Goal: Task Accomplishment & Management: Manage account settings

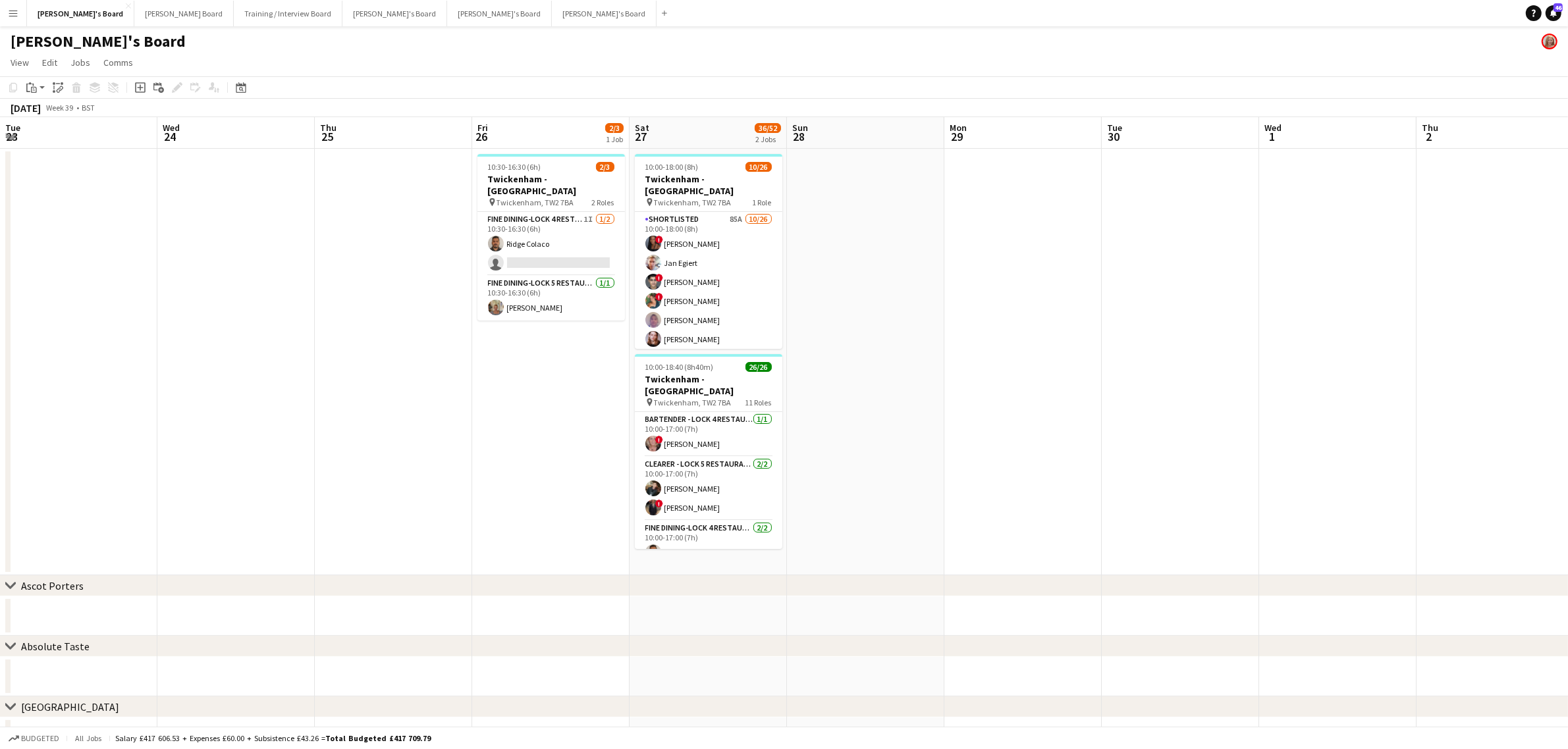
scroll to position [0, 430]
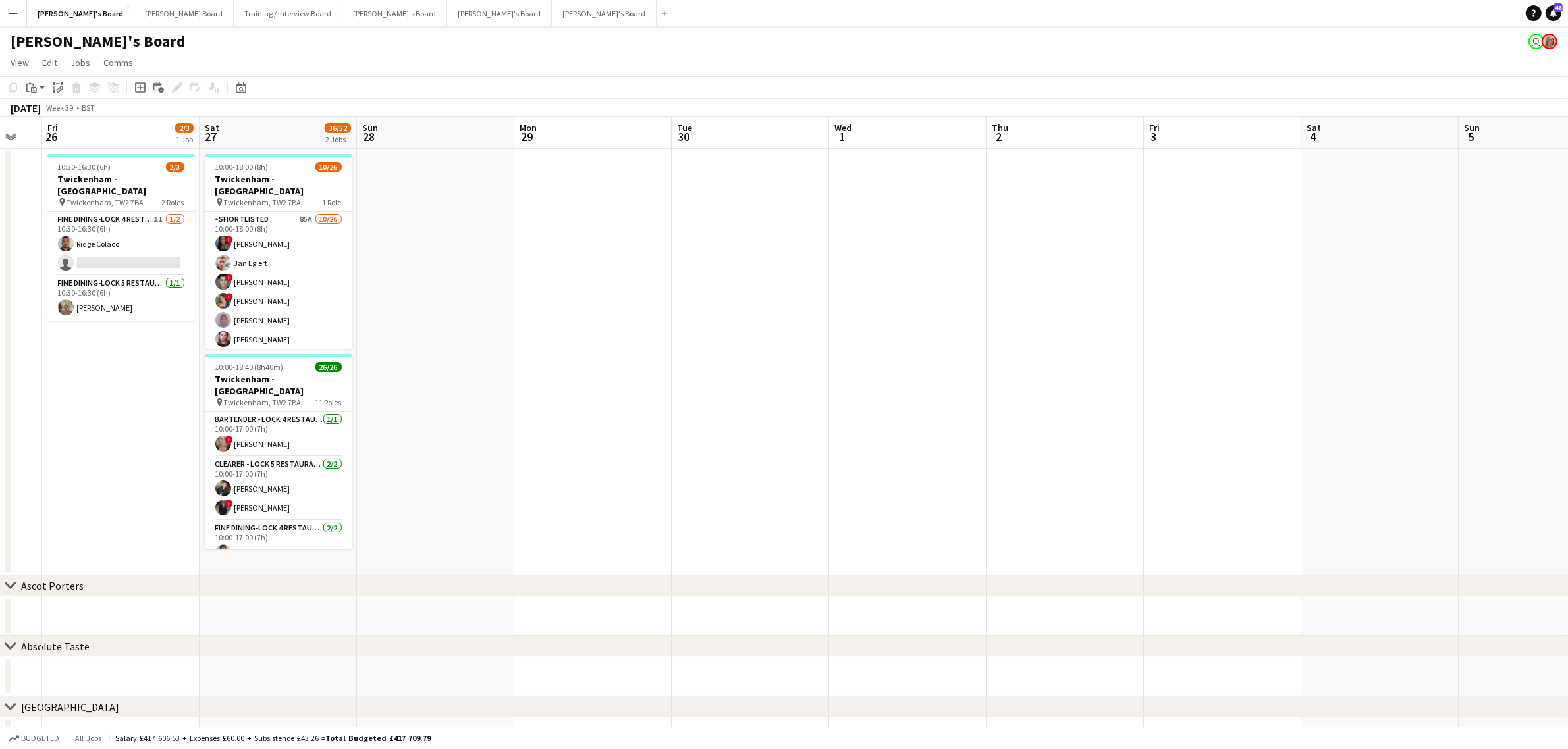
drag, startPoint x: 521, startPoint y: 224, endPoint x: 30, endPoint y: 278, distance: 494.0
click at [686, 226] on app-calendar-viewport "Tue 23 Wed 24 Thu 25 Fri 26 2/3 1 Job Sat 27 36/52 2 Jobs Sun 28 Mon 29 Tue 30 …" at bounding box center [784, 467] width 1568 height 701
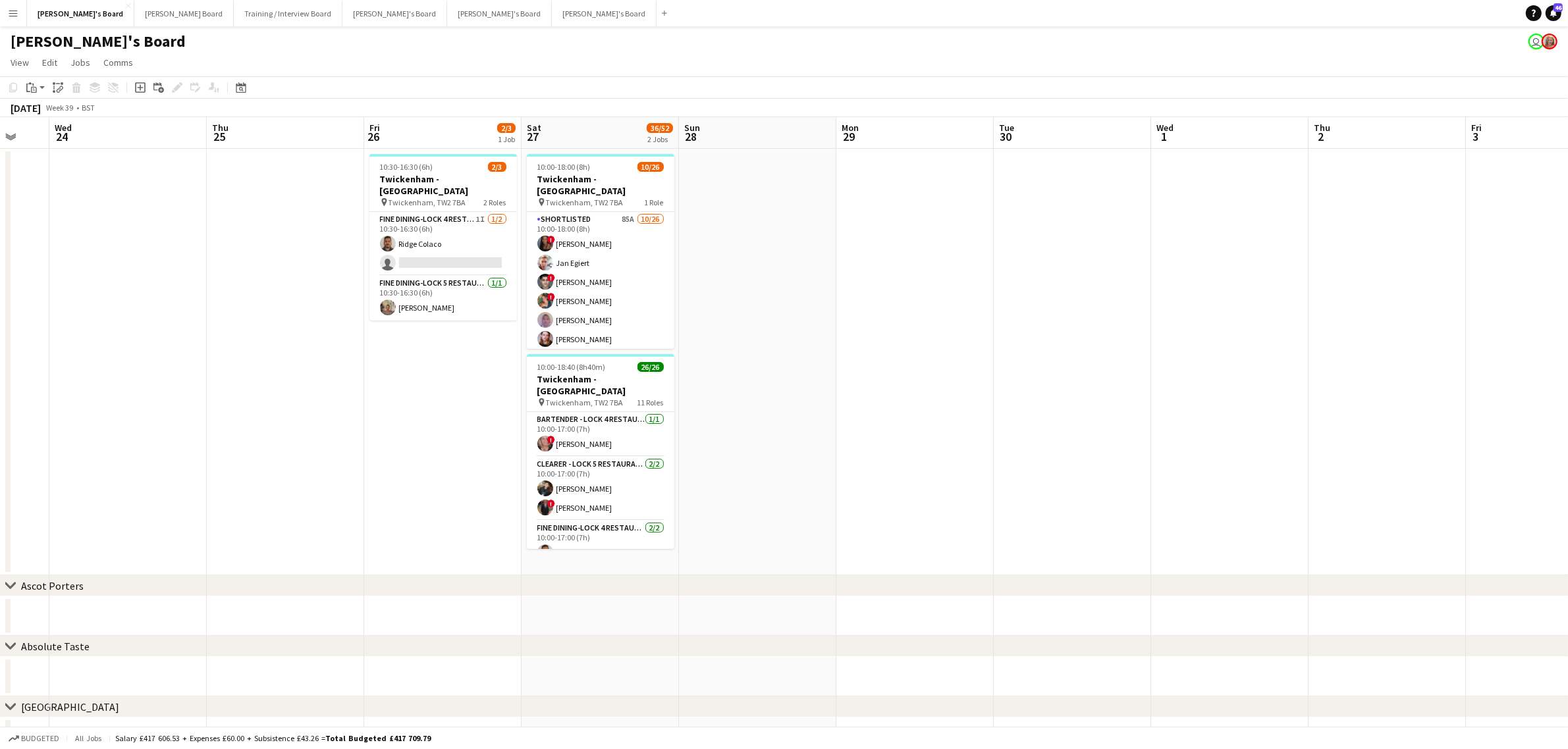
drag, startPoint x: 181, startPoint y: 262, endPoint x: 601, endPoint y: 252, distance: 420.1
click at [601, 252] on app-calendar-viewport "Mon 22 Tue 23 Wed 24 Thu 25 Fri 26 2/3 1 Job Sat 27 36/52 2 Jobs Sun 28 Mon 29 …" at bounding box center [784, 467] width 1568 height 701
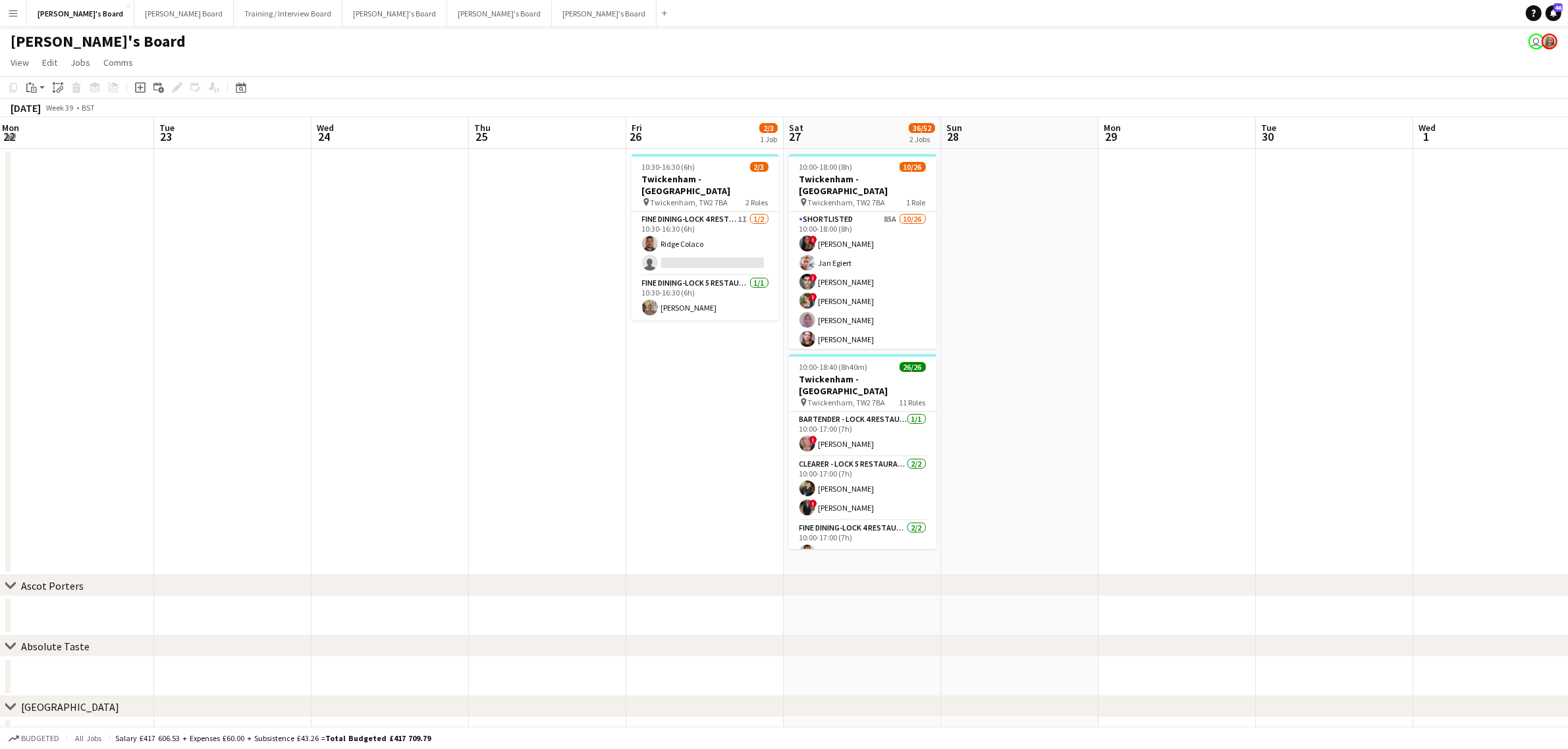
click at [21, 60] on span "View" at bounding box center [20, 62] width 18 height 12
click at [78, 208] on link "Jump to [DATE]" at bounding box center [58, 213] width 105 height 27
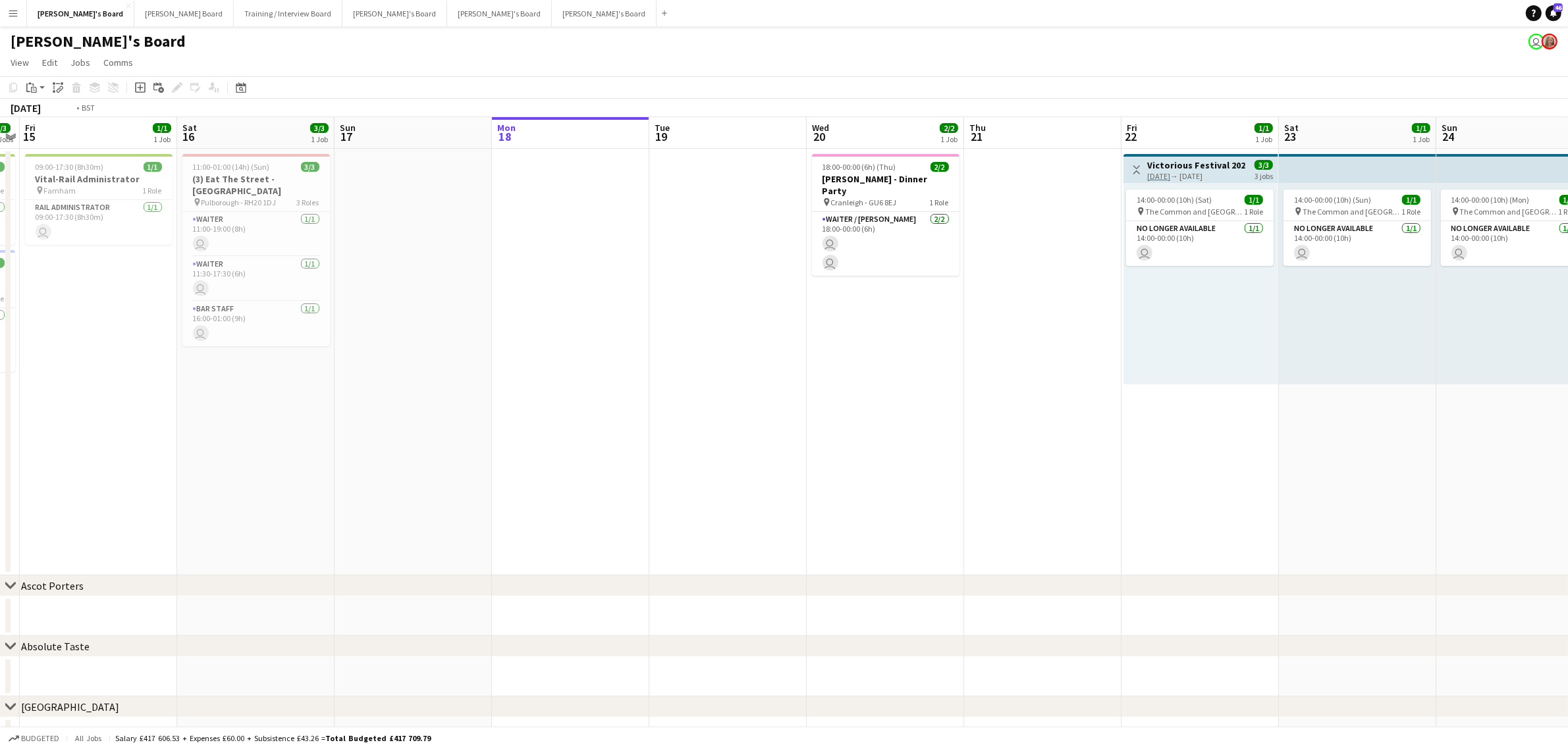
drag, startPoint x: 432, startPoint y: 257, endPoint x: 1047, endPoint y: 277, distance: 615.3
click at [1047, 274] on app-calendar-viewport "Tue 12 1/1 1 Job Wed 13 1/1 1 Job Thu 14 3/3 2 Jobs Fri 15 1/1 1 Job Sat 16 3/3…" at bounding box center [784, 467] width 1568 height 701
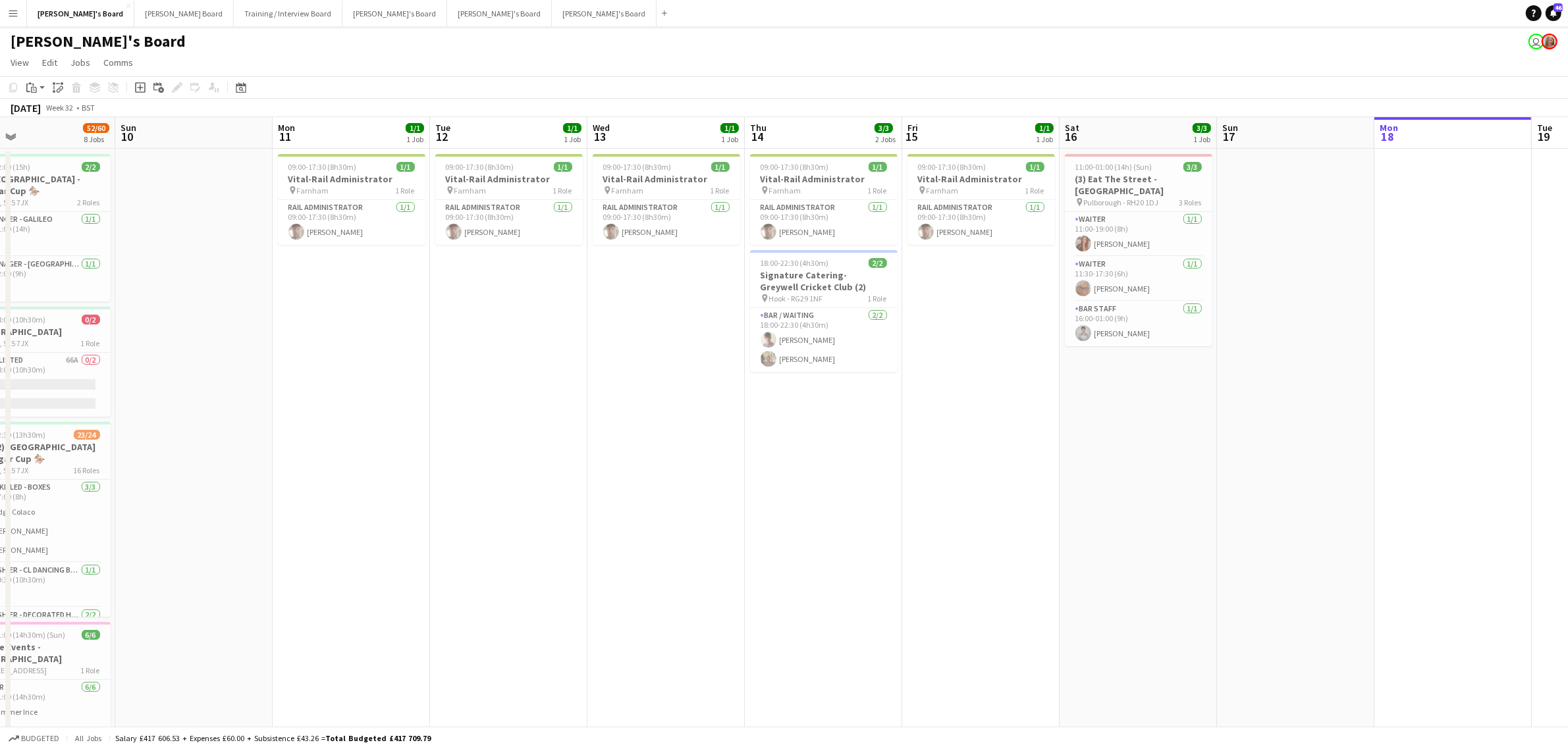
drag, startPoint x: 607, startPoint y: 376, endPoint x: 654, endPoint y: 383, distance: 47.5
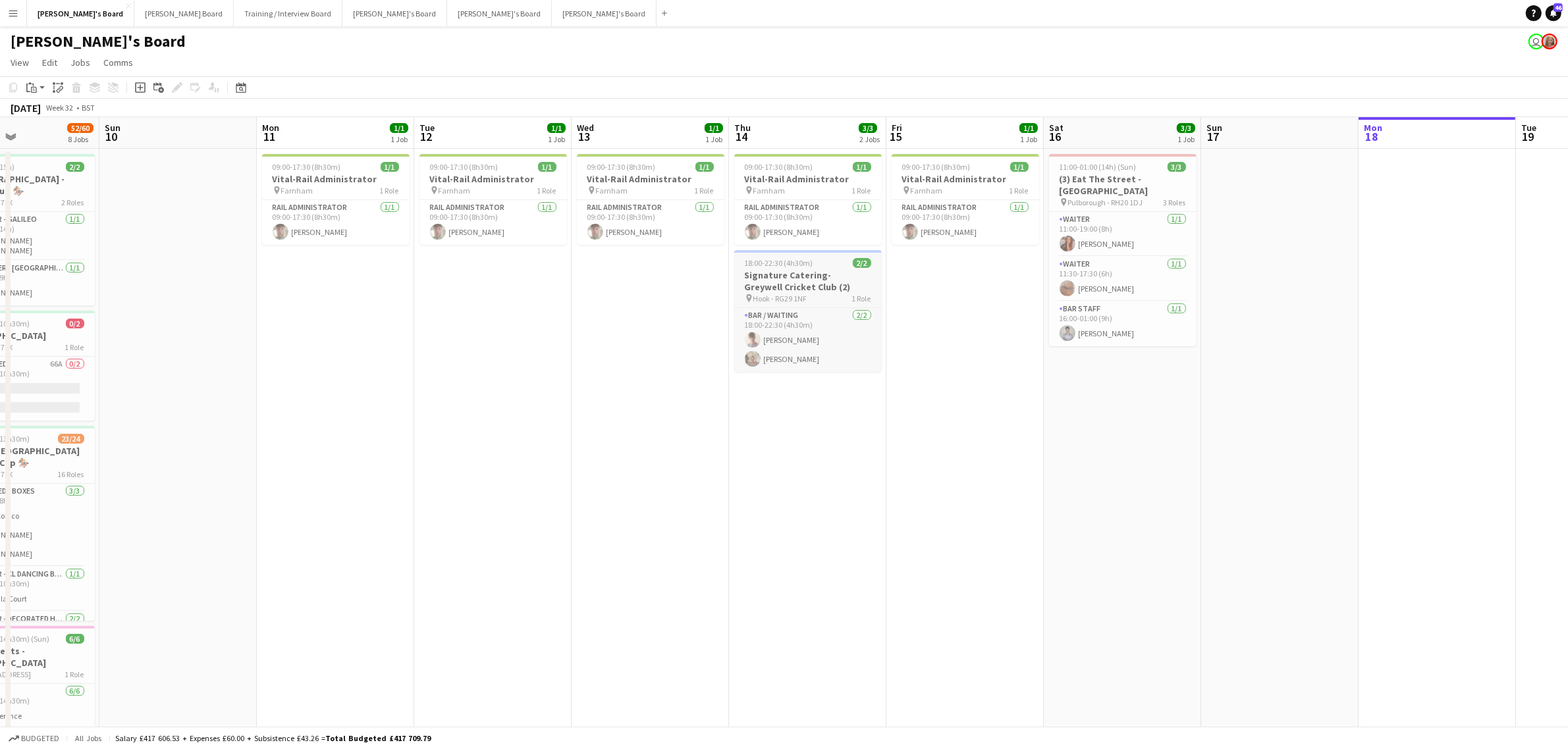
click at [792, 265] on span "18:00-22:30 (4h30m)" at bounding box center [778, 263] width 68 height 10
click at [173, 84] on icon "Edit" at bounding box center [177, 88] width 11 height 11
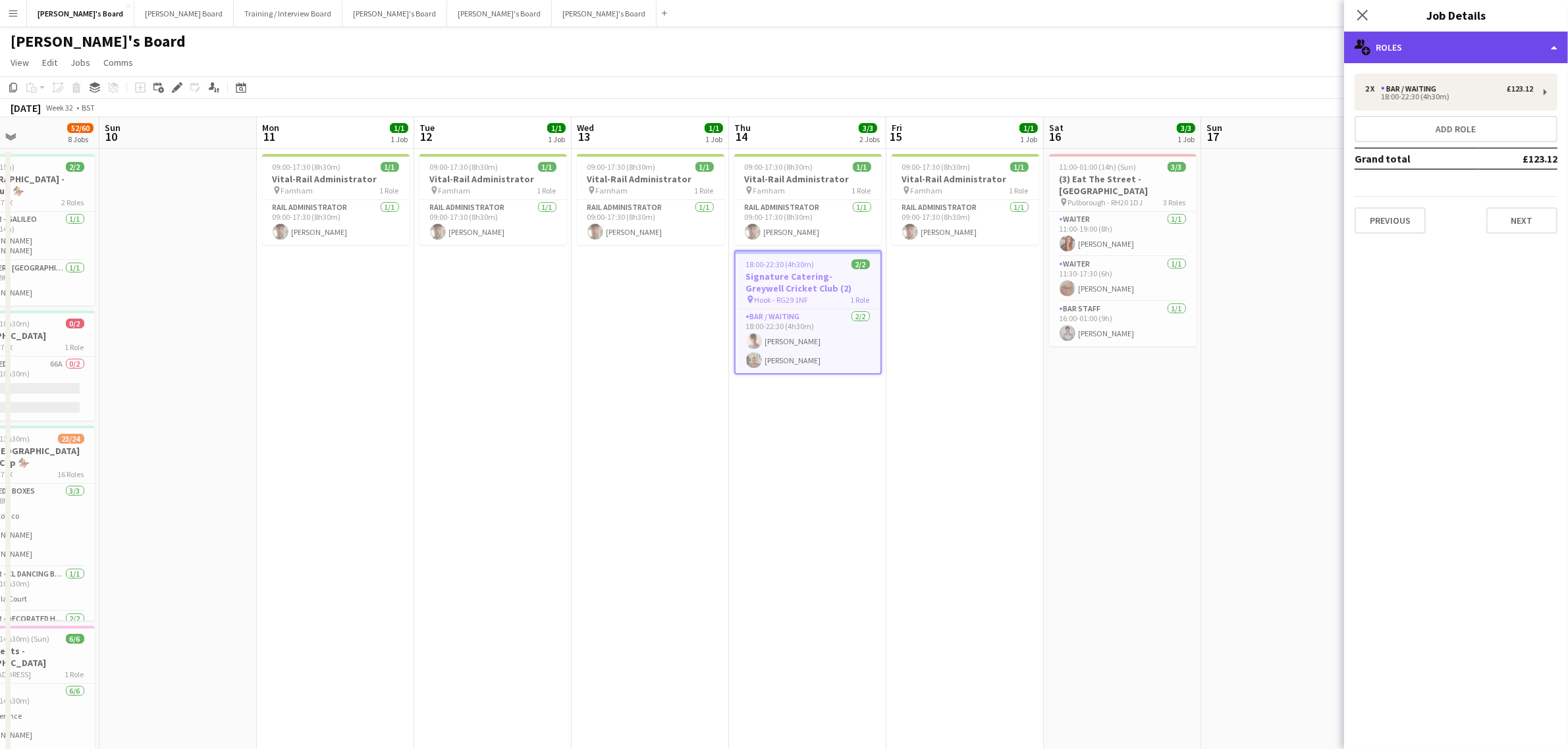
click at [1384, 41] on div "multiple-users-add Roles" at bounding box center [1455, 47] width 224 height 32
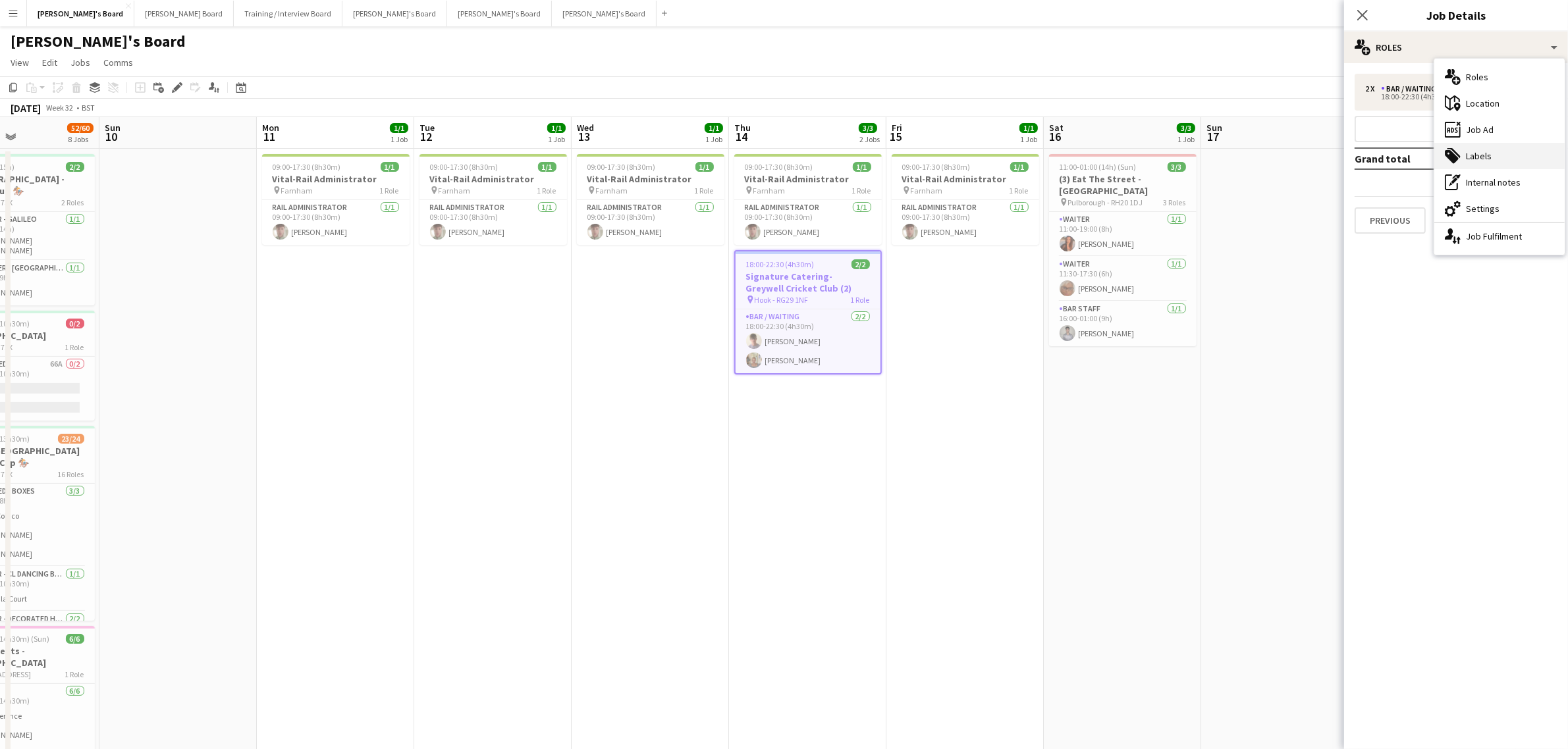
click at [1472, 145] on div "tags-double Labels" at bounding box center [1499, 155] width 131 height 26
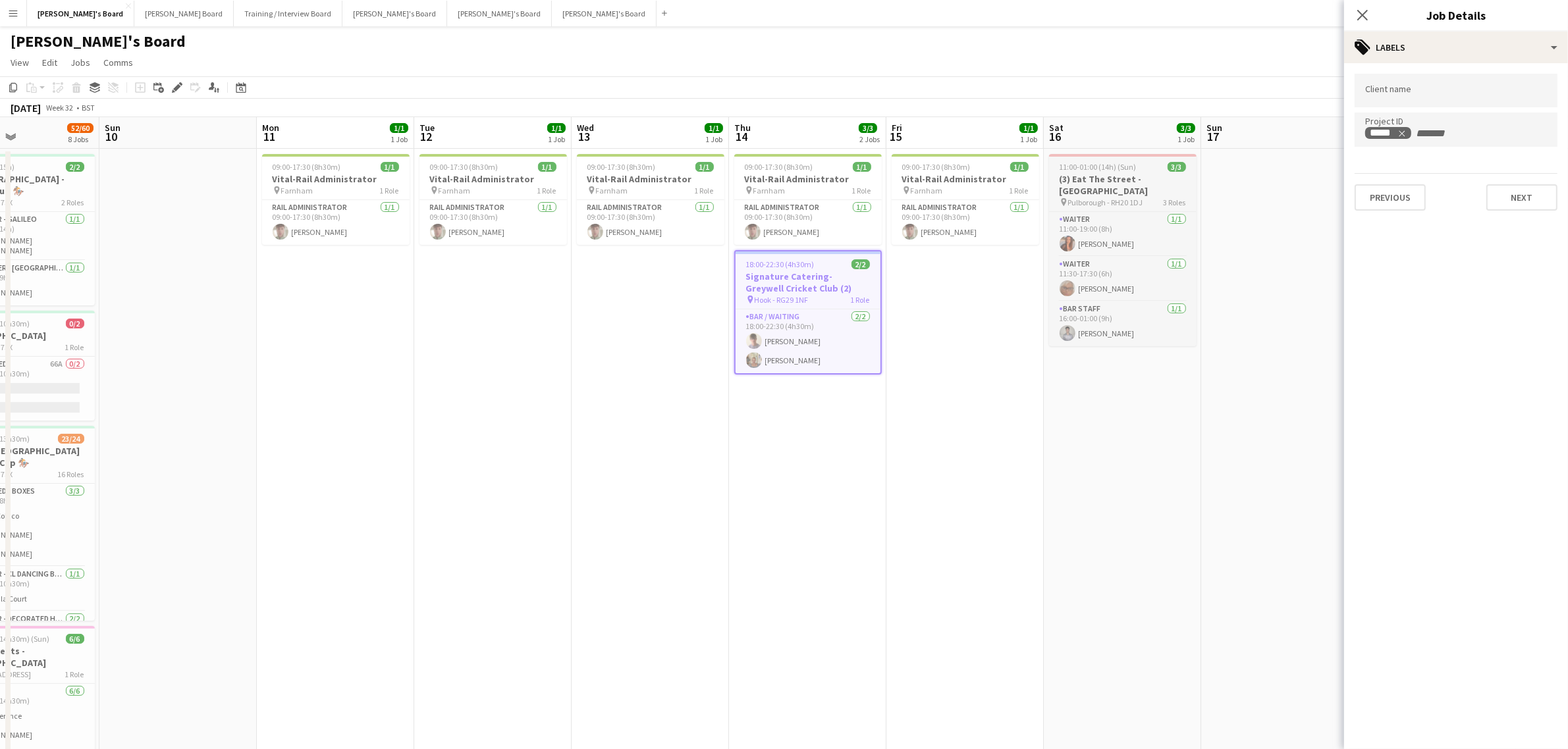
click at [1098, 158] on app-job-card "11:00-01:00 (14h) (Sun) 3/3 (3) Eat The Street - Pulborough pin Pulborough - RH…" at bounding box center [1122, 250] width 147 height 193
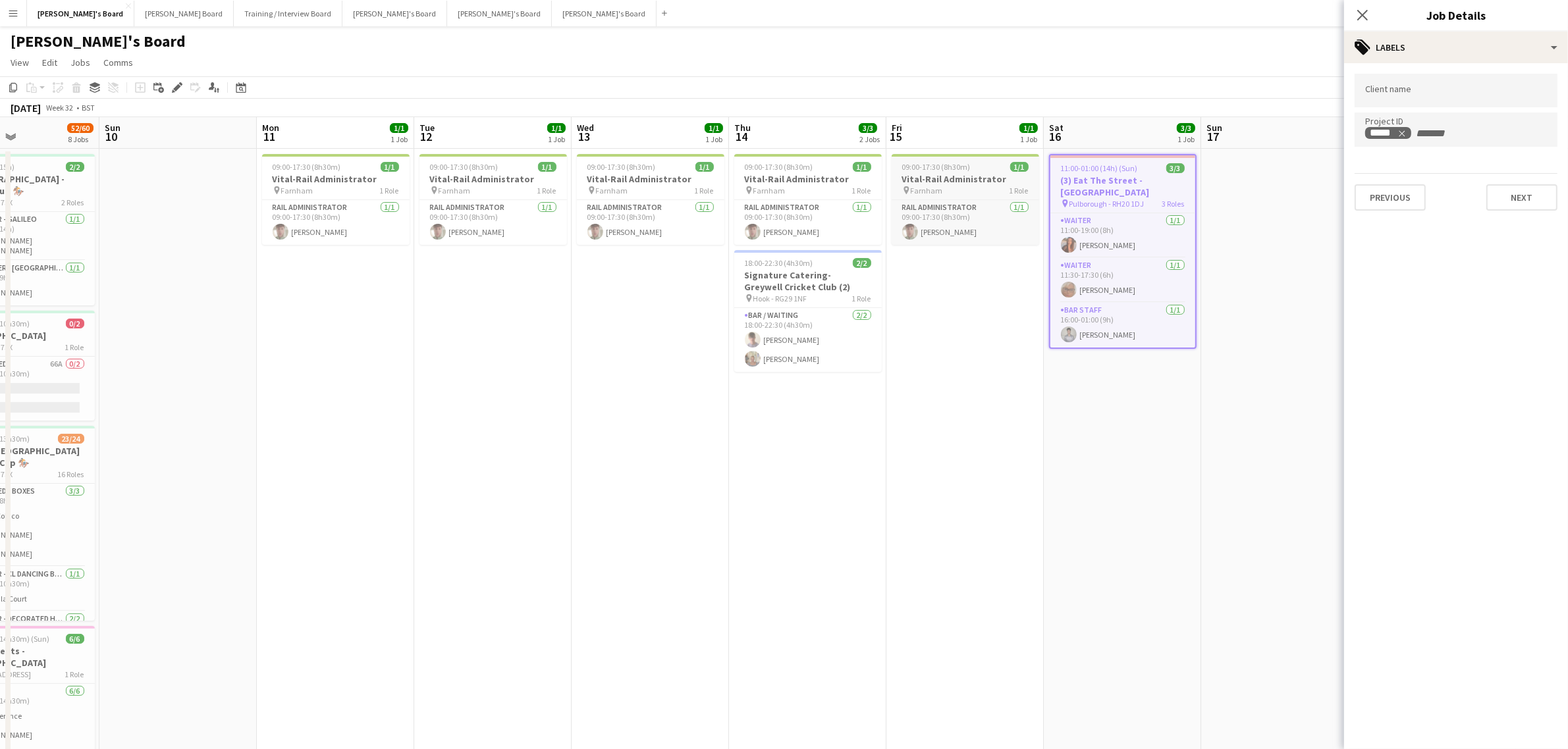
click at [1007, 174] on h3 "Vital-Rail Administrator" at bounding box center [964, 179] width 147 height 12
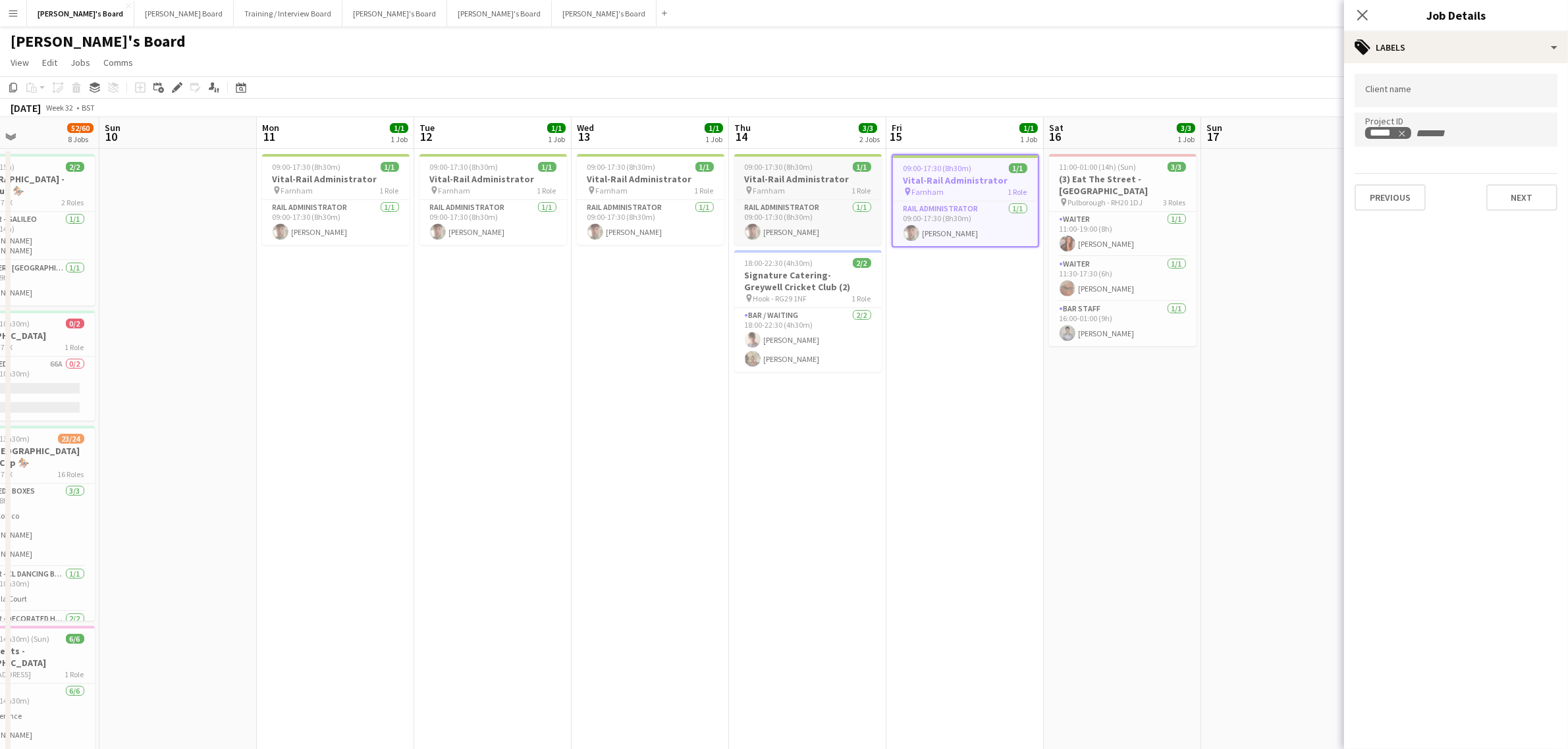
click at [812, 169] on div "09:00-17:30 (8h30m) 1/1" at bounding box center [807, 166] width 147 height 10
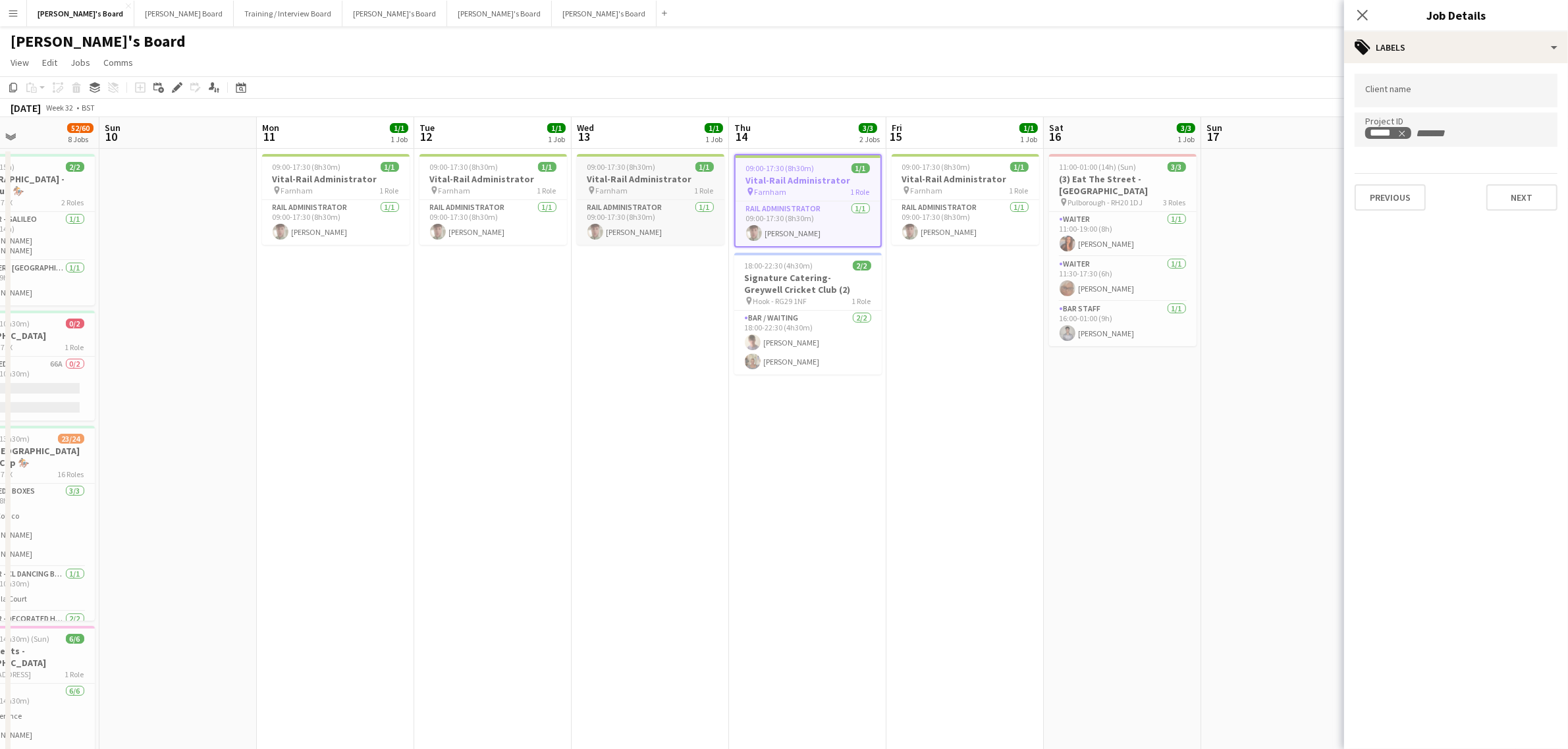
click at [649, 171] on span "09:00-17:30 (8h30m)" at bounding box center [621, 166] width 68 height 10
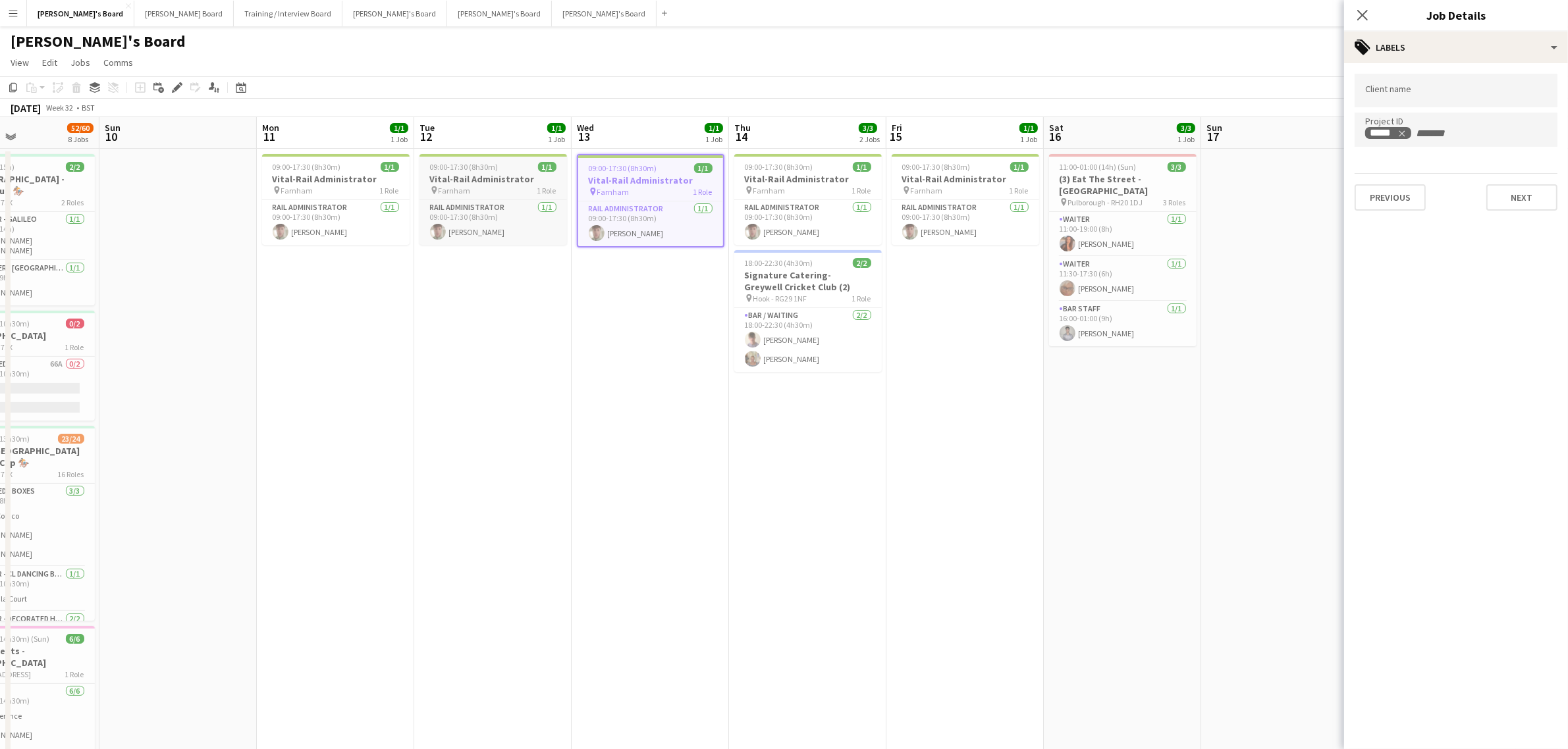
click at [475, 169] on span "09:00-17:30 (8h30m)" at bounding box center [464, 166] width 68 height 10
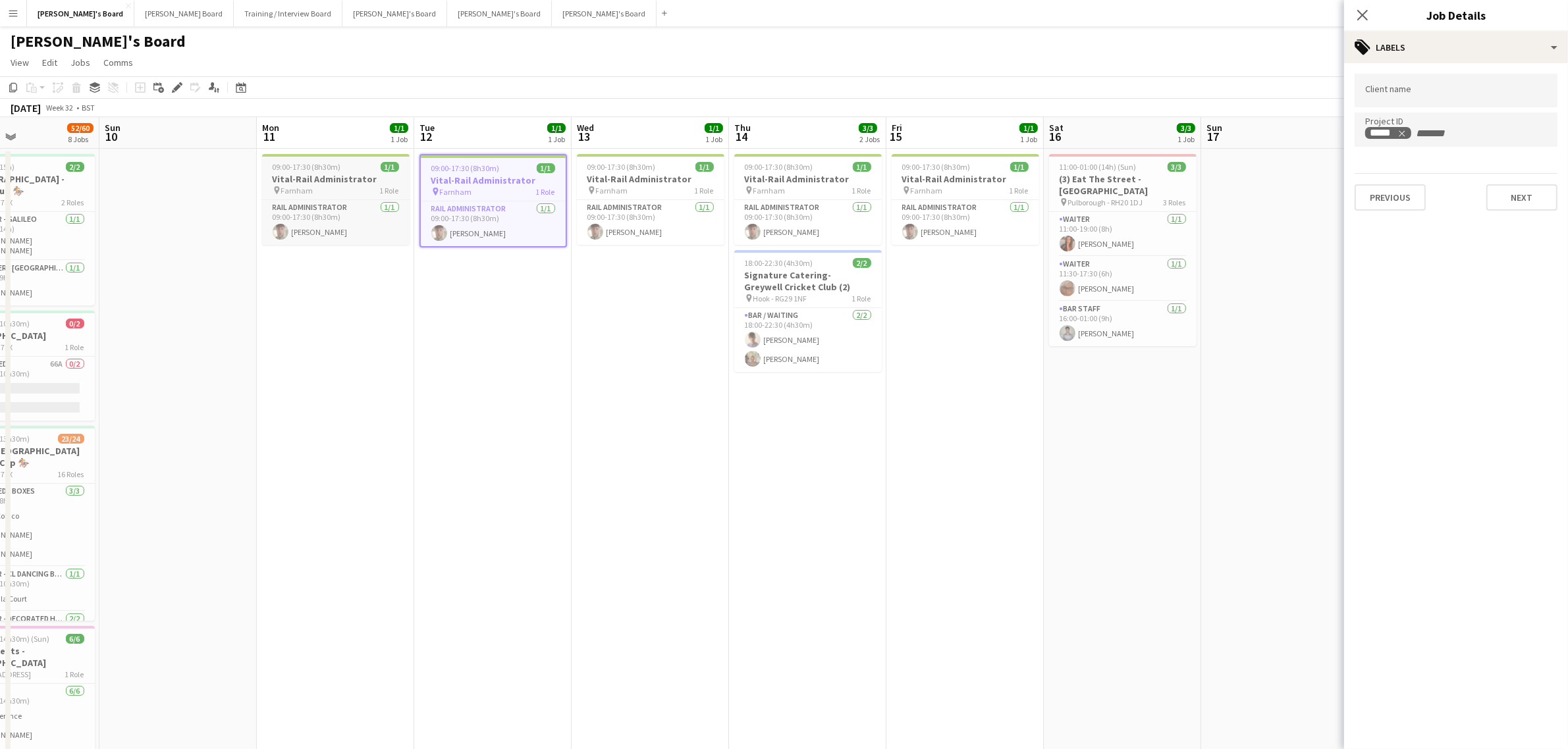
click at [347, 174] on h3 "Vital-Rail Administrator" at bounding box center [335, 179] width 147 height 12
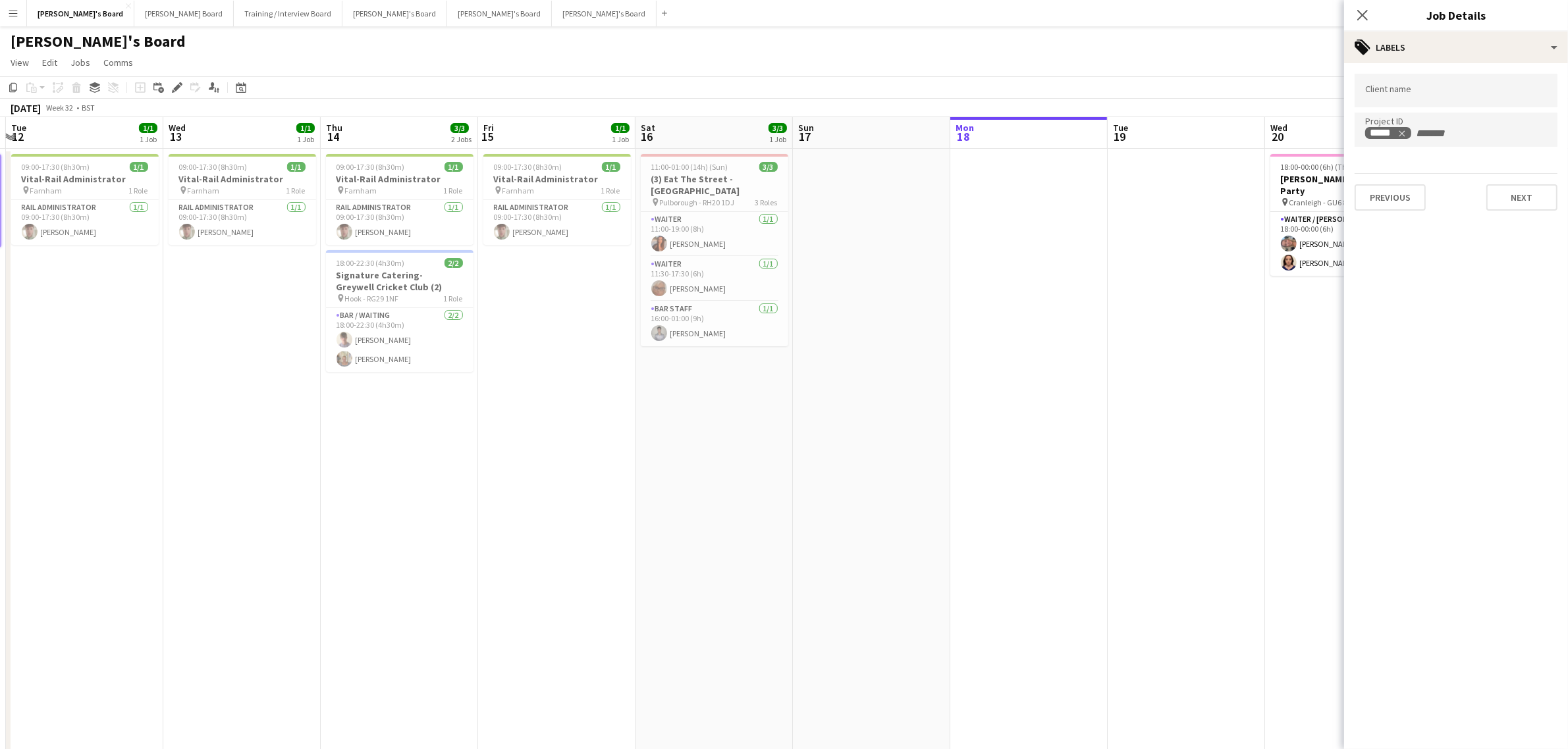
drag, startPoint x: 822, startPoint y: 403, endPoint x: 518, endPoint y: 428, distance: 305.0
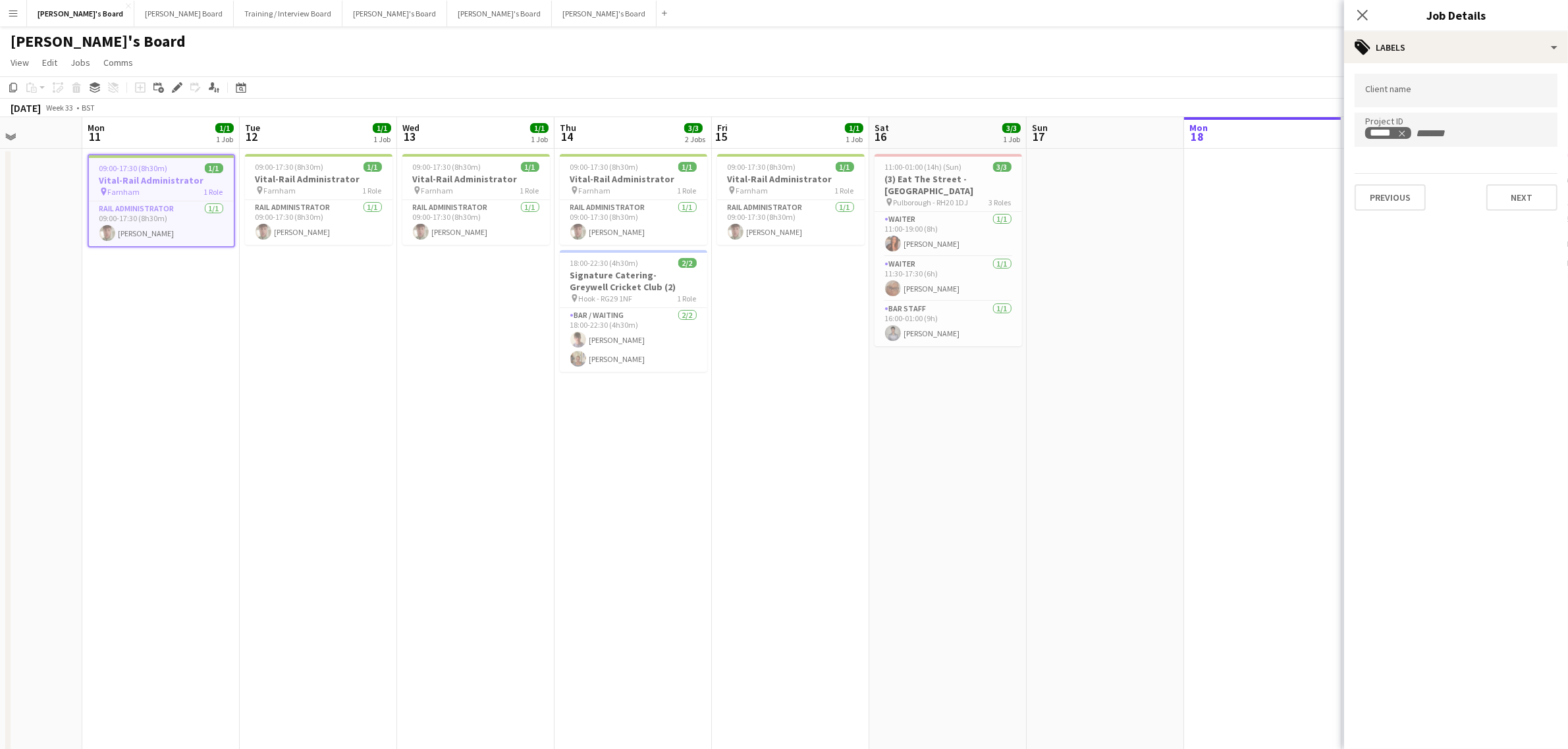
scroll to position [0, 375]
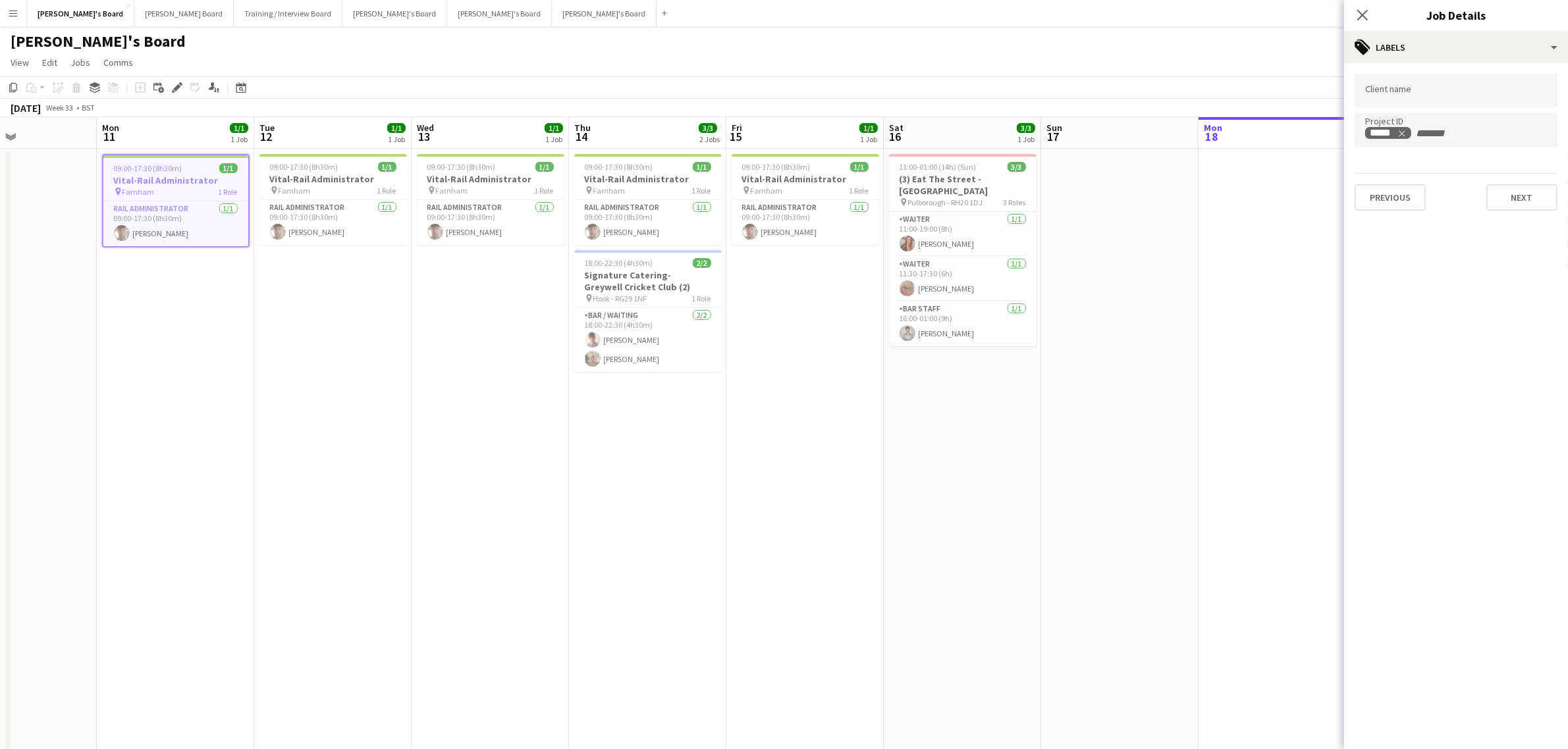
drag, startPoint x: 581, startPoint y: 418, endPoint x: 829, endPoint y: 482, distance: 256.1
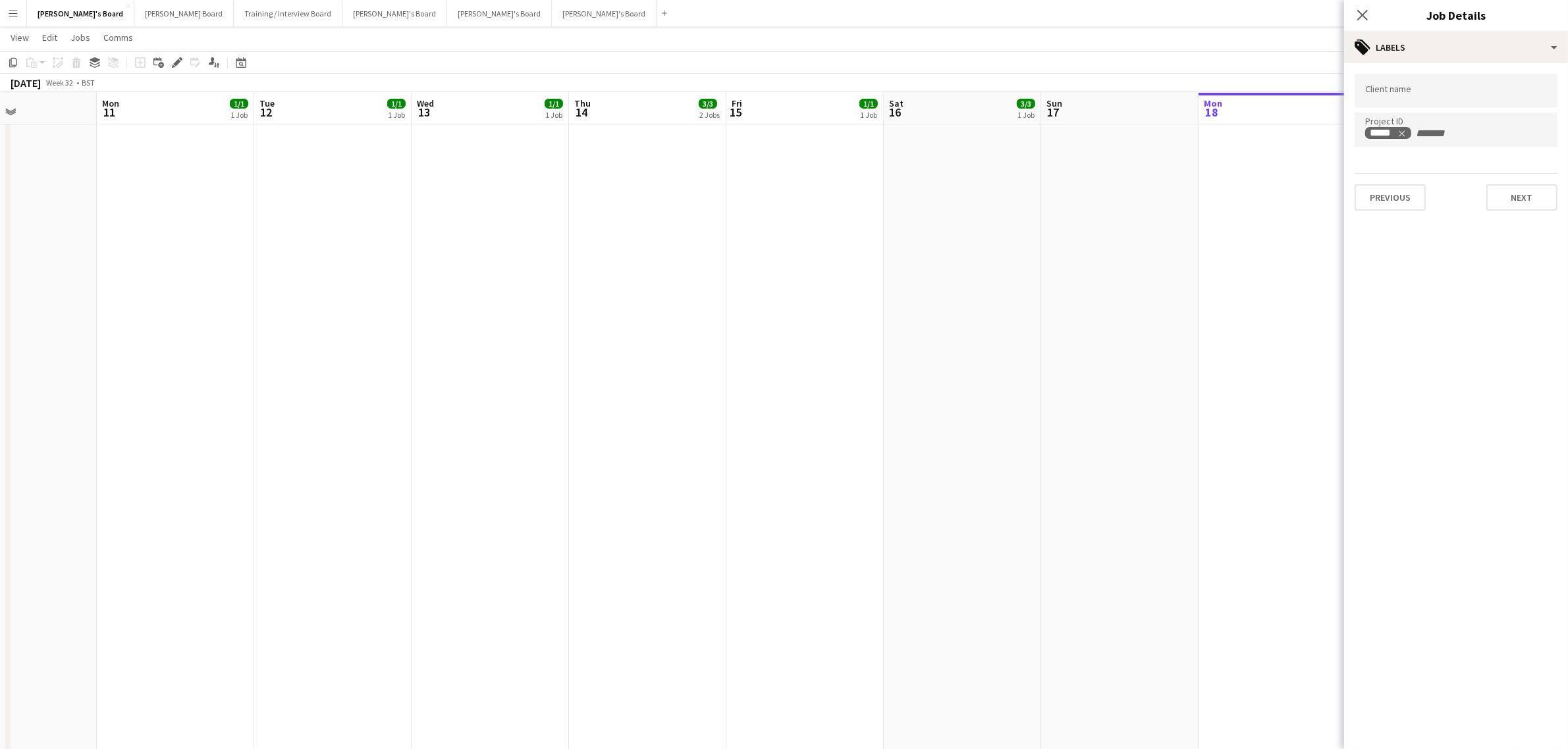
scroll to position [0, 0]
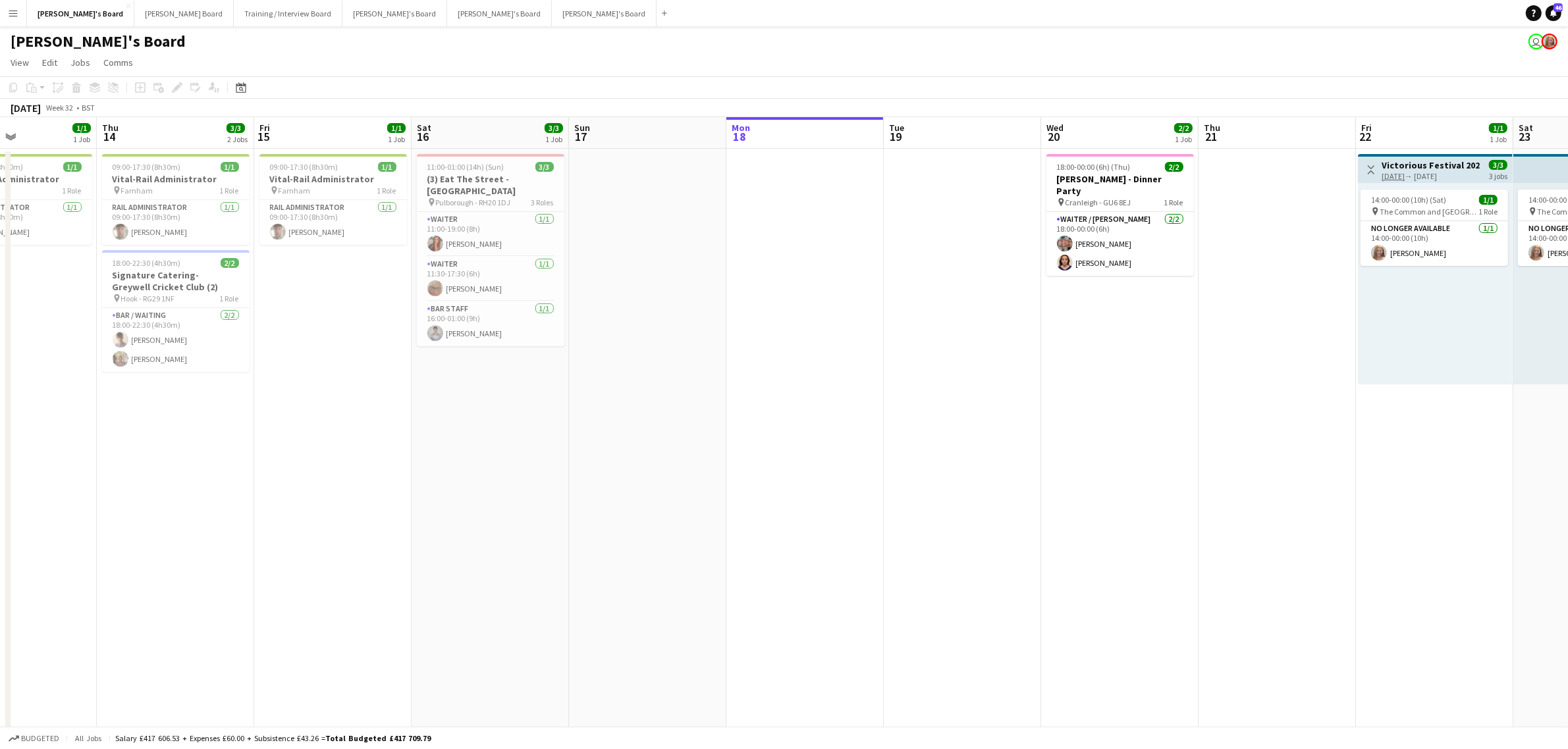
drag, startPoint x: 705, startPoint y: 445, endPoint x: 799, endPoint y: 454, distance: 94.4
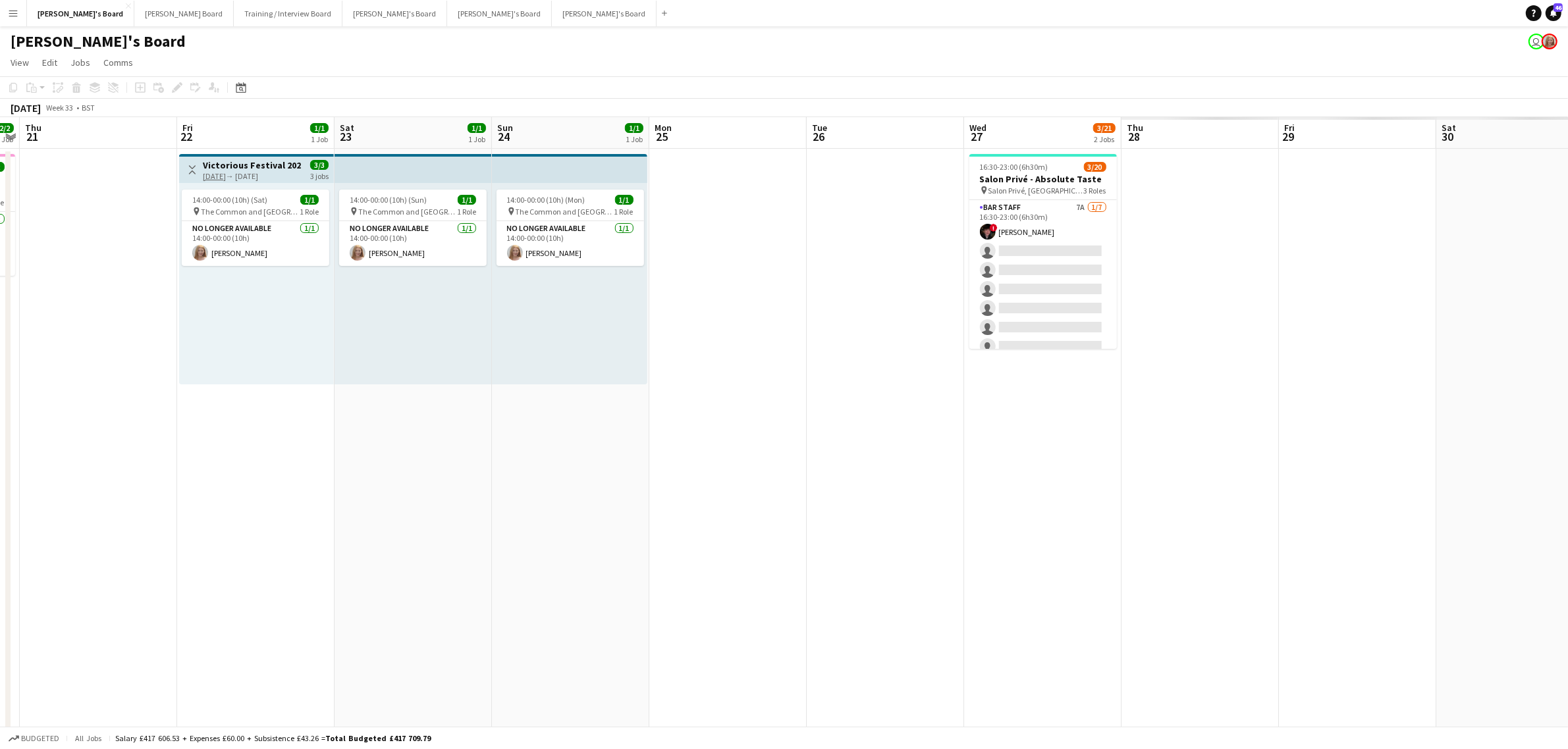
drag, startPoint x: 813, startPoint y: 449, endPoint x: 471, endPoint y: 465, distance: 342.4
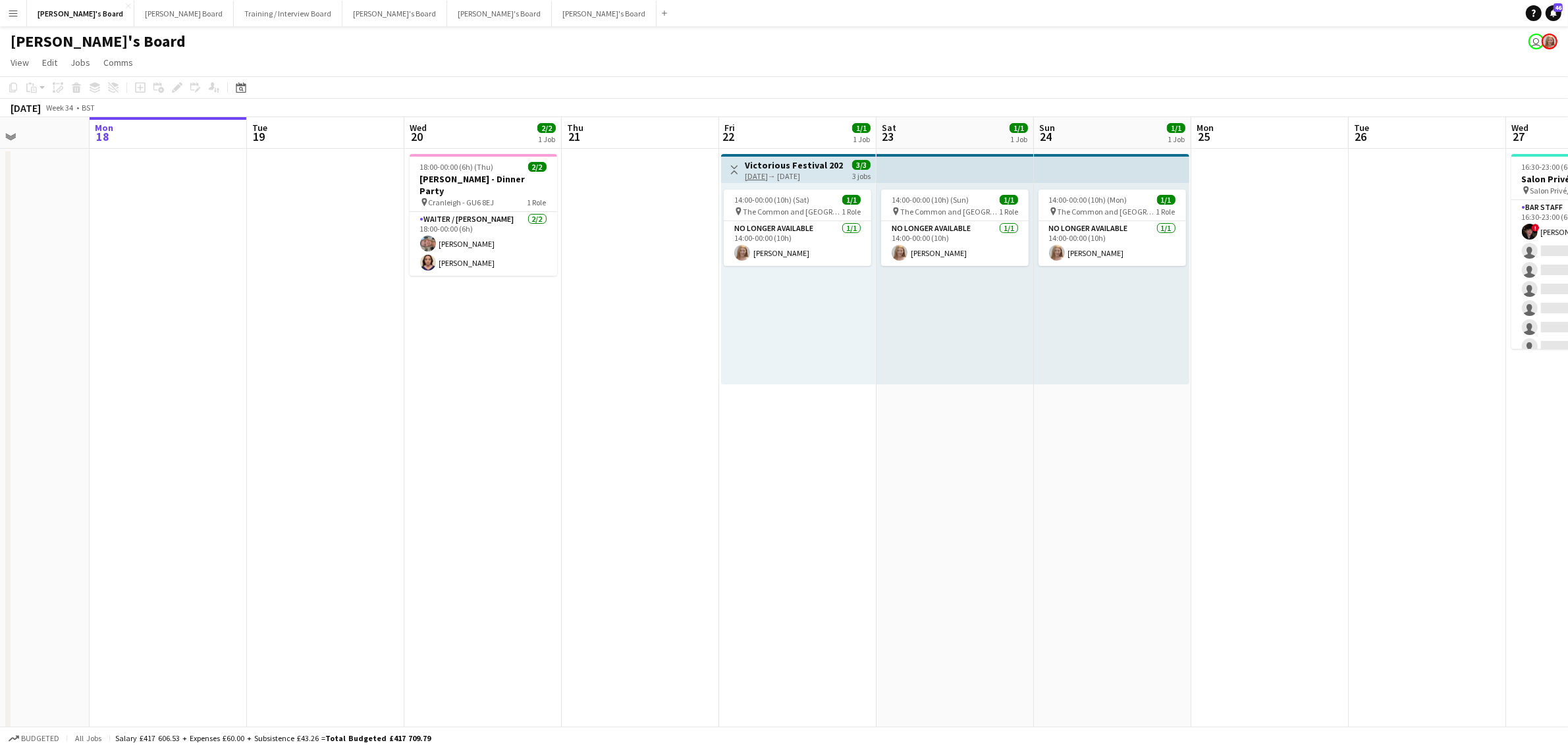
scroll to position [0, 383]
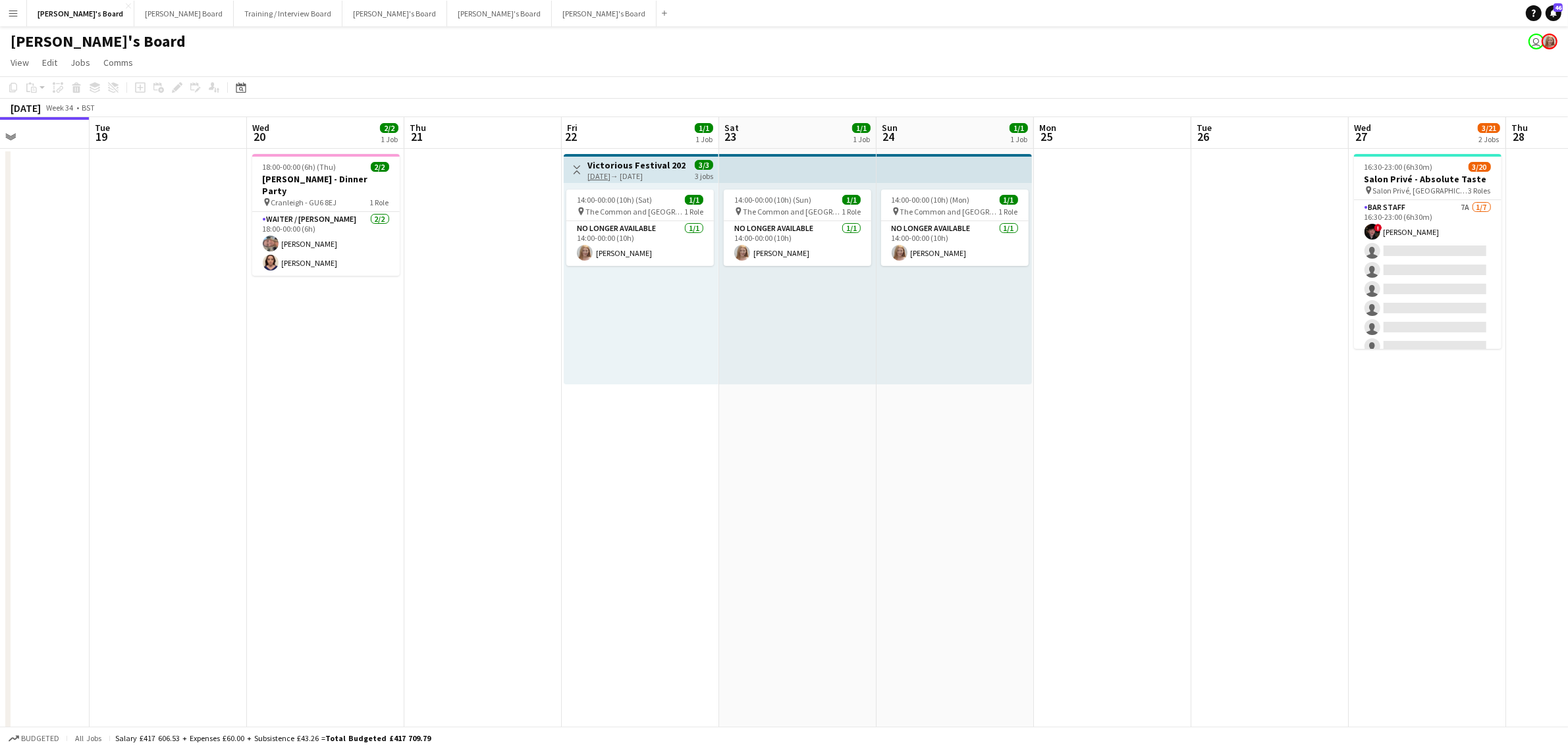
drag, startPoint x: 334, startPoint y: 384, endPoint x: 561, endPoint y: 406, distance: 228.1
drag, startPoint x: 458, startPoint y: 365, endPoint x: 646, endPoint y: 376, distance: 188.3
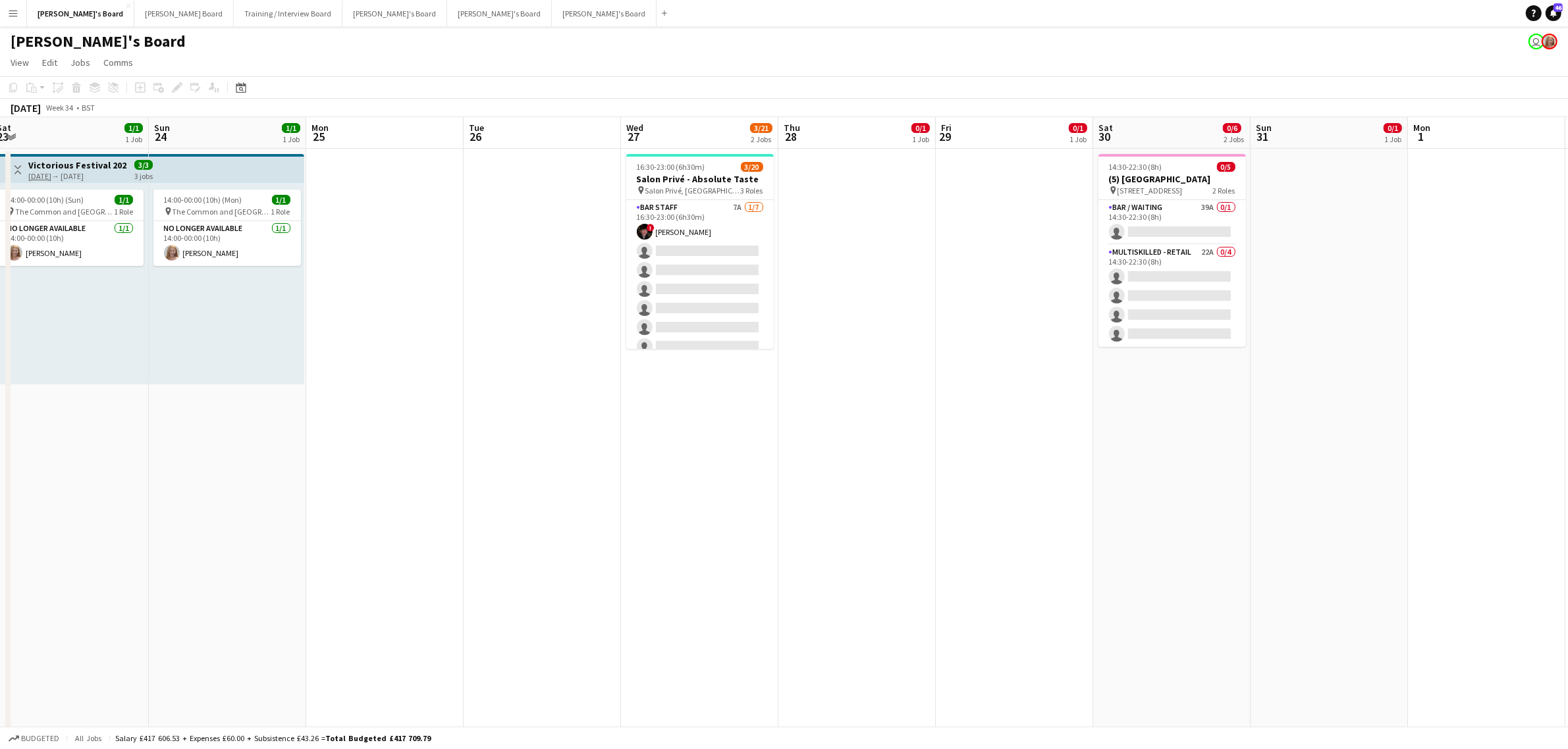
drag, startPoint x: 213, startPoint y: 471, endPoint x: 364, endPoint y: 470, distance: 151.0
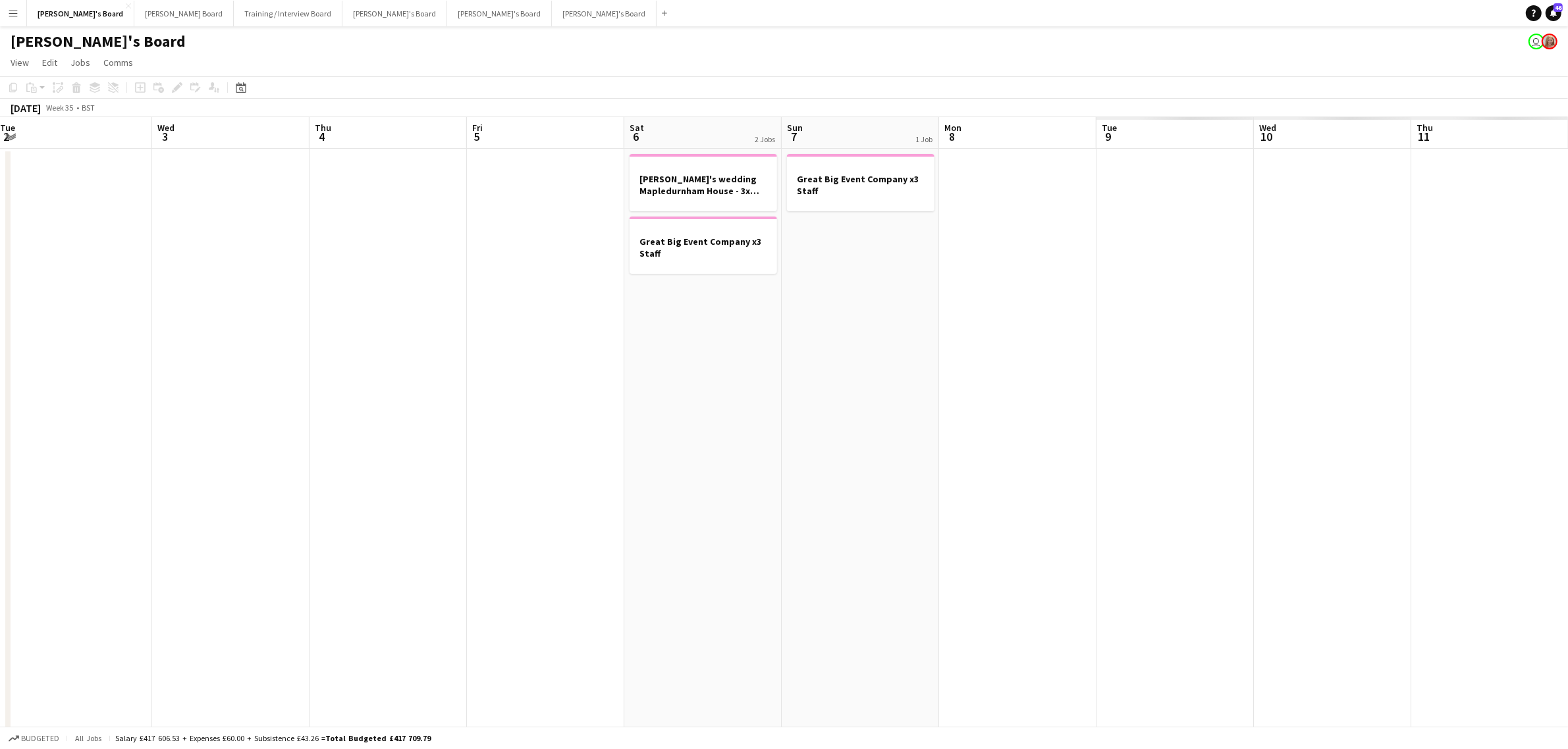
drag, startPoint x: 360, startPoint y: 445, endPoint x: 213, endPoint y: 361, distance: 169.3
drag, startPoint x: 213, startPoint y: 361, endPoint x: 808, endPoint y: 341, distance: 595.3
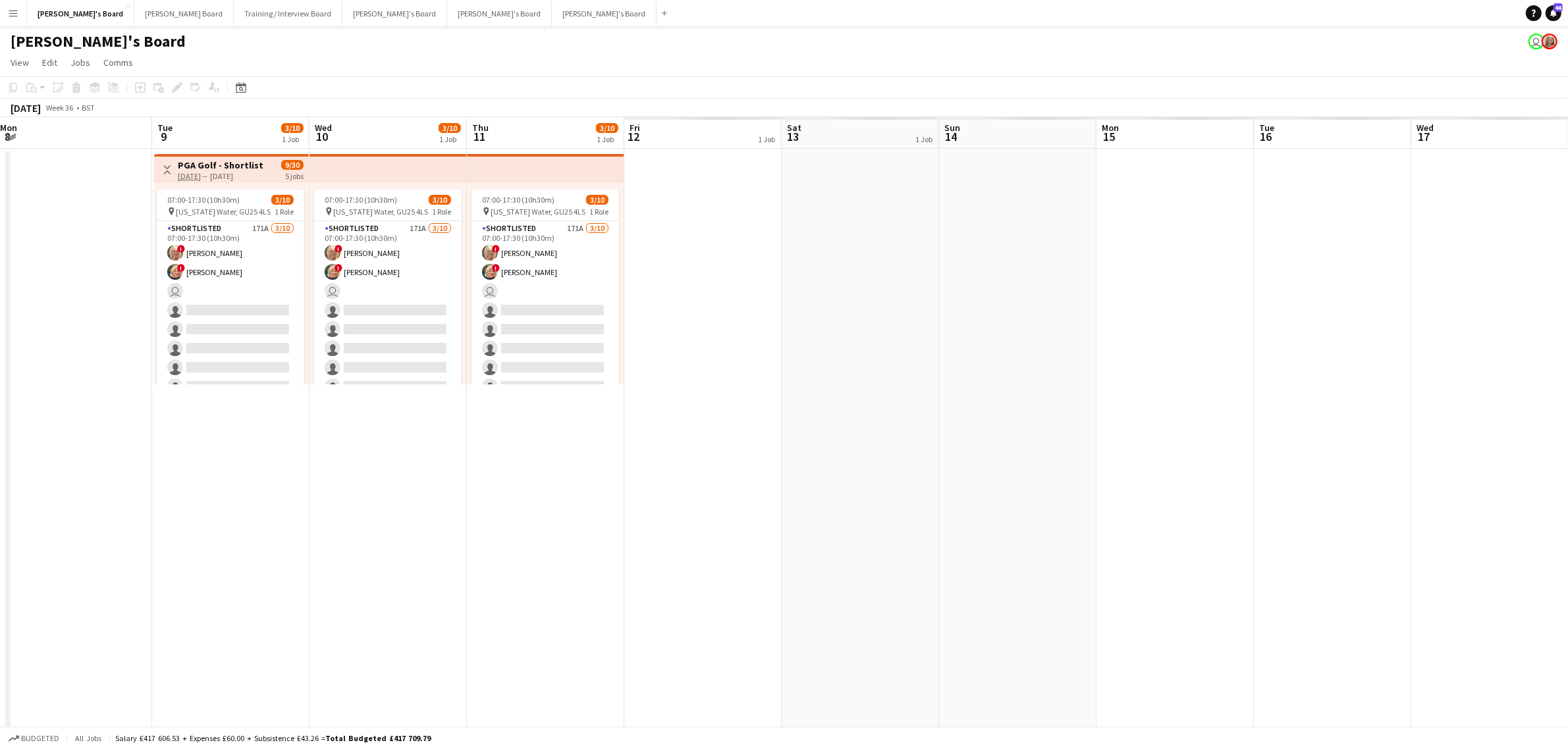
drag, startPoint x: 50, startPoint y: 379, endPoint x: 754, endPoint y: 306, distance: 707.8
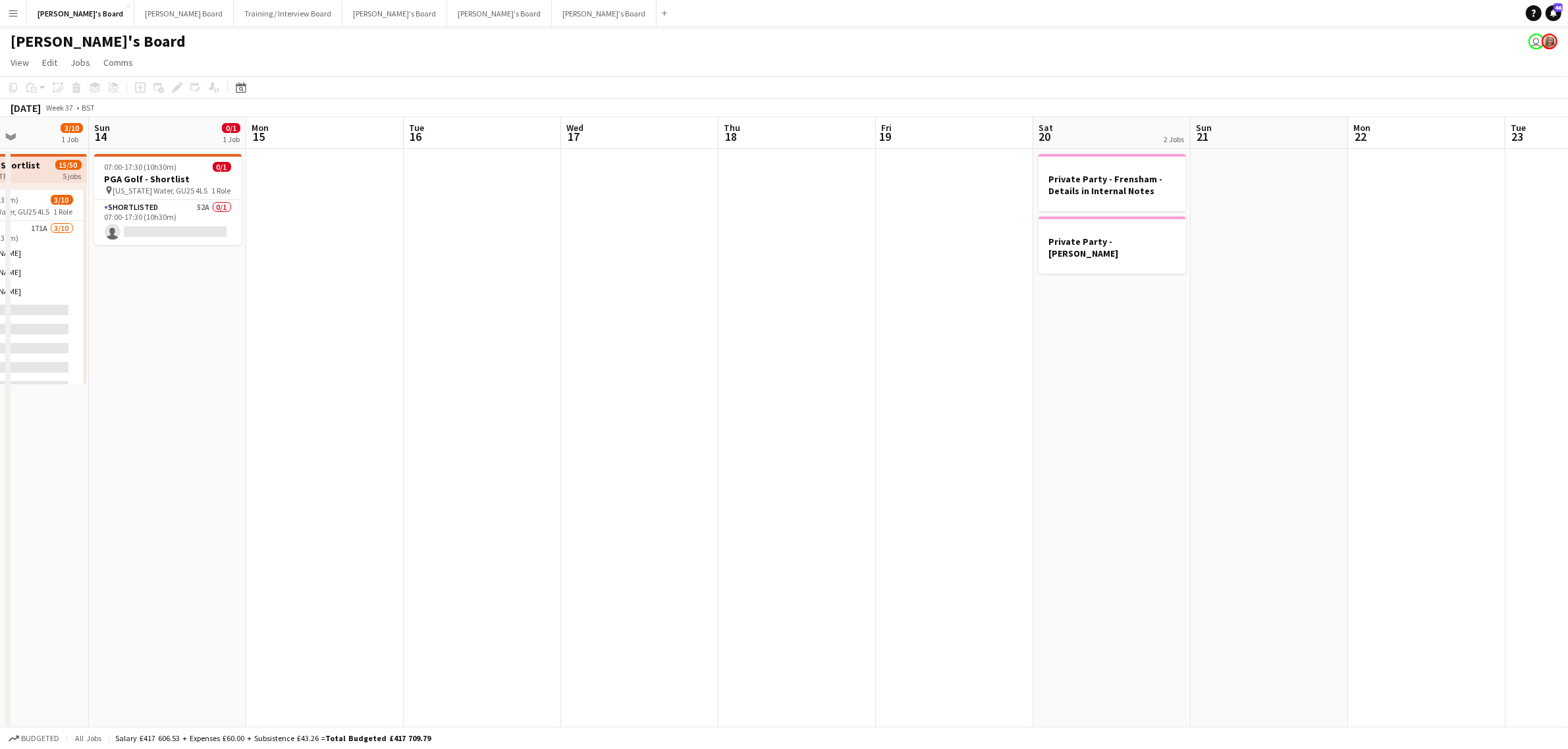
drag, startPoint x: 646, startPoint y: 310, endPoint x: 212, endPoint y: 353, distance: 436.1
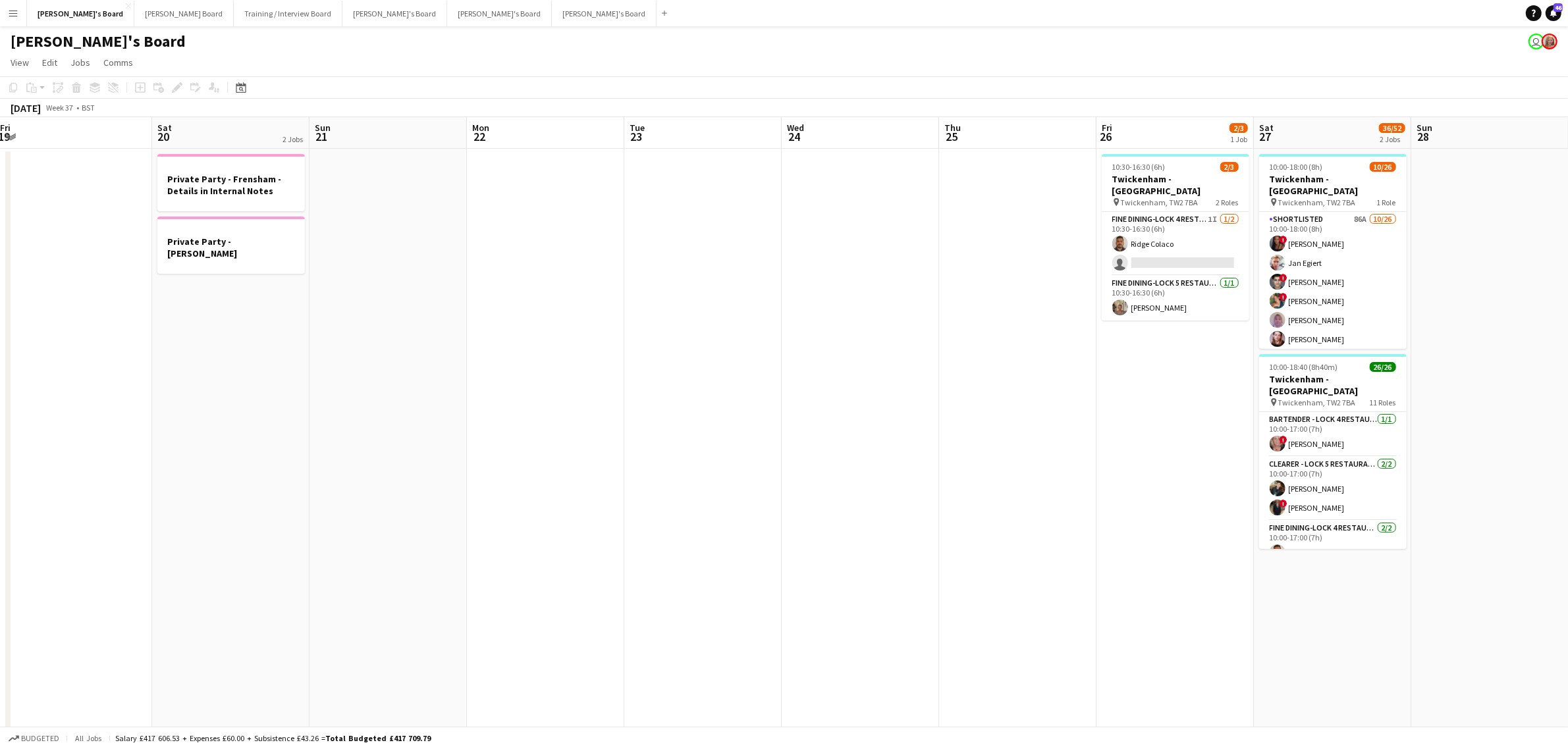
drag, startPoint x: 218, startPoint y: 394, endPoint x: 193, endPoint y: 412, distance: 30.8
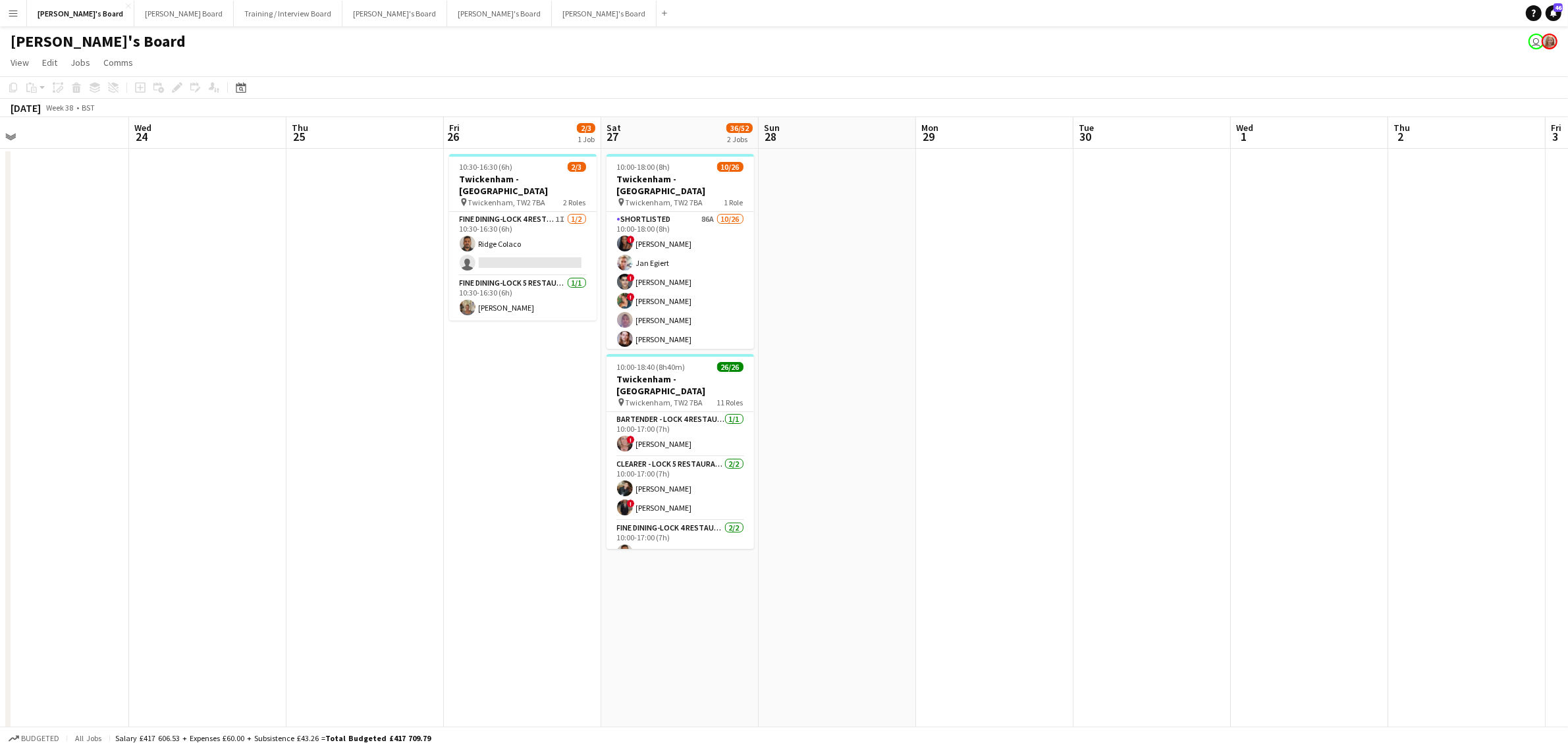
drag, startPoint x: 631, startPoint y: 377, endPoint x: 373, endPoint y: 387, distance: 258.2
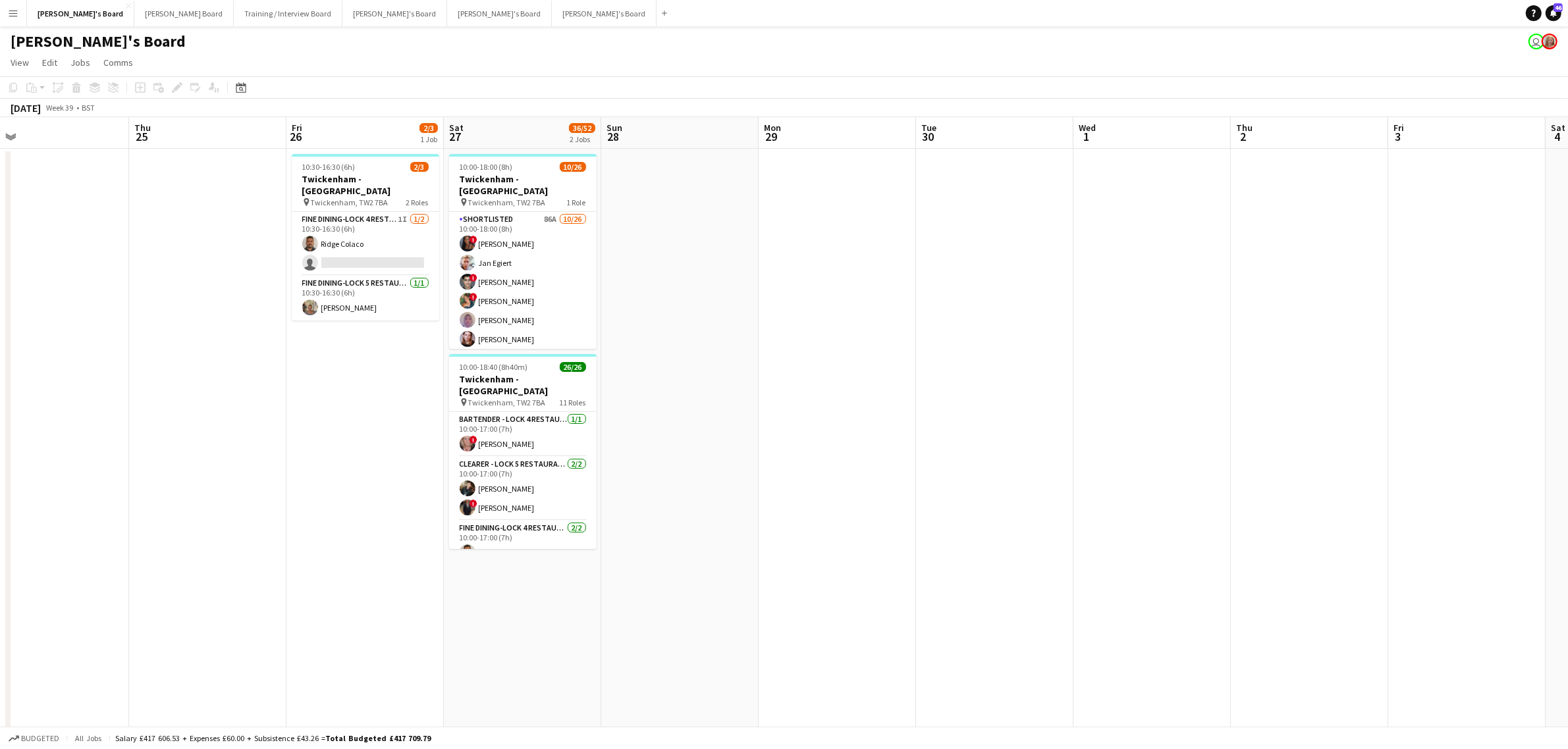
scroll to position [0, 405]
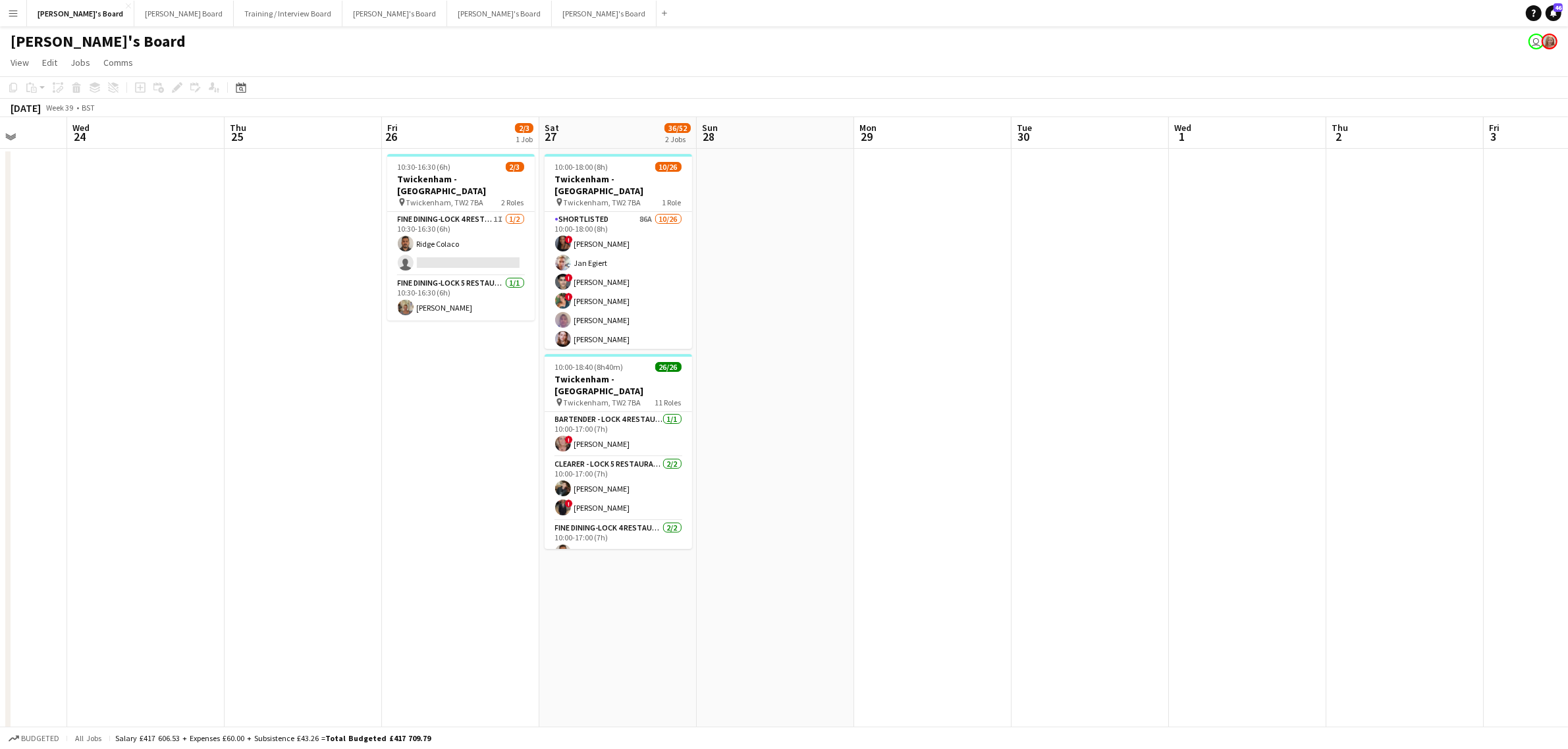
drag, startPoint x: 1055, startPoint y: 324, endPoint x: 993, endPoint y: 327, distance: 62.1
drag, startPoint x: 289, startPoint y: 354, endPoint x: 629, endPoint y: 228, distance: 362.6
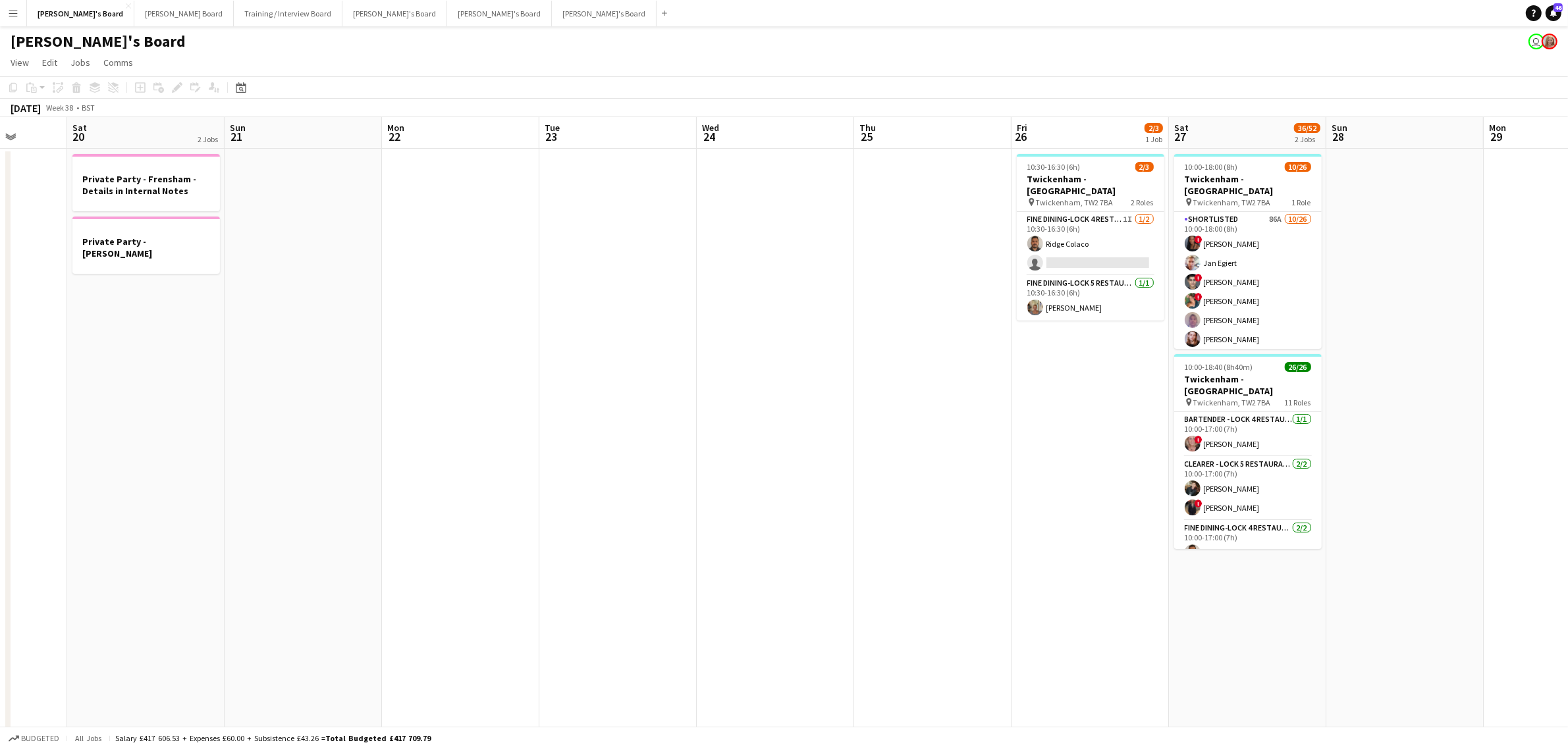
drag, startPoint x: 783, startPoint y: 207, endPoint x: 578, endPoint y: 265, distance: 213.0
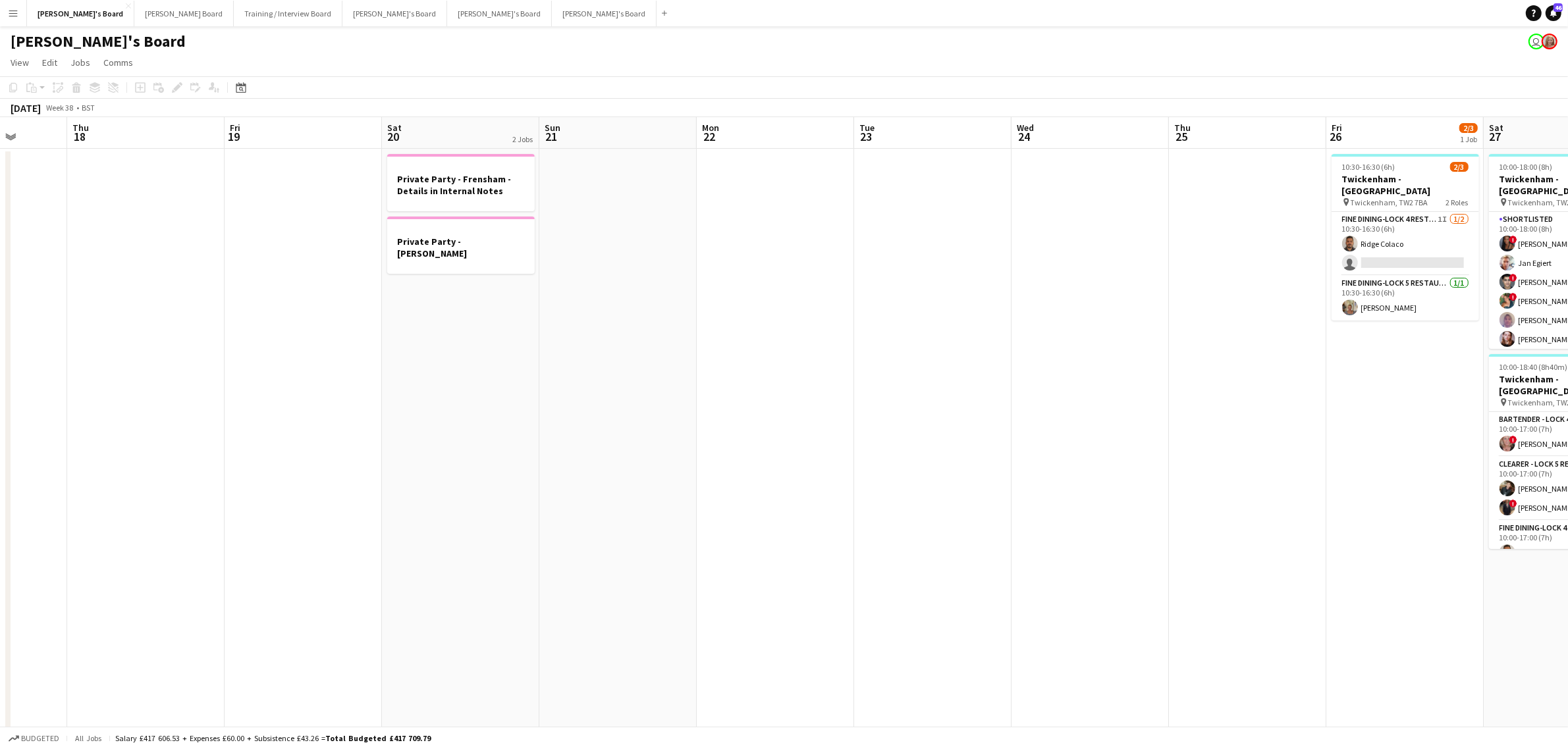
scroll to position [0, 314]
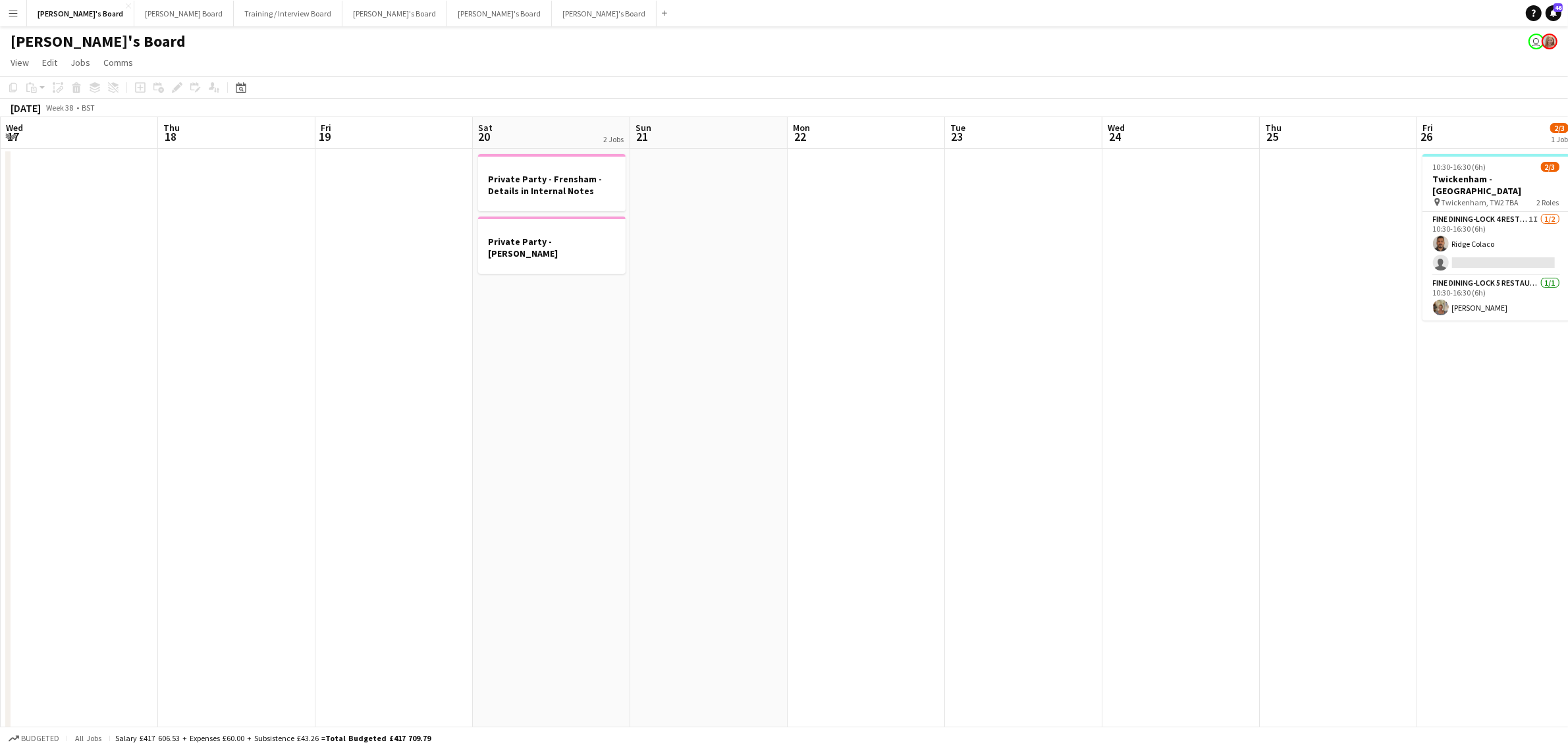
drag, startPoint x: 1195, startPoint y: 271, endPoint x: 1042, endPoint y: 363, distance: 178.5
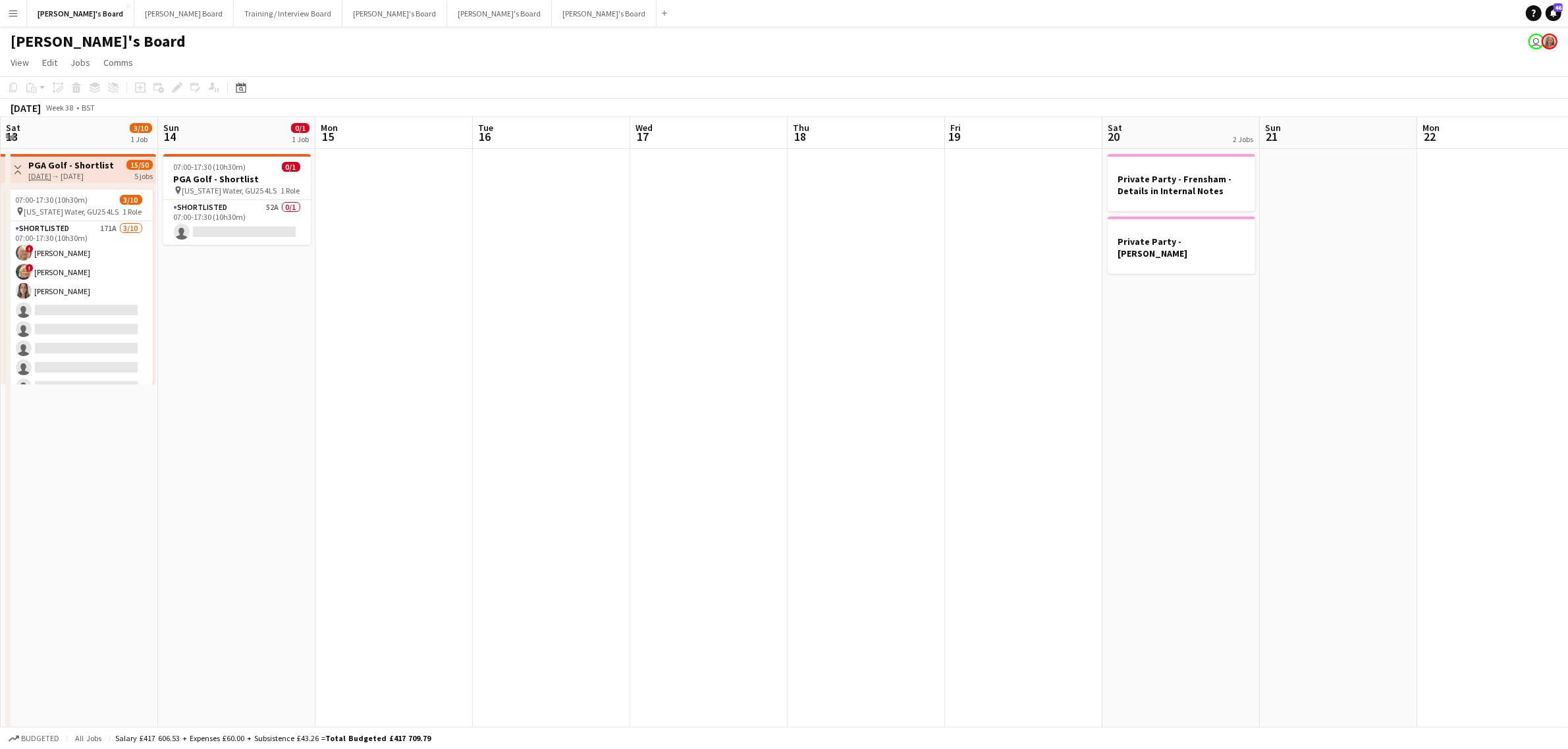
drag, startPoint x: 1051, startPoint y: 372, endPoint x: 970, endPoint y: 360, distance: 81.9
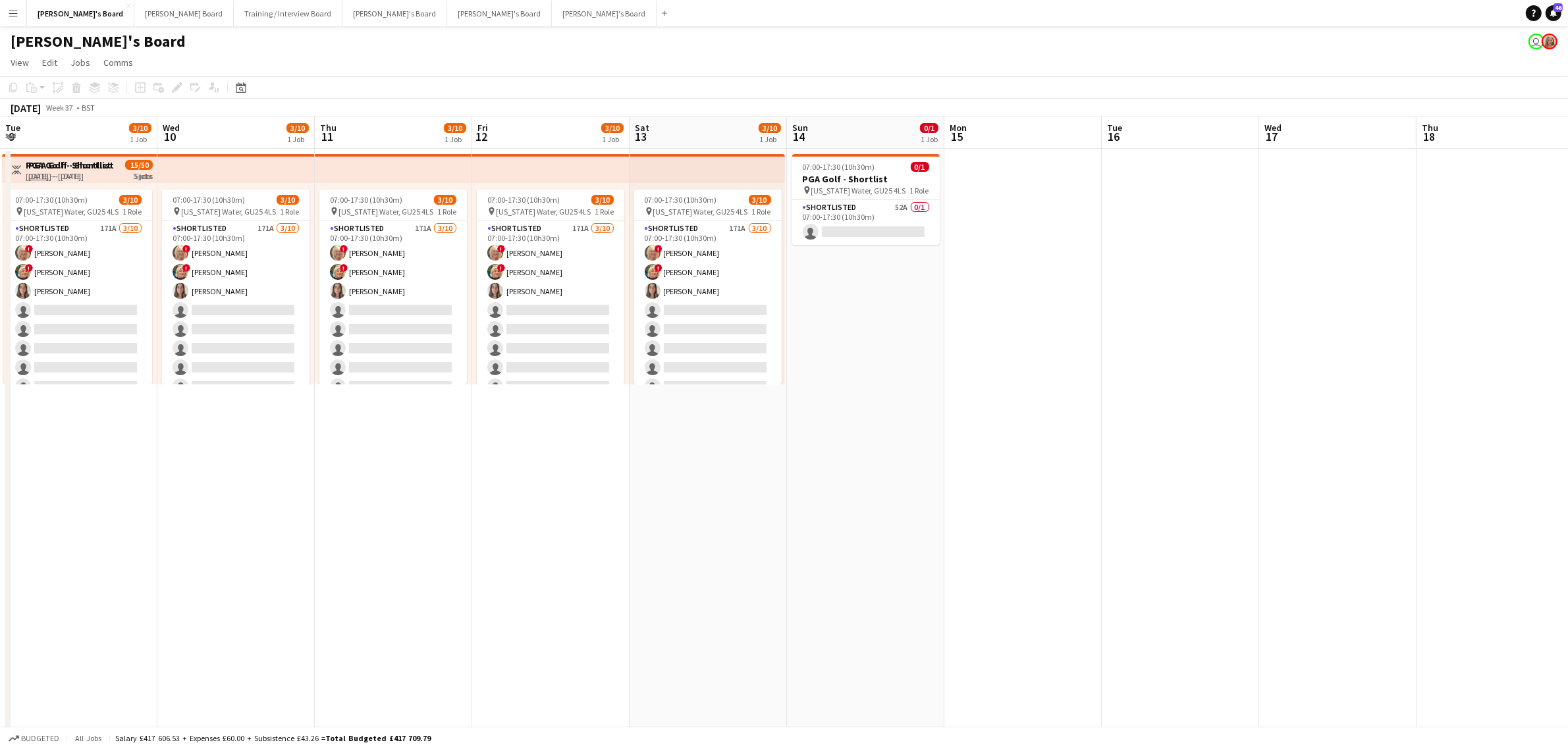
scroll to position [0, 314]
drag, startPoint x: 203, startPoint y: 240, endPoint x: 897, endPoint y: 295, distance: 696.2
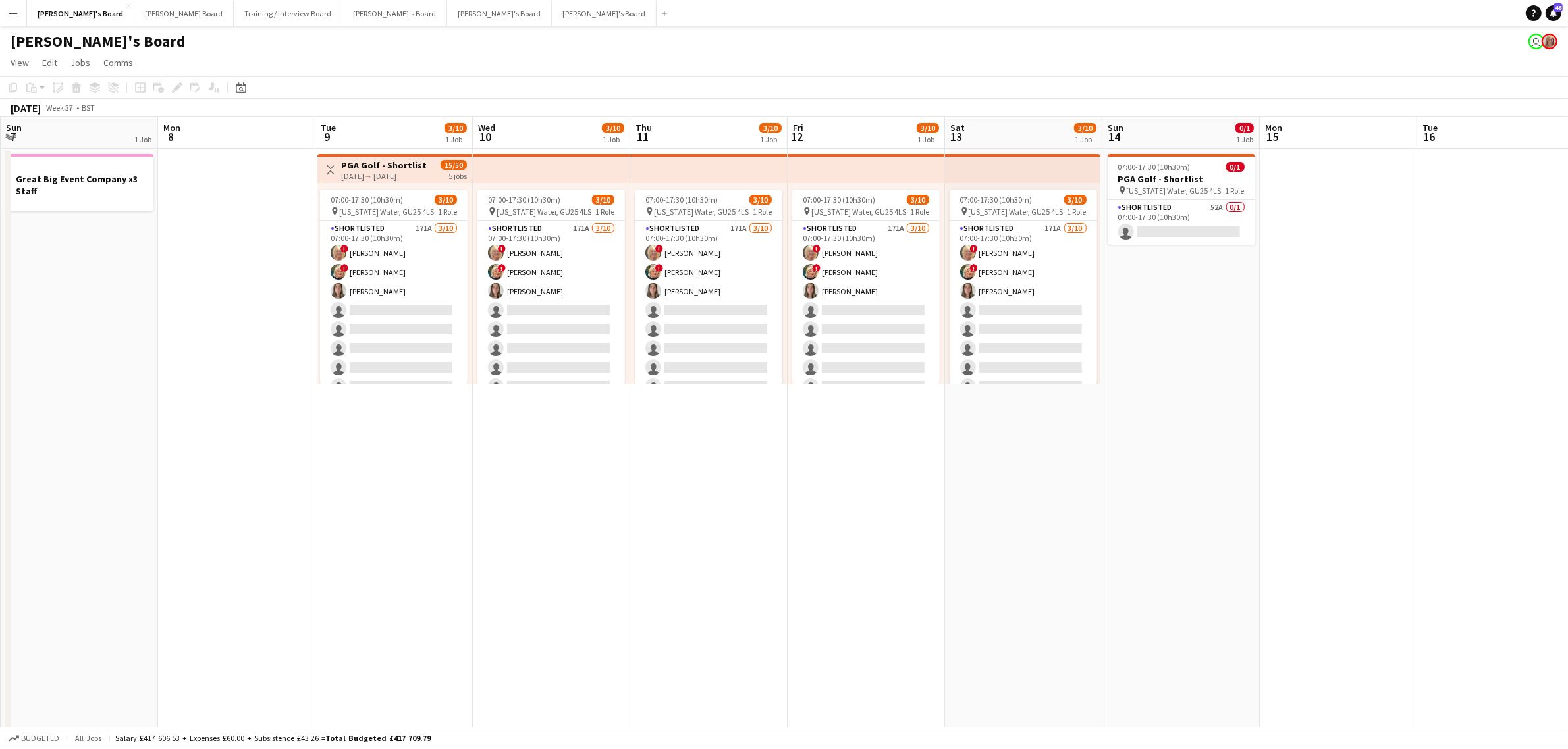
scroll to position [0, 178]
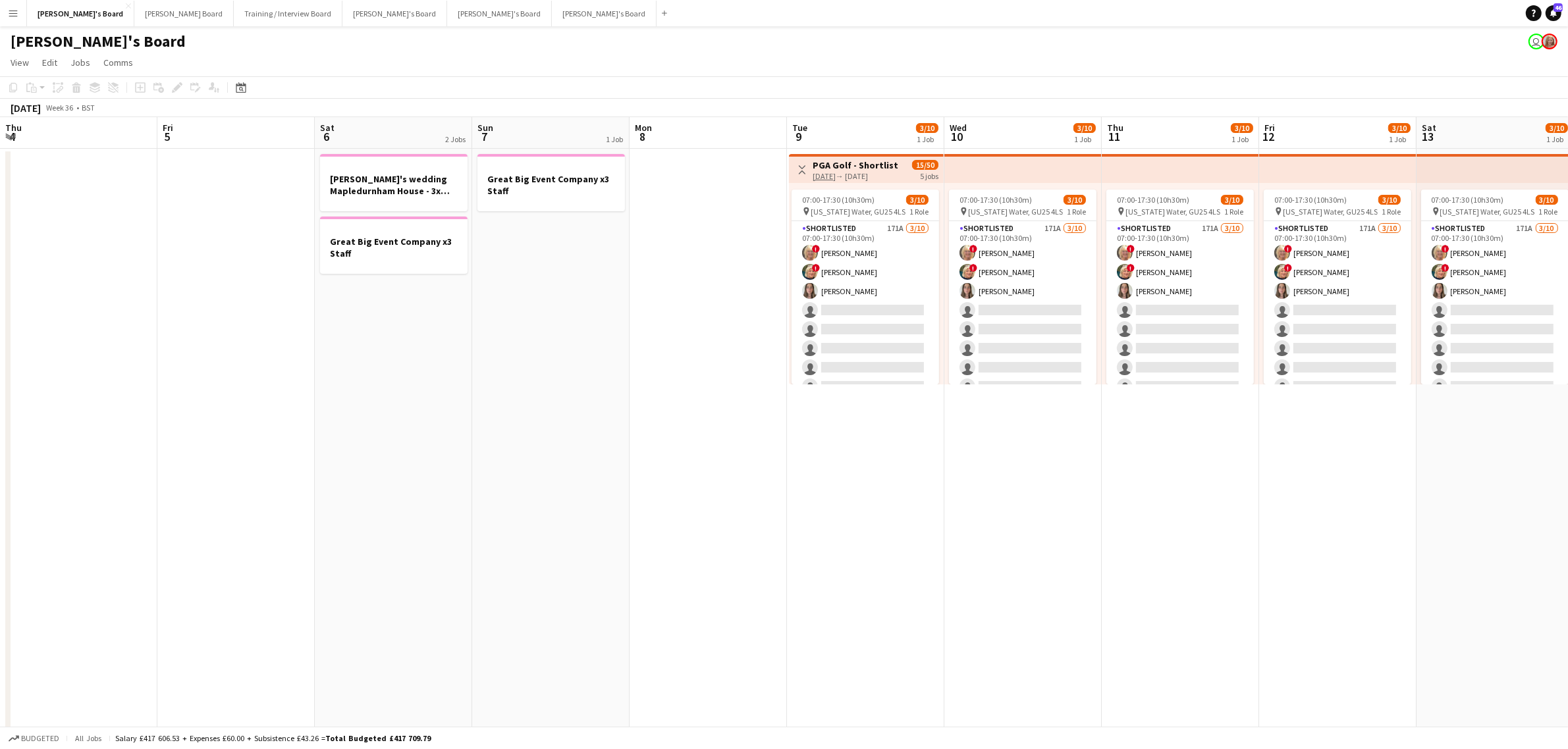
drag, startPoint x: 1054, startPoint y: 338, endPoint x: 1434, endPoint y: 334, distance: 380.0
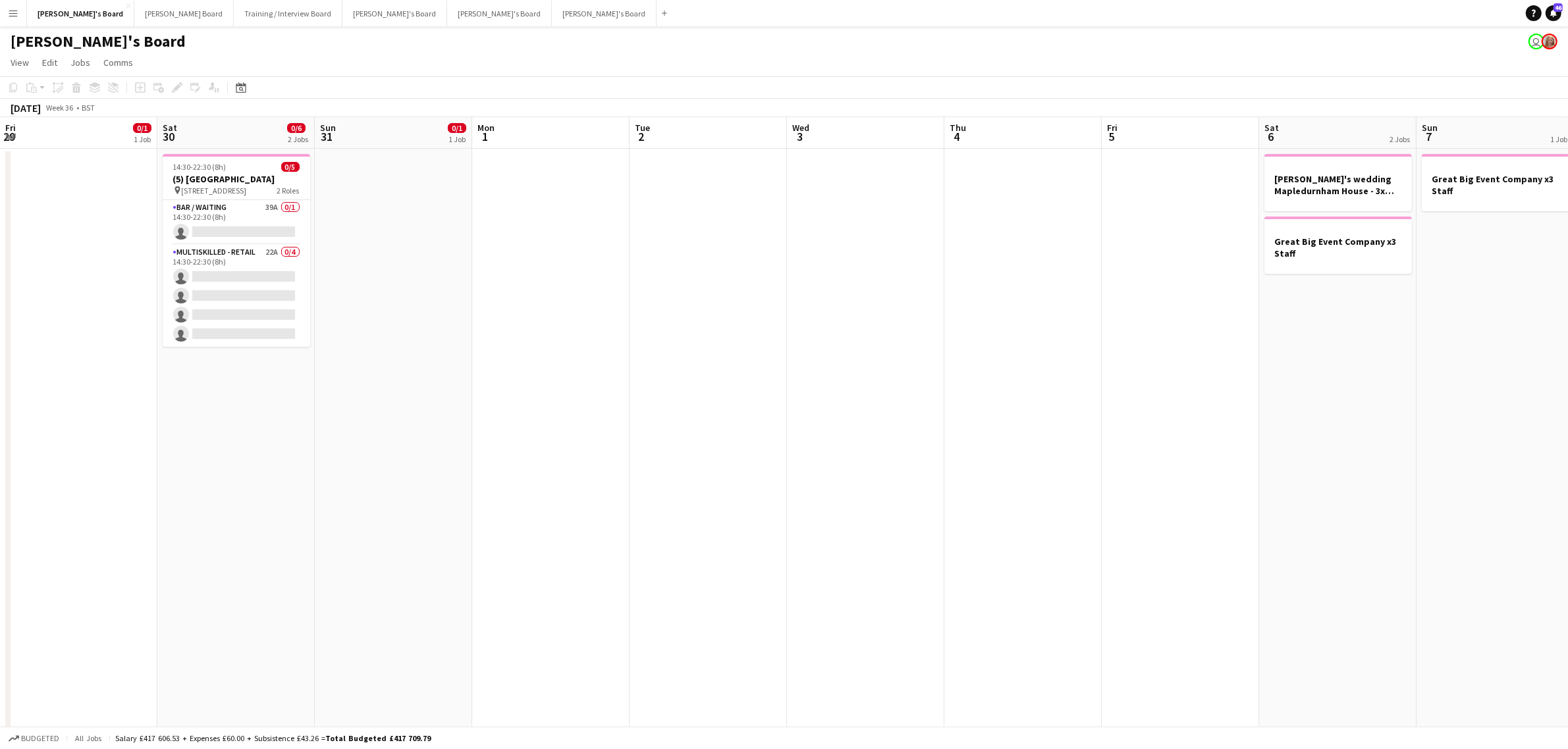
scroll to position [0, 0]
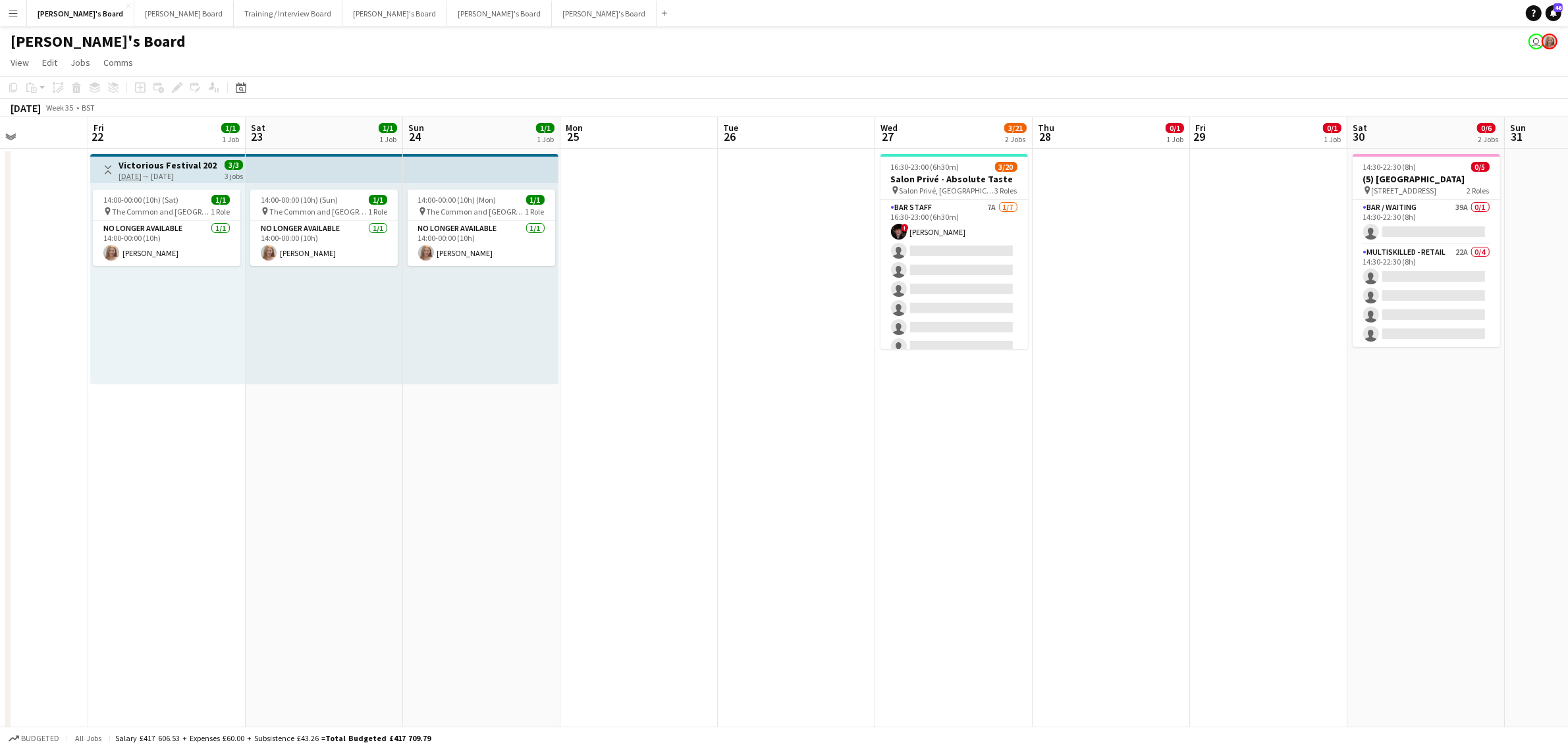
drag, startPoint x: 574, startPoint y: 379, endPoint x: 626, endPoint y: 364, distance: 54.1
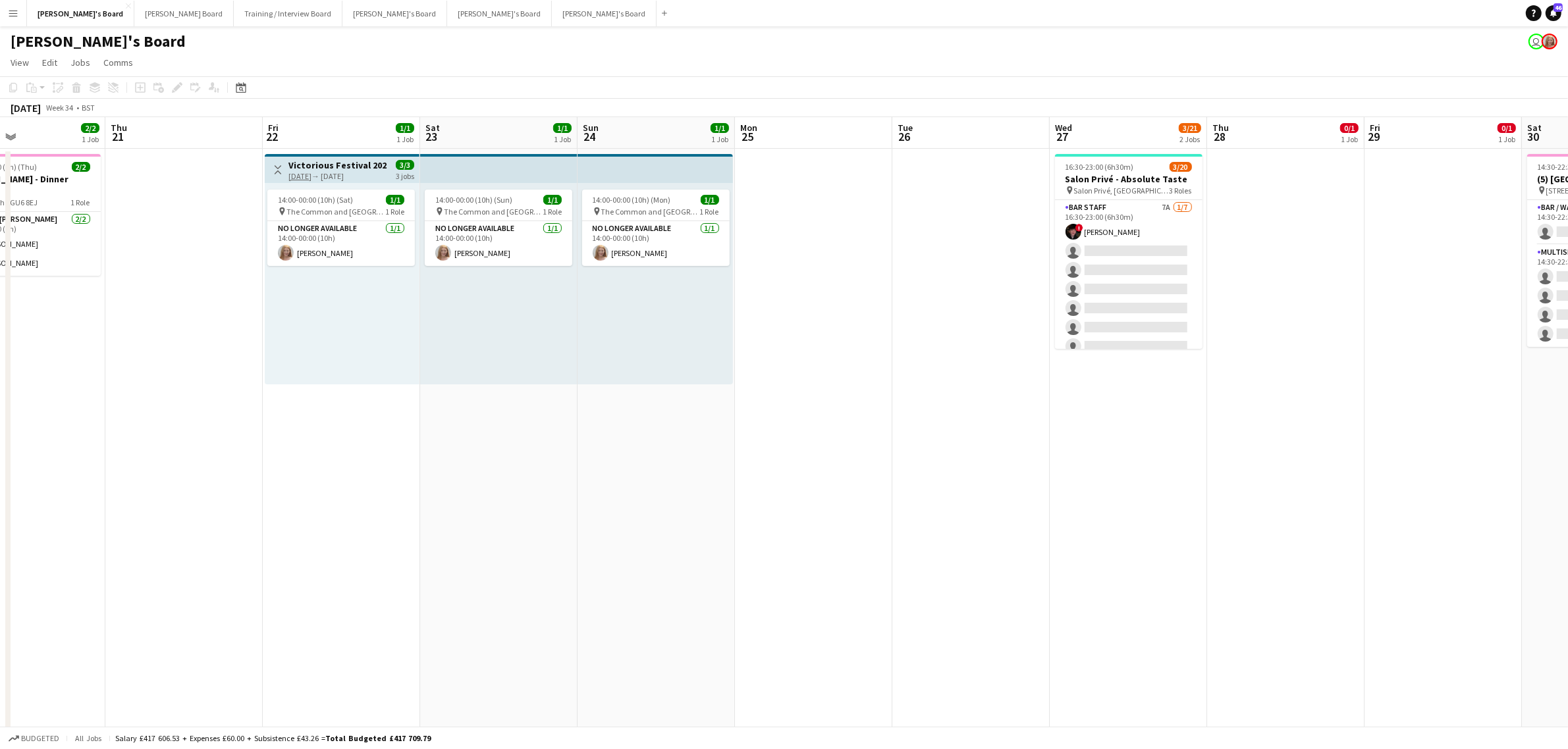
drag, startPoint x: 516, startPoint y: 333, endPoint x: 1343, endPoint y: 333, distance: 827.0
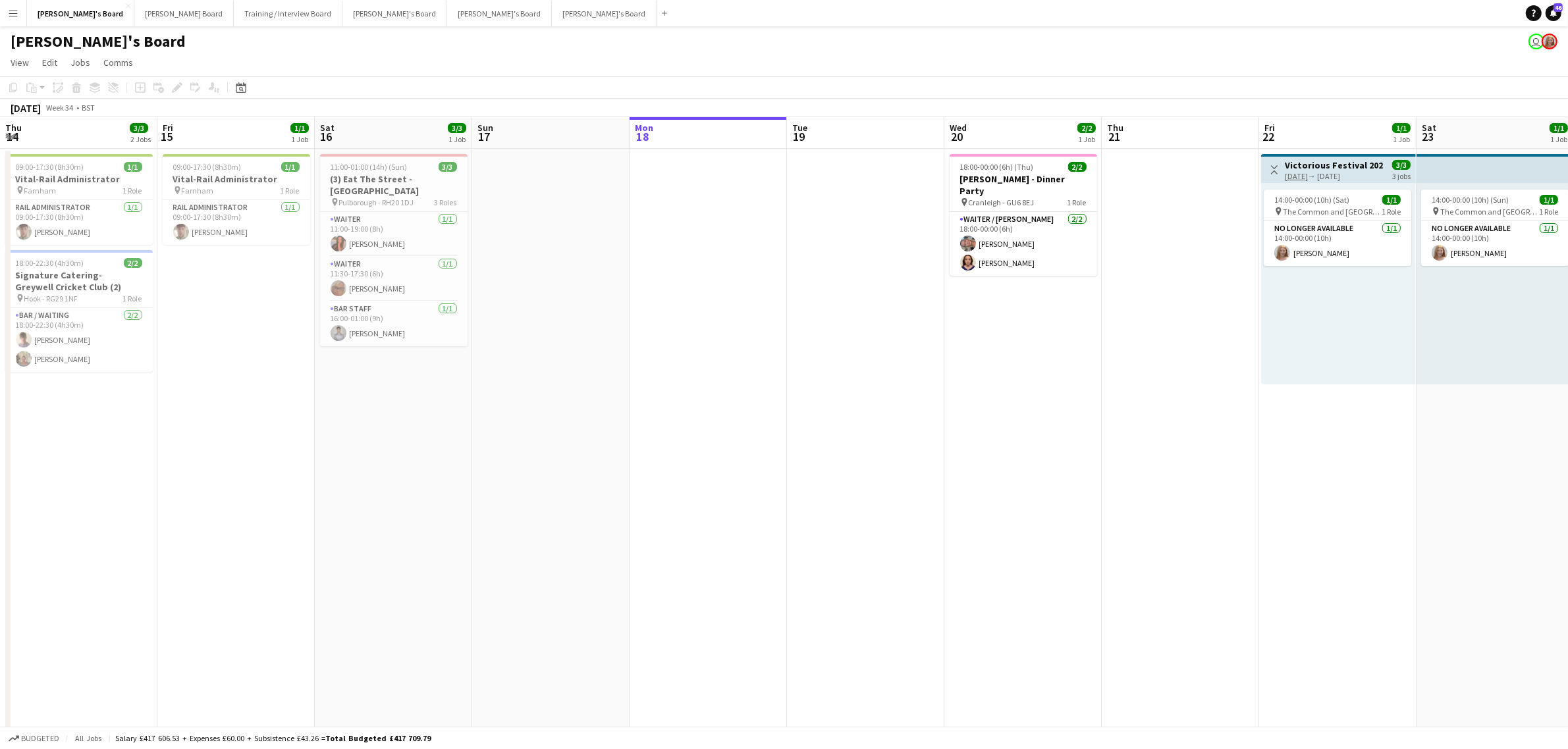
drag, startPoint x: 1173, startPoint y: 372, endPoint x: 850, endPoint y: 379, distance: 323.1
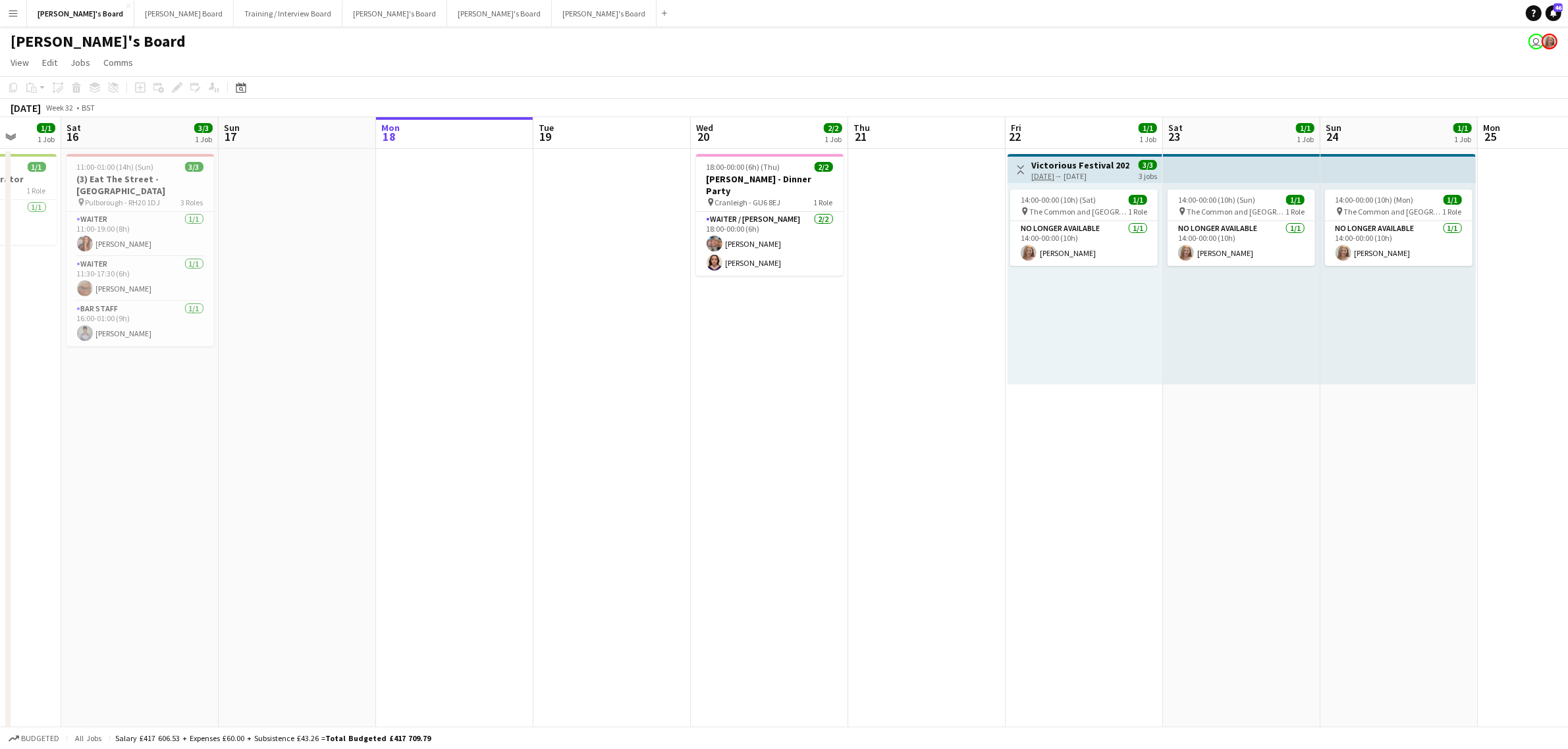
drag, startPoint x: 817, startPoint y: 328, endPoint x: 346, endPoint y: 396, distance: 475.9
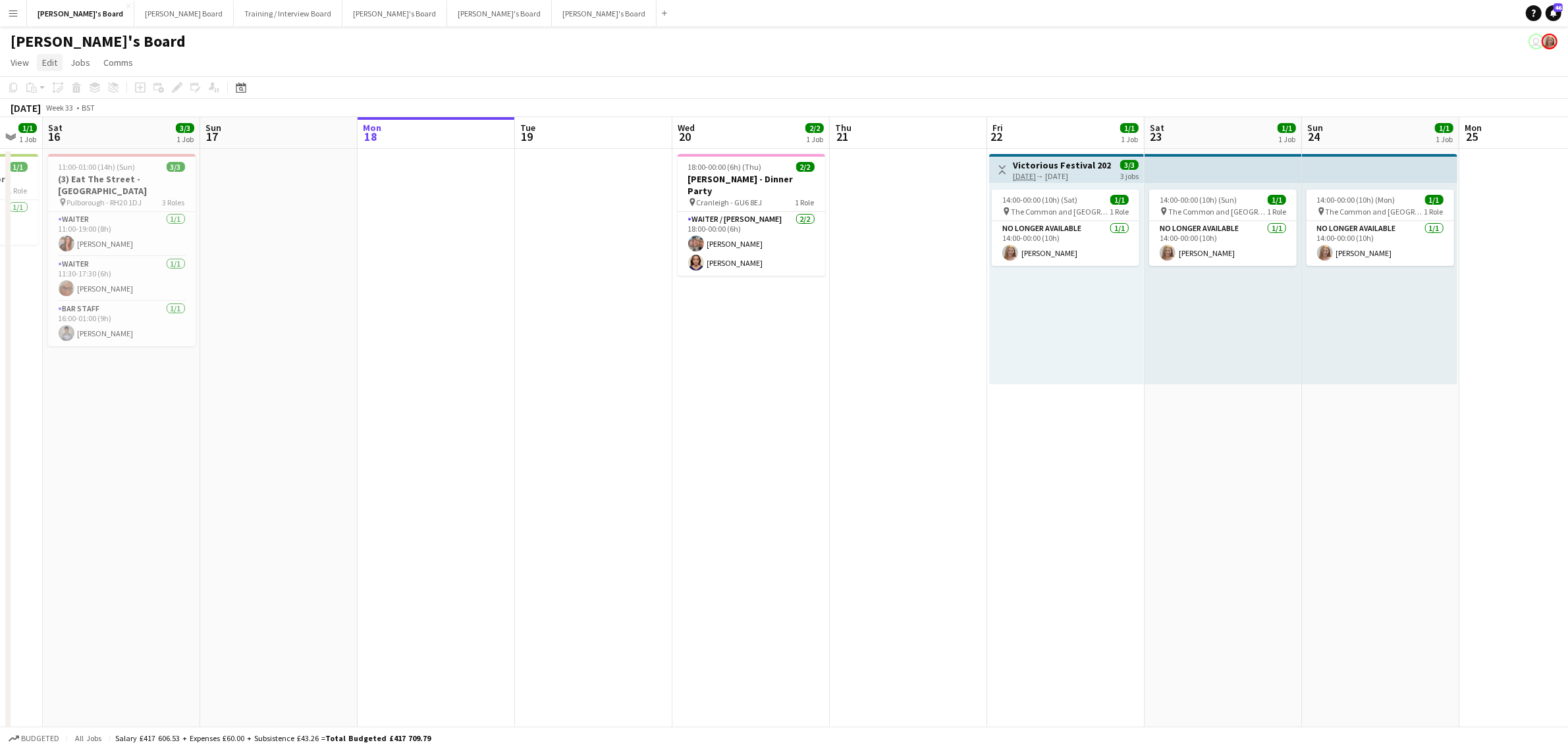
drag, startPoint x: 16, startPoint y: 67, endPoint x: 59, endPoint y: 70, distance: 43.1
click at [16, 67] on span "View" at bounding box center [20, 62] width 18 height 12
drag, startPoint x: 69, startPoint y: 185, endPoint x: 179, endPoint y: 169, distance: 111.2
click at [69, 185] on link "Date picker" at bounding box center [58, 185] width 105 height 27
click at [258, 129] on span "[DATE]" at bounding box center [252, 132] width 25 height 12
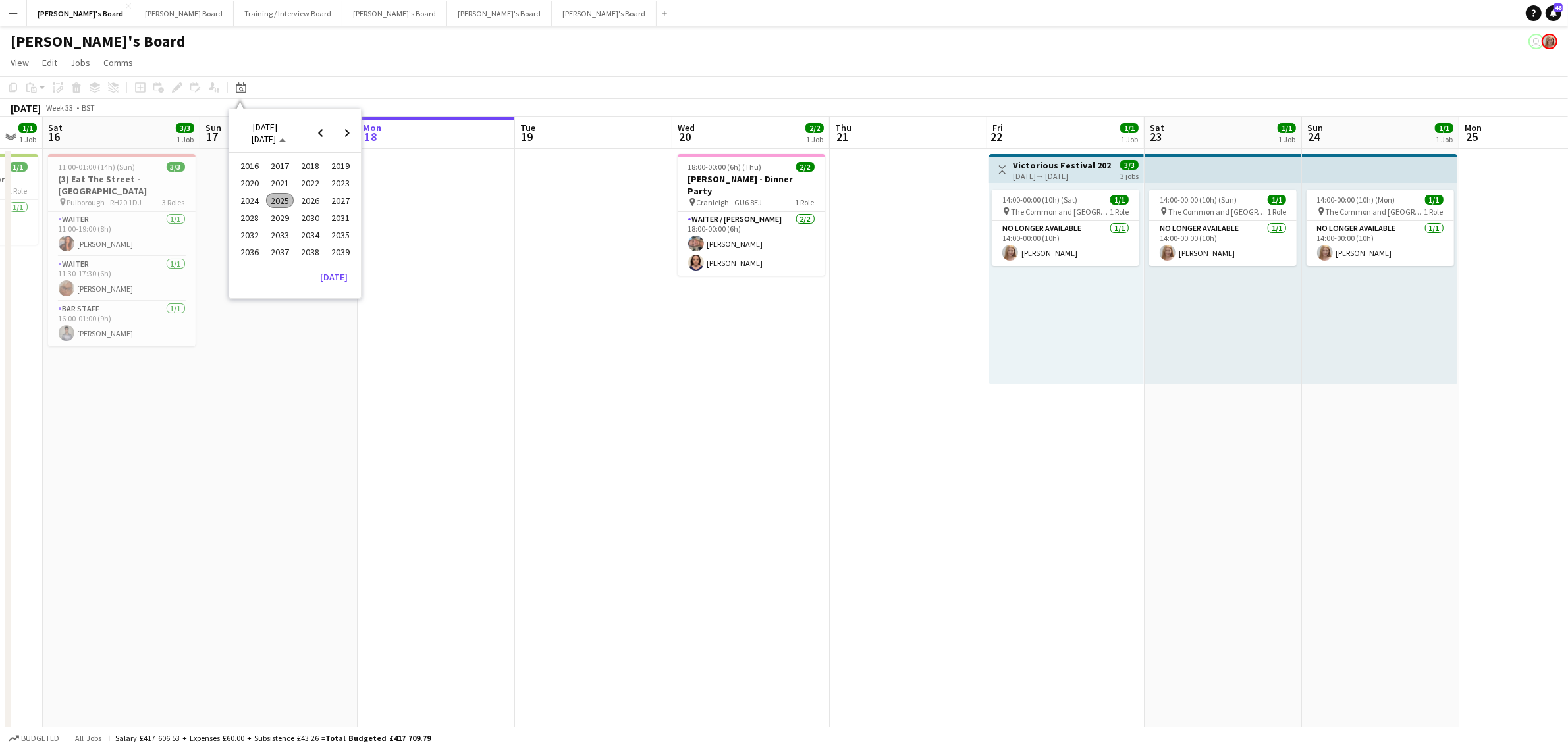
click at [249, 197] on span "2024" at bounding box center [249, 200] width 27 height 16
click at [312, 198] on span "[DATE]" at bounding box center [310, 200] width 27 height 16
click at [331, 249] on span "27" at bounding box center [330, 251] width 16 height 16
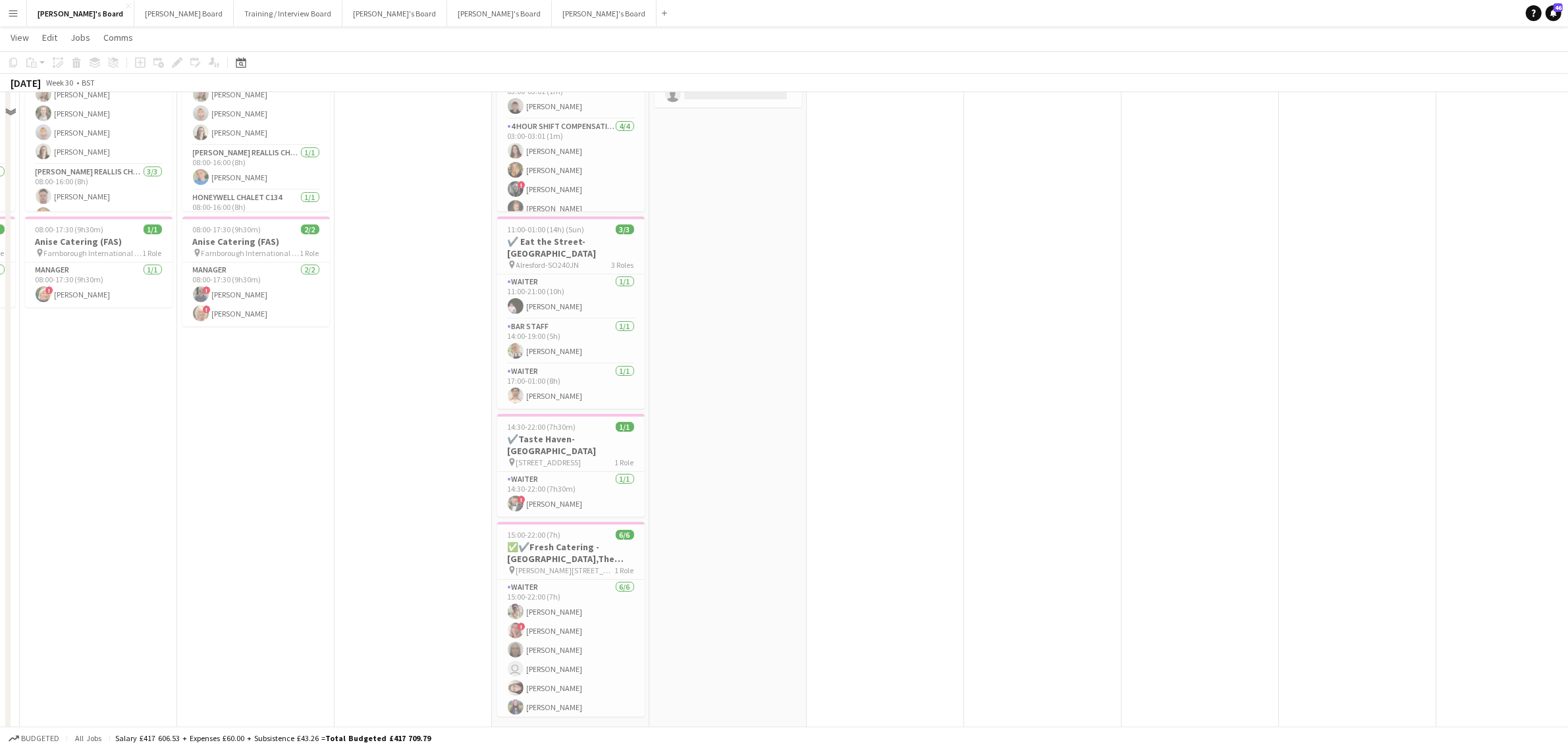
scroll to position [164, 0]
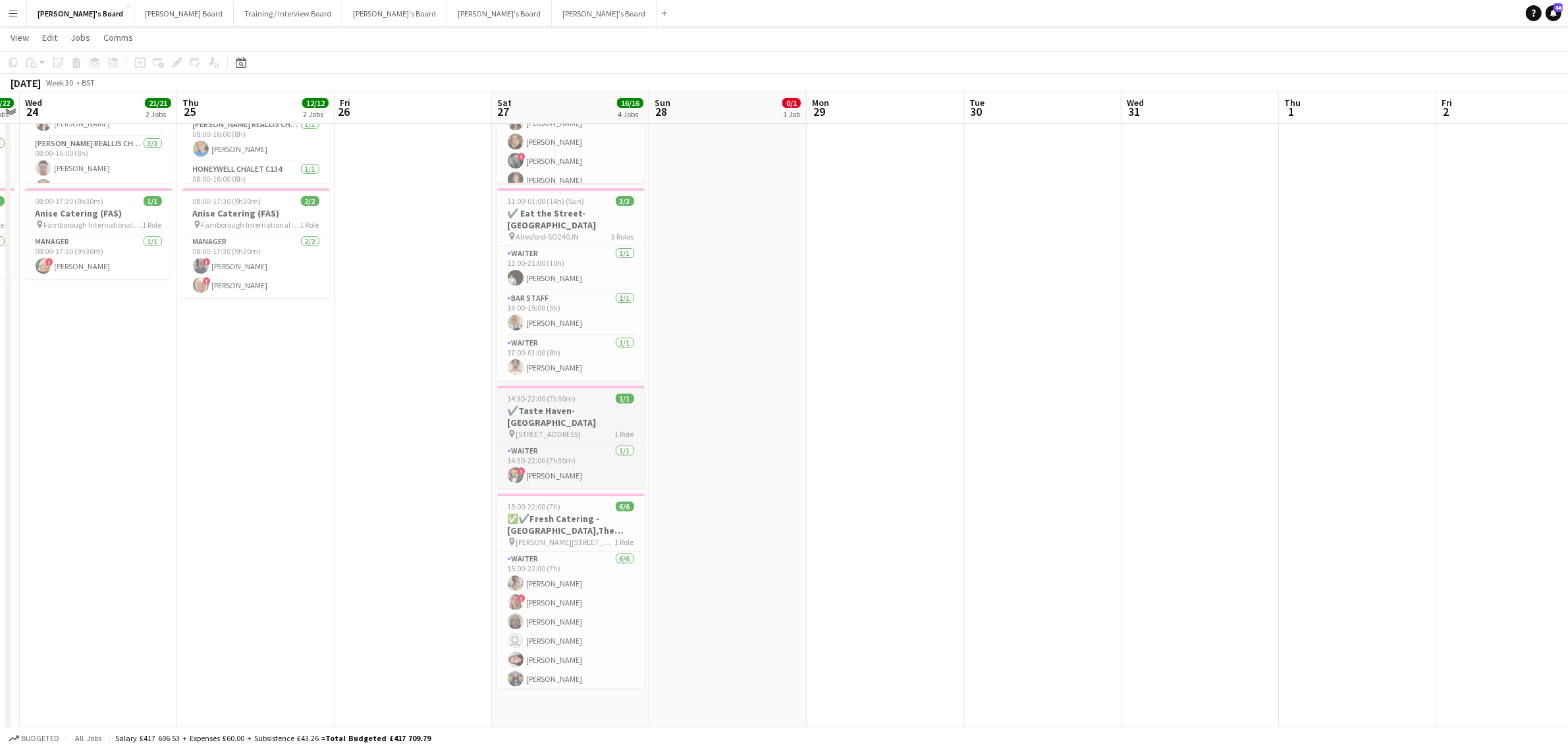
click at [609, 405] on h3 "✔️Taste Haven-[GEOGRAPHIC_DATA]" at bounding box center [570, 417] width 147 height 24
click at [23, 33] on span "View" at bounding box center [20, 37] width 18 height 12
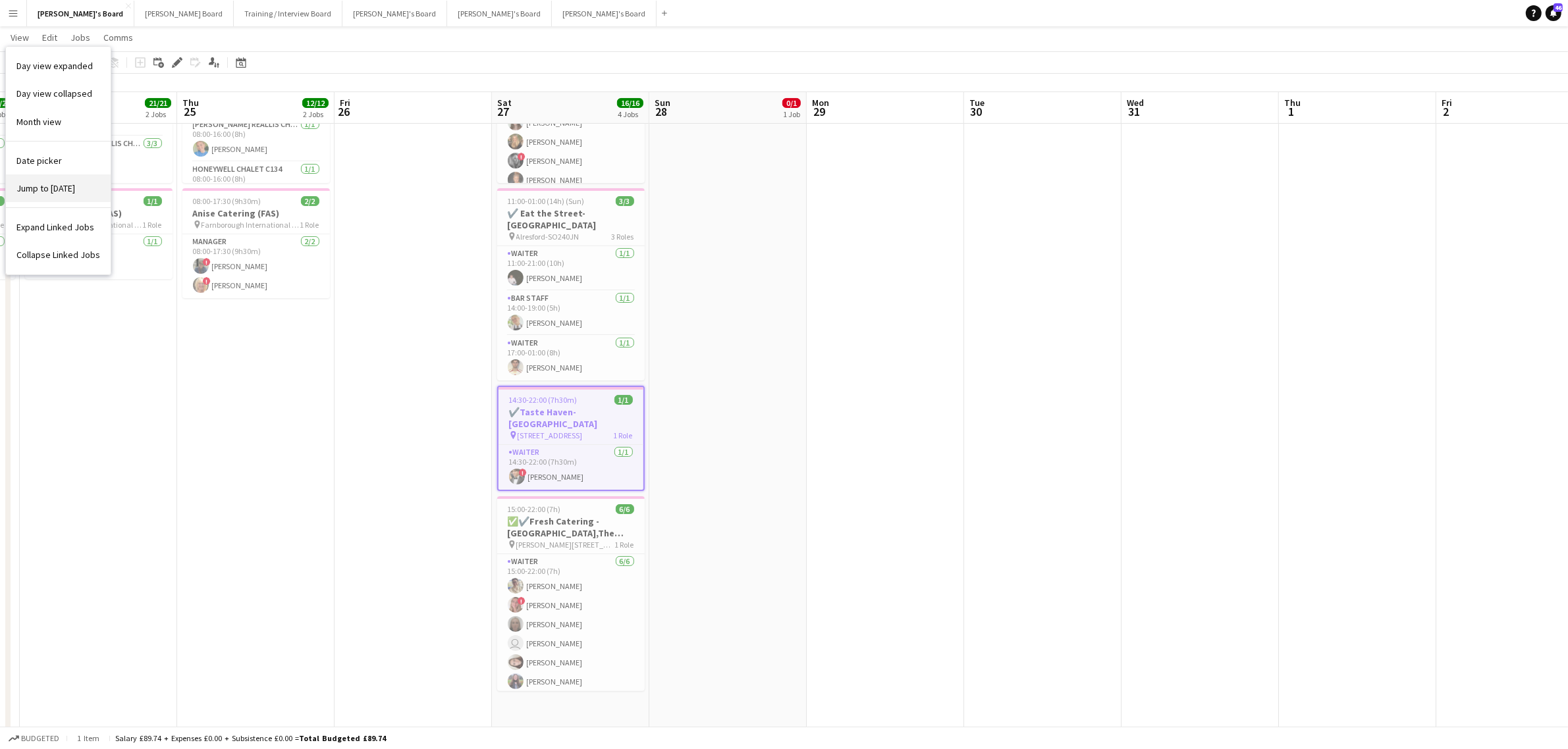
click at [68, 178] on link "Jump to [DATE]" at bounding box center [58, 188] width 105 height 27
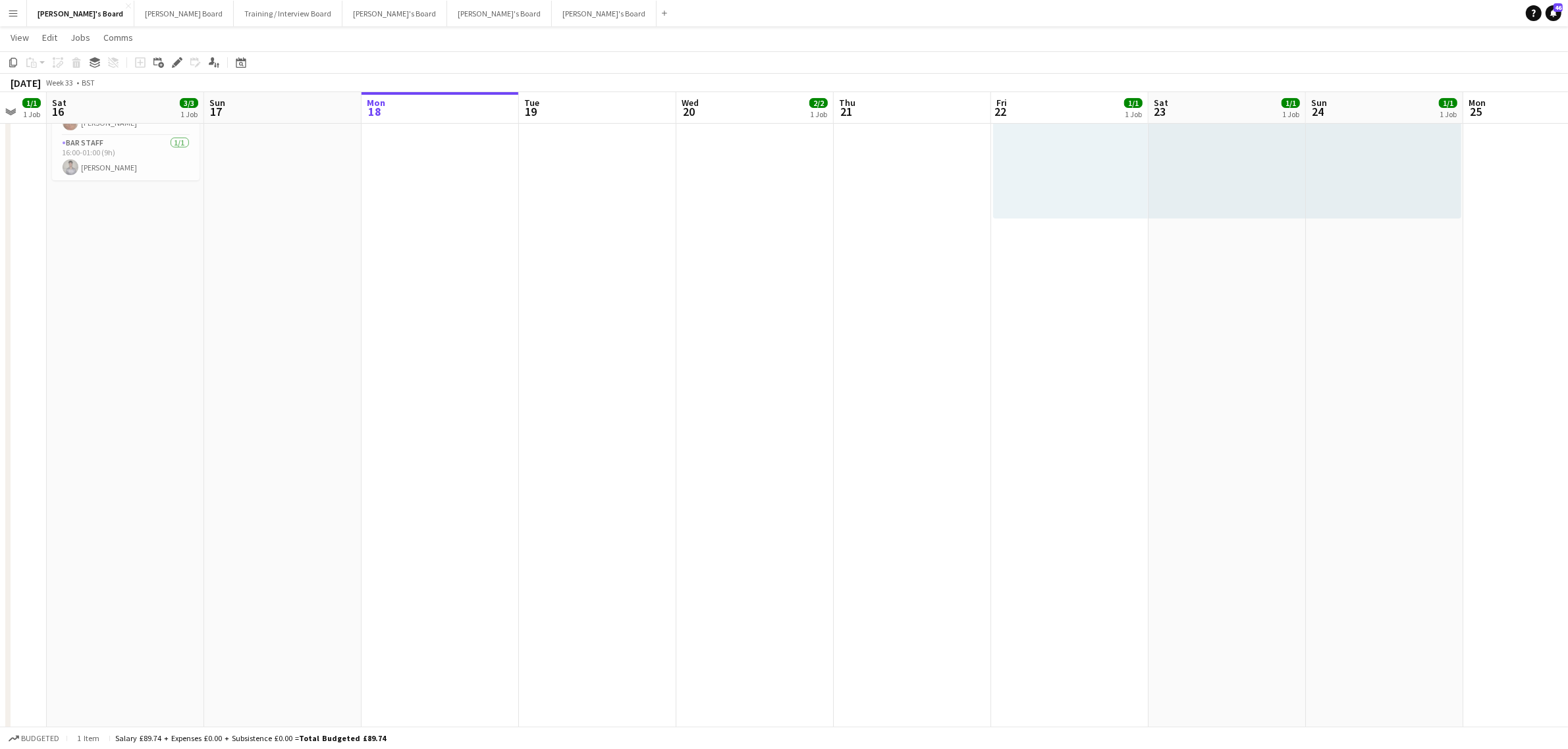
scroll to position [0, 523]
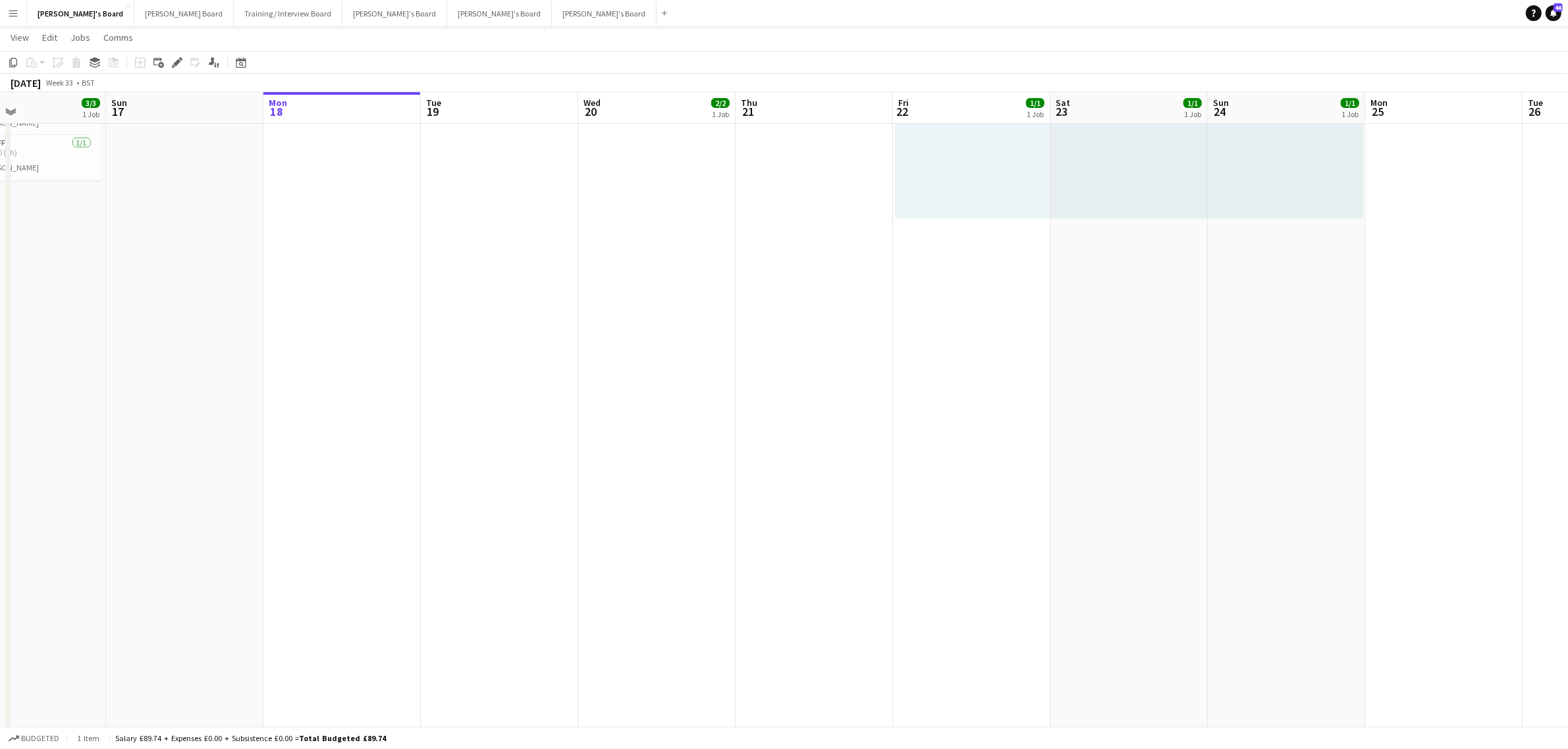
drag, startPoint x: 1003, startPoint y: 265, endPoint x: 774, endPoint y: 293, distance: 230.7
click at [808, 226] on app-date-cell at bounding box center [814, 695] width 157 height 1426
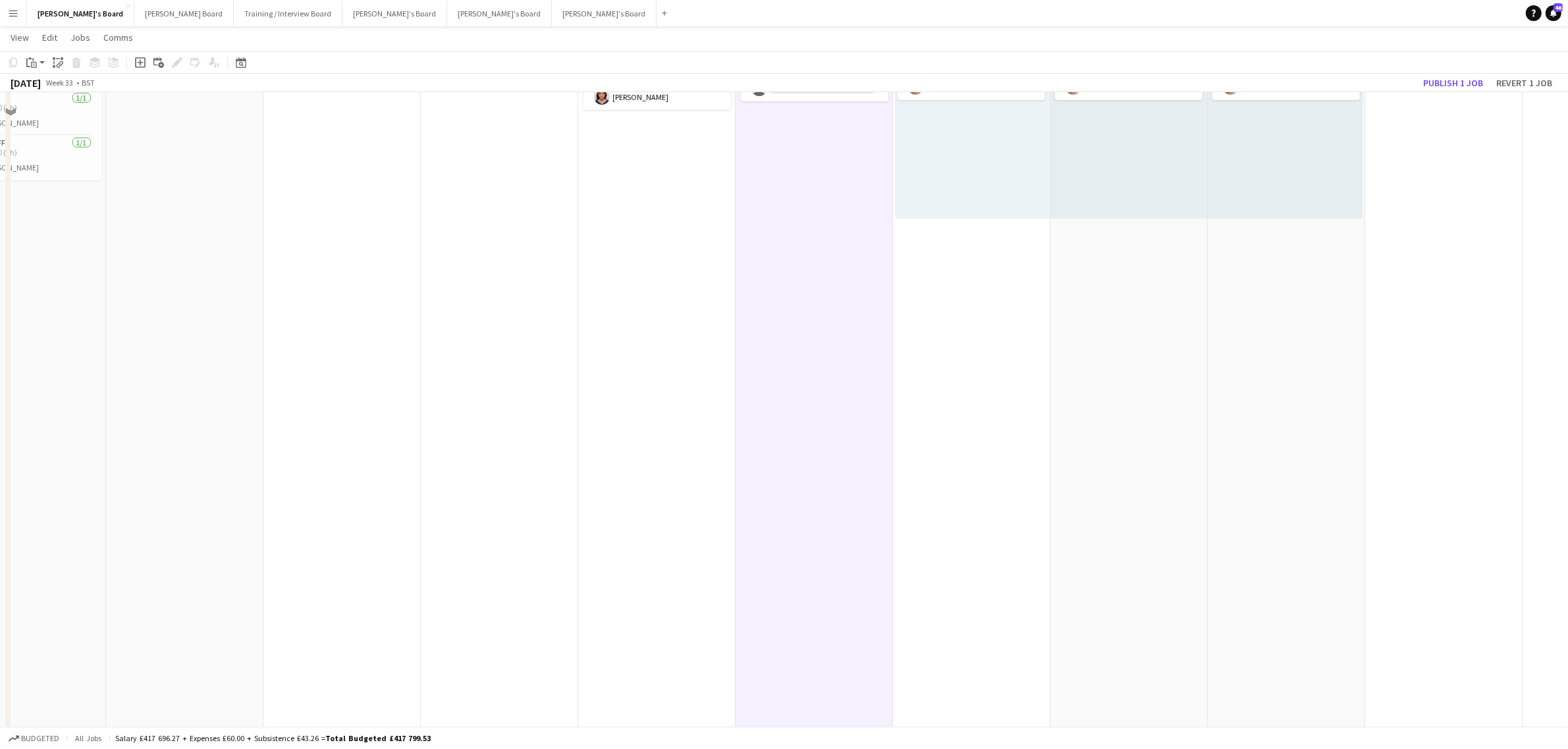
scroll to position [0, 0]
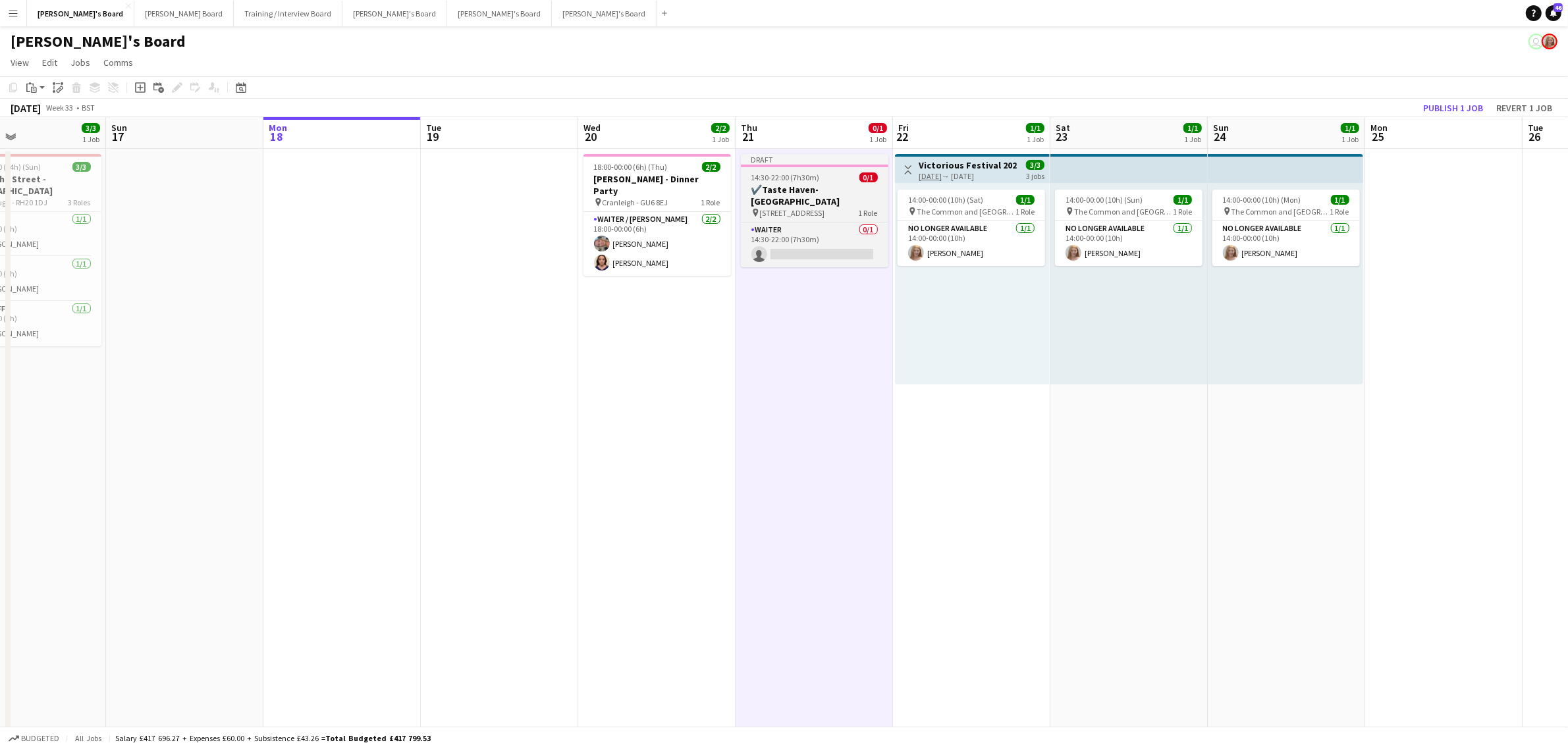
click at [837, 164] on div at bounding box center [814, 165] width 147 height 3
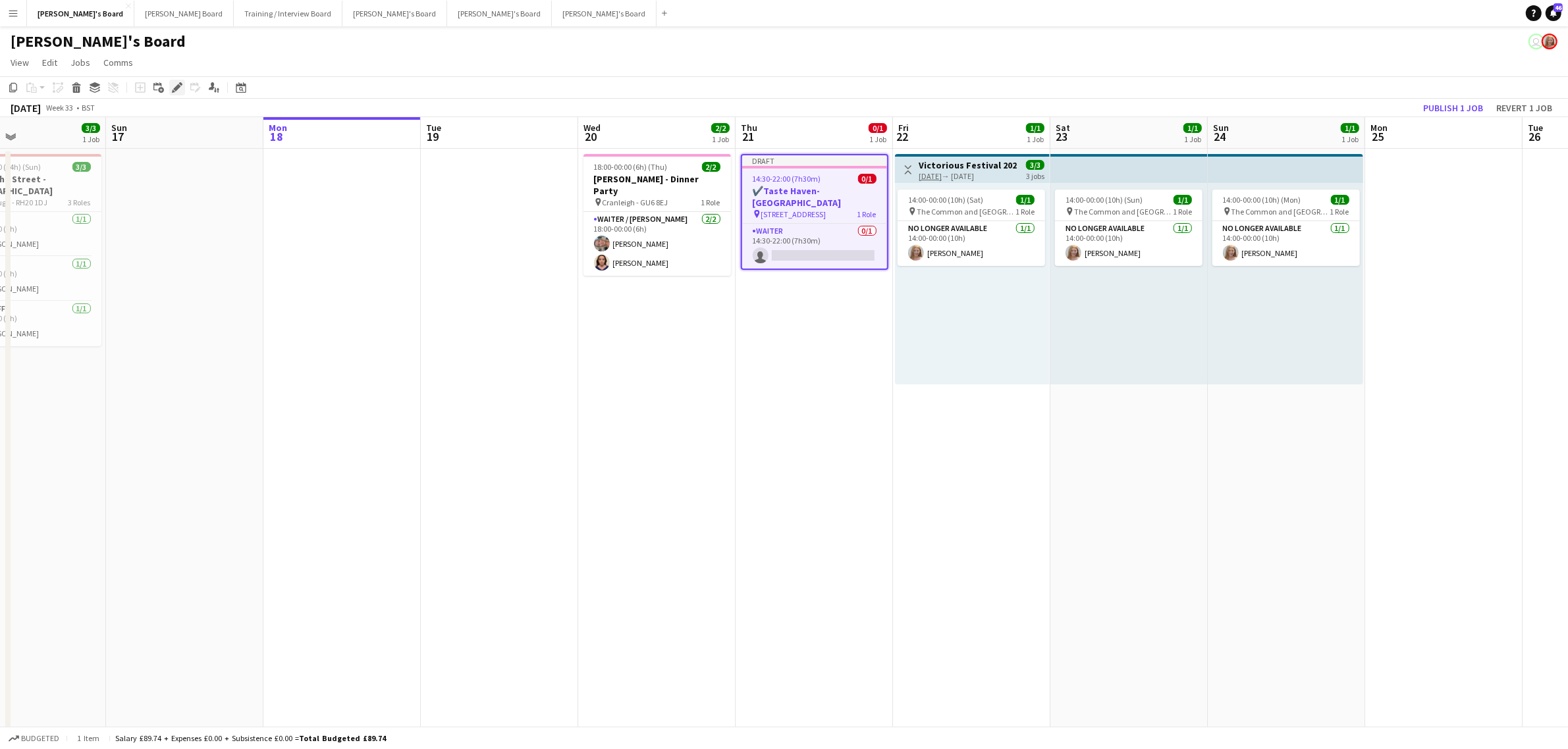
click at [175, 90] on icon at bounding box center [177, 88] width 7 height 7
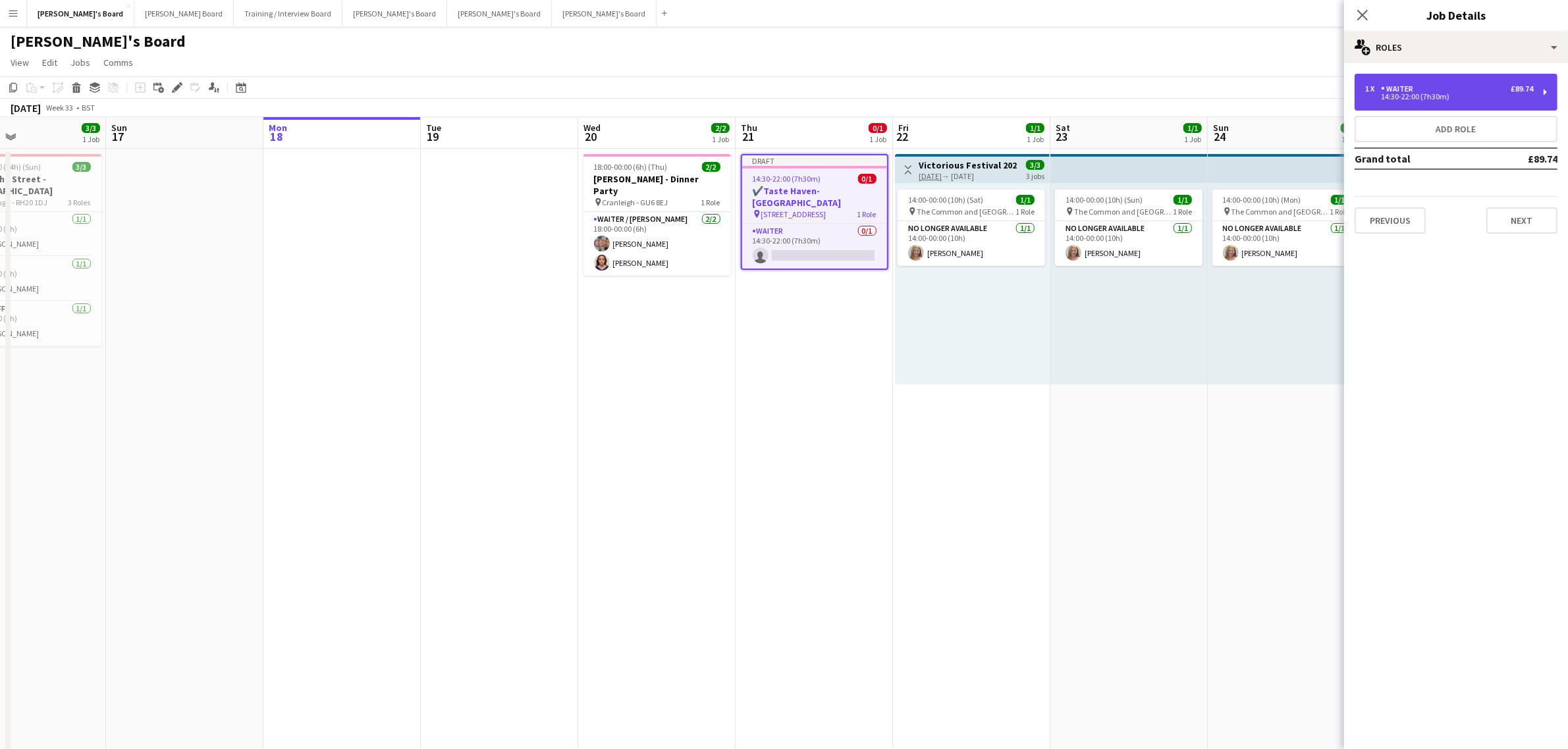
click at [1384, 102] on div "1 x Waiter £89.74 14:30-22:00 (7h30m)" at bounding box center [1456, 92] width 203 height 37
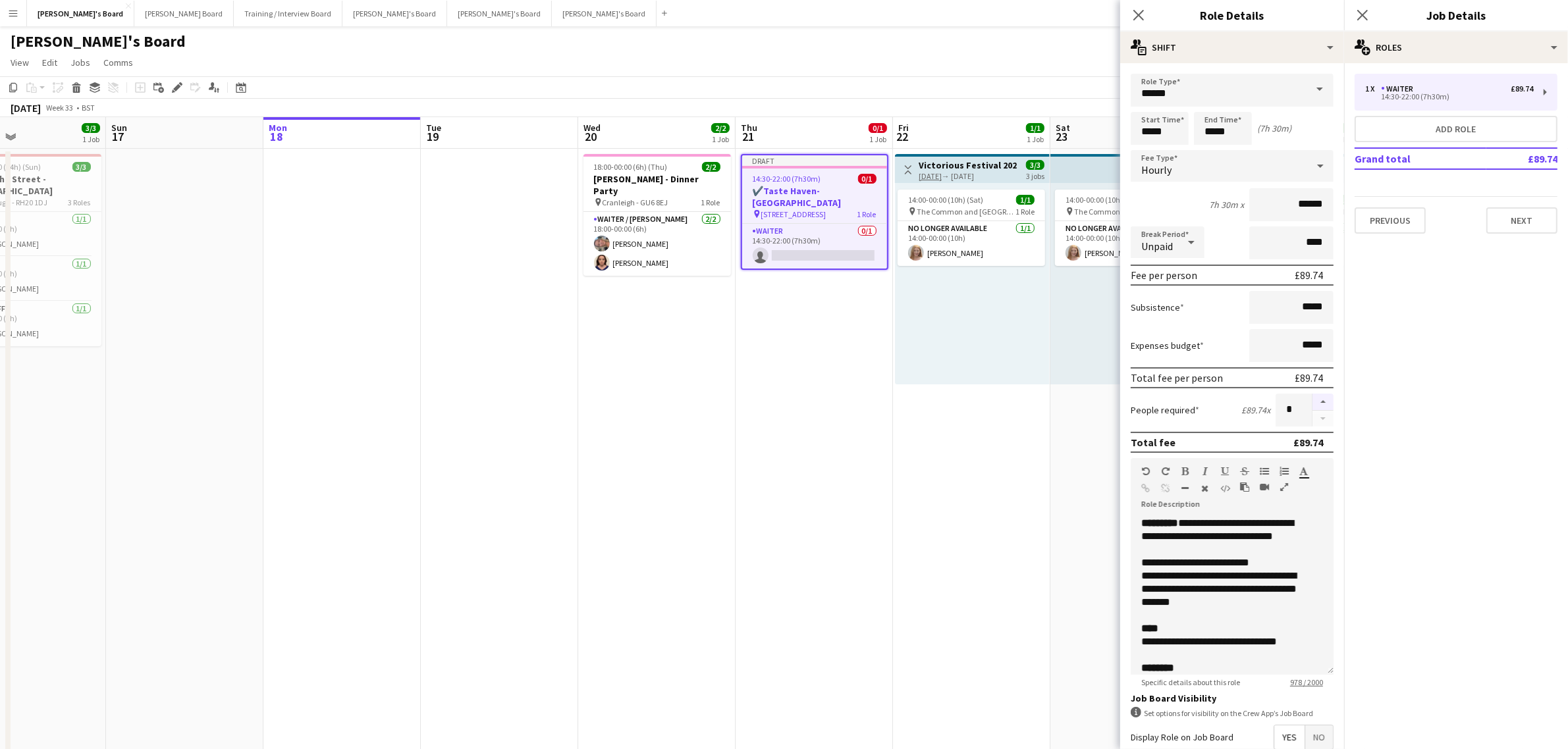
click at [1312, 396] on button "button" at bounding box center [1322, 402] width 21 height 17
type input "*"
click at [1210, 129] on input "*****" at bounding box center [1222, 129] width 58 height 33
type input "*****"
click at [1210, 150] on div at bounding box center [1209, 152] width 26 height 13
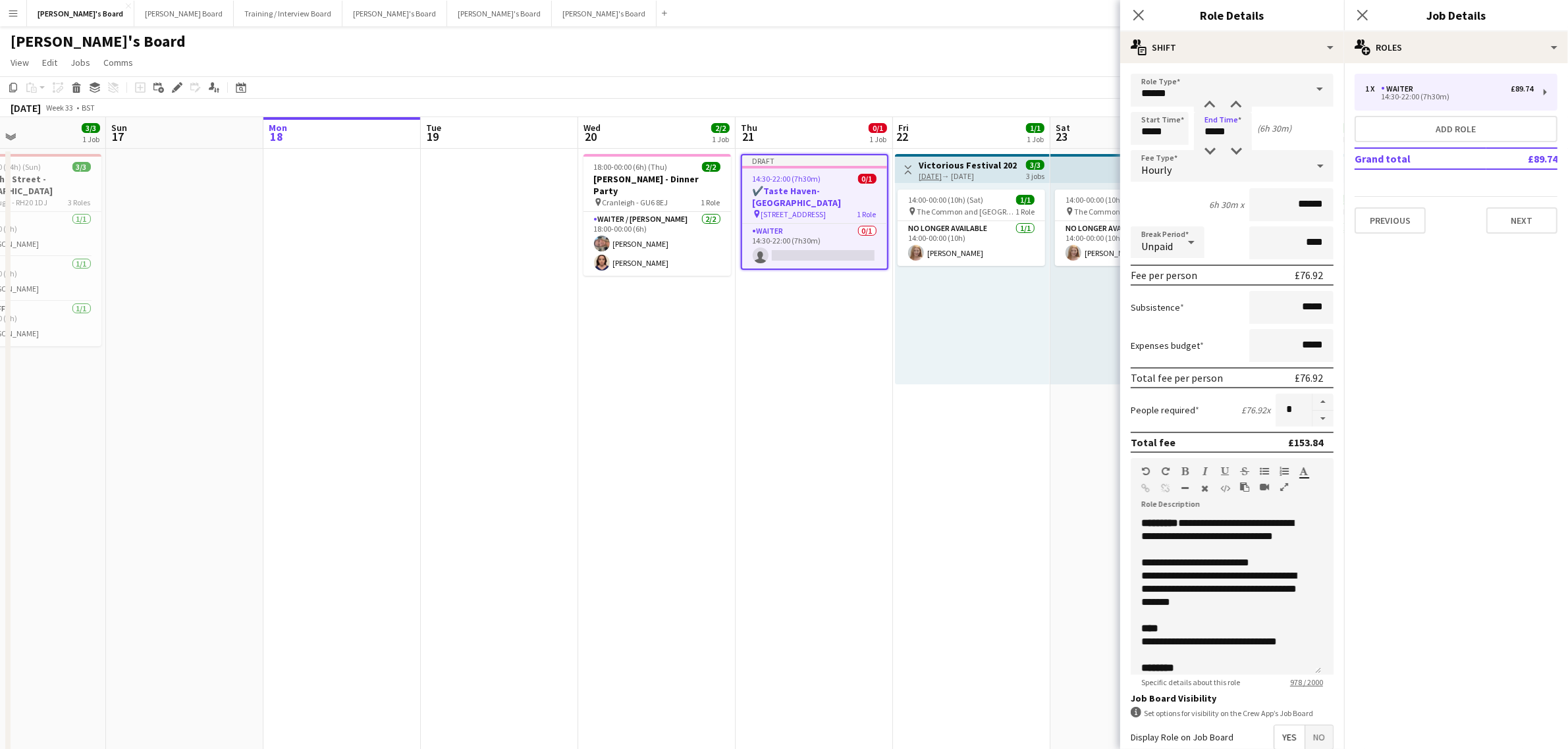
click at [1325, 136] on form "**********" at bounding box center [1231, 483] width 224 height 818
click at [1173, 130] on input "*****" at bounding box center [1159, 129] width 58 height 33
click at [1170, 148] on div at bounding box center [1173, 152] width 26 height 13
type input "*****"
click at [1170, 148] on div at bounding box center [1173, 152] width 26 height 13
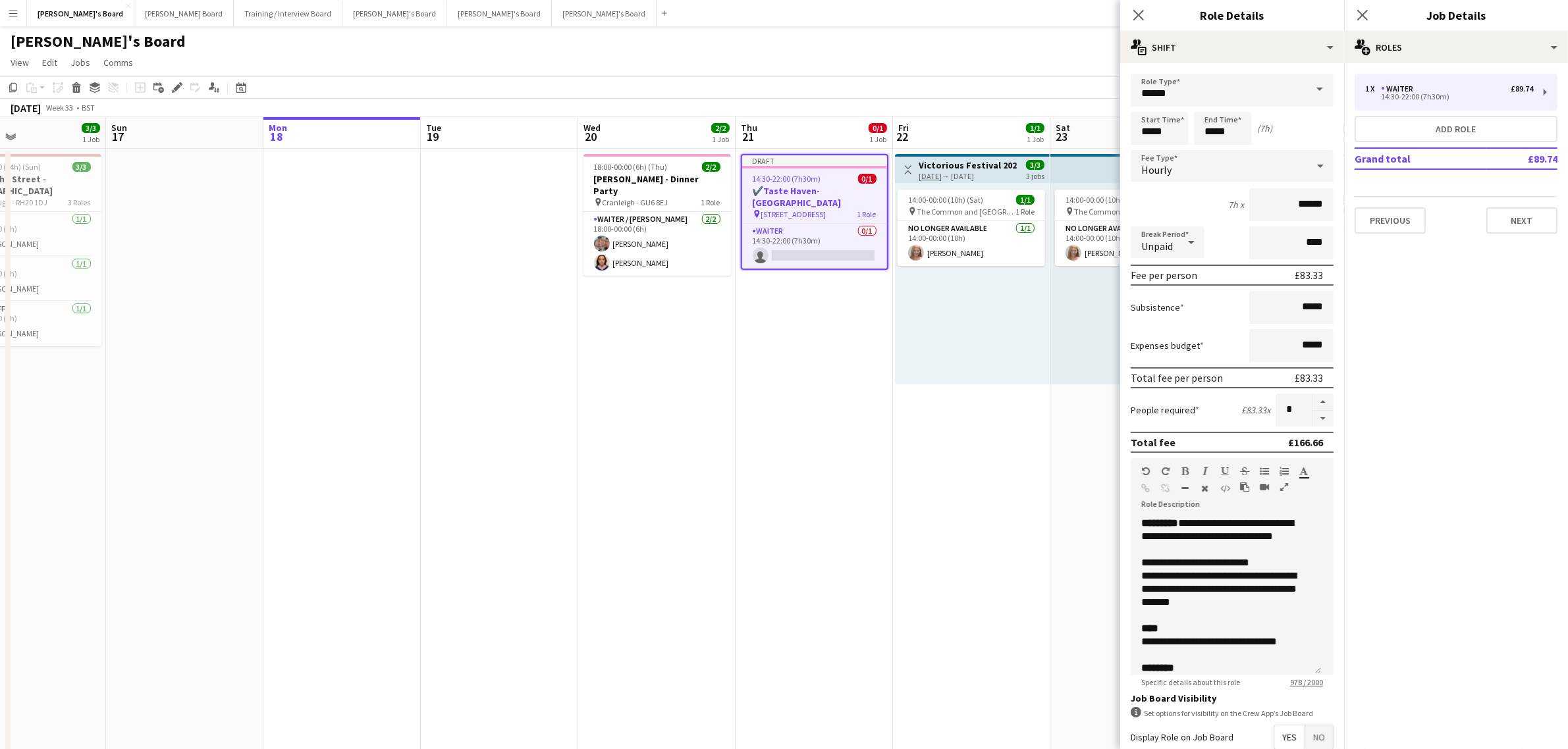
click at [1305, 124] on div "Start Time ***** End Time ***** (7h)" at bounding box center [1232, 129] width 203 height 33
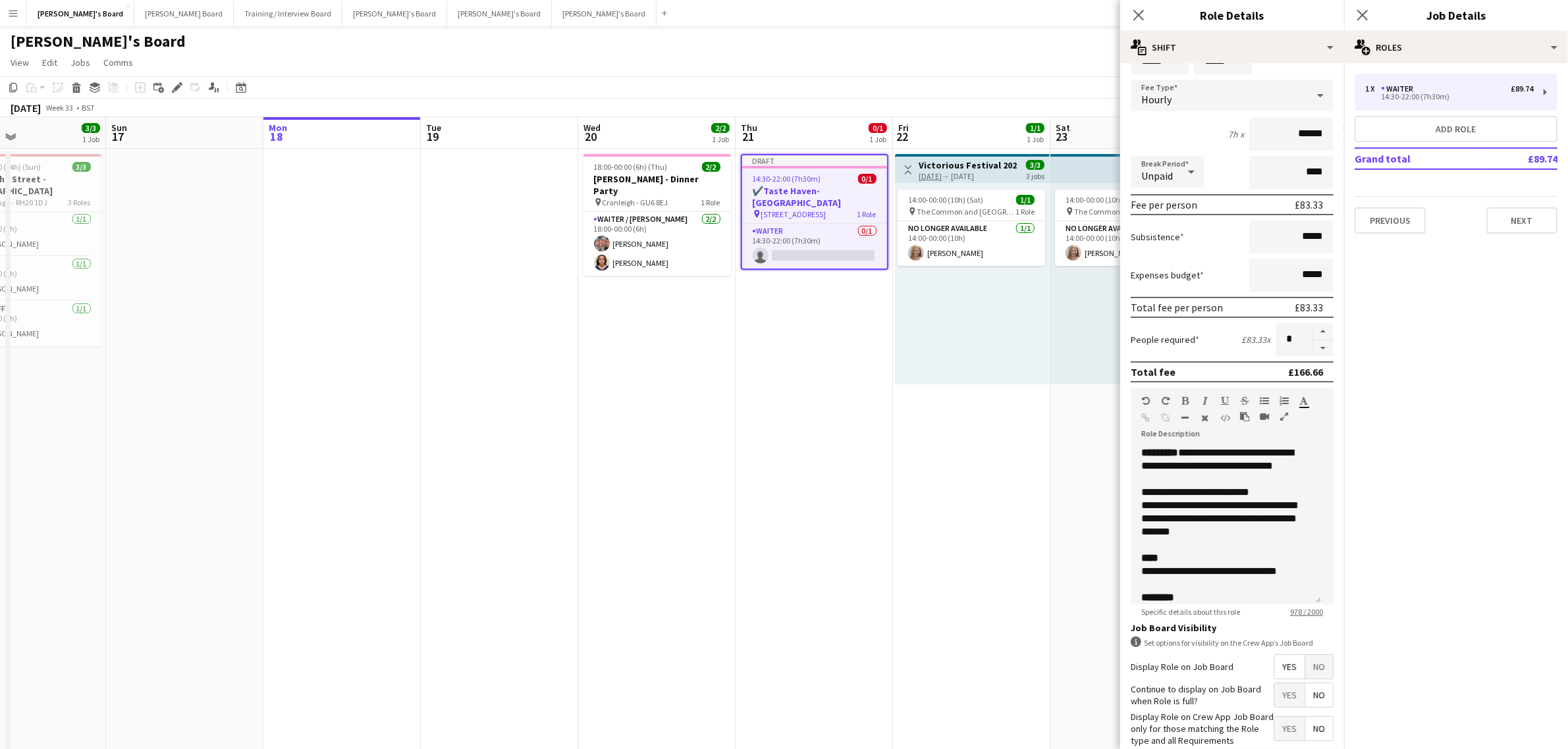
scroll to position [150, 0]
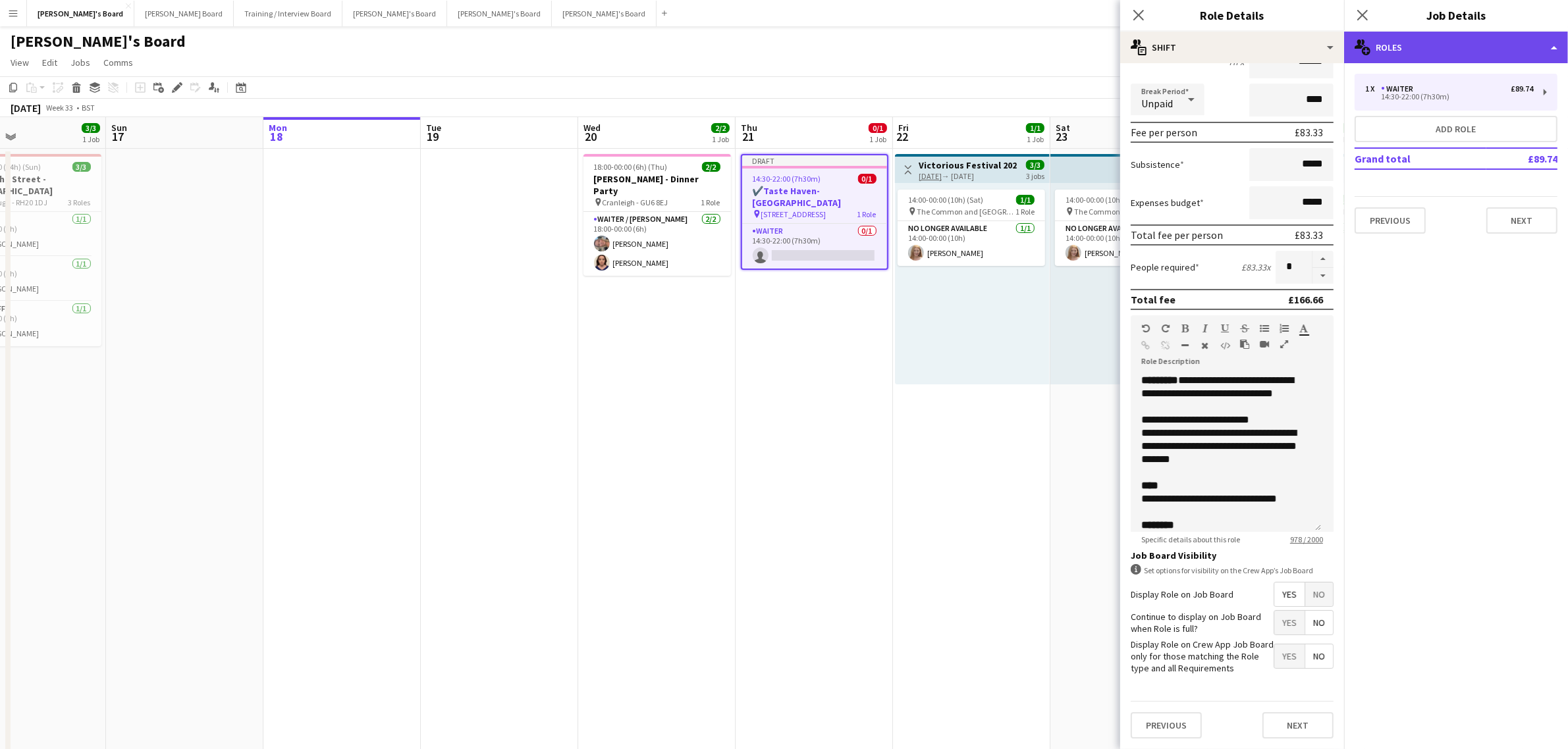
click at [1394, 48] on div "multiple-users-add Roles" at bounding box center [1455, 47] width 224 height 32
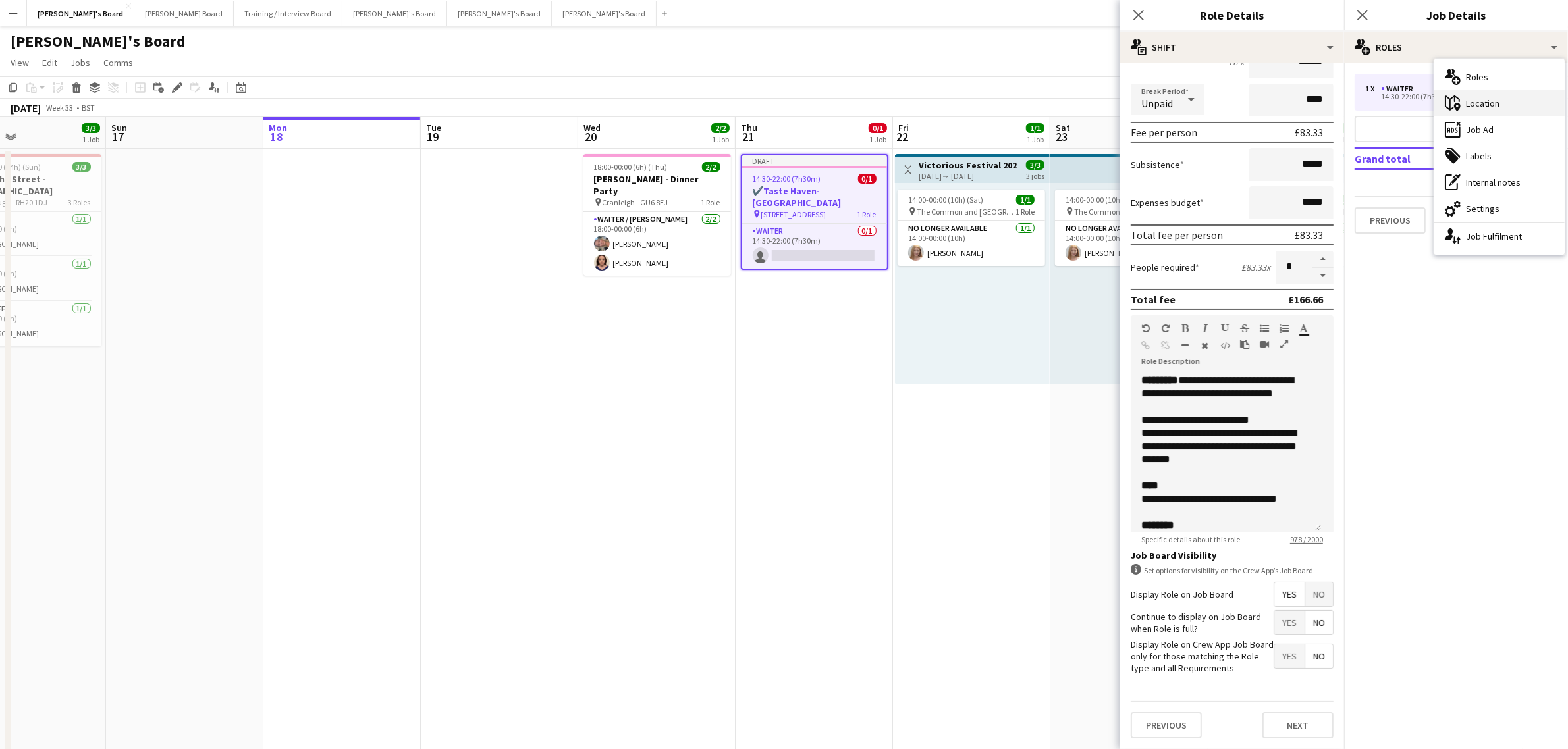
click at [1489, 111] on div "maps-pin-1 Location" at bounding box center [1499, 103] width 131 height 26
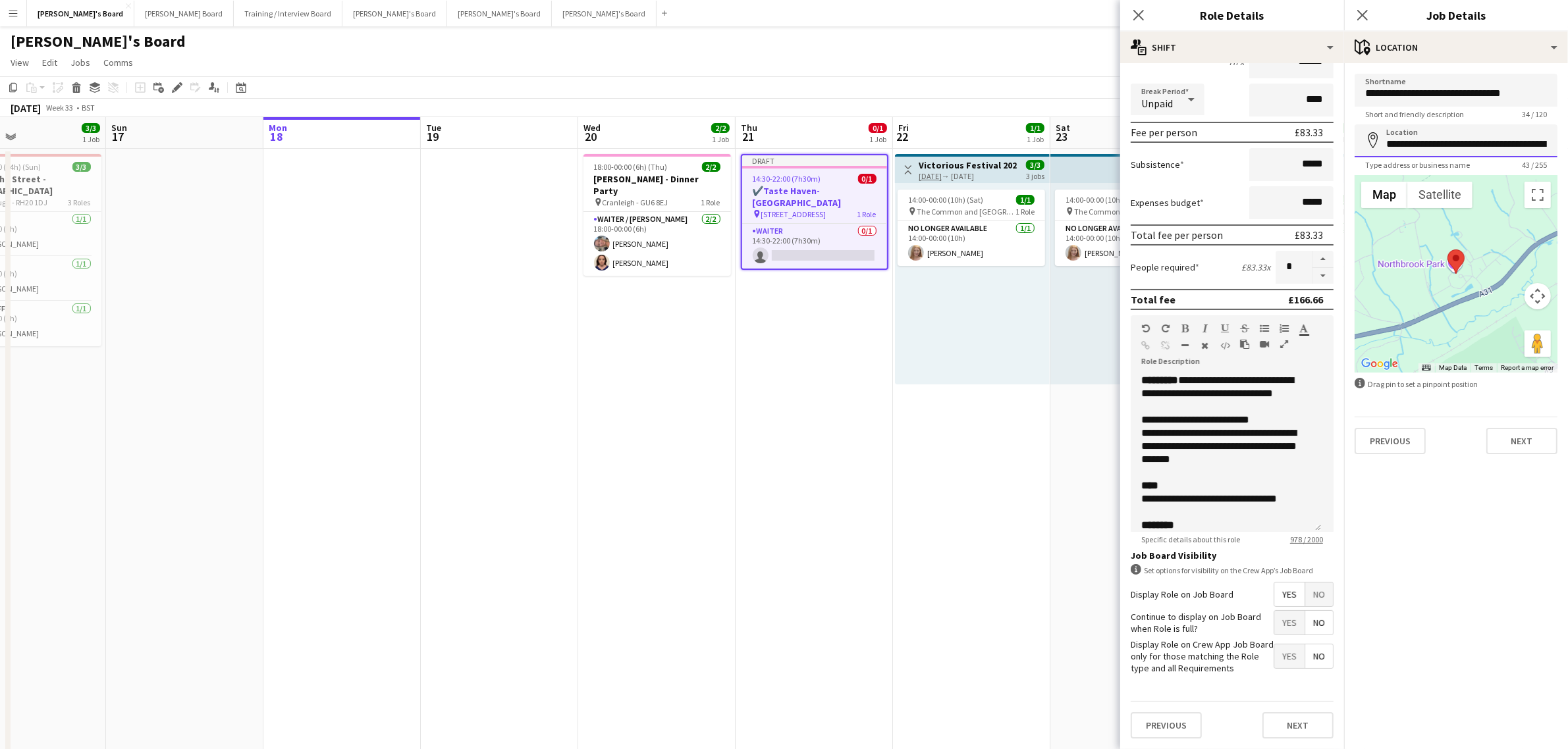
click at [1411, 154] on input "**********" at bounding box center [1456, 141] width 203 height 33
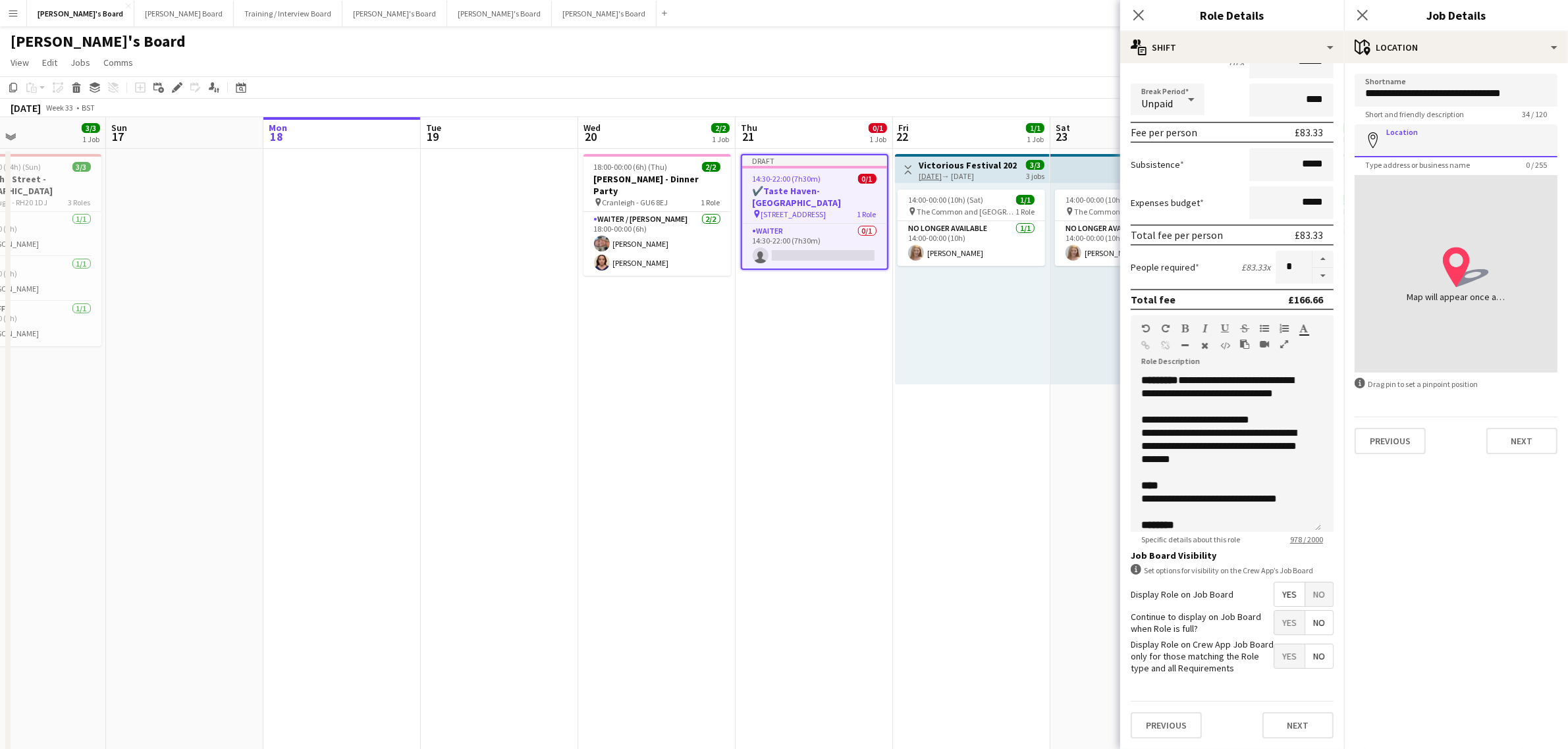
paste input "**********"
click at [1400, 133] on input "**********" at bounding box center [1456, 140] width 203 height 32
drag, startPoint x: 1506, startPoint y: 146, endPoint x: 1452, endPoint y: 150, distance: 54.1
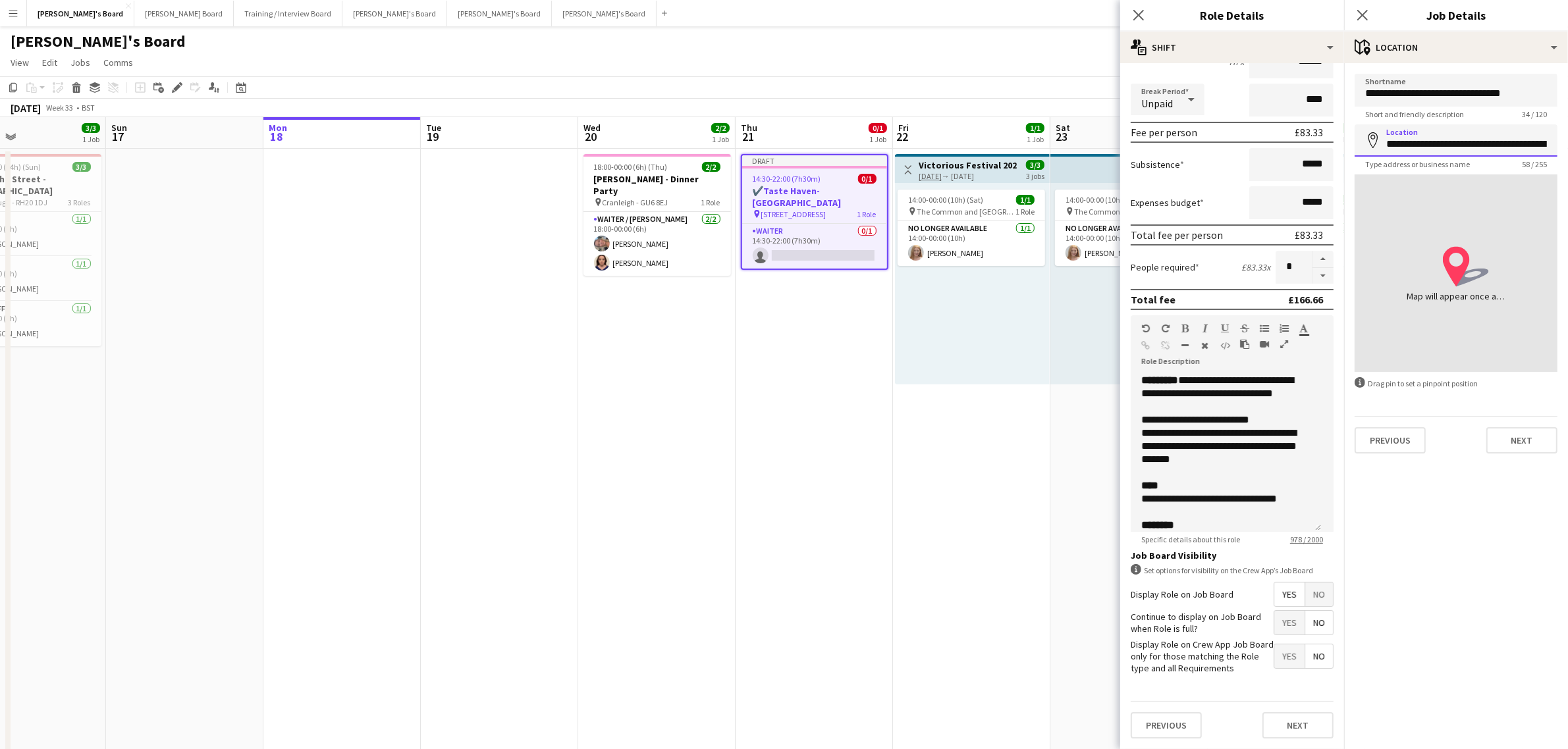
click at [1452, 150] on input "**********" at bounding box center [1456, 140] width 203 height 32
click at [1437, 145] on input "**********" at bounding box center [1456, 140] width 203 height 32
drag, startPoint x: 1436, startPoint y: 142, endPoint x: 1355, endPoint y: 142, distance: 81.0
click at [1355, 142] on input "**********" at bounding box center [1456, 140] width 203 height 32
drag, startPoint x: 1454, startPoint y: 148, endPoint x: 1388, endPoint y: 131, distance: 68.2
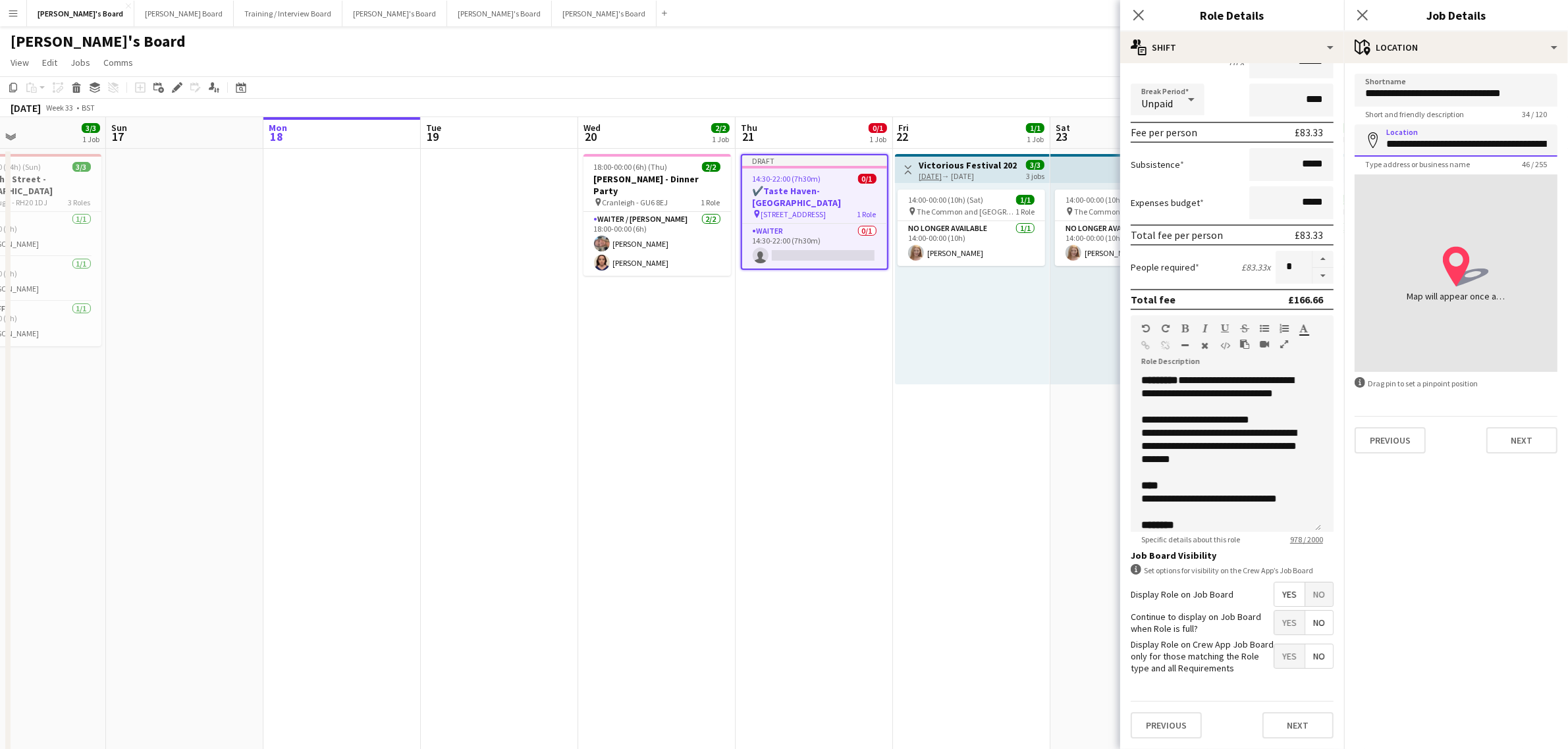
click at [1388, 131] on input "**********" at bounding box center [1456, 140] width 203 height 32
click at [1542, 136] on input "**********" at bounding box center [1456, 140] width 203 height 32
click button "Next" at bounding box center [1521, 440] width 71 height 26
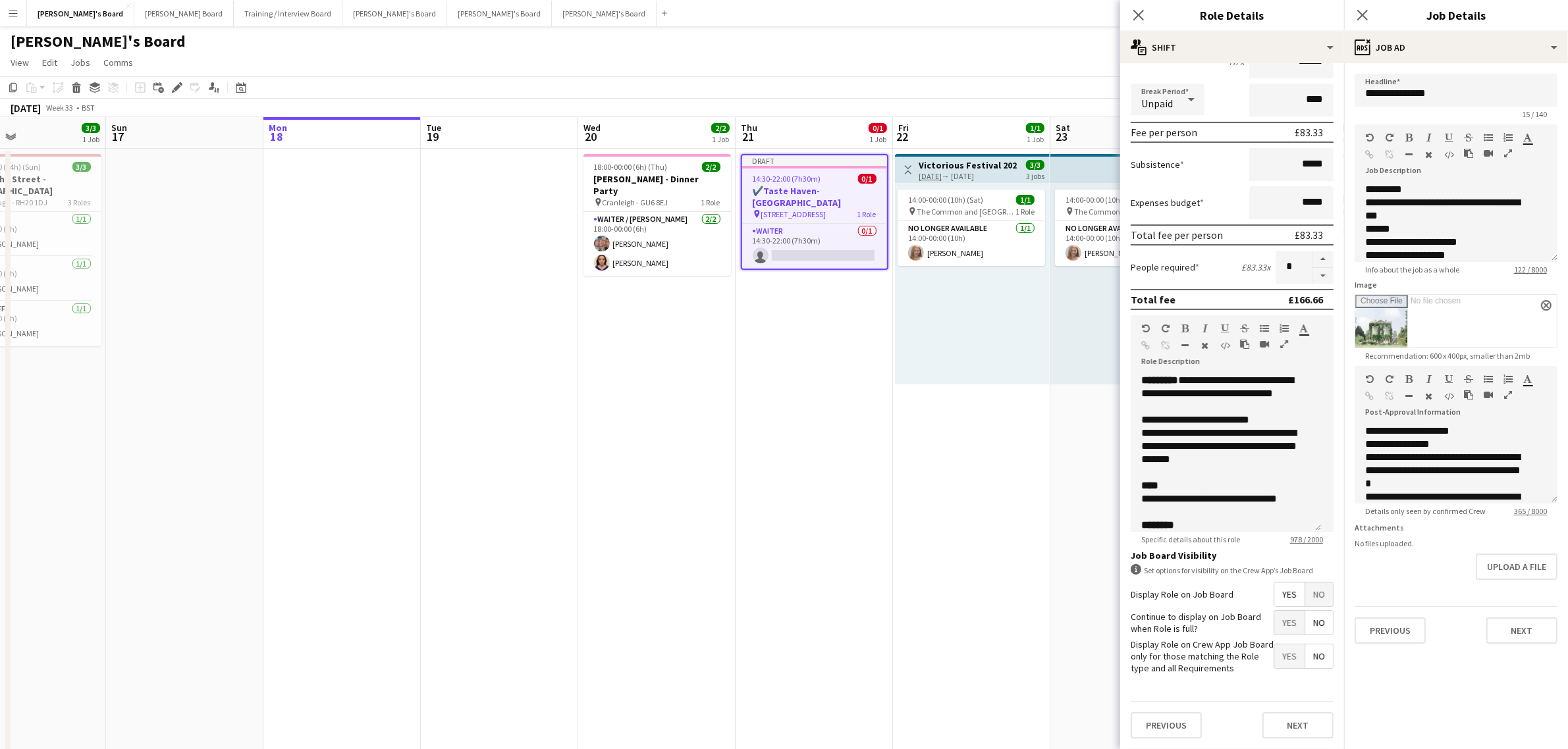
click at [1419, 26] on div "Close pop-in Job Details" at bounding box center [1455, 16] width 224 height 32
click at [1422, 37] on div "ads-window Job Ad" at bounding box center [1455, 47] width 224 height 32
click at [1492, 105] on div "maps-pin-1 Location" at bounding box center [1499, 103] width 131 height 26
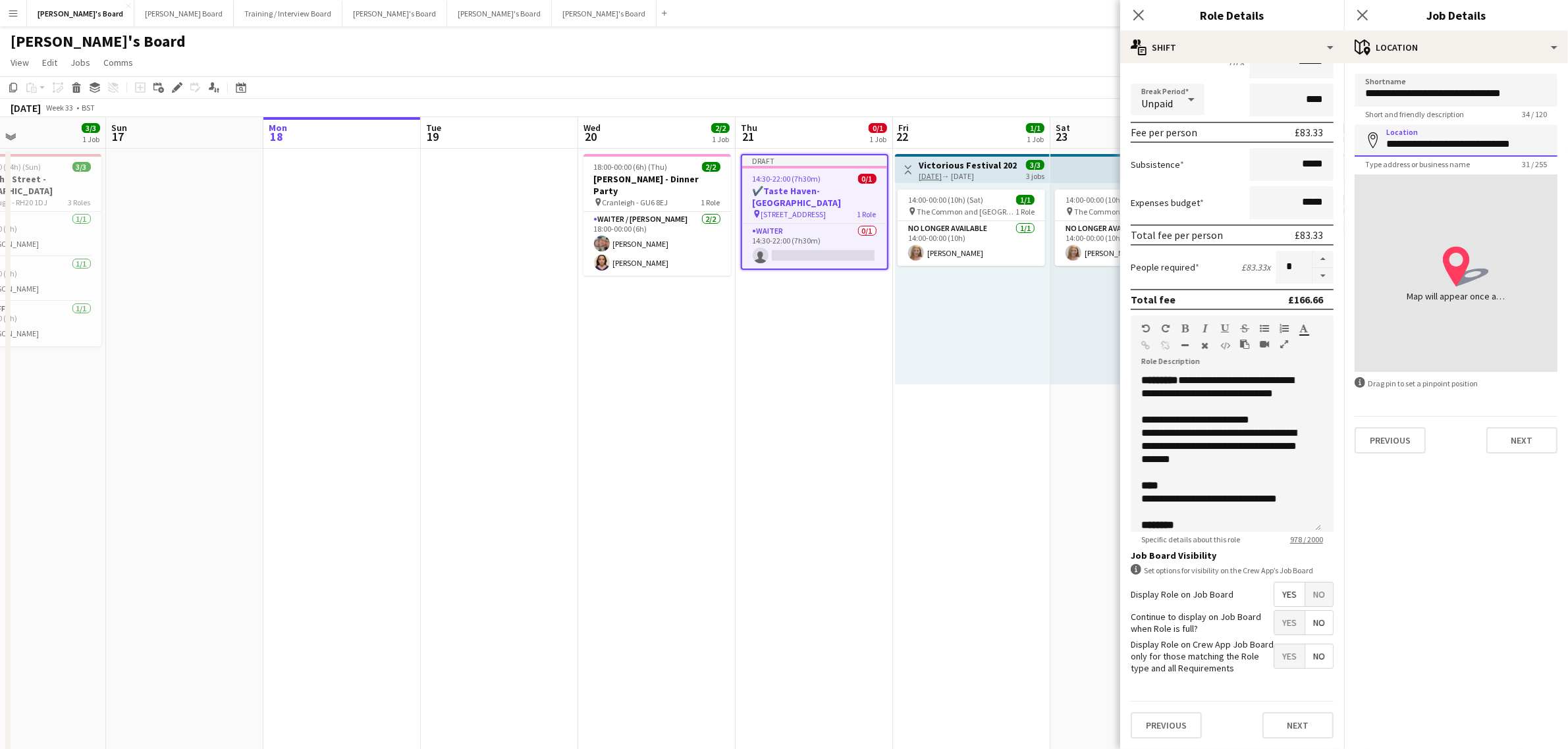
click at [1483, 139] on input "**********" at bounding box center [1456, 140] width 203 height 32
drag, startPoint x: 1485, startPoint y: 146, endPoint x: 1391, endPoint y: 143, distance: 94.0
click at [1391, 143] on input "**********" at bounding box center [1456, 140] width 203 height 32
drag, startPoint x: 1342, startPoint y: 150, endPoint x: 1185, endPoint y: 163, distance: 157.5
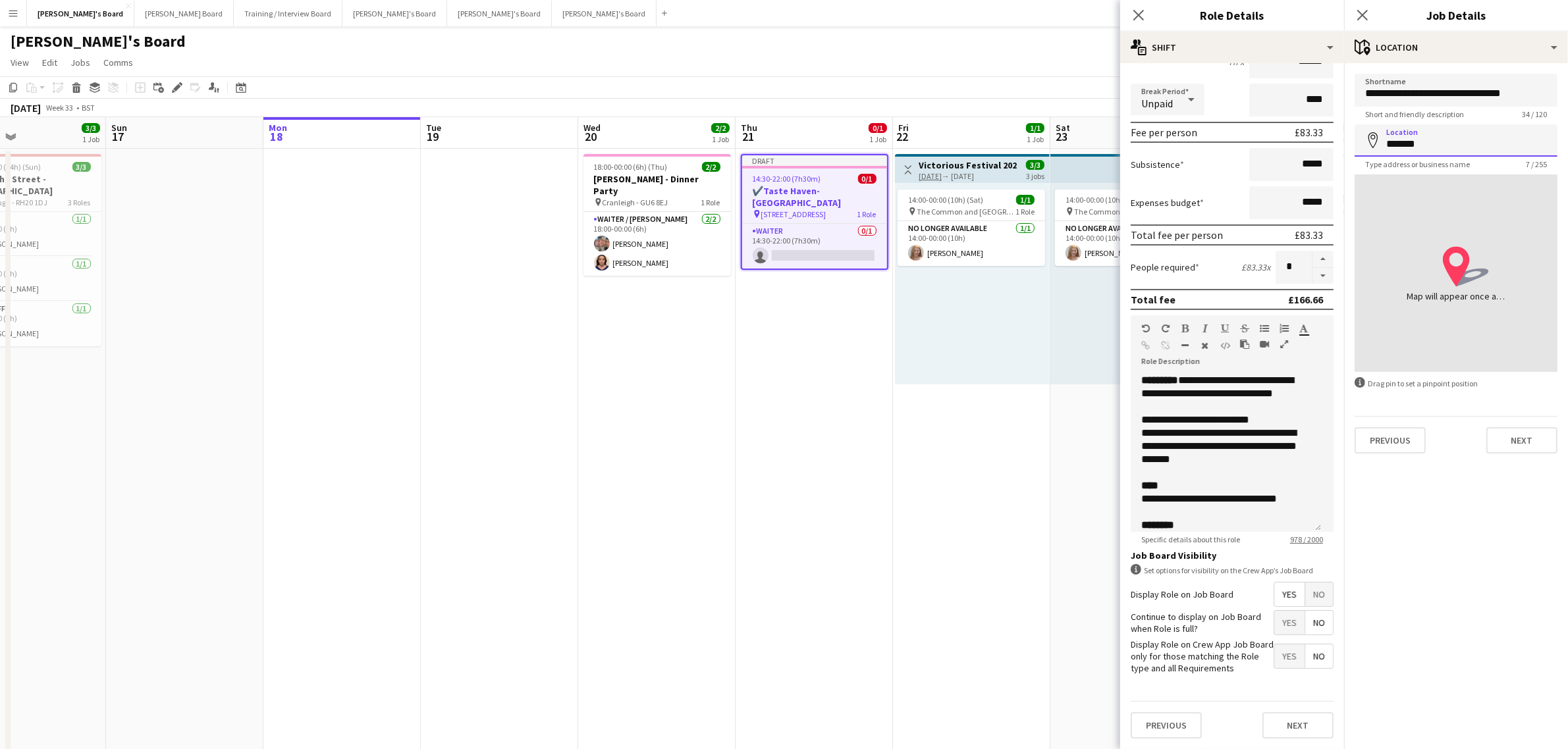
click at [1456, 142] on input "*******" at bounding box center [1456, 140] width 203 height 32
paste input "****"
click button "Next" at bounding box center [1521, 440] width 71 height 26
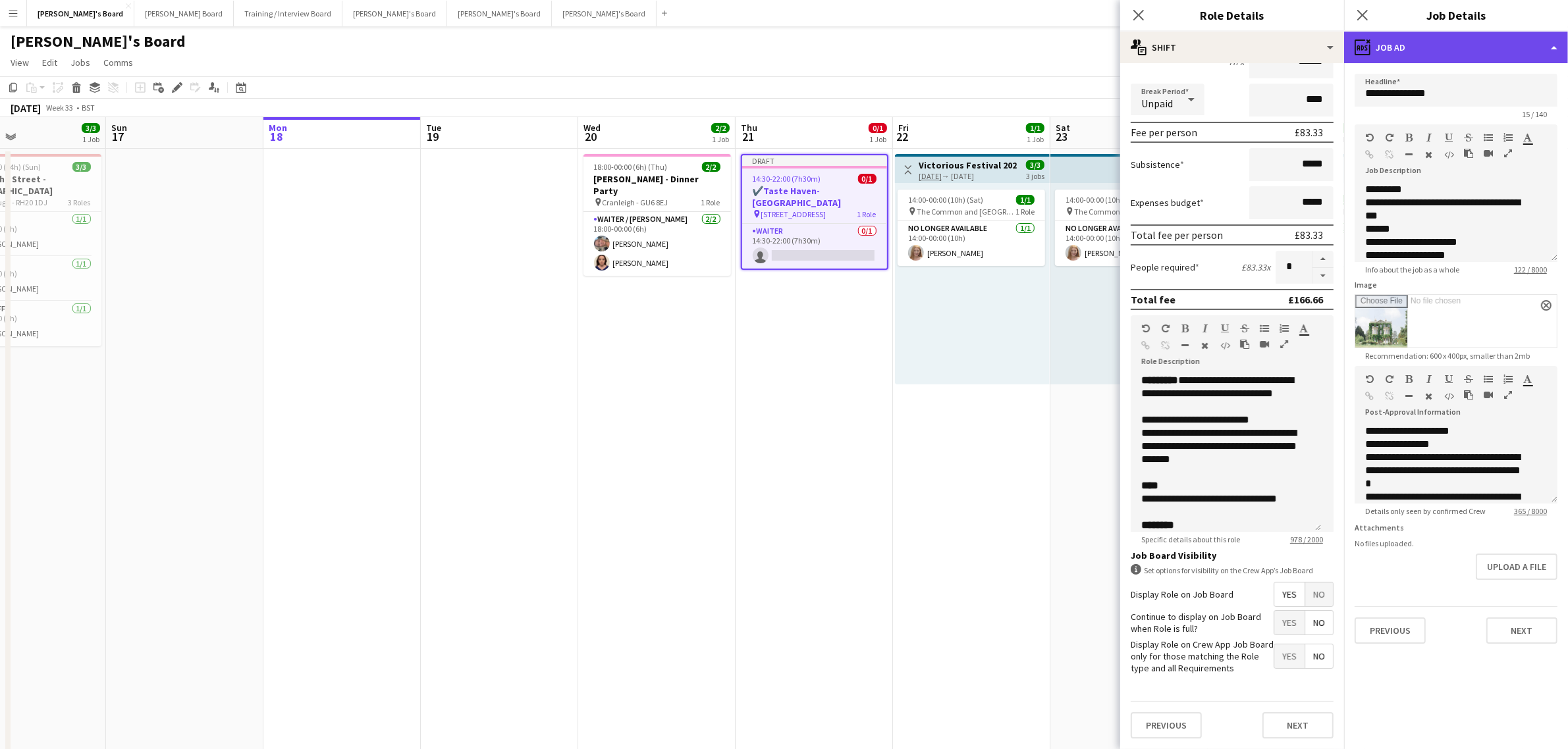
click at [1446, 32] on div "ads-window Job Ad" at bounding box center [1455, 47] width 224 height 32
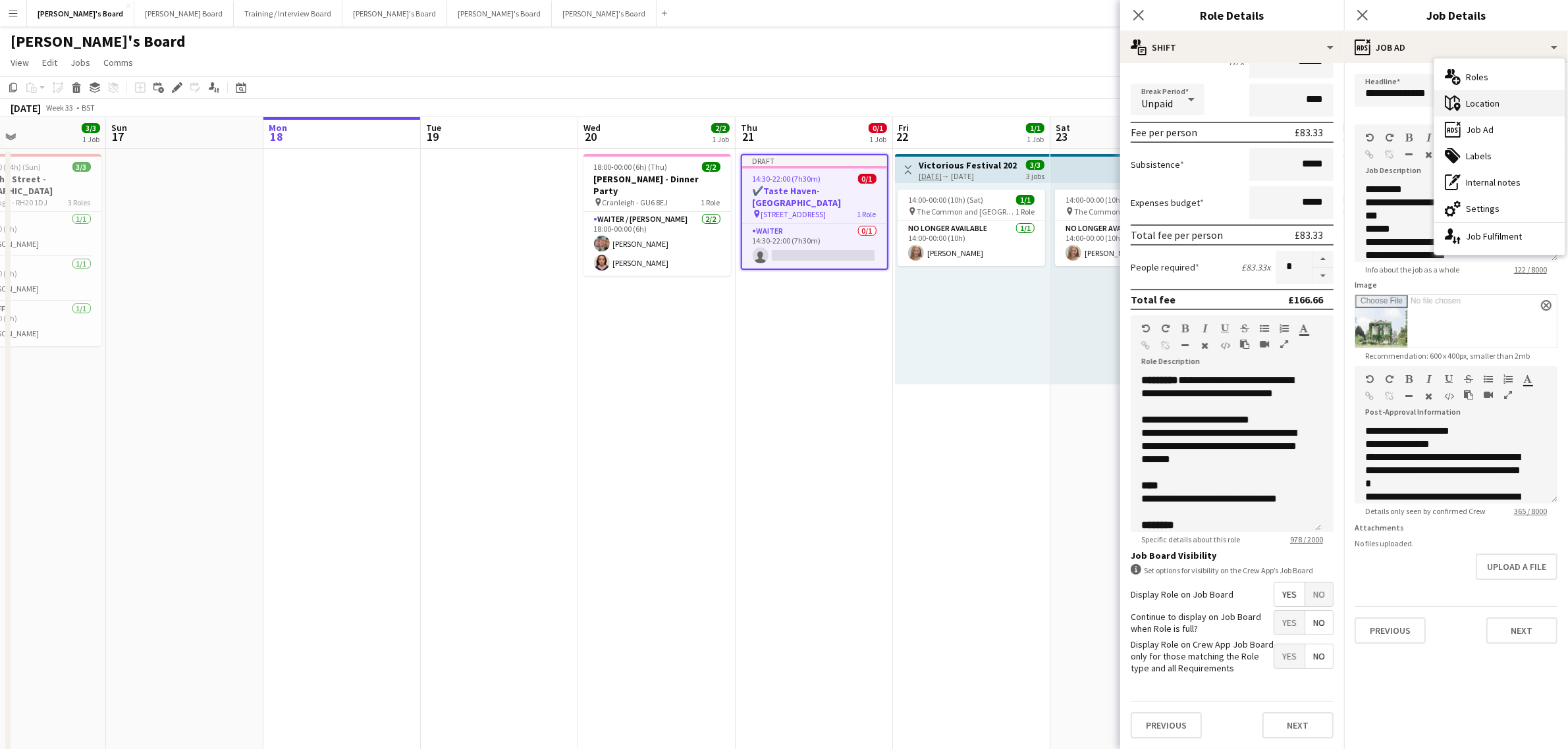
click at [1500, 100] on div "maps-pin-1 Location" at bounding box center [1499, 103] width 131 height 26
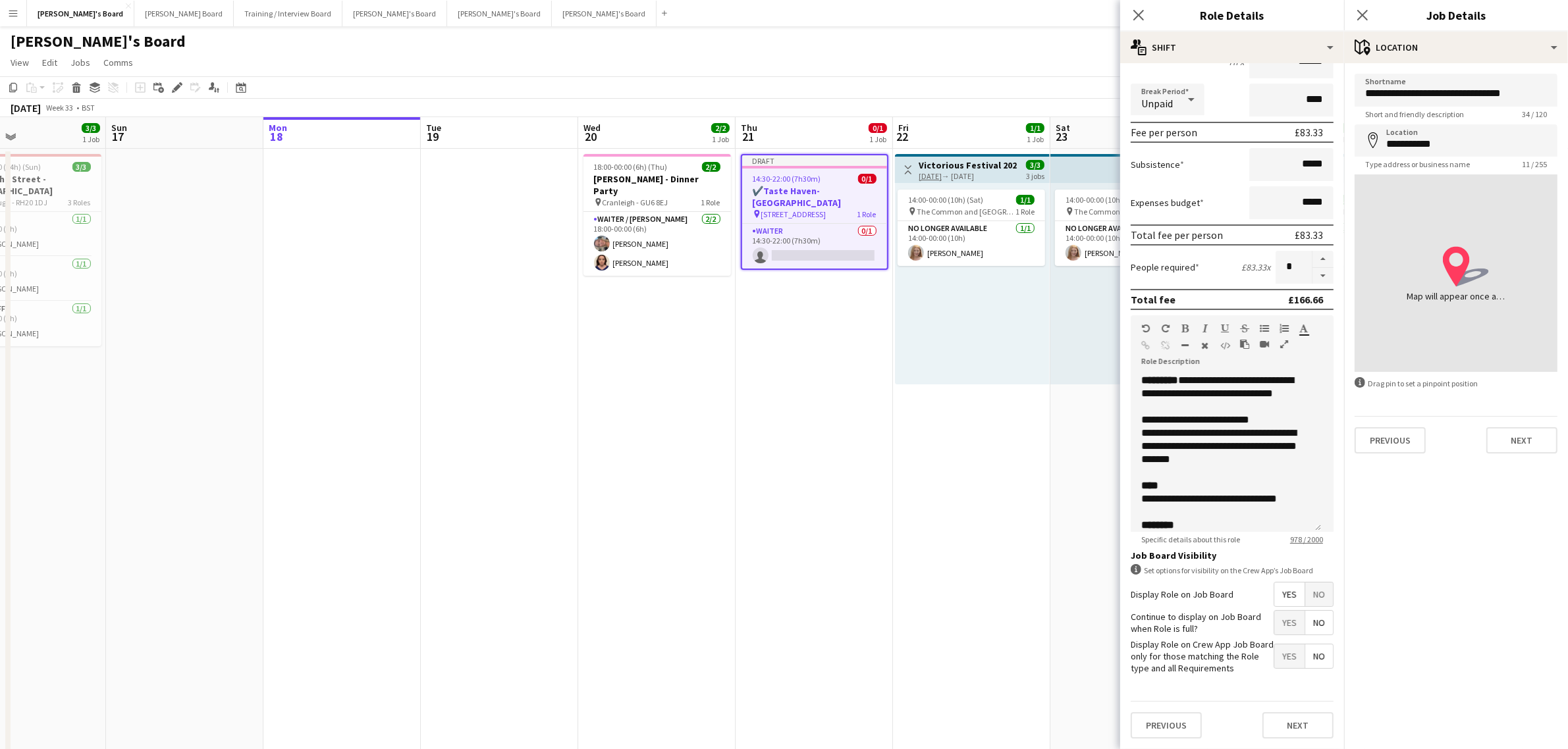
click at [1452, 159] on span "Type address or business name" at bounding box center [1417, 164] width 126 height 10
click at [1467, 136] on input "**********" at bounding box center [1456, 140] width 203 height 32
type input "*"
drag, startPoint x: 1447, startPoint y: 142, endPoint x: 1215, endPoint y: 156, distance: 232.4
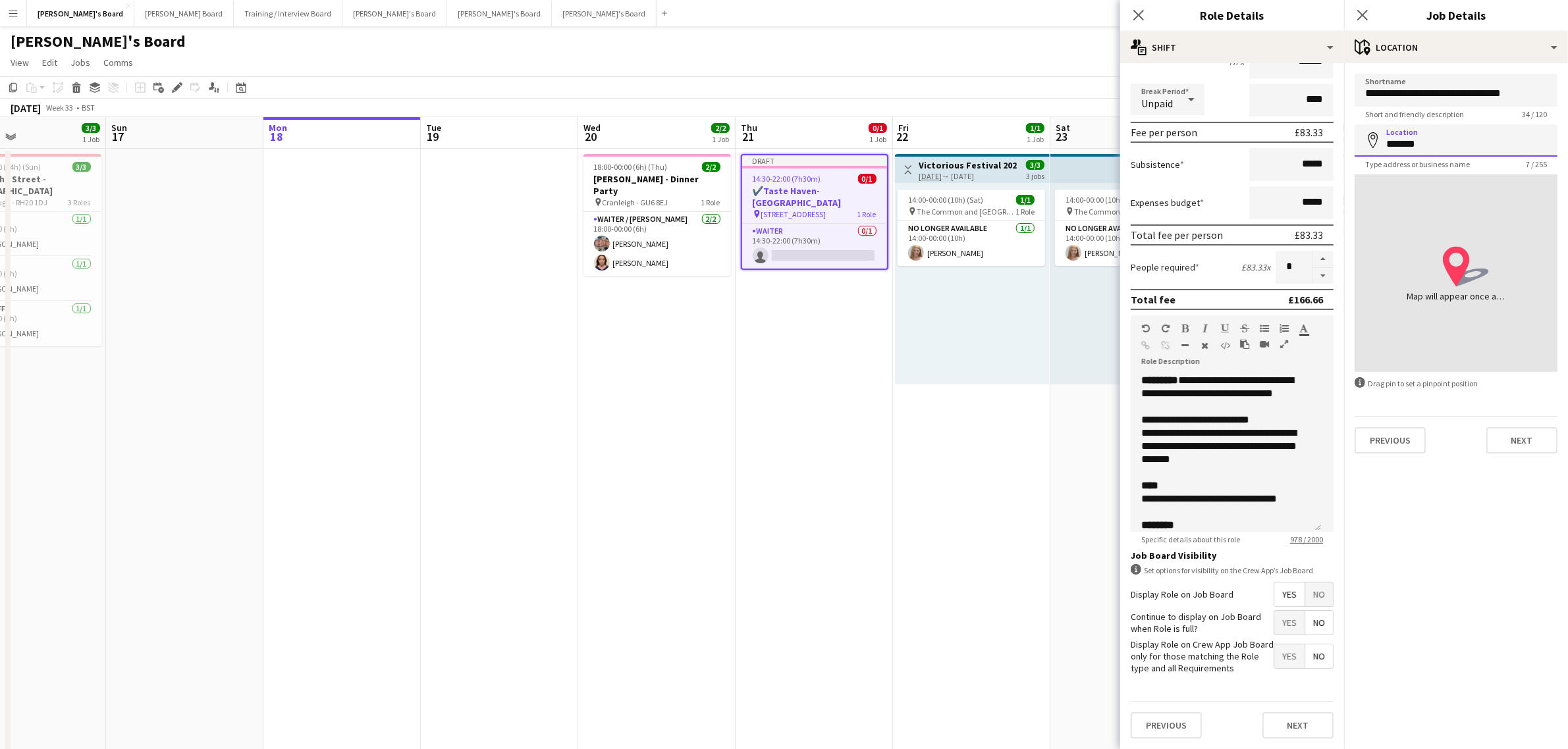
type input "******"
click at [988, 372] on div "14:00-00:00 (10h) (Sat) 1/1 pin The Common and Castle Field, Southsea, Portsmou…" at bounding box center [972, 283] width 154 height 202
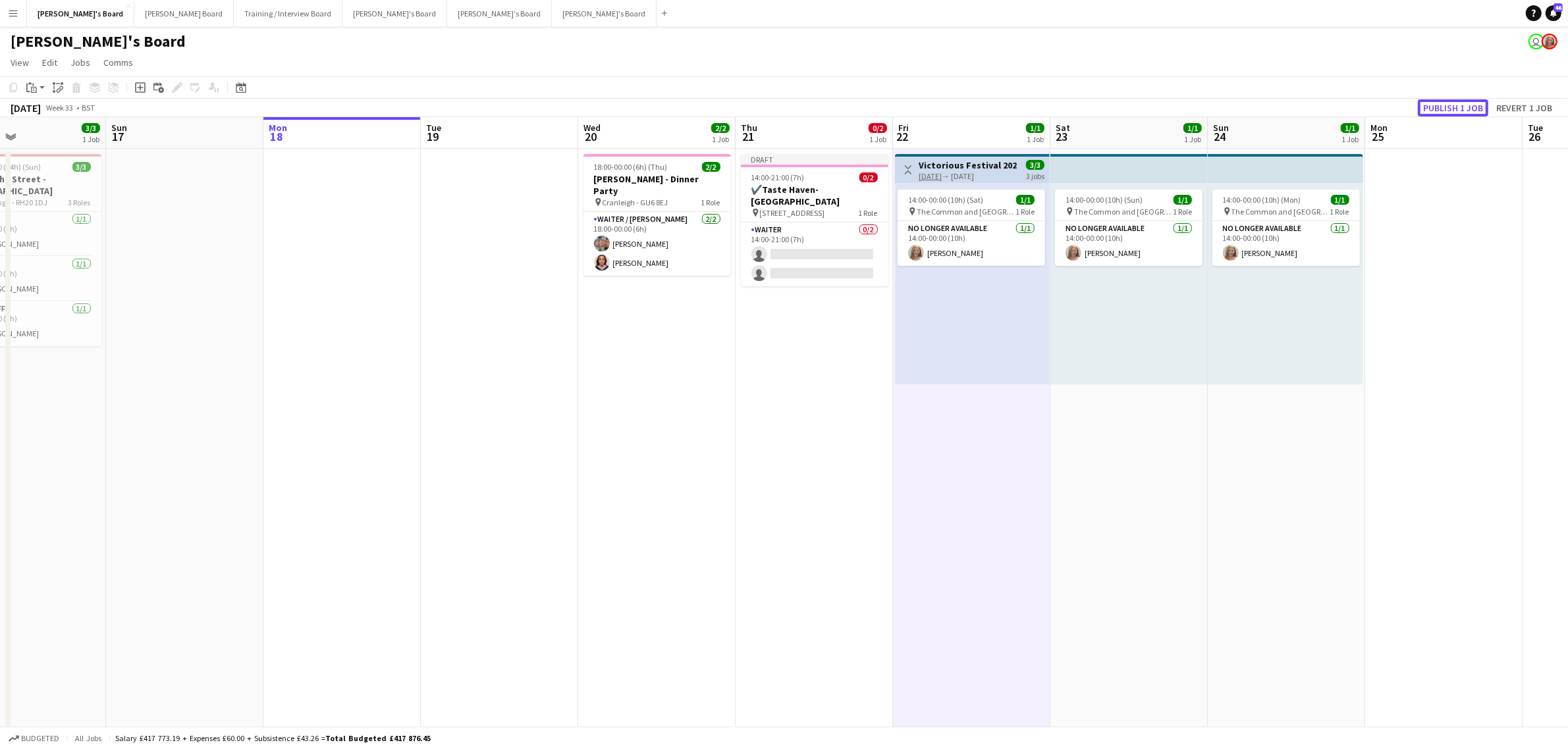
drag, startPoint x: 1468, startPoint y: 110, endPoint x: 1327, endPoint y: 109, distance: 141.0
click at [1468, 110] on button "Publish 1 job" at bounding box center [1452, 108] width 70 height 17
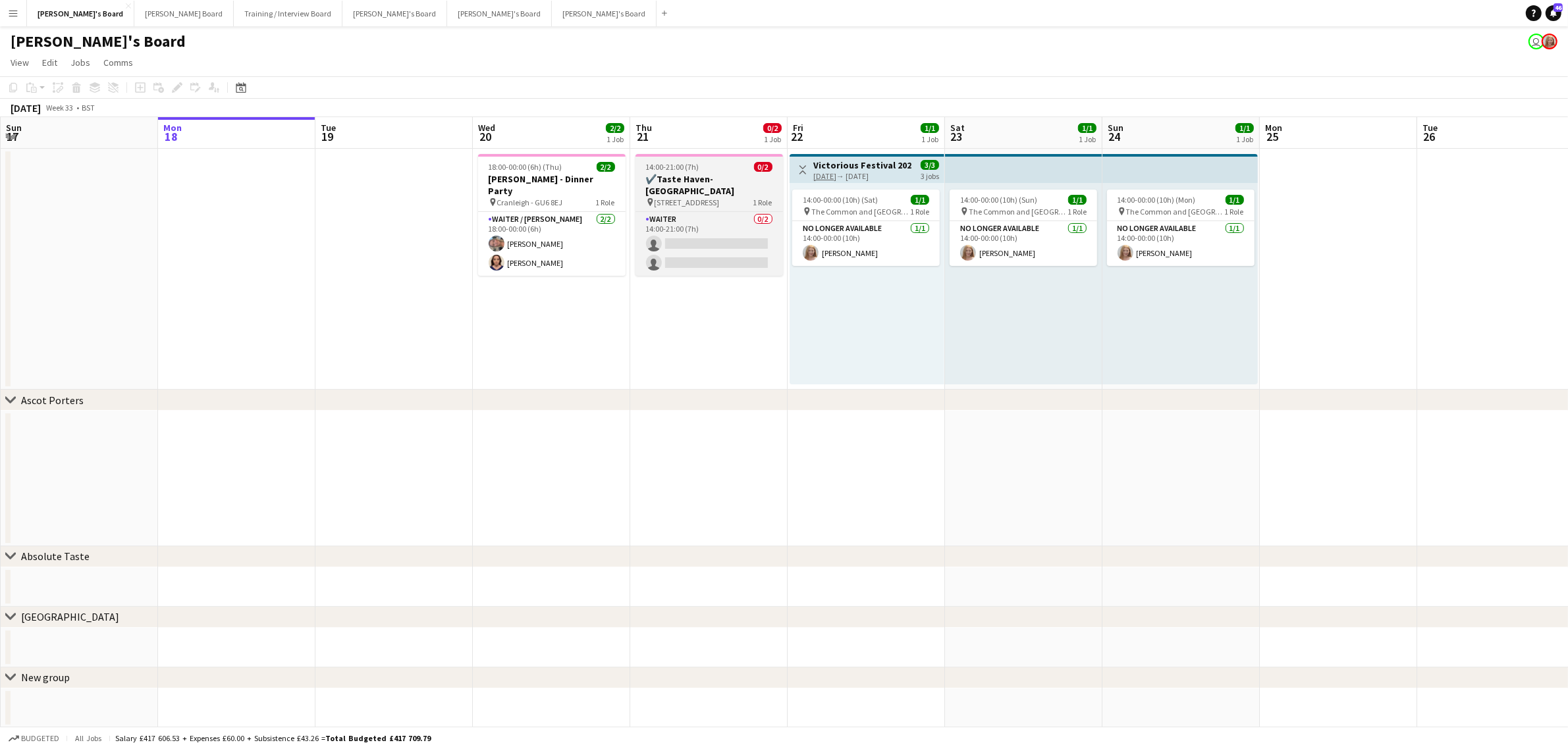
click at [714, 174] on h3 "✔️Taste Haven-[GEOGRAPHIC_DATA]" at bounding box center [709, 185] width 147 height 24
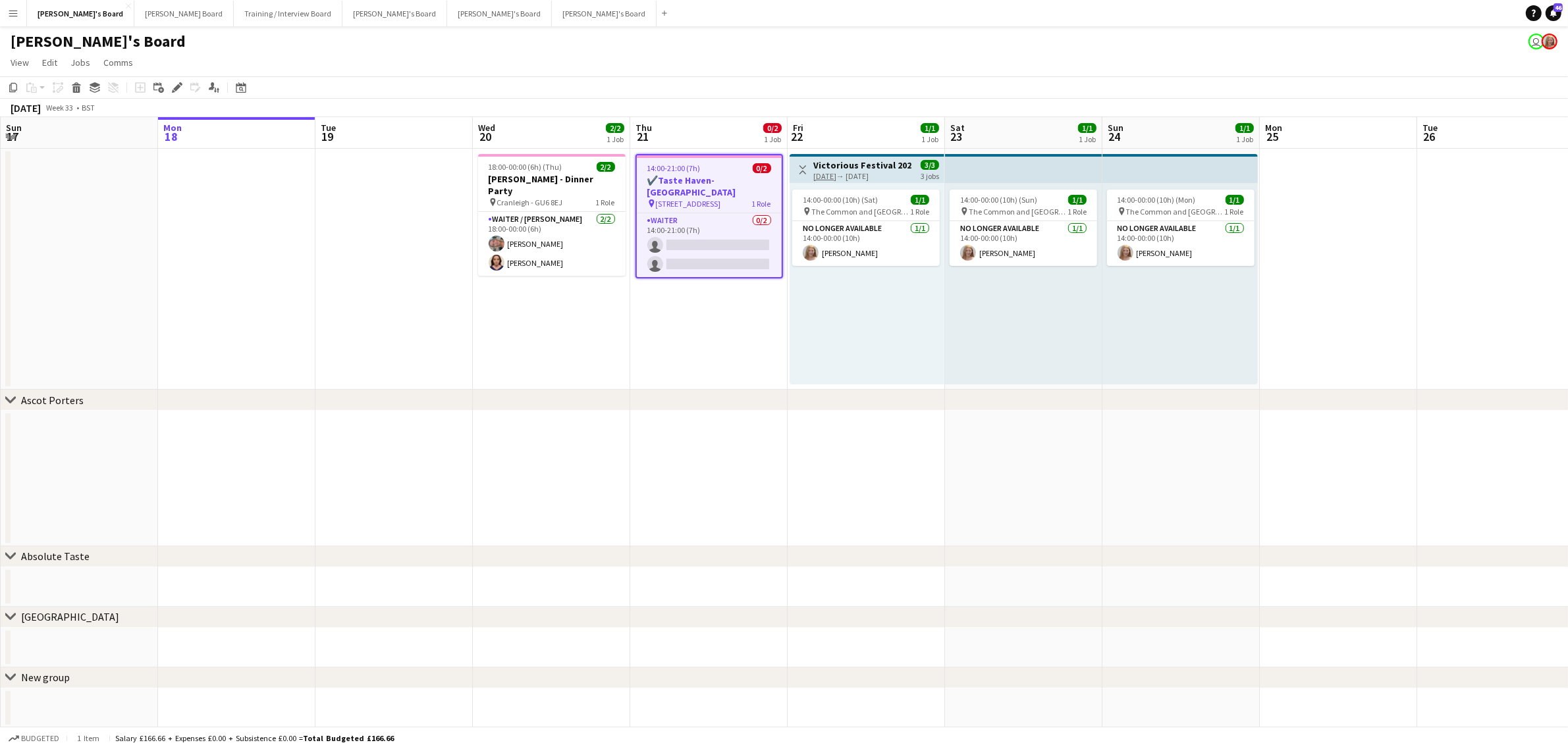
drag, startPoint x: 180, startPoint y: 88, endPoint x: 973, endPoint y: 102, distance: 793.1
click at [180, 87] on icon "Edit" at bounding box center [177, 88] width 11 height 11
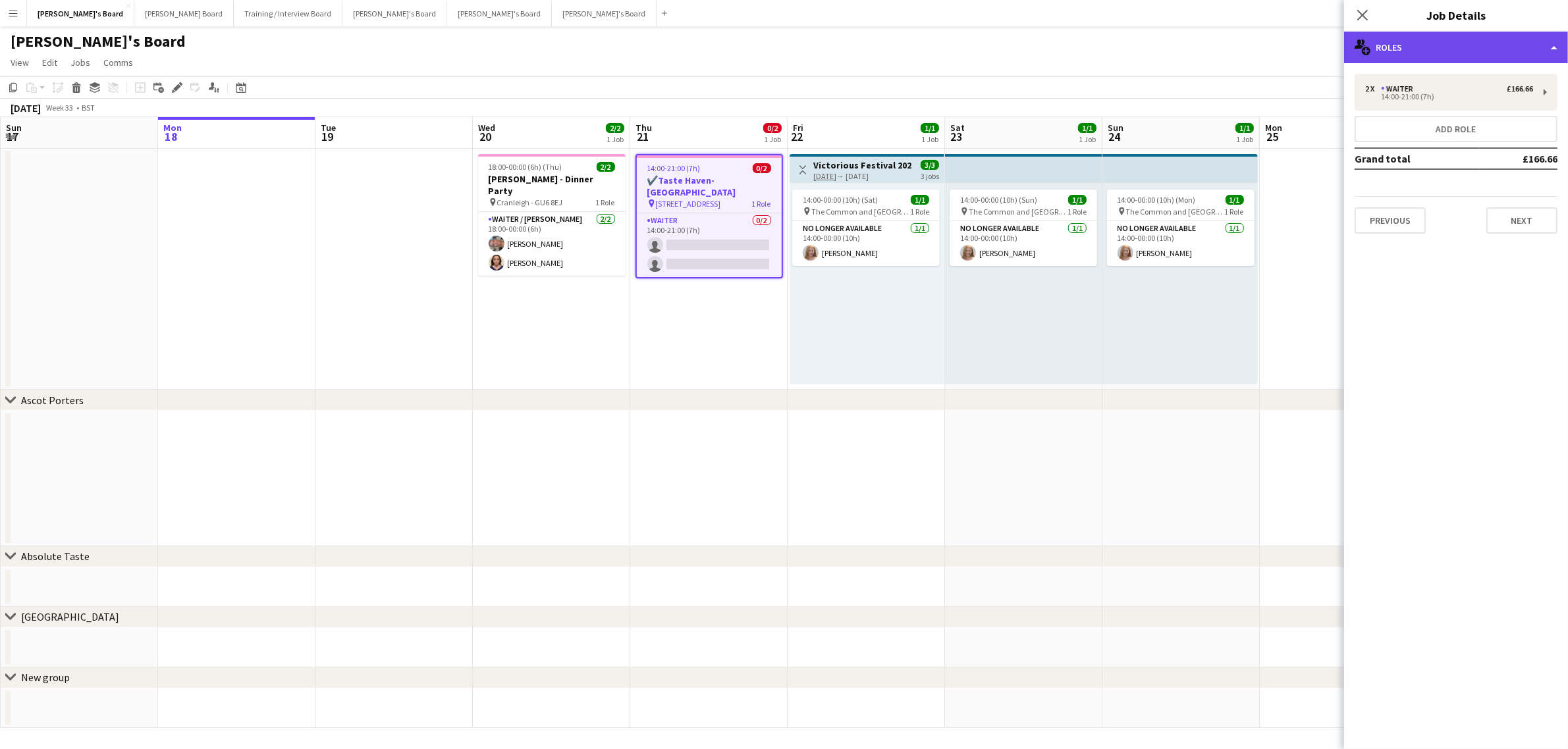
click at [1413, 45] on div "multiple-users-add Roles" at bounding box center [1455, 47] width 224 height 32
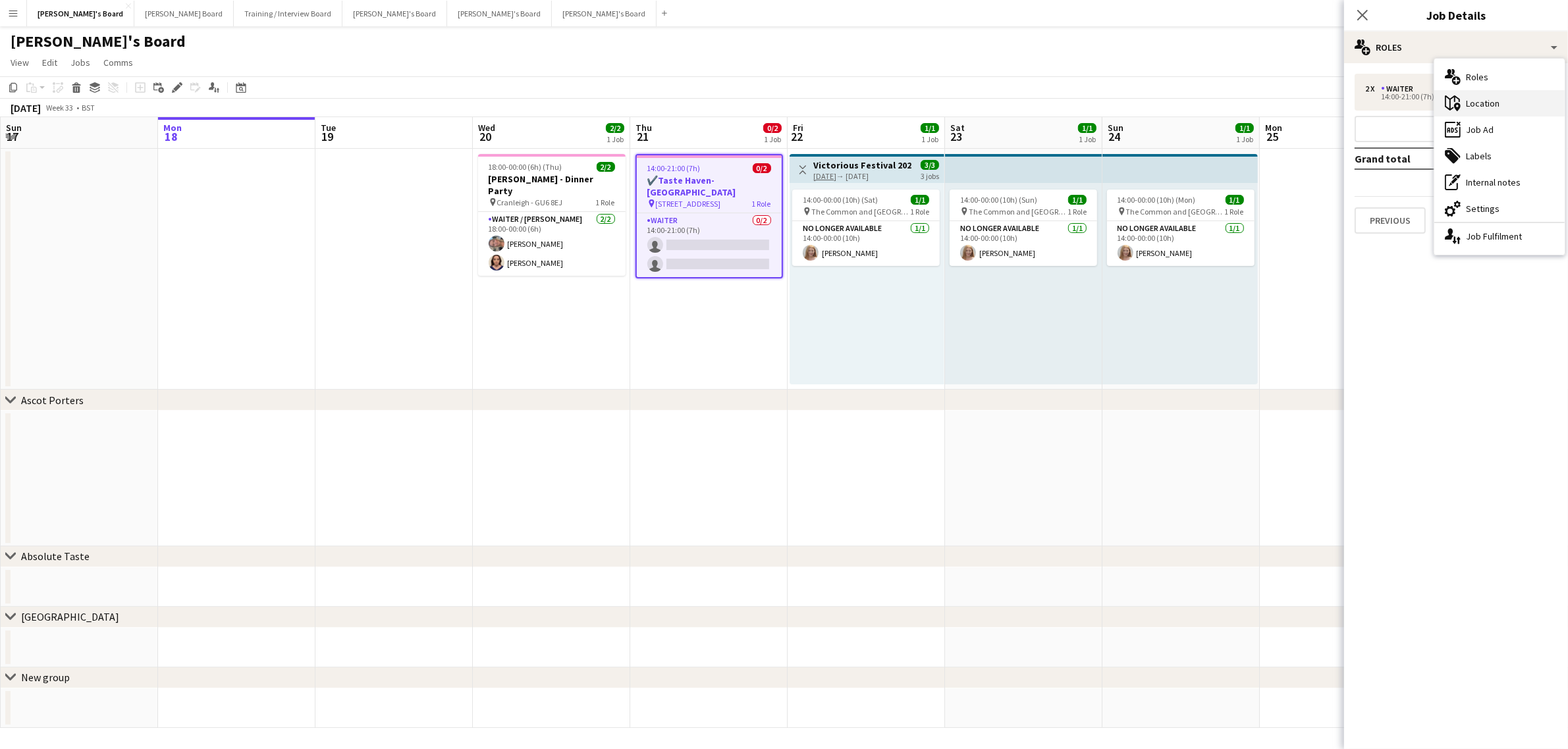
click at [1514, 108] on div "maps-pin-1 Location" at bounding box center [1499, 103] width 131 height 26
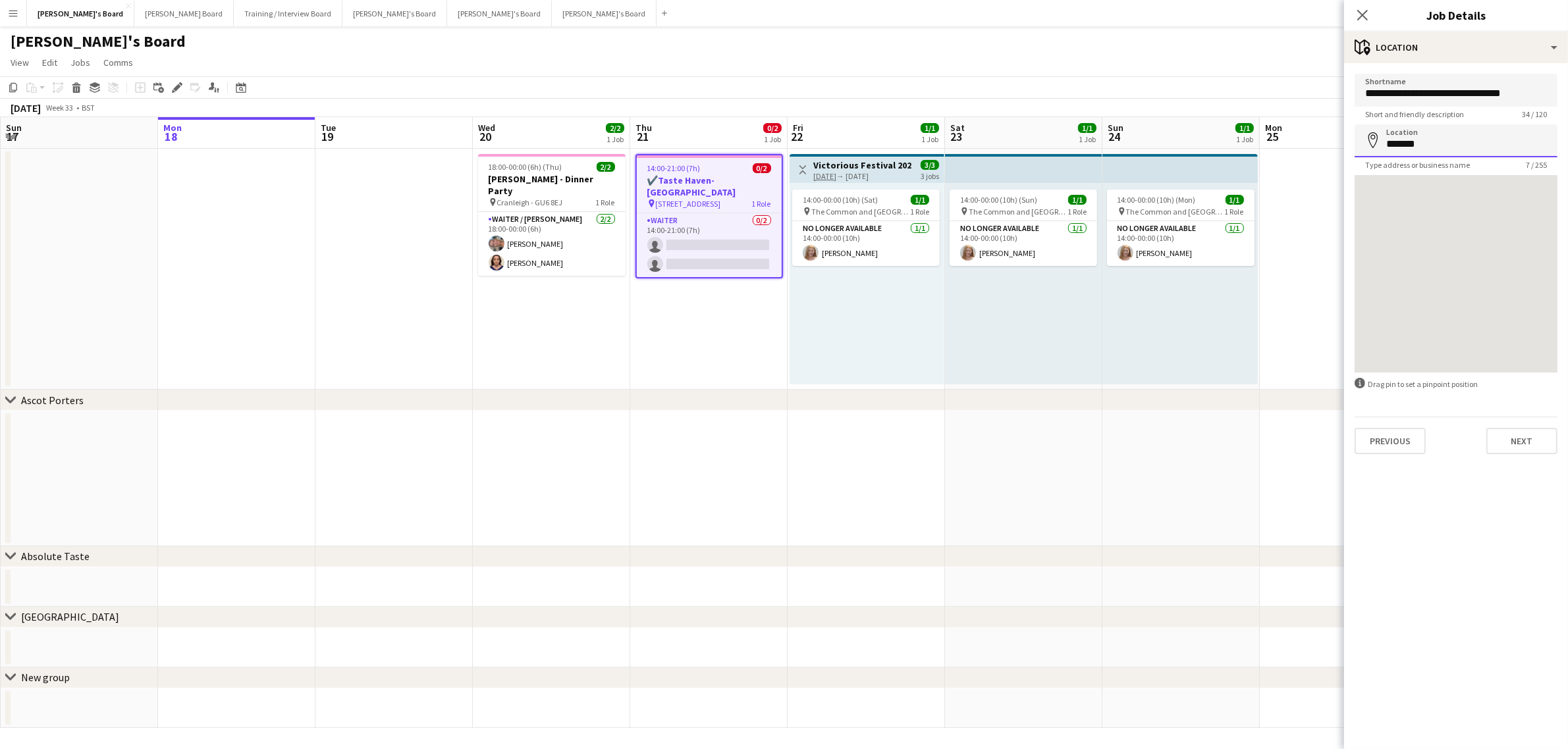
drag, startPoint x: 1436, startPoint y: 153, endPoint x: 1079, endPoint y: 153, distance: 357.0
click at [1079, 153] on body "Menu Boards Boards Boards All jobs Status Workforce Workforce My Workforce Recr…" at bounding box center [784, 375] width 1568 height 751
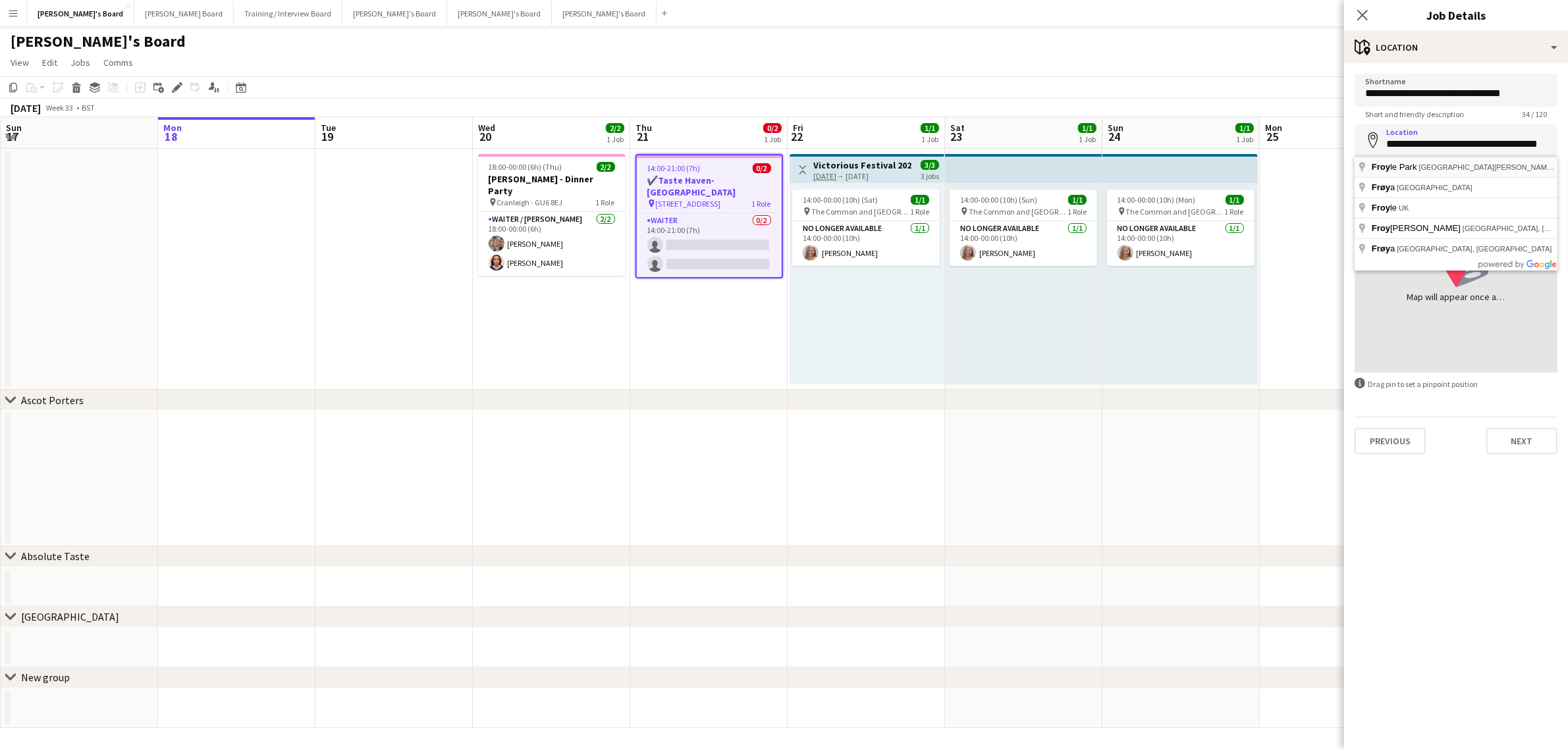
type input "**********"
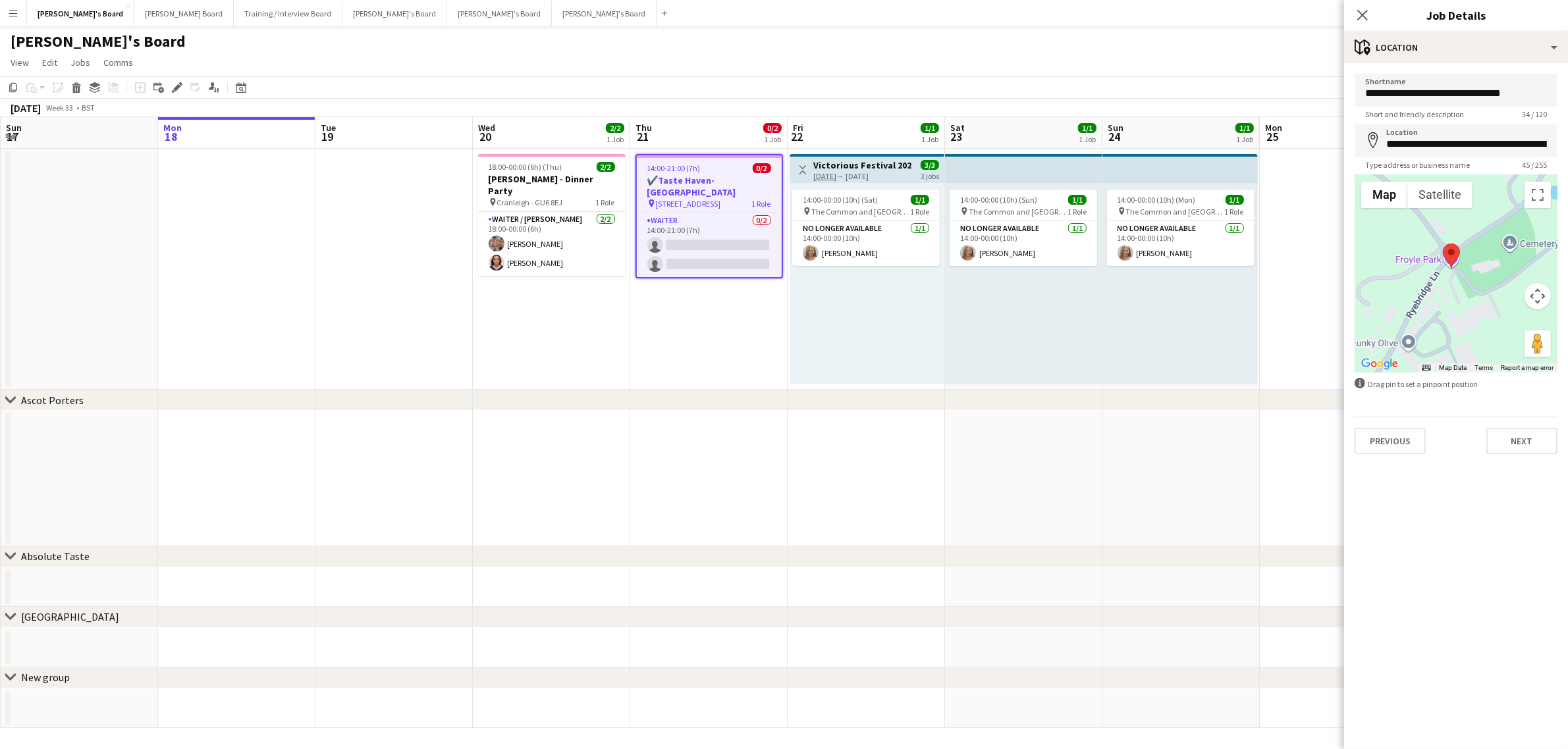
drag, startPoint x: 1430, startPoint y: 242, endPoint x: 1476, endPoint y: 353, distance: 120.2
click at [1476, 353] on div at bounding box center [1456, 274] width 203 height 197
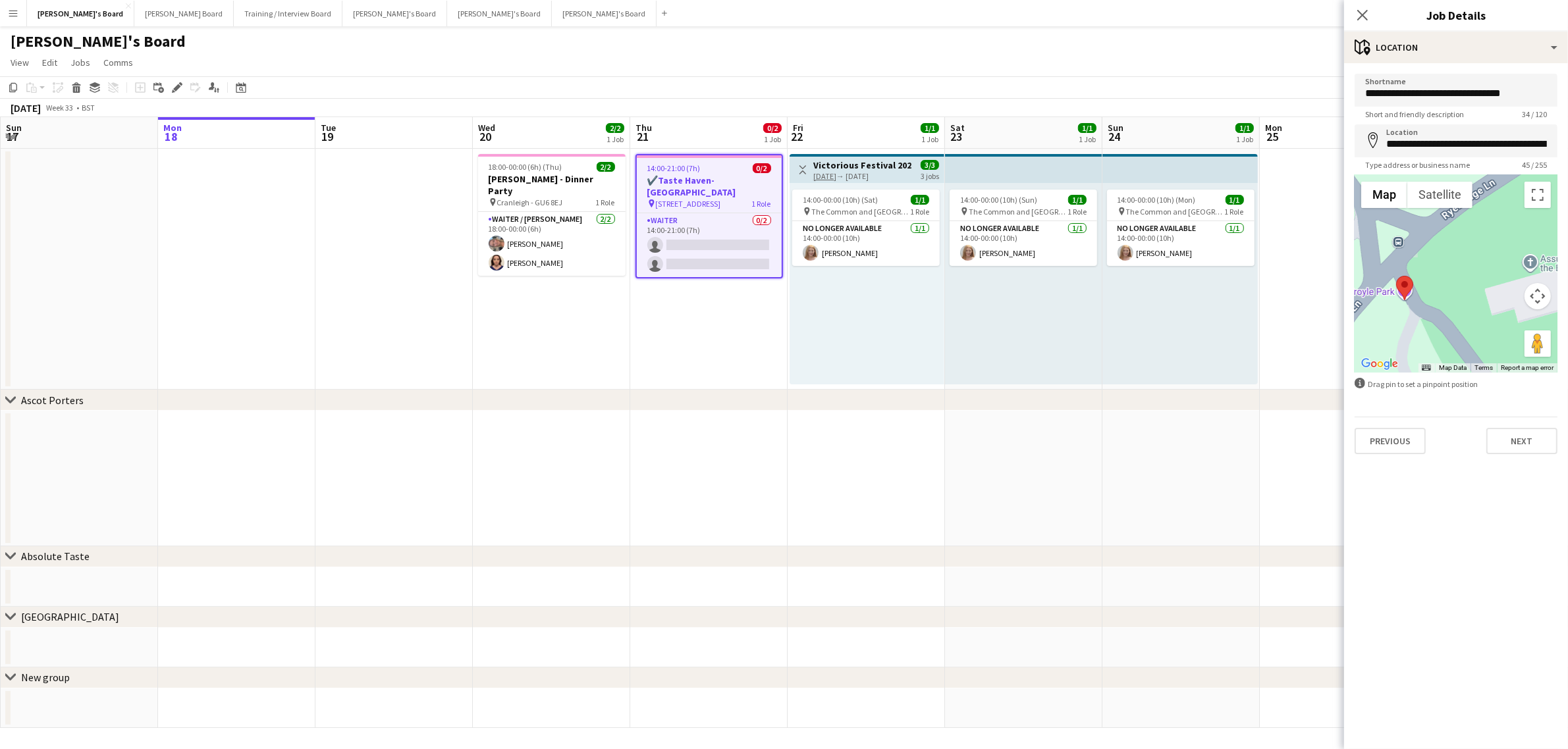
drag, startPoint x: 1448, startPoint y: 237, endPoint x: 1397, endPoint y: 328, distance: 104.3
click at [1397, 328] on div at bounding box center [1456, 274] width 203 height 197
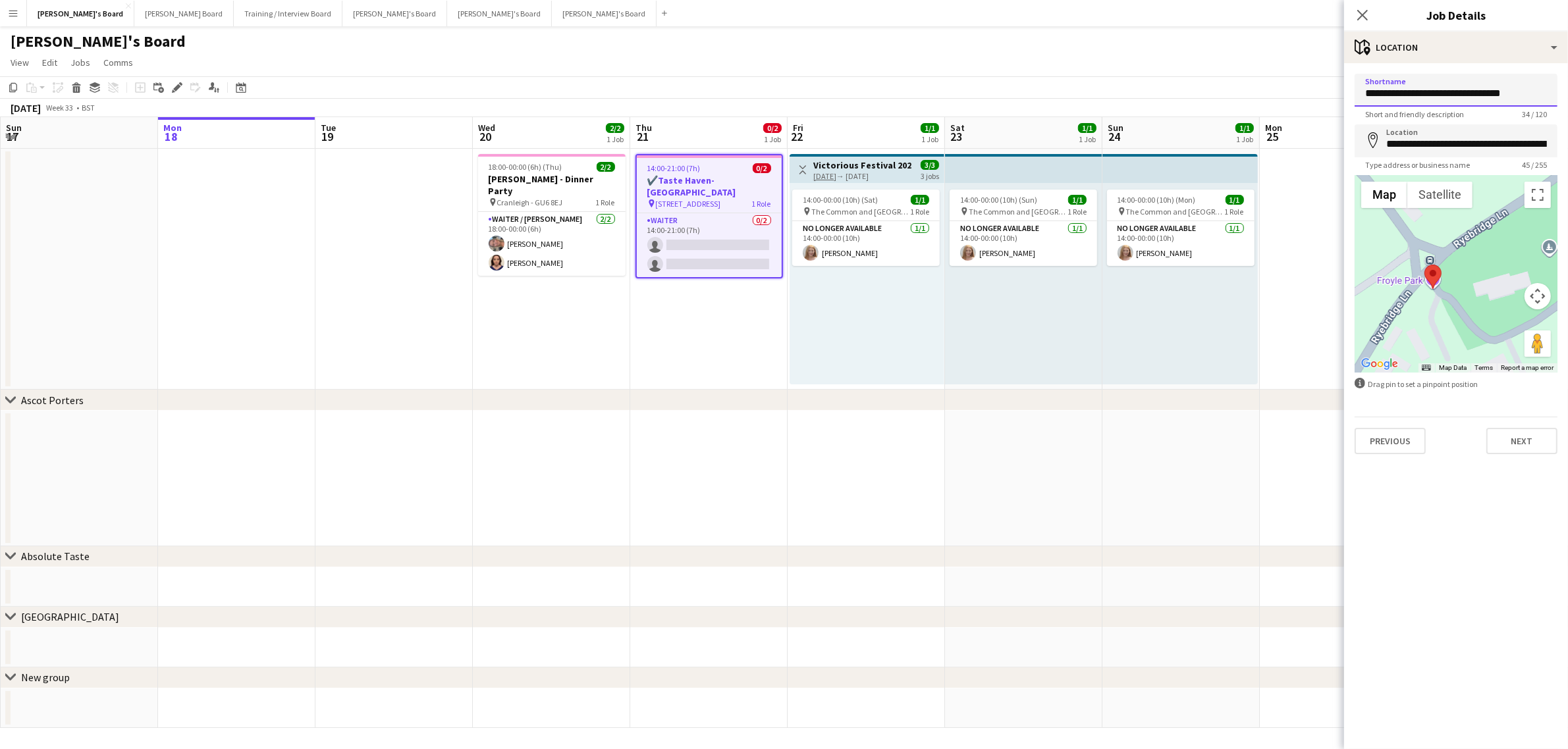
drag, startPoint x: 1537, startPoint y: 84, endPoint x: 1295, endPoint y: 107, distance: 243.1
click at [1295, 107] on body "Menu Boards Boards Boards All jobs Status Workforce Workforce My Workforce Recr…" at bounding box center [784, 375] width 1568 height 751
paste input "**********"
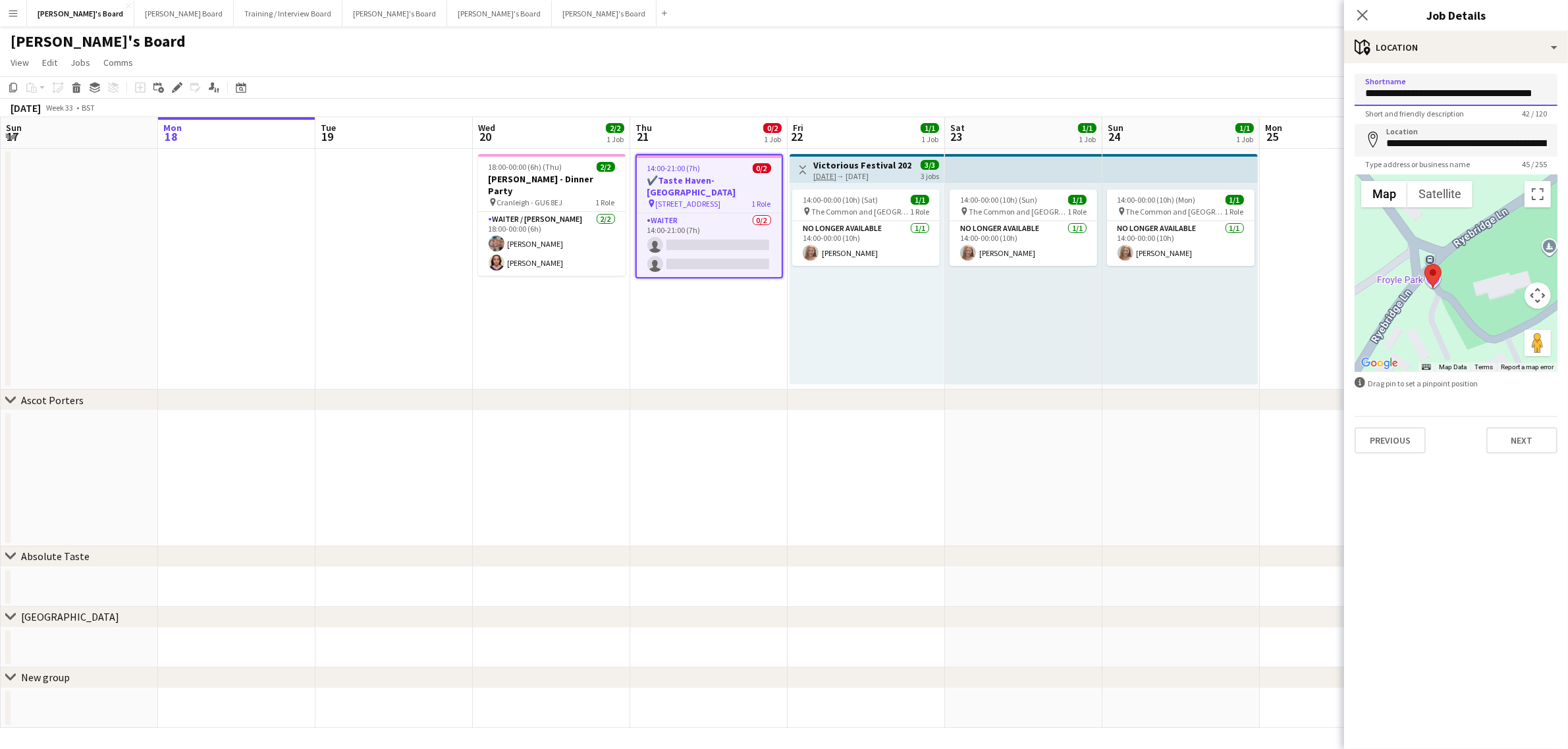
drag, startPoint x: 1505, startPoint y: 94, endPoint x: 1417, endPoint y: 107, distance: 89.0
click at [1417, 107] on app-form-group "**********" at bounding box center [1456, 96] width 203 height 45
type input "**********"
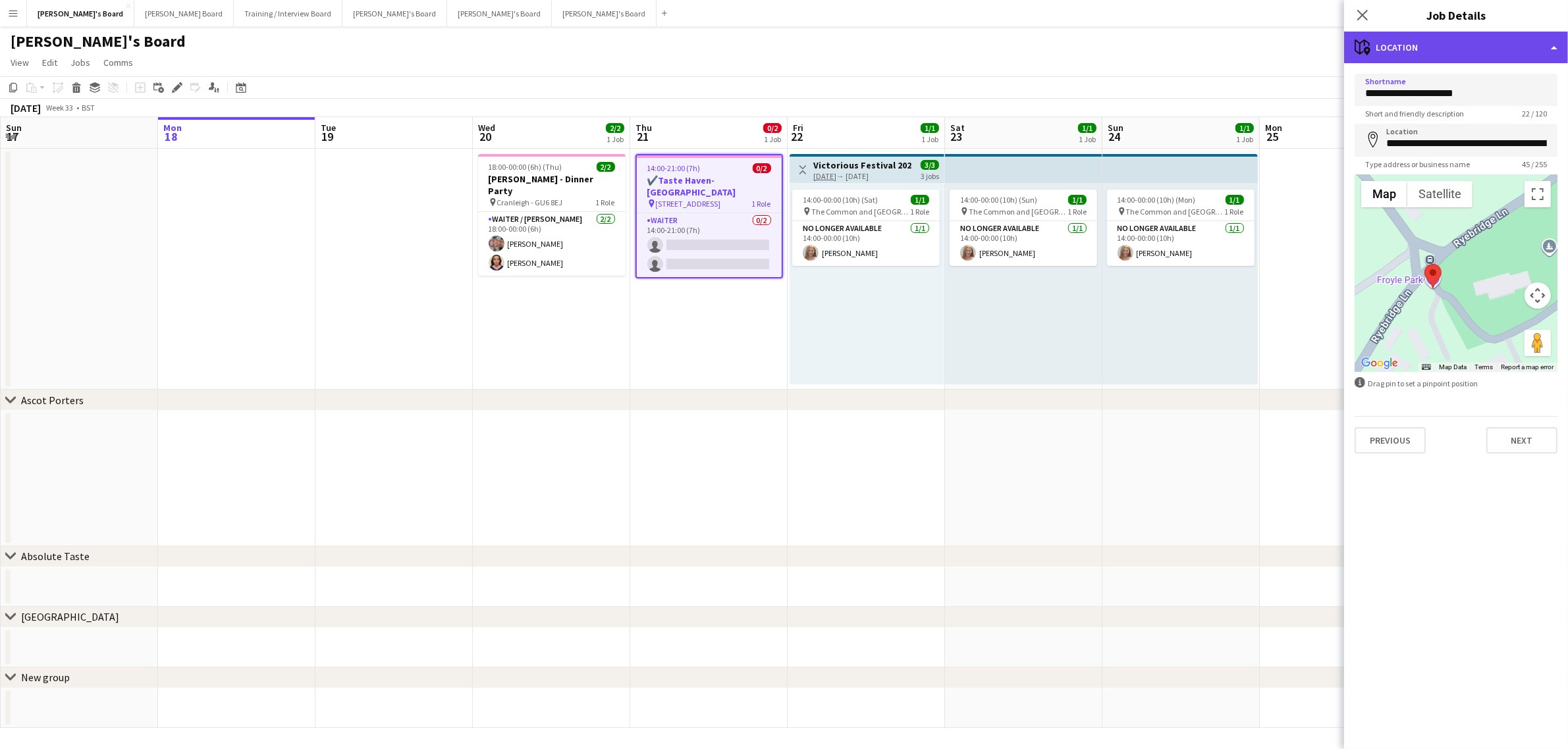
click at [1449, 51] on div "maps-pin-1 Location" at bounding box center [1455, 47] width 224 height 32
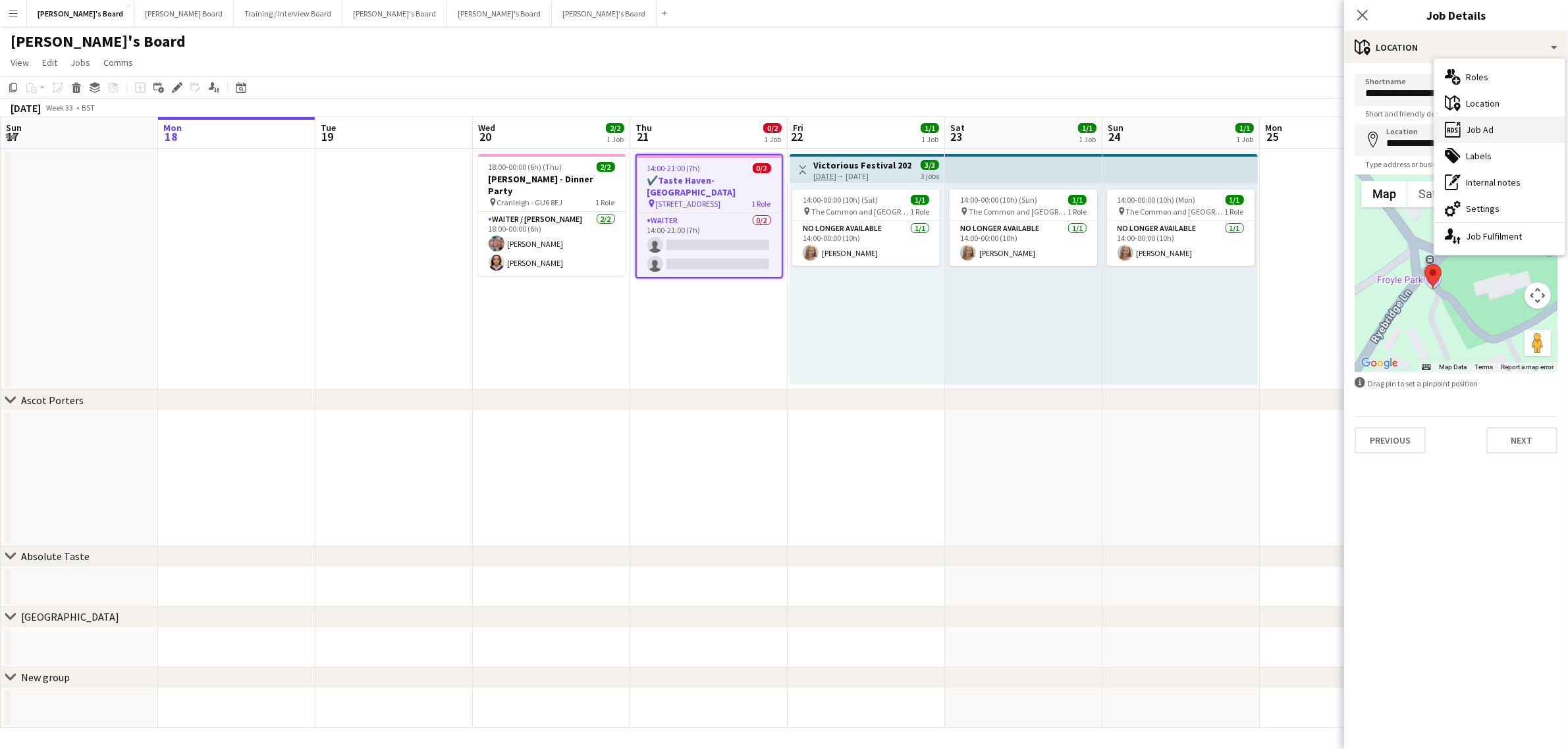
click at [1493, 126] on div "ads-window Job Ad" at bounding box center [1499, 130] width 131 height 26
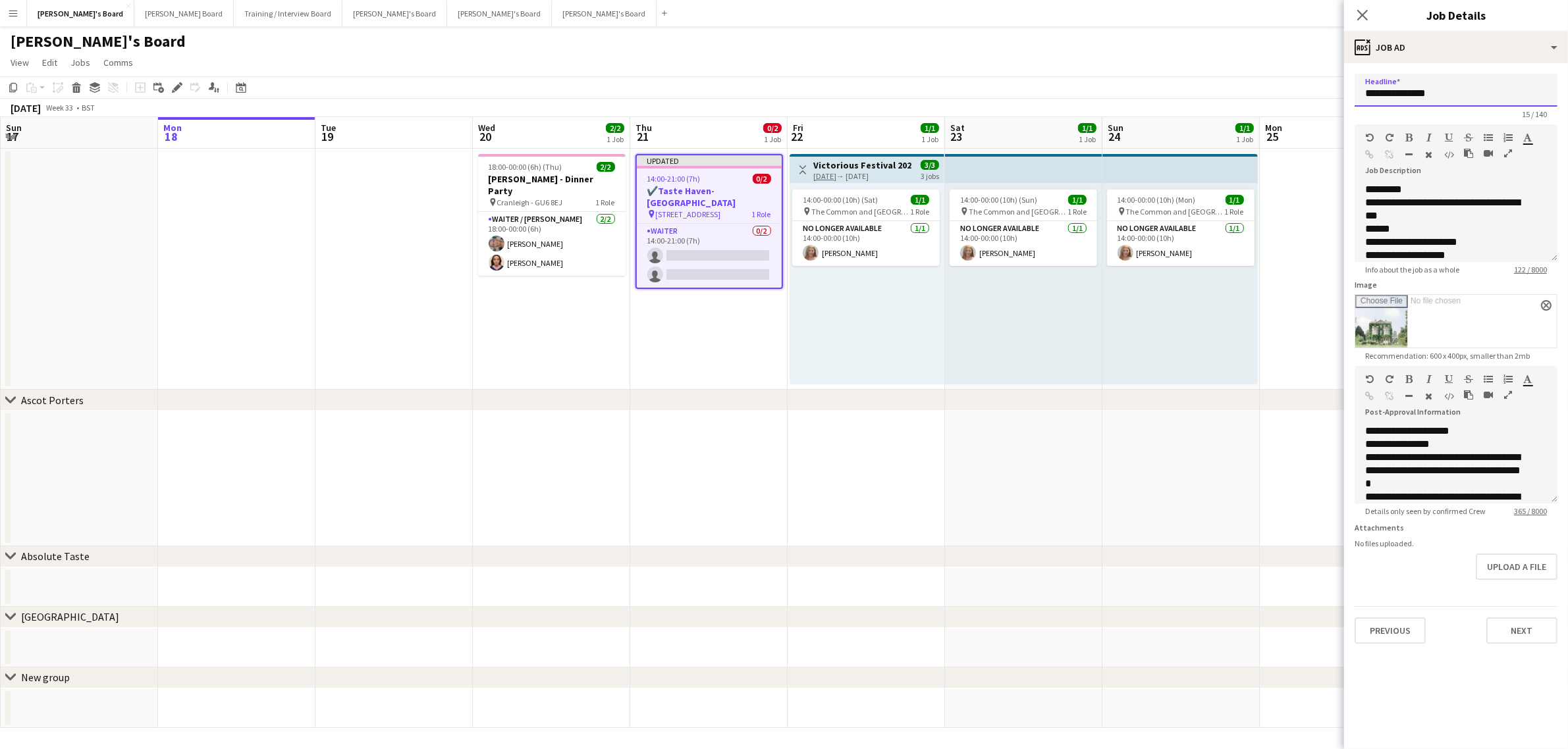
drag, startPoint x: 1444, startPoint y: 93, endPoint x: 882, endPoint y: 106, distance: 562.2
click at [882, 106] on body "Menu Boards Boards Boards All jobs Status Workforce Workforce My Workforce Recr…" at bounding box center [784, 375] width 1568 height 751
paste input "**********"
type input "**********"
drag, startPoint x: 1510, startPoint y: 79, endPoint x: 1176, endPoint y: 98, distance: 334.5
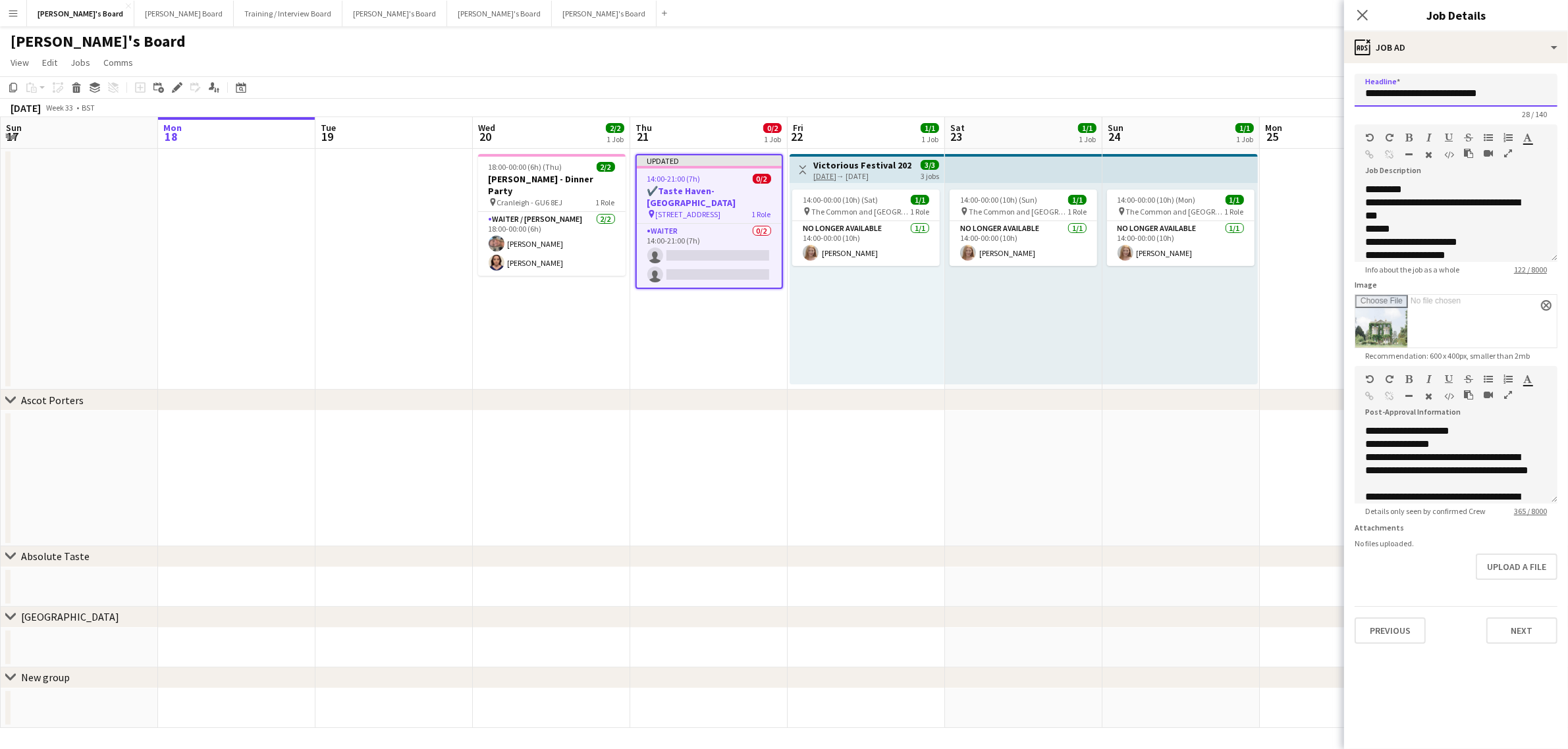
click at [1176, 98] on body "Menu Boards Boards Boards All jobs Status Workforce Workforce My Workforce Recr…" at bounding box center [784, 375] width 1568 height 751
click at [1393, 96] on input "Headline" at bounding box center [1456, 90] width 203 height 33
paste input "**********"
type input "**********"
click at [1548, 303] on app-icon "close" at bounding box center [1546, 306] width 8 height 5
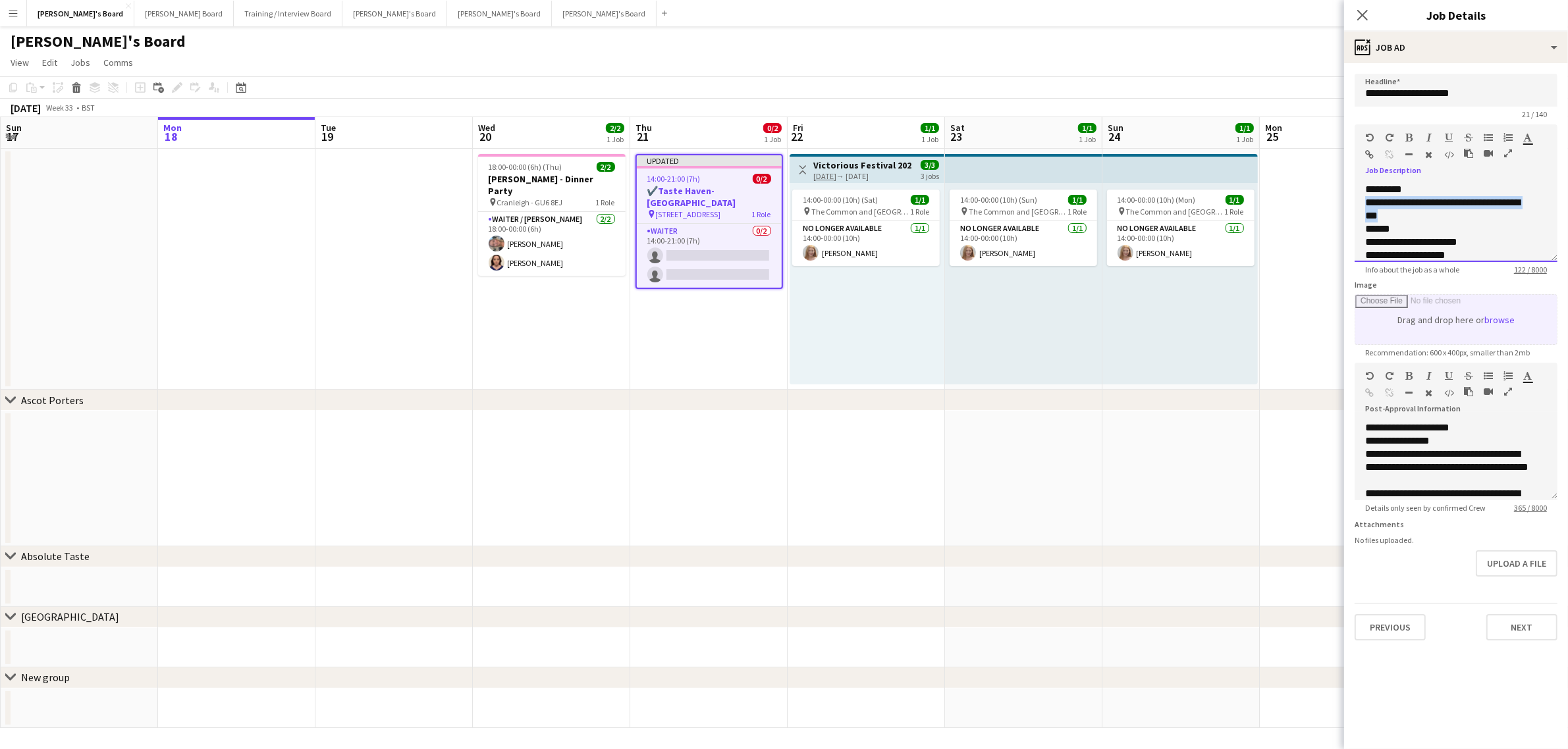
drag, startPoint x: 1446, startPoint y: 216, endPoint x: 1362, endPoint y: 206, distance: 84.6
click at [1362, 206] on div "**********" at bounding box center [1456, 222] width 203 height 79
paste div
click at [1427, 153] on icon "button" at bounding box center [1429, 154] width 7 height 9
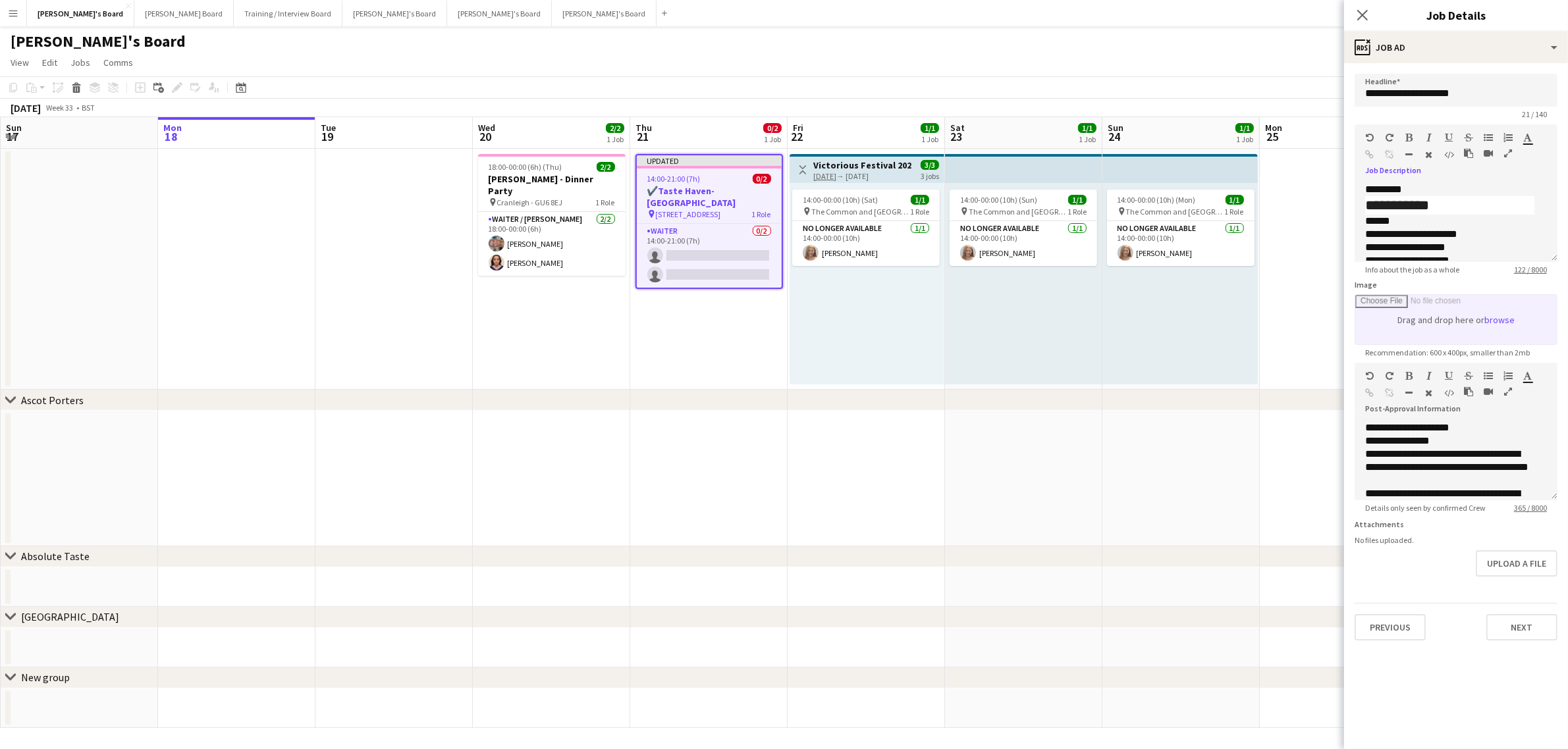
click at [1427, 153] on icon "button" at bounding box center [1429, 154] width 7 height 9
drag, startPoint x: 1538, startPoint y: 206, endPoint x: 1361, endPoint y: 198, distance: 177.2
click at [1361, 198] on div "**********" at bounding box center [1456, 222] width 203 height 79
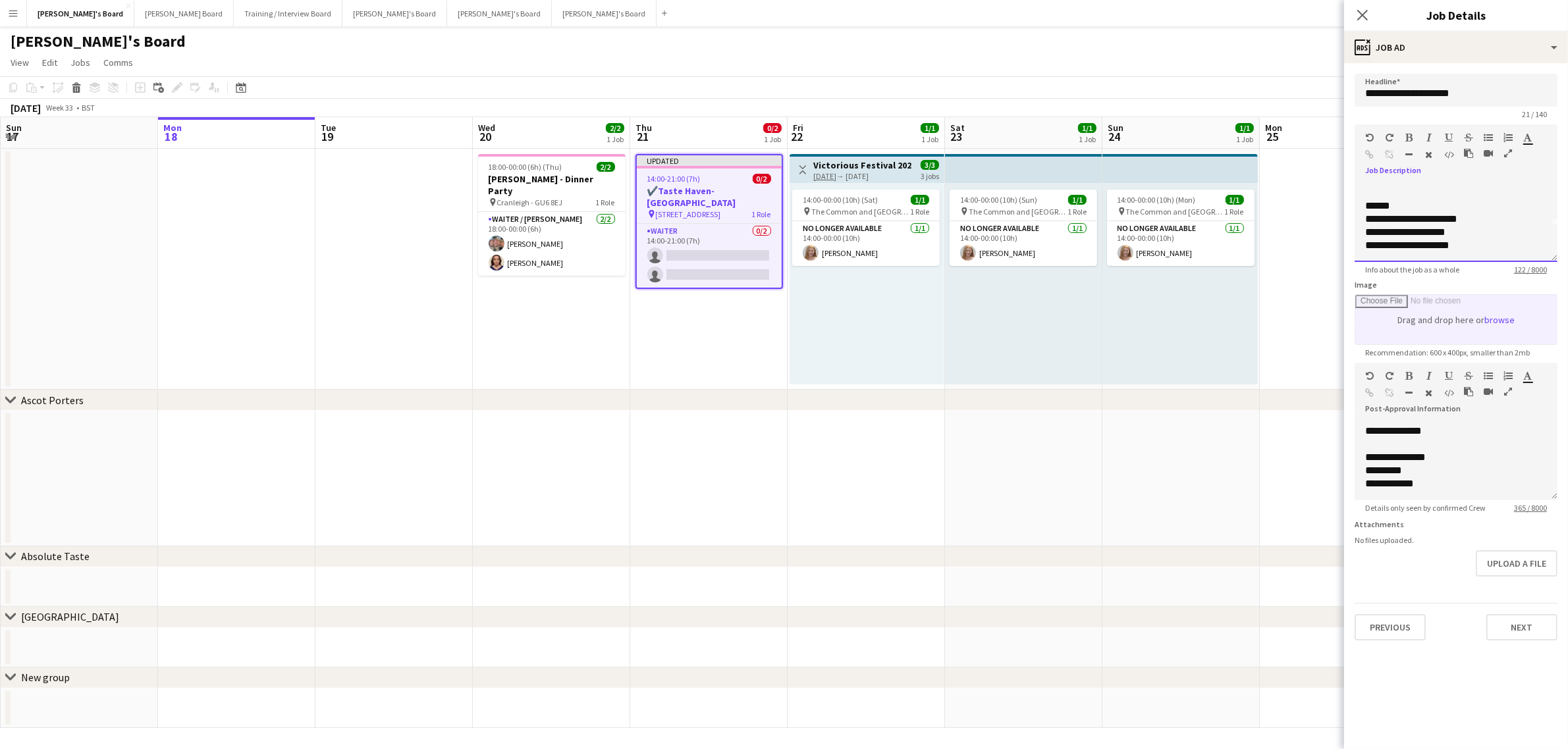
scroll to position [1, 0]
drag, startPoint x: 1393, startPoint y: 481, endPoint x: 1341, endPoint y: 478, distance: 52.1
click at [1341, 478] on body "Menu Boards Boards Boards All jobs Status Workforce Workforce My Workforce Recr…" at bounding box center [784, 374] width 1568 height 751
drag, startPoint x: 1453, startPoint y: 485, endPoint x: 1309, endPoint y: 488, distance: 144.0
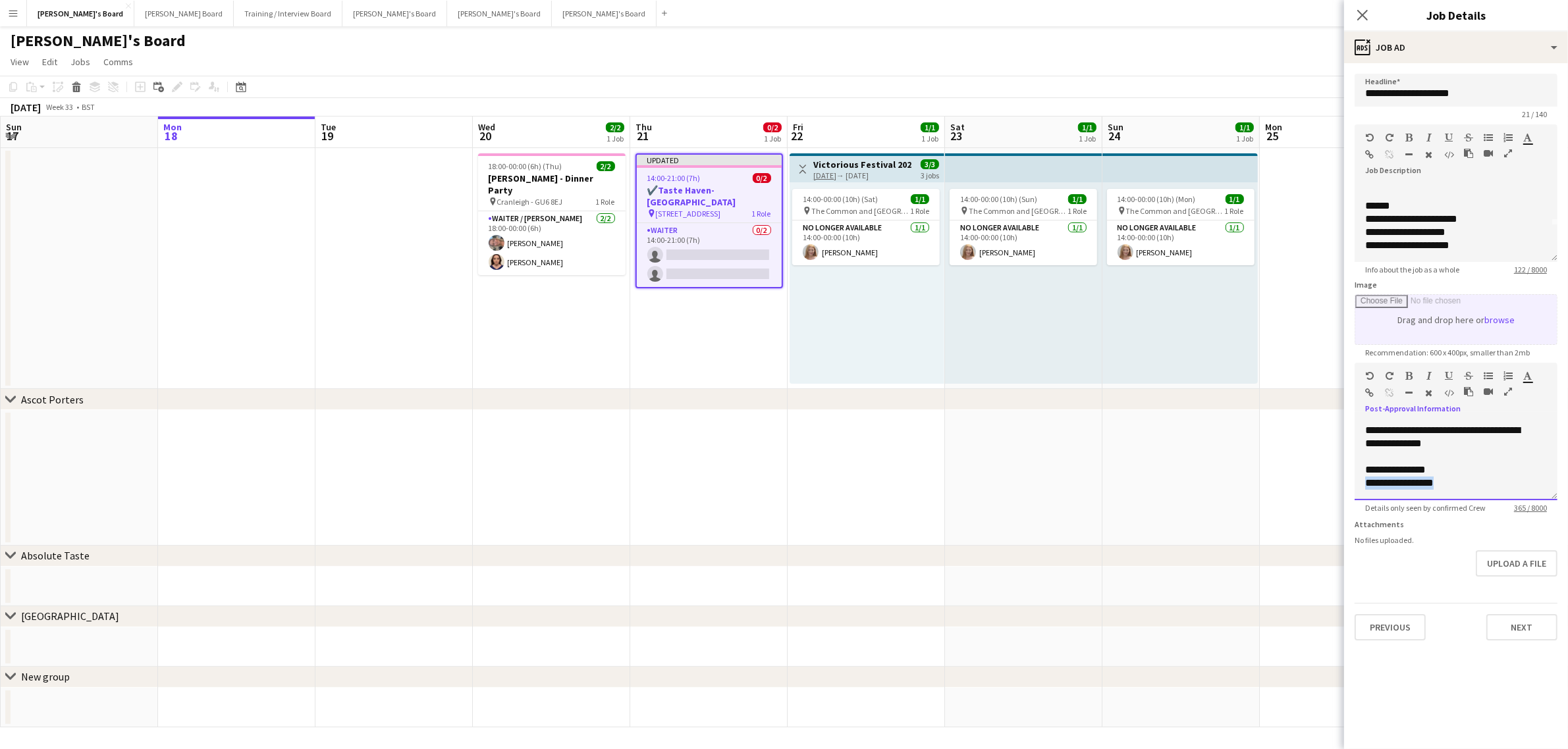
click at [1309, 488] on body "Menu Boards Boards Boards All jobs Status Workforce Workforce My Workforce Recr…" at bounding box center [784, 374] width 1568 height 751
click at [1426, 394] on icon "button" at bounding box center [1429, 393] width 7 height 9
click at [1449, 476] on div "**********" at bounding box center [1449, 470] width 169 height 13
drag, startPoint x: 1471, startPoint y: 488, endPoint x: 1353, endPoint y: 502, distance: 118.8
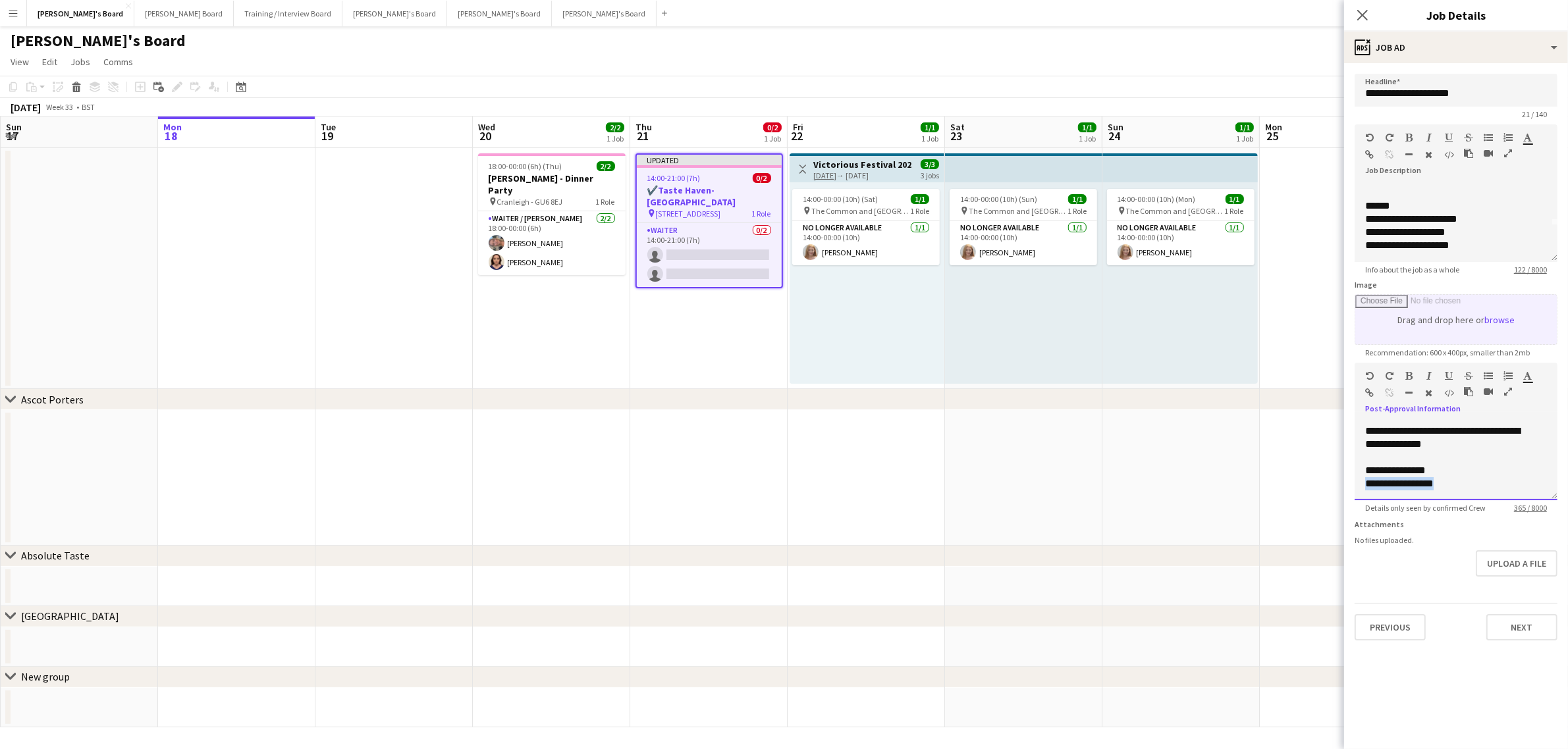
click at [1353, 502] on form "**********" at bounding box center [1455, 357] width 224 height 567
click at [1450, 485] on div "**********" at bounding box center [1449, 484] width 169 height 13
click at [1434, 488] on div "**********" at bounding box center [1449, 484] width 169 height 13
click at [1525, 485] on div "**********" at bounding box center [1449, 484] width 169 height 13
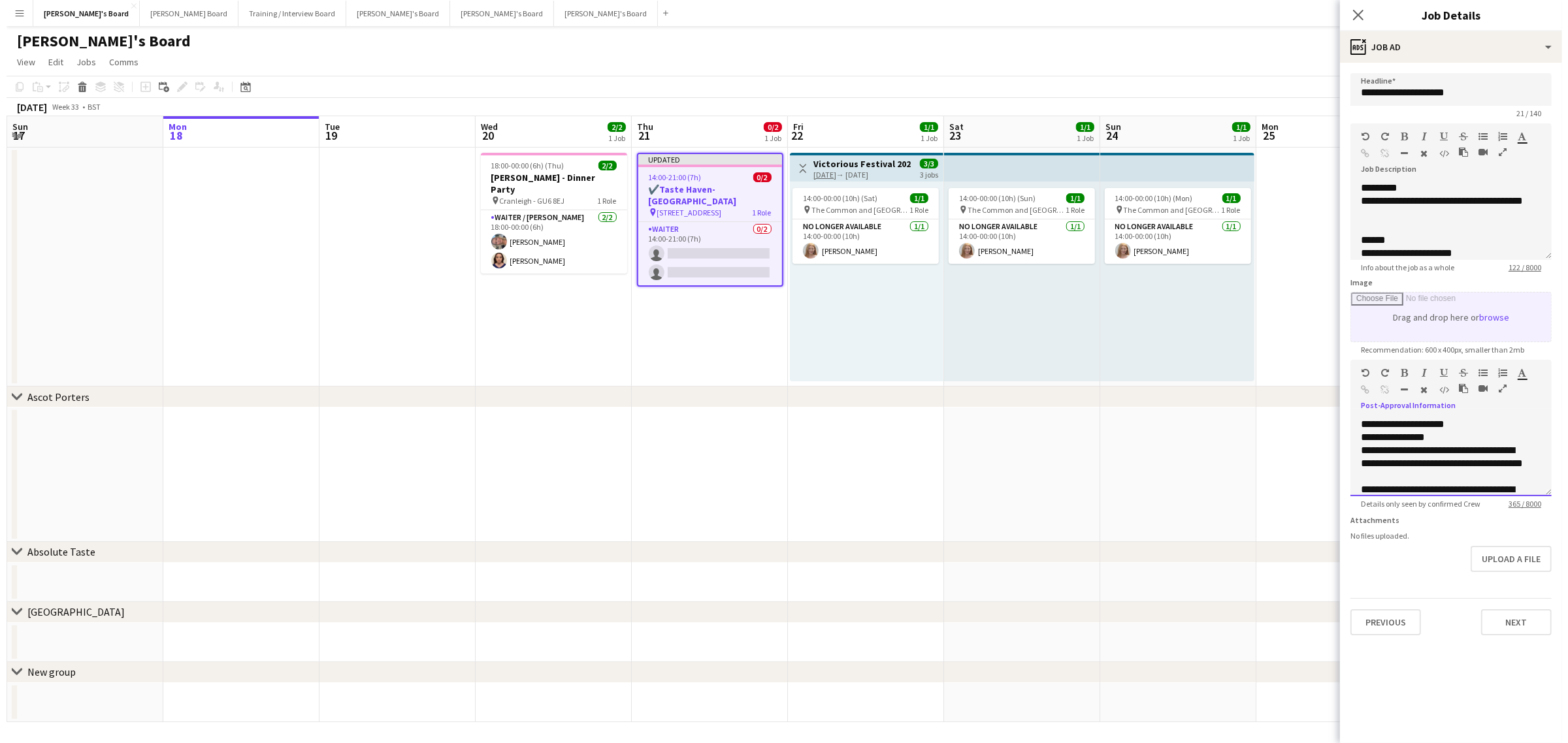
scroll to position [36, 0]
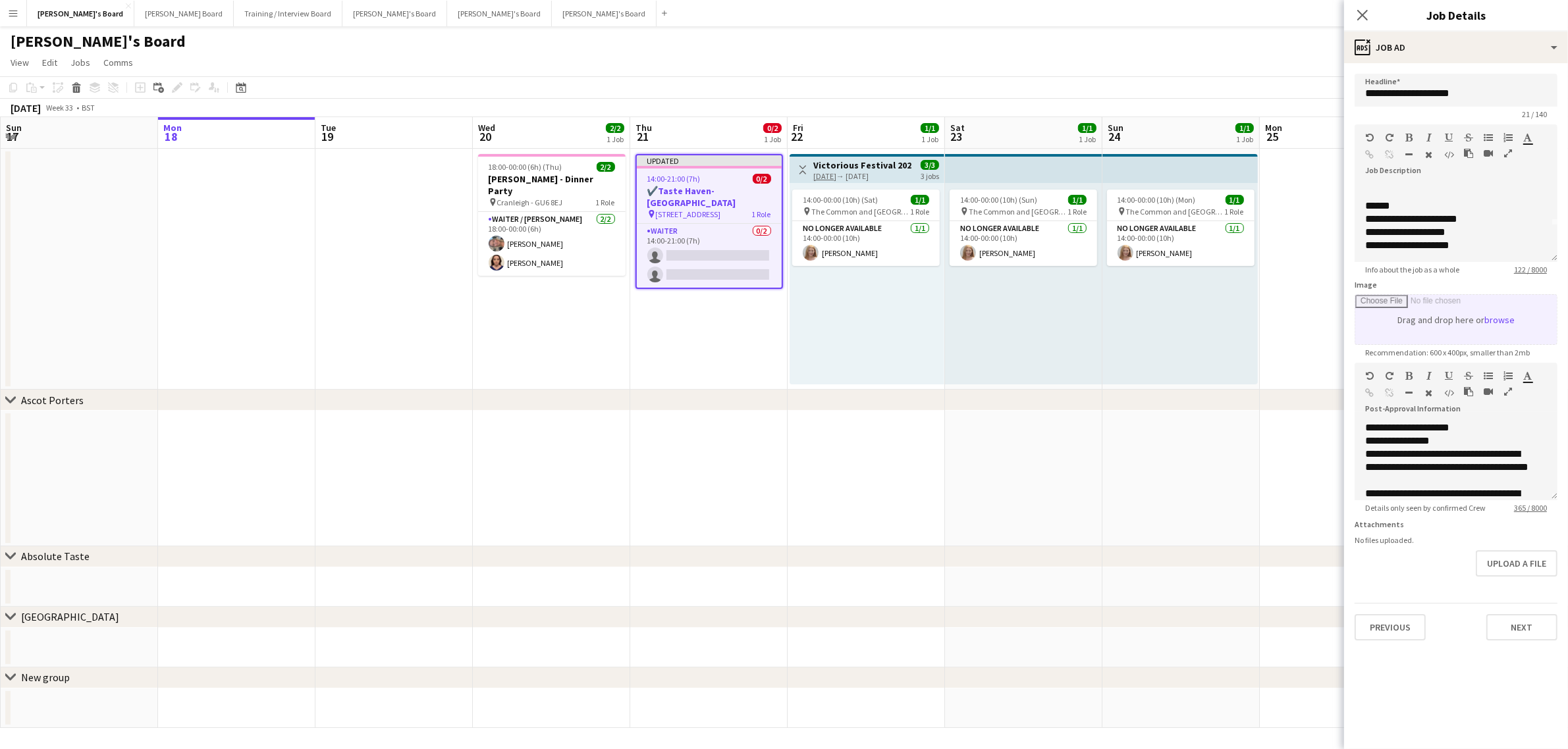
click at [1415, 64] on div "**********" at bounding box center [1455, 357] width 224 height 588
click at [1424, 51] on div "ads-window Job Ad" at bounding box center [1455, 47] width 224 height 32
click at [1499, 153] on div "tags-double Labels" at bounding box center [1499, 155] width 131 height 26
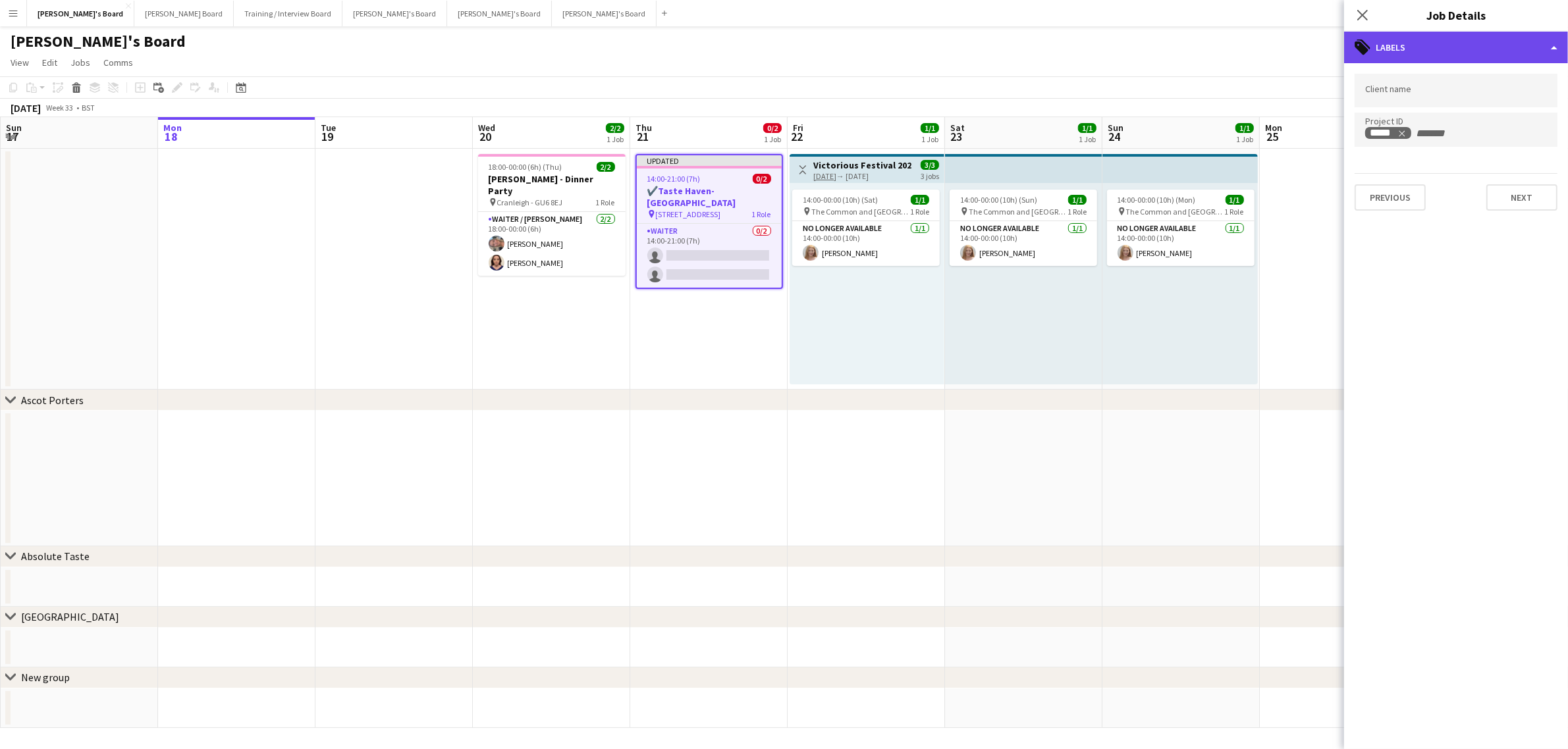
click at [1449, 45] on div "tags-double Labels" at bounding box center [1455, 47] width 224 height 32
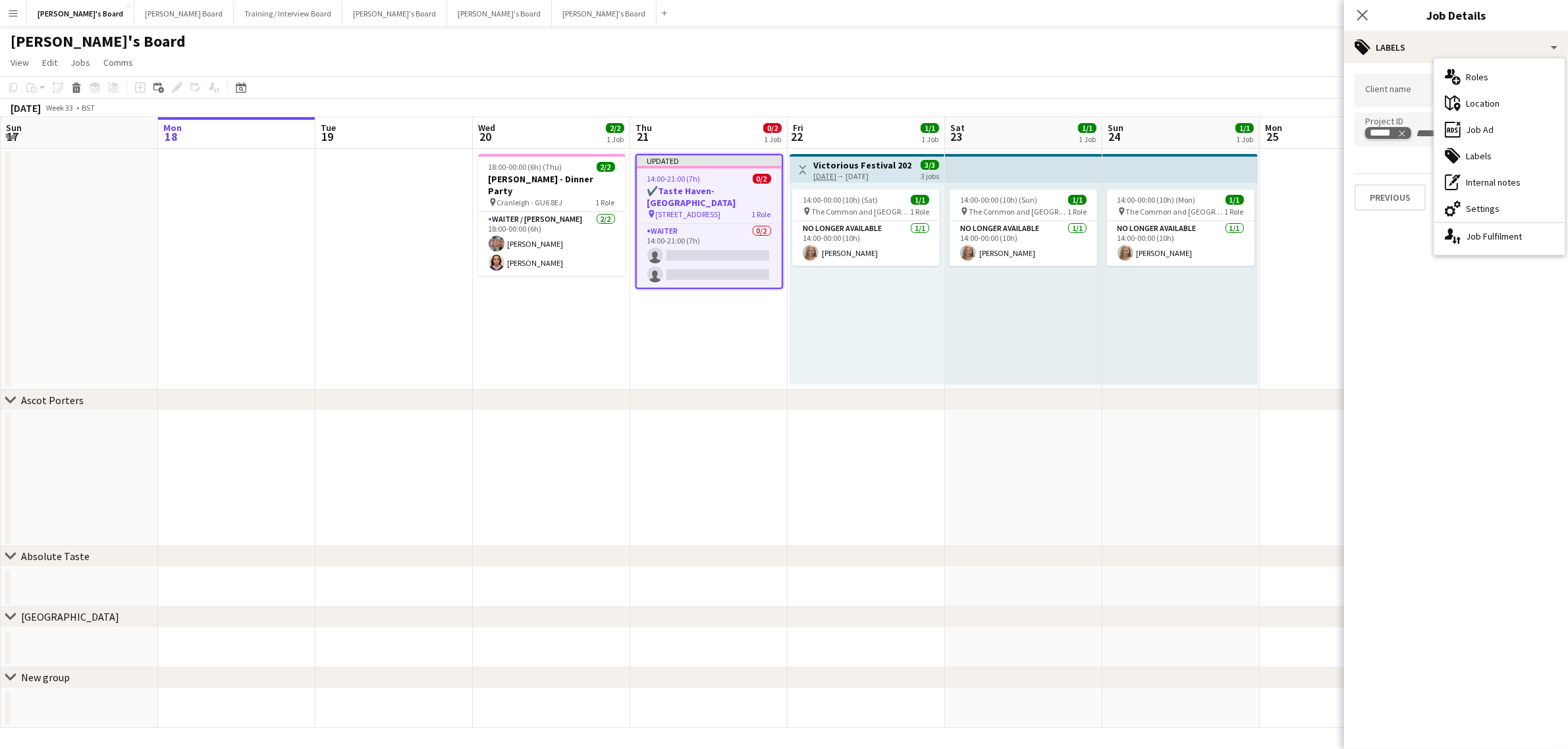
click at [1405, 136] on icon "Remove tag" at bounding box center [1402, 133] width 9 height 9
click at [1412, 47] on div "tags-double Labels" at bounding box center [1455, 47] width 224 height 32
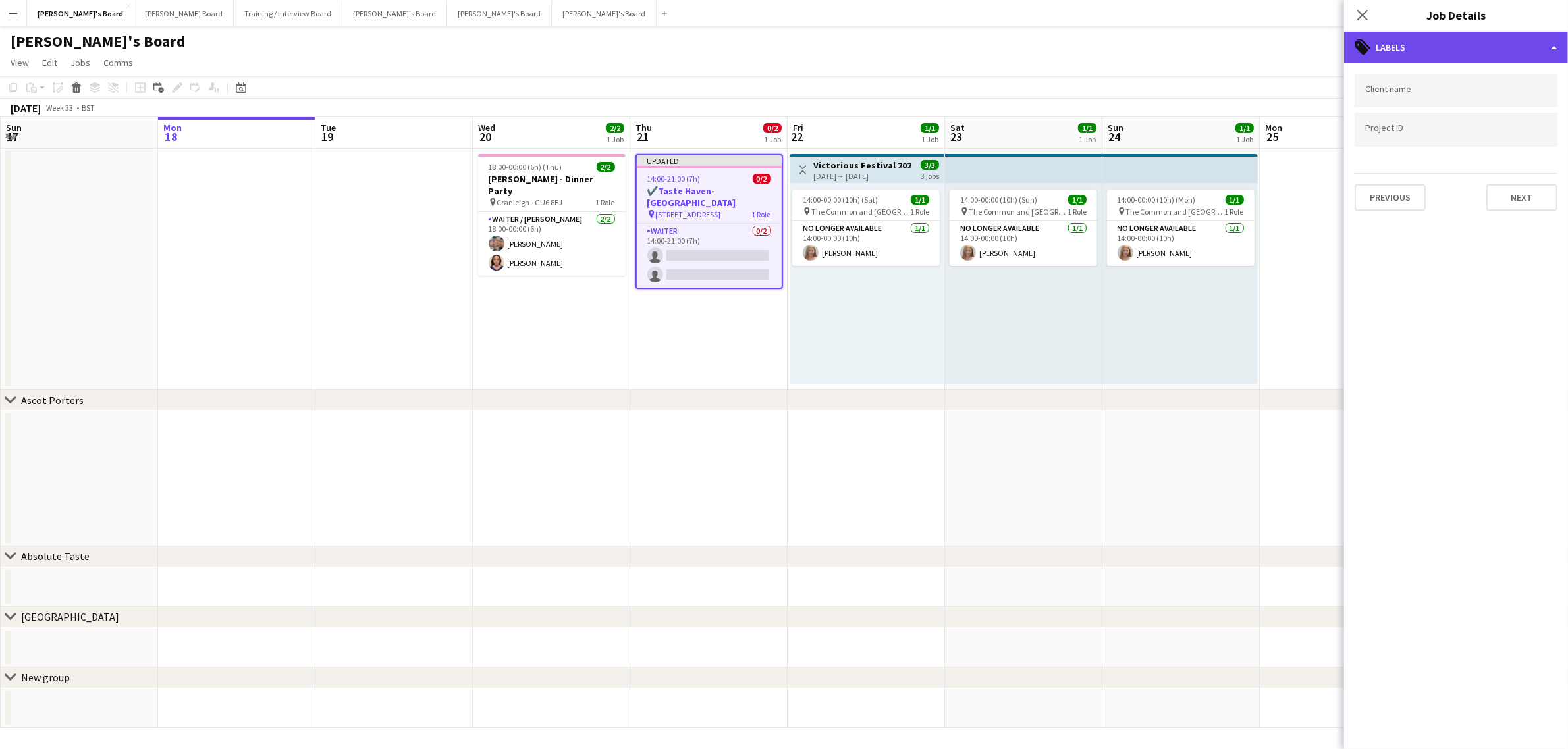
click at [1419, 55] on div "tags-double Labels" at bounding box center [1455, 47] width 224 height 32
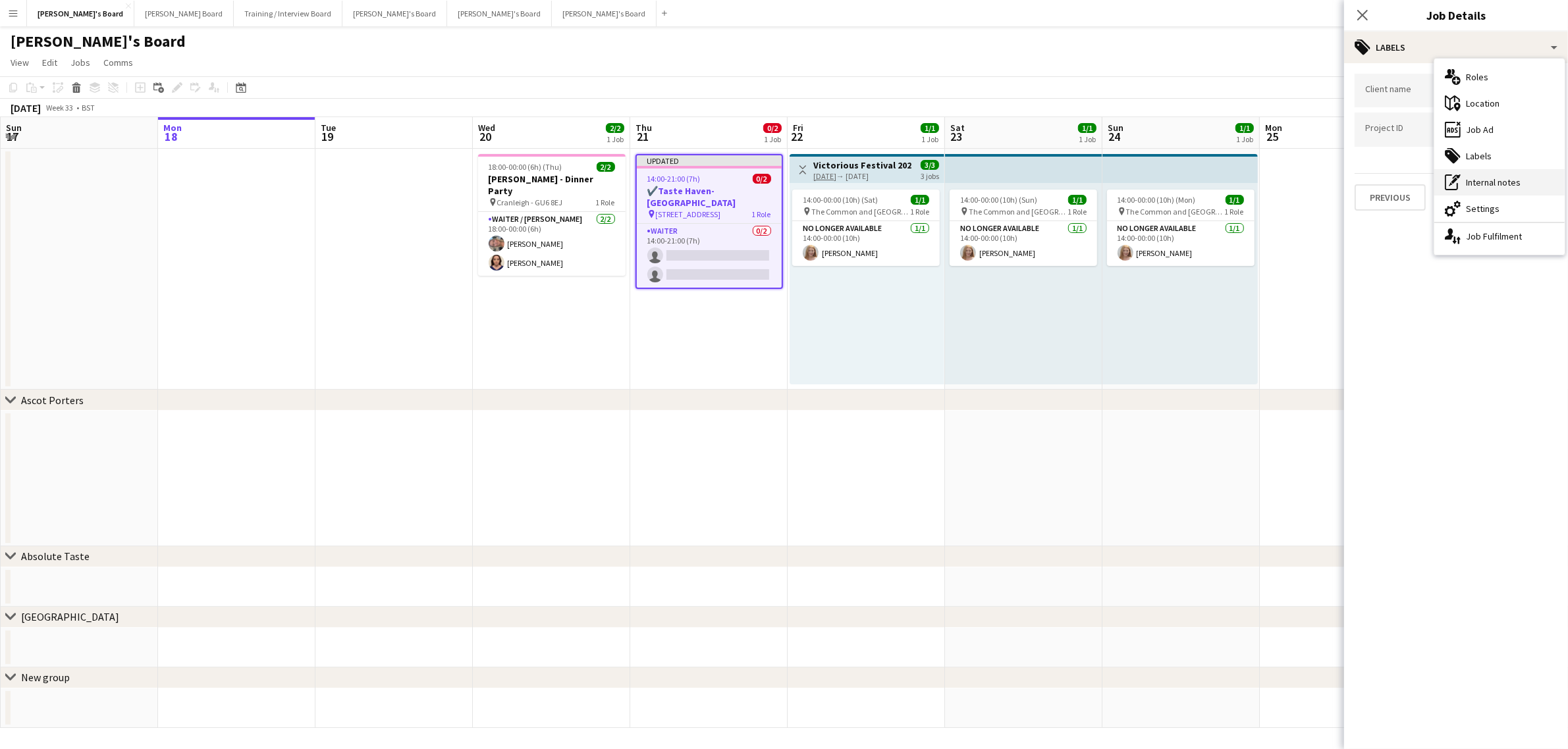
click at [1486, 176] on div "pen-write Internal notes" at bounding box center [1499, 182] width 131 height 26
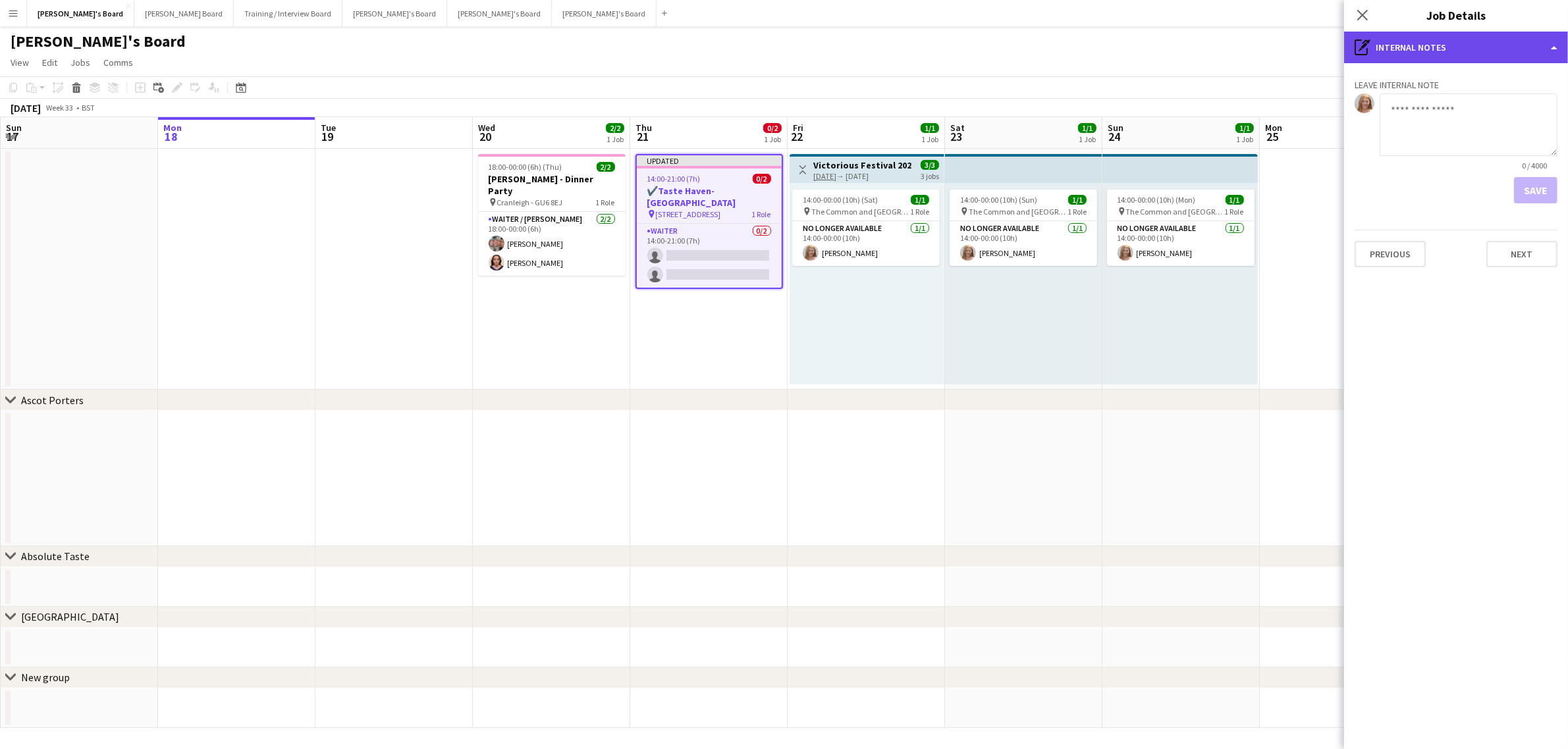
click at [1405, 44] on div "pen-write Internal notes" at bounding box center [1455, 47] width 224 height 32
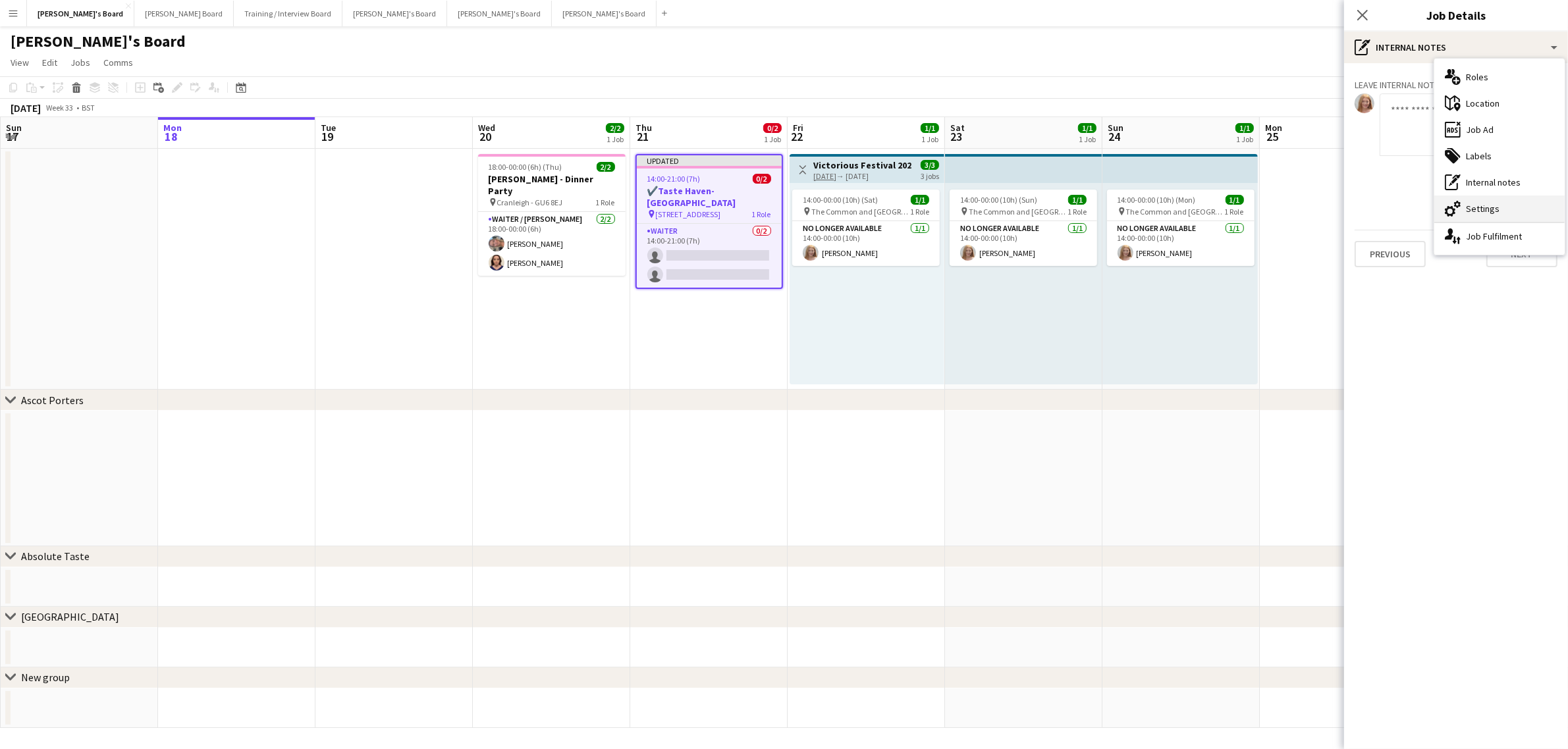
click at [1459, 203] on icon at bounding box center [1457, 205] width 6 height 7
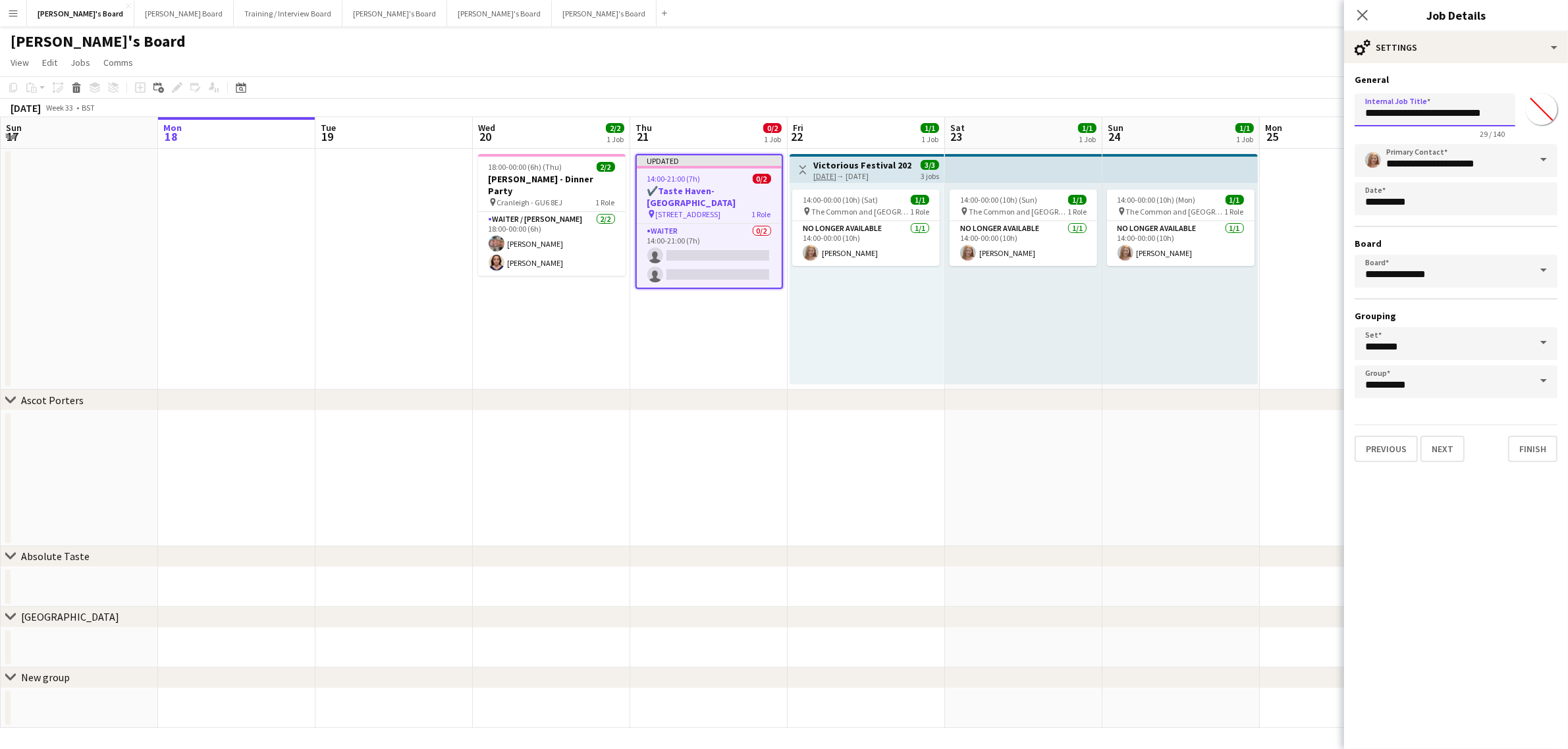
click at [1443, 112] on input "**********" at bounding box center [1435, 110] width 161 height 33
drag, startPoint x: 1381, startPoint y: 114, endPoint x: 1266, endPoint y: 117, distance: 115.0
click at [1266, 117] on body "Menu Boards Boards Boards All jobs Status Workforce Workforce My Workforce Recr…" at bounding box center [784, 375] width 1568 height 751
drag, startPoint x: 1420, startPoint y: 113, endPoint x: 1525, endPoint y: 115, distance: 105.0
click at [1525, 115] on div "**********" at bounding box center [1456, 114] width 203 height 51
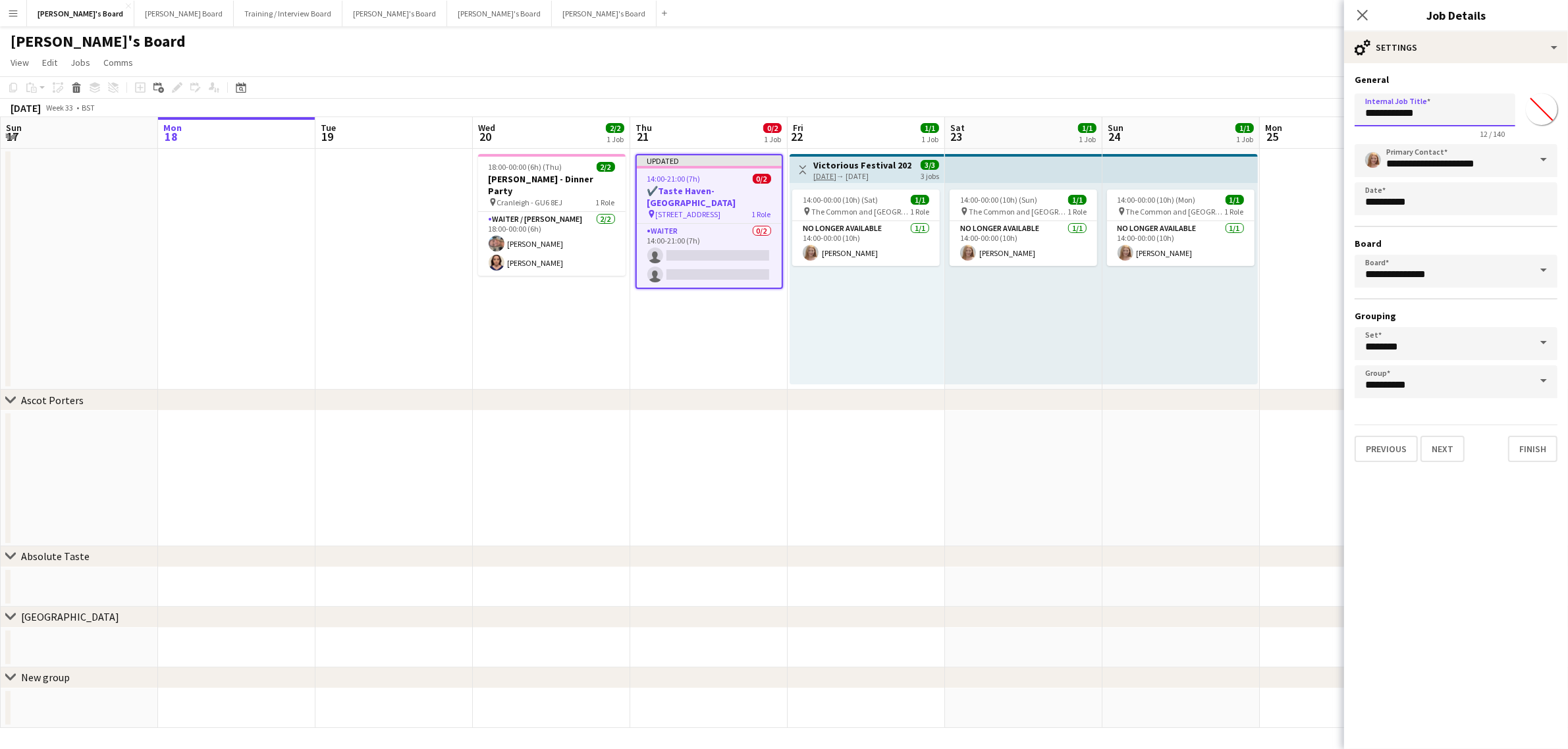
click at [1419, 113] on input "**********" at bounding box center [1435, 110] width 161 height 33
click at [1438, 122] on input "**********" at bounding box center [1435, 110] width 161 height 33
paste input "**********"
type input "**********"
click at [1539, 74] on h3 "General" at bounding box center [1456, 79] width 203 height 12
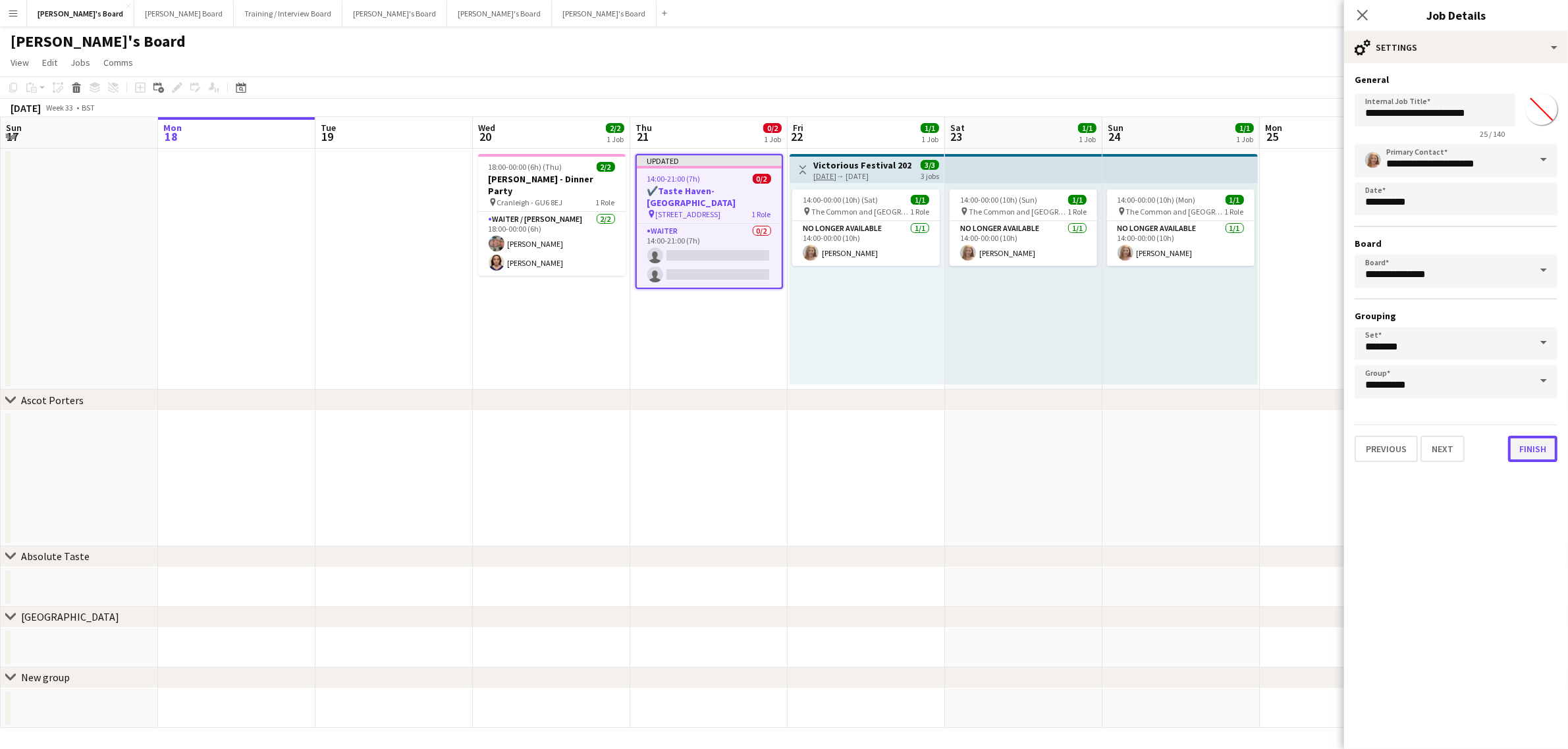
click at [1536, 451] on button "Finish" at bounding box center [1532, 448] width 49 height 26
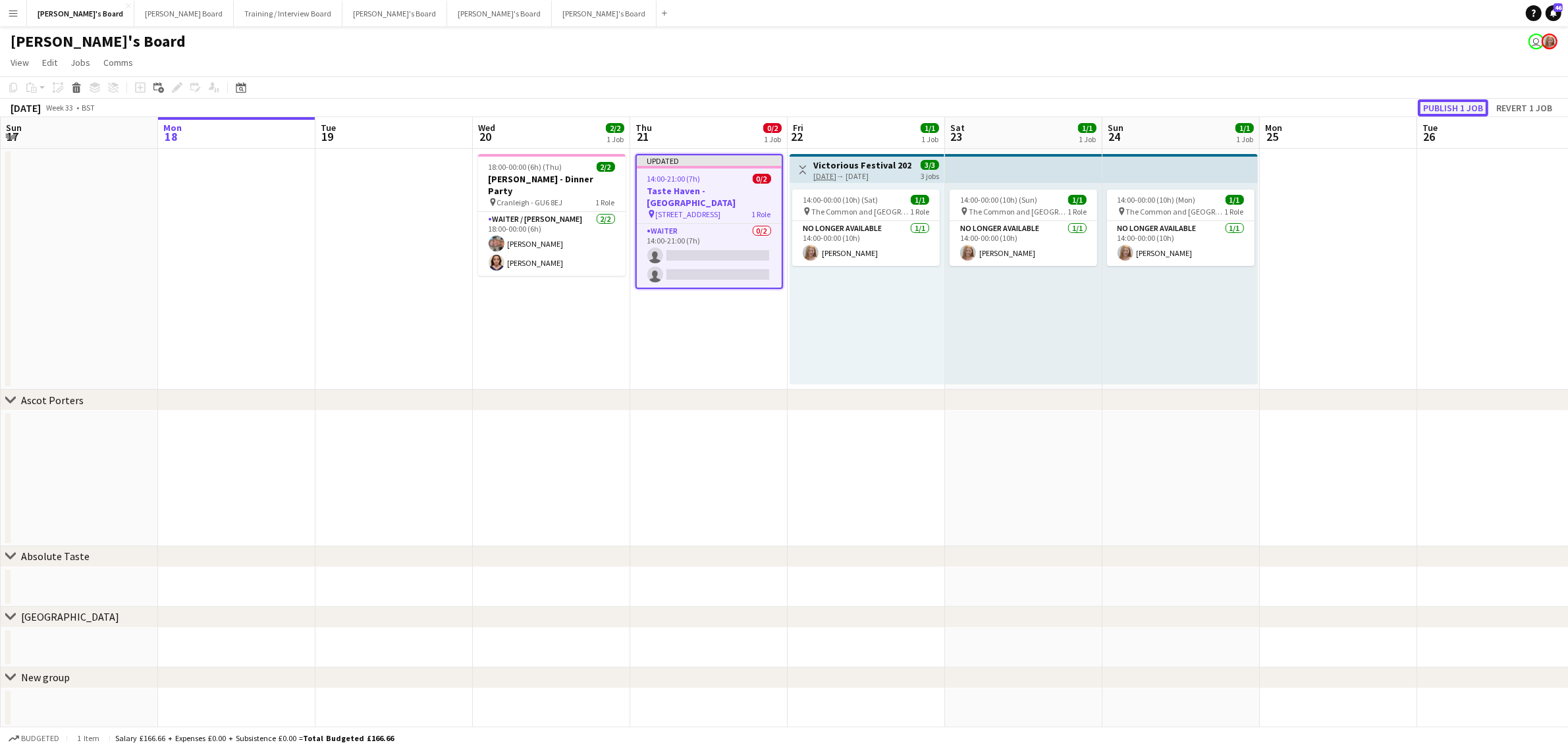
click at [1479, 112] on button "Publish 1 job" at bounding box center [1452, 108] width 70 height 17
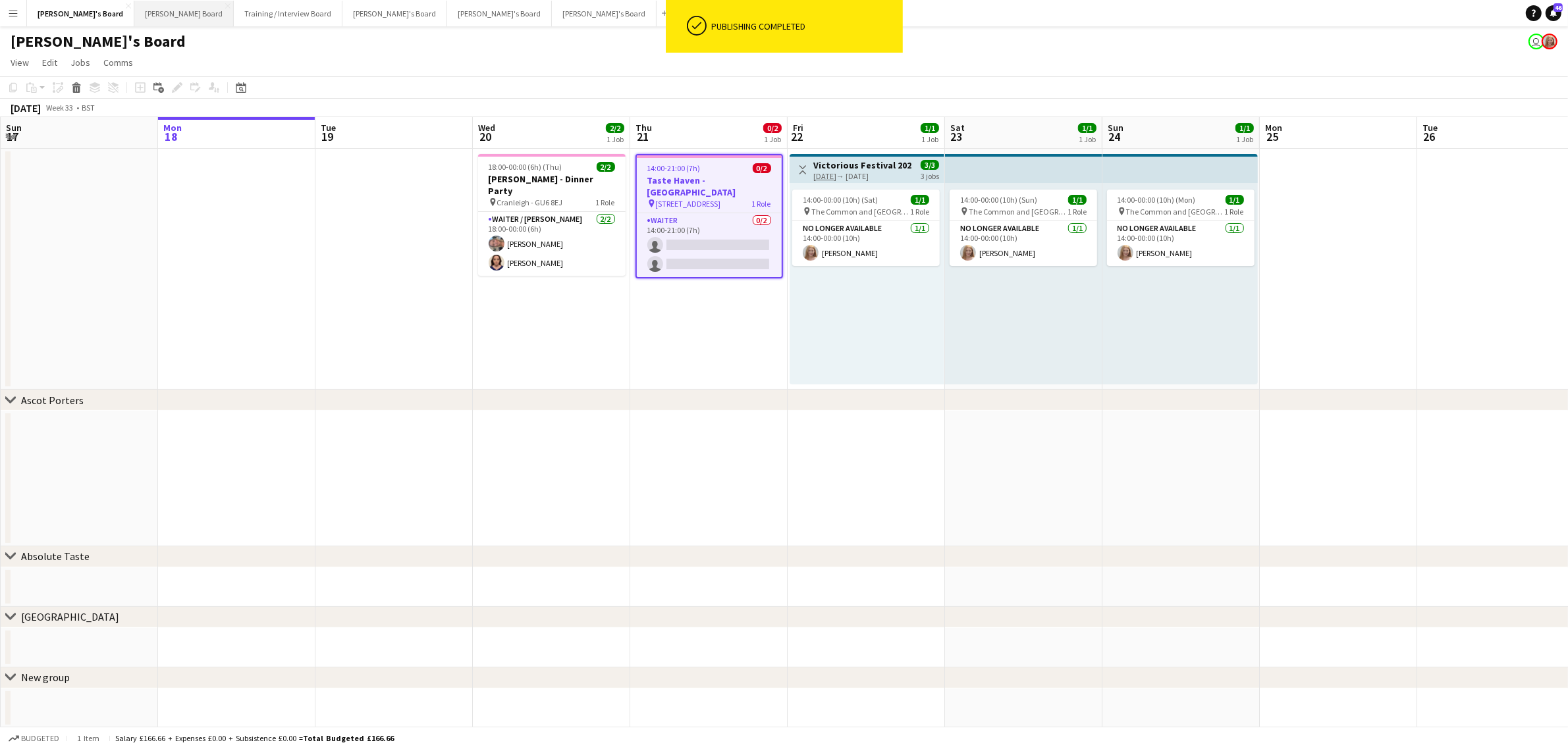
click at [134, 17] on button "[PERSON_NAME] Board Close" at bounding box center [184, 14] width 100 height 26
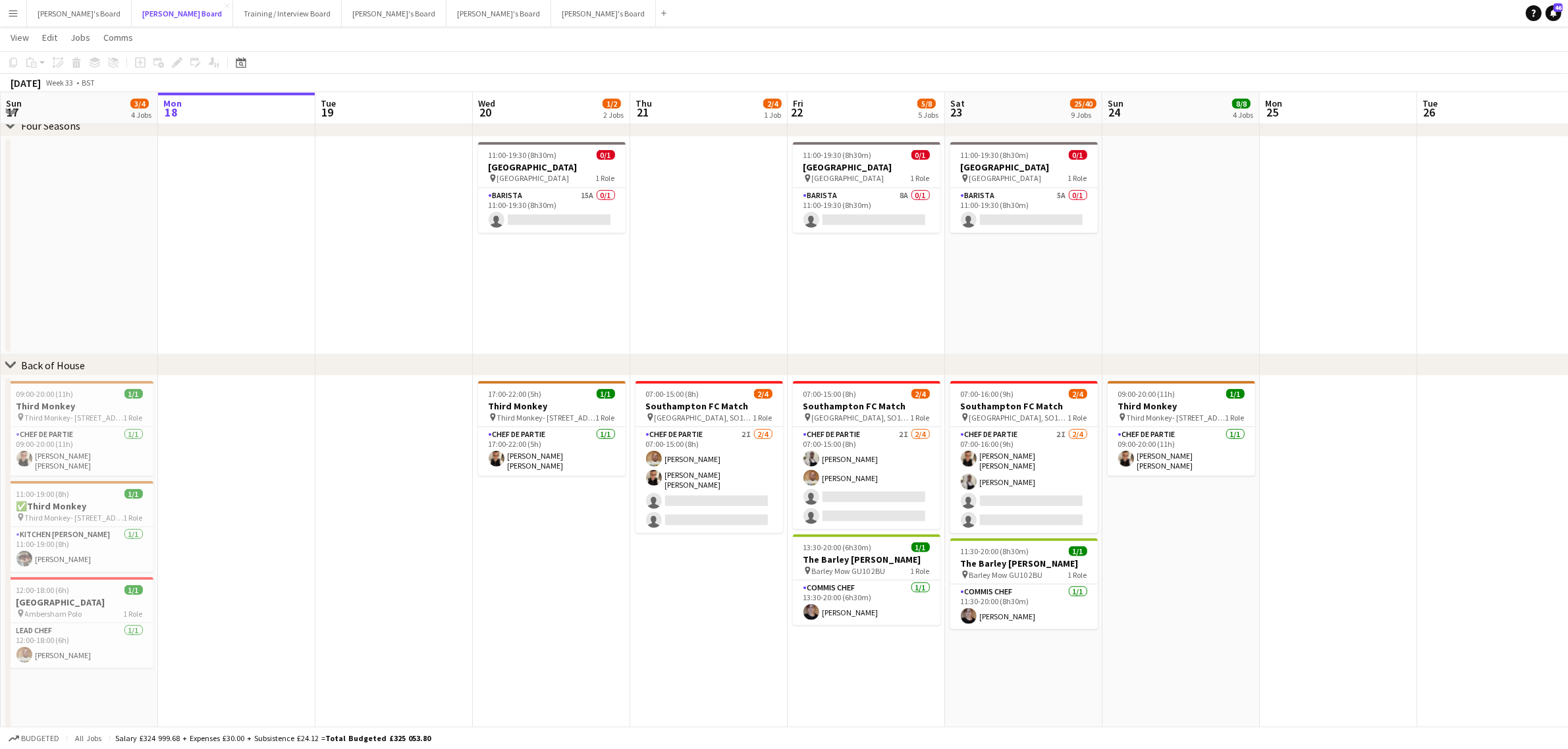
scroll to position [1404, 0]
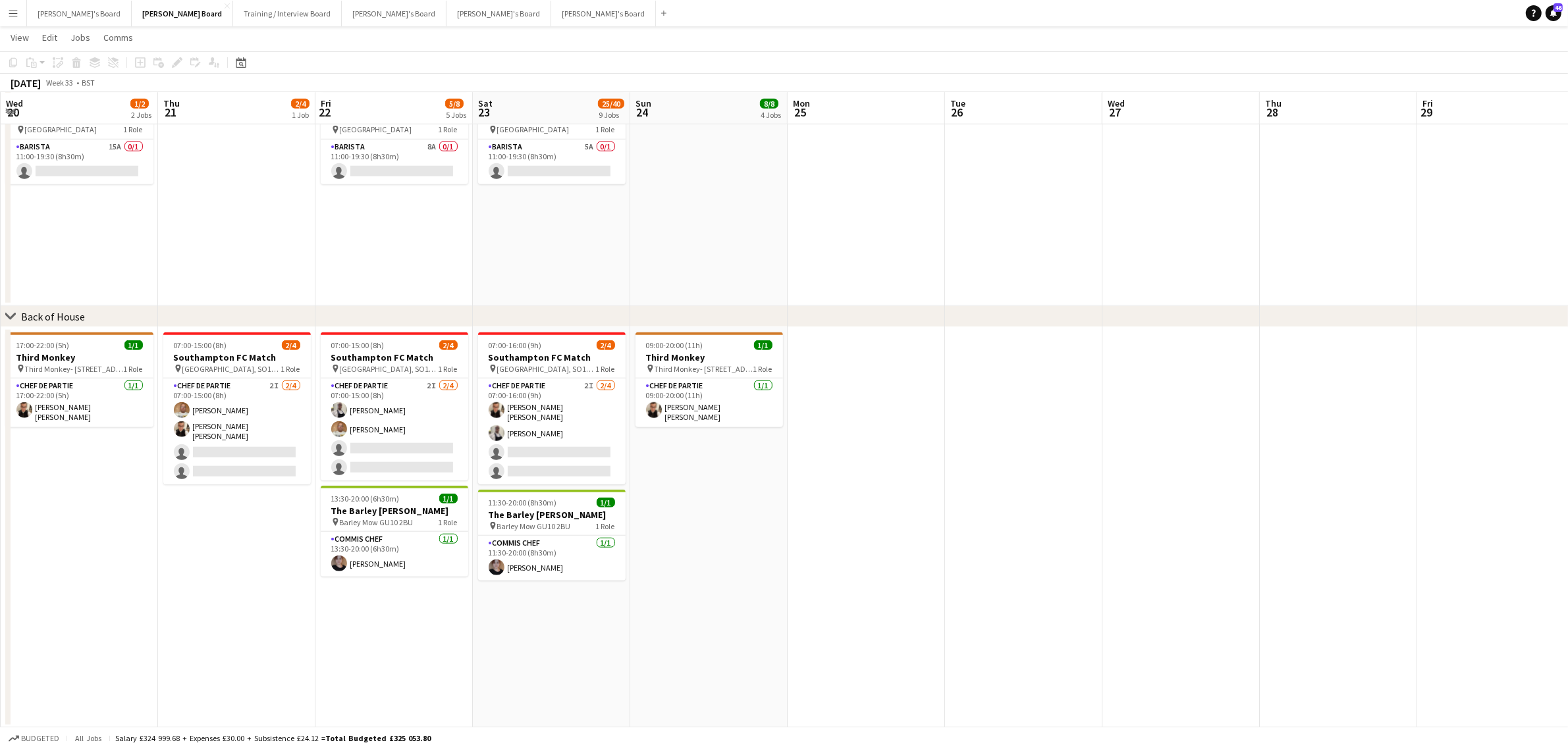
drag, startPoint x: 1275, startPoint y: 561, endPoint x: 1459, endPoint y: 507, distance: 191.8
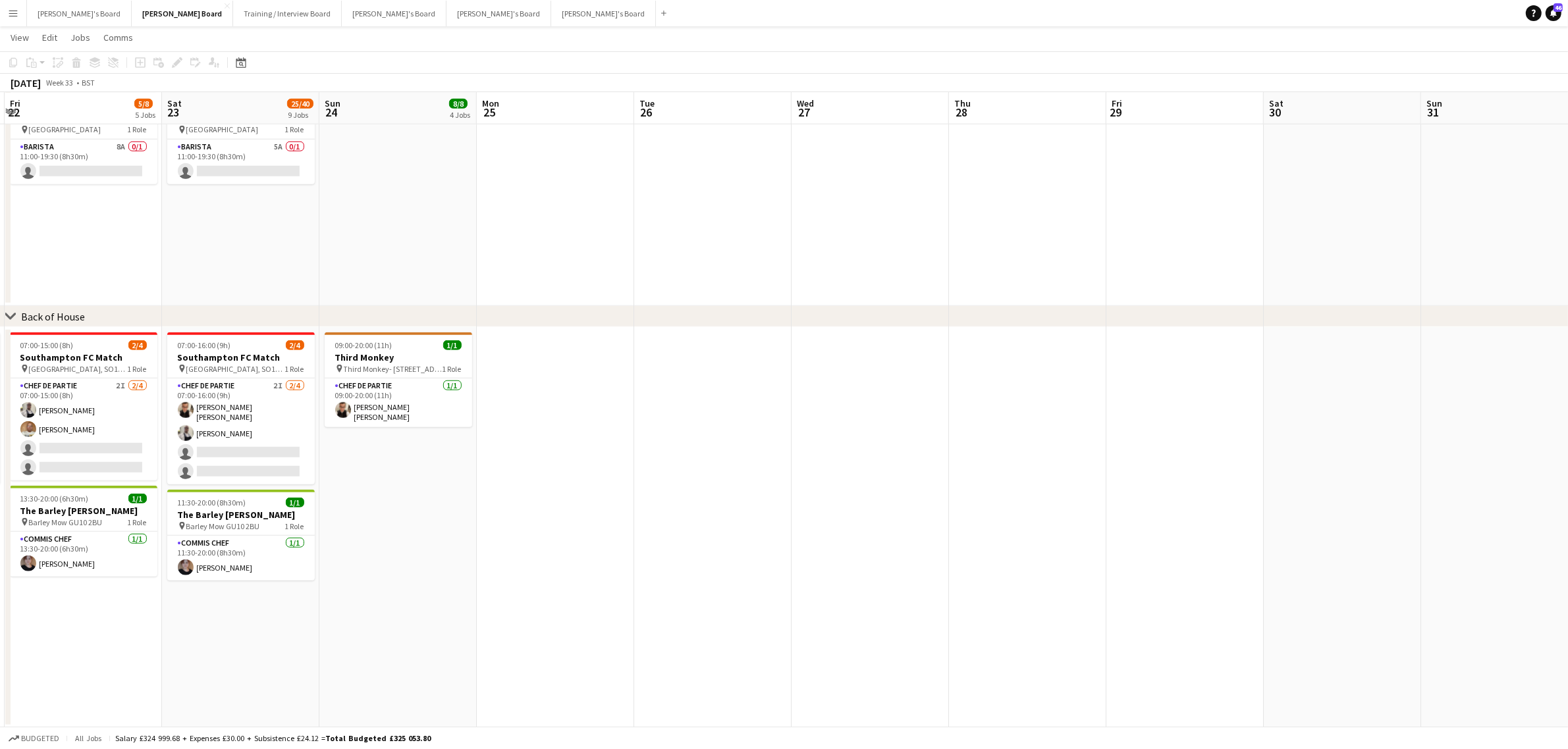
drag, startPoint x: 1024, startPoint y: 515, endPoint x: 649, endPoint y: 505, distance: 375.1
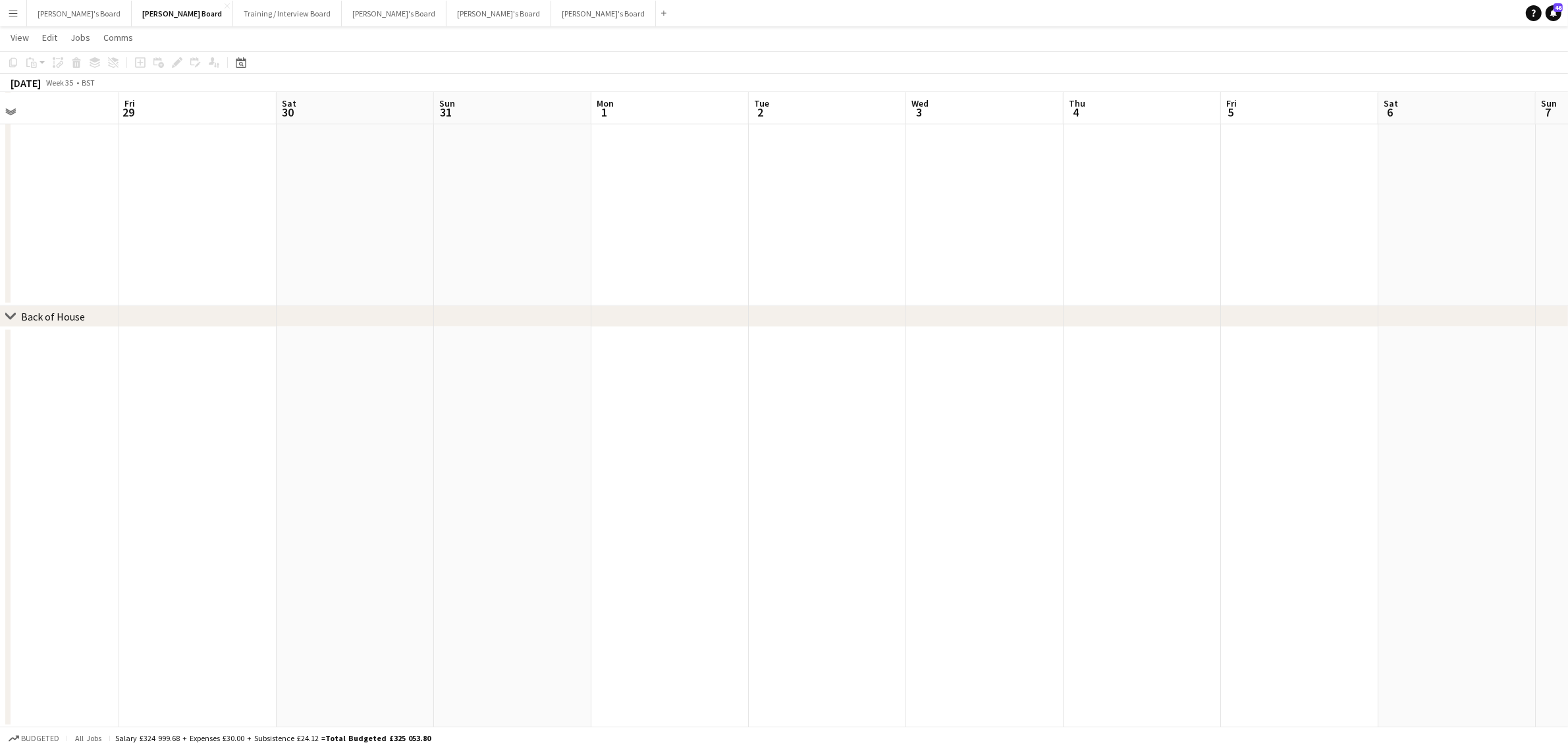
drag, startPoint x: 353, startPoint y: 521, endPoint x: 558, endPoint y: 533, distance: 205.4
drag, startPoint x: 796, startPoint y: 530, endPoint x: 709, endPoint y: 511, distance: 89.1
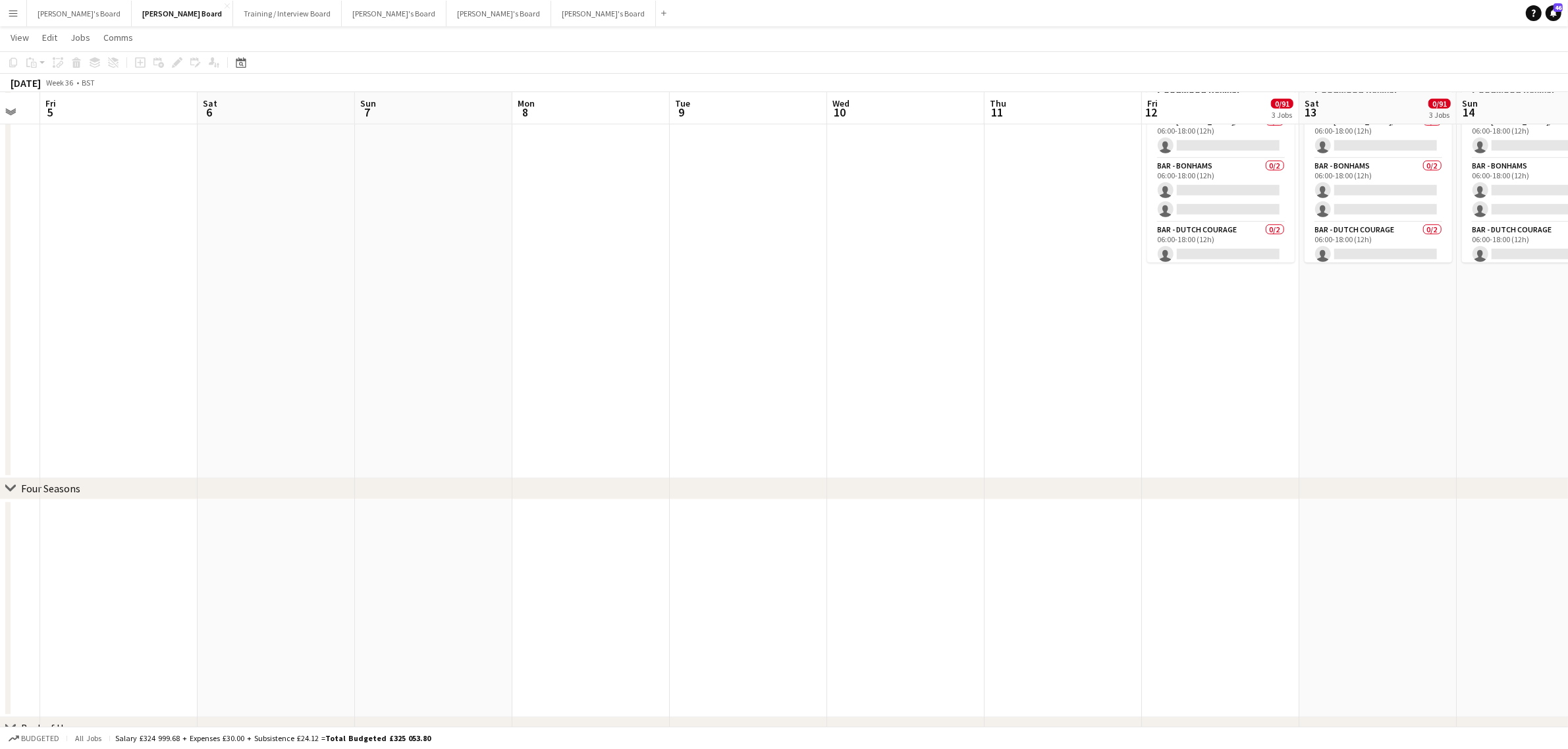
scroll to position [0, 327]
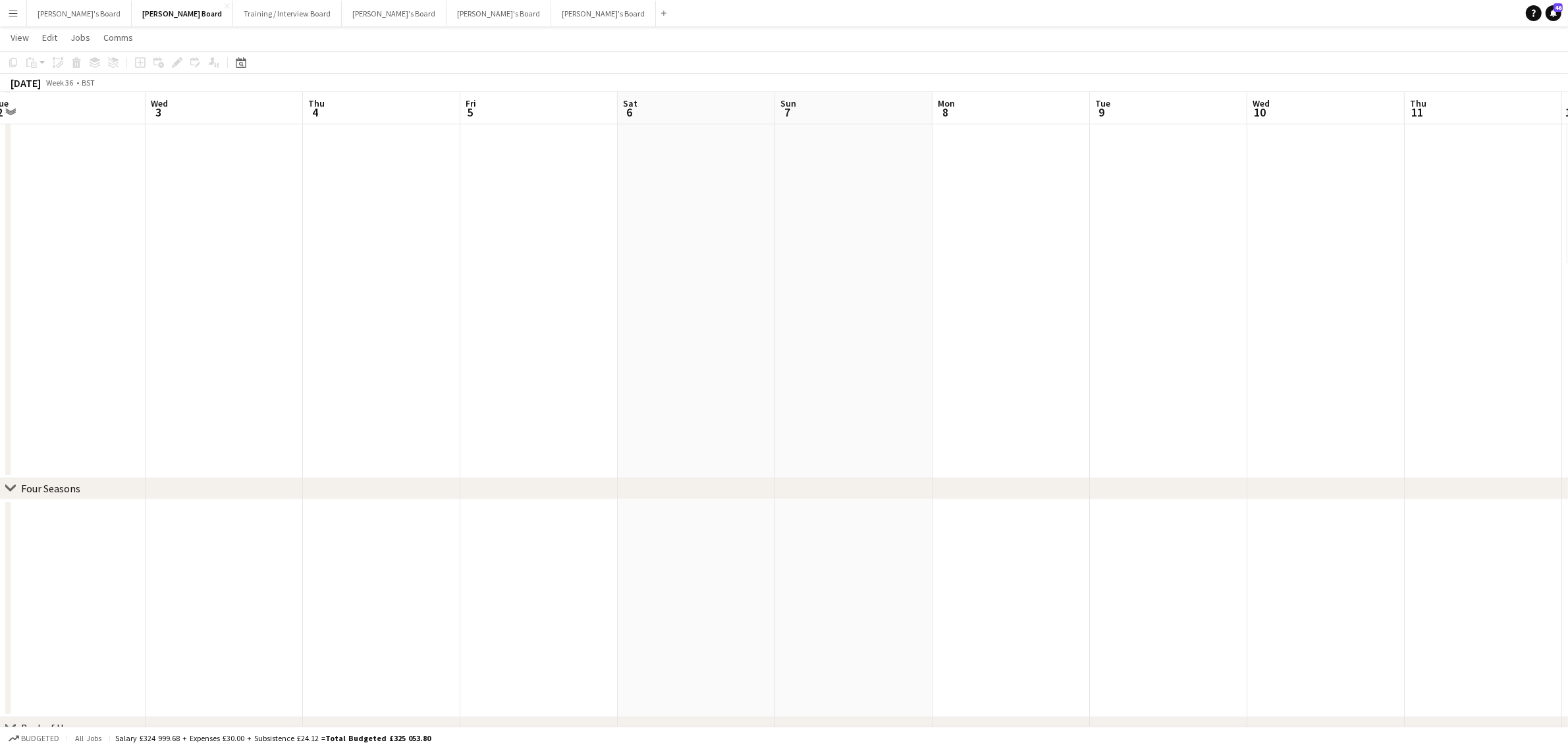
drag, startPoint x: 552, startPoint y: 457, endPoint x: 972, endPoint y: 463, distance: 420.0
click at [972, 463] on app-calendar-viewport "Sun 31 Mon 1 Tue 2 Wed 3 Thu 4 Fri 5 Sat 6 Sun 7 Mon 8 Tue 9 Wed 10 Thu 11 Fri …" at bounding box center [784, 100] width 1568 height 2081
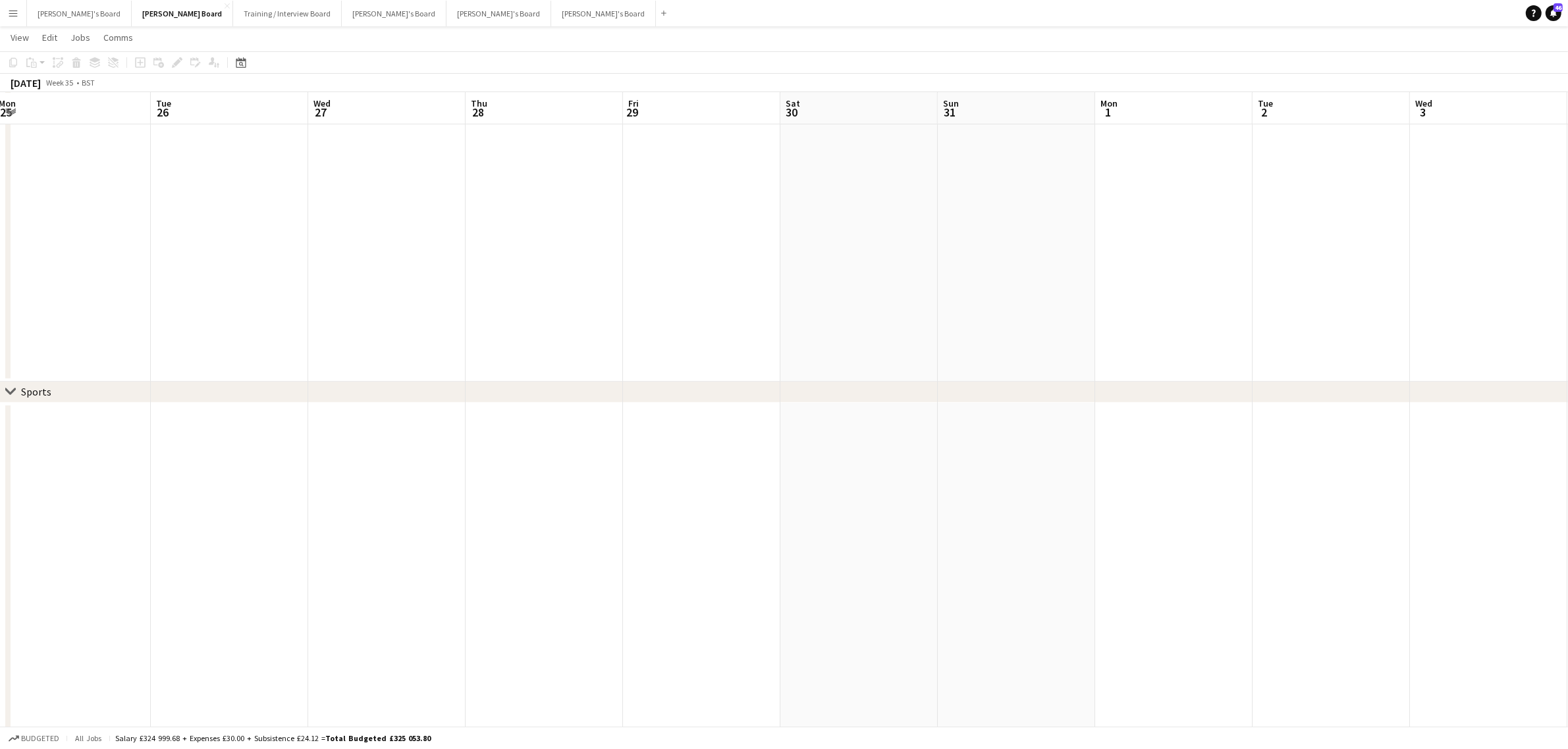
drag, startPoint x: 347, startPoint y: 445, endPoint x: 543, endPoint y: 482, distance: 199.5
click at [527, 482] on app-calendar-viewport "Sat 23 25/40 9 Jobs Sun 24 8/8 4 Jobs Mon 25 Tue 26 Wed 27 Thu 28 Fri 29 Sat 30…" at bounding box center [784, 676] width 1568 height 2081
click at [637, 522] on app-calendar-viewport "Fri 29 Sat 30 Sun 31 Mon 1 Tue 2 Wed 3 Thu 4 Fri 5 Sat 6 Sun 7 Mon 8 Tue 9 Wed …" at bounding box center [784, 676] width 1568 height 2081
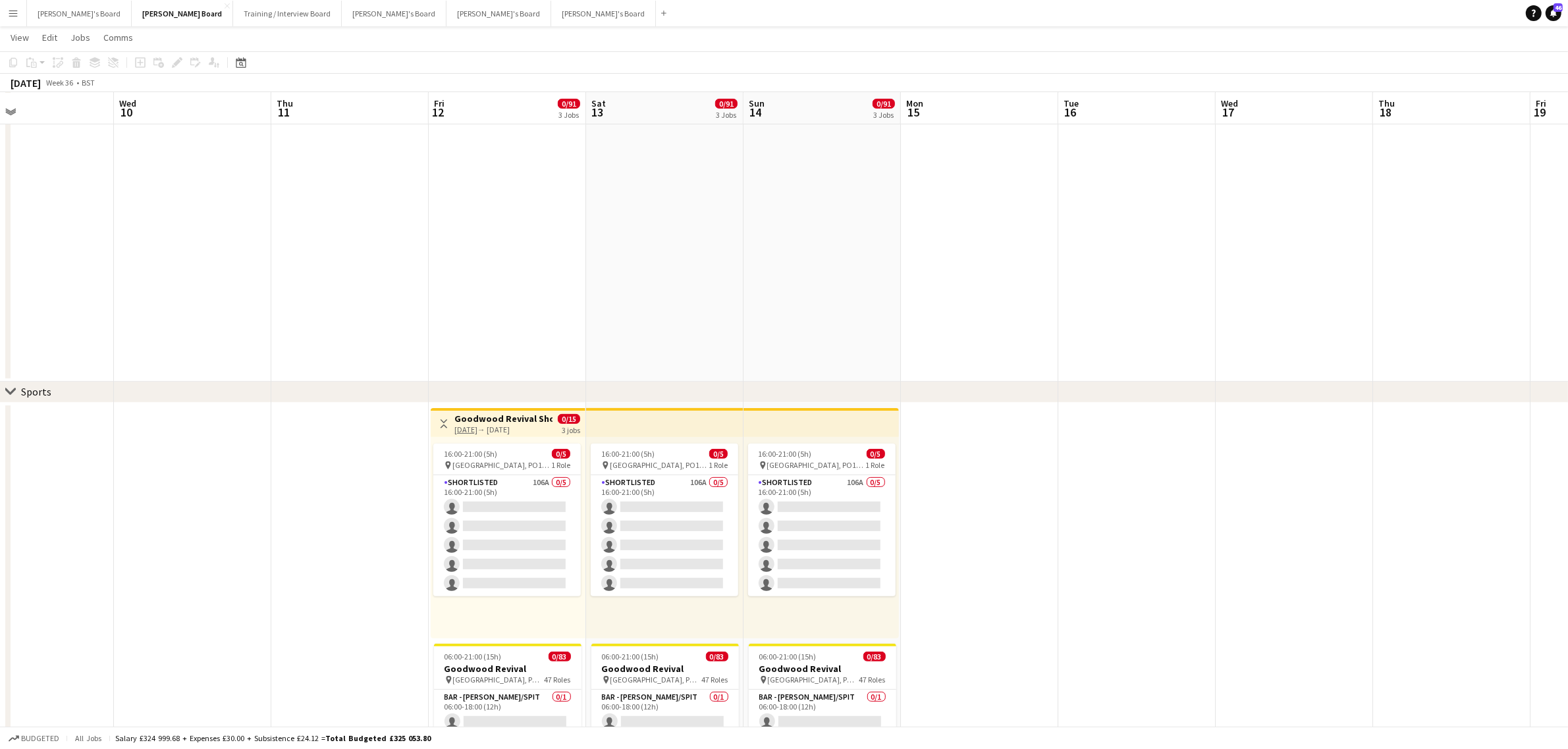
scroll to position [0, 393]
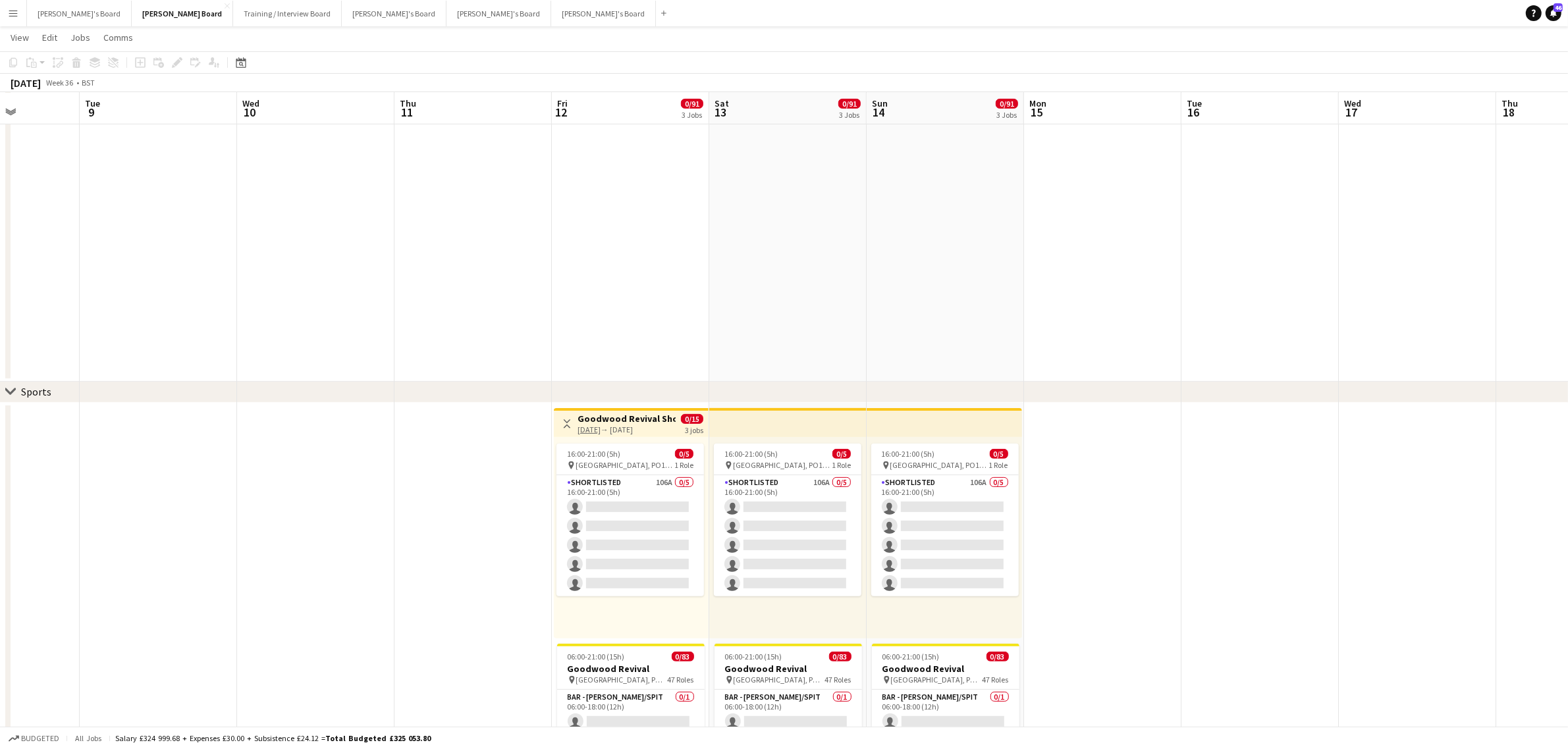
drag, startPoint x: 945, startPoint y: 495, endPoint x: 679, endPoint y: 491, distance: 266.0
click at [679, 491] on app-calendar-viewport "Sat 6 Sun 7 Mon 8 Tue 9 Wed 10 Thu 11 Fri 12 0/91 3 Jobs Sat 13 0/91 3 Jobs Sun…" at bounding box center [784, 676] width 1568 height 2081
click at [40, 10] on button "[PERSON_NAME]'s Board Close" at bounding box center [79, 14] width 105 height 26
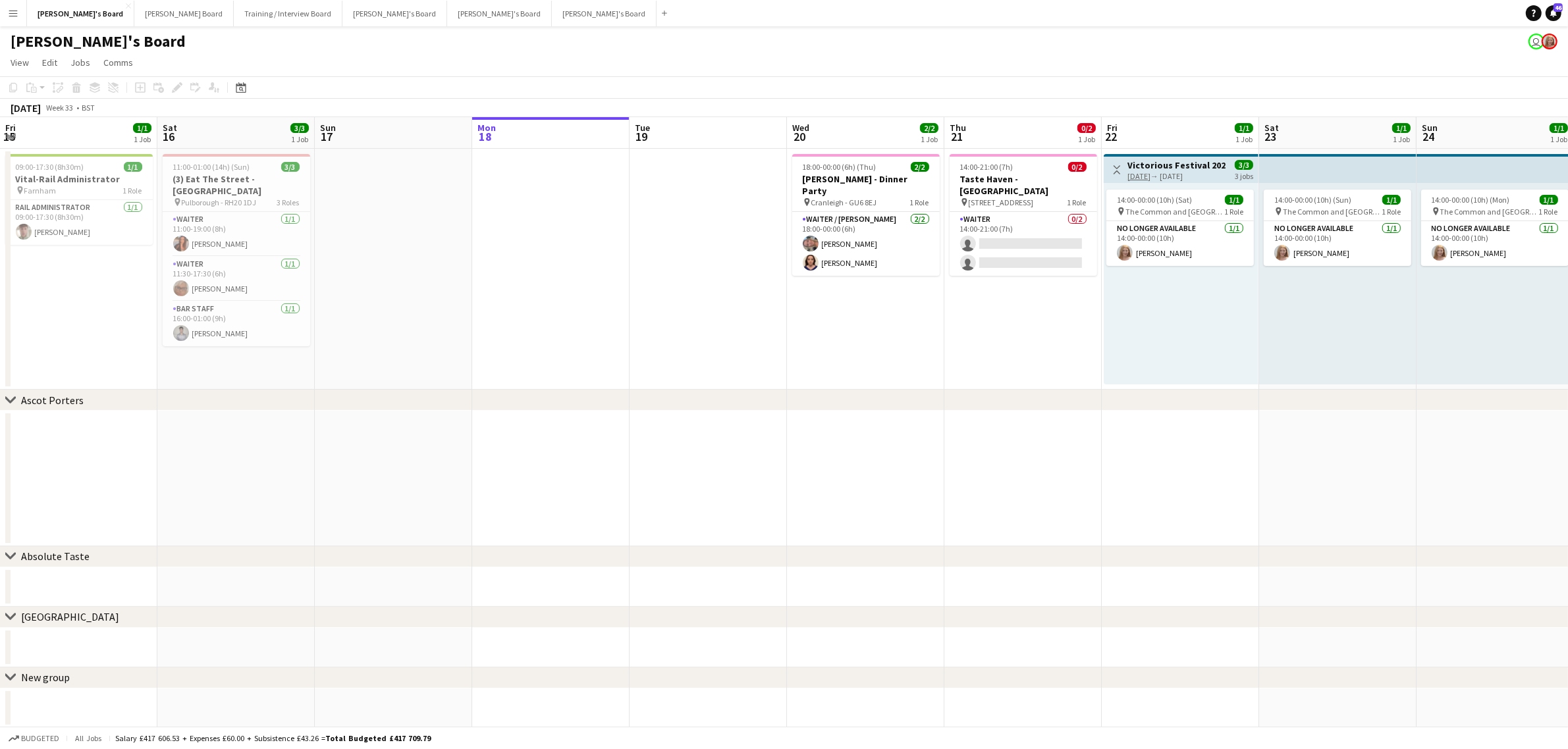
drag, startPoint x: 369, startPoint y: 351, endPoint x: 1179, endPoint y: 375, distance: 810.4
click at [1179, 375] on app-calendar-viewport "Fri 15 1/1 1 Job Sat 16 3/3 1 Job Sun 17 Mon 18 Tue 19 Wed 20 2/2 1 Job Thu 21 …" at bounding box center [784, 422] width 1568 height 611
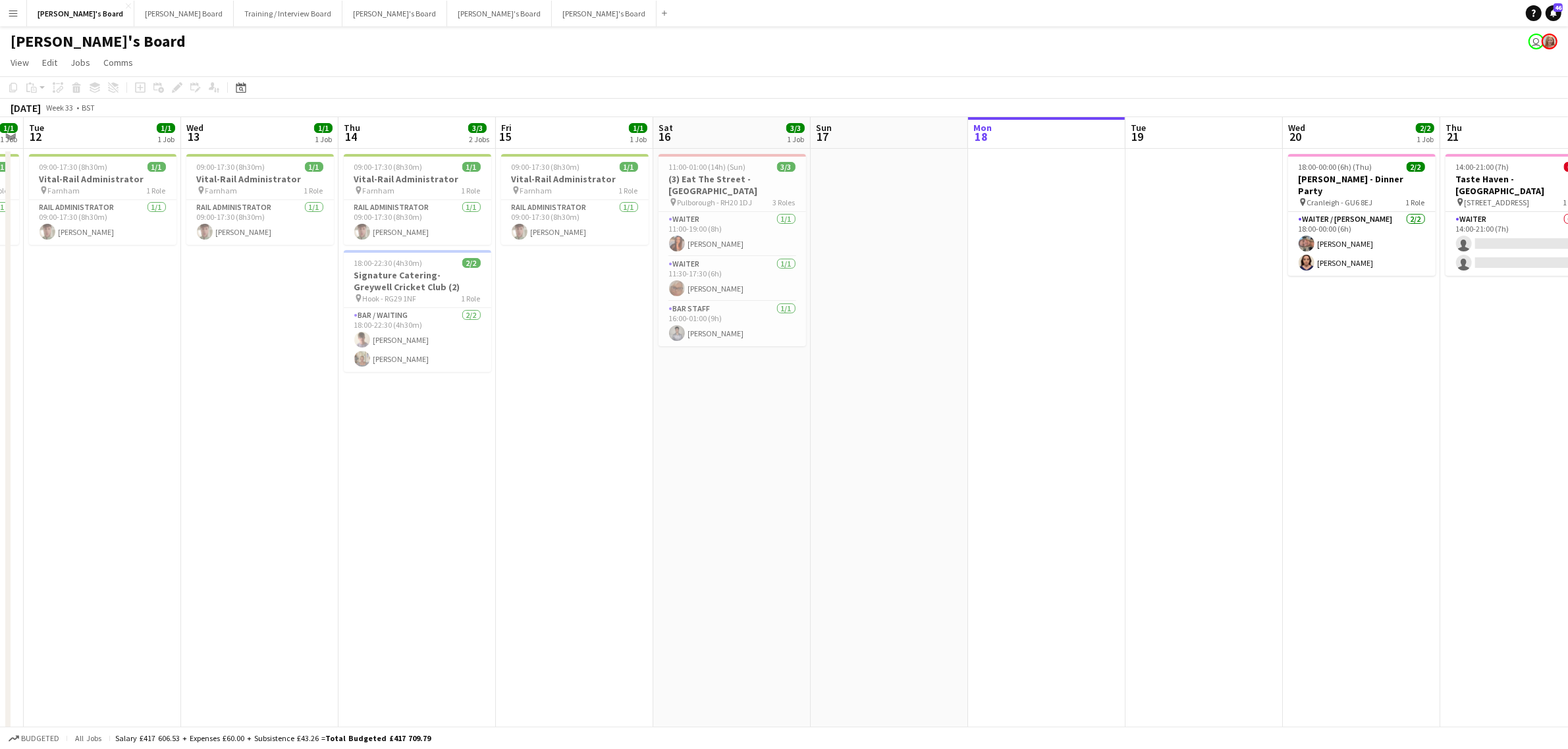
drag, startPoint x: 726, startPoint y: 343, endPoint x: 245, endPoint y: 384, distance: 482.7
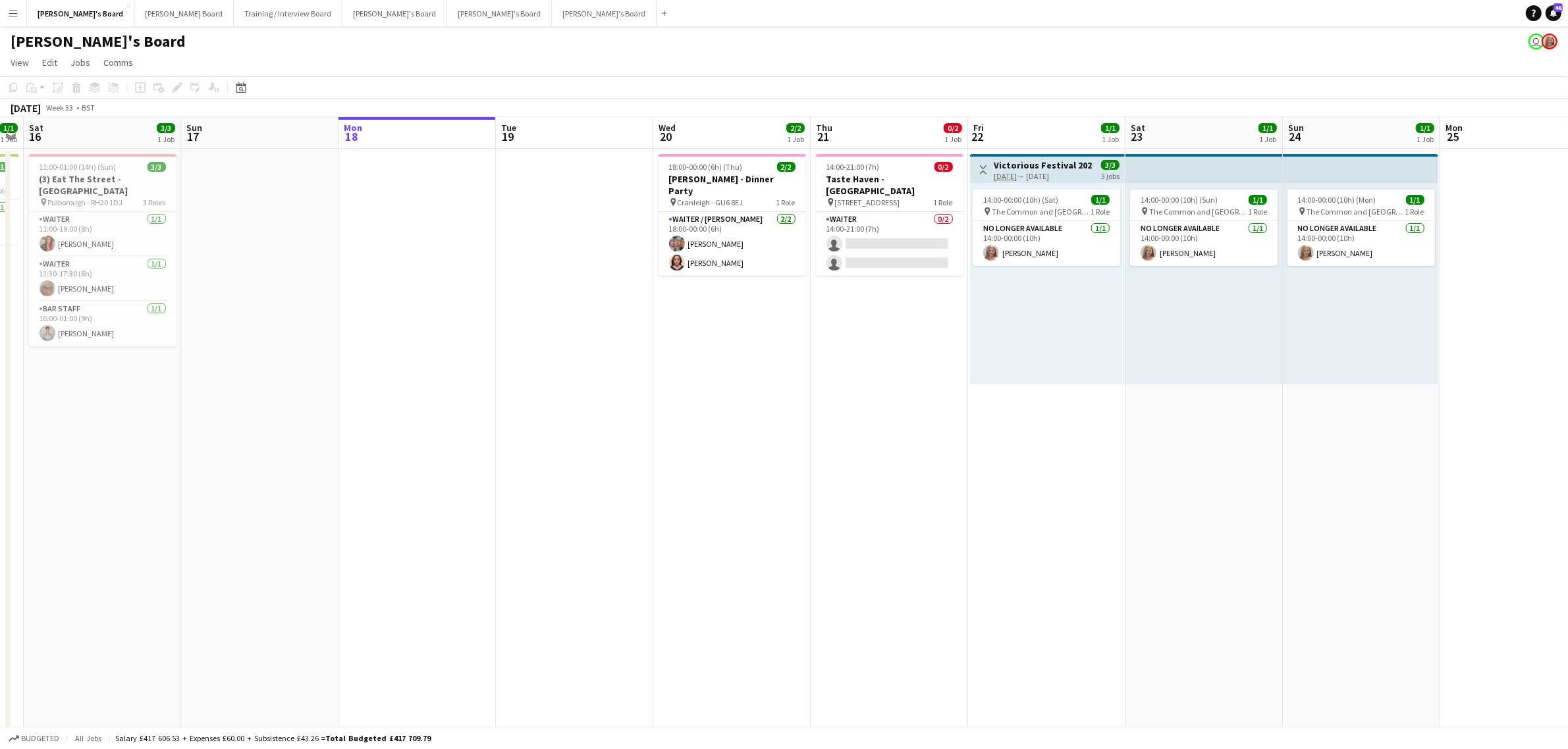
scroll to position [0, 453]
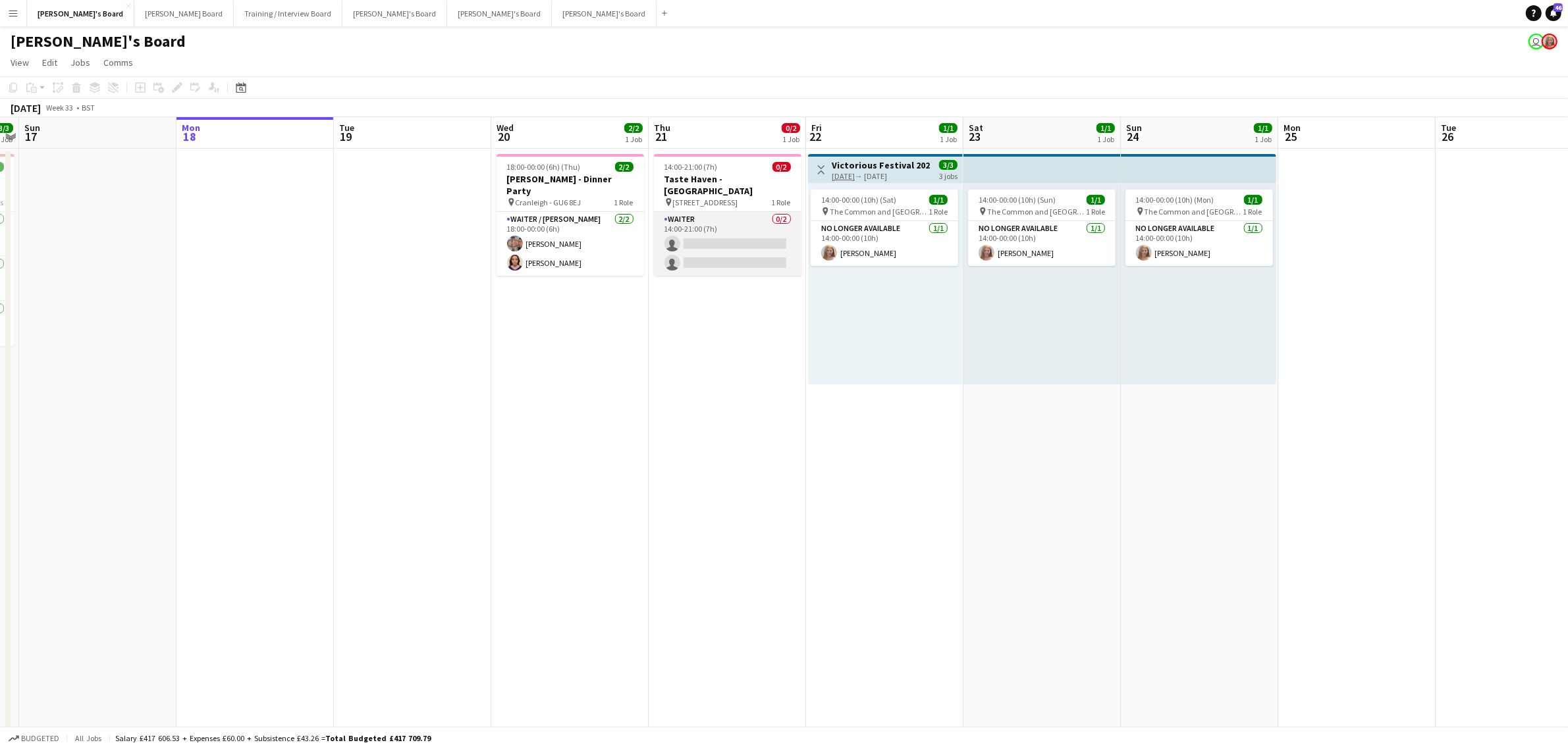
click at [748, 226] on app-card-role "Waiter 0/2 14:00-21:00 (7h) single-neutral-actions single-neutral-actions" at bounding box center [727, 244] width 147 height 64
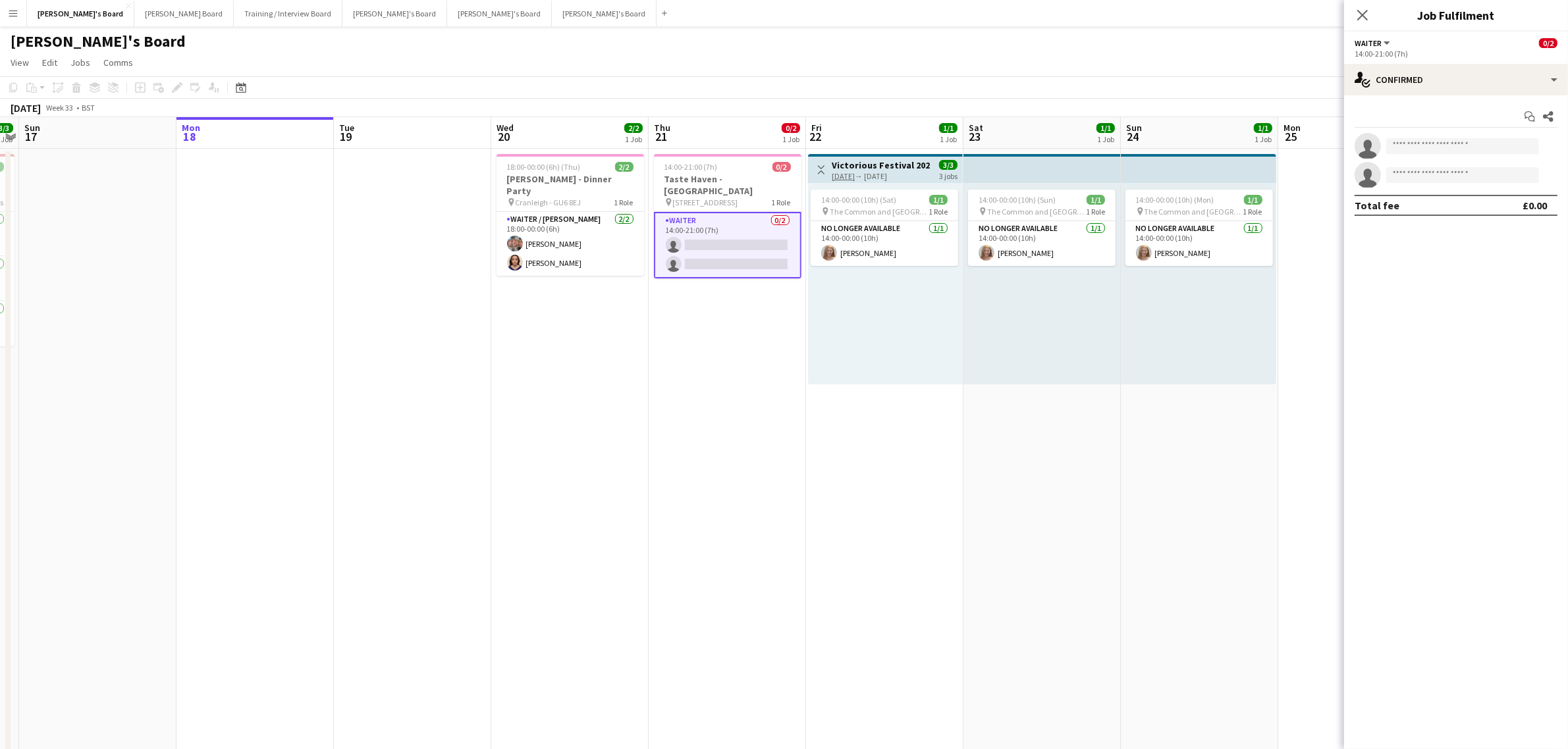
click at [1391, 96] on div "Start chat Share single-neutral-actions single-neutral-actions Total fee £0.00" at bounding box center [1455, 161] width 224 height 131
click at [1404, 80] on div "single-neutral-actions-check-2 Confirmed" at bounding box center [1455, 79] width 224 height 32
click at [1503, 117] on div "single-neutral-actions-check-2 Confirmed" at bounding box center [1499, 109] width 131 height 26
click at [1477, 70] on div "single-neutral-actions-check-2 Confirmed" at bounding box center [1455, 79] width 224 height 32
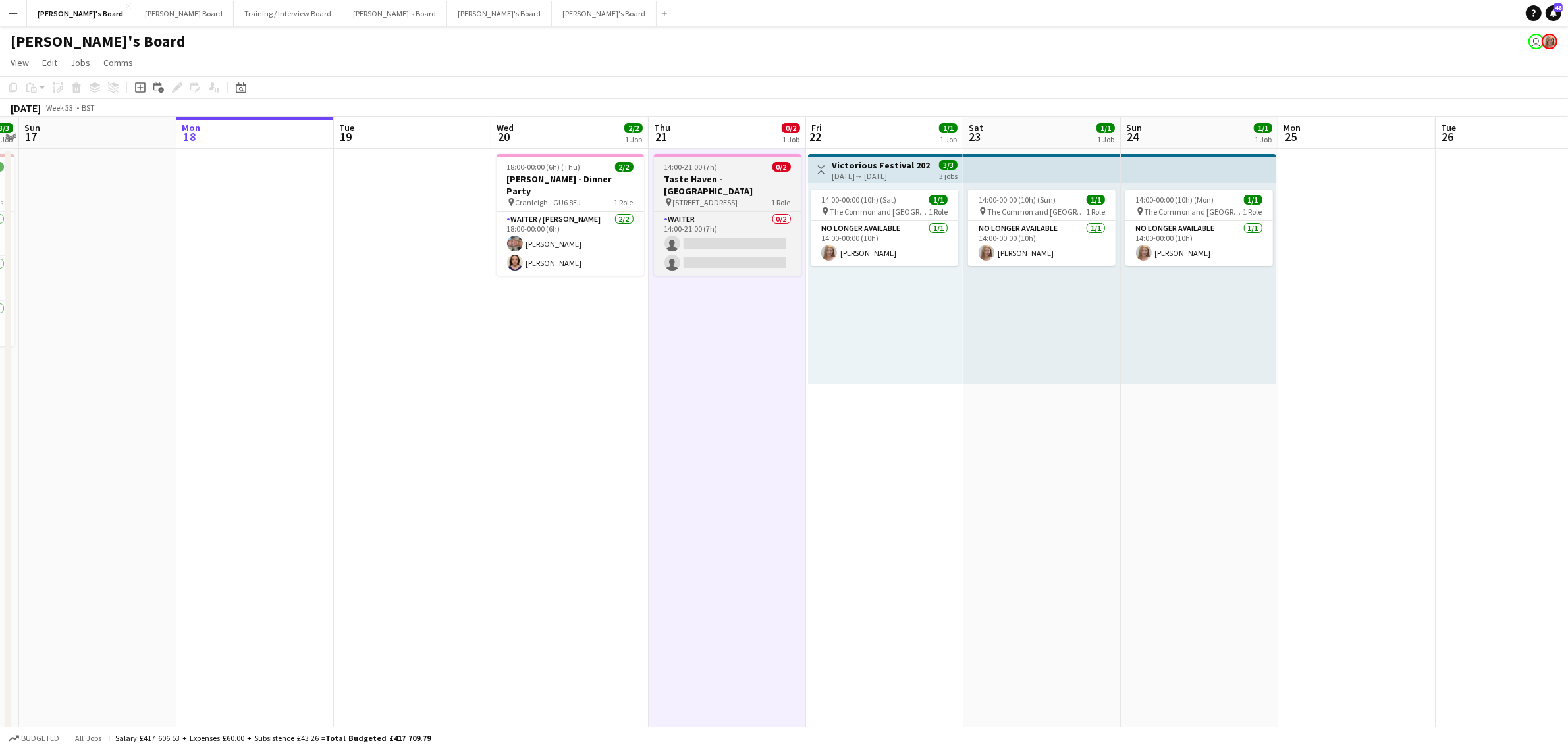
click at [735, 175] on h3 "Taste Haven - [GEOGRAPHIC_DATA]" at bounding box center [727, 185] width 147 height 24
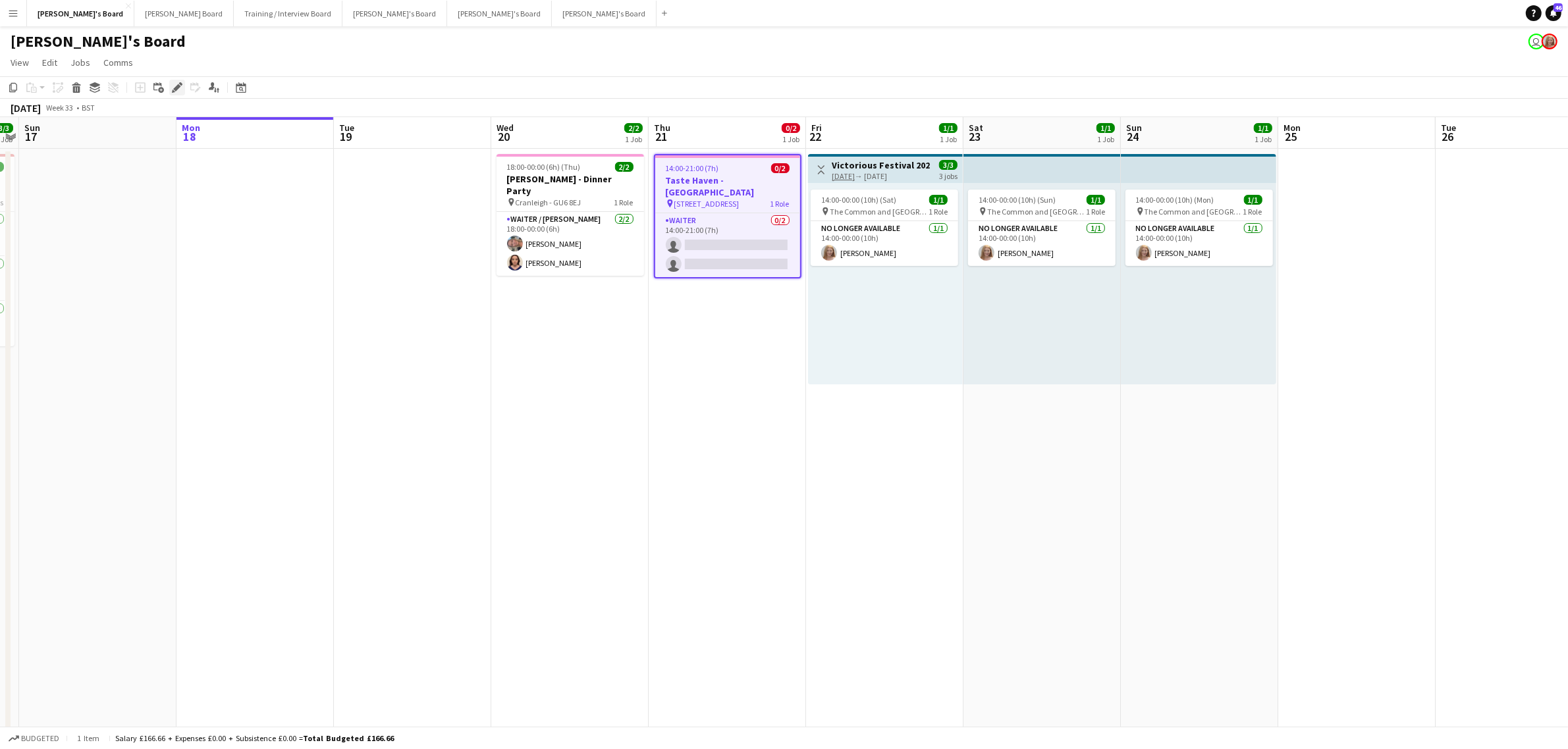
click at [172, 88] on icon "Edit" at bounding box center [177, 88] width 11 height 11
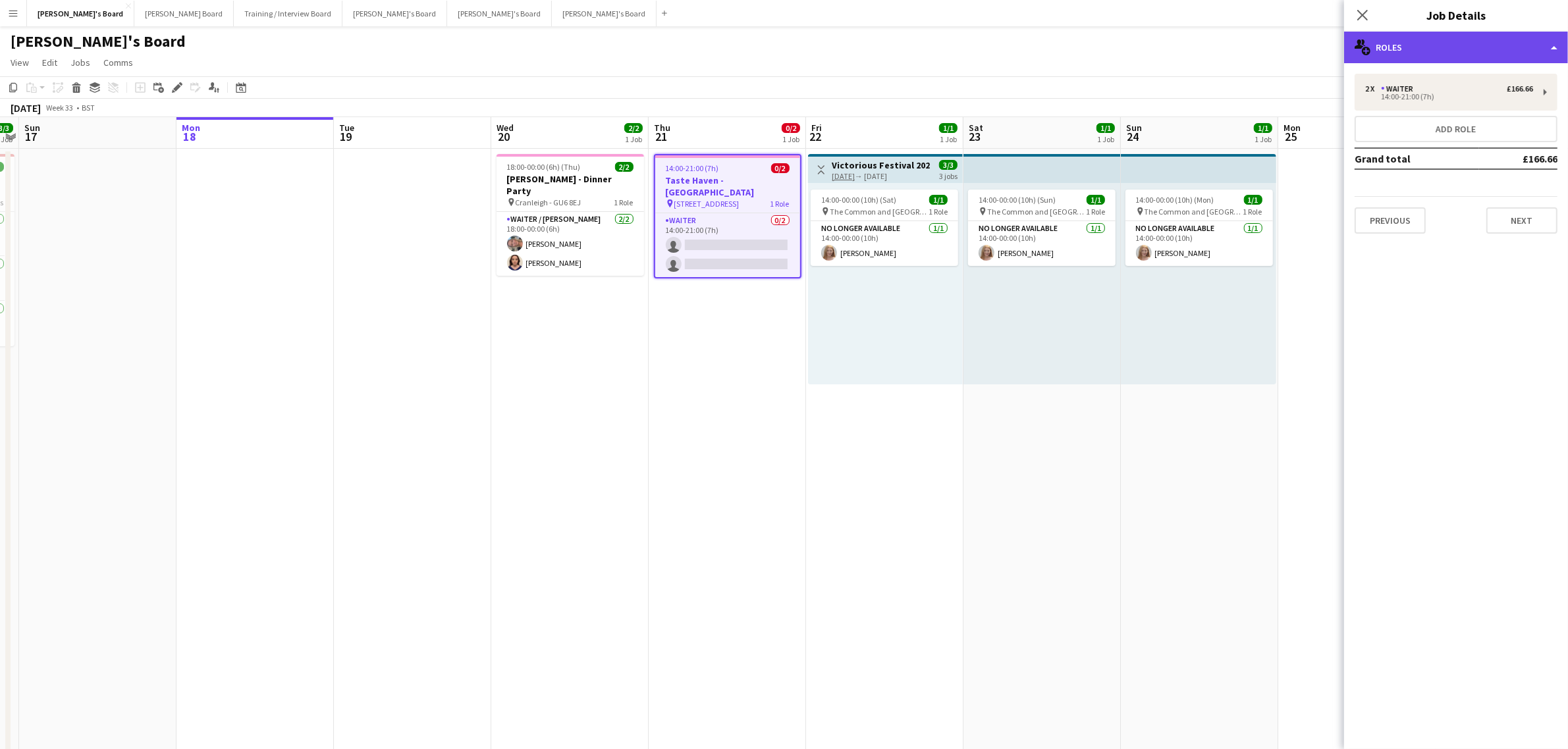
click at [1394, 57] on div "multiple-users-add Roles" at bounding box center [1455, 47] width 224 height 32
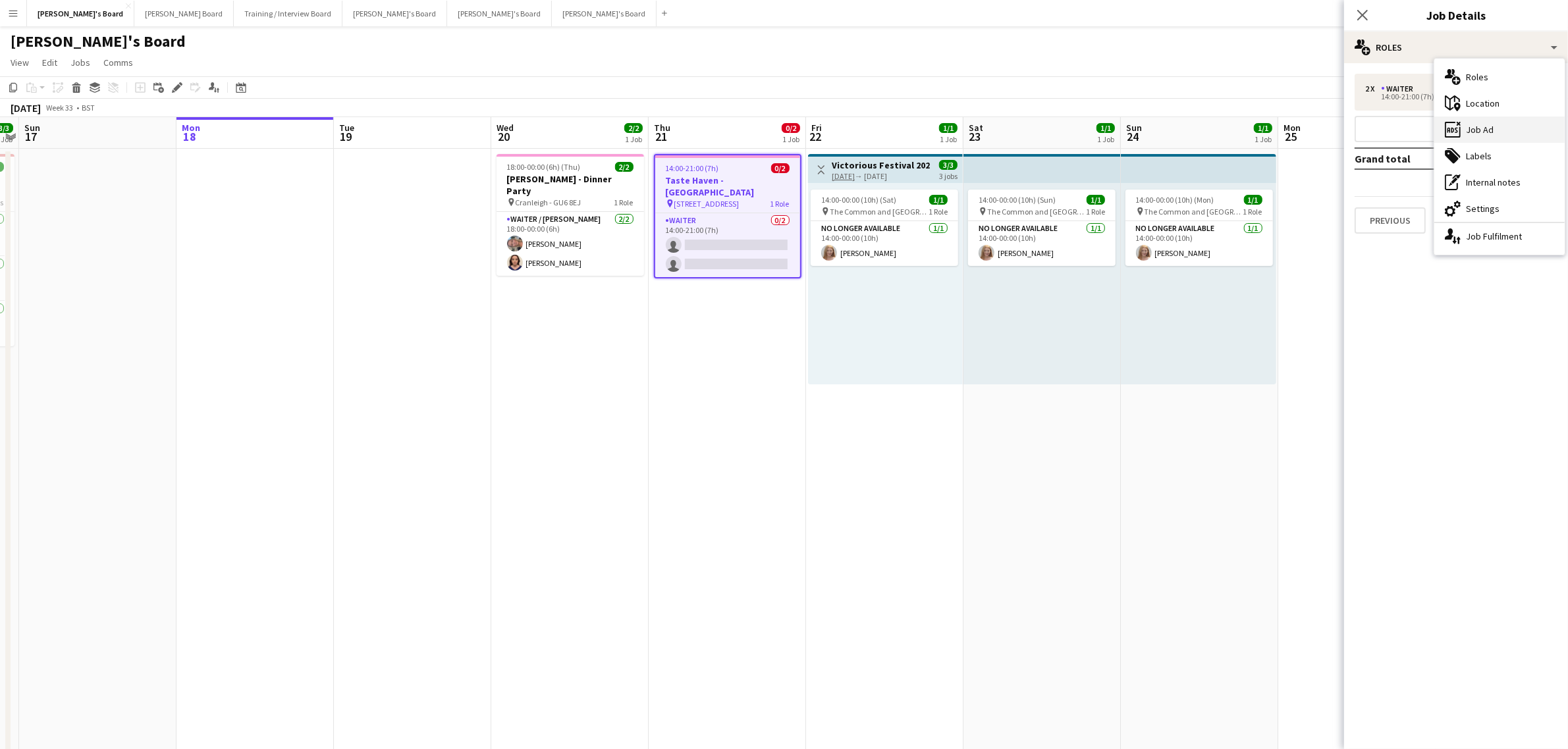
click at [1485, 119] on div "ads-window Job Ad" at bounding box center [1499, 130] width 131 height 26
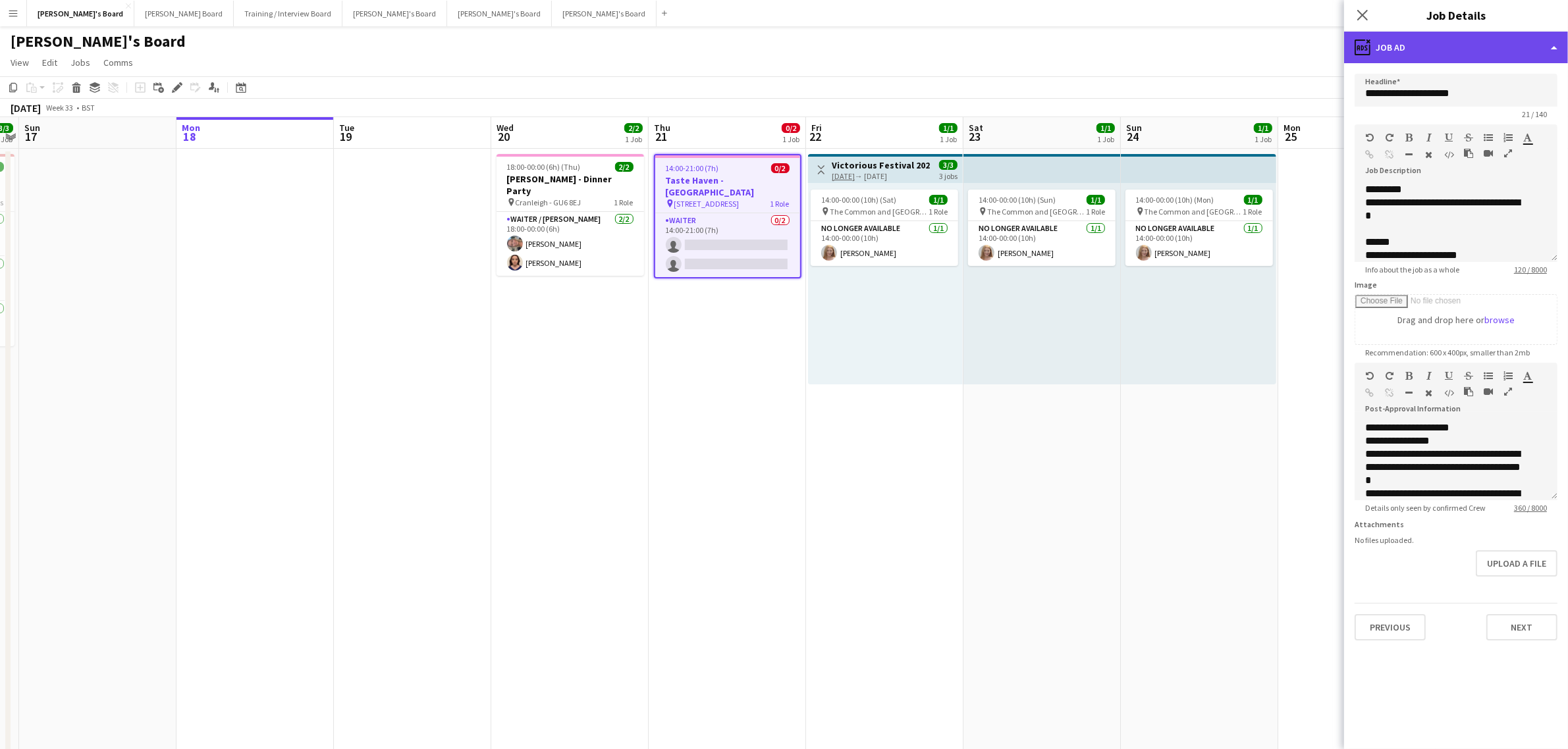
click at [1458, 53] on div "ads-window Job Ad" at bounding box center [1455, 47] width 224 height 32
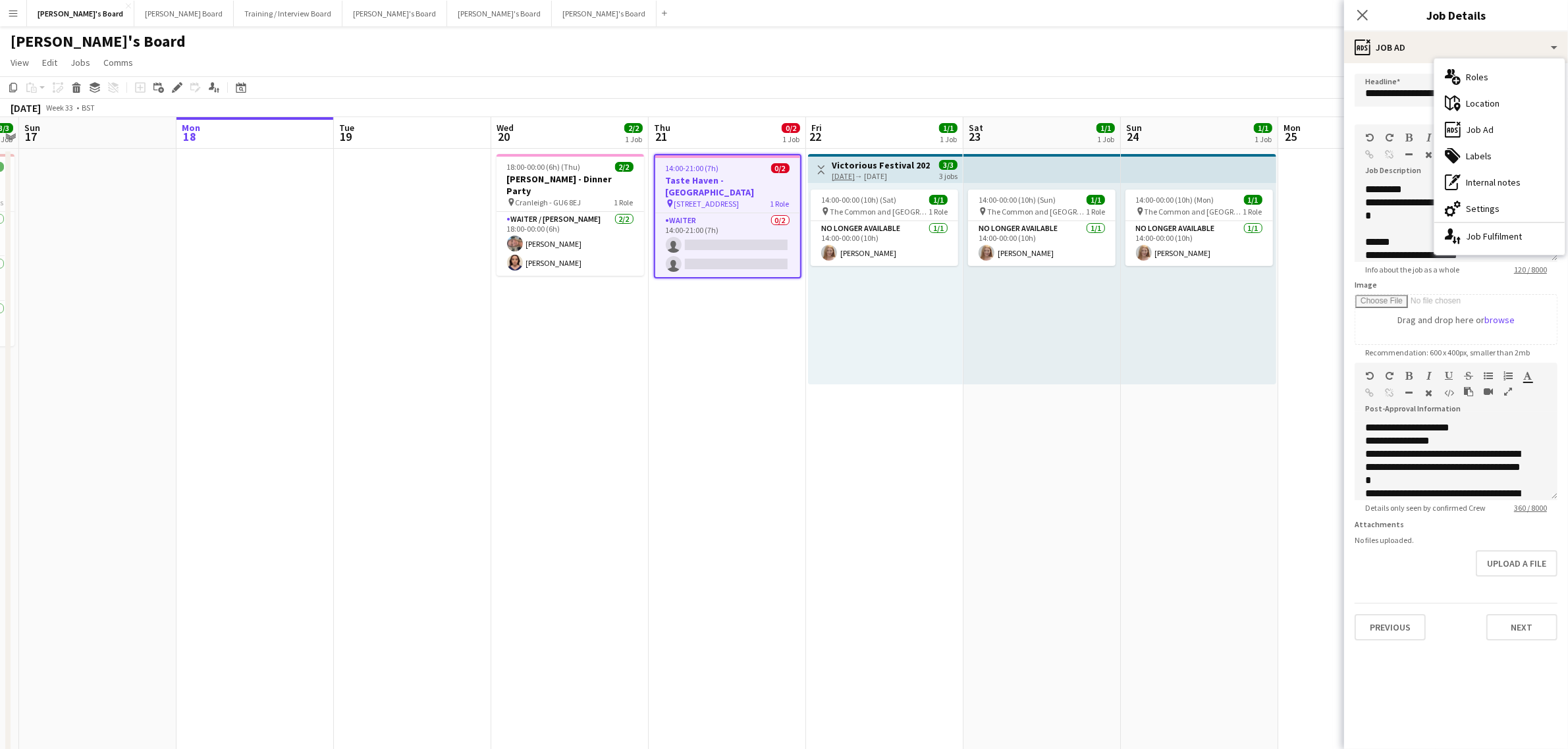
click at [1452, 282] on div "Image Drag and drop here or browse" at bounding box center [1456, 311] width 203 height 65
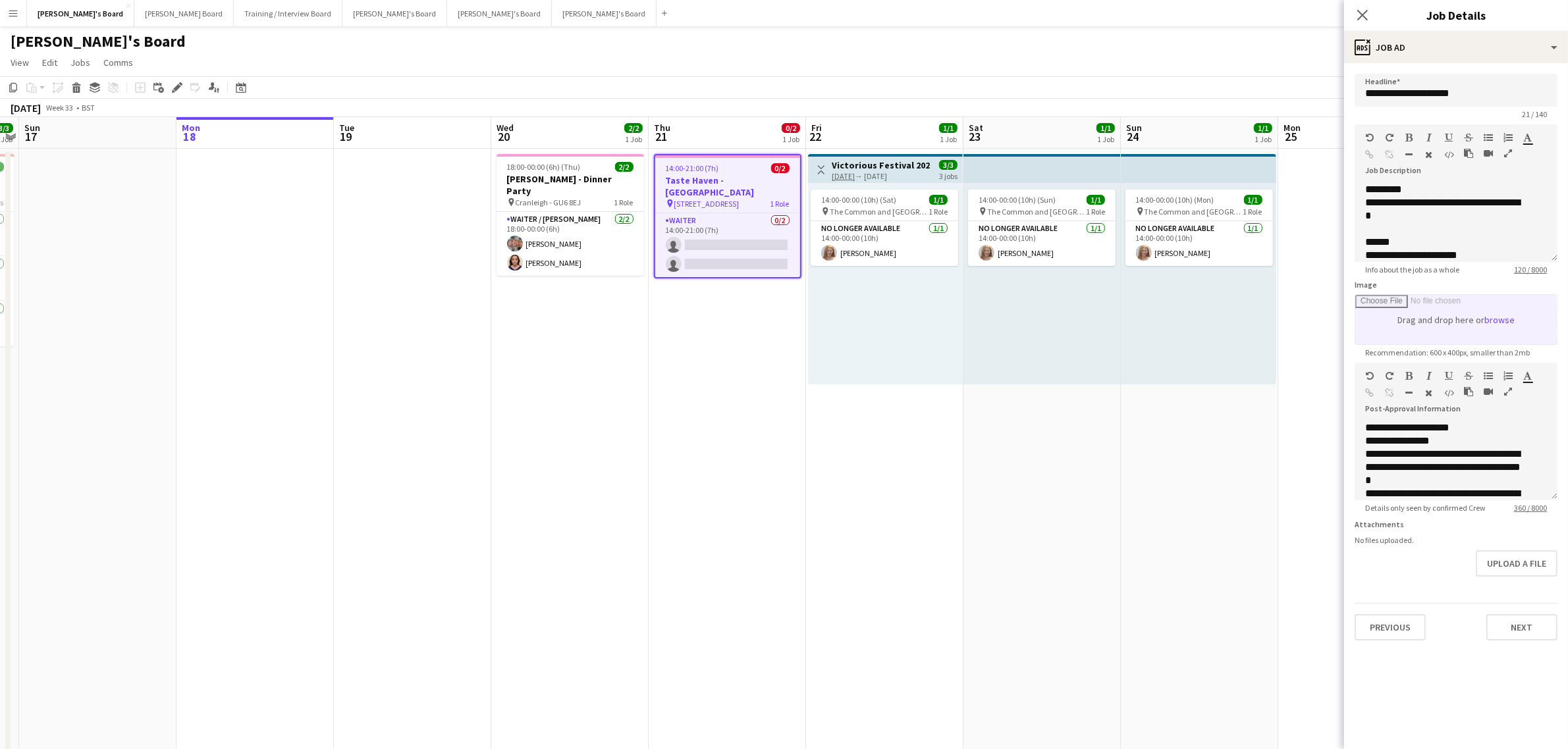
click at [1483, 313] on input "Image" at bounding box center [1456, 320] width 202 height 49
type input "**********"
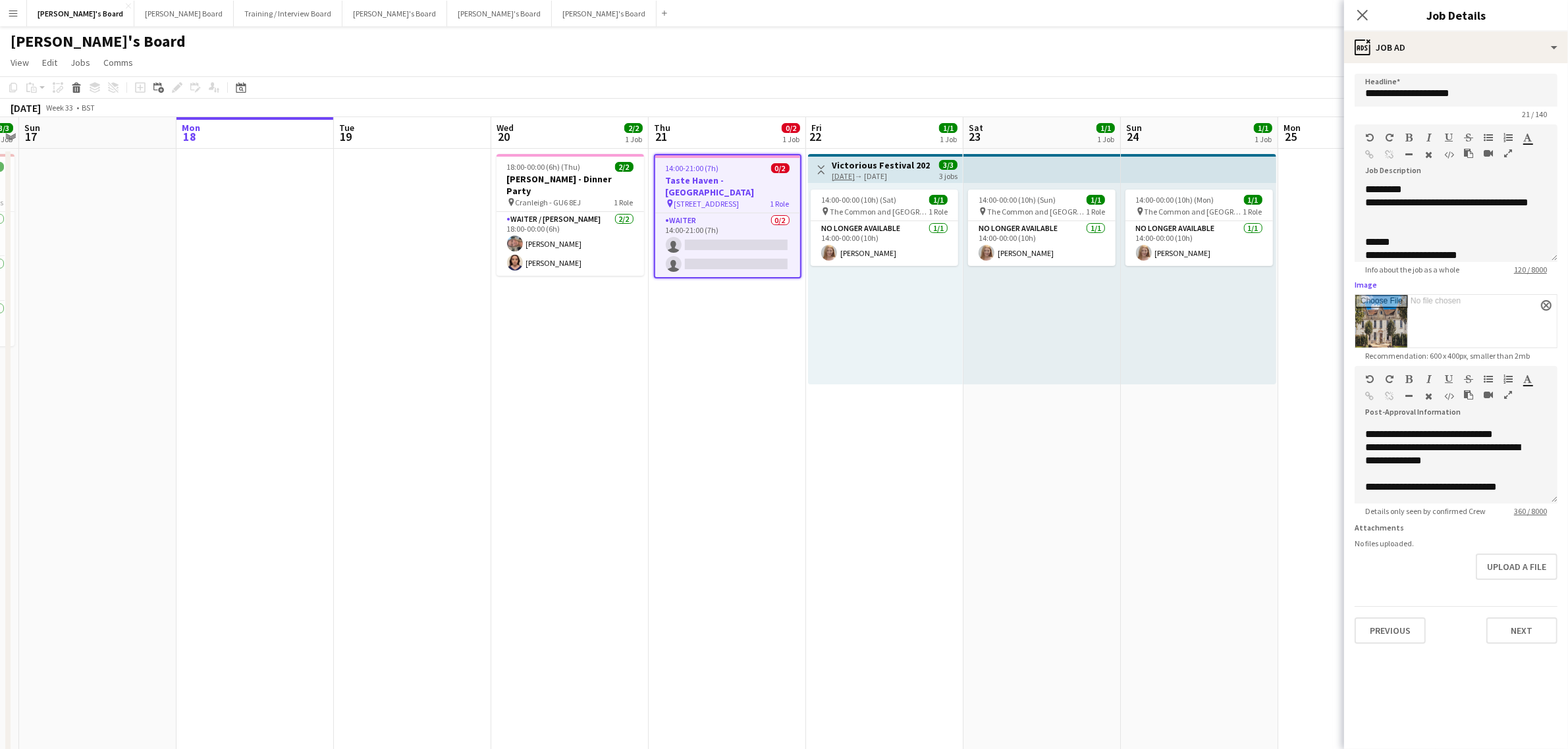
scroll to position [37, 0]
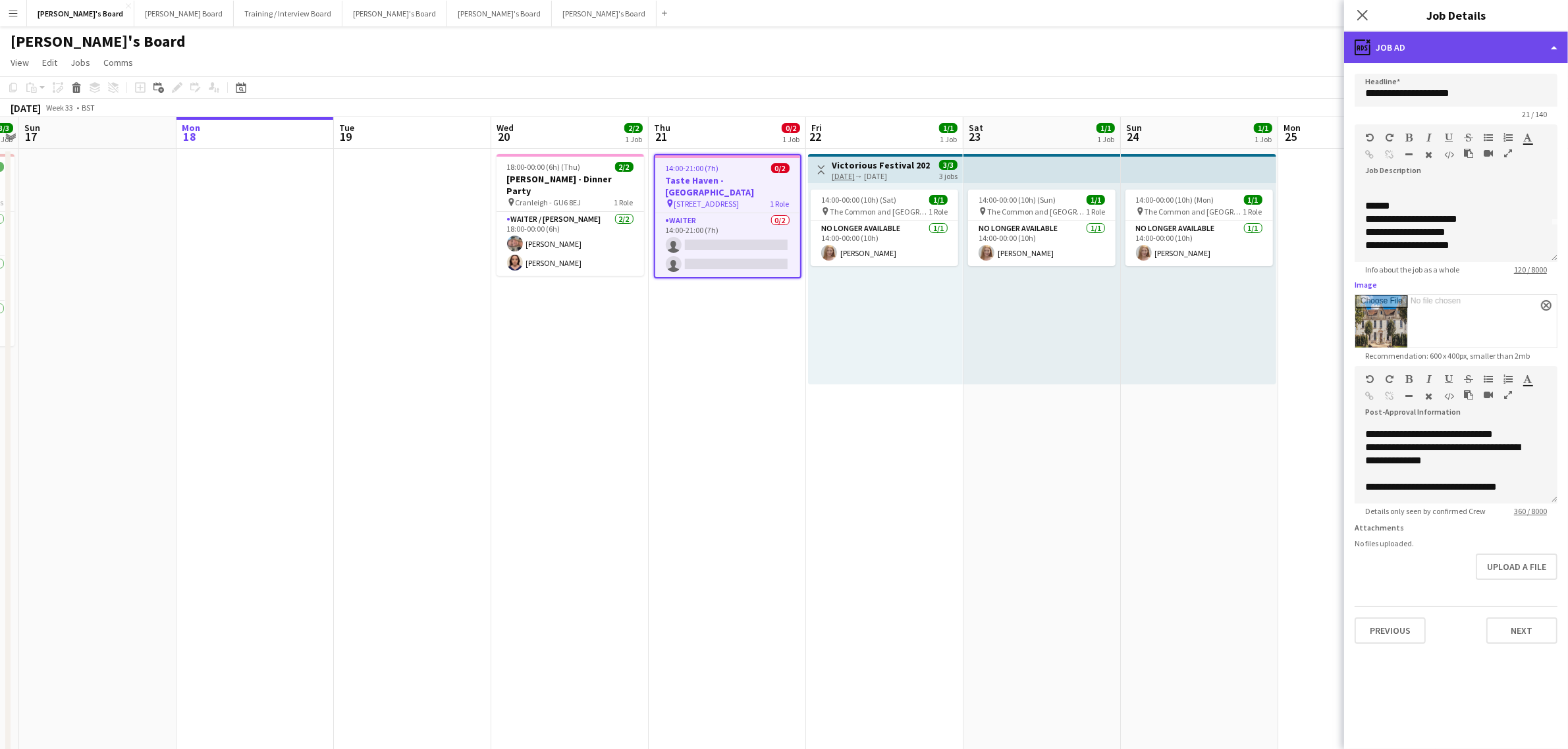
click at [1473, 39] on div "ads-window Job Ad" at bounding box center [1455, 47] width 224 height 32
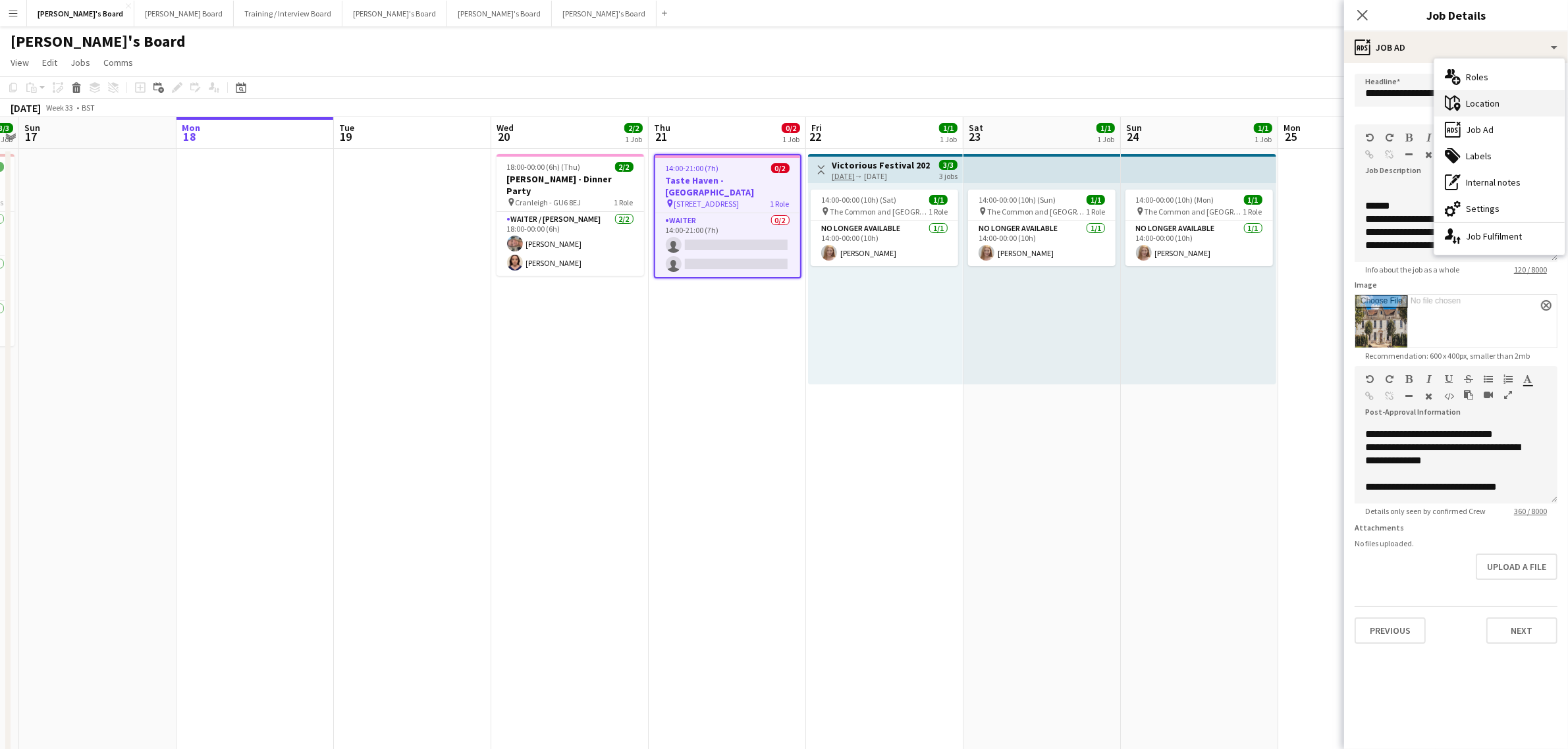
click at [1507, 100] on div "maps-pin-1 Location" at bounding box center [1499, 103] width 131 height 26
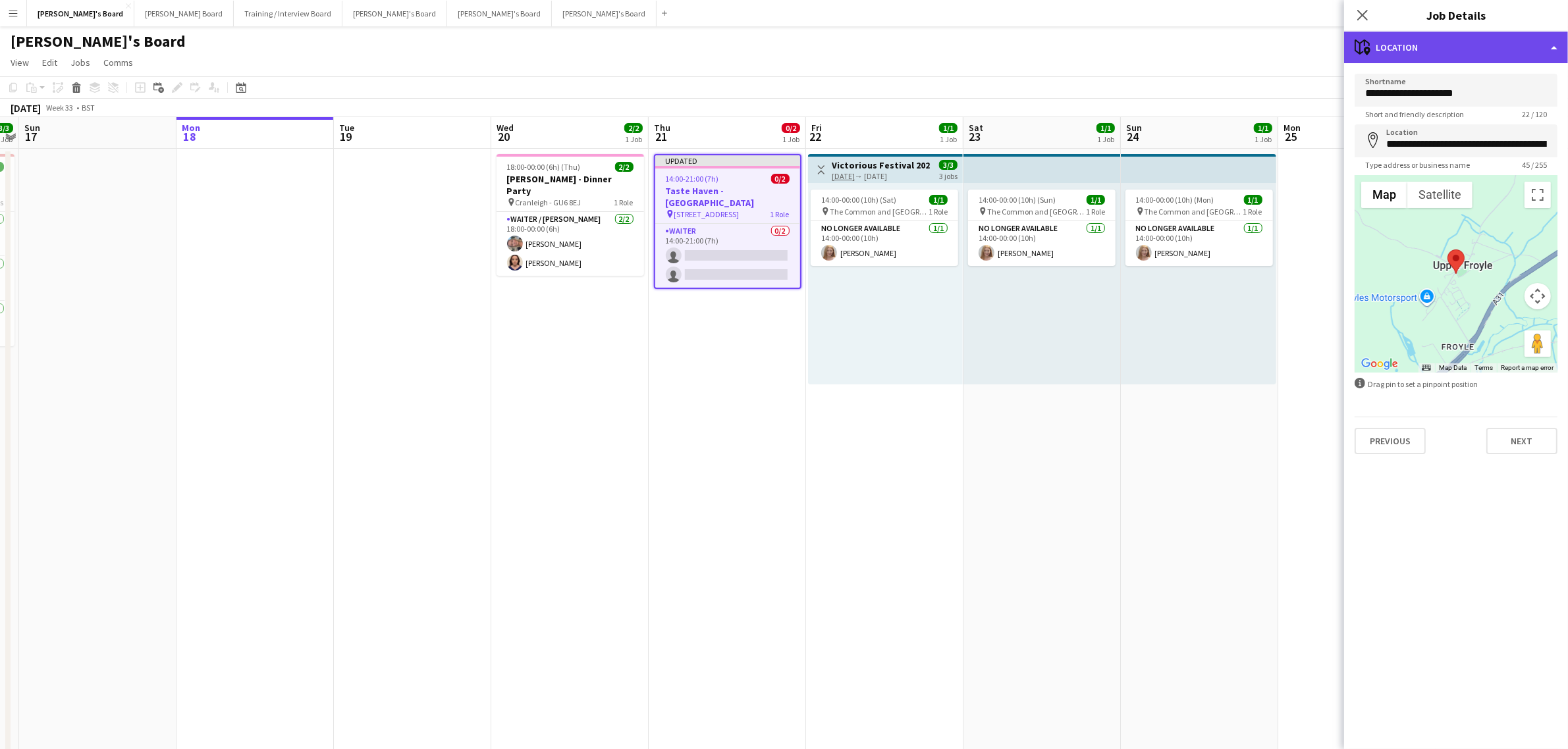
click at [1475, 41] on div "maps-pin-1 Location" at bounding box center [1455, 47] width 224 height 32
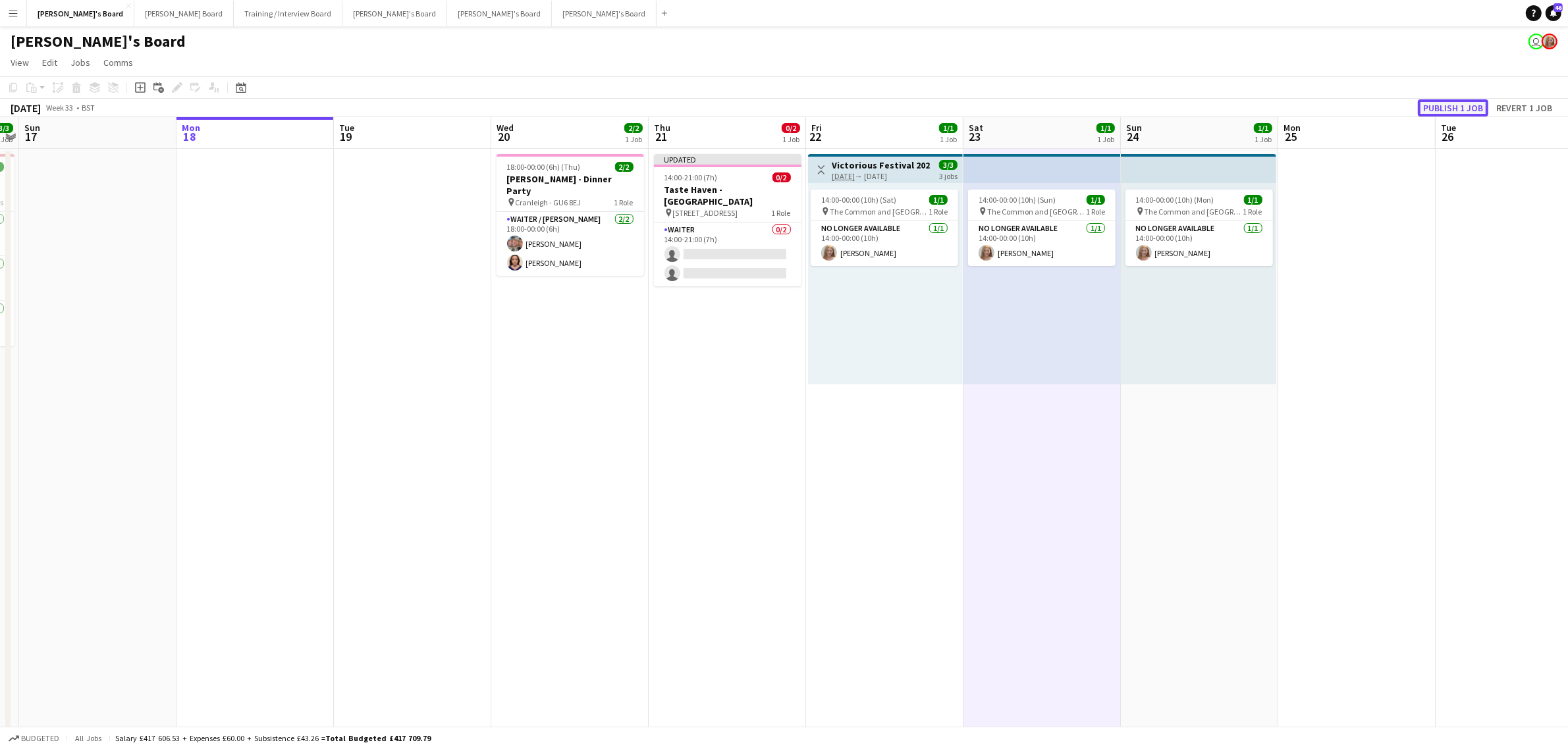
click at [1456, 102] on button "Publish 1 job" at bounding box center [1452, 108] width 70 height 17
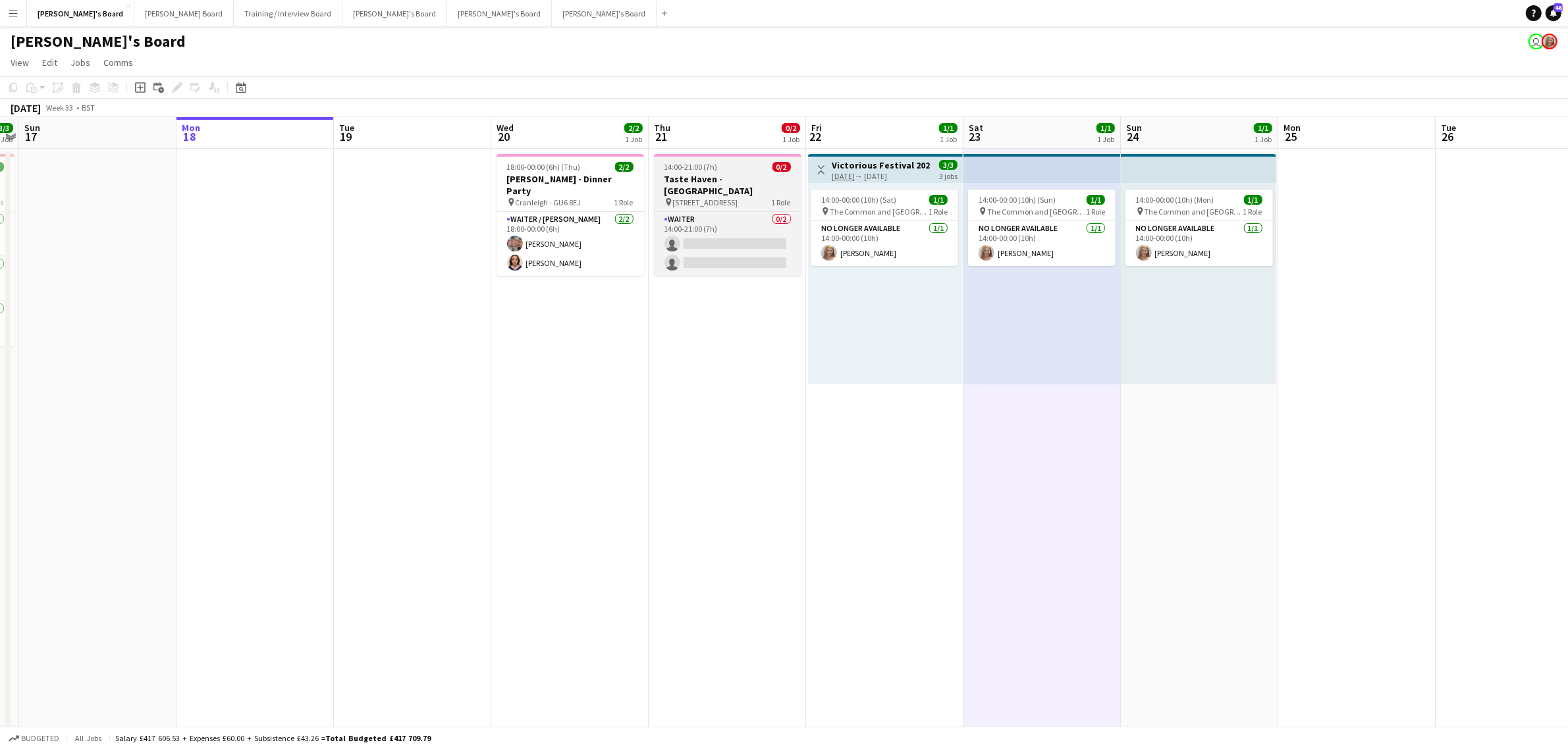
click at [711, 154] on div at bounding box center [727, 155] width 147 height 3
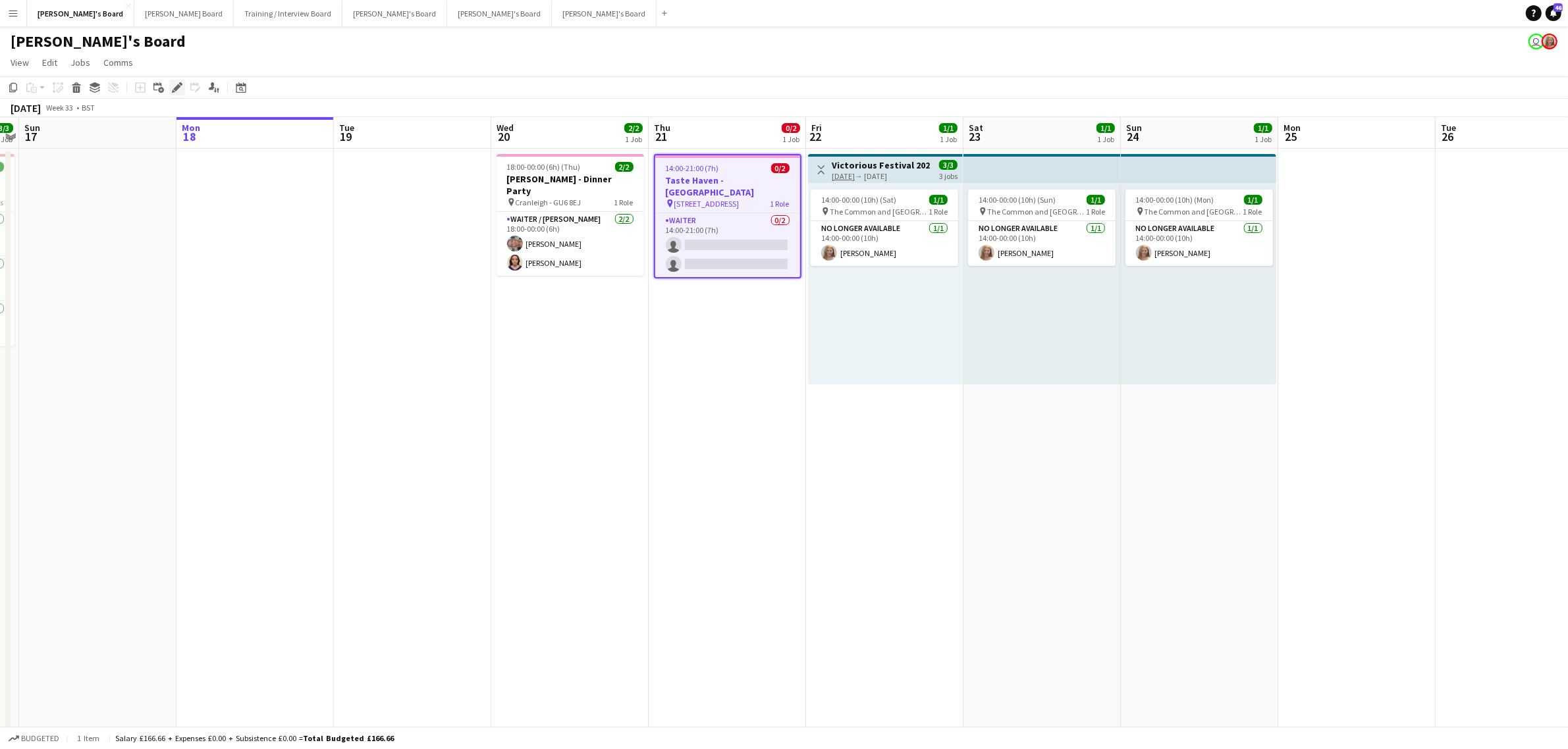
click at [176, 79] on div "Edit" at bounding box center [176, 87] width 16 height 16
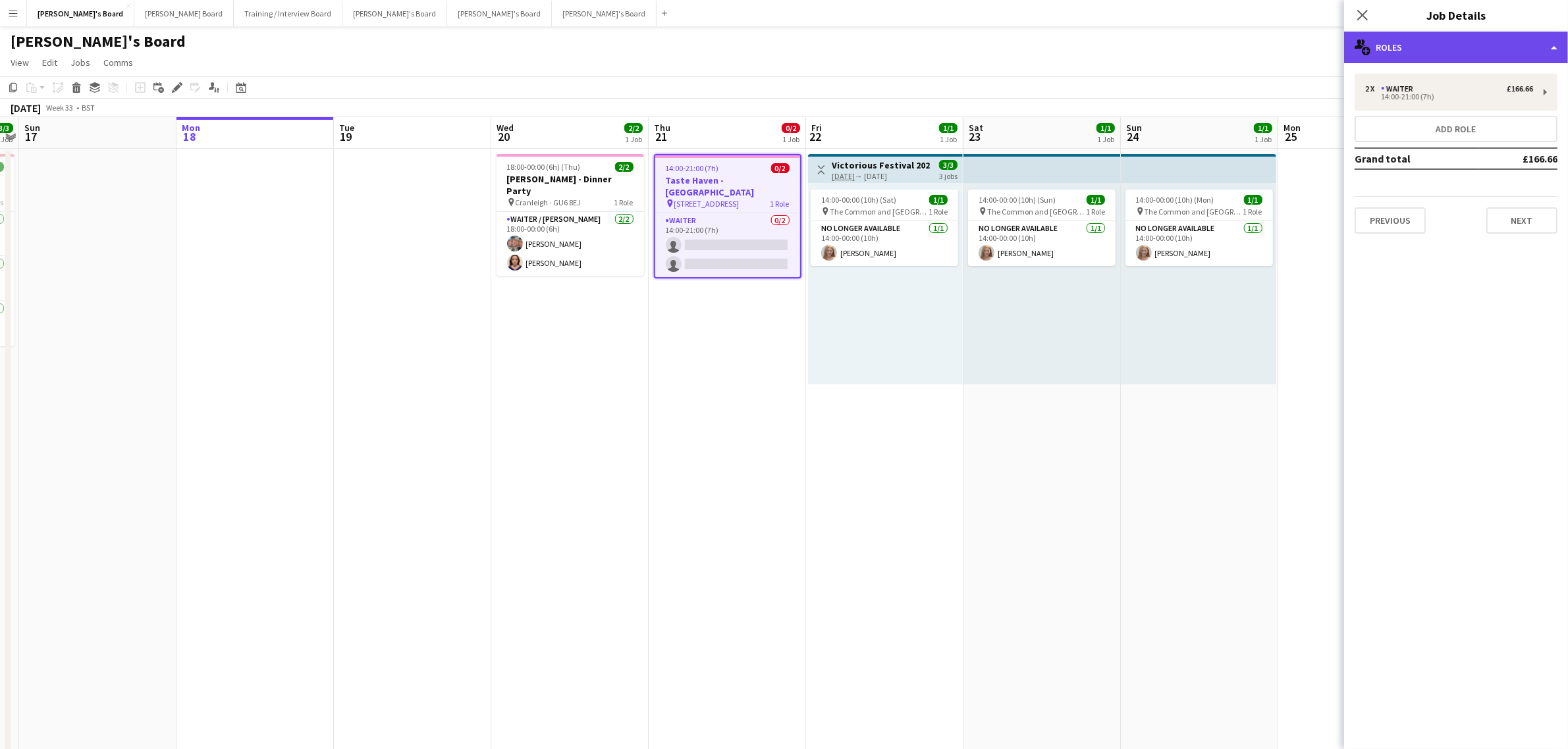
click at [1447, 33] on div "multiple-users-add Roles" at bounding box center [1455, 47] width 224 height 32
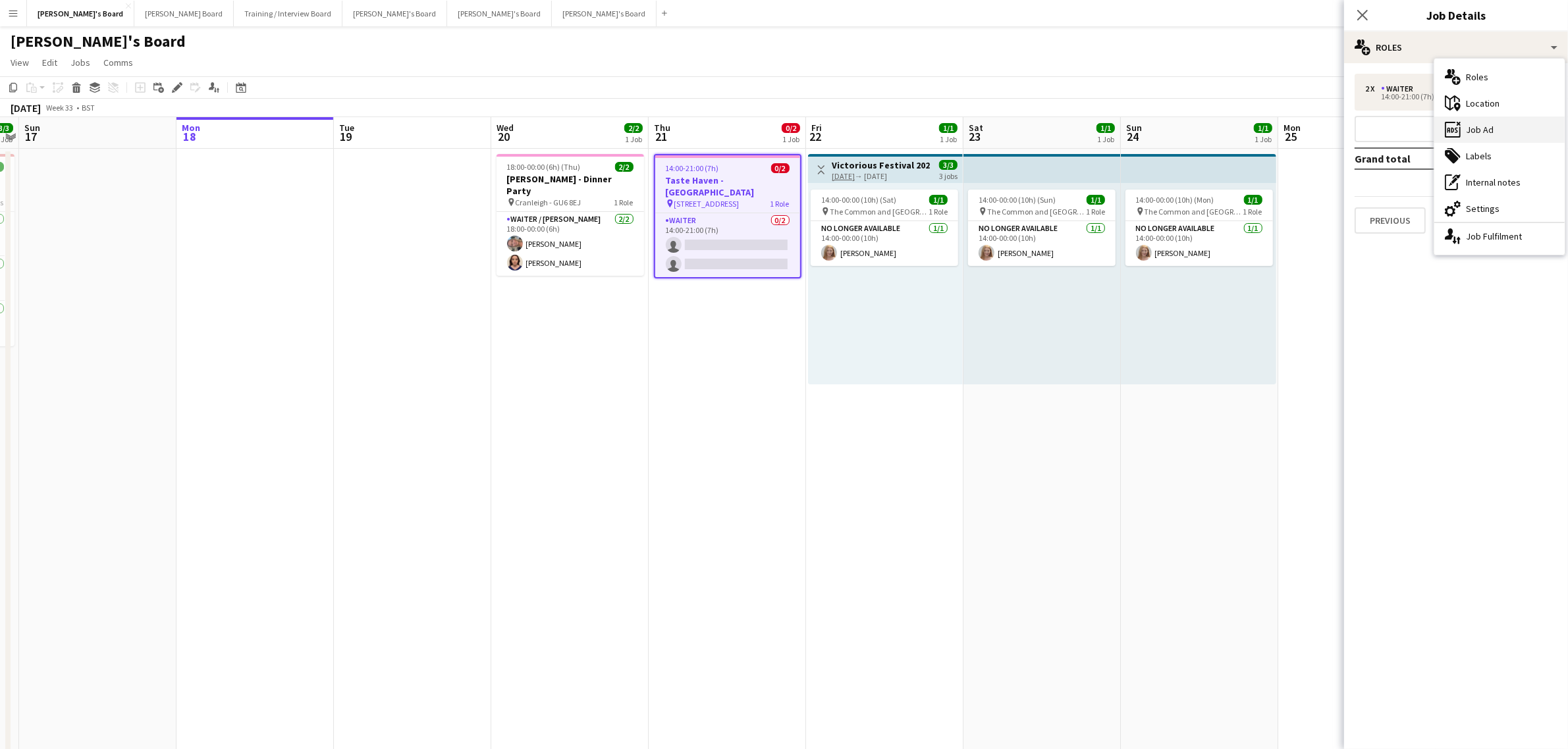
click at [1502, 125] on div "ads-window Job Ad" at bounding box center [1499, 130] width 131 height 26
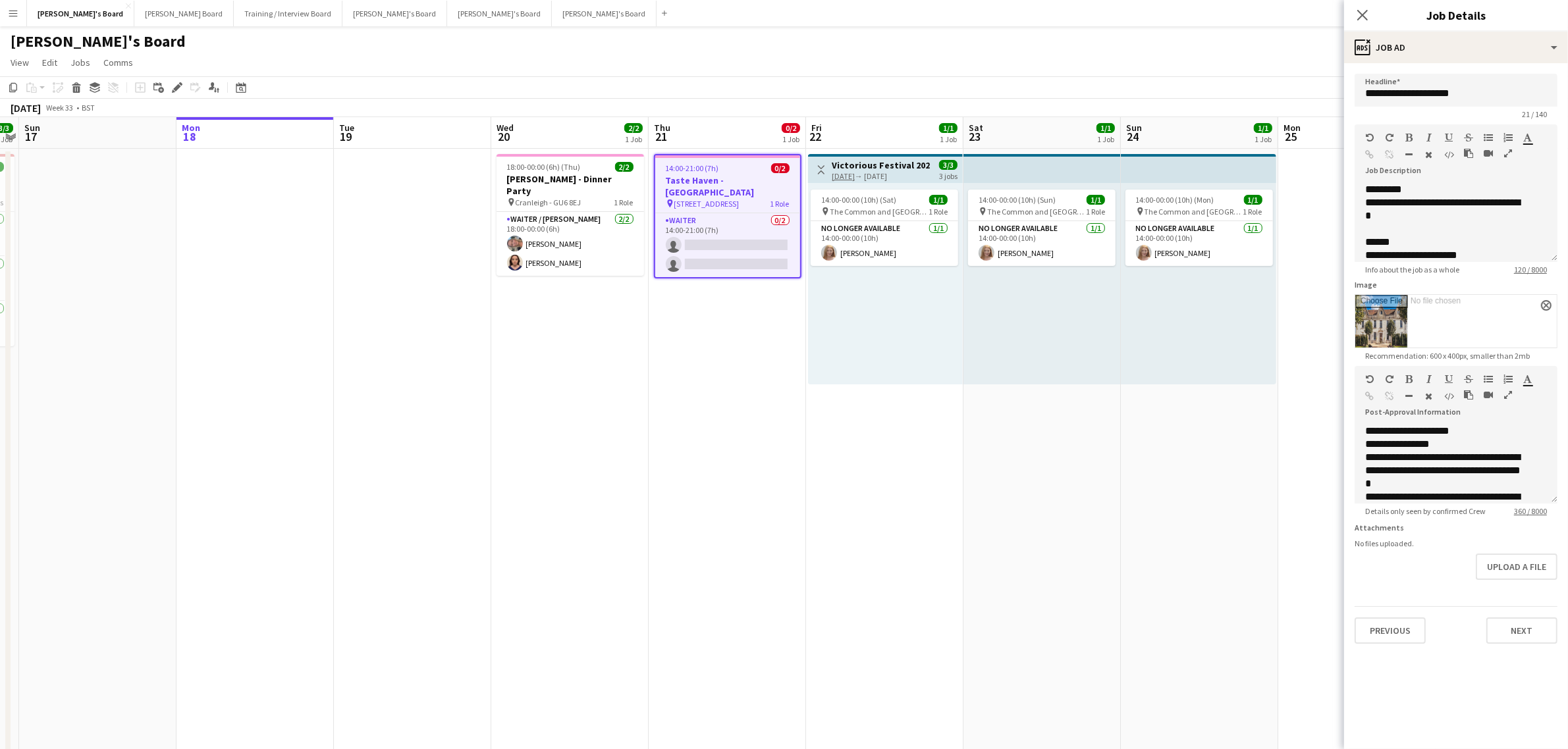
click at [1537, 297] on input "Image" at bounding box center [1456, 322] width 202 height 53
type input "**********"
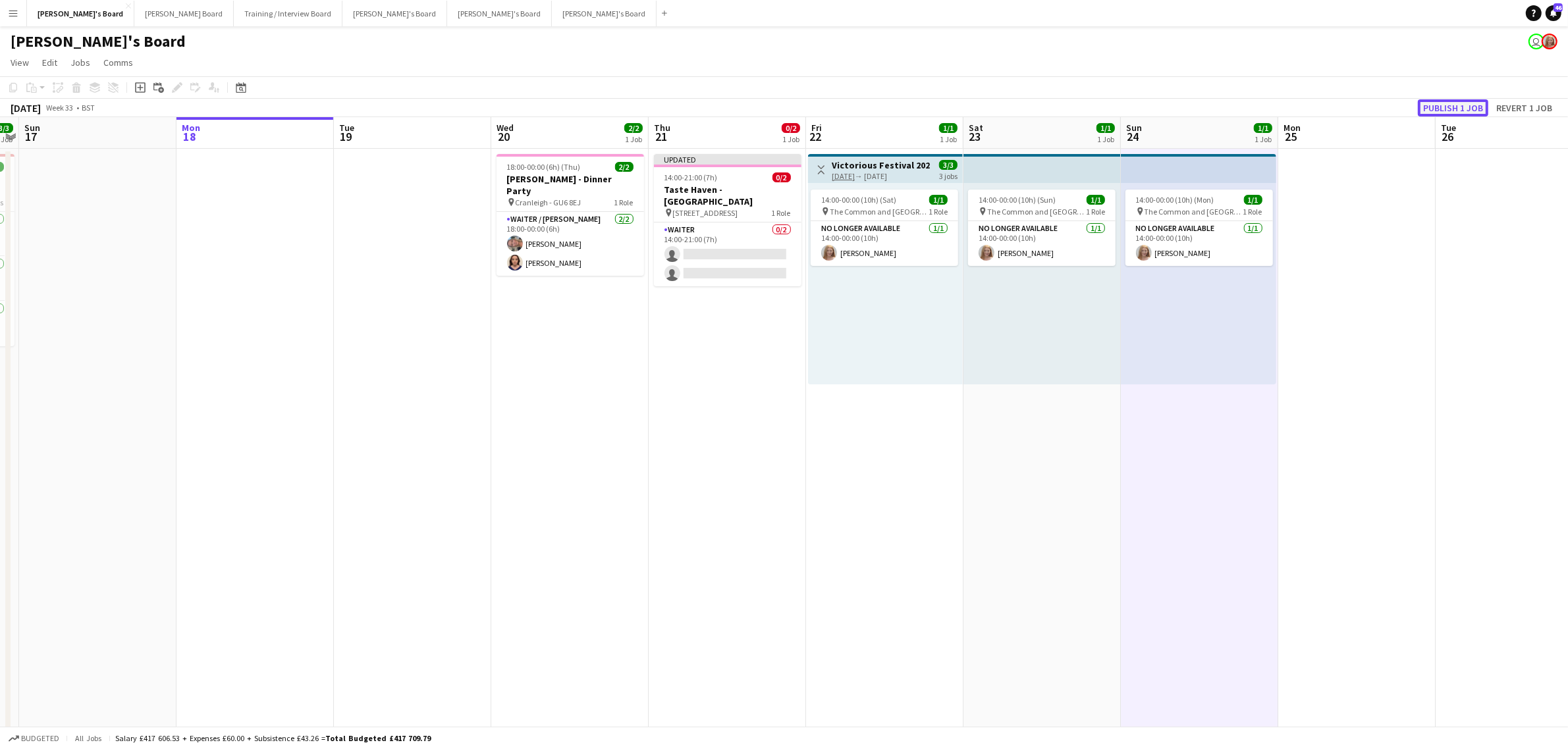
click at [1455, 105] on button "Publish 1 job" at bounding box center [1452, 108] width 70 height 17
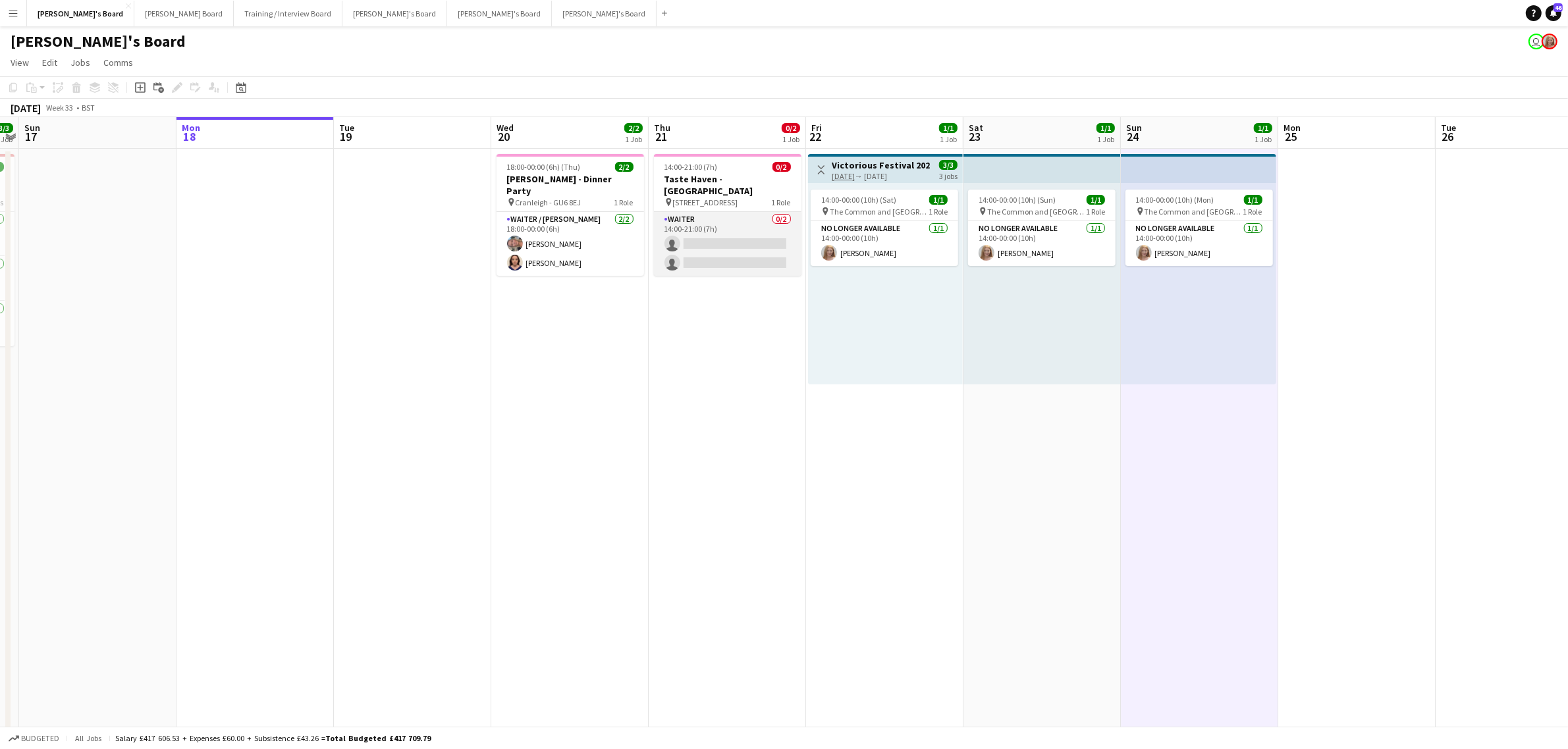
click at [747, 236] on app-card-role "Waiter 0/2 14:00-21:00 (7h) single-neutral-actions single-neutral-actions" at bounding box center [727, 244] width 147 height 64
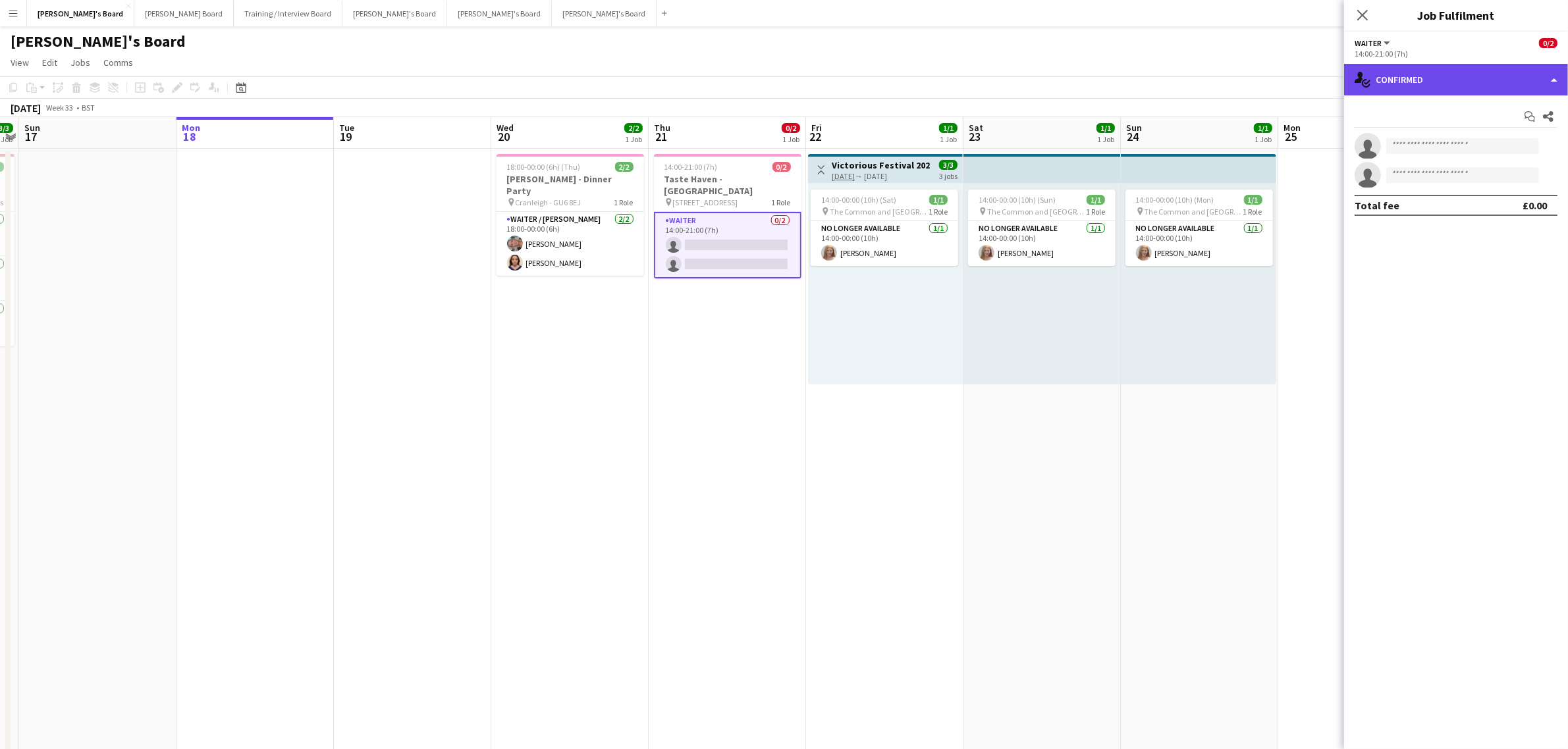
click at [1426, 82] on div "single-neutral-actions-check-2 Confirmed" at bounding box center [1455, 79] width 224 height 32
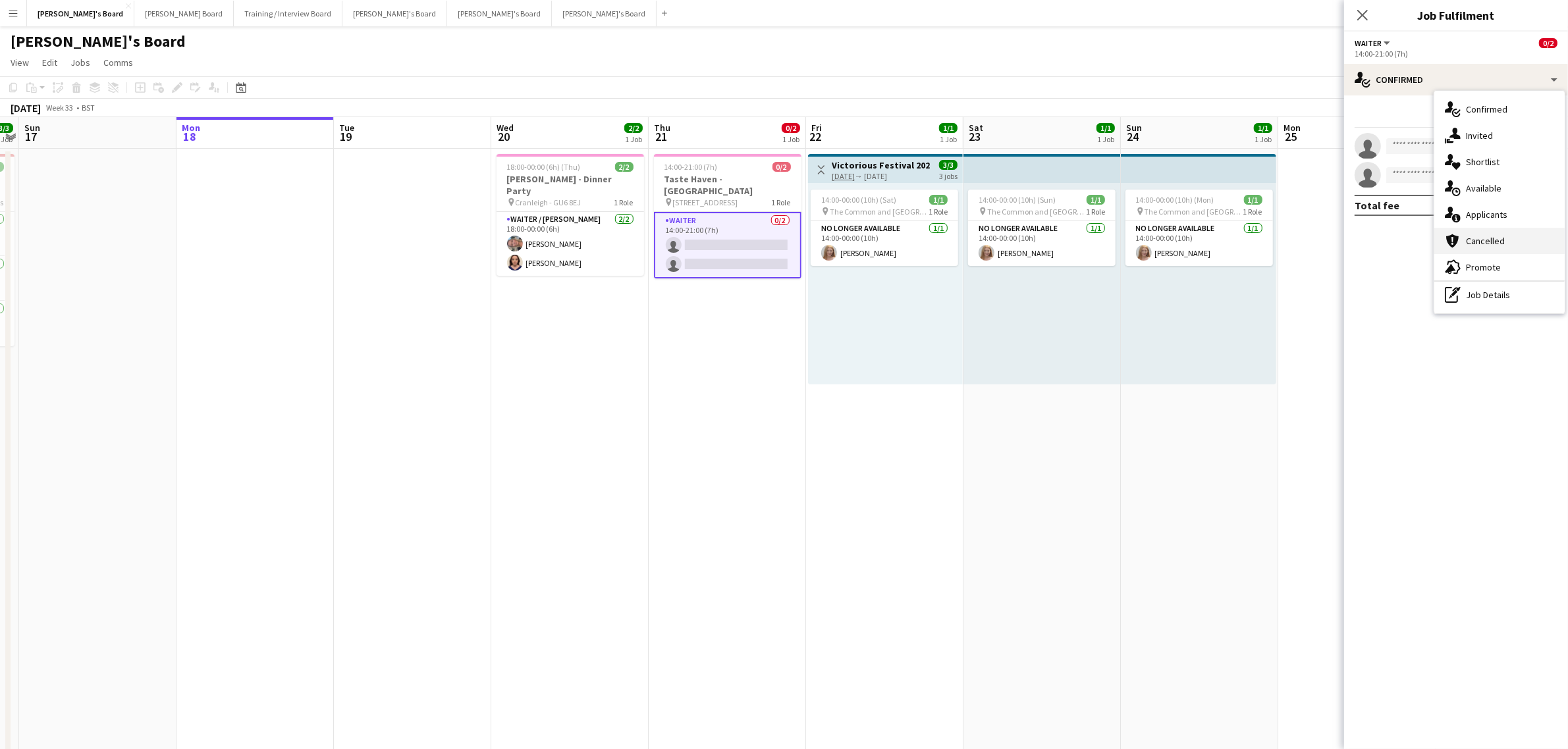
click at [1505, 241] on div "cancellation Cancelled" at bounding box center [1499, 240] width 131 height 26
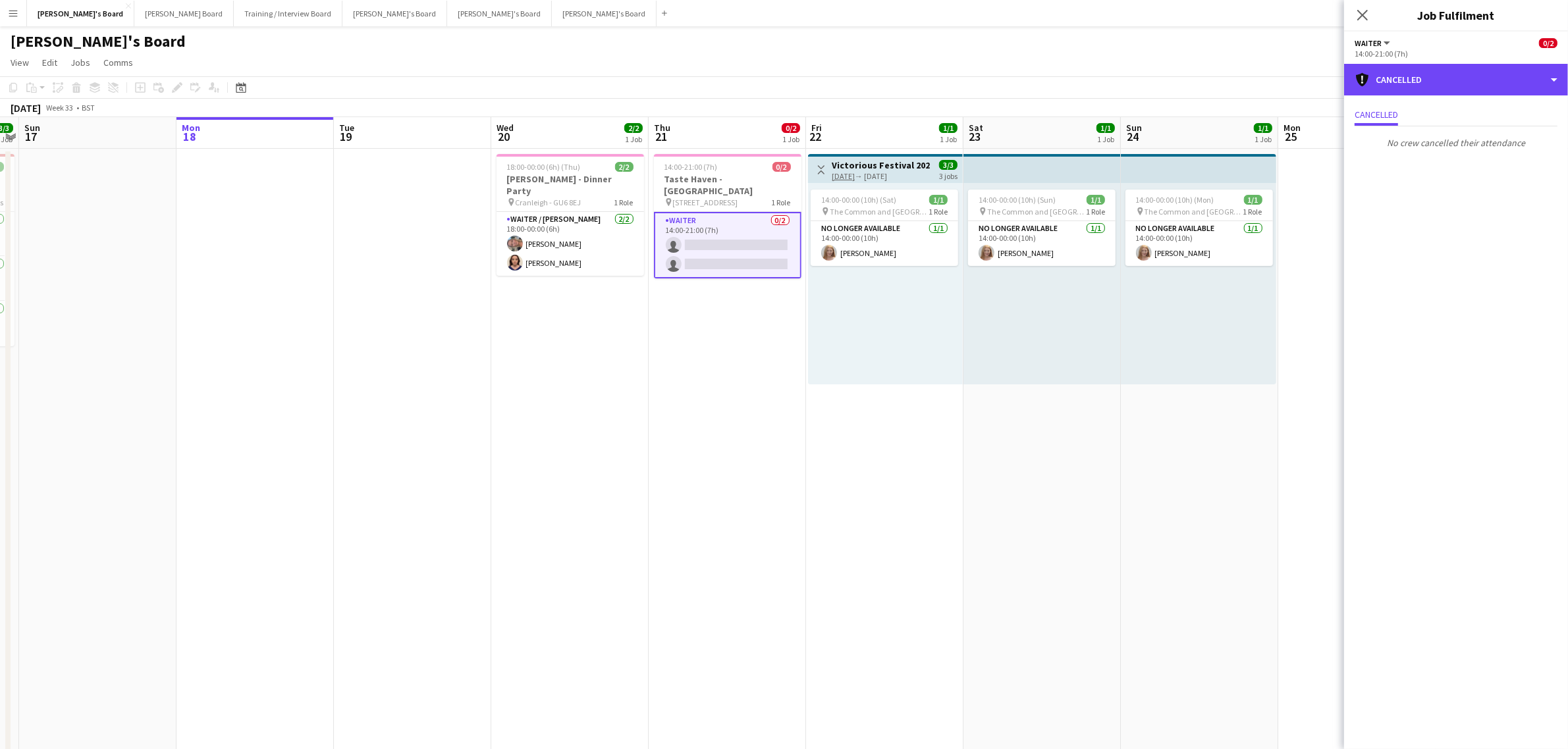
drag, startPoint x: 1481, startPoint y: 77, endPoint x: 1523, endPoint y: 164, distance: 96.6
click at [1479, 77] on div "cancellation Cancelled" at bounding box center [1455, 79] width 224 height 32
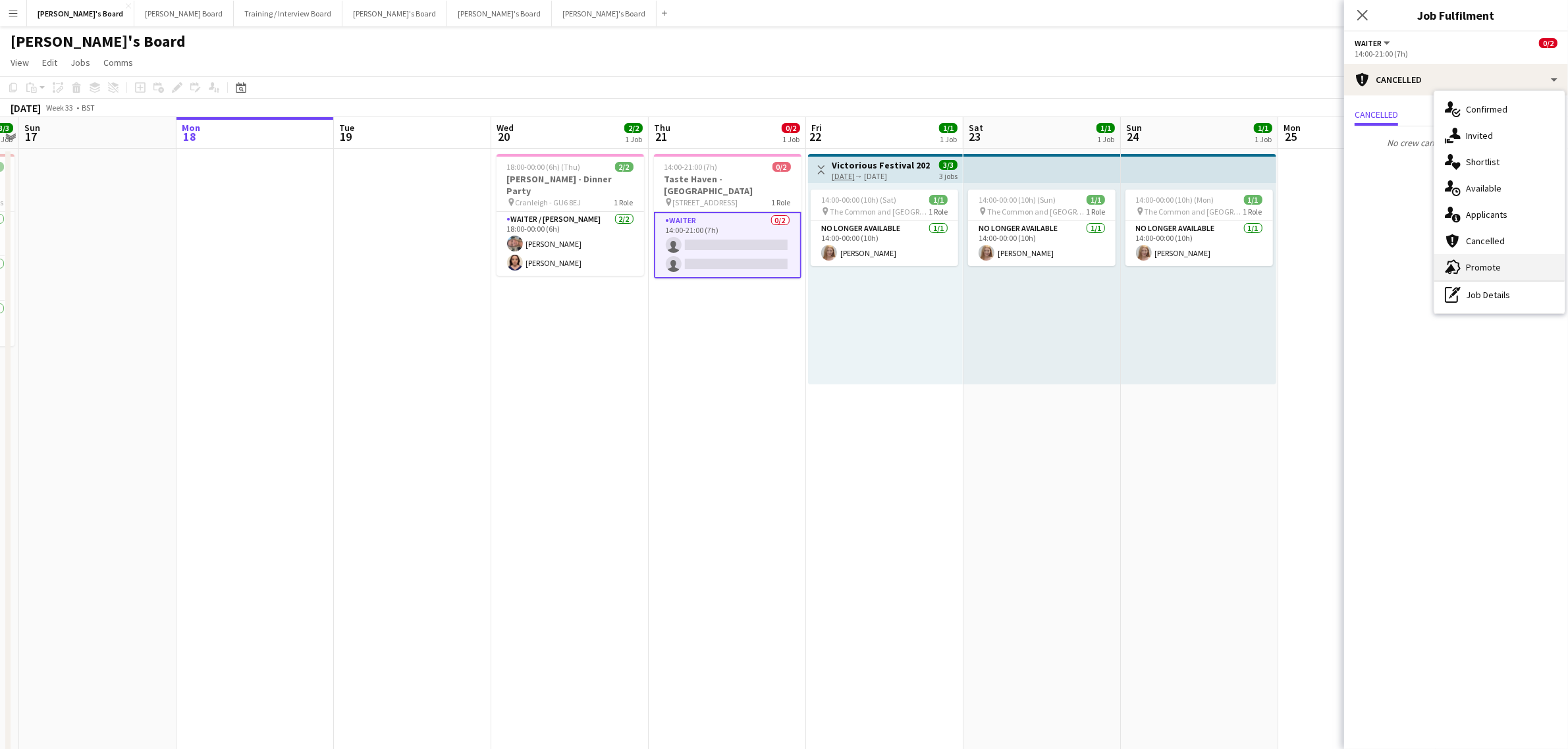
click at [1505, 263] on div "advertising-megaphone Promote" at bounding box center [1499, 267] width 131 height 26
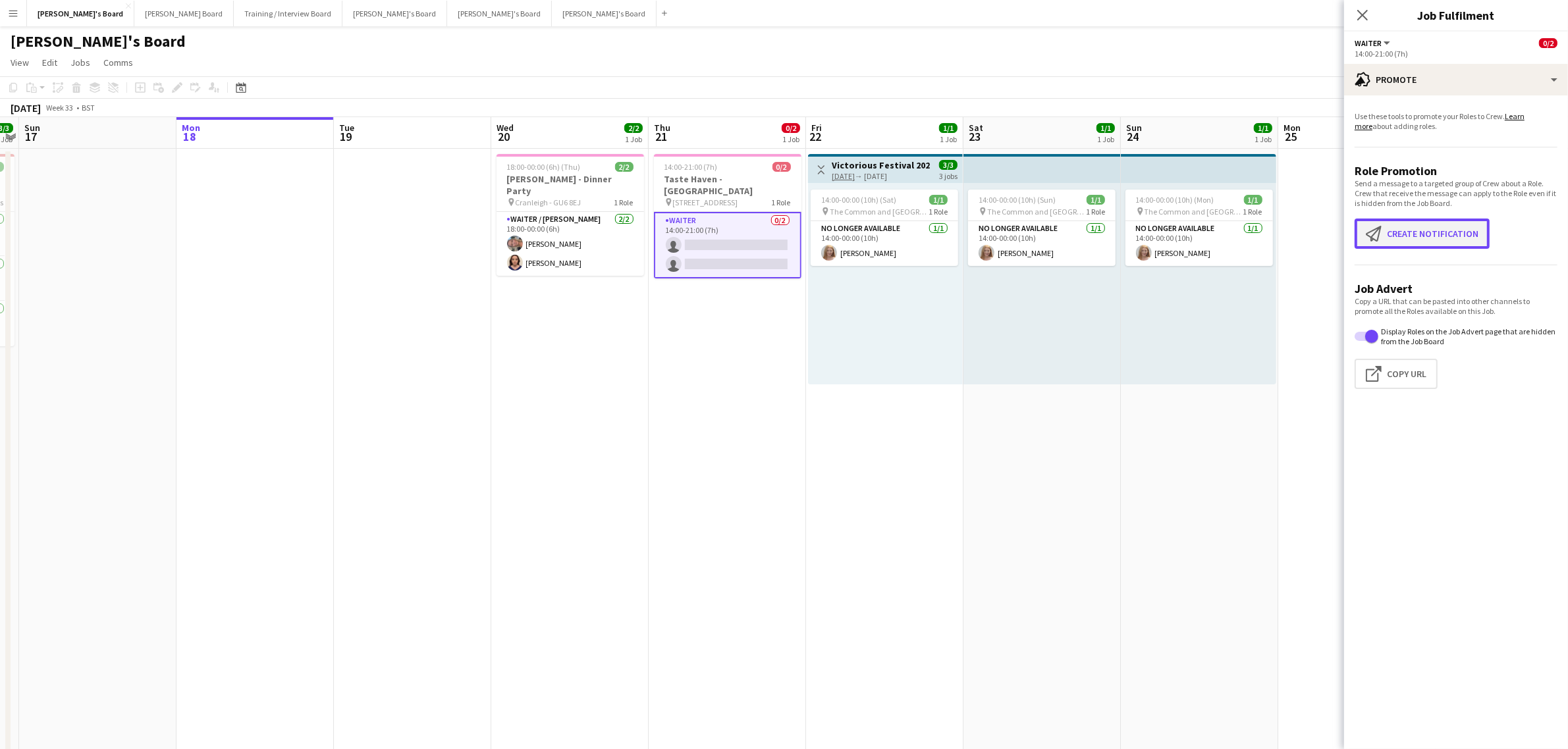
click at [1397, 237] on button "Create notification Create notification" at bounding box center [1422, 233] width 135 height 30
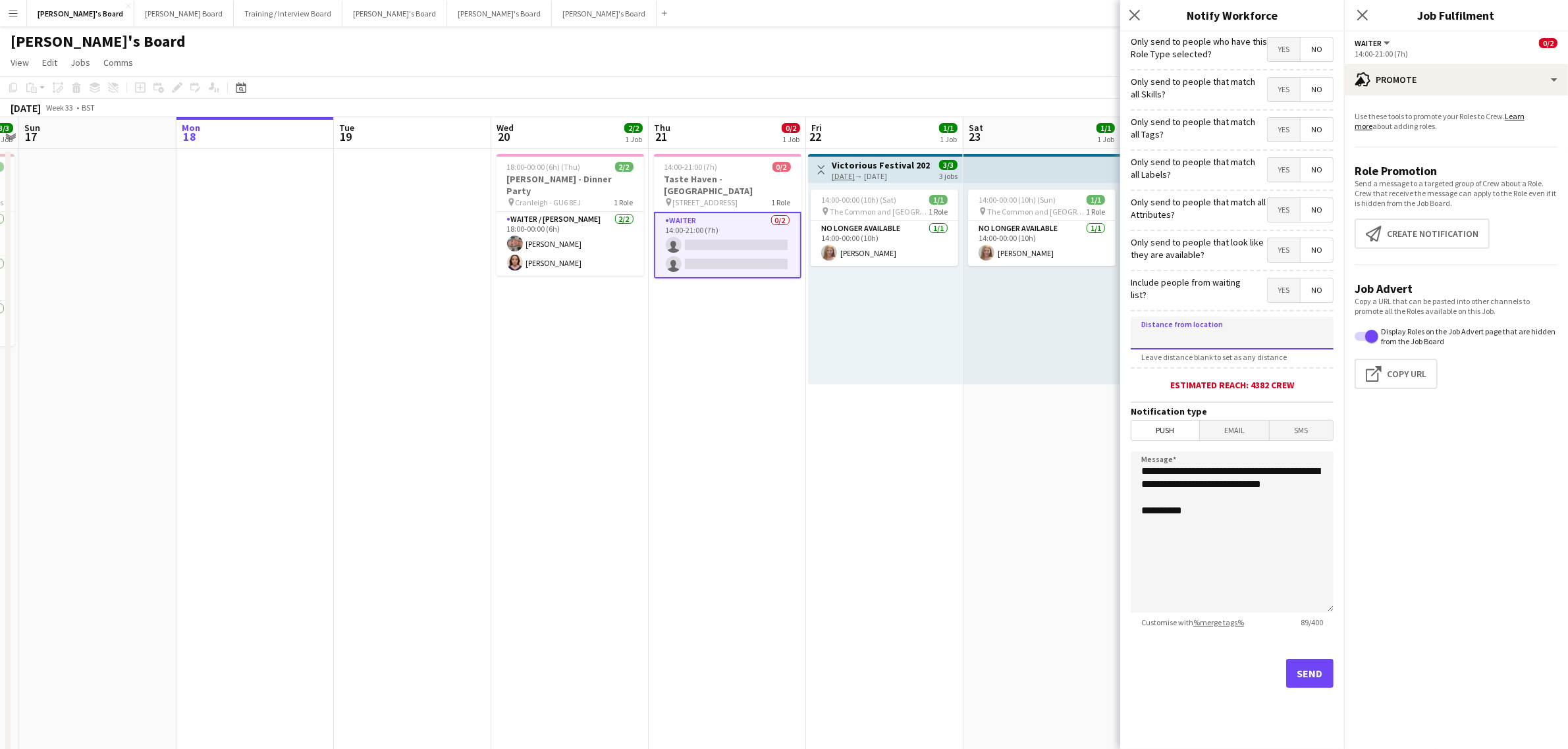
click at [1233, 341] on input at bounding box center [1232, 333] width 203 height 33
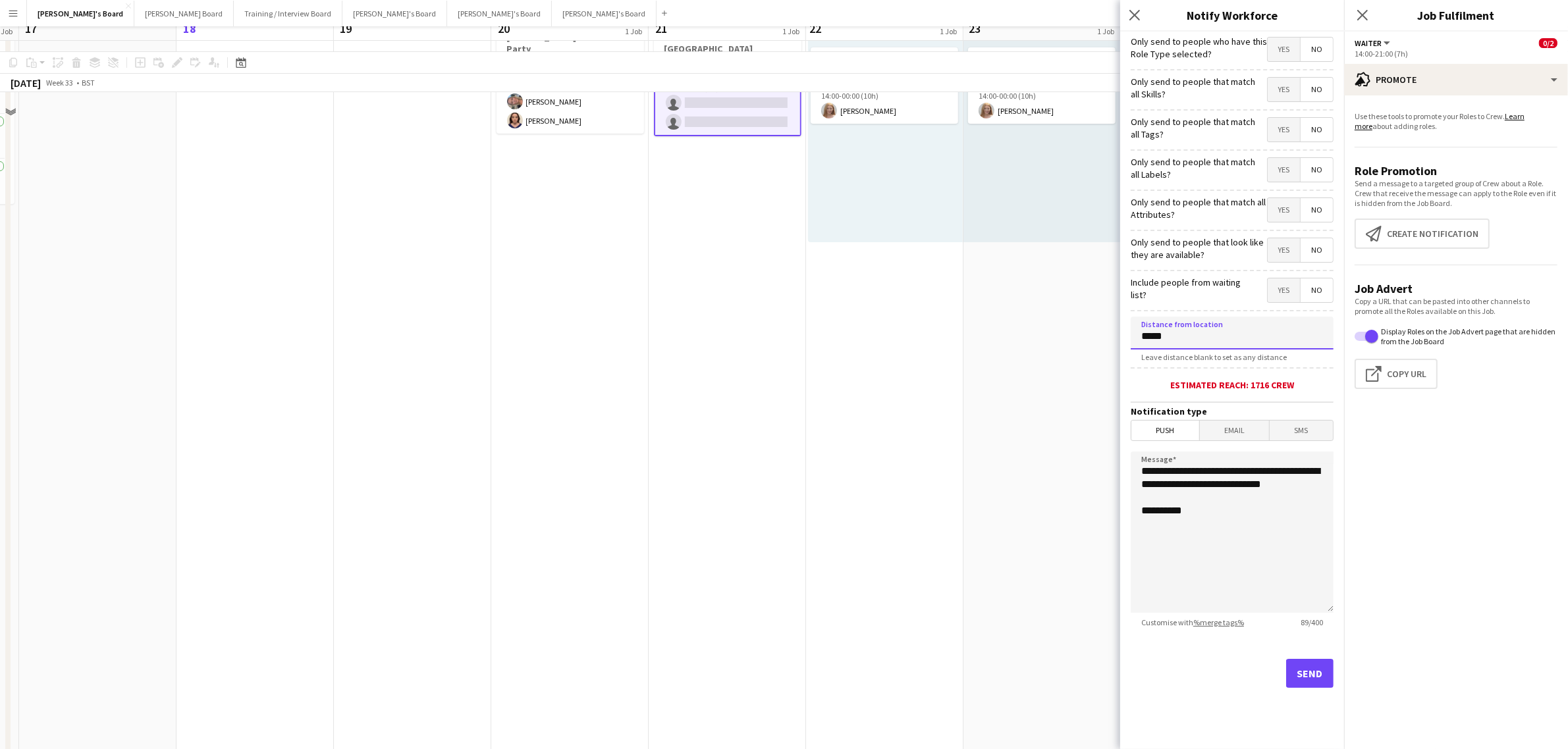
scroll to position [0, 0]
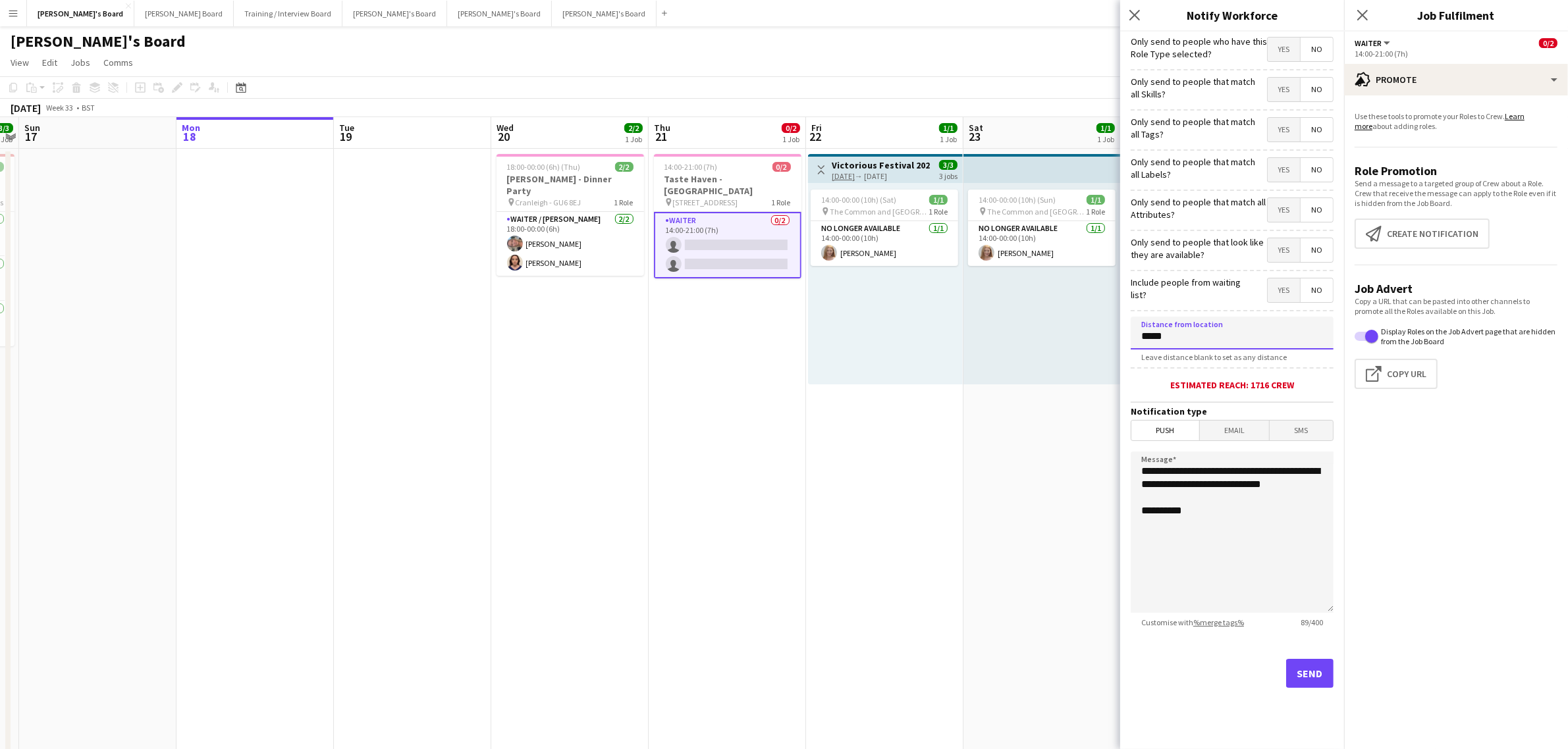
type input "*****"
click at [1290, 670] on button "Send" at bounding box center [1310, 674] width 47 height 29
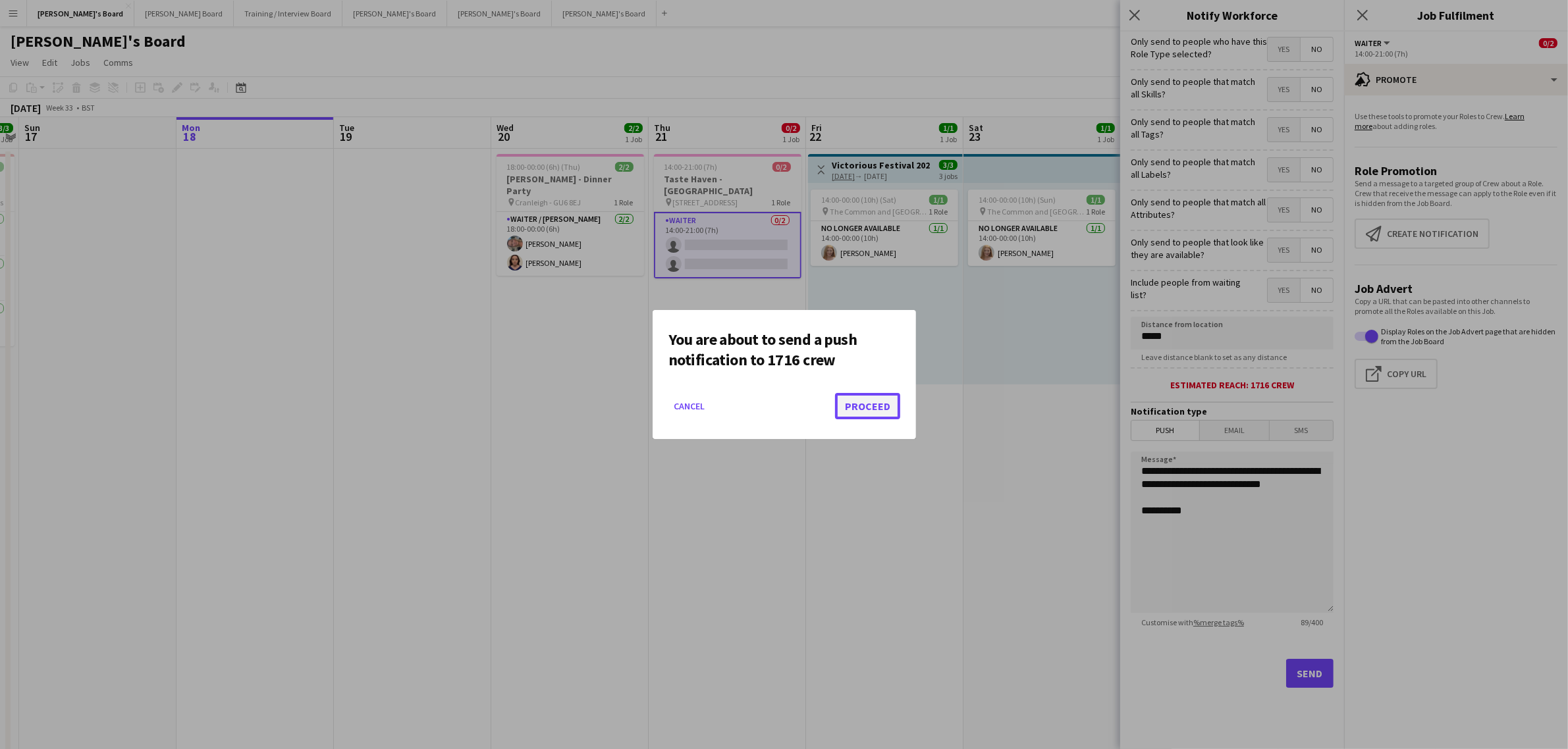
click at [872, 398] on button "Proceed" at bounding box center [867, 406] width 65 height 26
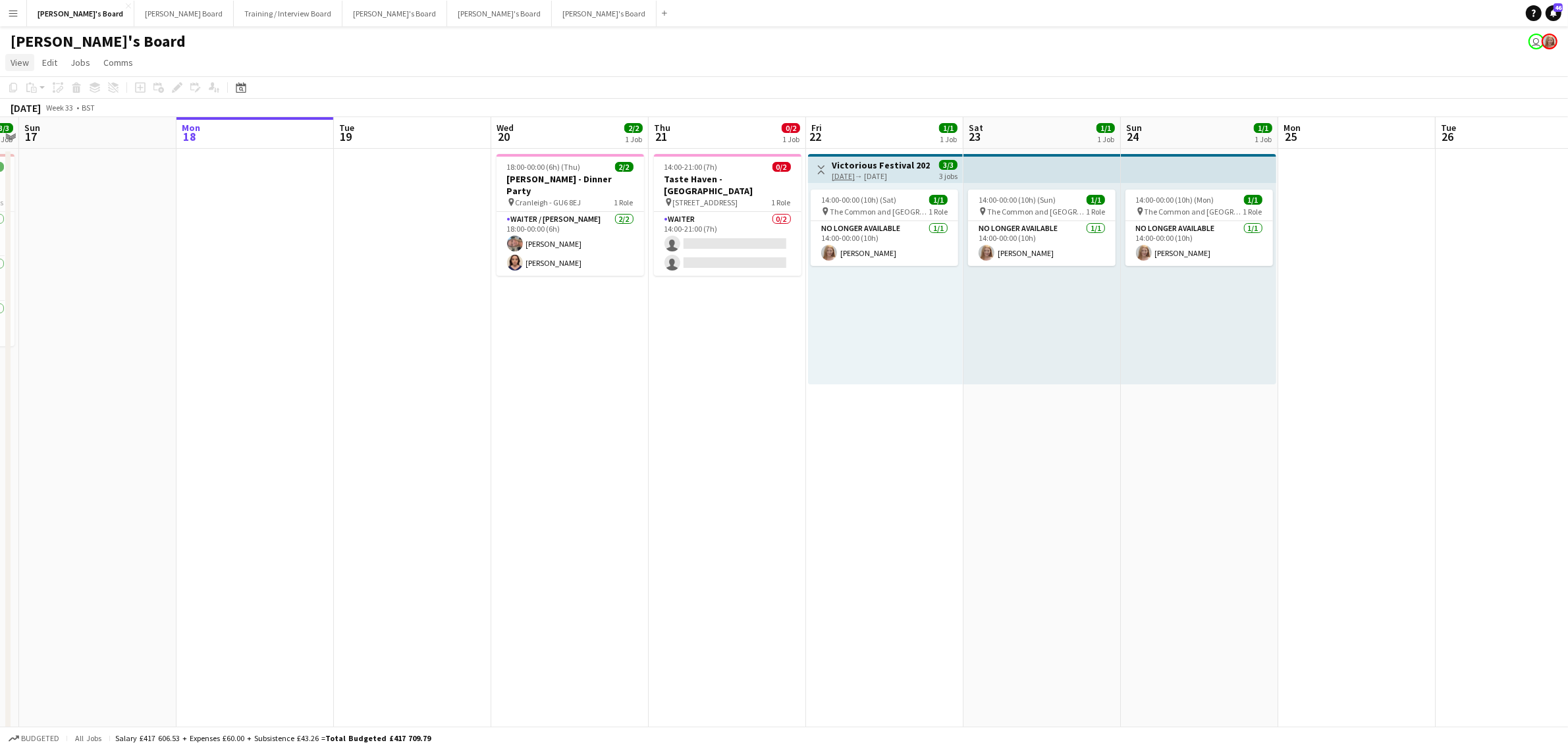
click at [26, 58] on span "View" at bounding box center [20, 62] width 18 height 12
click at [73, 178] on link "Date picker" at bounding box center [58, 185] width 105 height 27
click at [258, 135] on span "[DATE]" at bounding box center [252, 132] width 25 height 12
click at [261, 198] on span "2024" at bounding box center [249, 200] width 27 height 16
click at [247, 216] on span "SEP" at bounding box center [249, 217] width 27 height 16
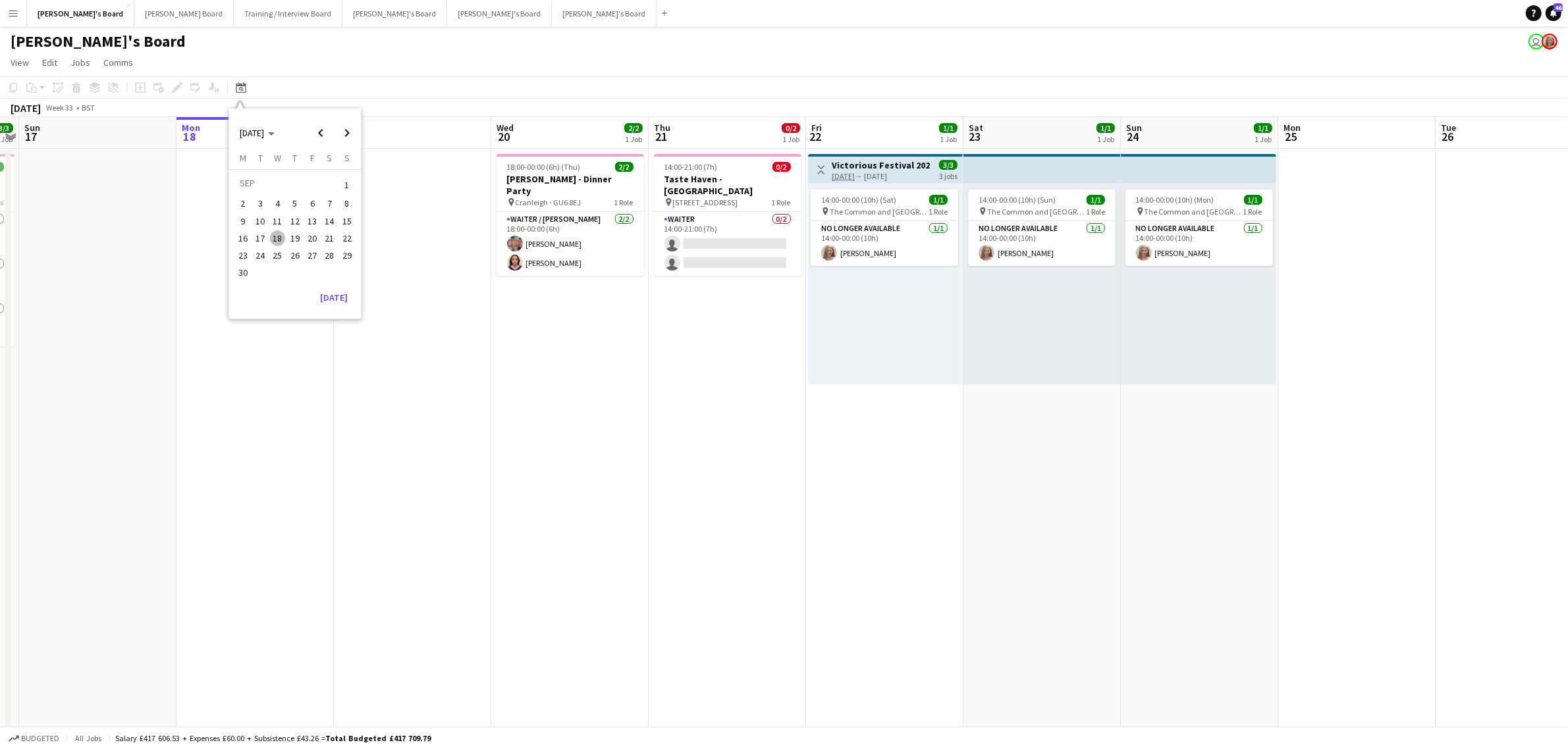
click at [332, 202] on span "7" at bounding box center [330, 204] width 16 height 16
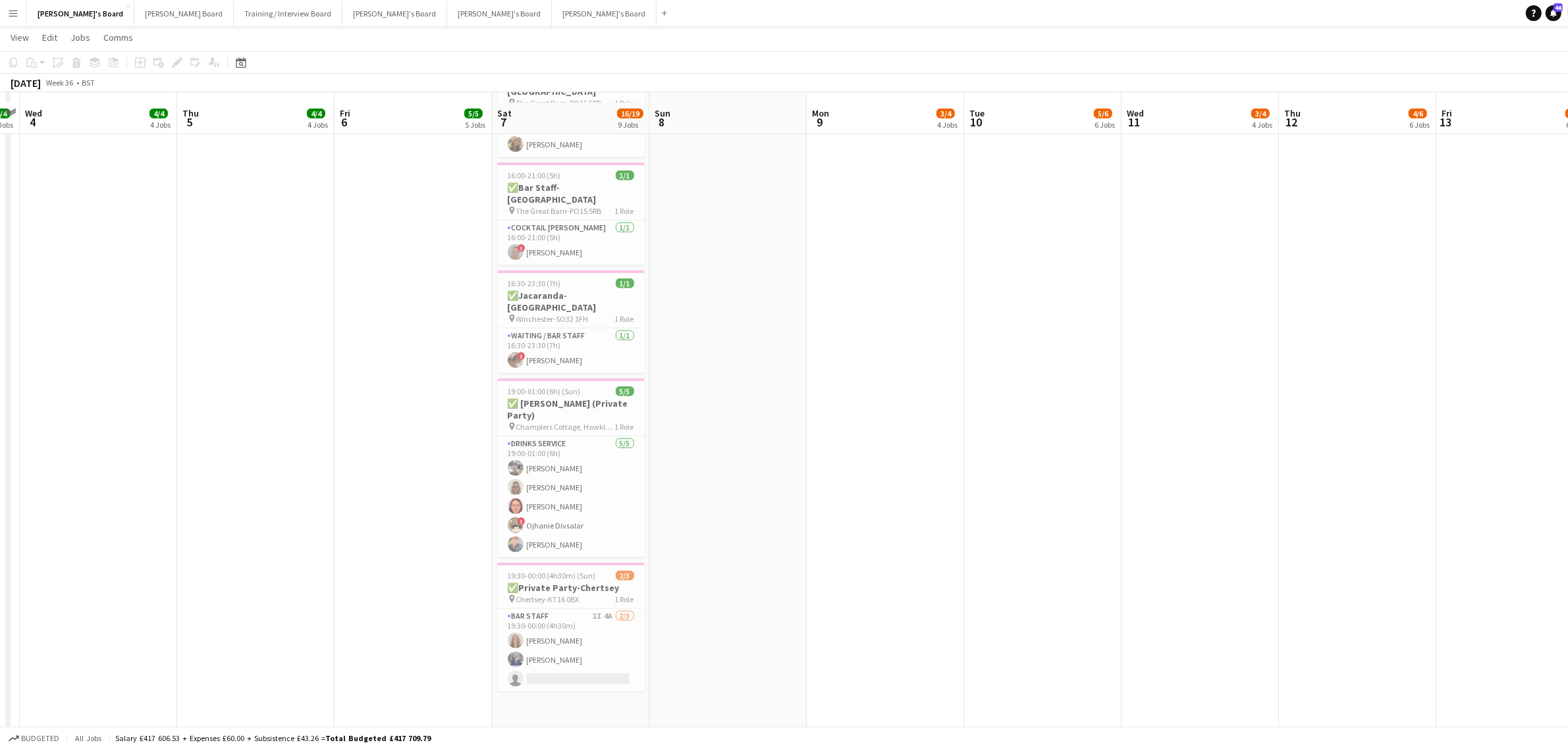
scroll to position [1071, 0]
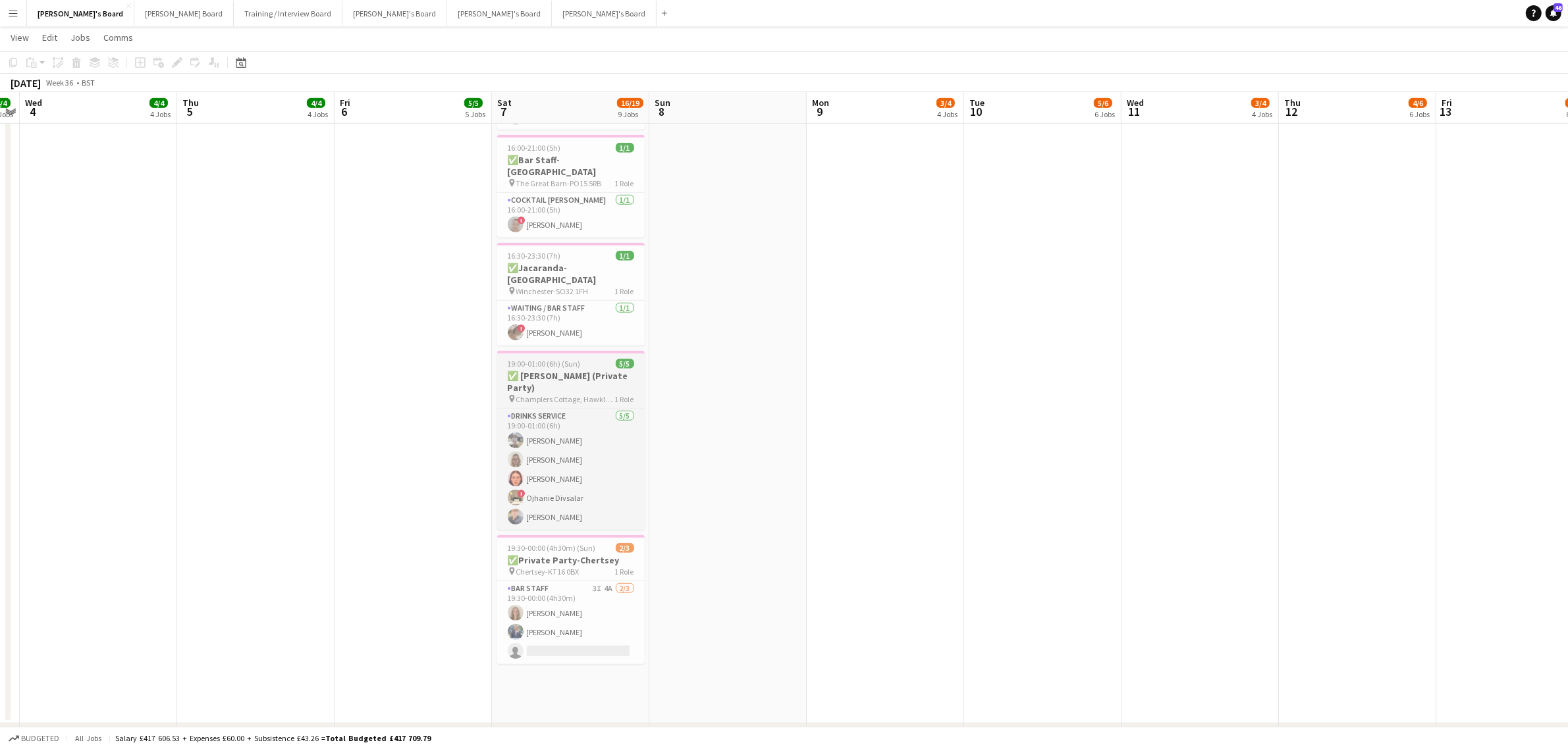
click at [583, 370] on h3 "✅ [PERSON_NAME] (Private Party)" at bounding box center [570, 382] width 147 height 24
click at [24, 35] on span "View" at bounding box center [20, 37] width 18 height 12
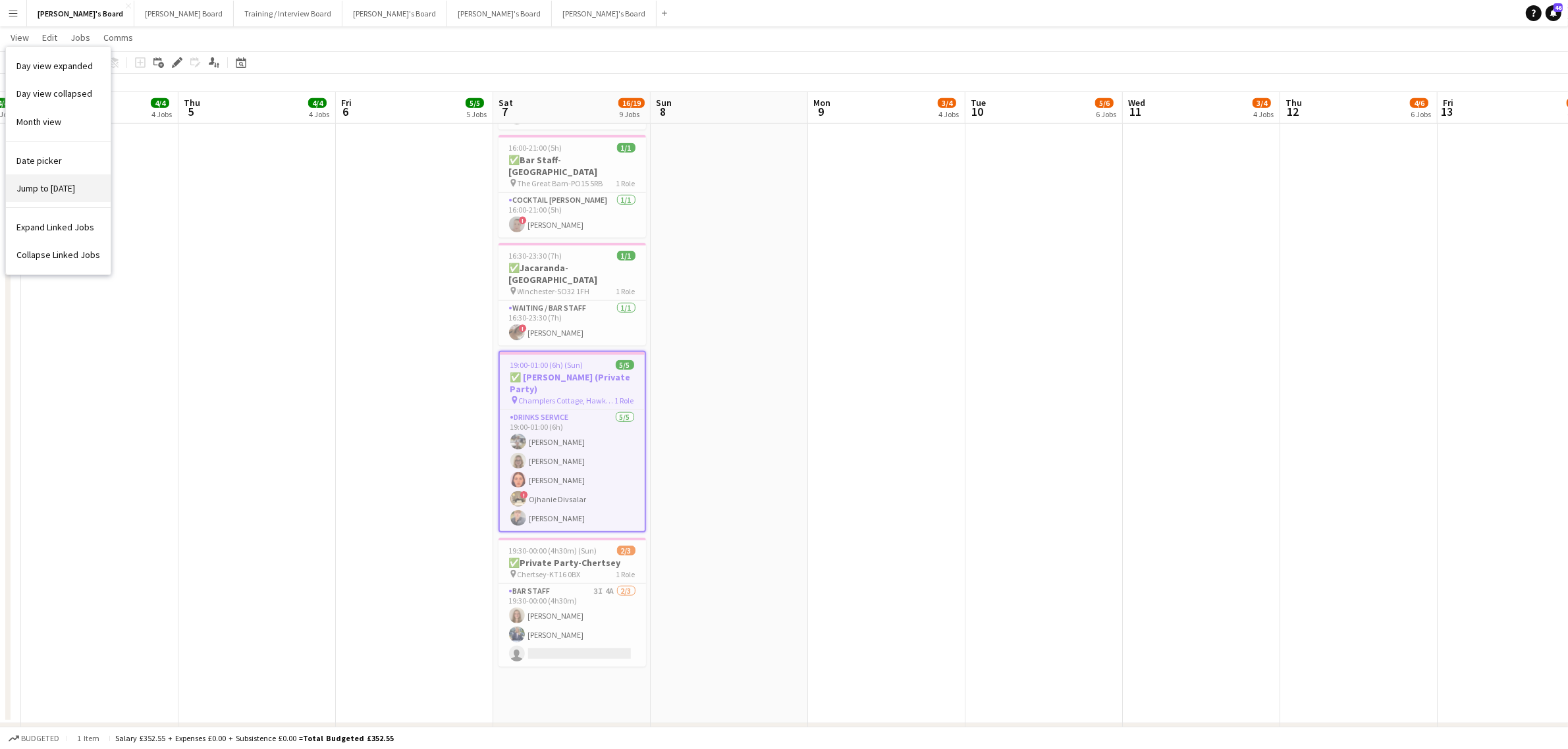
click at [62, 178] on link "Jump to [DATE]" at bounding box center [58, 188] width 105 height 27
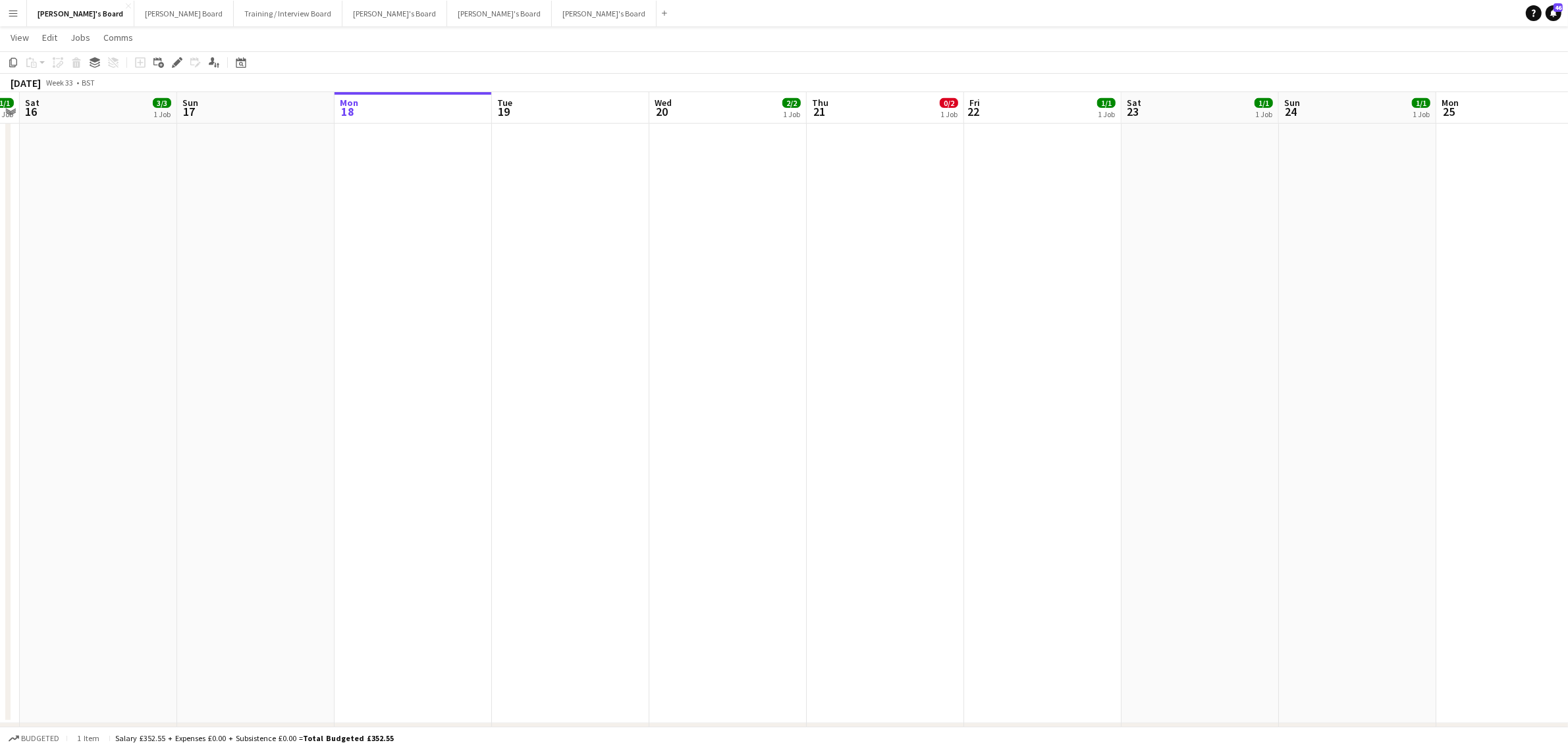
drag, startPoint x: 914, startPoint y: 328, endPoint x: 534, endPoint y: 327, distance: 380.0
click at [464, 326] on app-calendar-viewport "Wed 13 1/1 1 Job Thu 14 3/3 2 Jobs Fri 15 1/1 1 Job Sat 16 3/3 1 Job Sun 17 Mon…" at bounding box center [784, 22] width 1568 height 2081
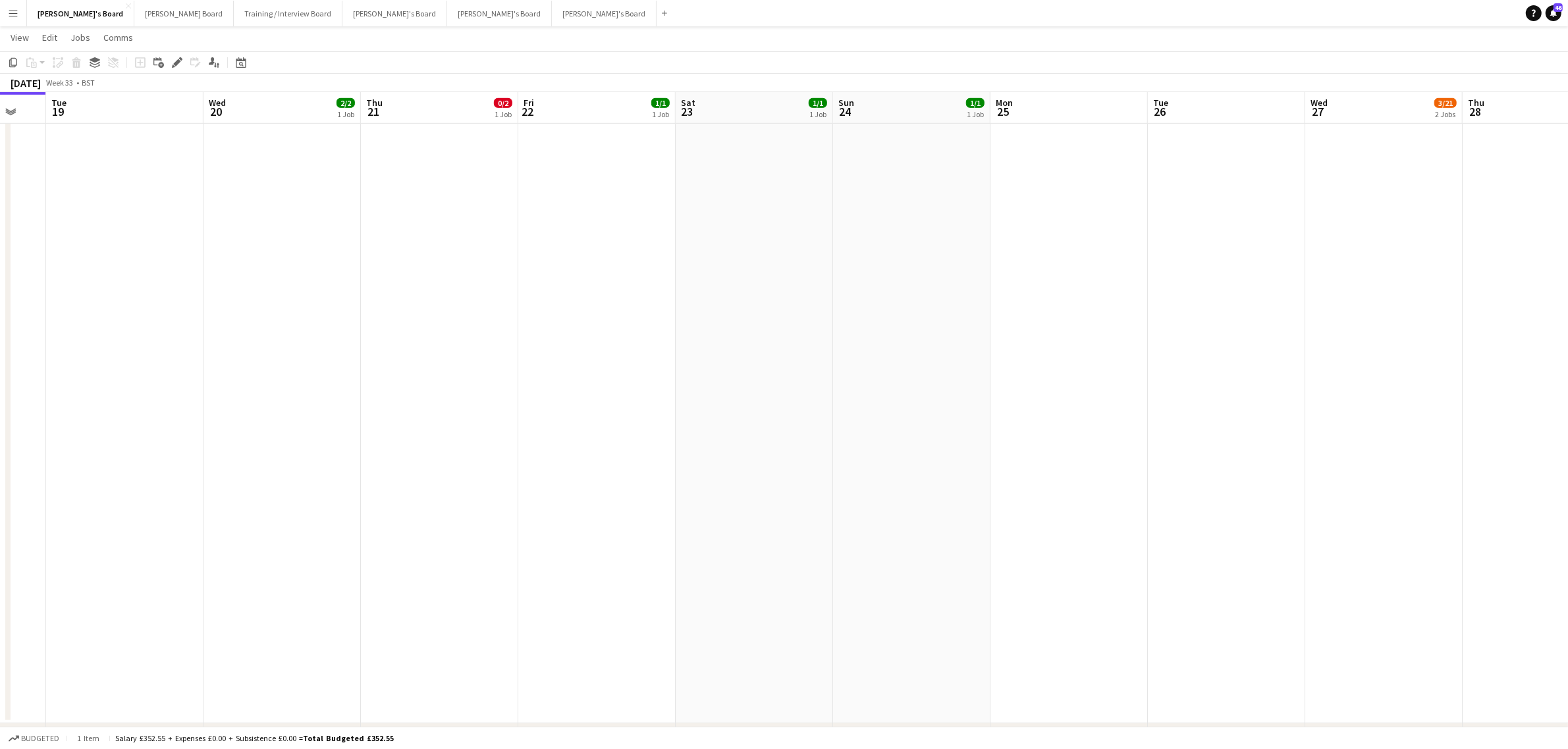
drag, startPoint x: 619, startPoint y: 338, endPoint x: 726, endPoint y: 311, distance: 110.4
click at [338, 337] on app-calendar-viewport "Fri 15 1/1 1 Job Sat 16 3/3 1 Job Sun 17 Mon 18 Tue 19 Wed 20 2/2 1 Job Thu 21 …" at bounding box center [784, 22] width 1568 height 2081
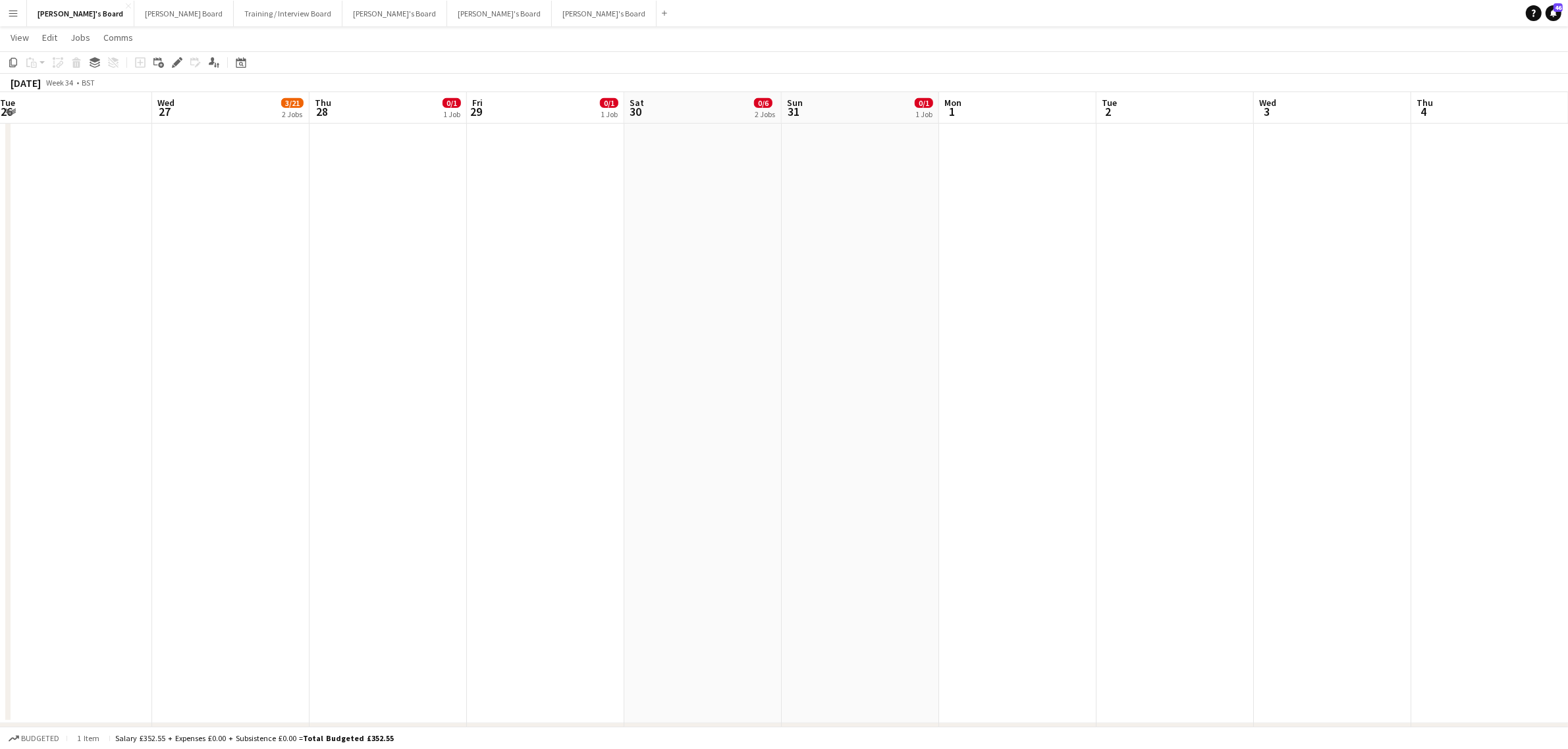
drag, startPoint x: 544, startPoint y: 308, endPoint x: 988, endPoint y: 245, distance: 448.4
click at [527, 308] on app-calendar-viewport "Thu 21 0/2 1 Job Fri 22 1/1 1 Job Sat 23 1/1 1 Job Sun 24 1/1 1 Job Mon 25 Tue …" at bounding box center [784, 22] width 1568 height 2081
click at [516, 290] on app-calendar-viewport "Sun 24 1/1 1 Job Mon 25 Tue 26 Wed 27 3/21 2 Jobs Thu 28 0/1 1 Job Fri 29 0/1 1…" at bounding box center [784, 22] width 1568 height 2081
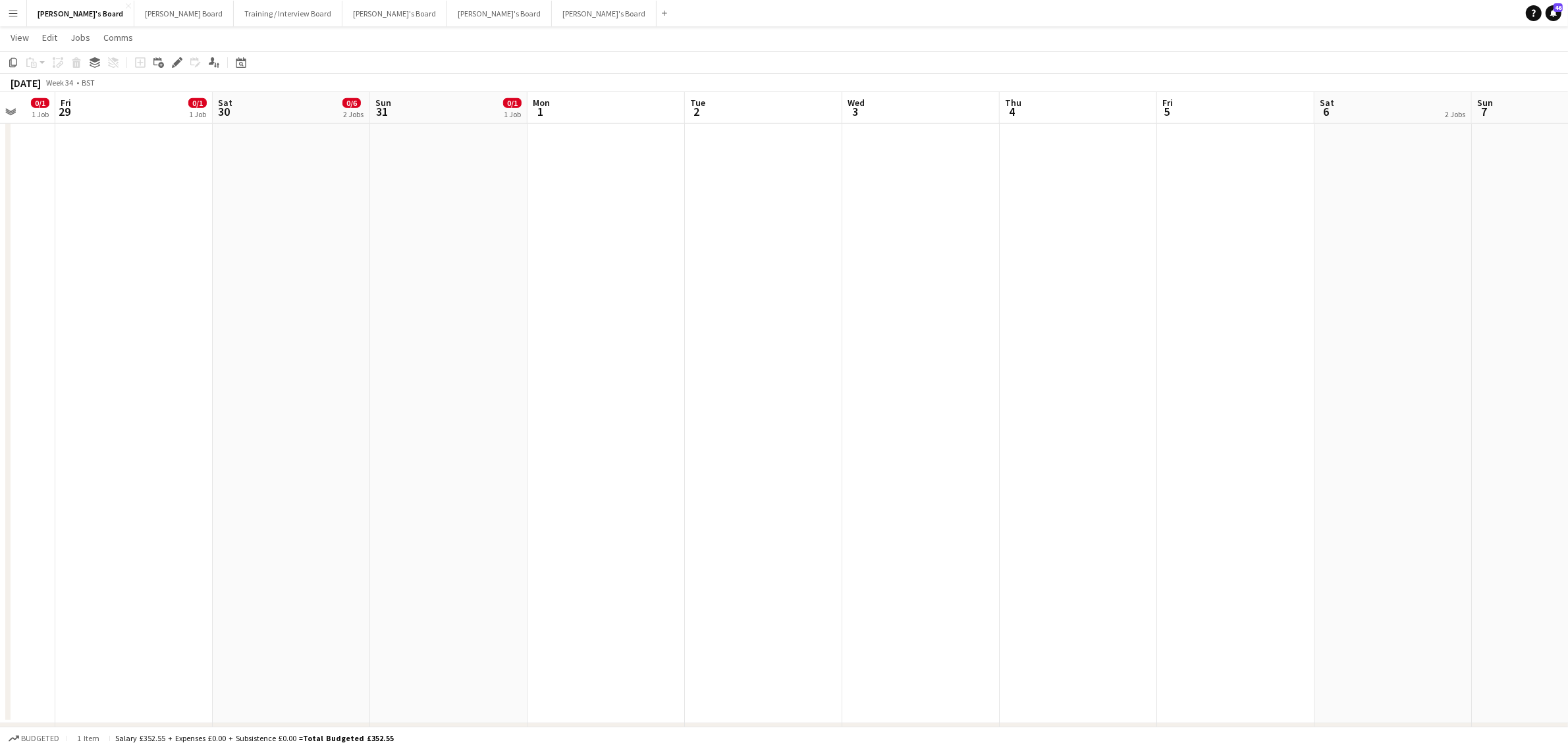
click at [587, 299] on app-calendar-viewport "Tue 26 Wed 27 3/21 2 Jobs Thu 28 0/1 1 Job Fri 29 0/1 1 Job Sat 30 0/6 2 Jobs S…" at bounding box center [784, 22] width 1568 height 2081
drag, startPoint x: 382, startPoint y: 327, endPoint x: 541, endPoint y: 320, distance: 159.2
click at [381, 327] on app-calendar-viewport "Fri 29 0/1 1 Job Sat 30 0/6 2 Jobs Sun 31 0/1 1 Job Mon 1 Tue 2 Wed 3 Thu 4 Fri…" at bounding box center [784, 22] width 1568 height 2081
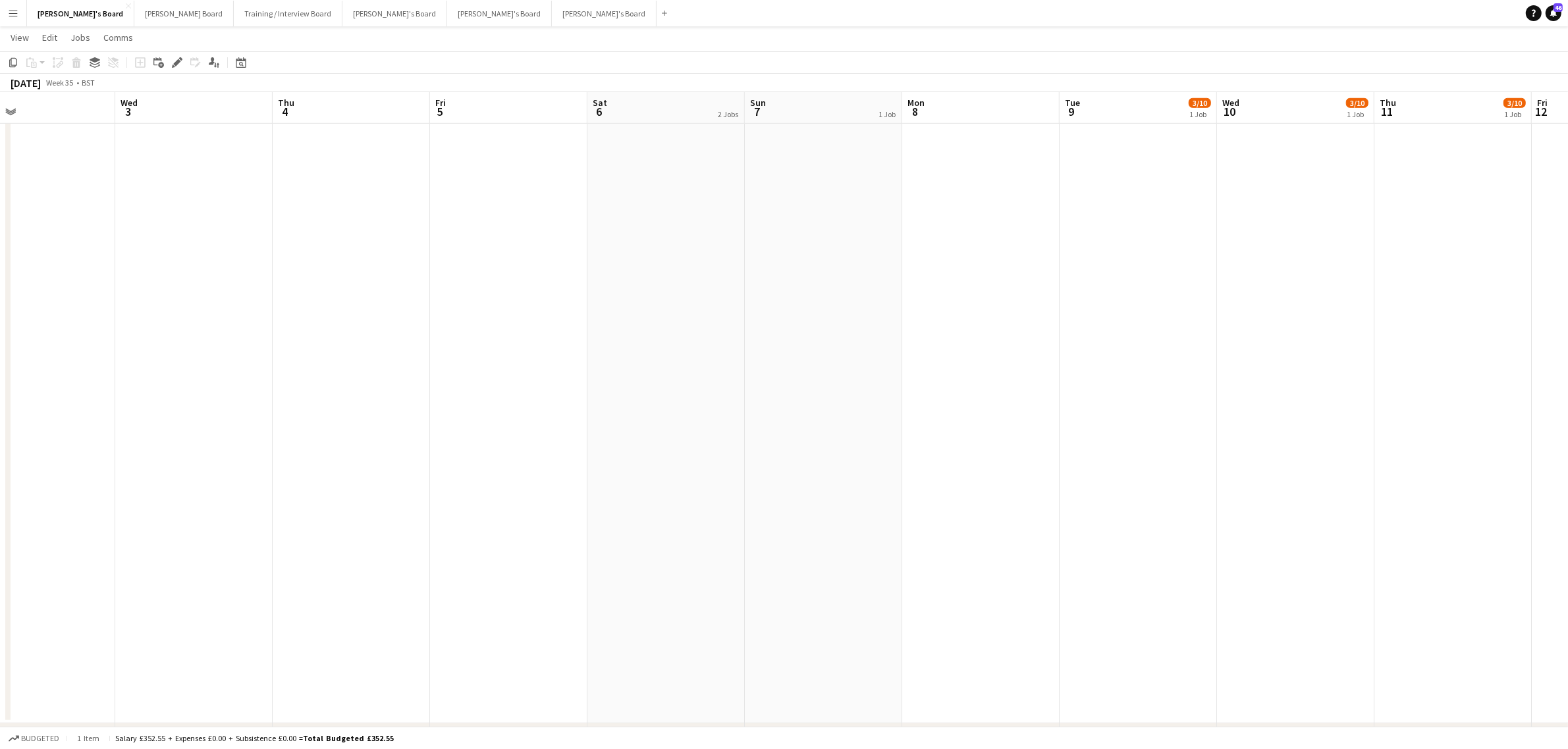
drag, startPoint x: 541, startPoint y: 320, endPoint x: 985, endPoint y: 258, distance: 448.3
click at [278, 333] on app-calendar-viewport "Sun 31 0/1 1 Job Mon 1 Tue 2 Wed 3 Thu 4 Fri 5 Sat 6 2 Jobs Sun 7 1 Job Mon 8 T…" at bounding box center [784, 22] width 1568 height 2081
drag, startPoint x: 919, startPoint y: 268, endPoint x: 688, endPoint y: 301, distance: 233.3
click at [692, 301] on app-calendar-viewport "Wed 3 Thu 4 Fri 5 Sat 6 2 Jobs Sun 7 1 Job Mon 8 Tue 9 3/10 1 Job Wed 10 3/10 1…" at bounding box center [784, 22] width 1568 height 2081
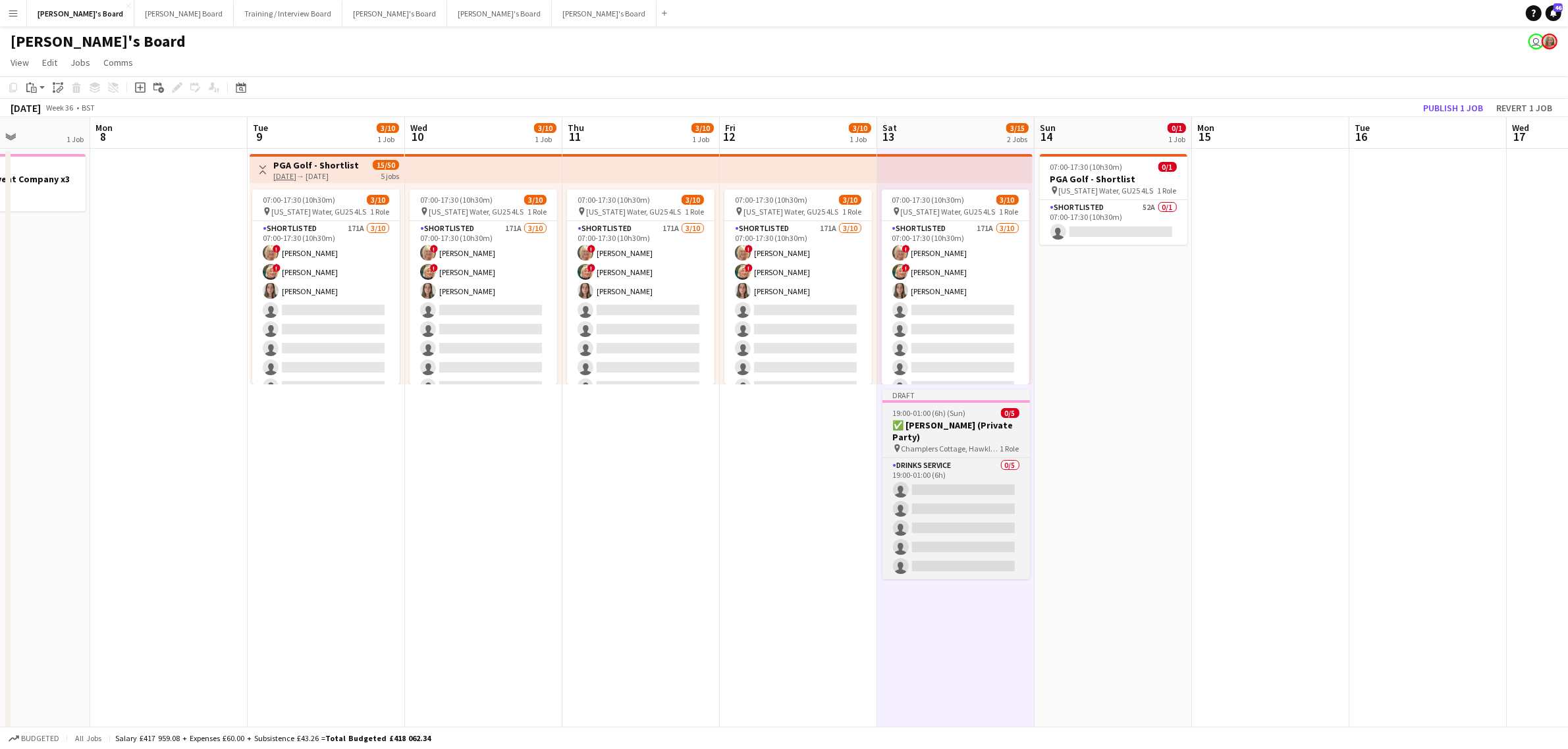
click at [960, 409] on span "19:00-01:00 (6h) (Sun)" at bounding box center [930, 413] width 73 height 10
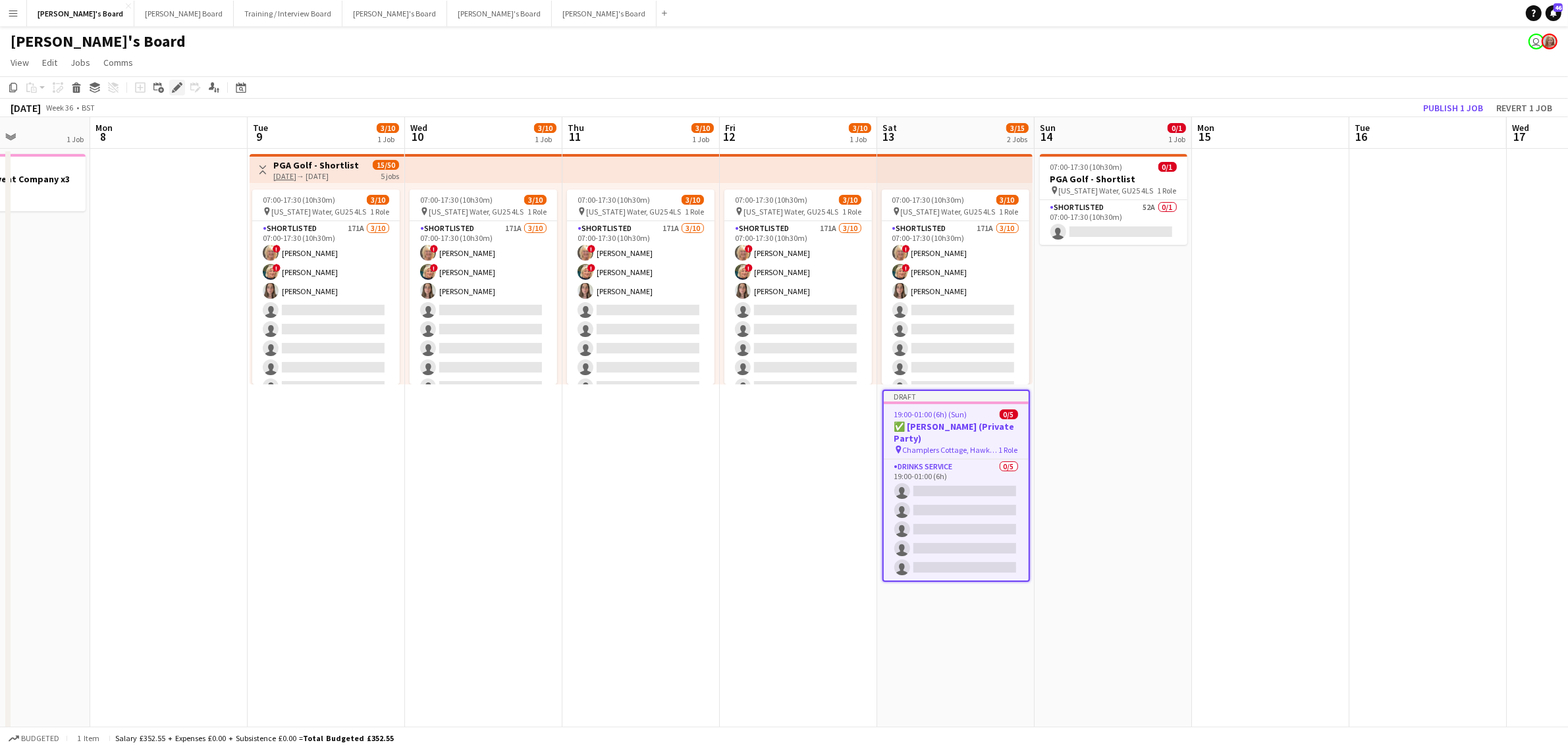
click at [178, 88] on icon at bounding box center [177, 88] width 7 height 7
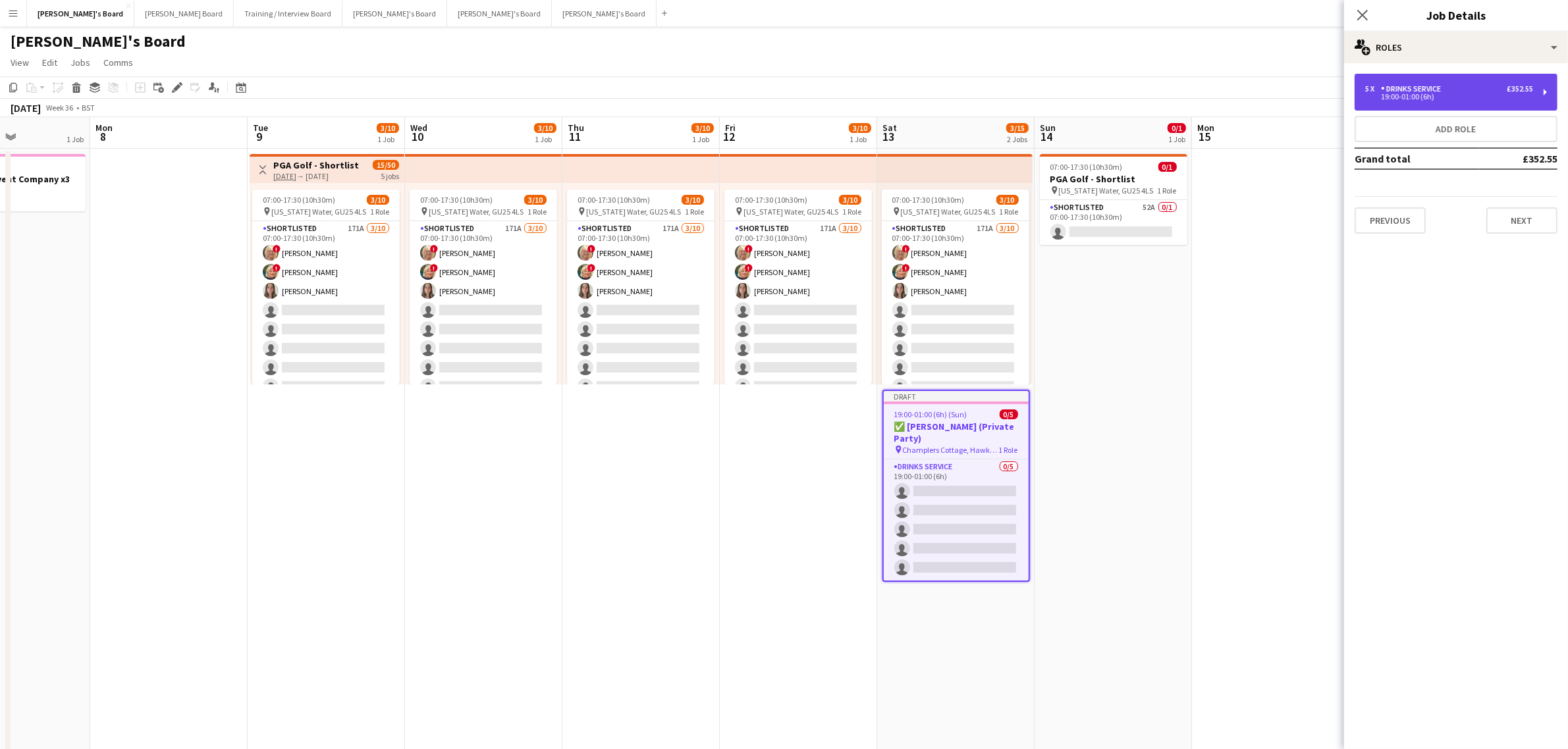
click at [1421, 100] on div "19:00-01:00 (6h)" at bounding box center [1449, 96] width 168 height 6
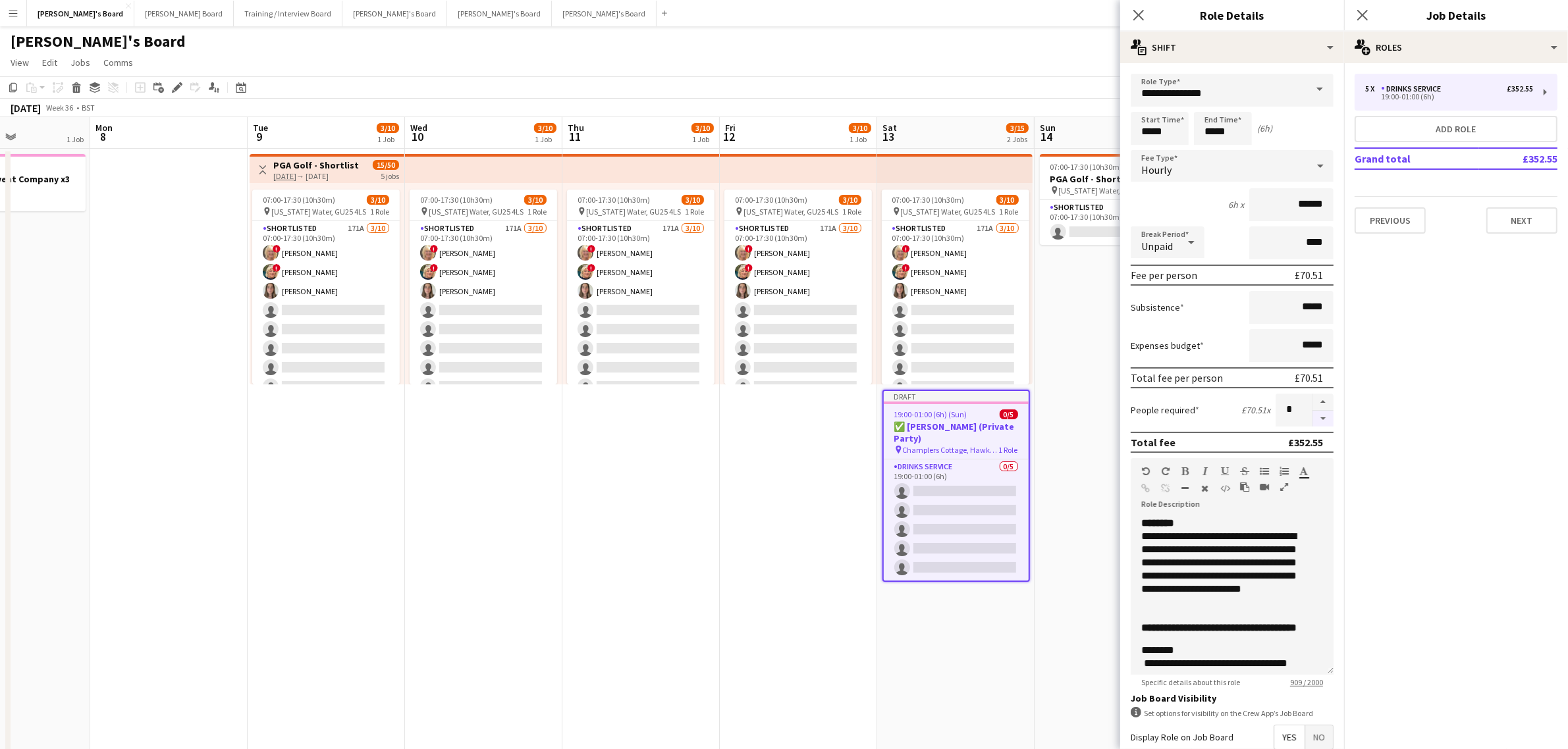
click at [1318, 415] on button "button" at bounding box center [1322, 419] width 21 height 16
type input "*"
drag, startPoint x: 1193, startPoint y: 620, endPoint x: 1173, endPoint y: 620, distance: 20.0
click at [1173, 623] on span "**********" at bounding box center [1218, 628] width 155 height 10
drag, startPoint x: 1232, startPoint y: 623, endPoint x: 1209, endPoint y: 621, distance: 23.1
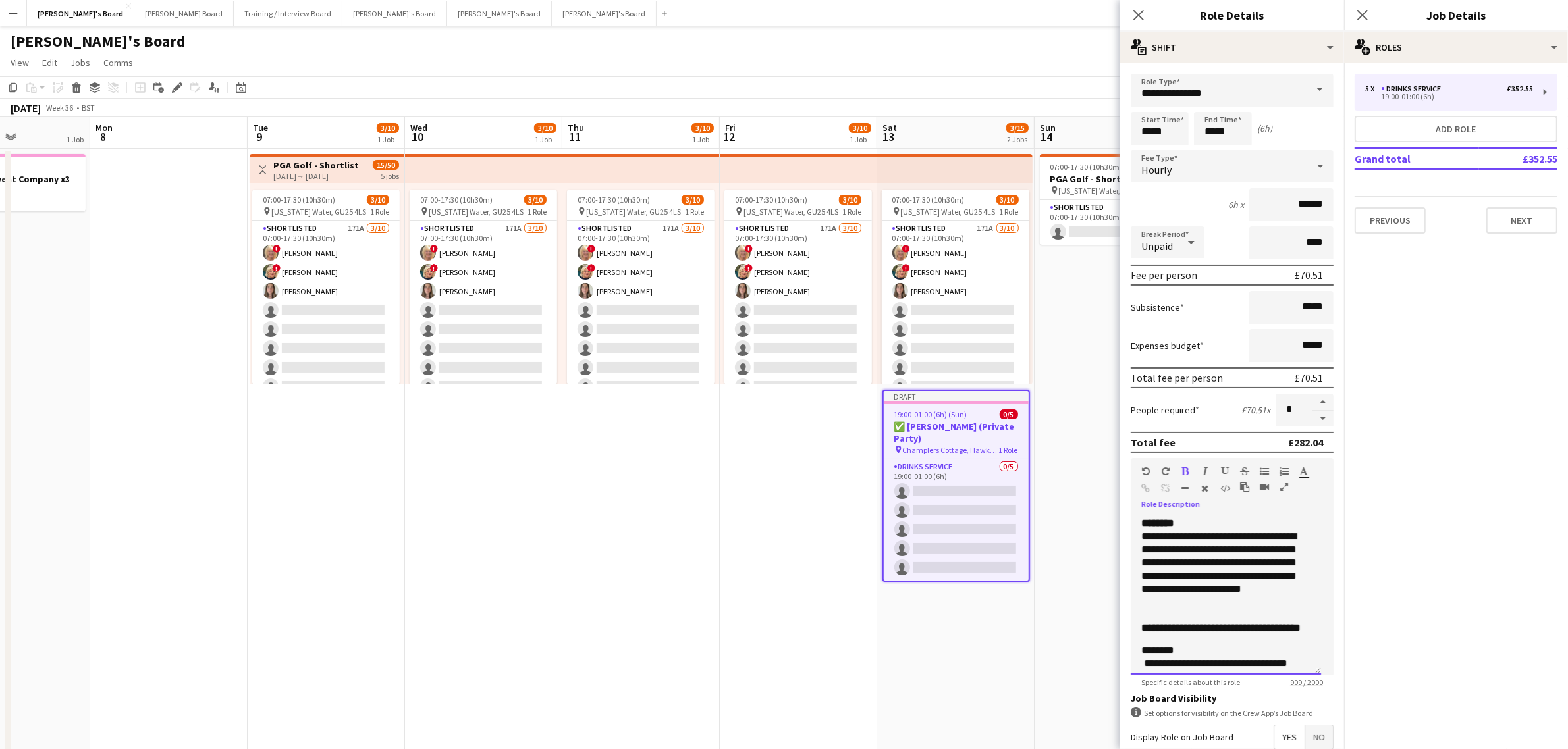
click at [1209, 623] on span "**********" at bounding box center [1220, 628] width 159 height 10
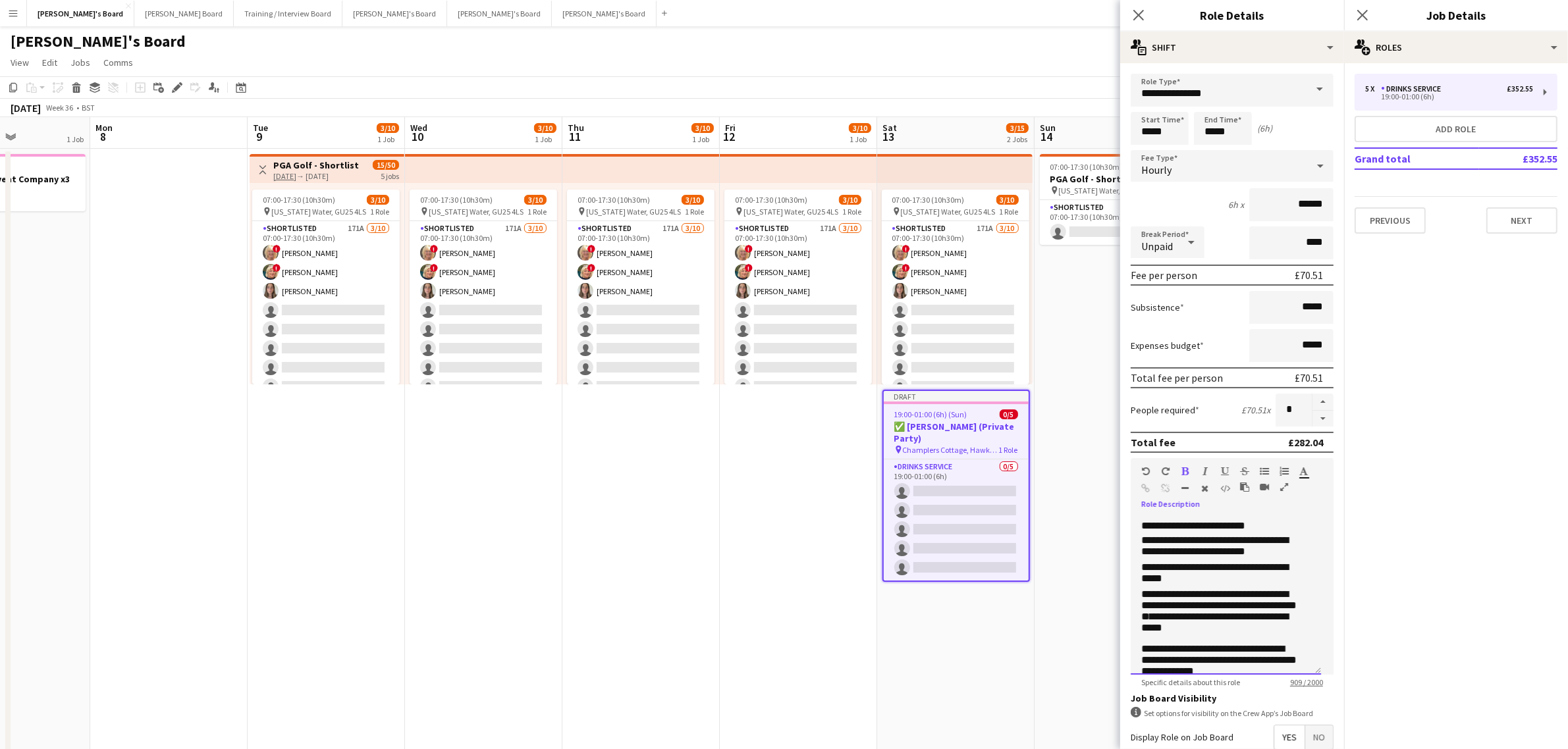
scroll to position [349, 0]
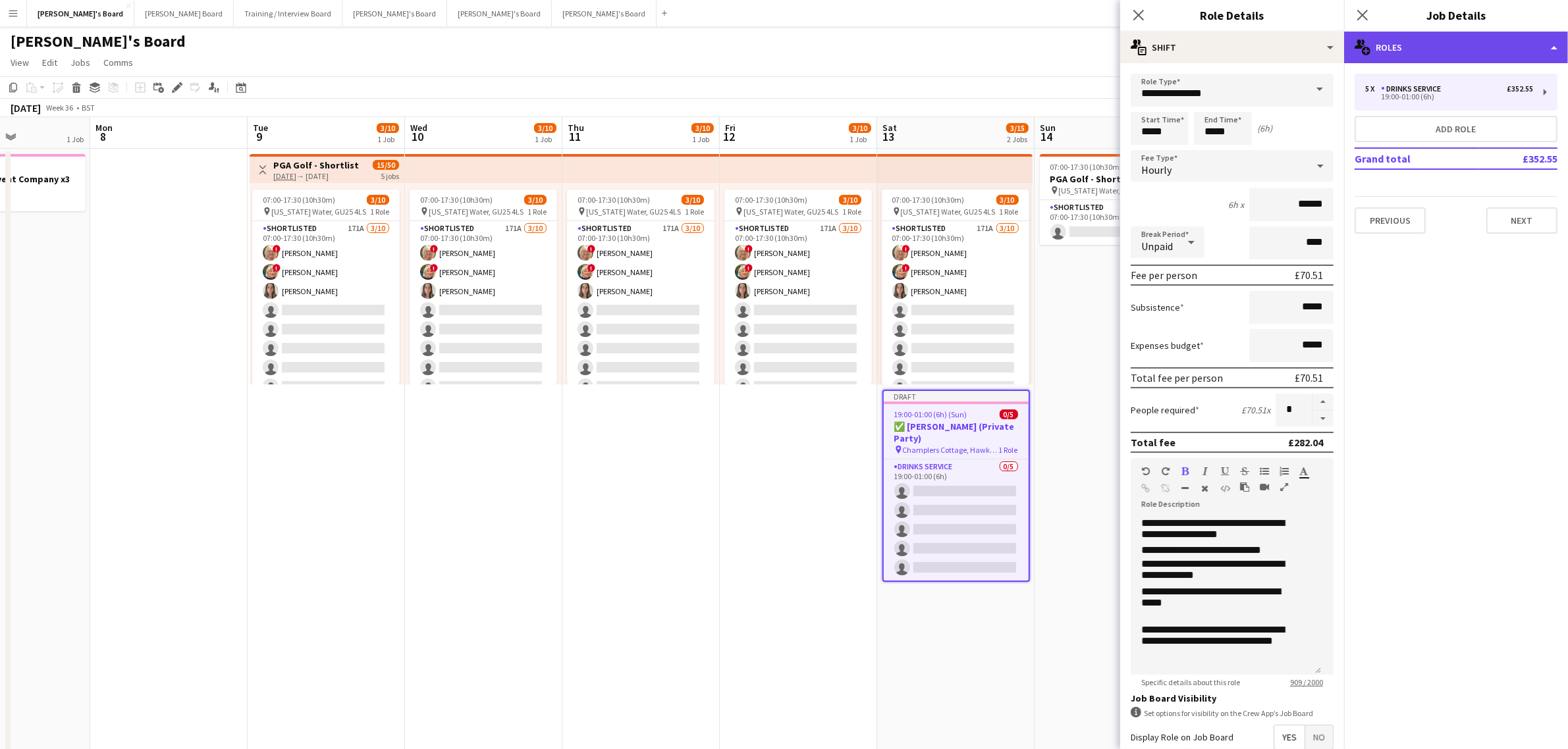
click at [1407, 51] on div "multiple-users-add Roles" at bounding box center [1455, 47] width 224 height 32
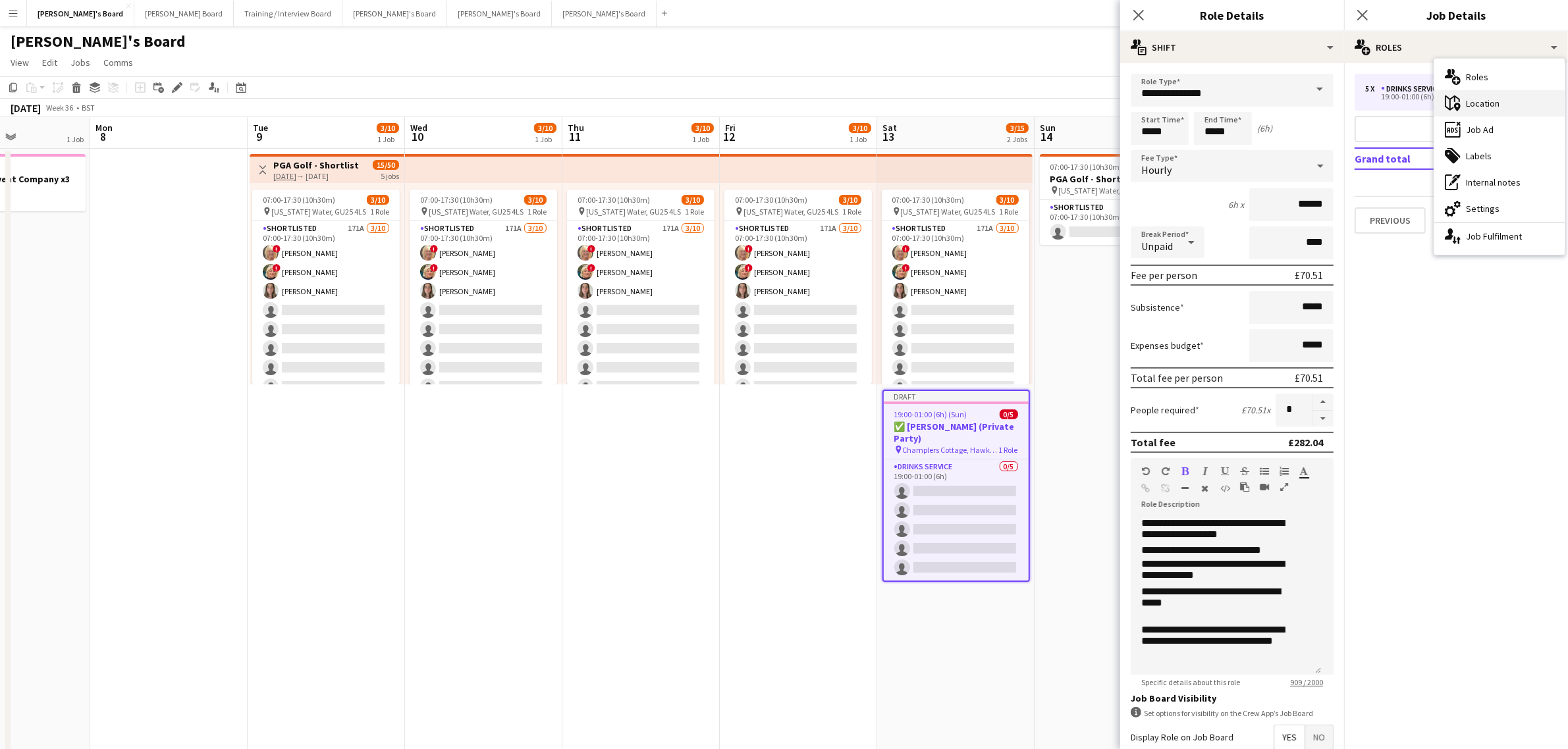
click at [1471, 103] on div "maps-pin-1 Location" at bounding box center [1499, 103] width 131 height 26
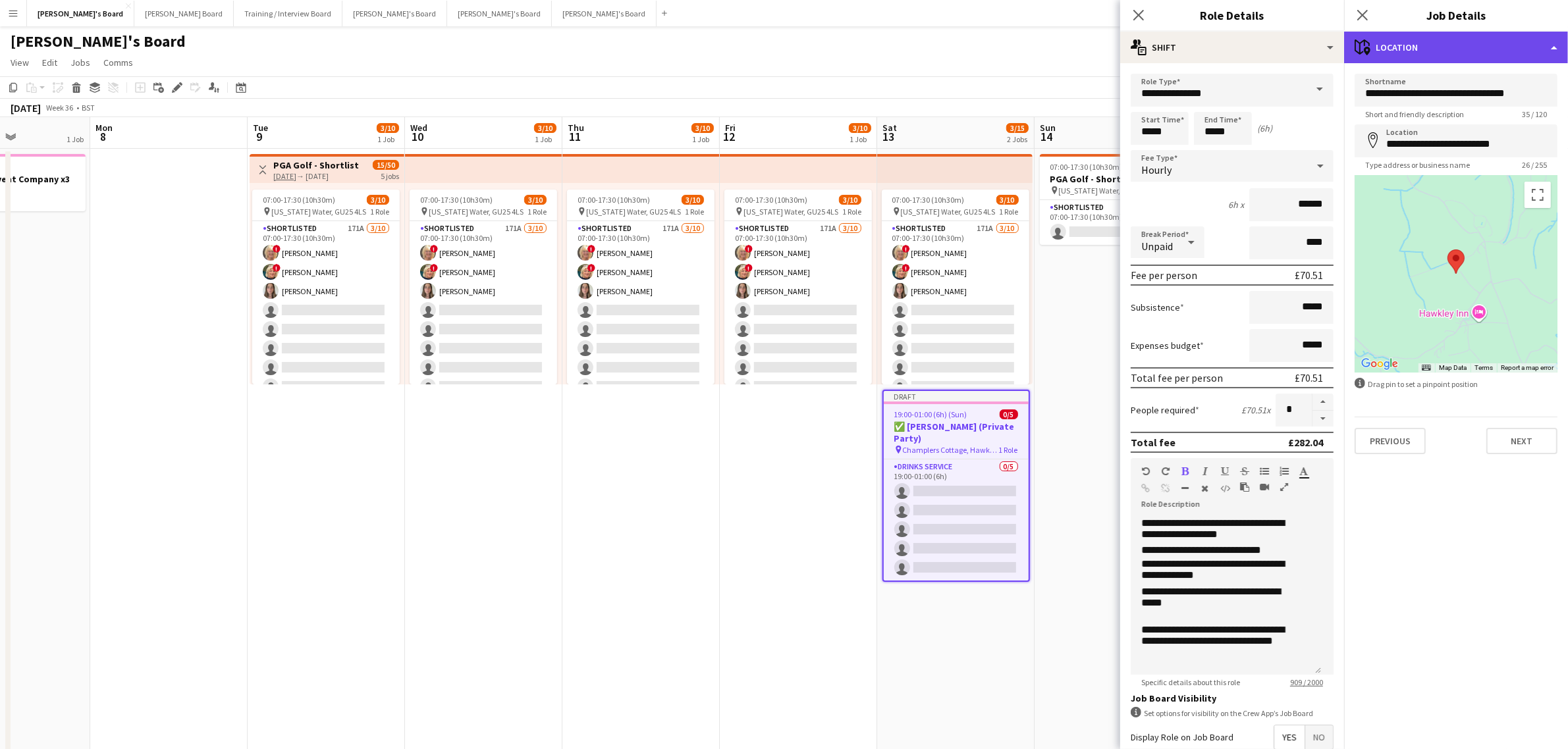
click at [1456, 44] on div "maps-pin-1 Location" at bounding box center [1455, 47] width 224 height 32
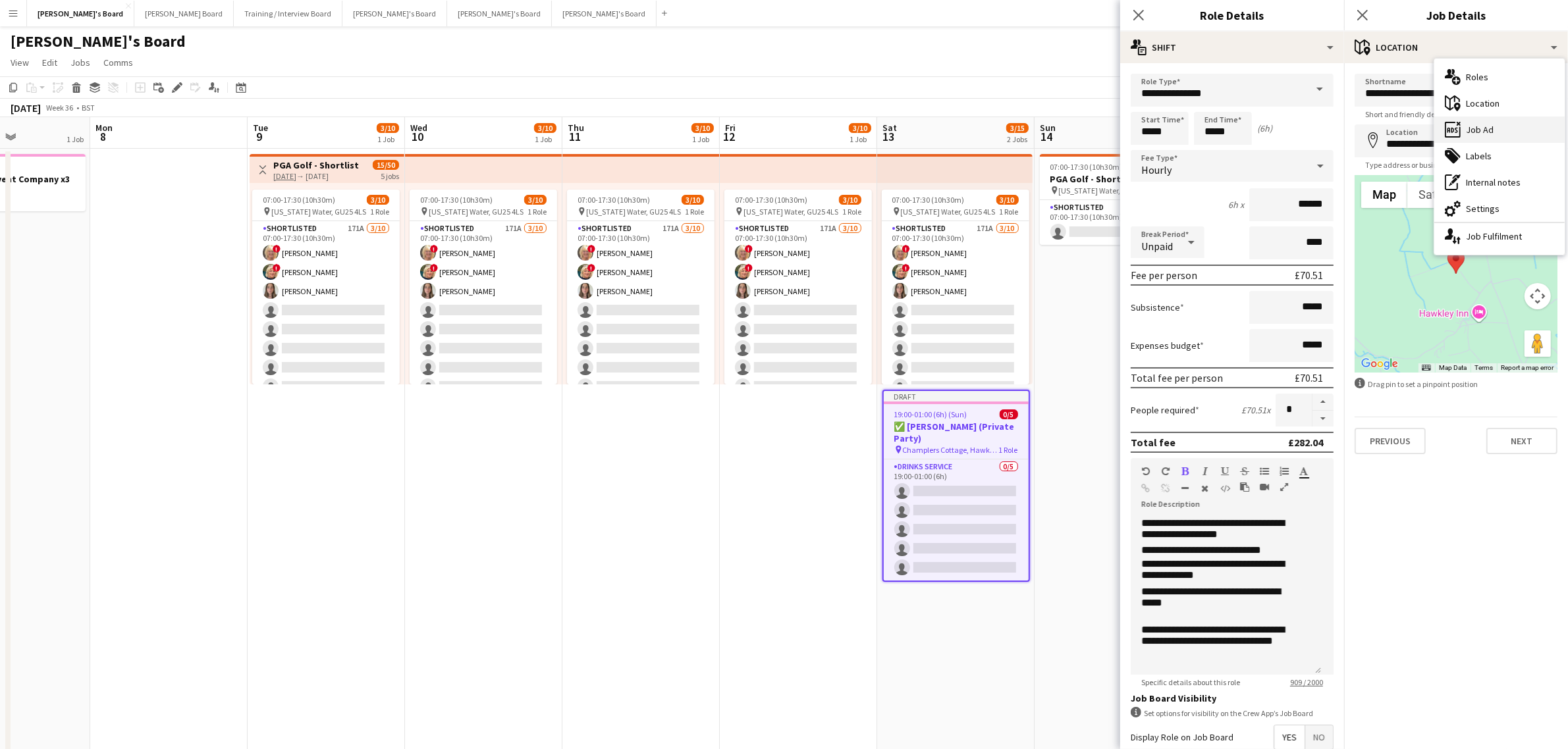
click at [1470, 137] on div "ads-window Job Ad" at bounding box center [1499, 130] width 131 height 26
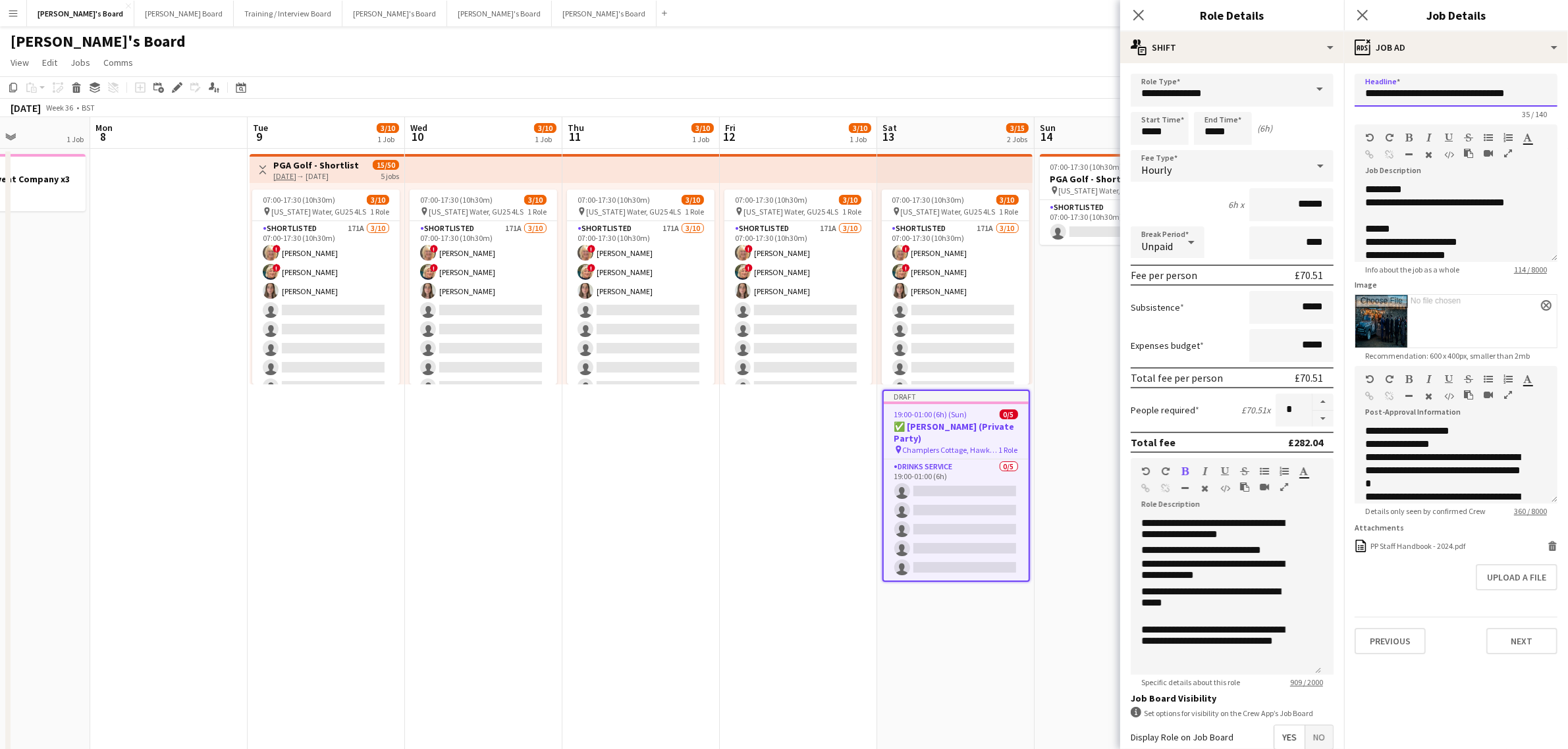
drag, startPoint x: 1521, startPoint y: 94, endPoint x: 1434, endPoint y: 102, distance: 87.4
click at [1434, 102] on input "**********" at bounding box center [1456, 90] width 203 height 33
drag, startPoint x: 1436, startPoint y: 92, endPoint x: 1444, endPoint y: 98, distance: 10.0
click at [1436, 92] on input "**********" at bounding box center [1456, 90] width 203 height 33
click at [1444, 98] on input "**********" at bounding box center [1456, 90] width 203 height 33
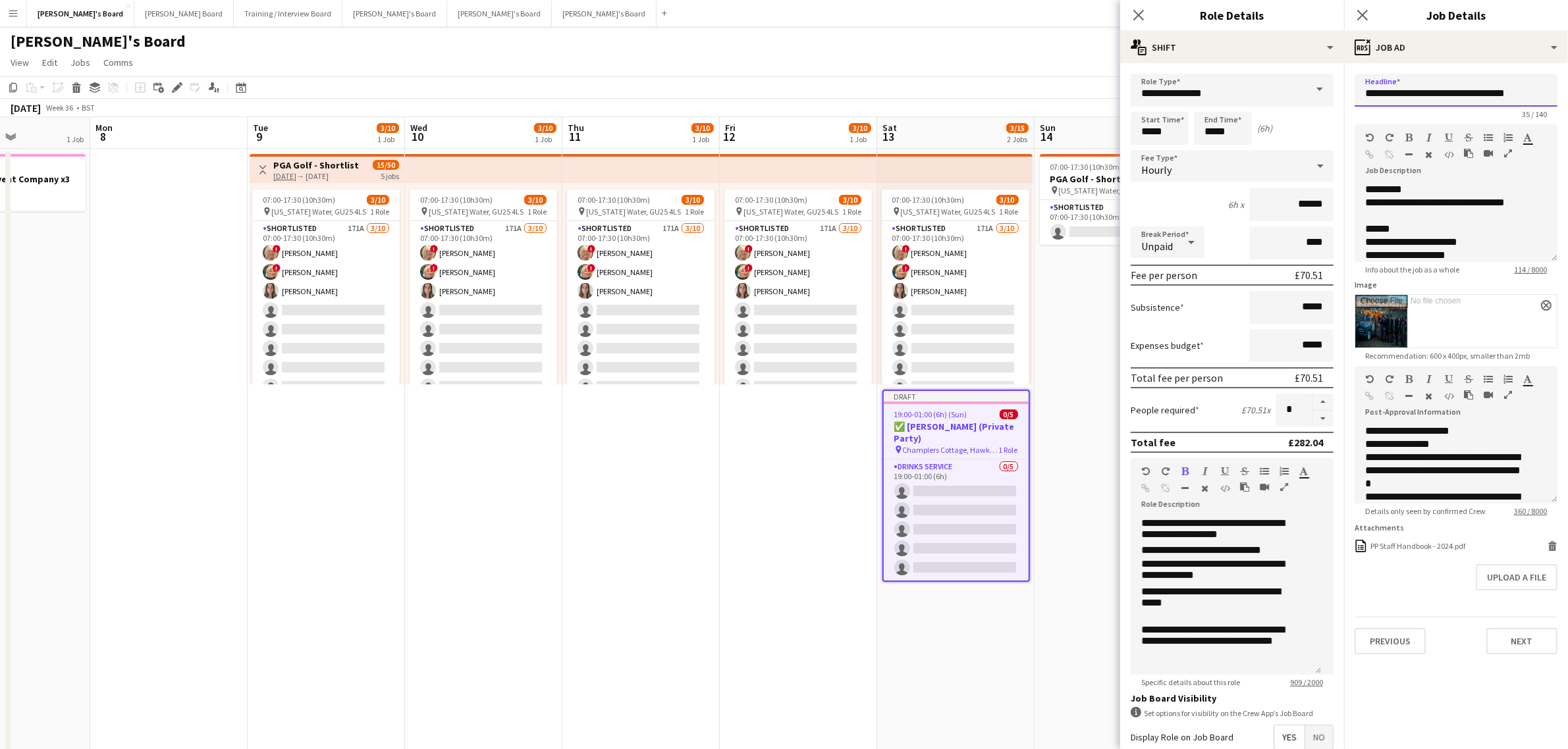
drag, startPoint x: 1514, startPoint y: 97, endPoint x: 1423, endPoint y: 96, distance: 91.0
click at [1423, 96] on input "**********" at bounding box center [1456, 90] width 203 height 33
type input "**********"
click at [1565, 88] on form "**********" at bounding box center [1455, 364] width 224 height 581
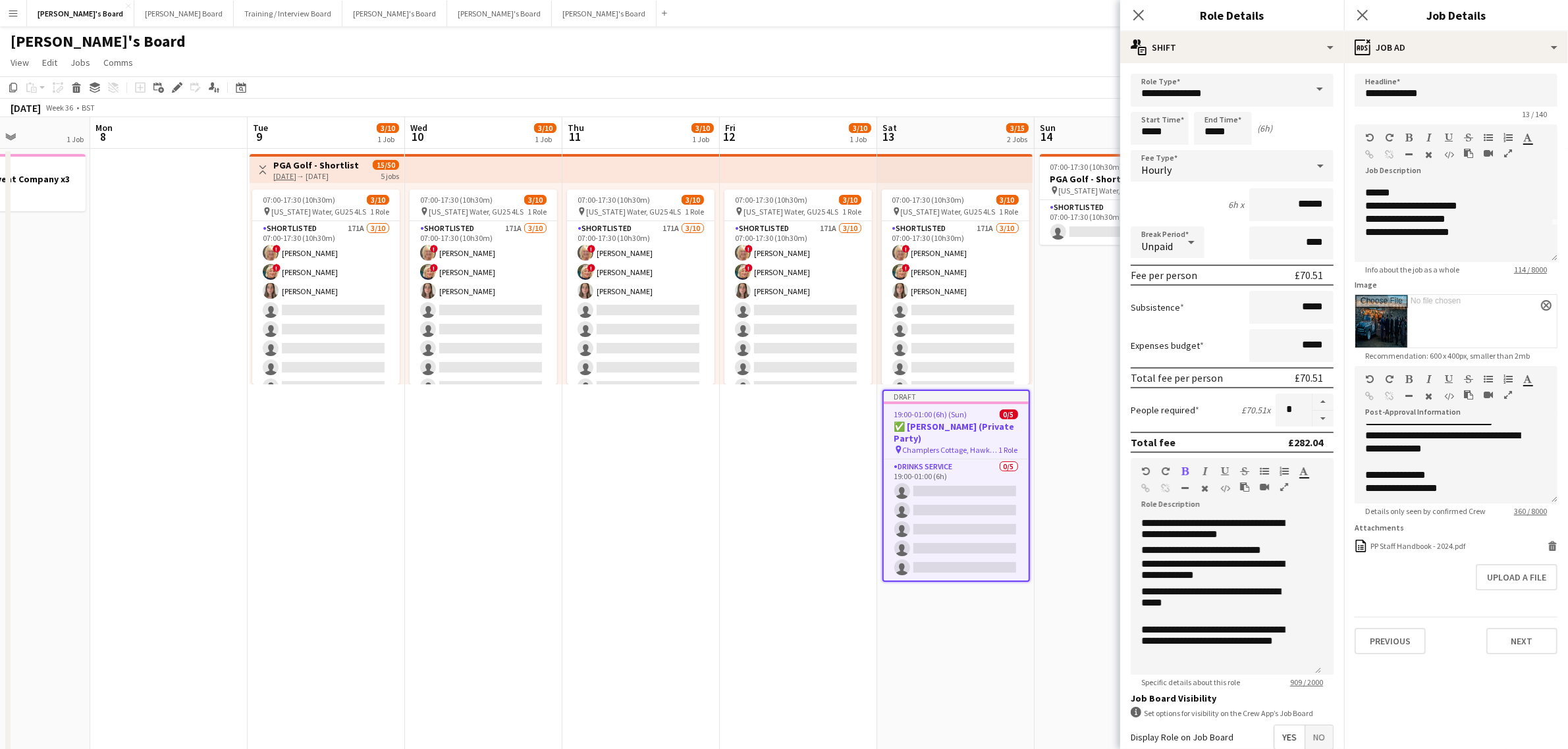
scroll to position [115, 0]
click at [1456, 47] on div "ads-window Job Ad" at bounding box center [1455, 47] width 224 height 32
click at [1482, 206] on div "cog-double-3 Settings" at bounding box center [1499, 208] width 131 height 26
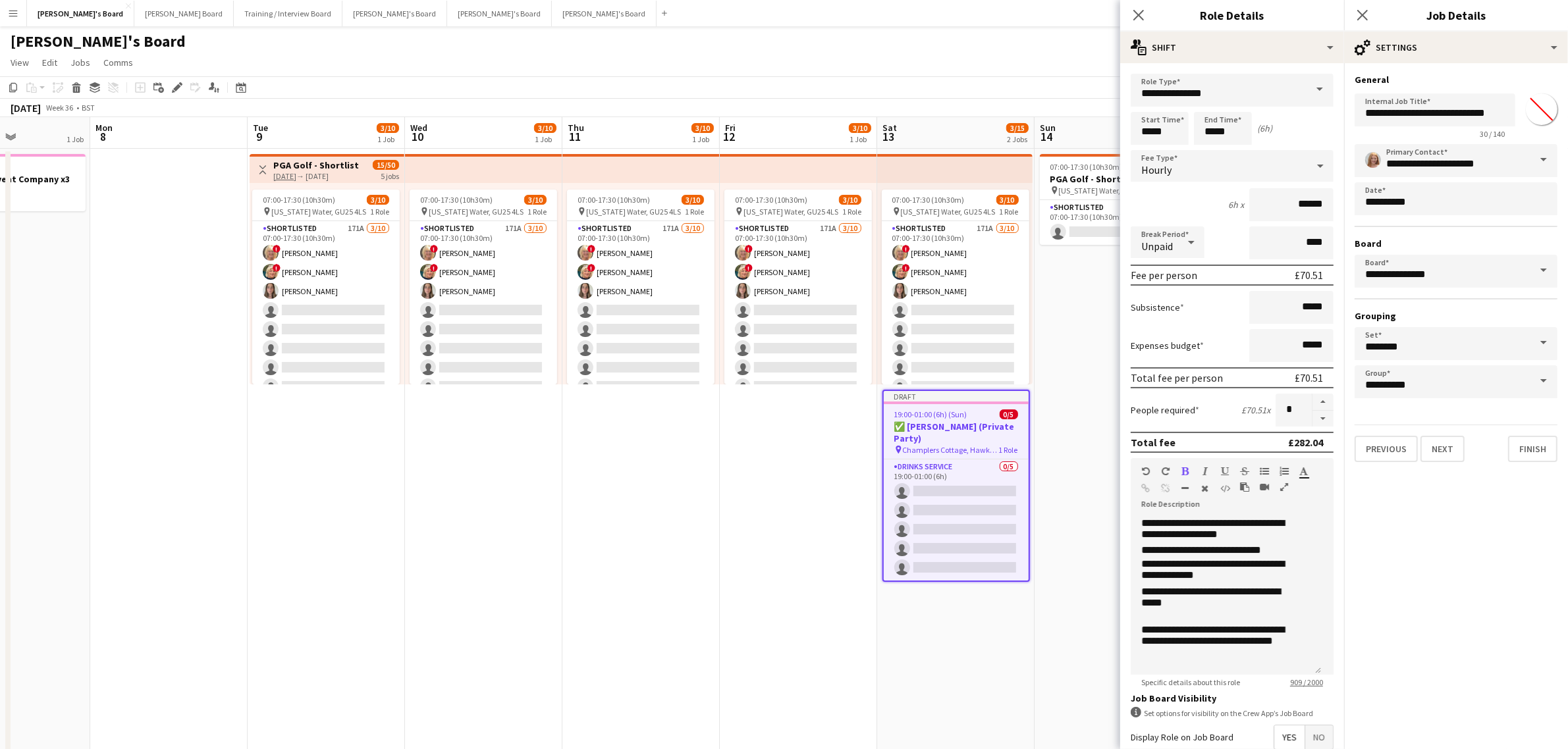
type input "*******"
drag, startPoint x: 1383, startPoint y: 111, endPoint x: 1323, endPoint y: 94, distance: 62.4
click at [1384, 110] on input "**********" at bounding box center [1435, 110] width 161 height 33
type input "**********"
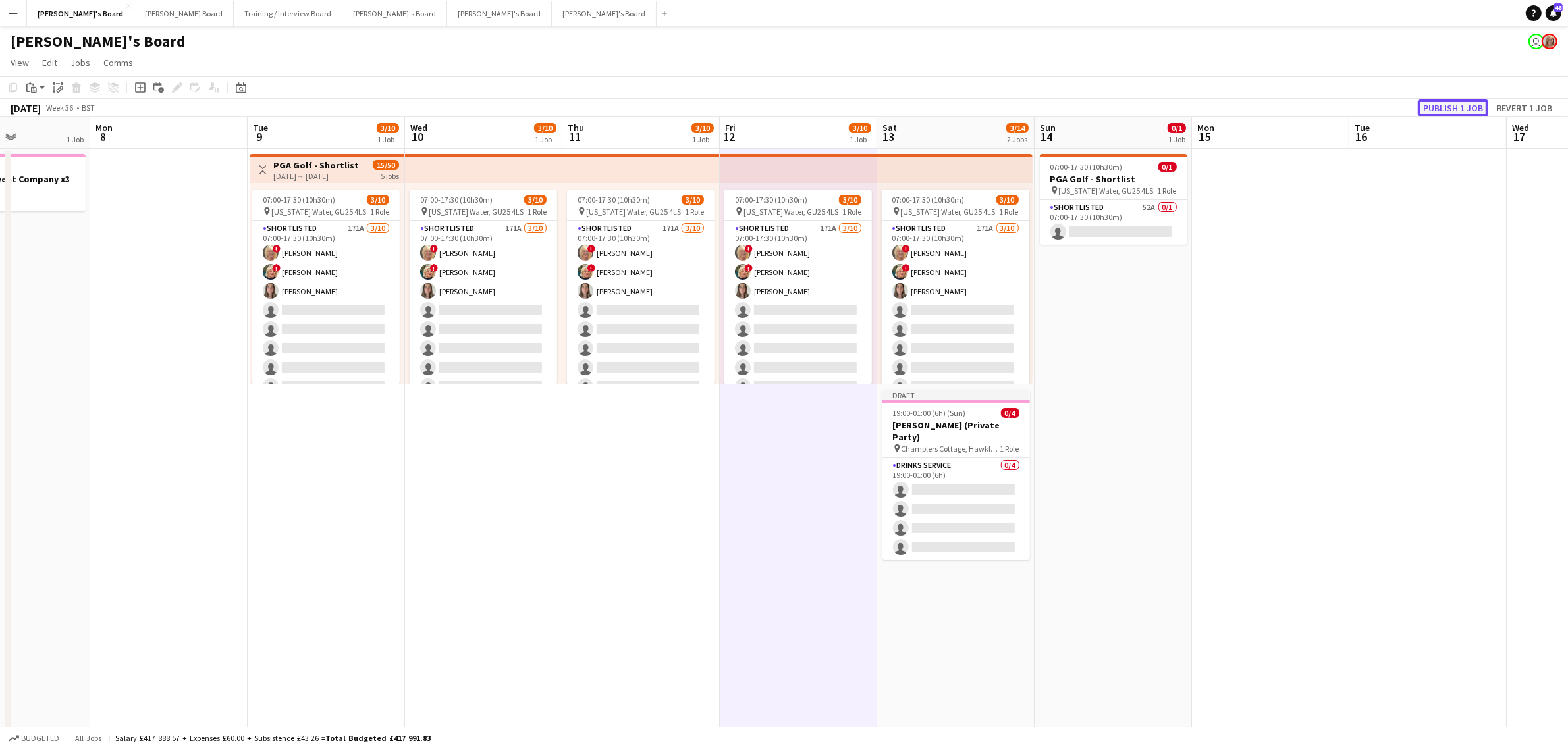
click at [1444, 100] on button "Publish 1 job" at bounding box center [1452, 108] width 70 height 17
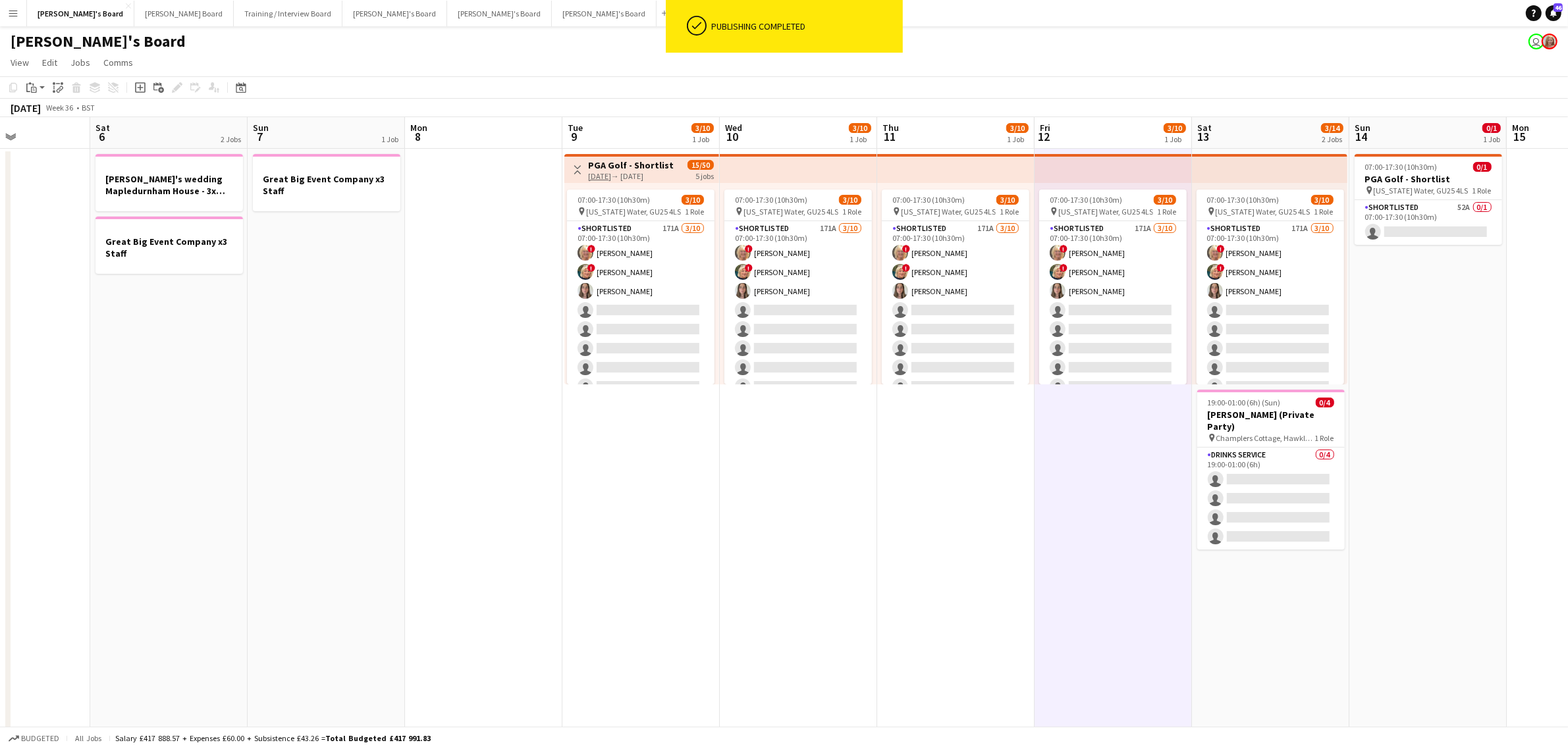
drag, startPoint x: 640, startPoint y: 563, endPoint x: 1110, endPoint y: 555, distance: 470.1
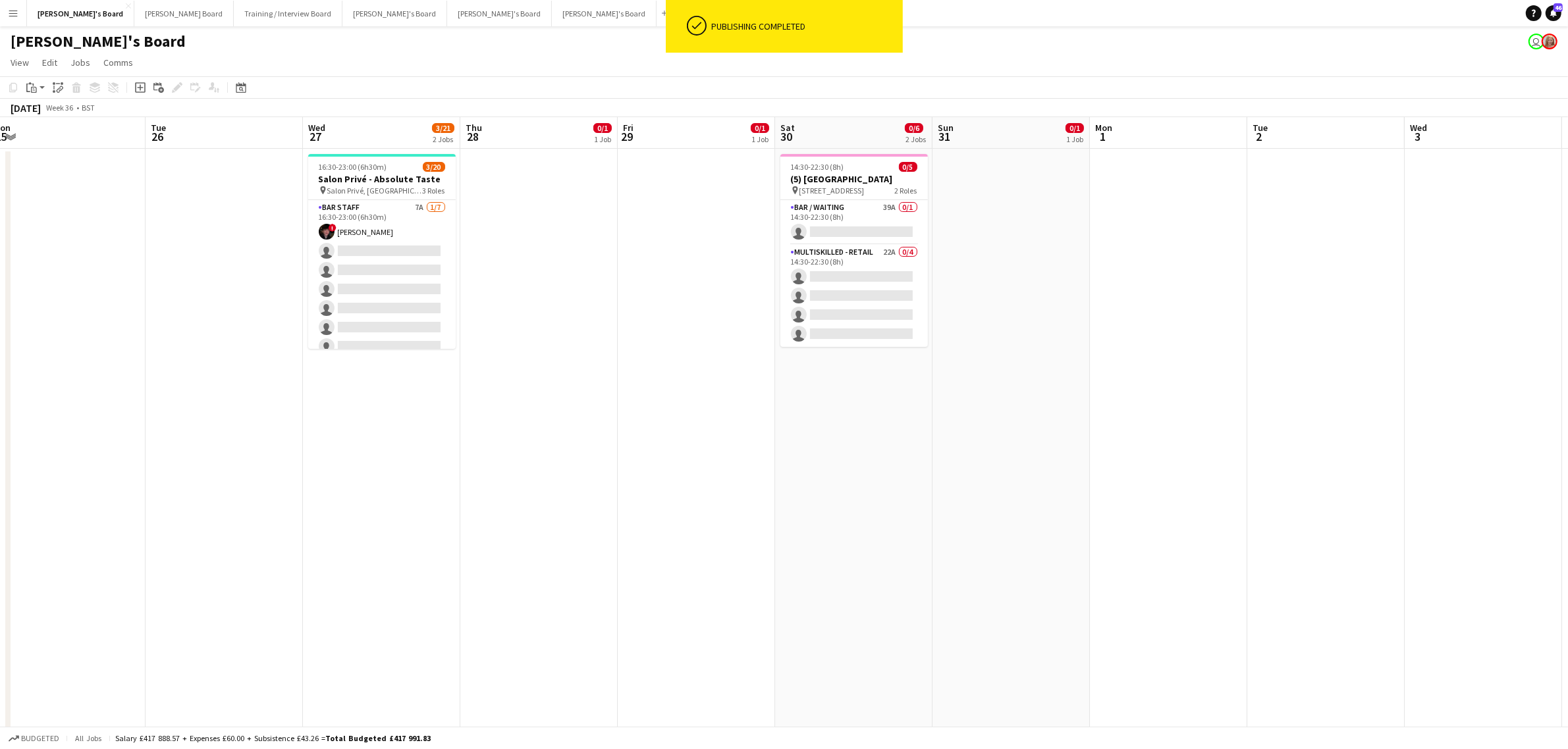
drag, startPoint x: 1141, startPoint y: 392, endPoint x: 667, endPoint y: 416, distance: 474.6
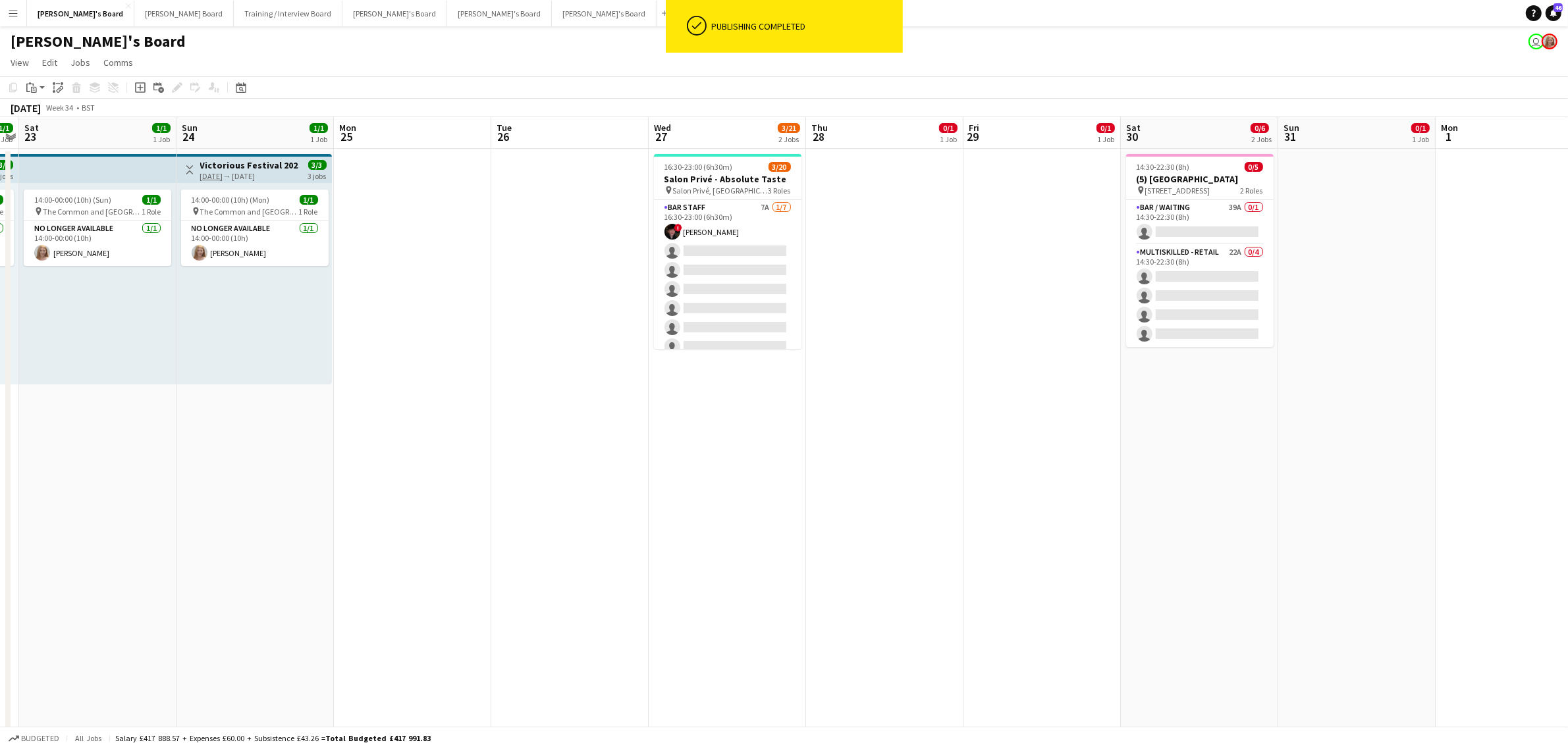
drag, startPoint x: 667, startPoint y: 416, endPoint x: 740, endPoint y: 412, distance: 73.1
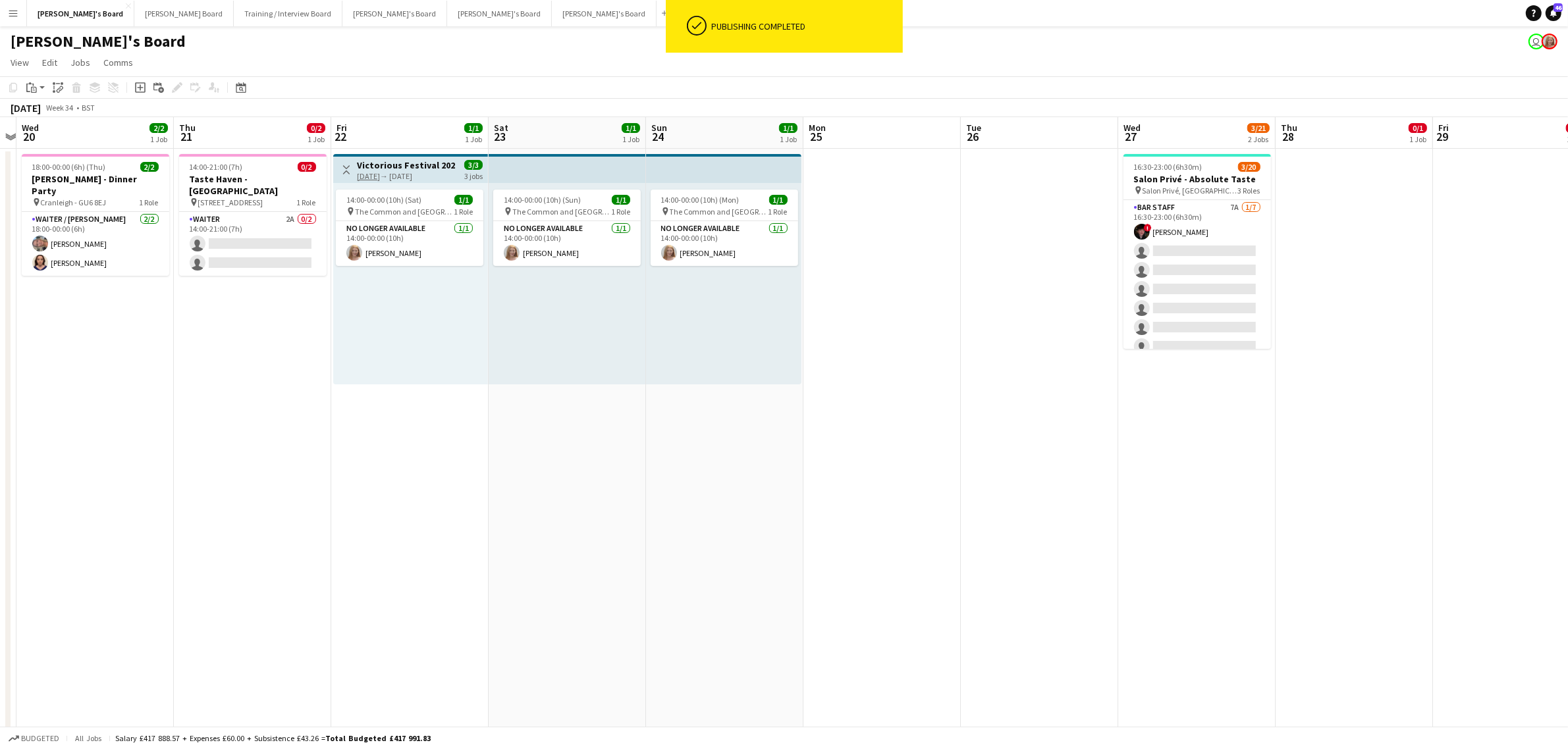
drag, startPoint x: 991, startPoint y: 410, endPoint x: 1041, endPoint y: 416, distance: 50.4
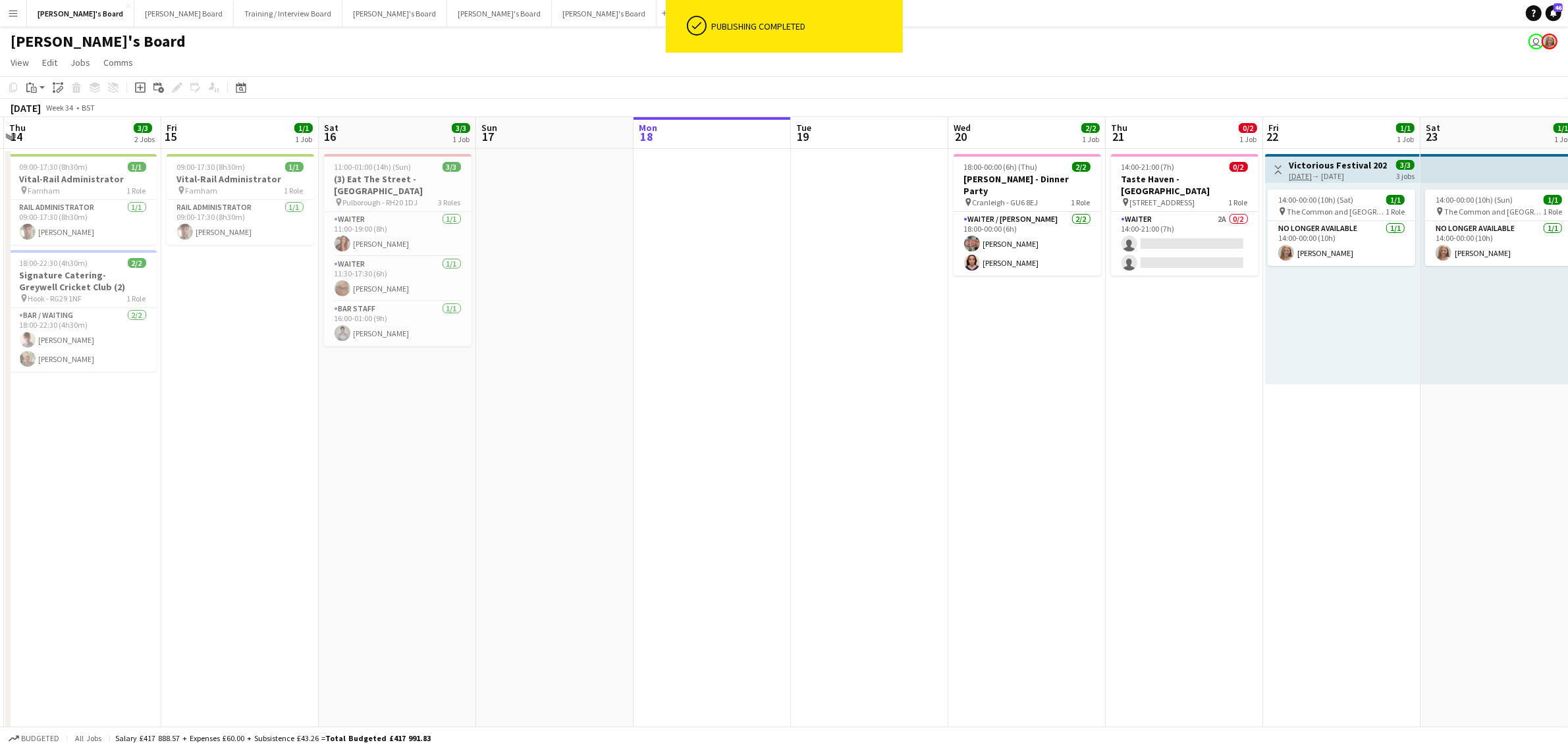
drag, startPoint x: 556, startPoint y: 448, endPoint x: 647, endPoint y: 448, distance: 91.0
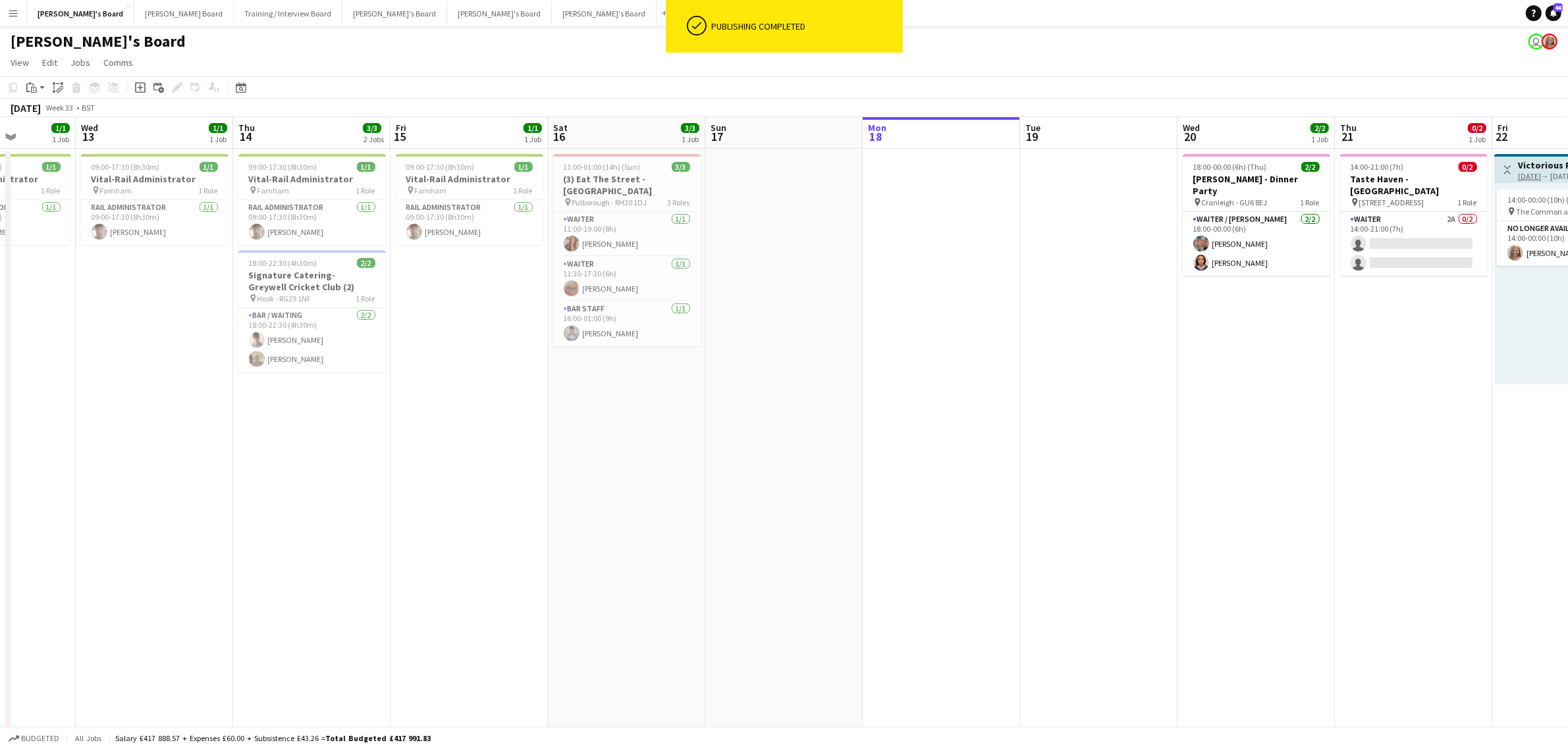
scroll to position [0, 445]
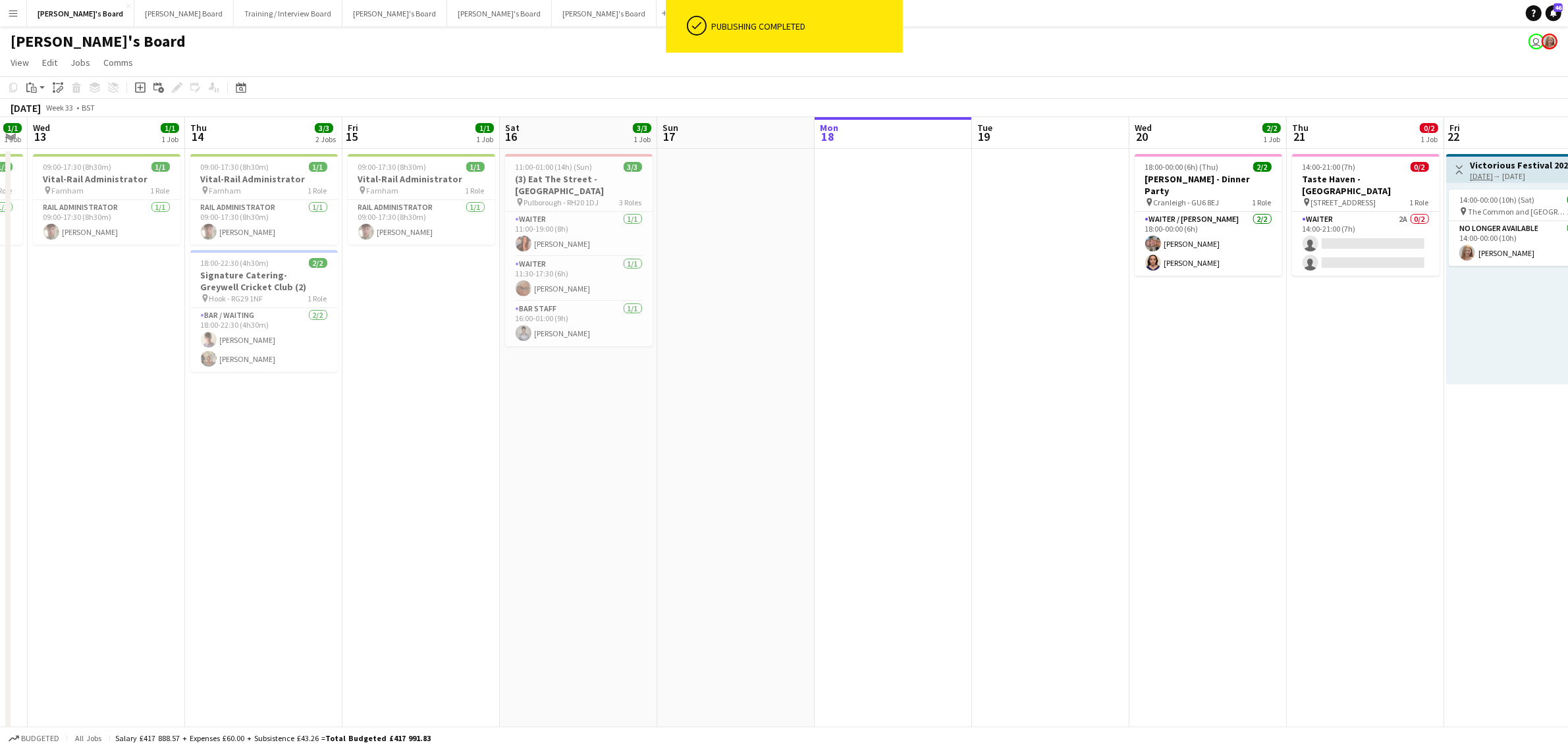
drag, startPoint x: 647, startPoint y: 448, endPoint x: 127, endPoint y: 458, distance: 520.1
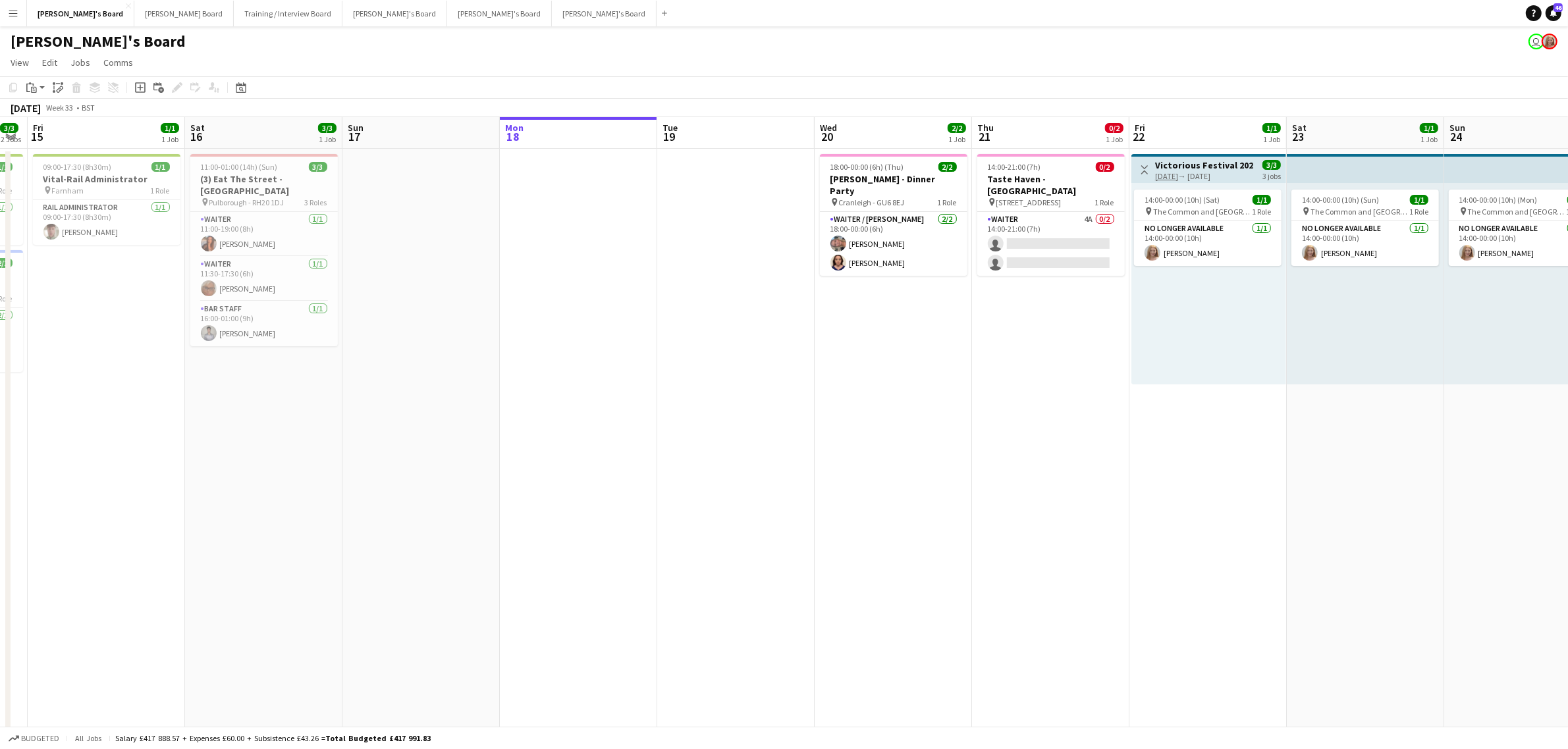
drag, startPoint x: 353, startPoint y: 482, endPoint x: 1132, endPoint y: 447, distance: 779.8
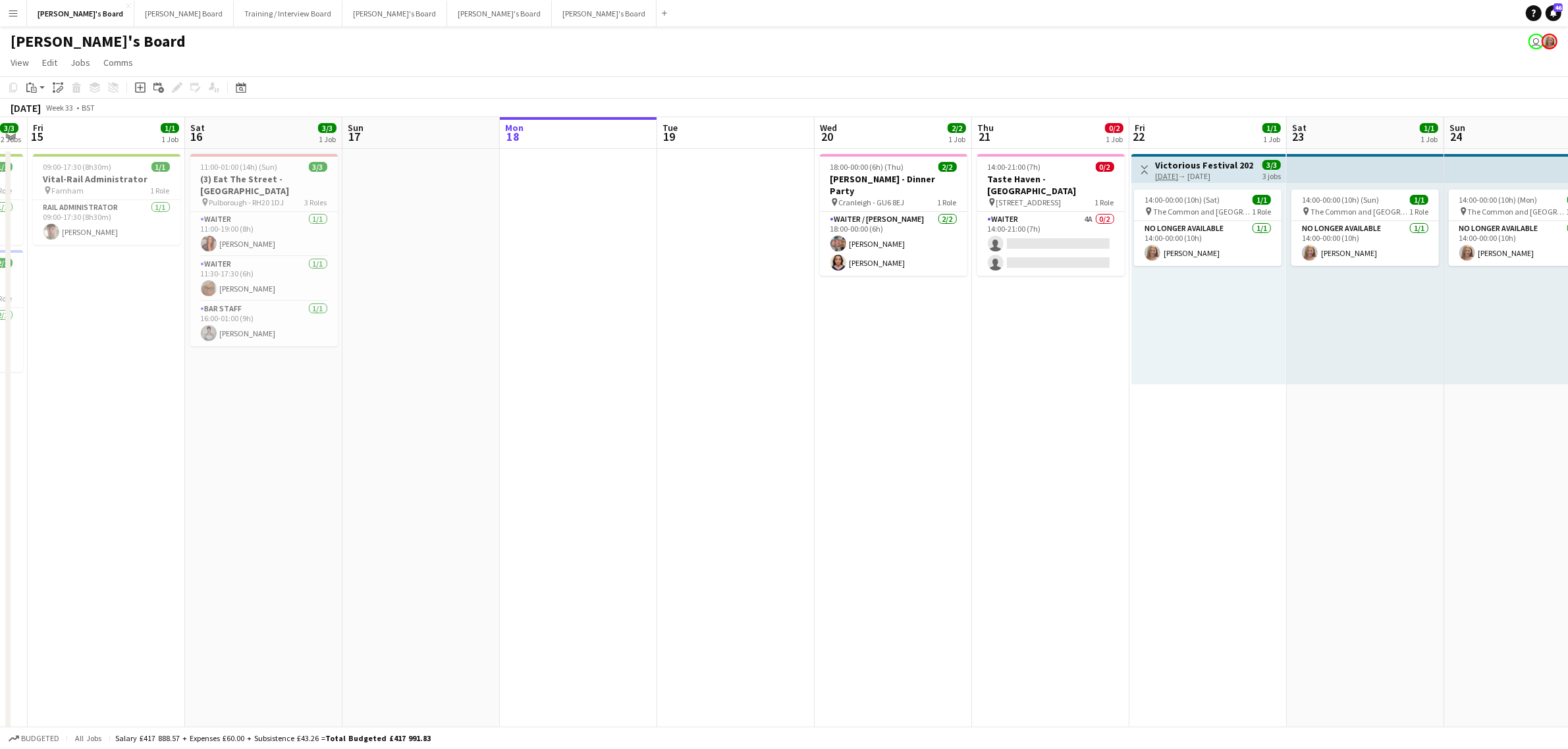
drag, startPoint x: 1064, startPoint y: 428, endPoint x: 1156, endPoint y: 404, distance: 95.1
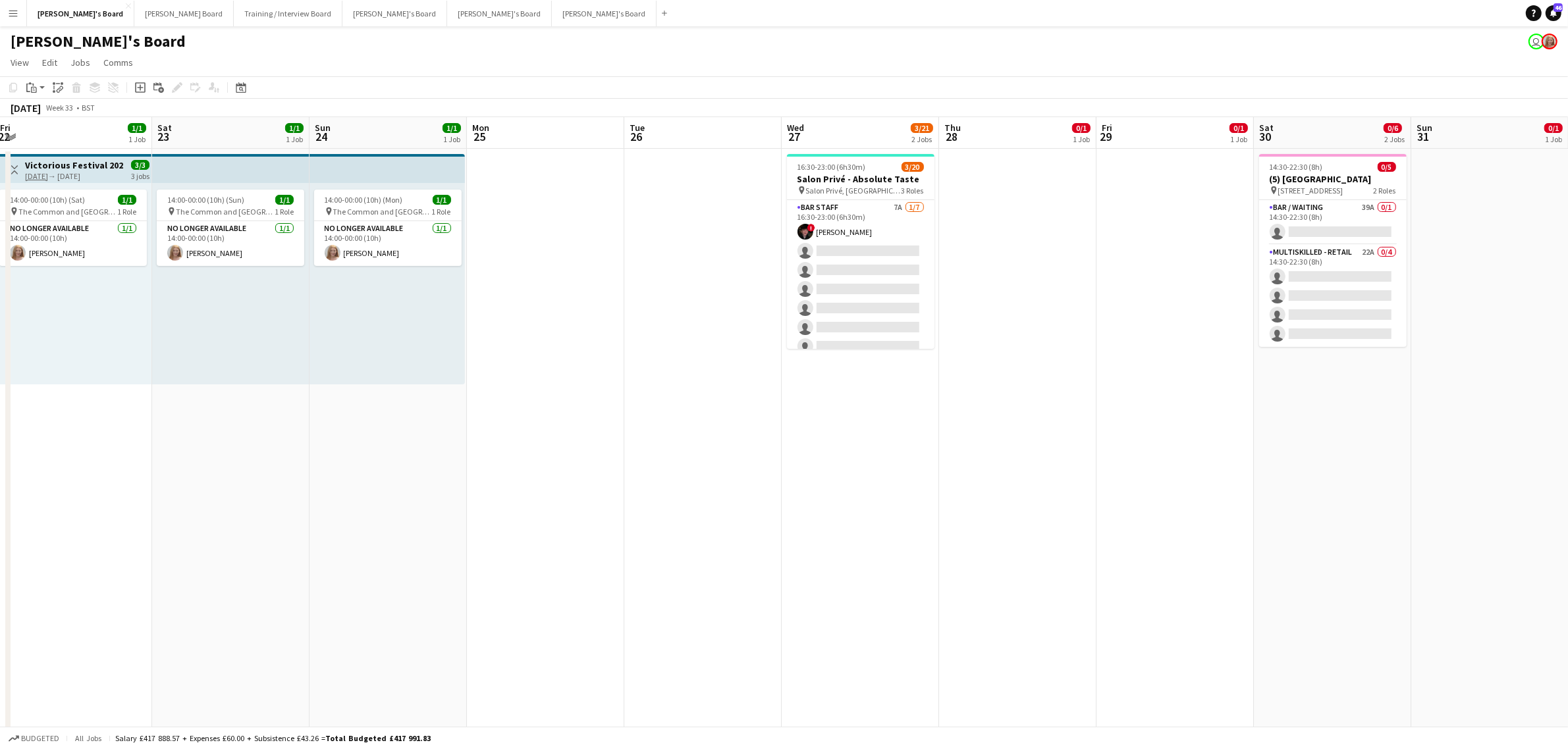
scroll to position [0, 402]
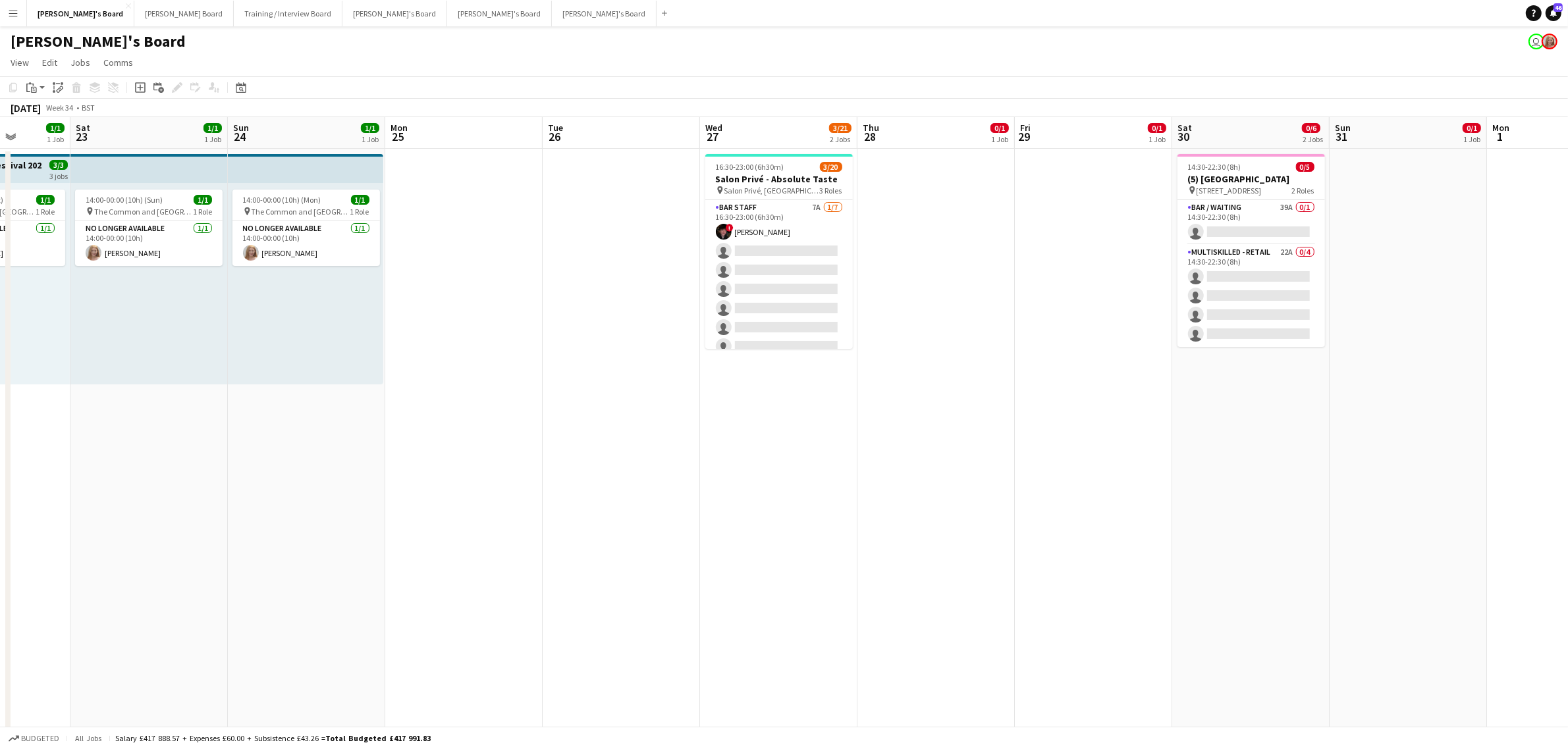
drag, startPoint x: 870, startPoint y: 408, endPoint x: 374, endPoint y: 458, distance: 498.5
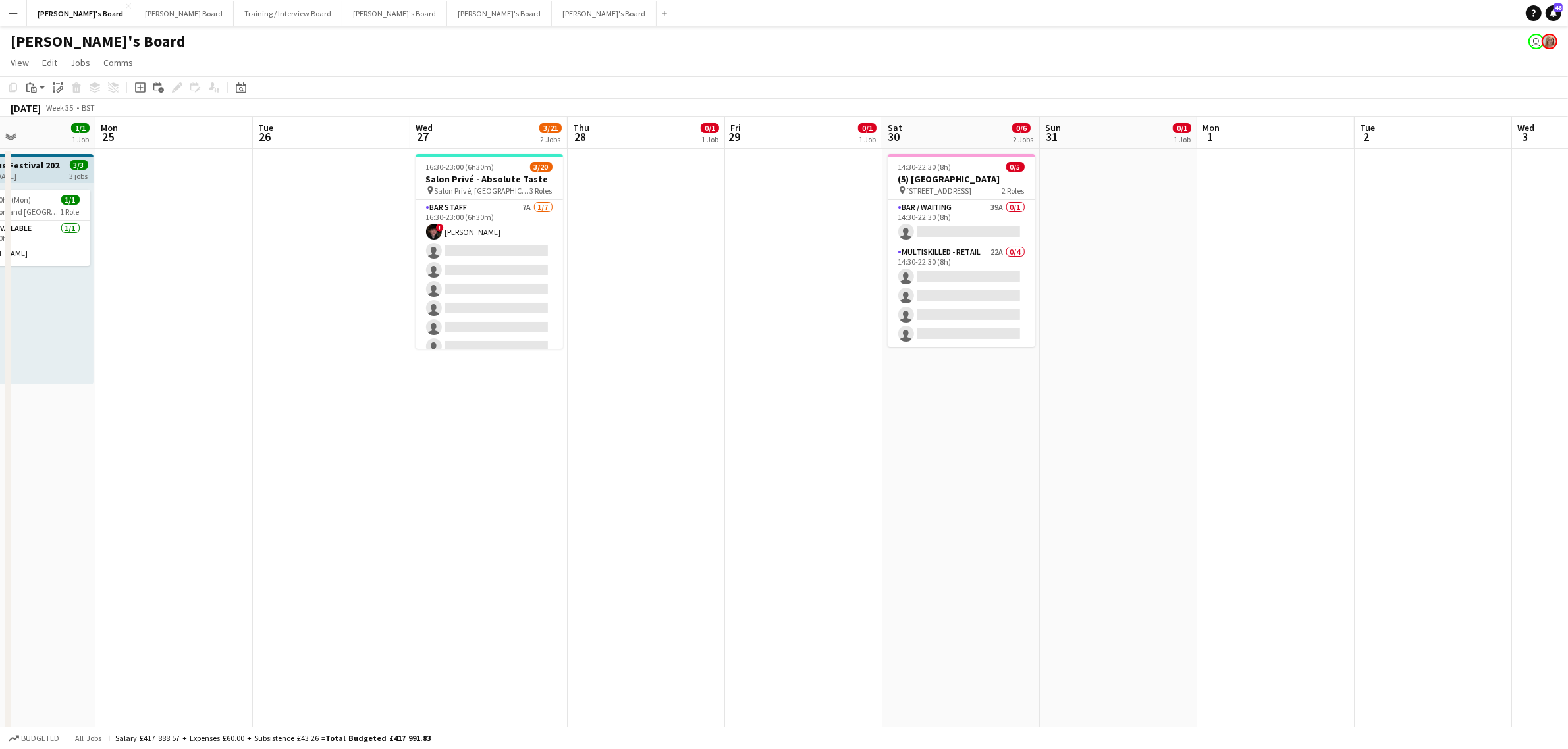
drag, startPoint x: 517, startPoint y: 359, endPoint x: 724, endPoint y: 356, distance: 207.0
drag, startPoint x: 749, startPoint y: 344, endPoint x: 558, endPoint y: 357, distance: 191.4
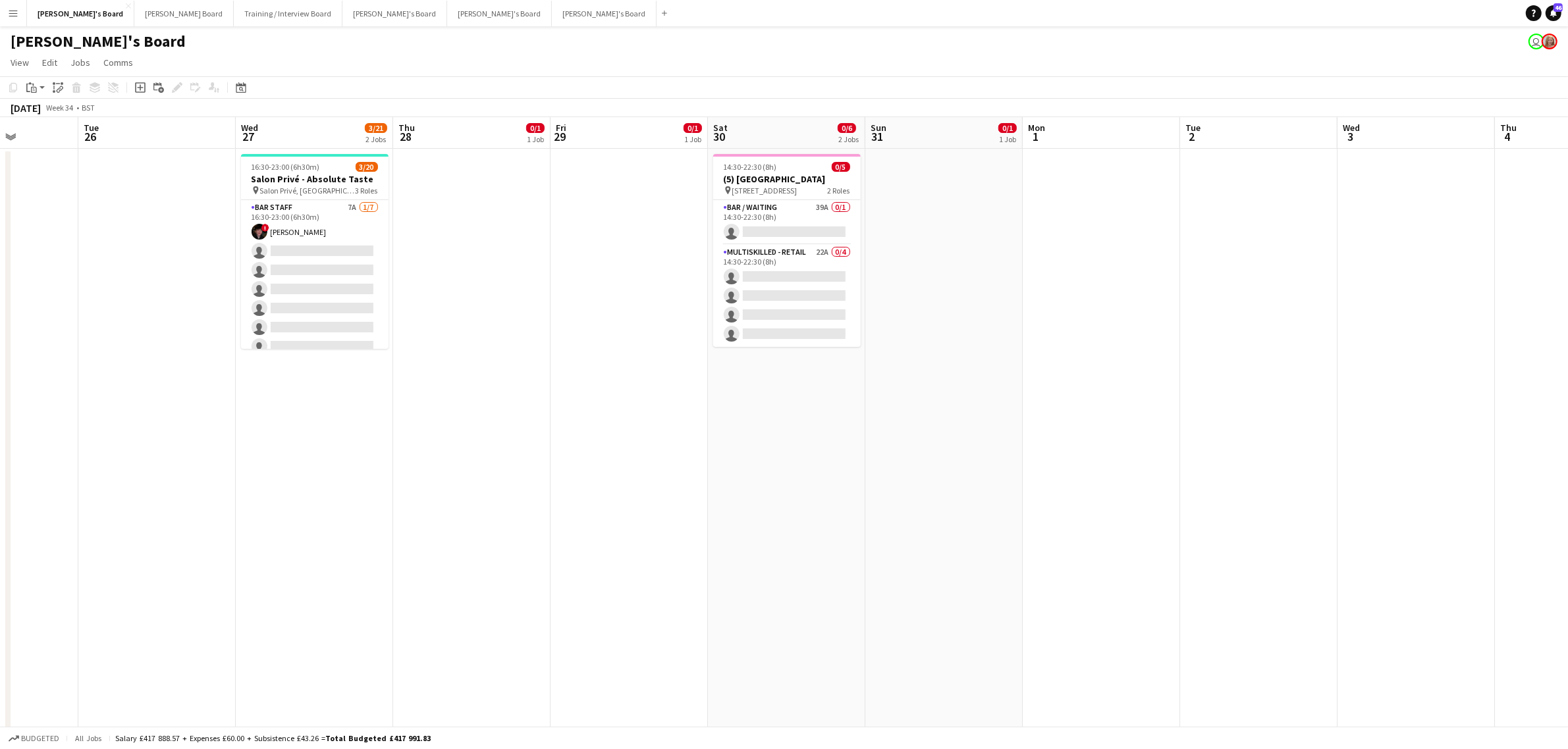
drag, startPoint x: 1097, startPoint y: 354, endPoint x: 963, endPoint y: 386, distance: 137.8
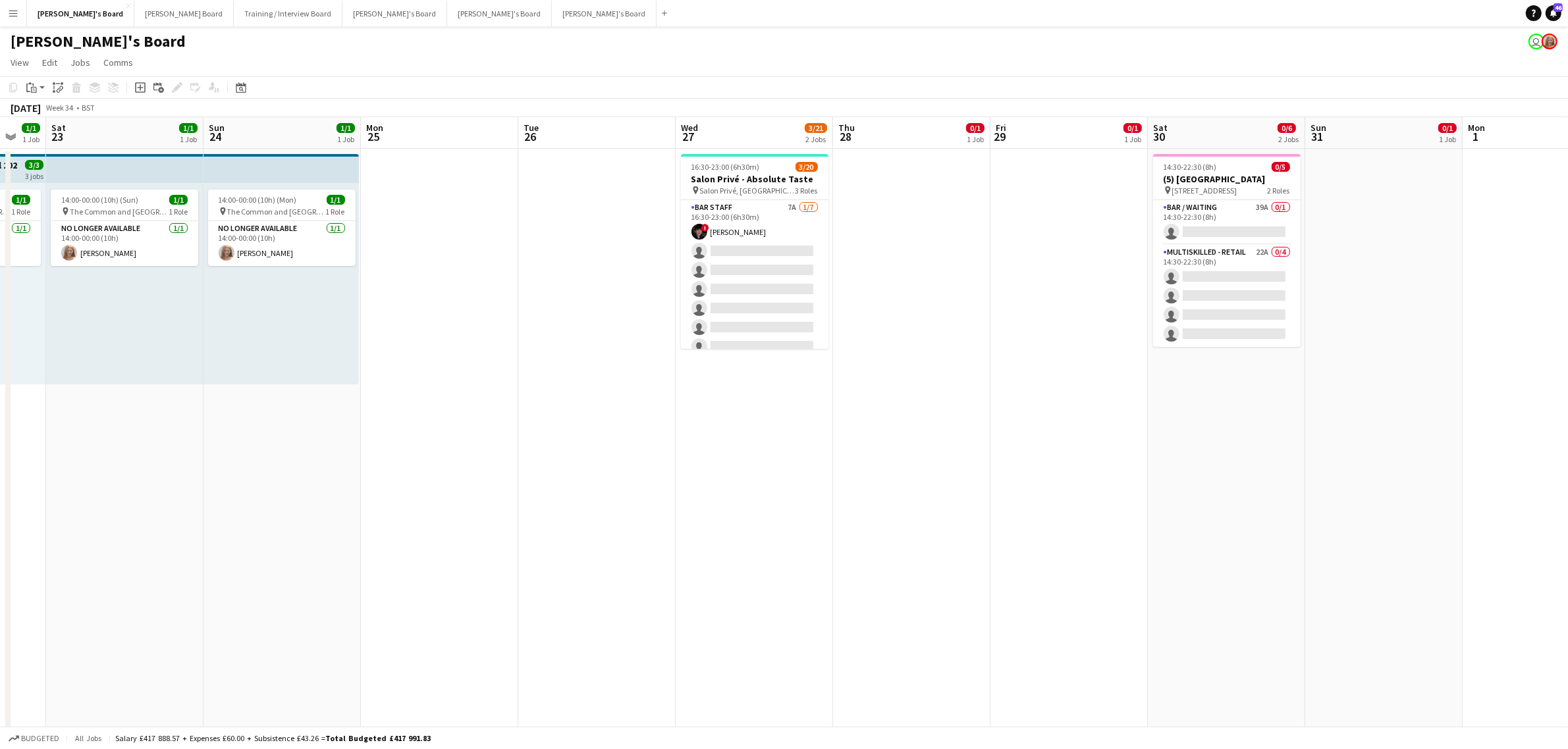
drag, startPoint x: 742, startPoint y: 424, endPoint x: 1066, endPoint y: 409, distance: 324.3
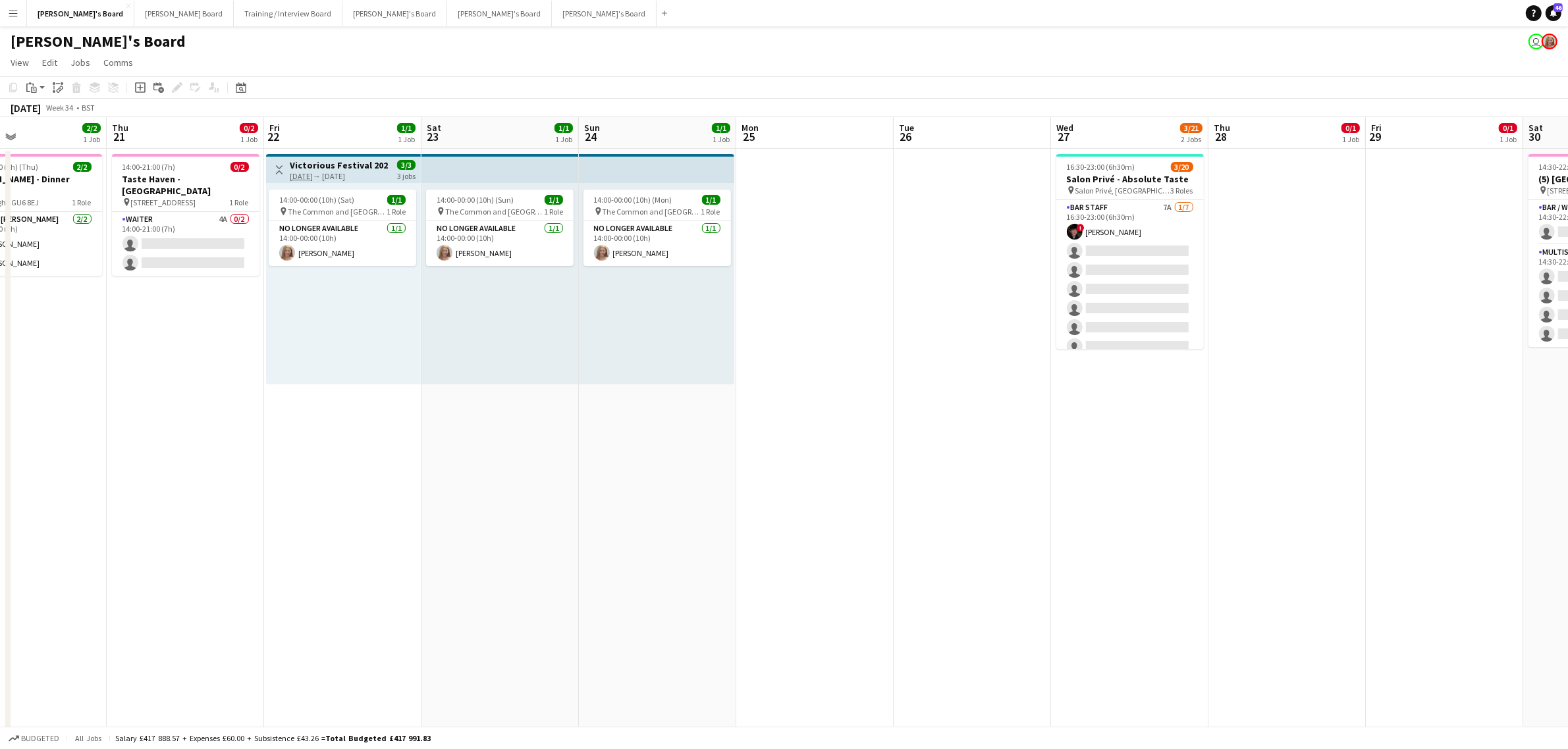
scroll to position [0, 516]
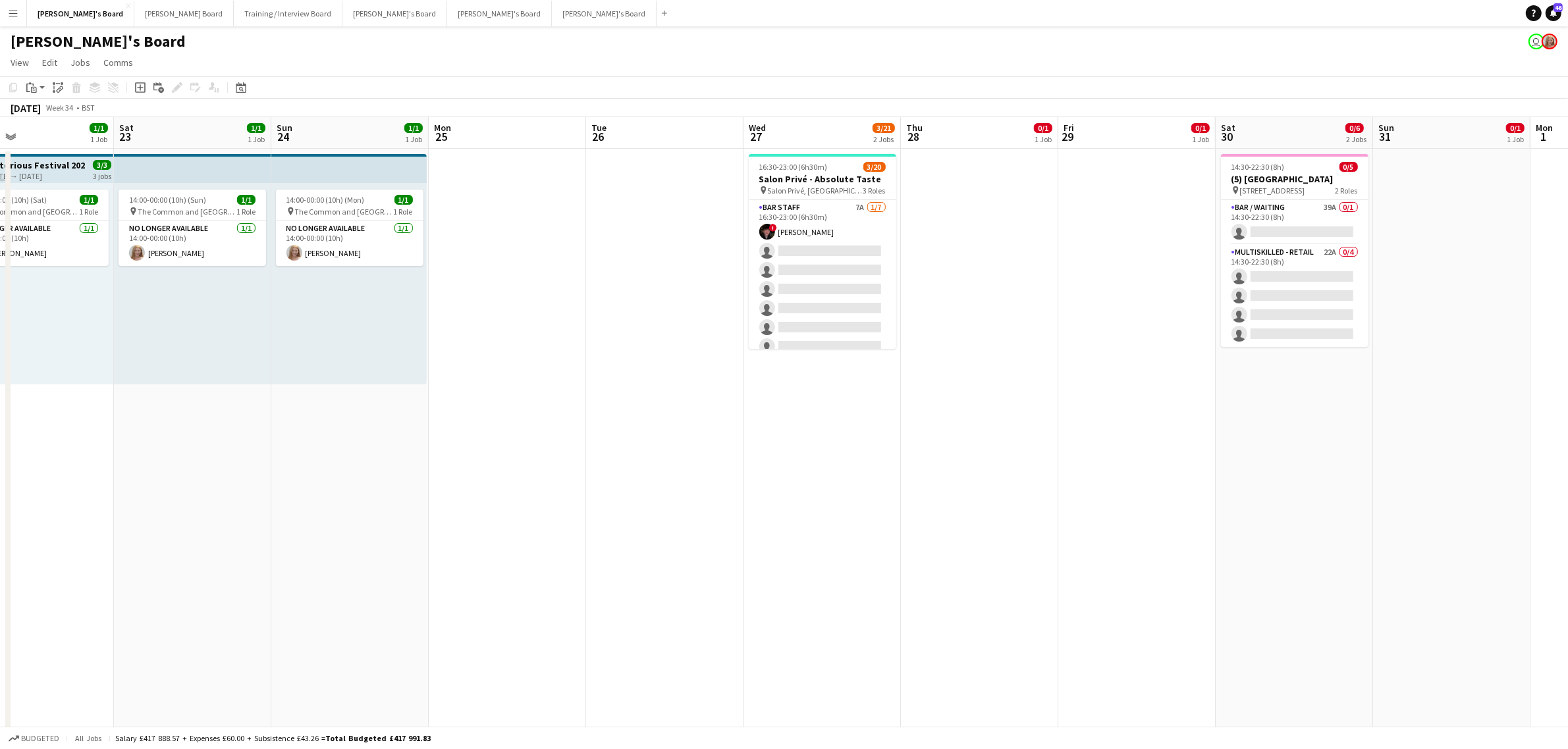
drag, startPoint x: 955, startPoint y: 396, endPoint x: 782, endPoint y: 421, distance: 174.8
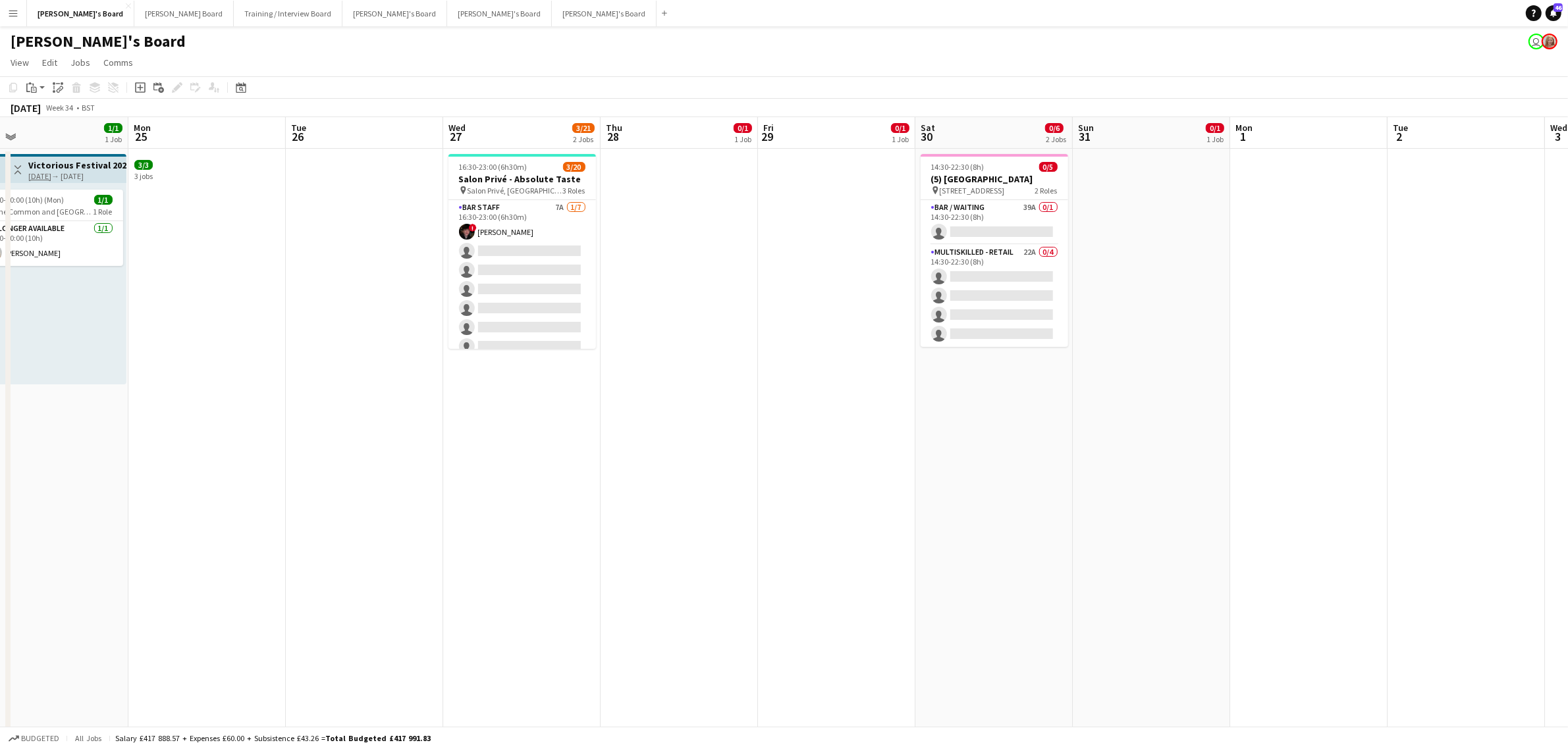
drag, startPoint x: 1051, startPoint y: 346, endPoint x: 763, endPoint y: 359, distance: 288.3
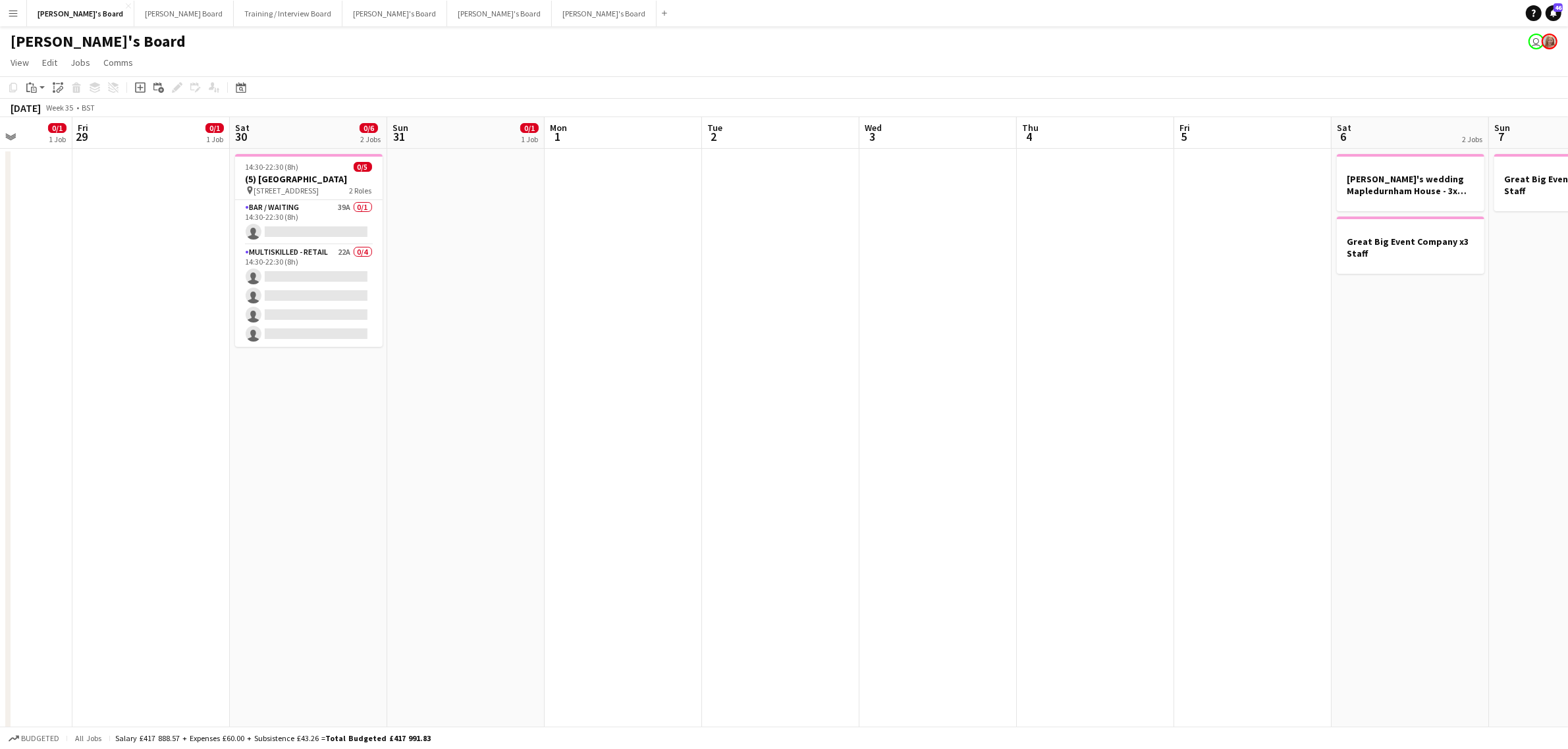
drag, startPoint x: 1340, startPoint y: 367, endPoint x: 672, endPoint y: 422, distance: 670.3
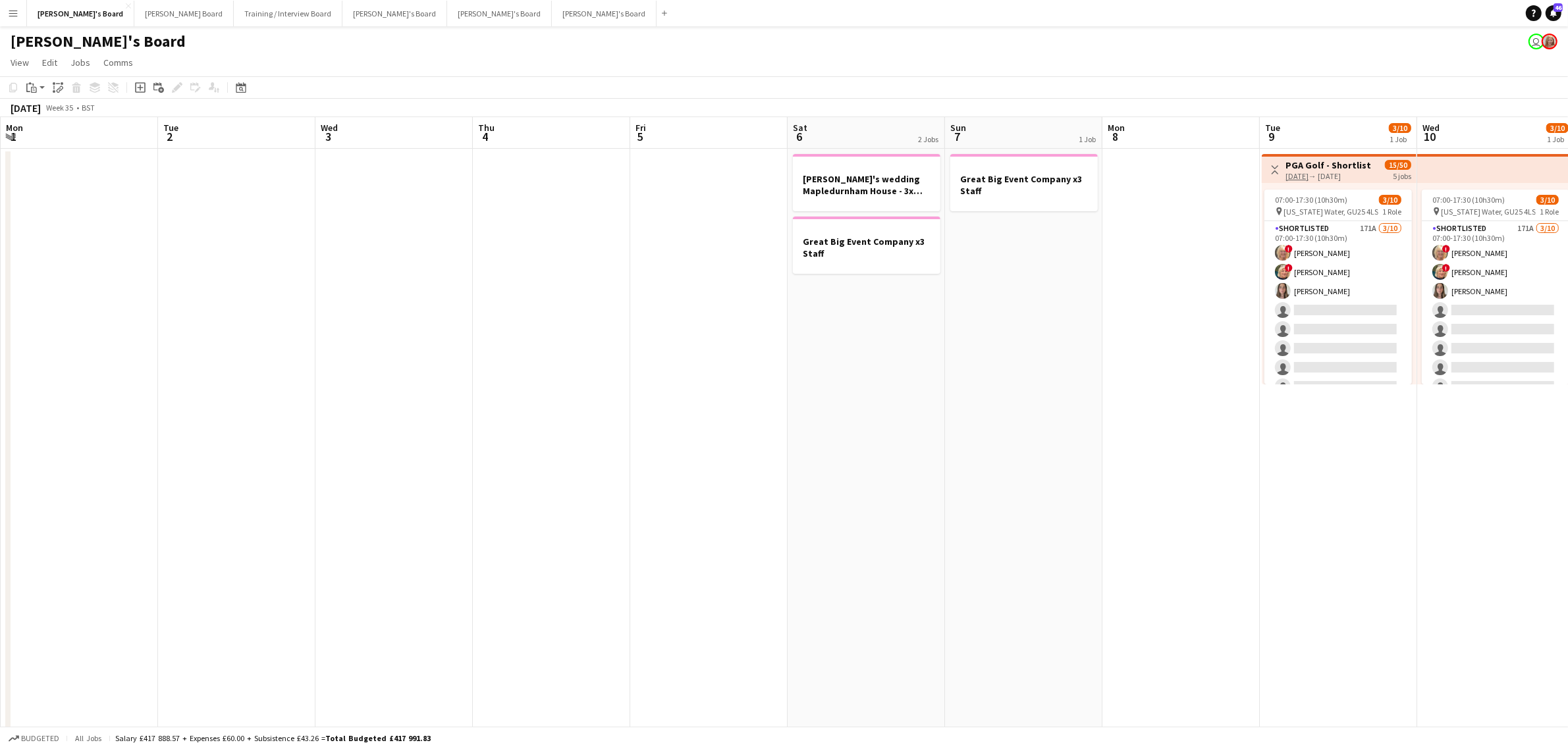
drag, startPoint x: 941, startPoint y: 355, endPoint x: 1579, endPoint y: 338, distance: 638.2
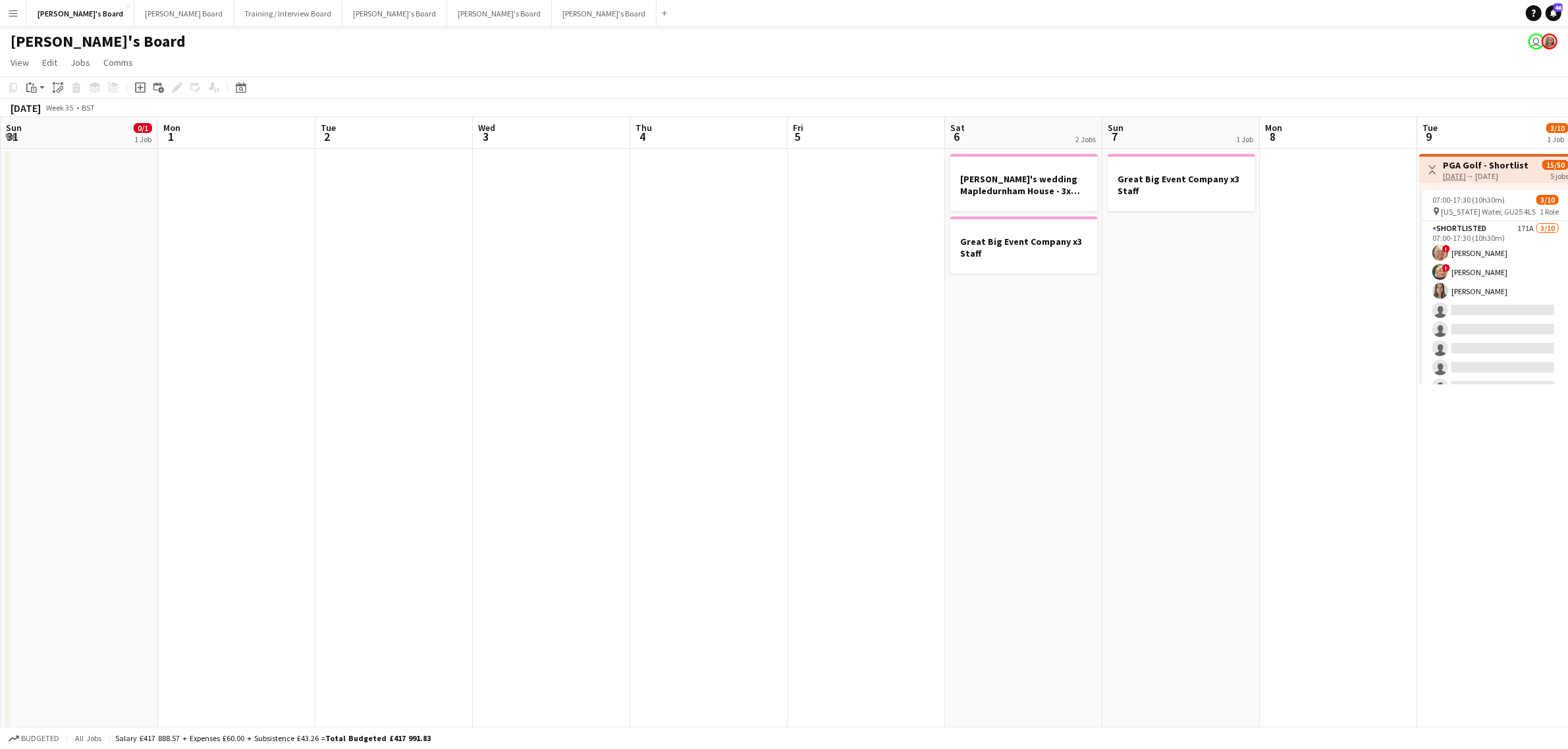
drag, startPoint x: 341, startPoint y: 431, endPoint x: 1134, endPoint y: 329, distance: 799.5
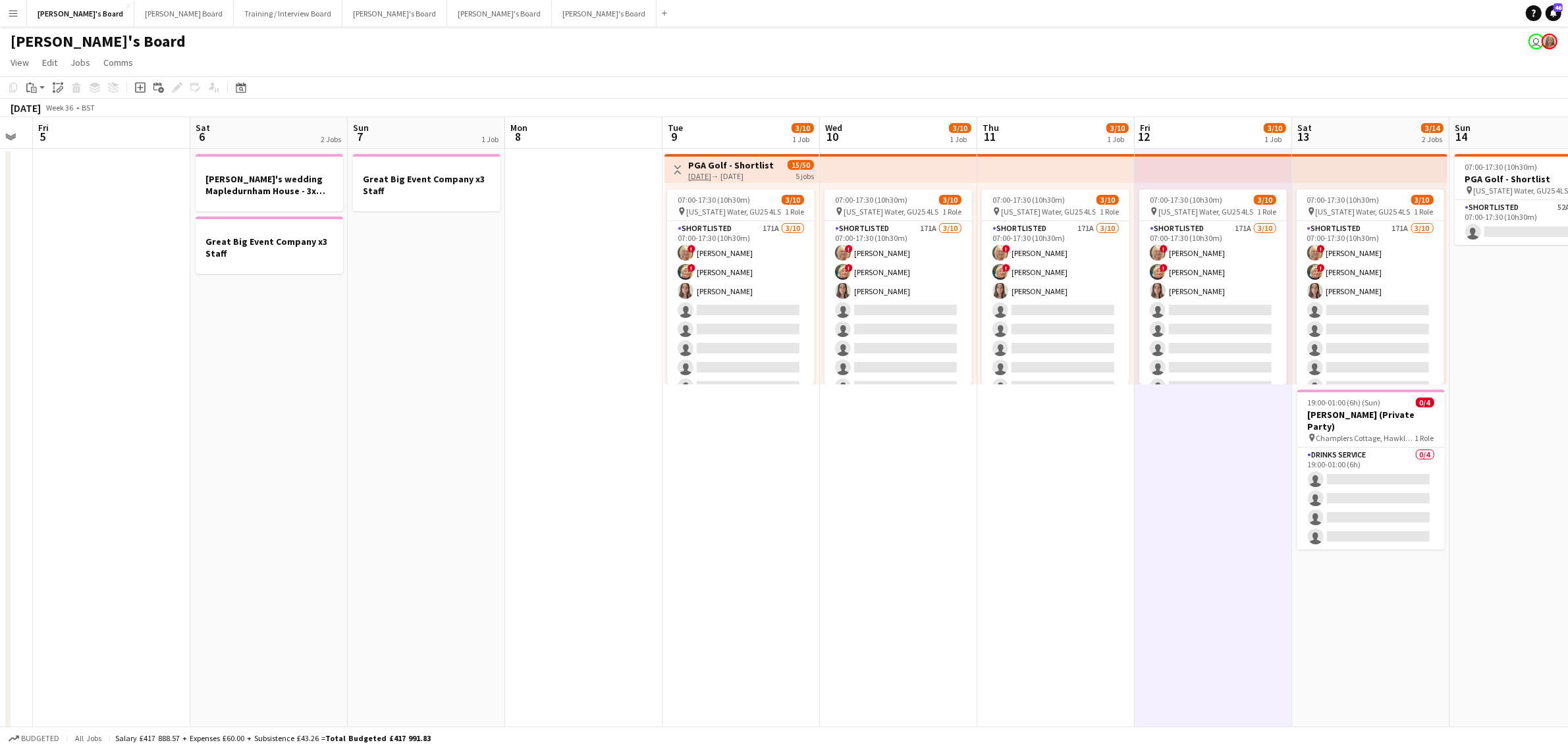
scroll to position [0, 320]
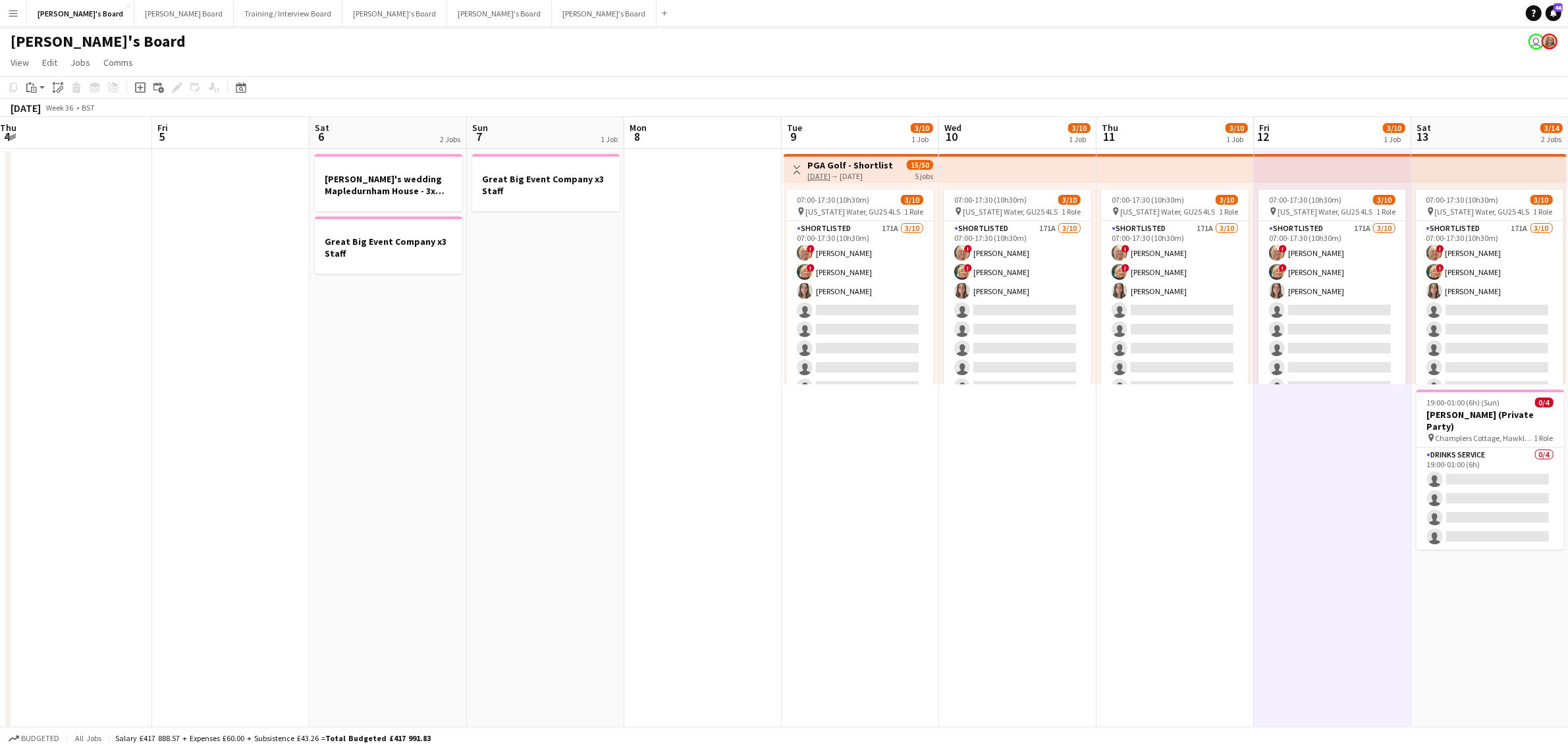
drag, startPoint x: 840, startPoint y: 356, endPoint x: 810, endPoint y: 361, distance: 30.4
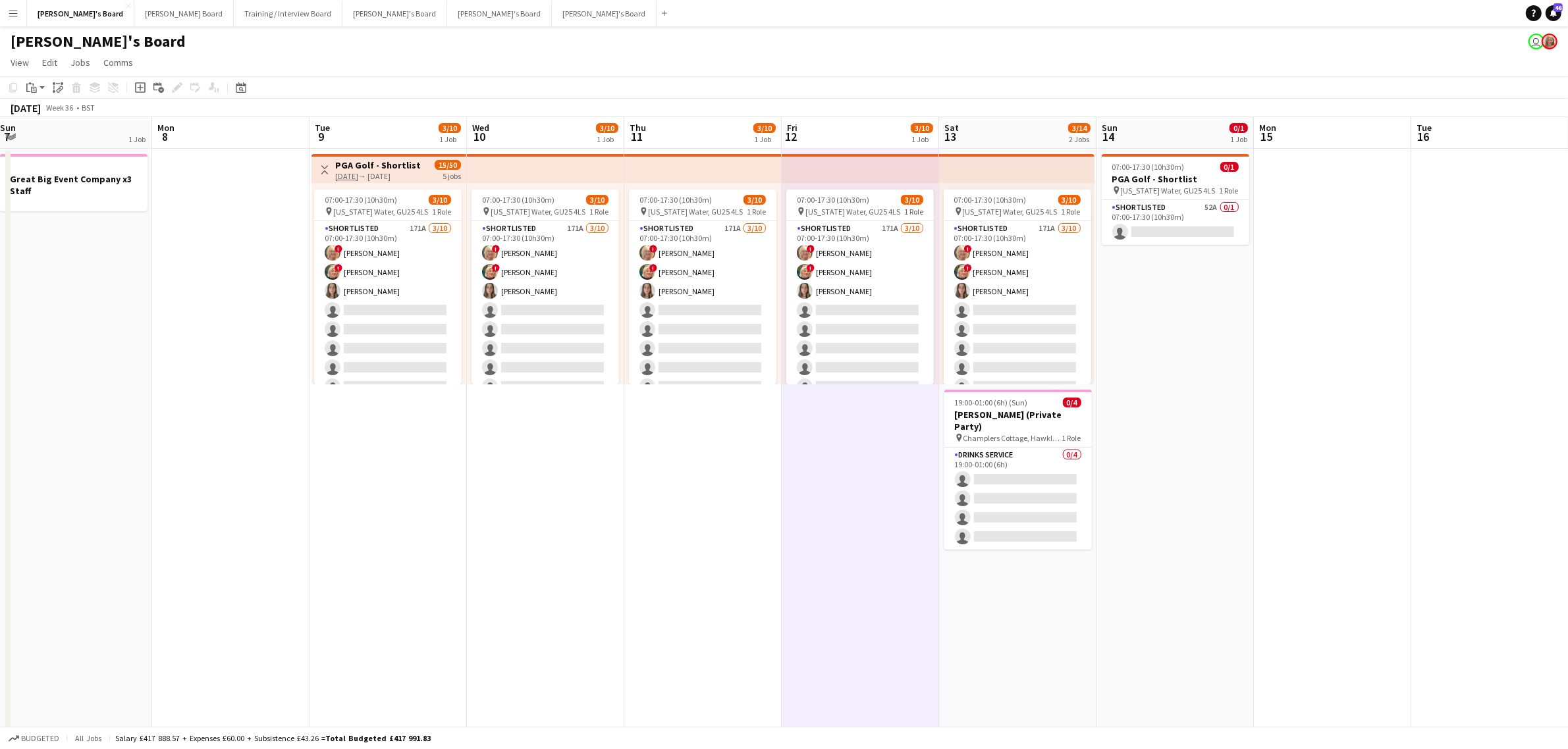
scroll to position [0, 404]
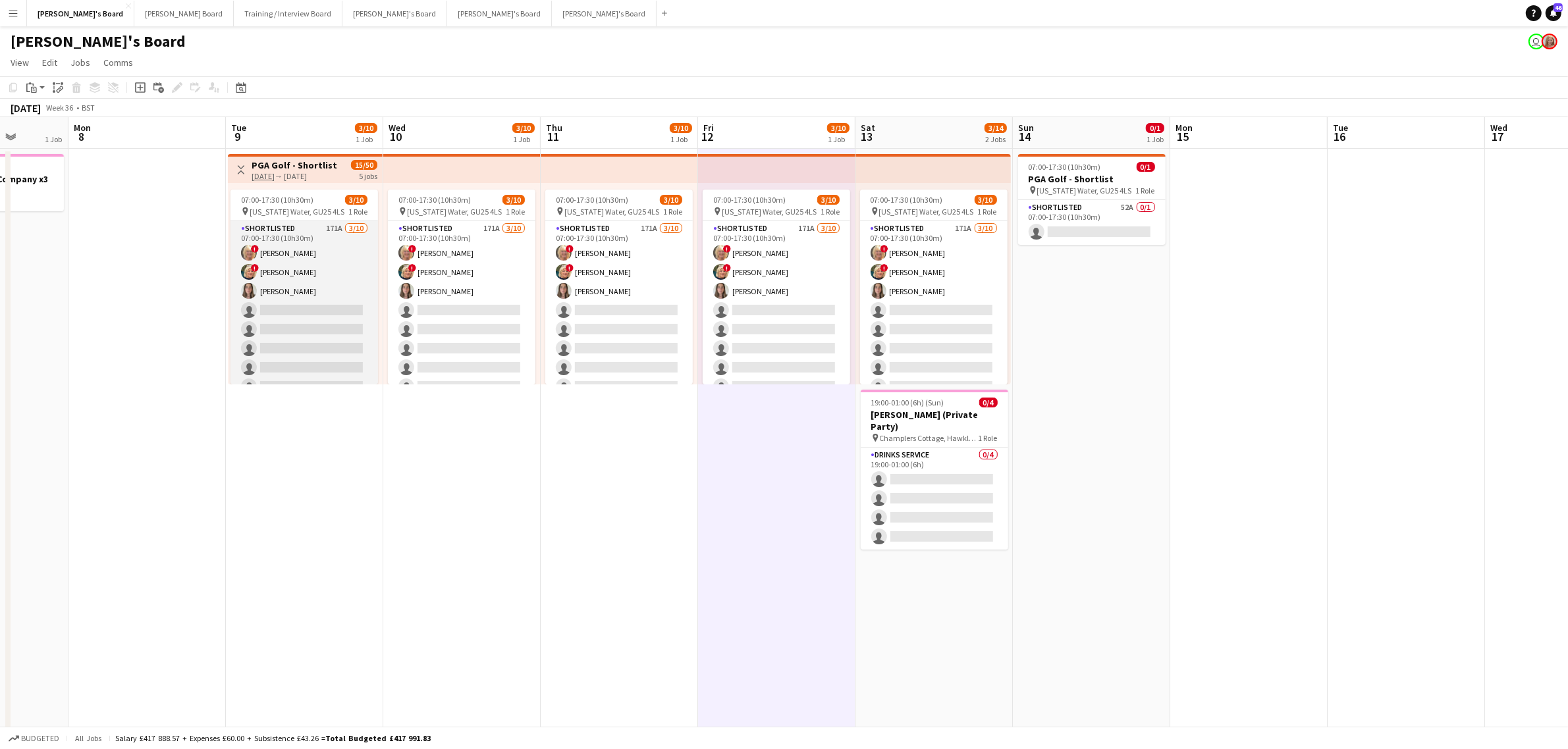
click at [278, 257] on app-card-role "Shortlisted 171A [DATE] 07:00-17:30 (10h30m) ! [PERSON_NAME] ! [PERSON_NAME] [P…" at bounding box center [303, 329] width 147 height 216
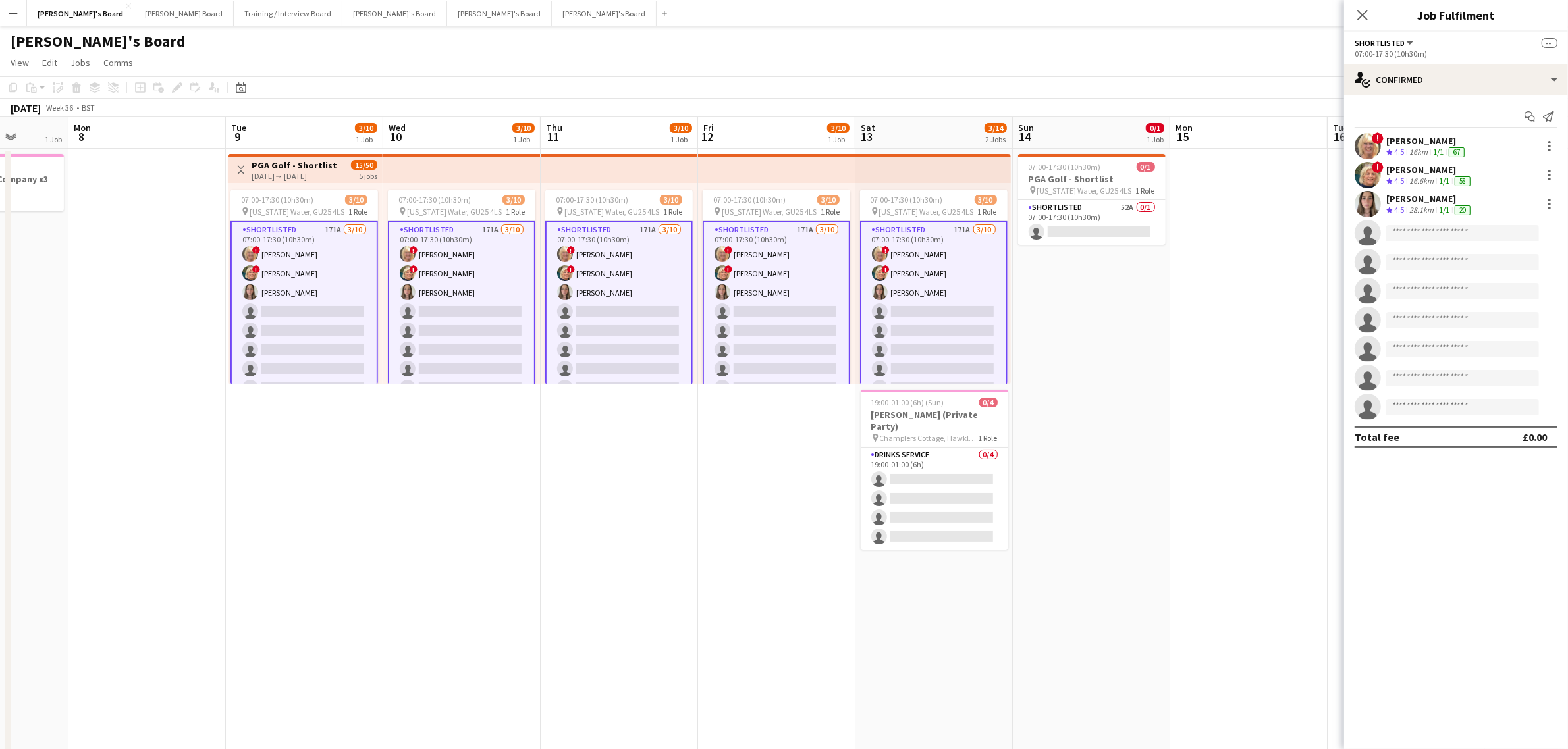
click at [1397, 61] on app-options-switcher "Shortlisted All roles Shortlisted -- 07:00-17:30 (10h30m)" at bounding box center [1455, 47] width 224 height 32
click at [1436, 90] on div "single-neutral-actions-check-2 Confirmed" at bounding box center [1455, 79] width 224 height 32
click at [1491, 217] on div "single-neutral-actions-information Applicants" at bounding box center [1499, 215] width 131 height 26
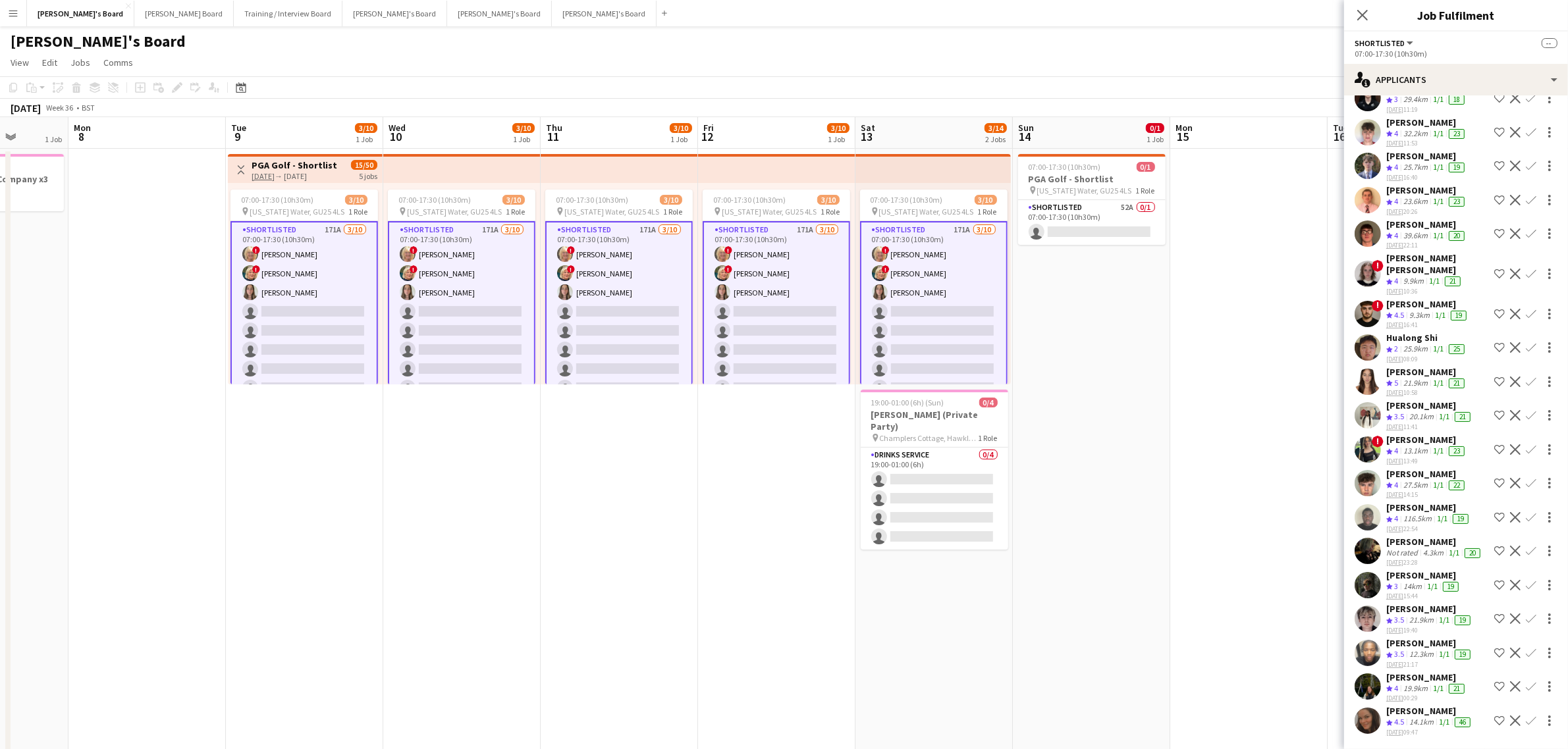
scroll to position [5498, 0]
click at [1434, 719] on div "14.1km" at bounding box center [1421, 723] width 29 height 11
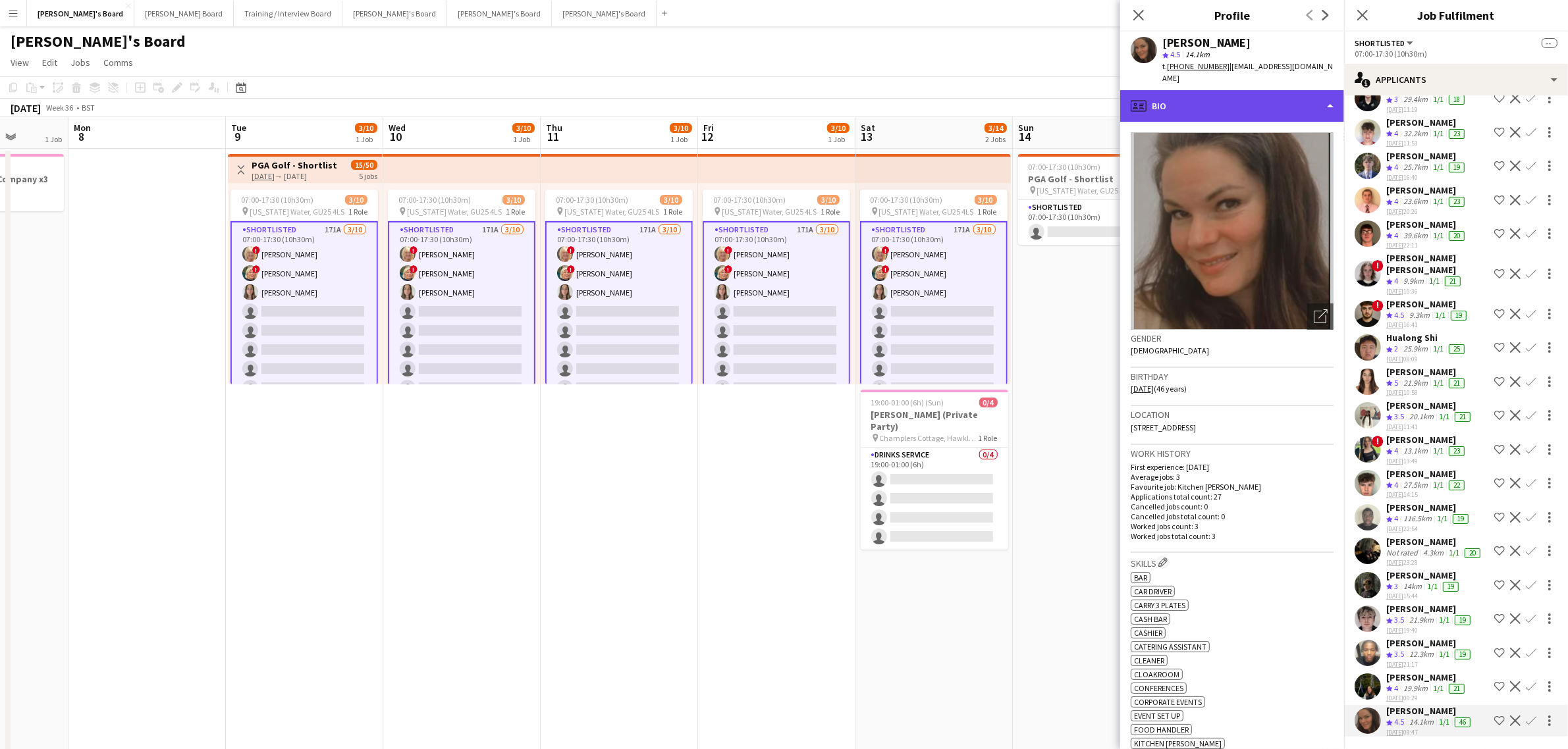
click at [1213, 107] on div "profile Bio" at bounding box center [1231, 106] width 224 height 32
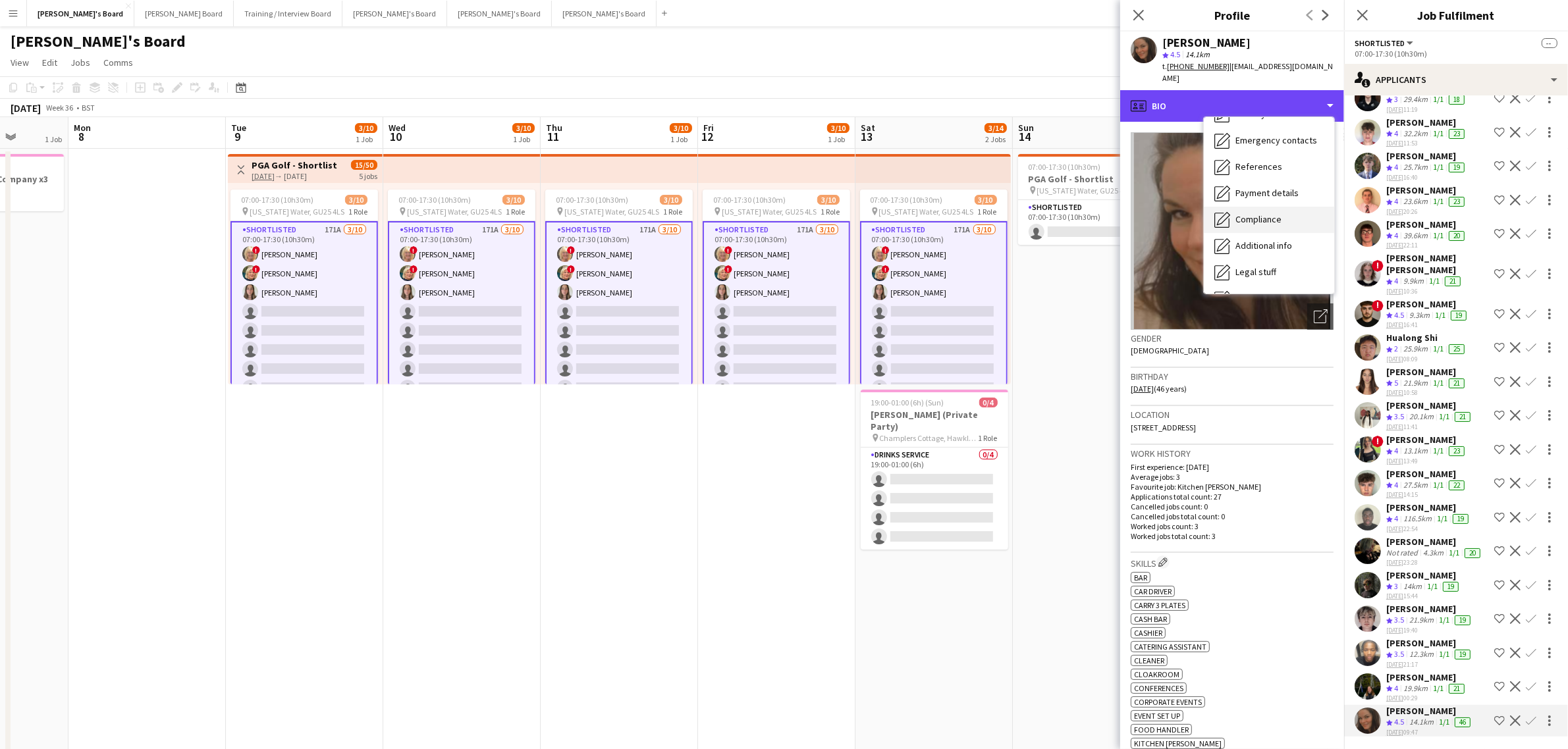
scroll to position [202, 0]
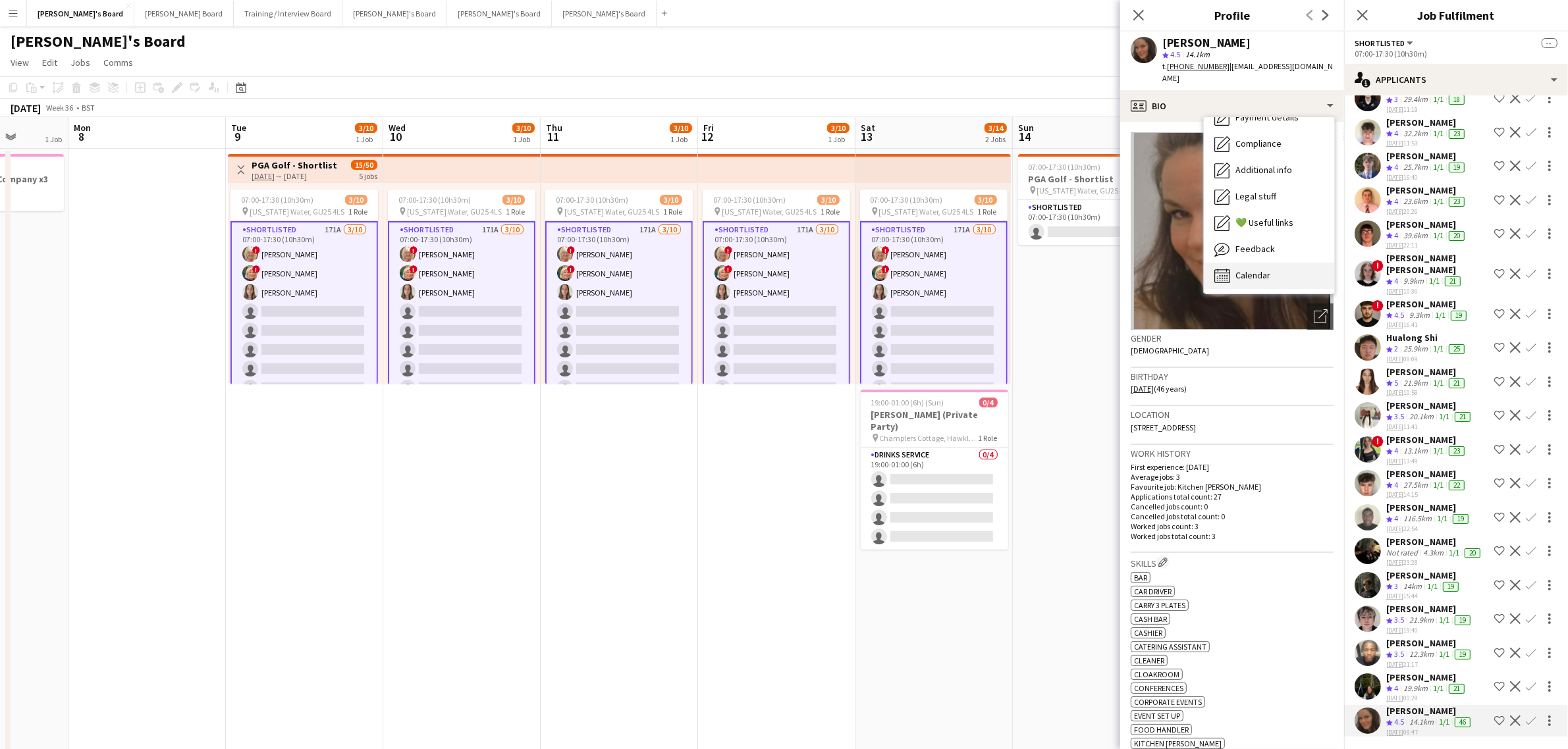
click at [1252, 269] on span "Calendar" at bounding box center [1253, 275] width 35 height 12
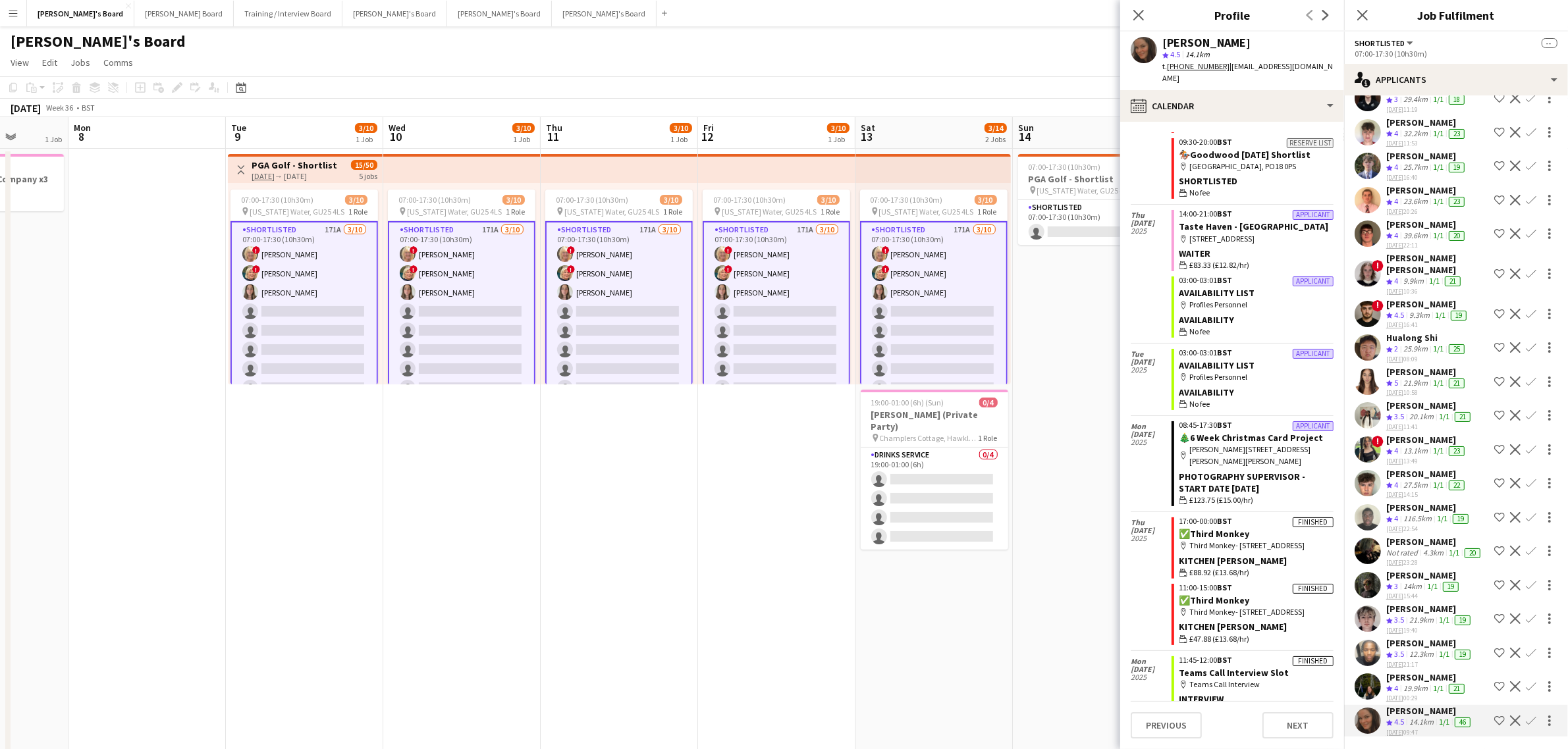
scroll to position [1431, 0]
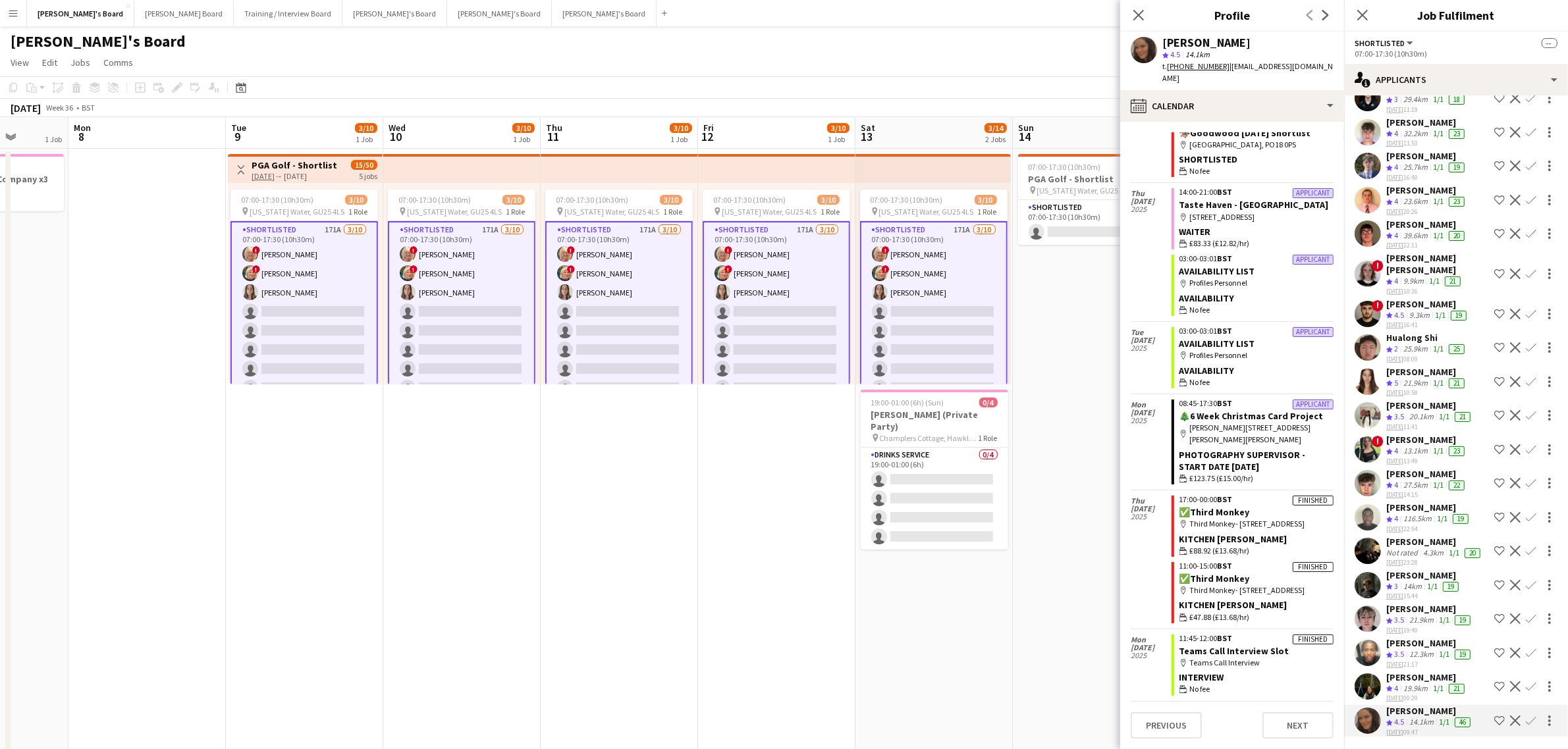
click at [1419, 676] on div "[PERSON_NAME]" at bounding box center [1426, 677] width 81 height 12
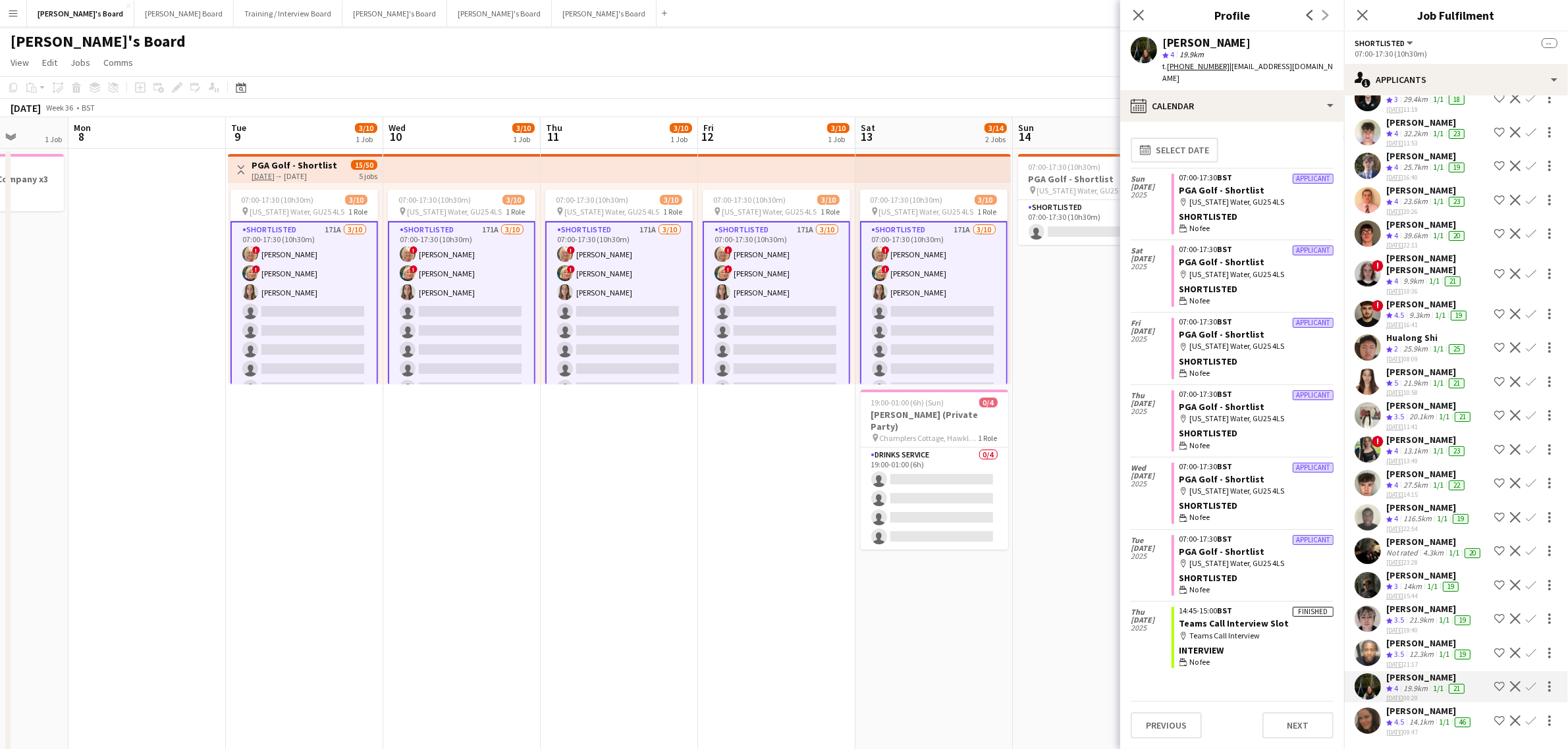
click at [1411, 649] on div "[PERSON_NAME]" at bounding box center [1429, 643] width 87 height 12
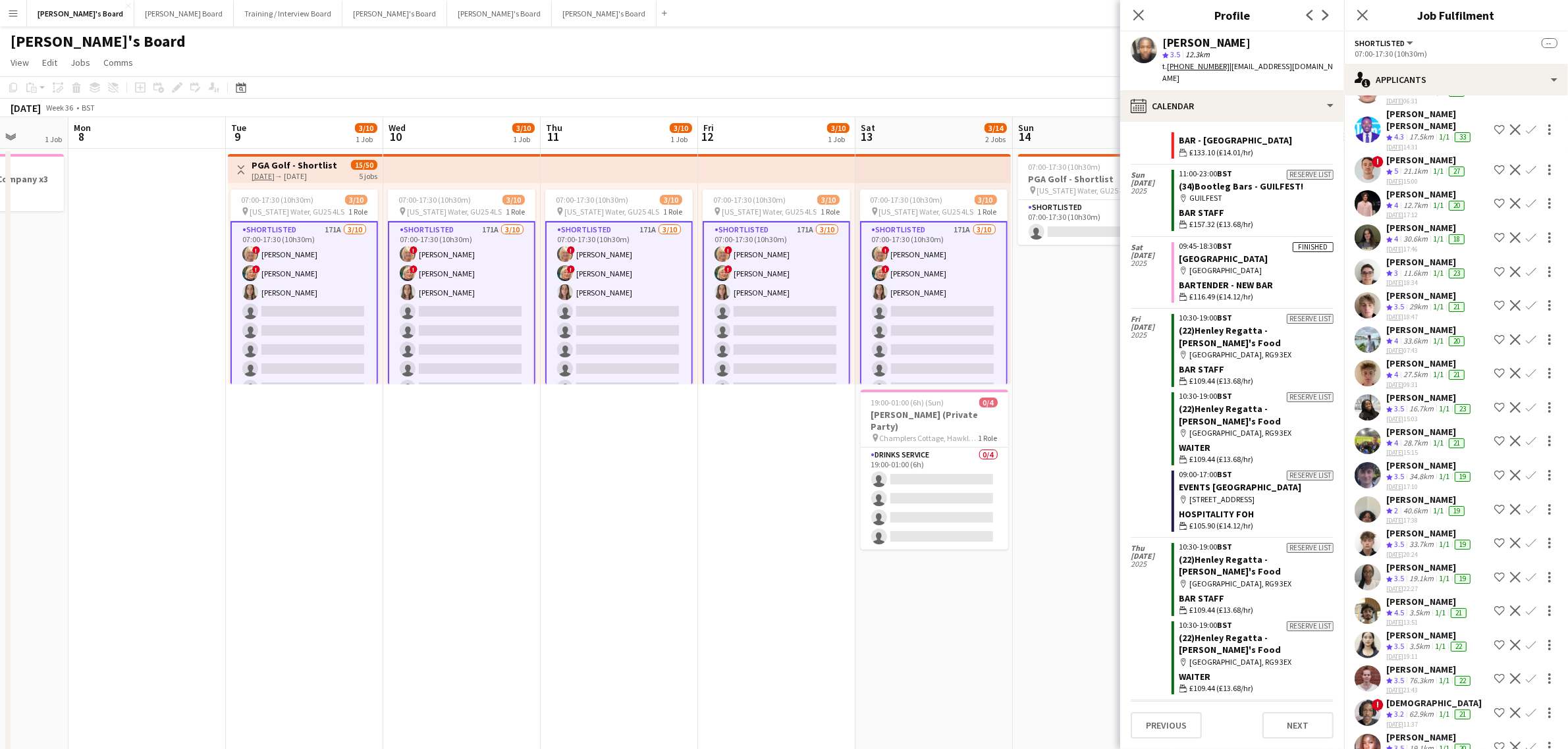
scroll to position [4345, 0]
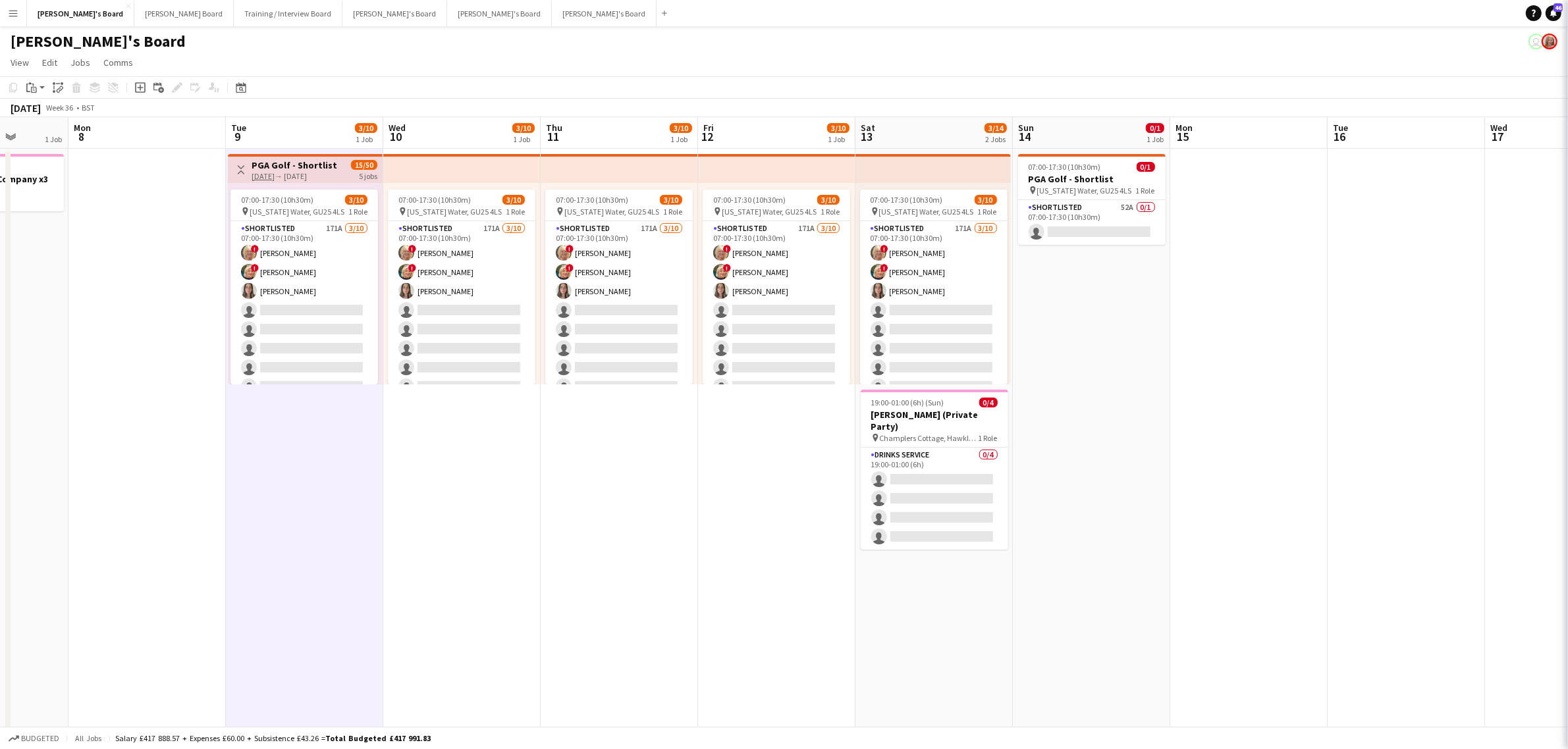
drag, startPoint x: 468, startPoint y: 488, endPoint x: 902, endPoint y: 482, distance: 434.0
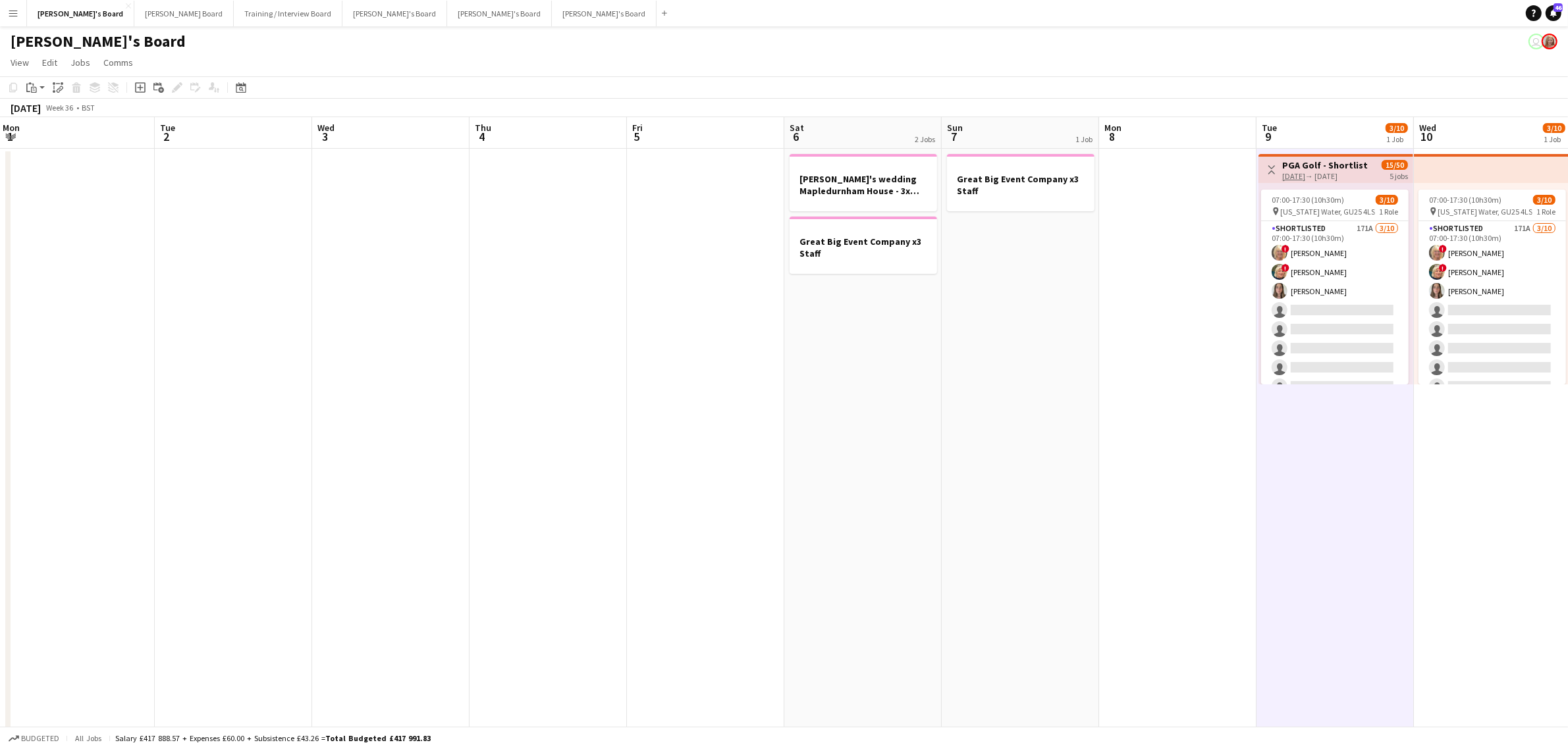
drag, startPoint x: 853, startPoint y: 492, endPoint x: 519, endPoint y: 481, distance: 334.2
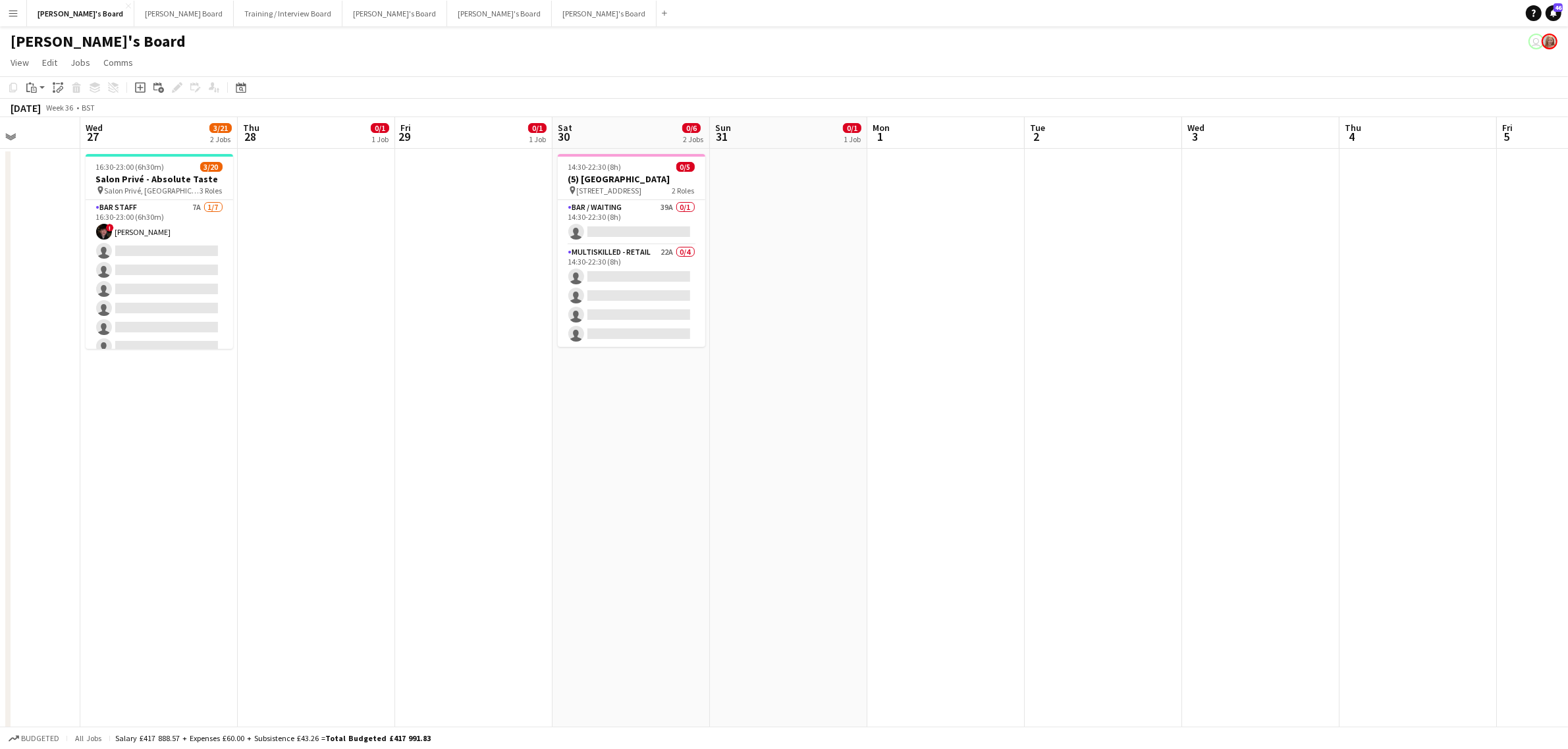
drag, startPoint x: 512, startPoint y: 455, endPoint x: 436, endPoint y: 448, distance: 76.3
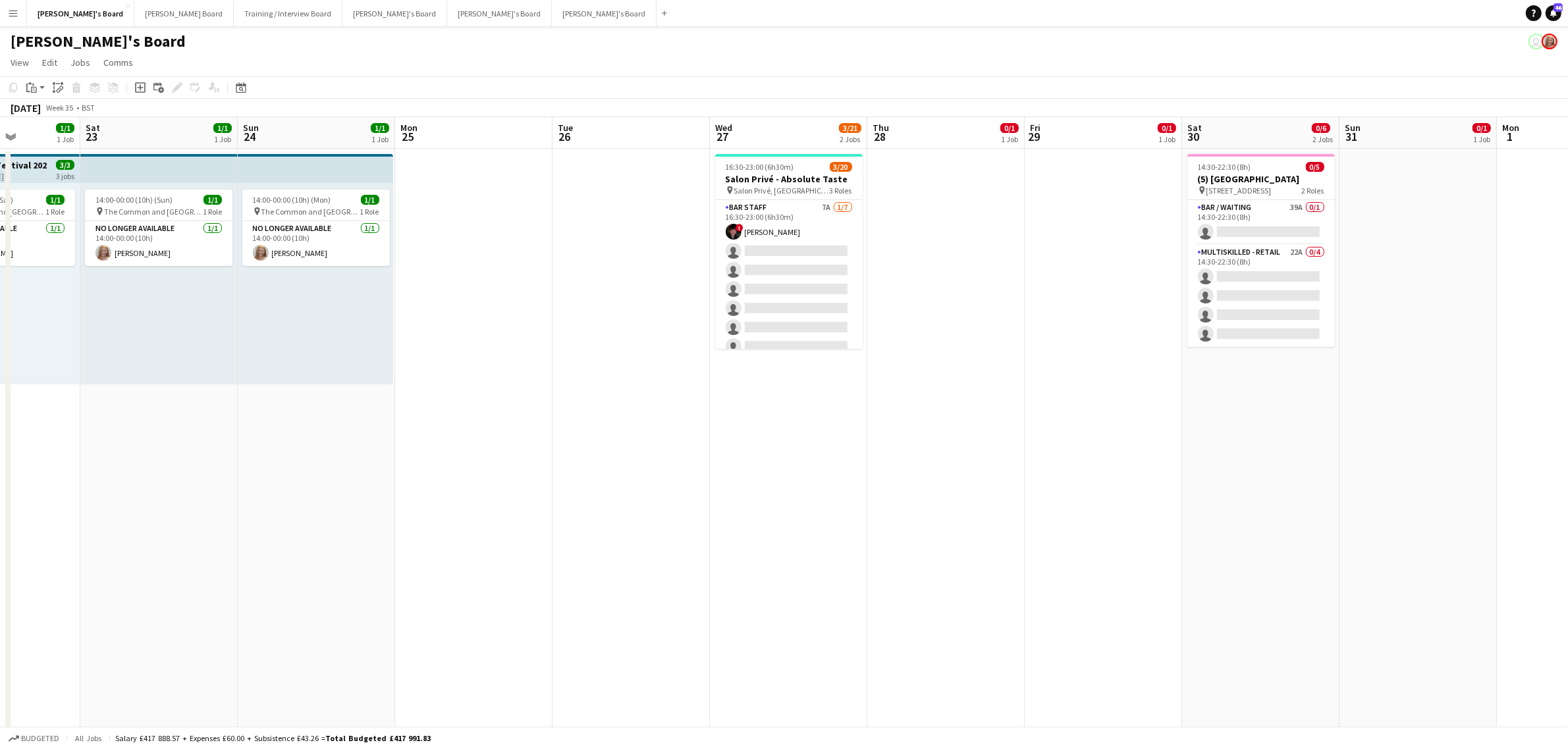
scroll to position [0, 314]
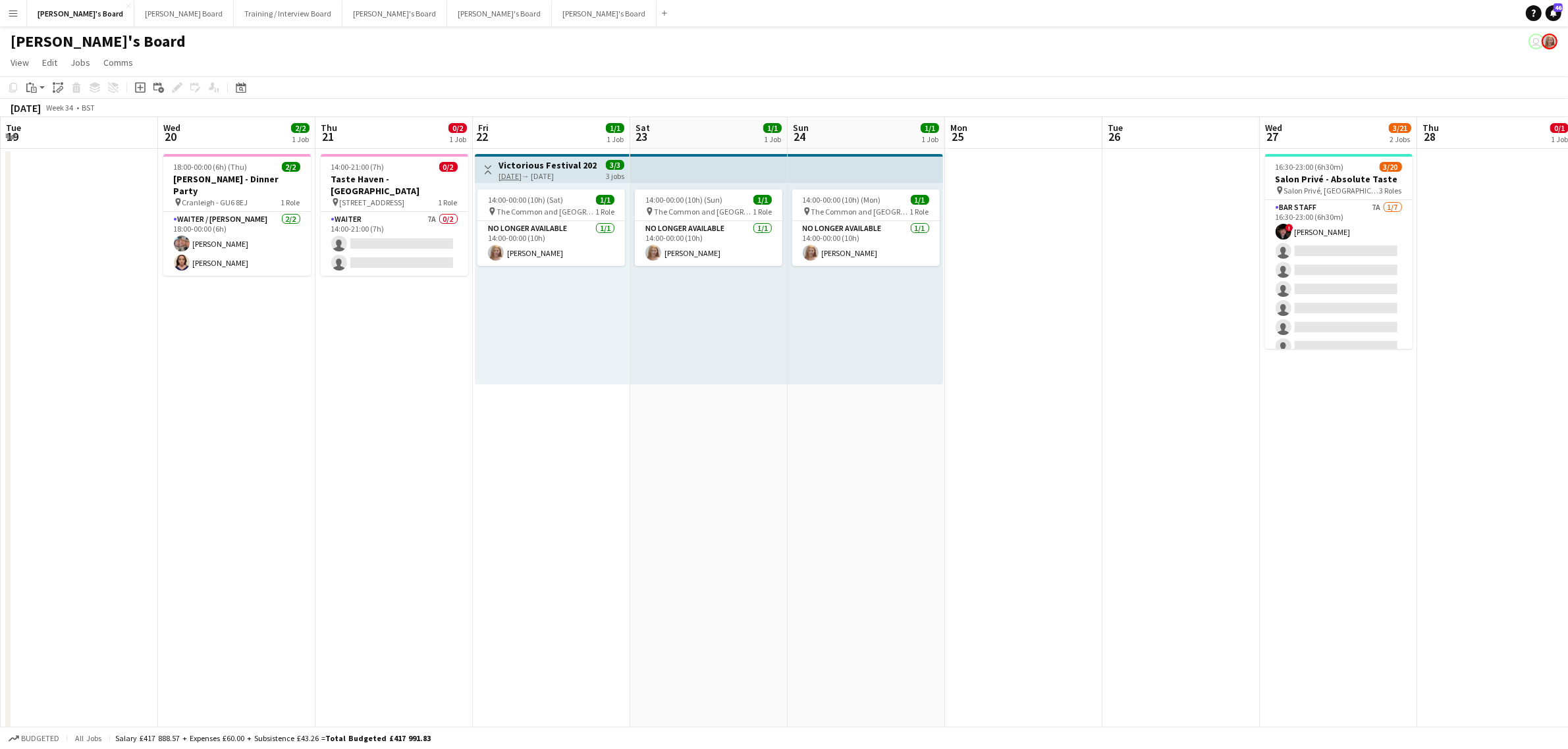
drag, startPoint x: 1051, startPoint y: 531, endPoint x: 935, endPoint y: 544, distance: 116.7
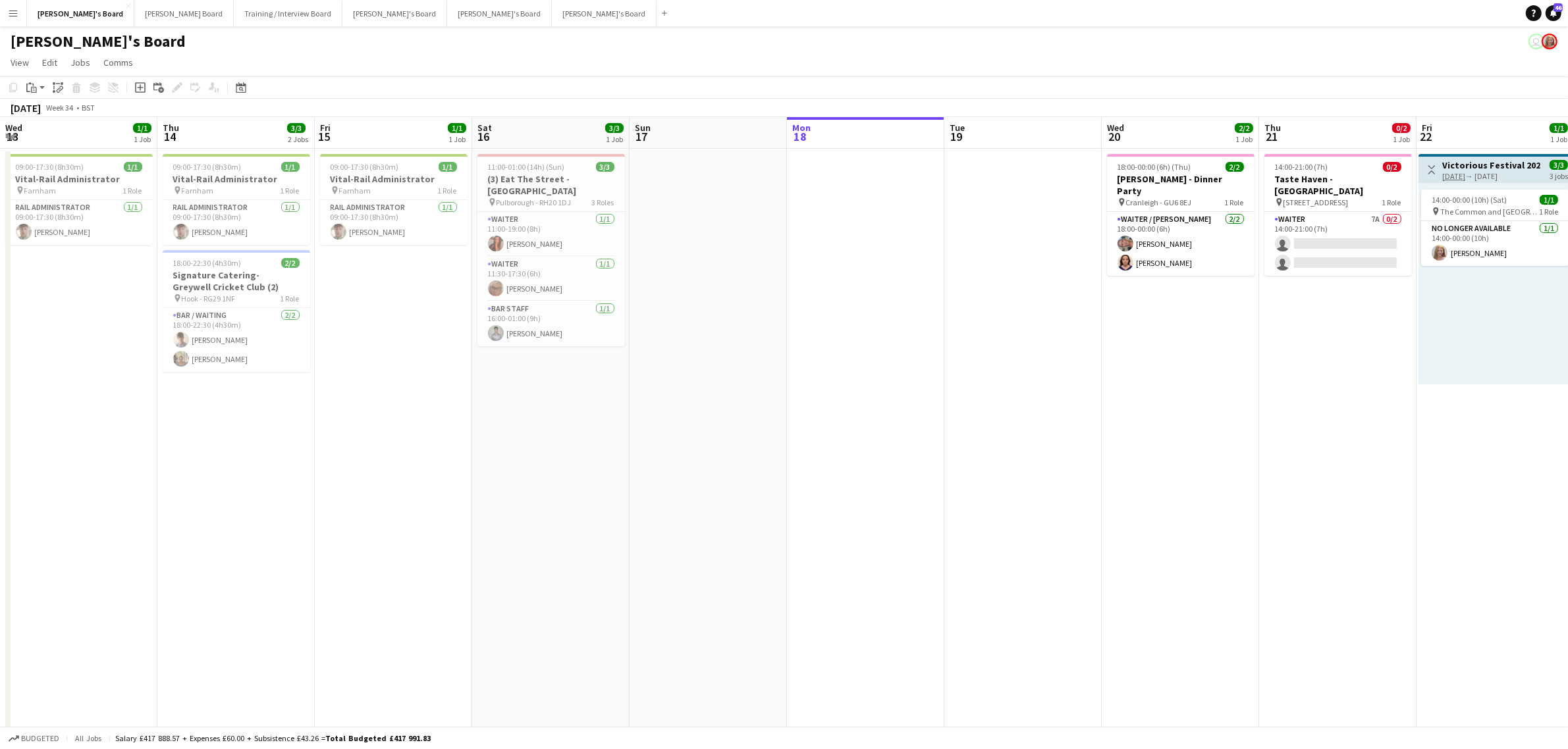
drag, startPoint x: 935, startPoint y: 544, endPoint x: 722, endPoint y: 509, distance: 215.9
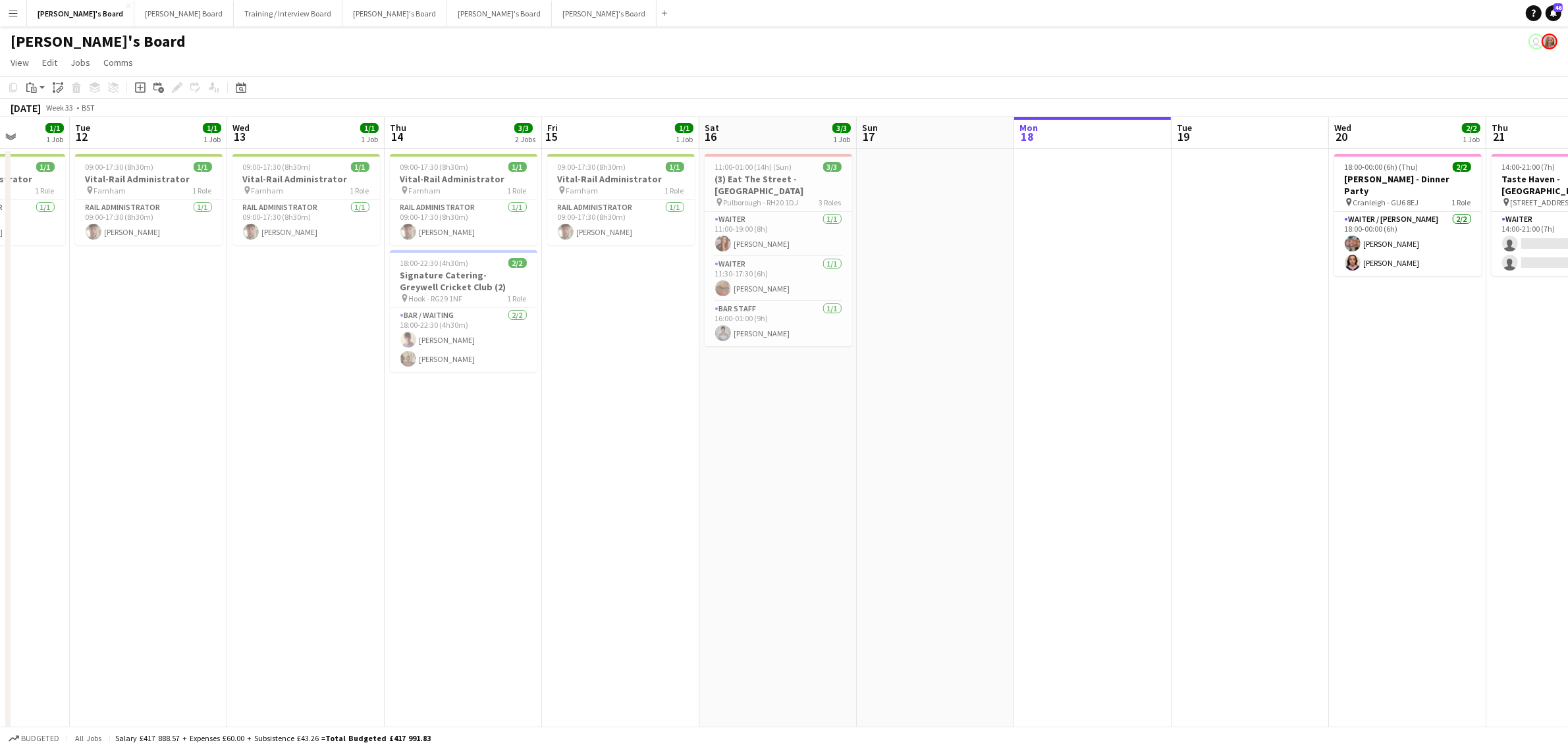
drag, startPoint x: 96, startPoint y: 418, endPoint x: 185, endPoint y: 369, distance: 101.6
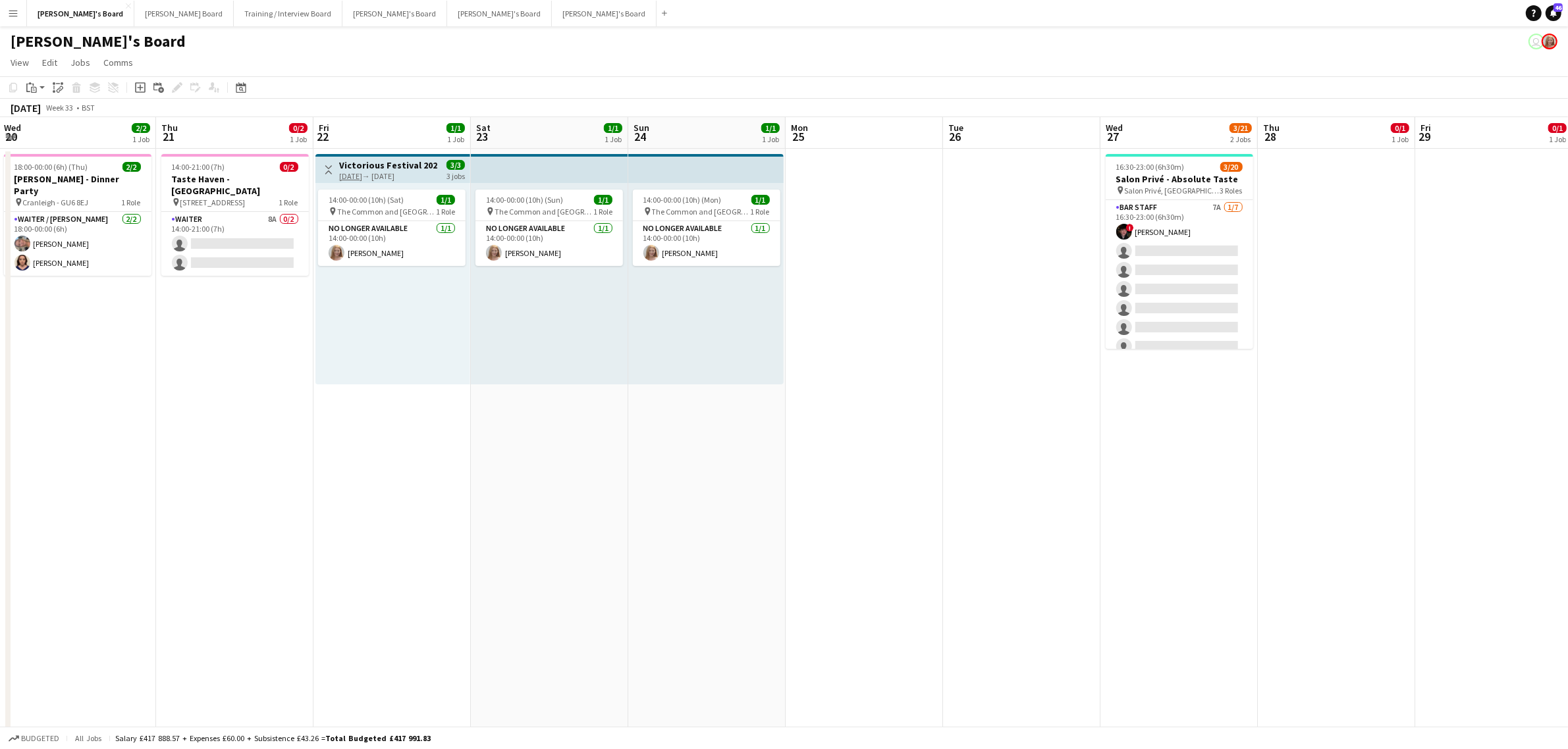
scroll to position [0, 359]
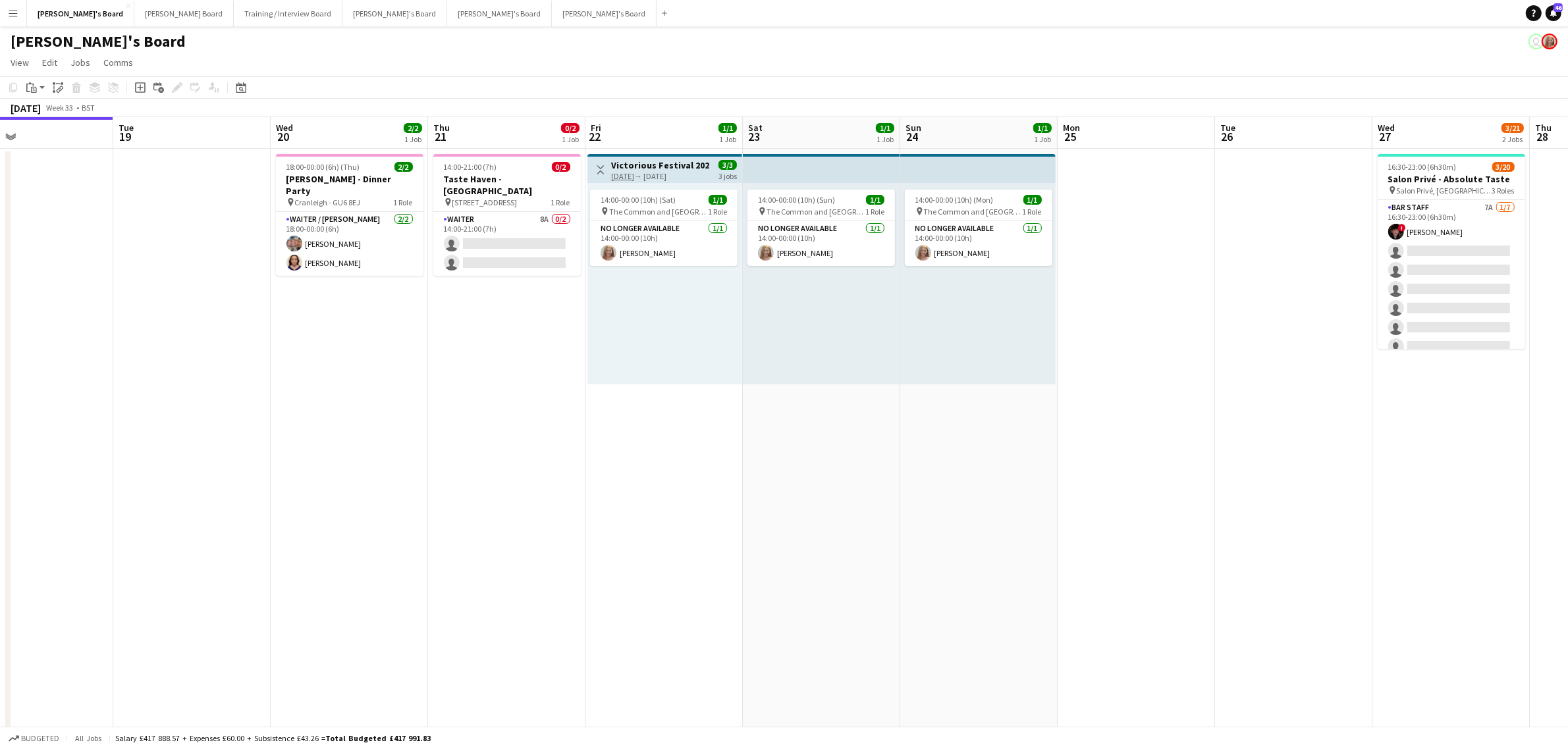
drag, startPoint x: 1128, startPoint y: 251, endPoint x: 459, endPoint y: 323, distance: 672.9
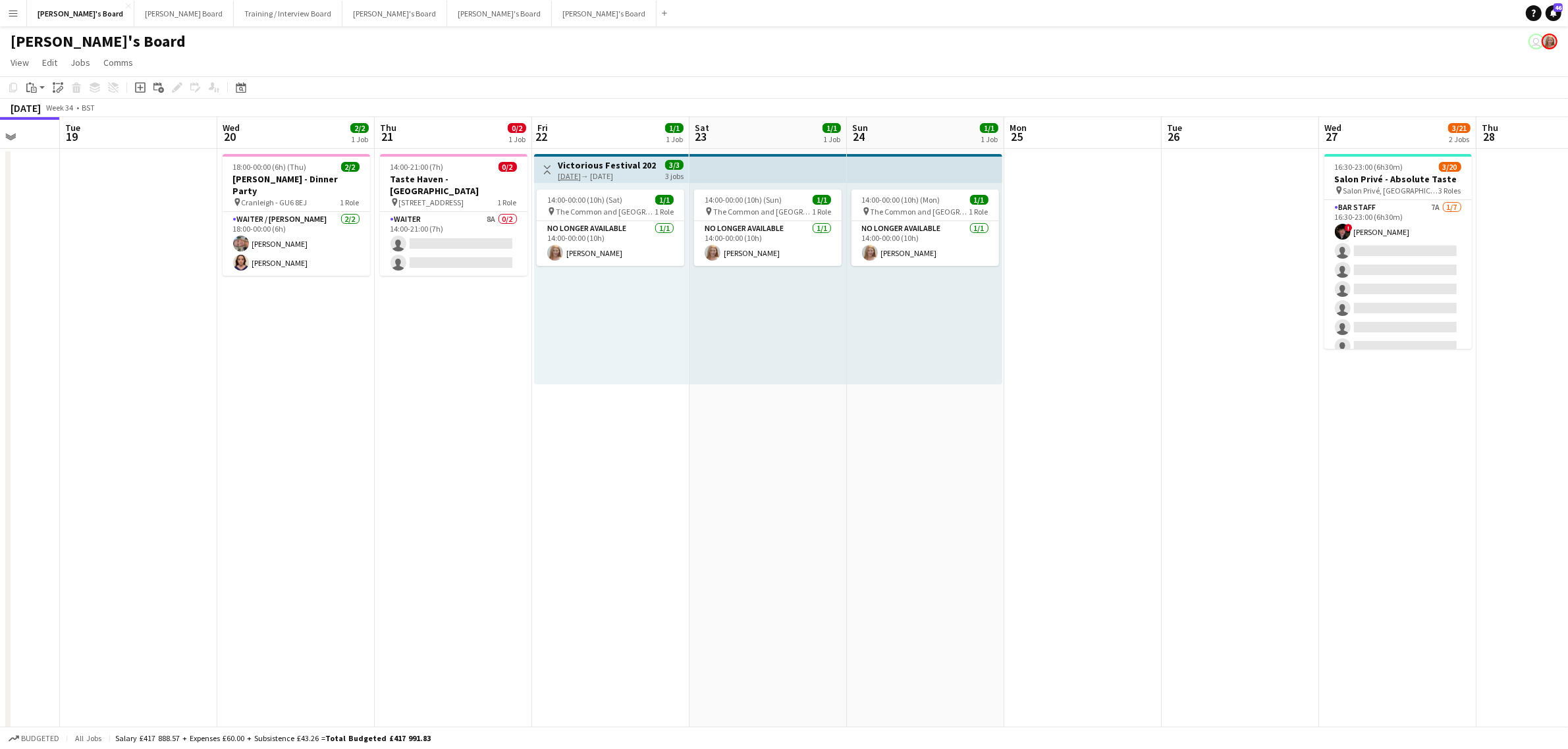
drag, startPoint x: 1143, startPoint y: 427, endPoint x: 1089, endPoint y: 439, distance: 55.3
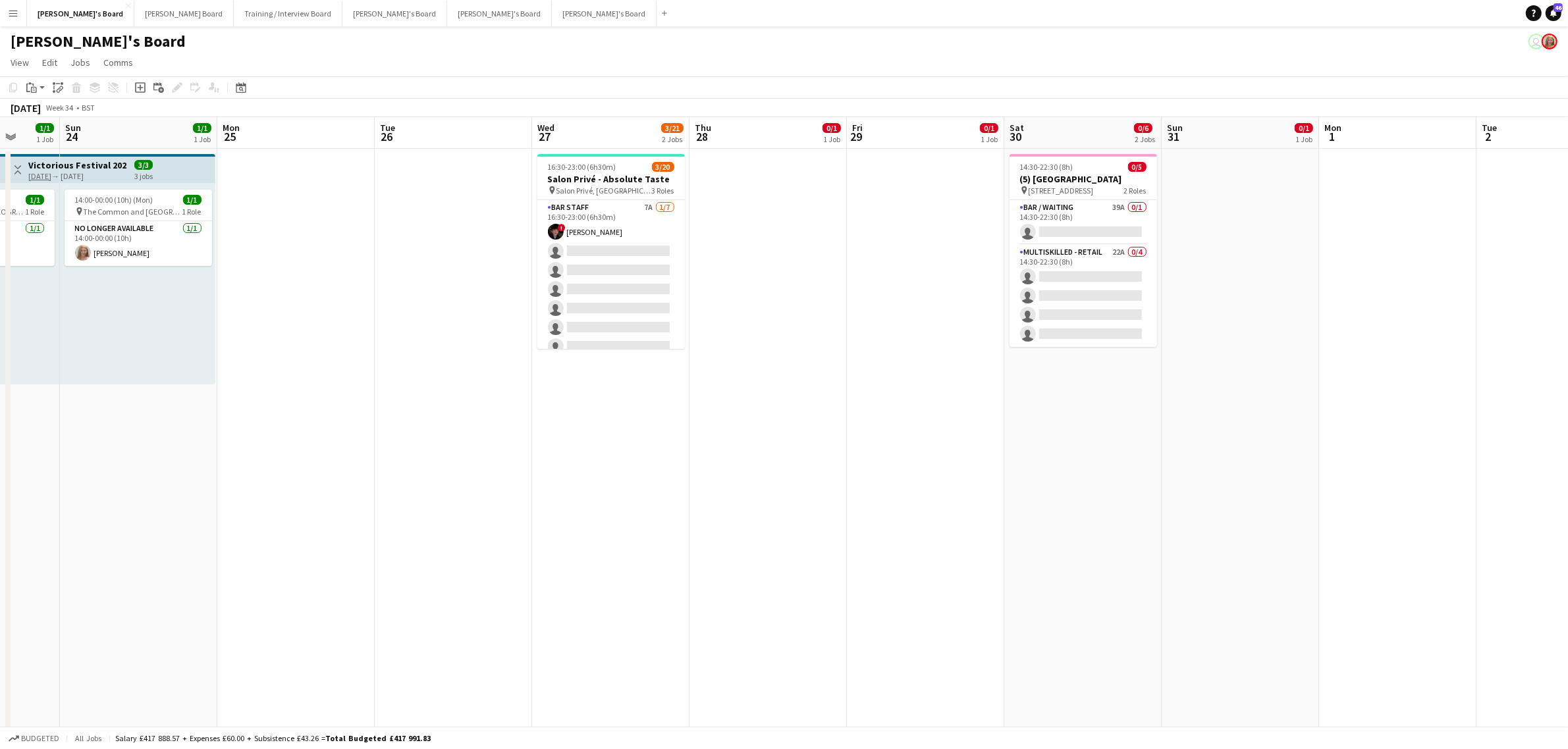
drag, startPoint x: 1185, startPoint y: 544, endPoint x: 486, endPoint y: 528, distance: 699.2
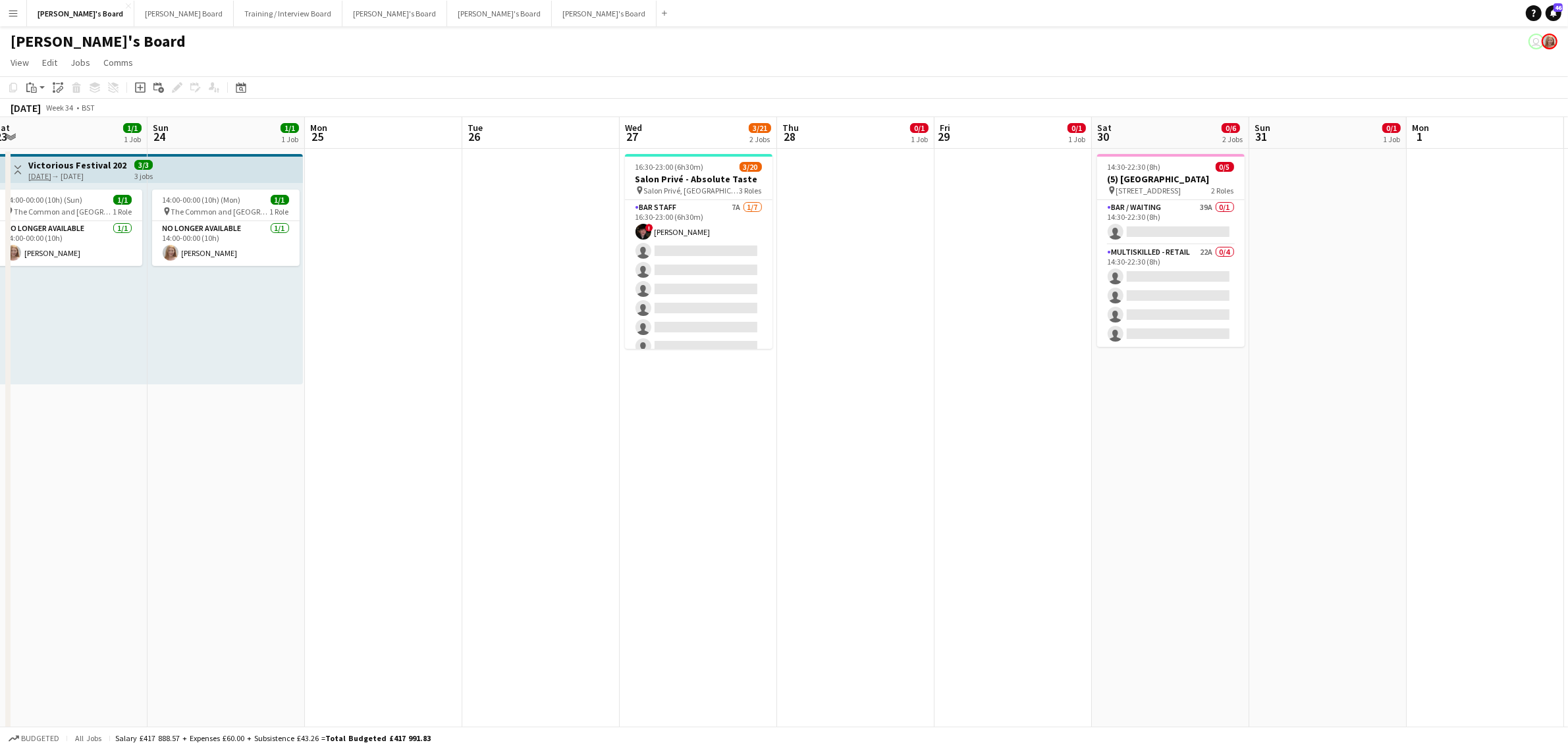
drag, startPoint x: 999, startPoint y: 475, endPoint x: 1279, endPoint y: 426, distance: 284.3
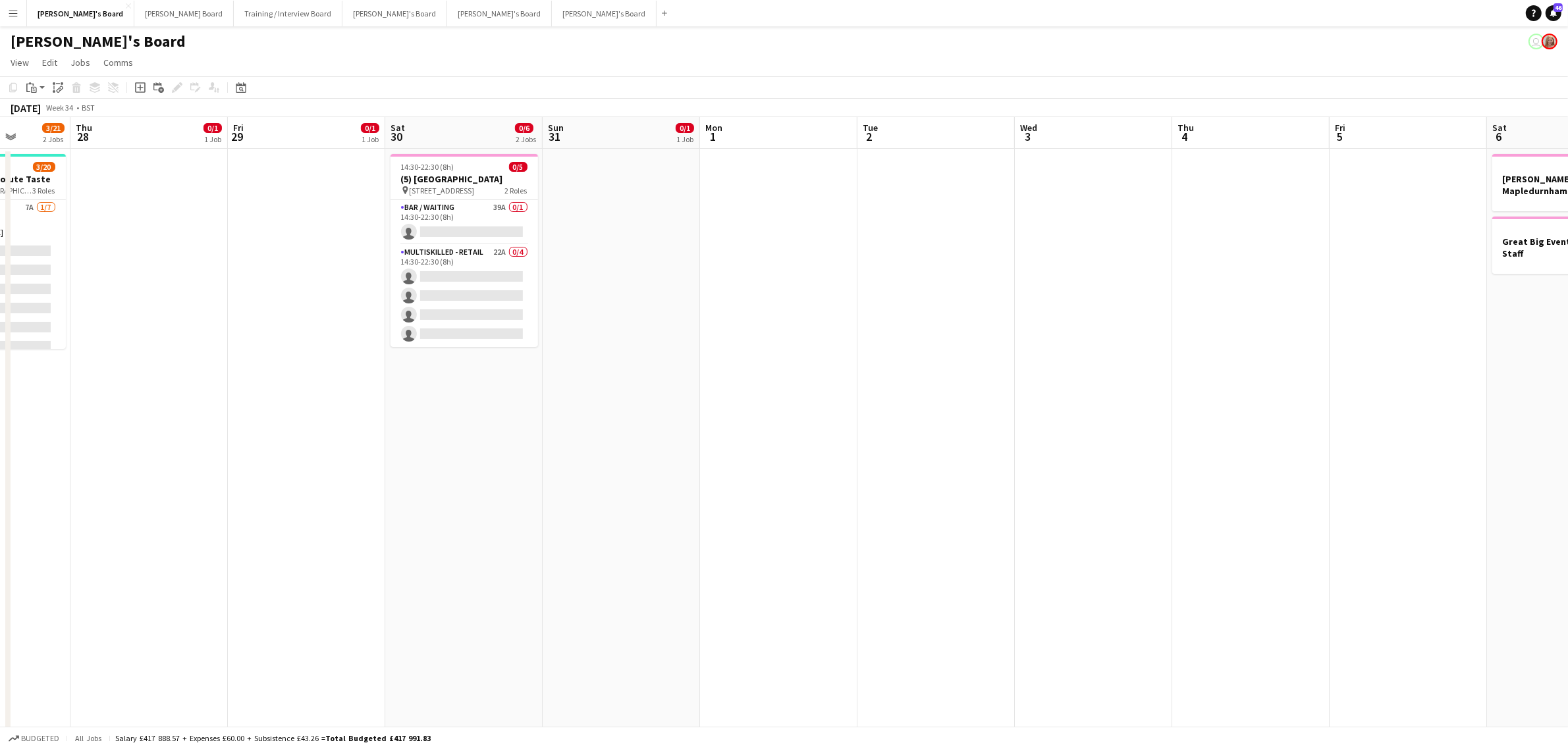
drag, startPoint x: 1099, startPoint y: 364, endPoint x: 1081, endPoint y: 400, distance: 40.2
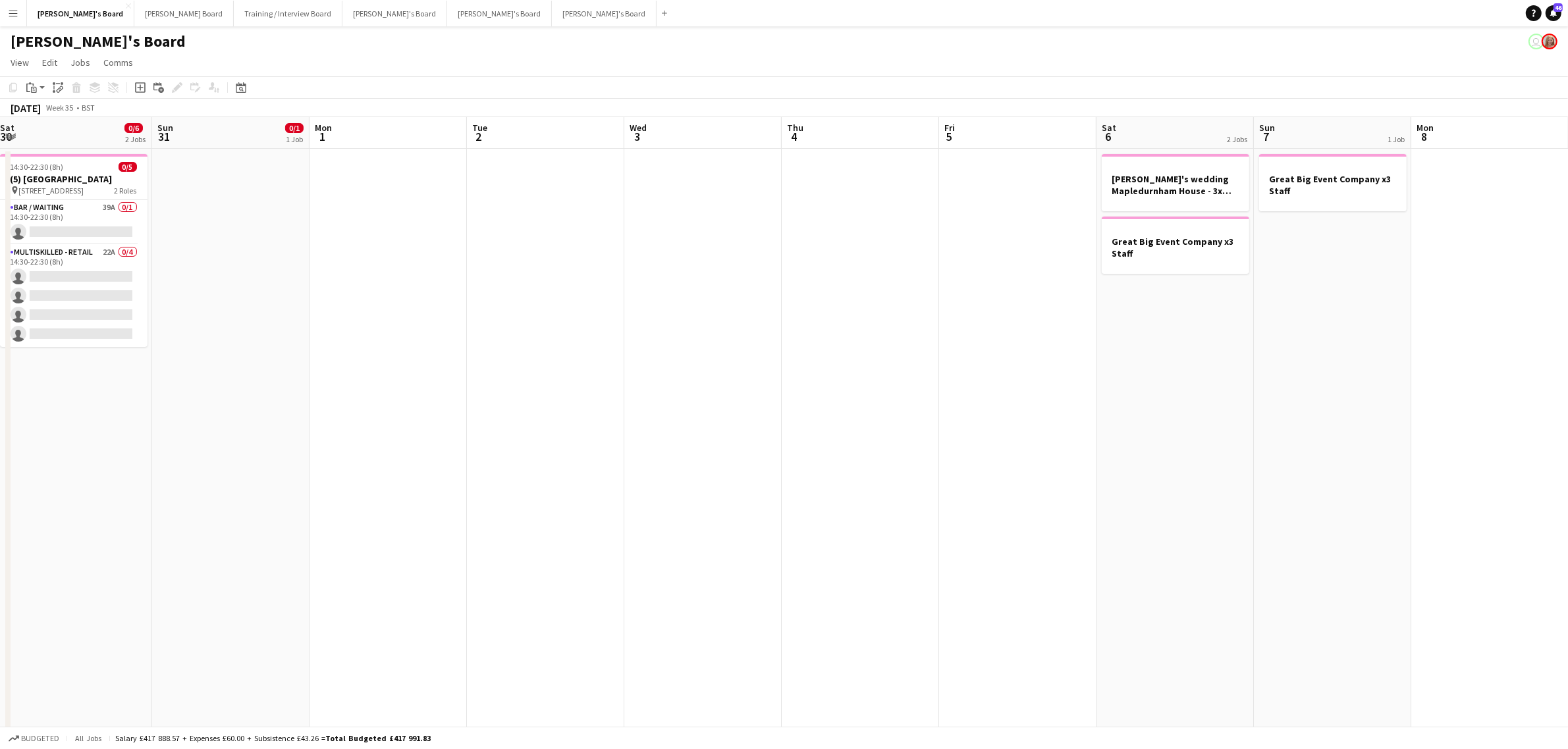
scroll to position [0, 437]
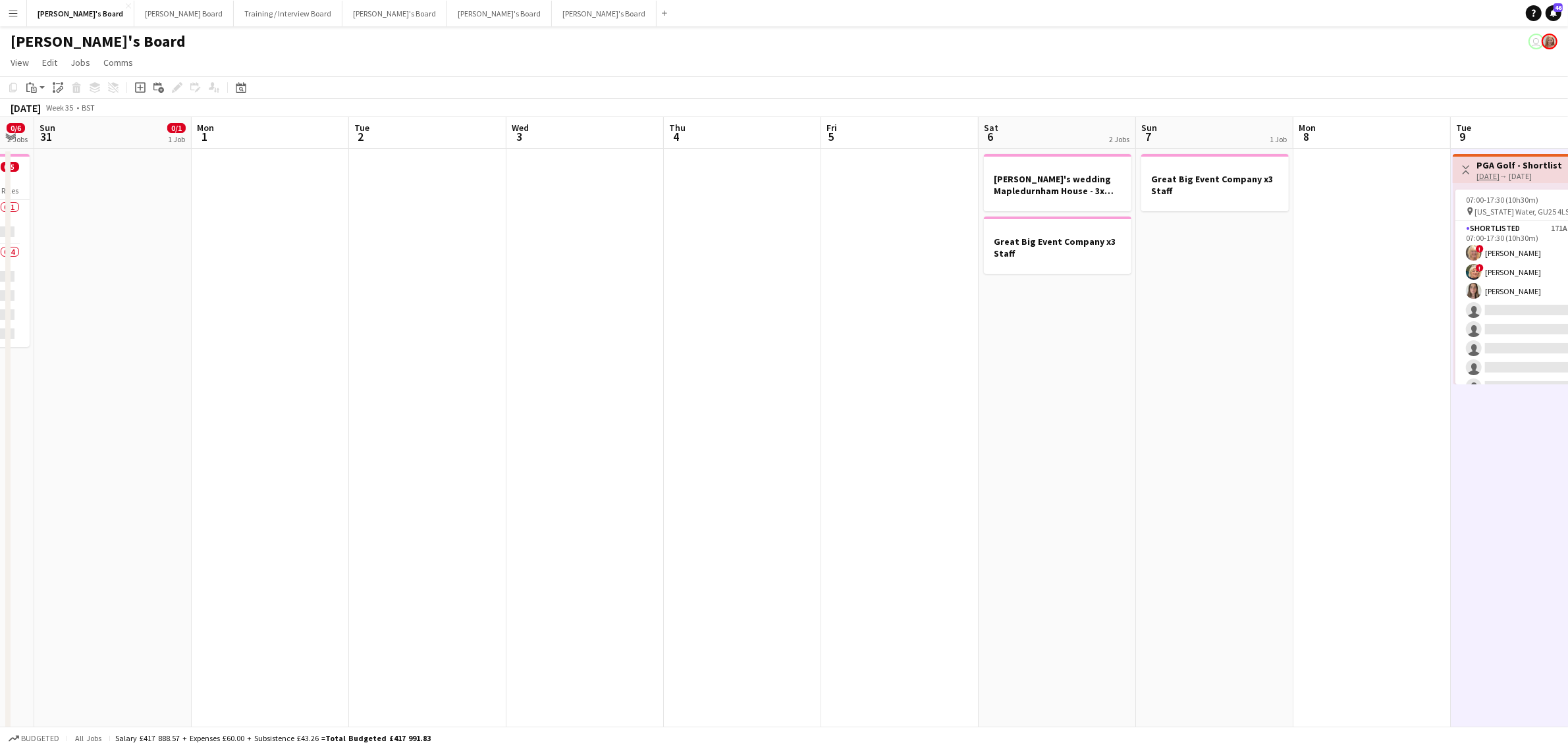
drag, startPoint x: 843, startPoint y: 417, endPoint x: 828, endPoint y: 417, distance: 15.0
drag, startPoint x: 1289, startPoint y: 399, endPoint x: 865, endPoint y: 416, distance: 424.3
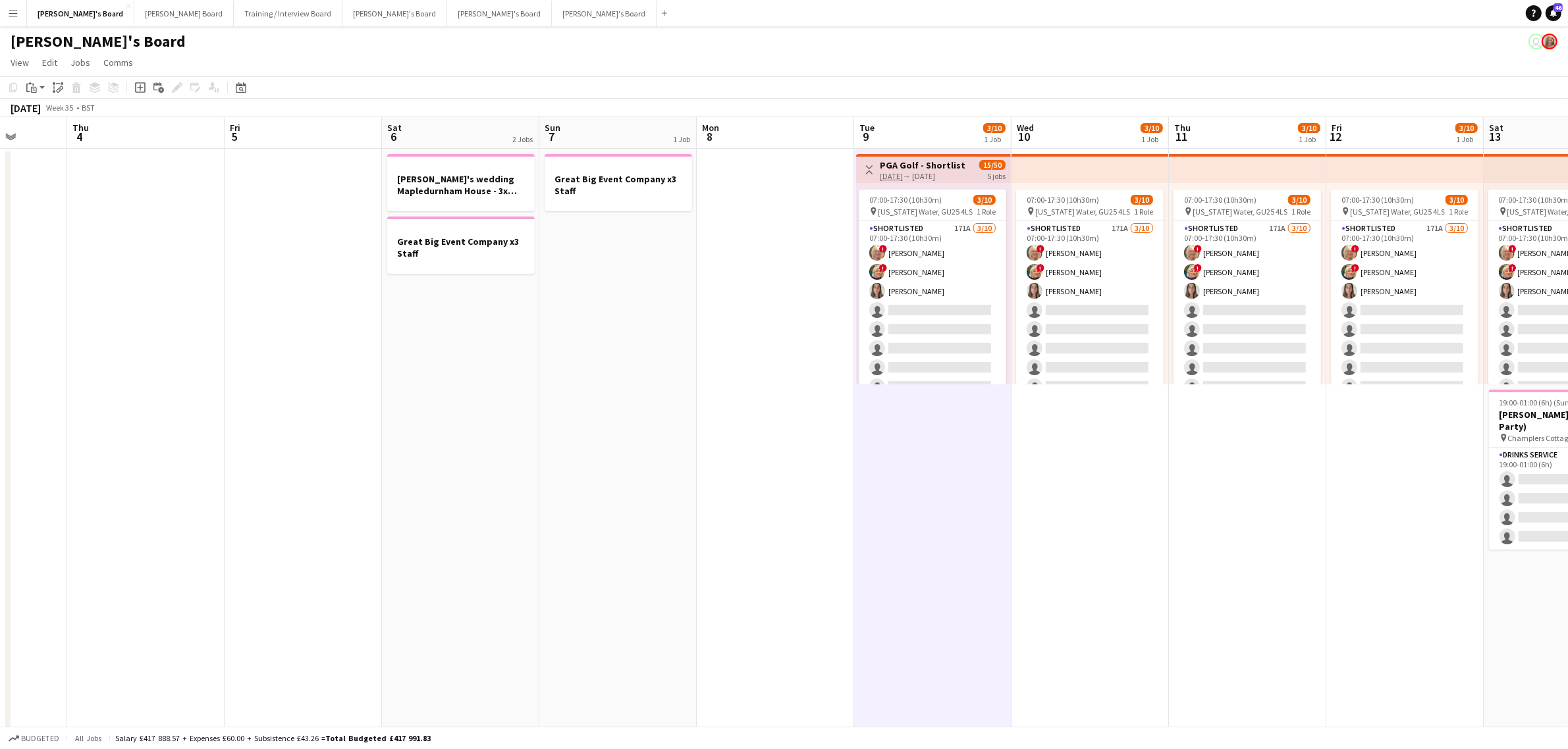
drag, startPoint x: 393, startPoint y: 478, endPoint x: 862, endPoint y: 469, distance: 469.1
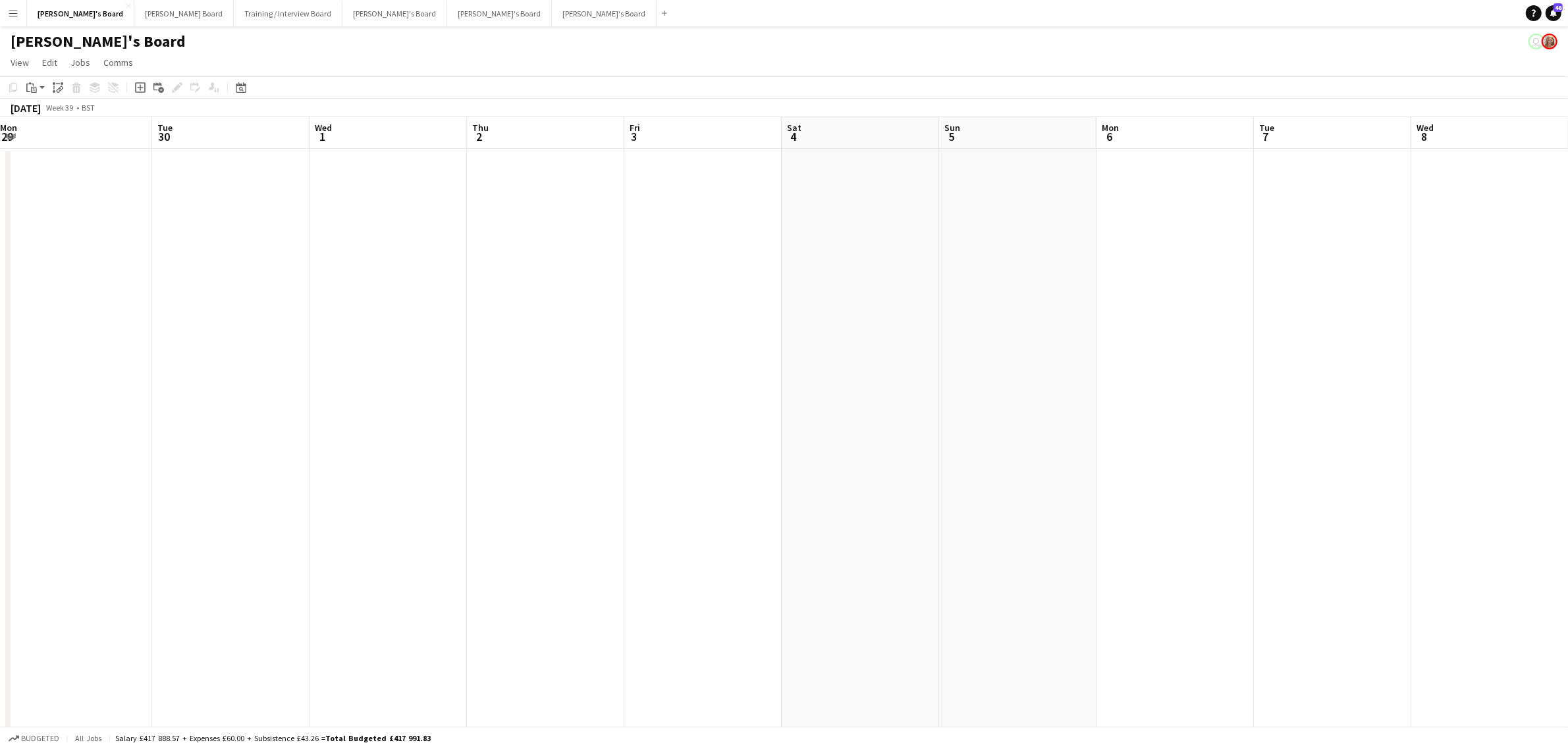
drag, startPoint x: 1231, startPoint y: 555, endPoint x: 1300, endPoint y: 501, distance: 87.6
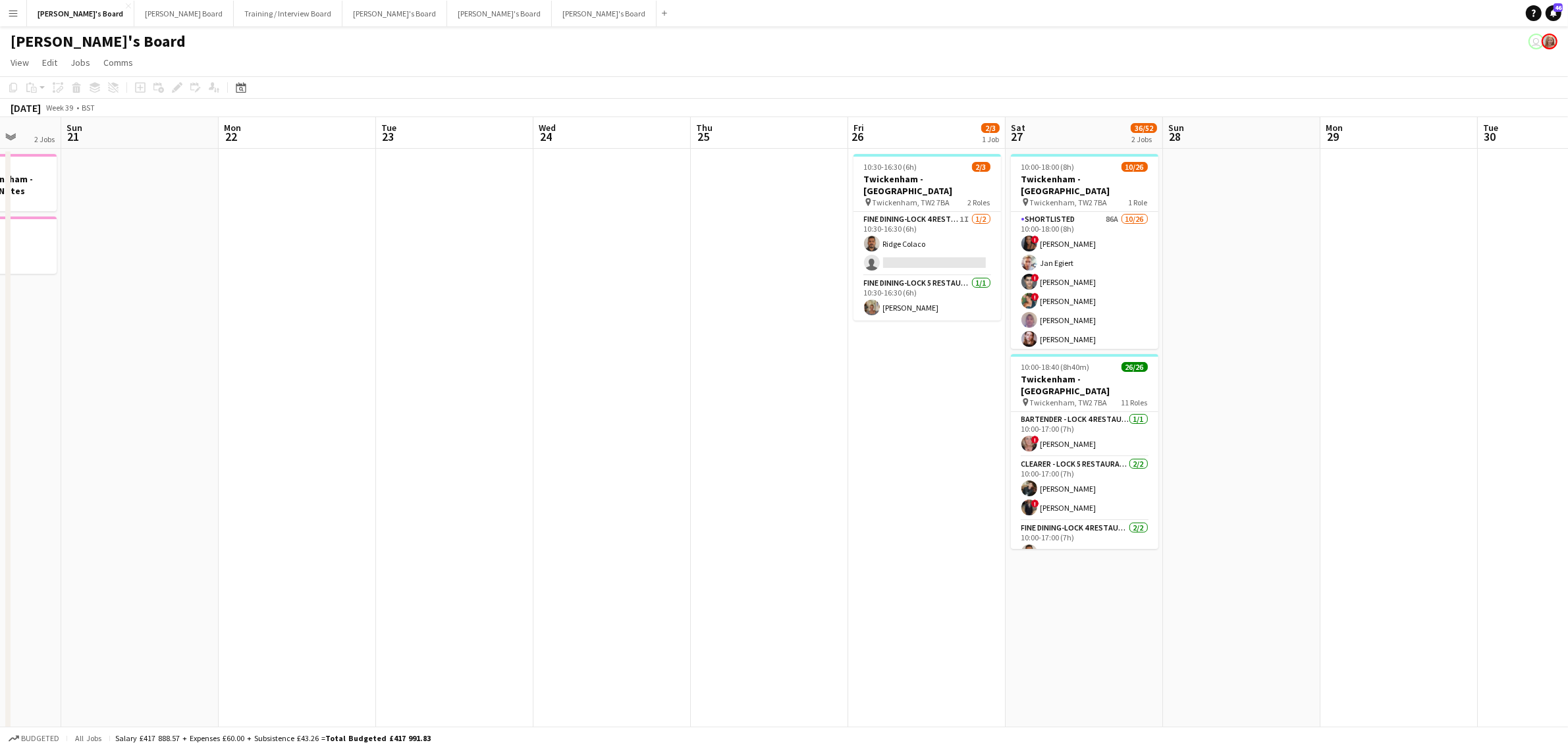
drag, startPoint x: 1136, startPoint y: 518, endPoint x: 1044, endPoint y: 509, distance: 92.4
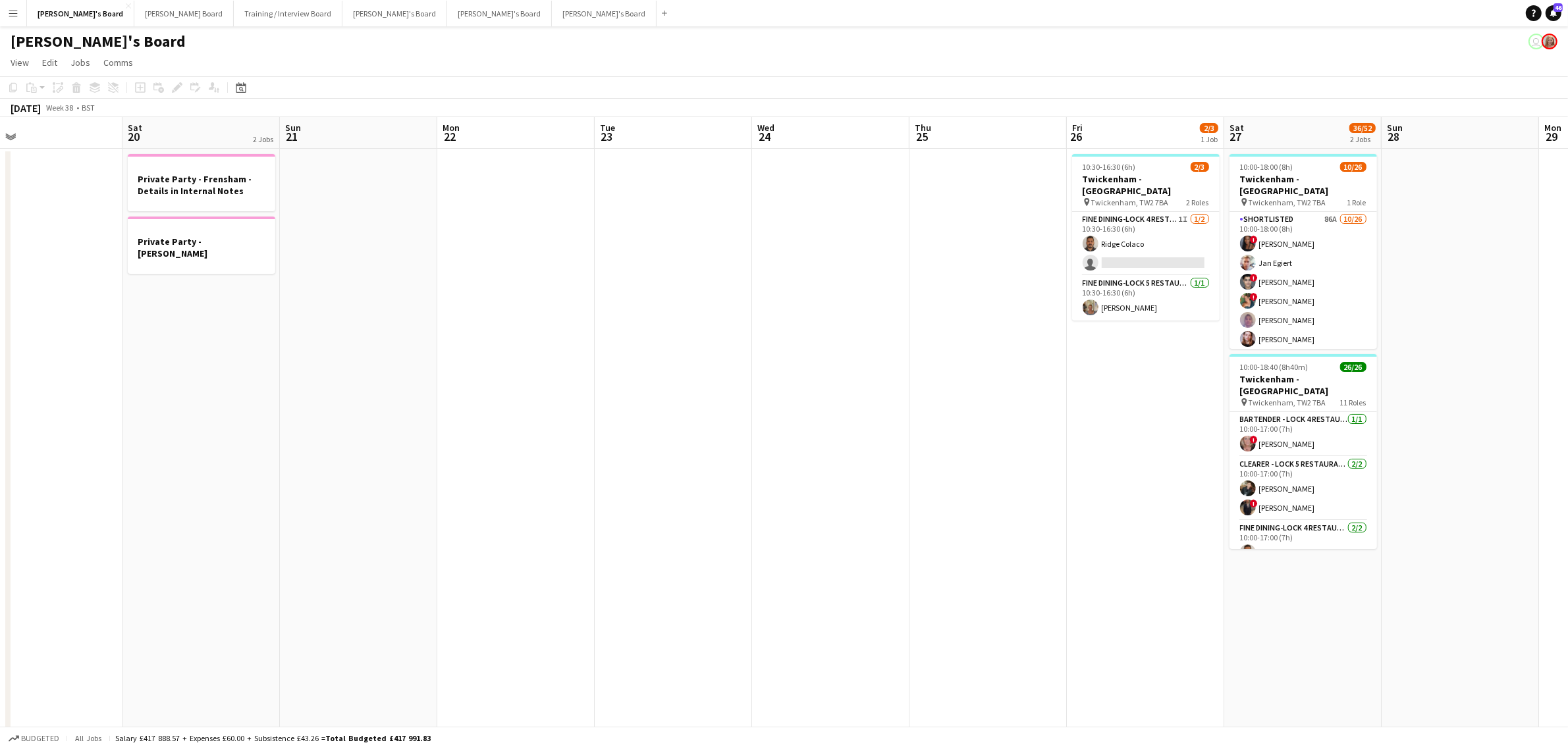
scroll to position [0, 461]
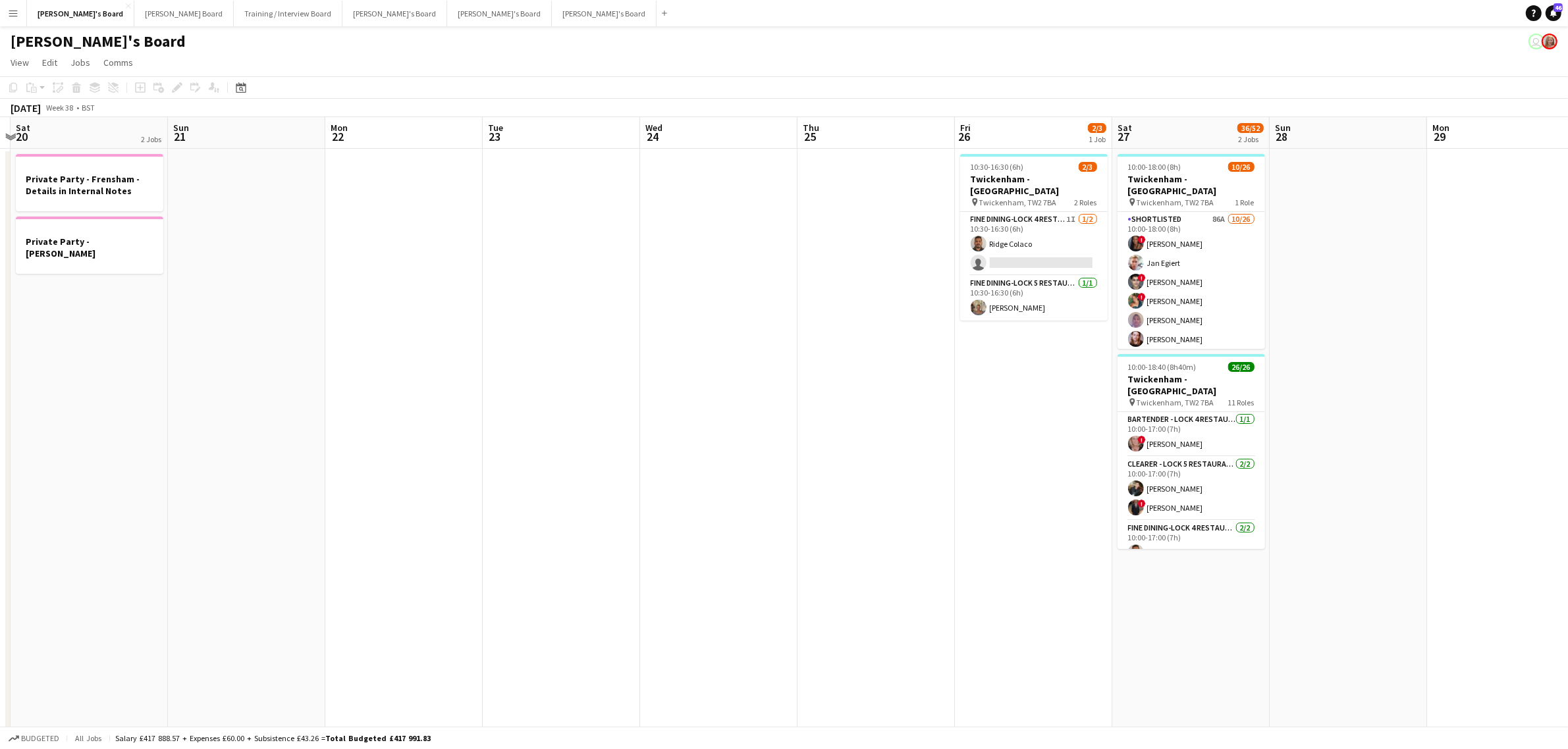
drag, startPoint x: 1037, startPoint y: 436, endPoint x: 565, endPoint y: 472, distance: 473.4
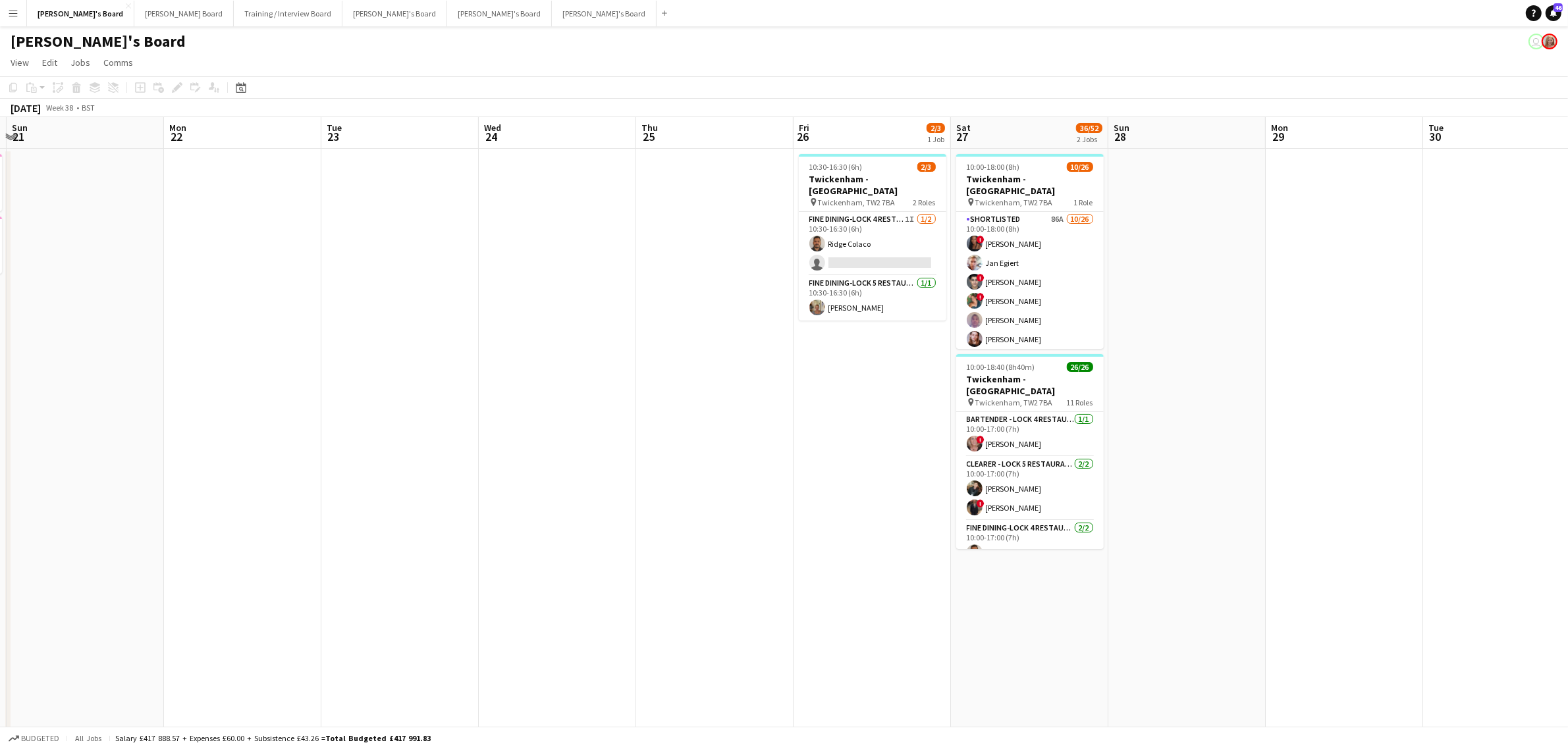
drag, startPoint x: 579, startPoint y: 369, endPoint x: 1179, endPoint y: 306, distance: 603.3
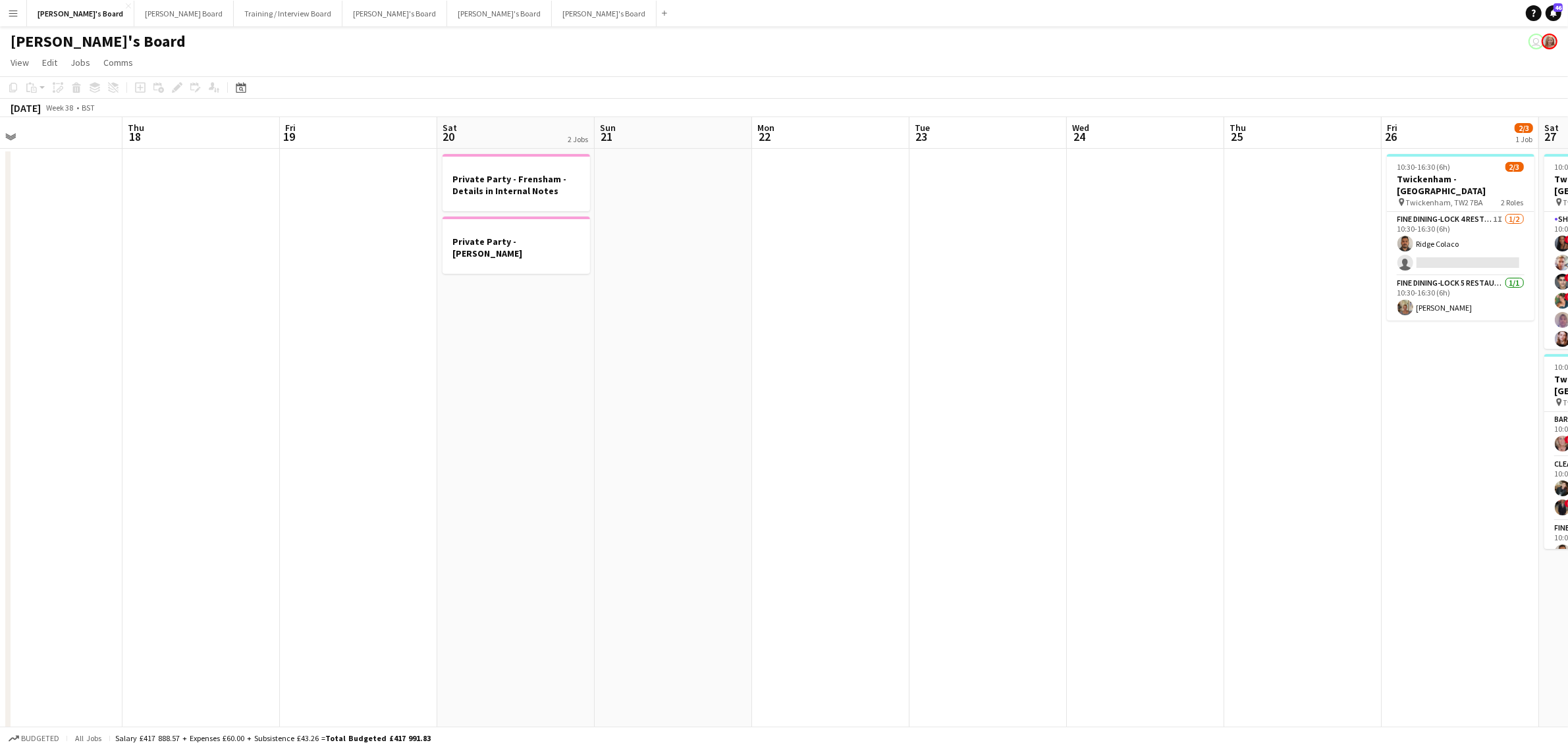
drag, startPoint x: 771, startPoint y: 365, endPoint x: 318, endPoint y: 396, distance: 454.1
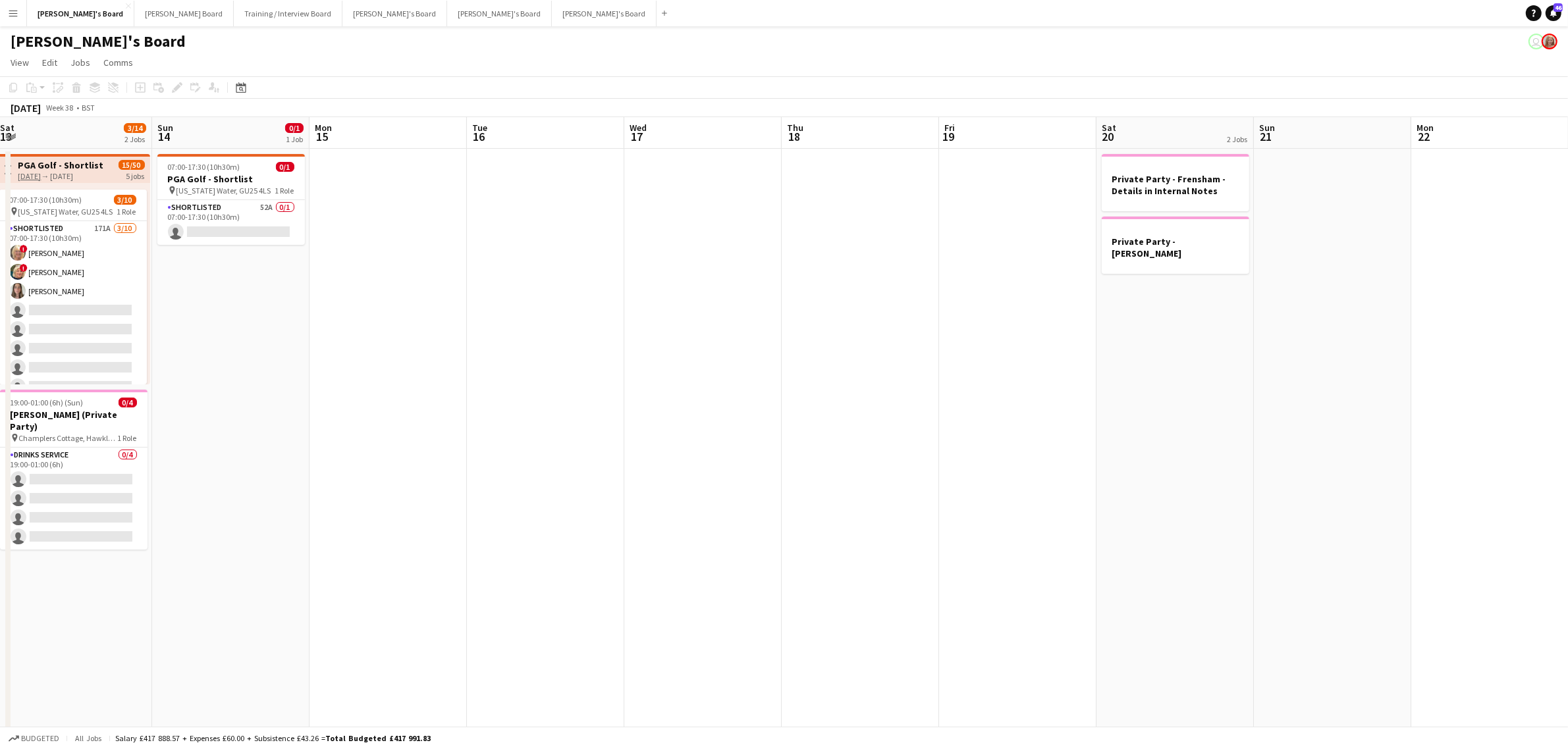
drag, startPoint x: 318, startPoint y: 396, endPoint x: 767, endPoint y: 416, distance: 449.4
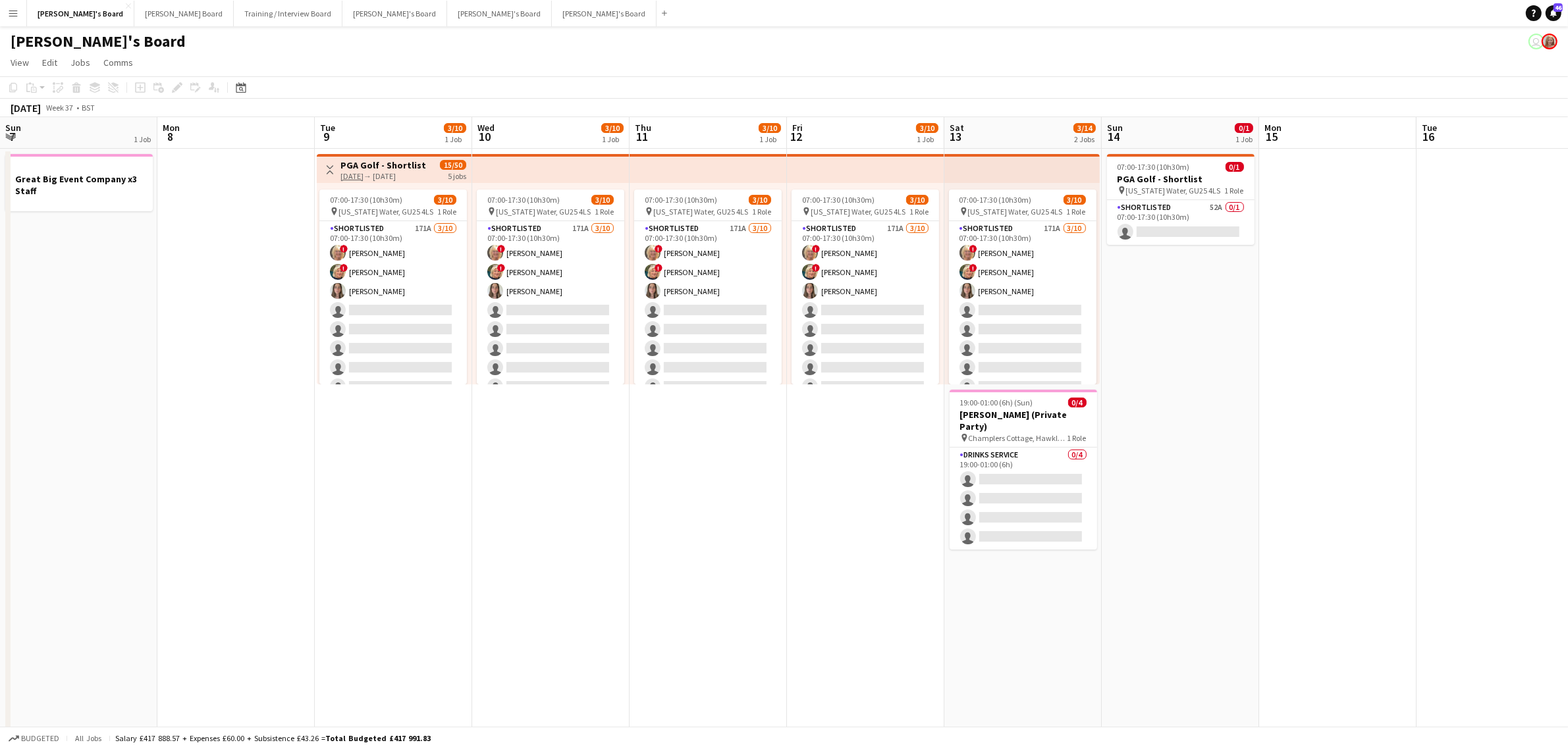
drag, startPoint x: 767, startPoint y: 416, endPoint x: 784, endPoint y: 367, distance: 51.9
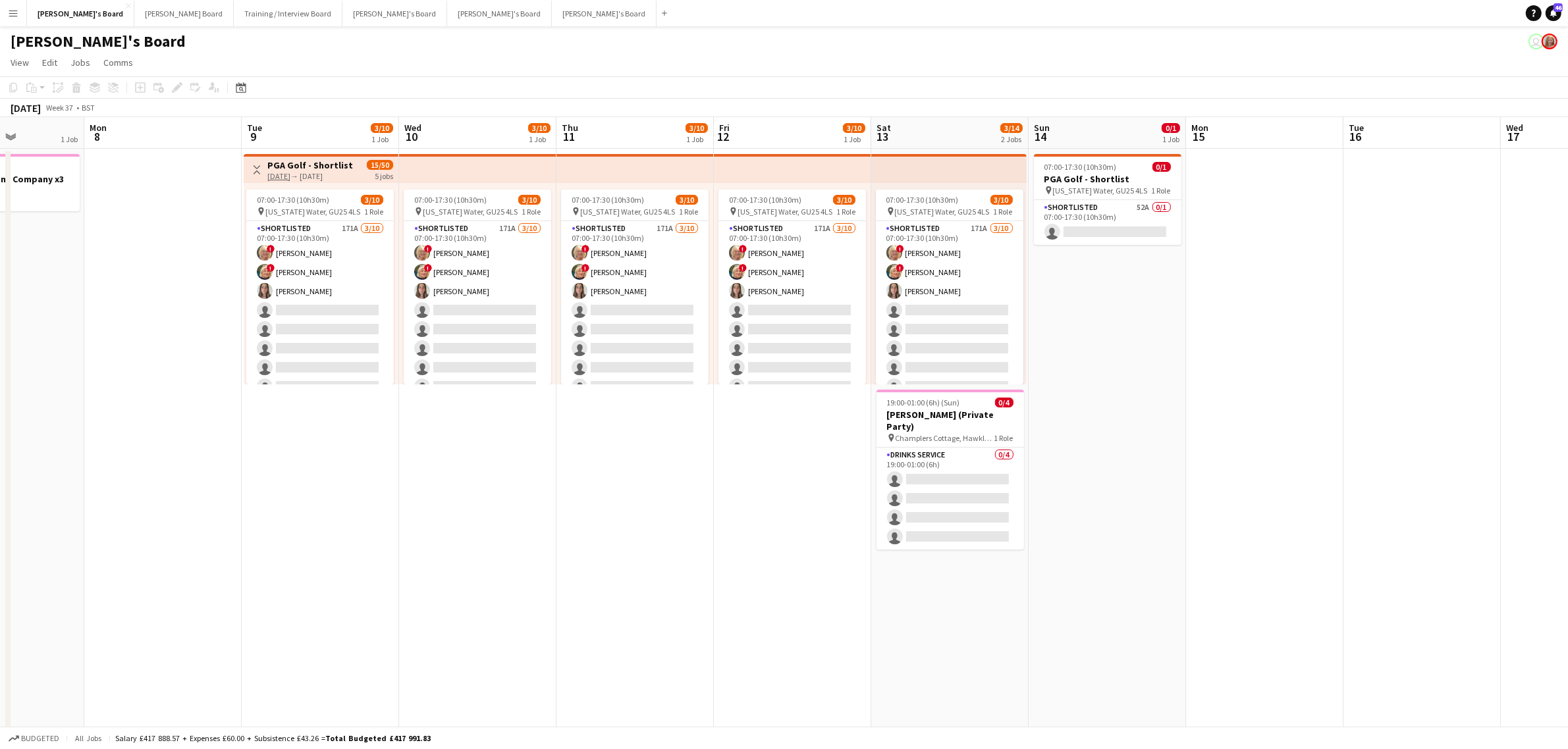
drag, startPoint x: 784, startPoint y: 367, endPoint x: 708, endPoint y: 354, distance: 77.1
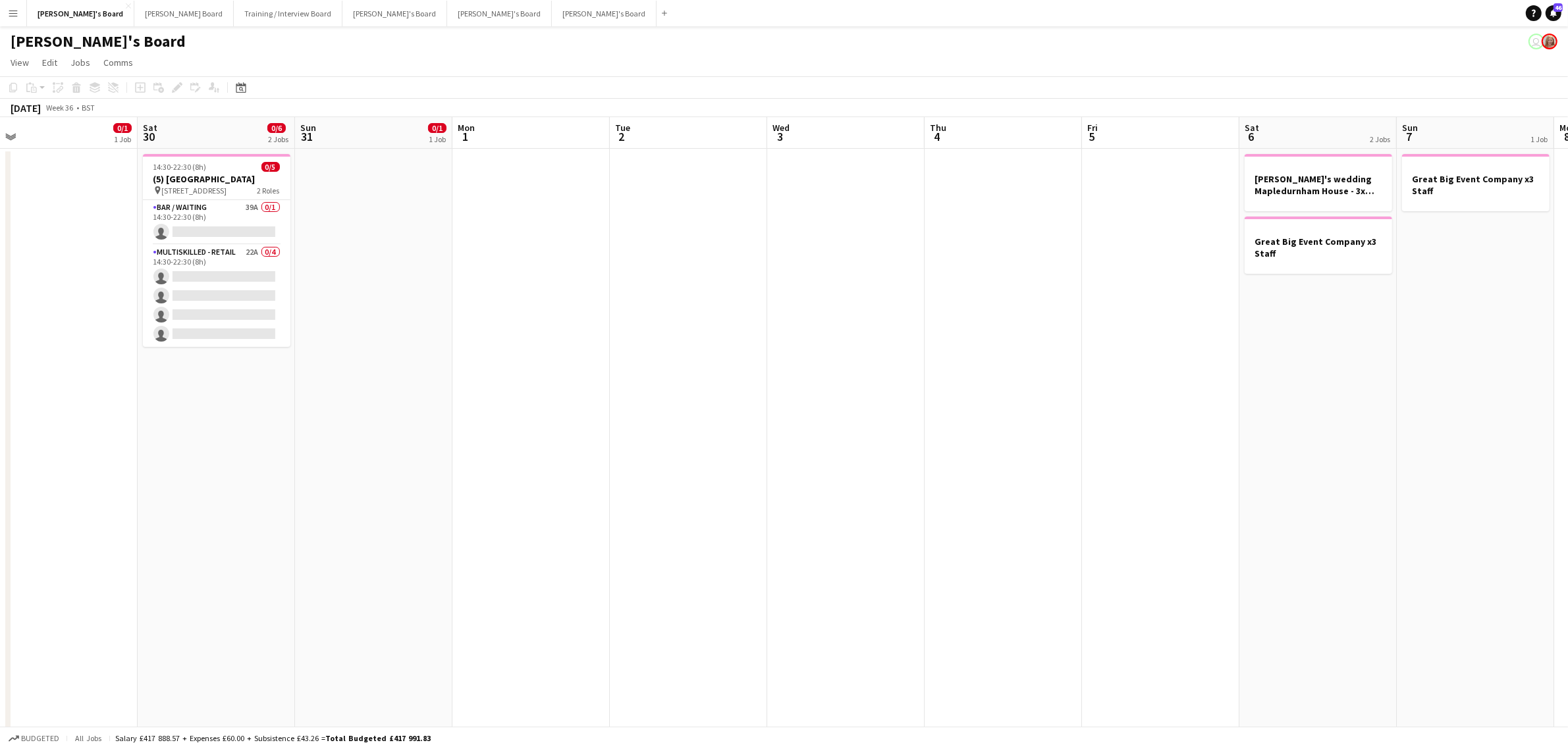
scroll to position [0, 293]
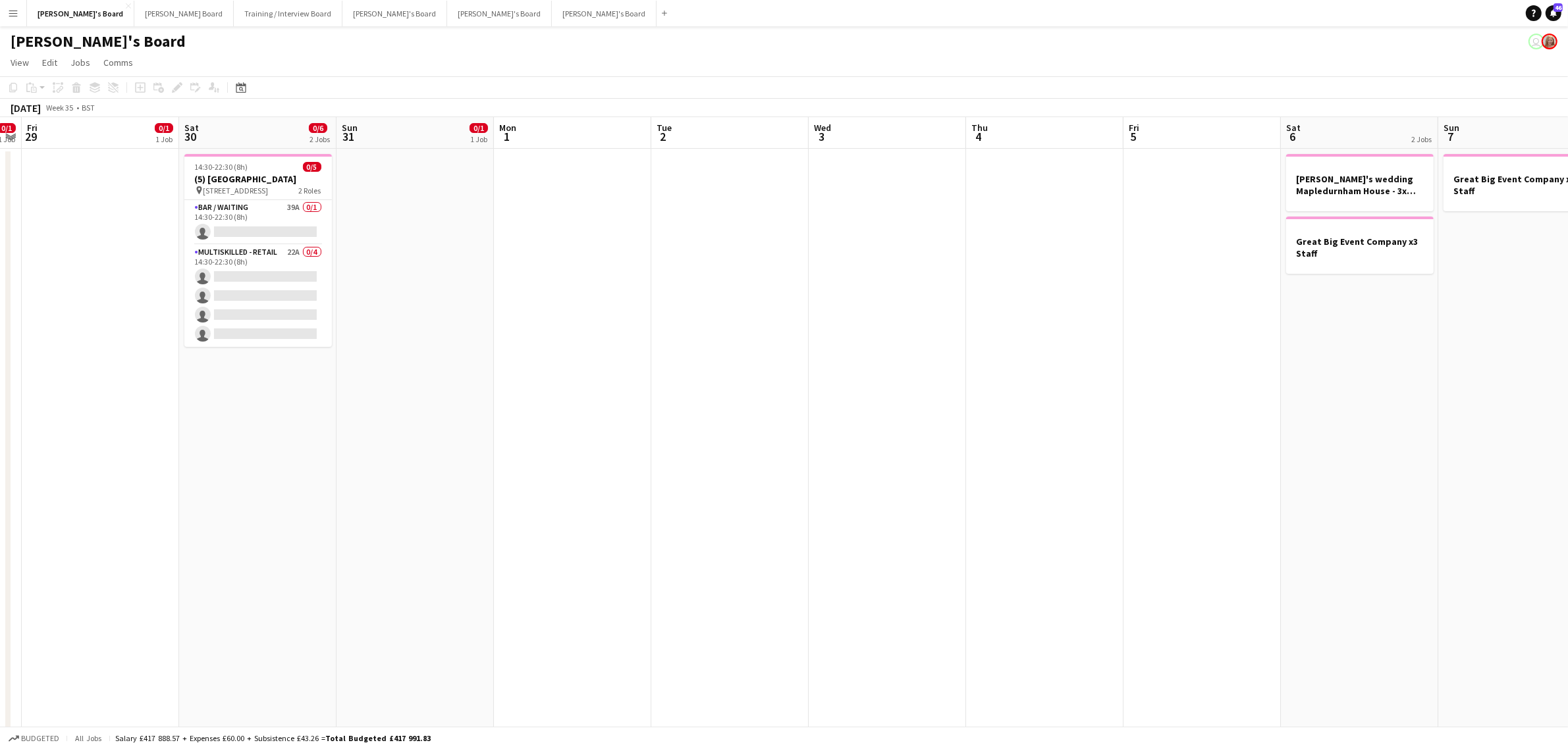
drag, startPoint x: 833, startPoint y: 303, endPoint x: 795, endPoint y: 311, distance: 38.8
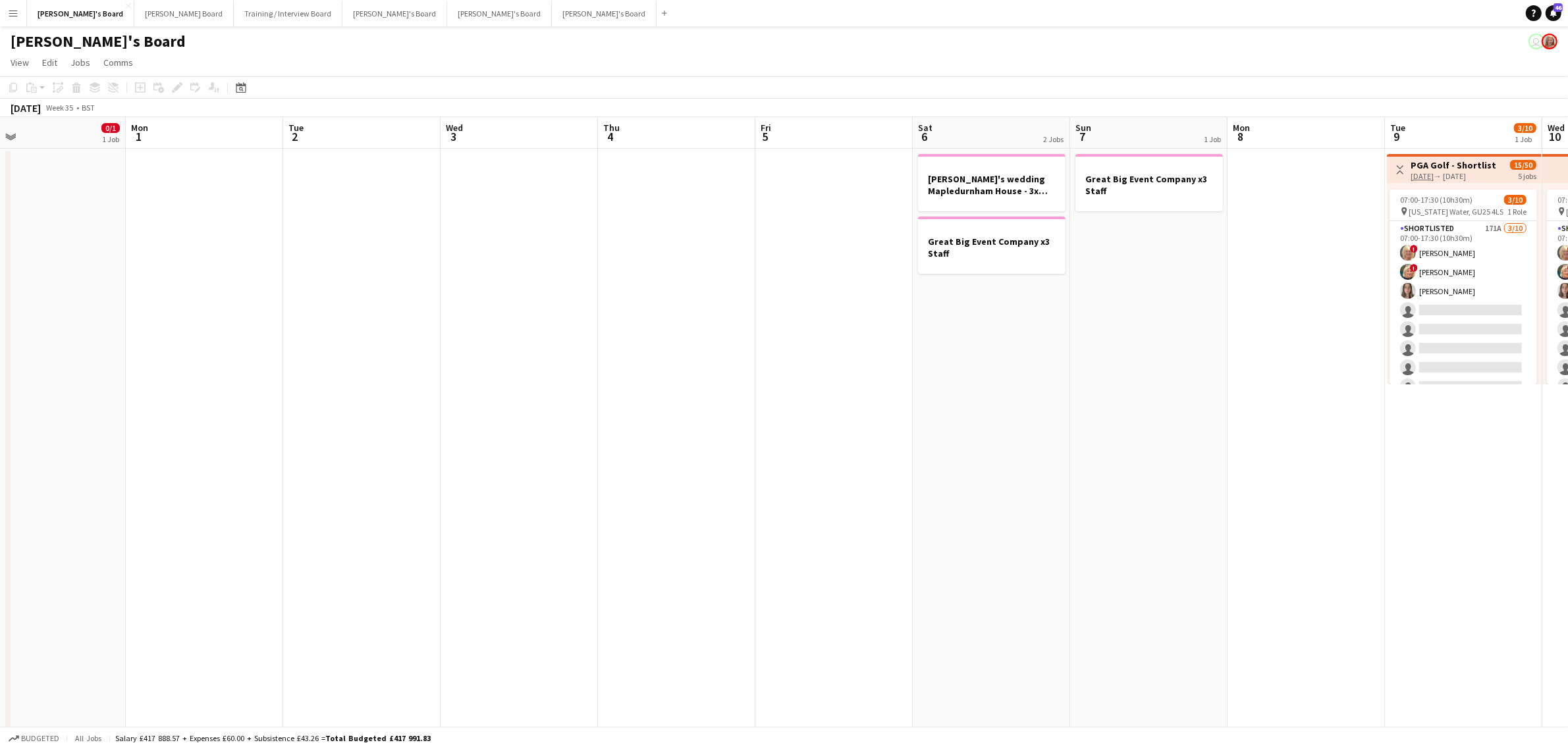
scroll to position [0, 442]
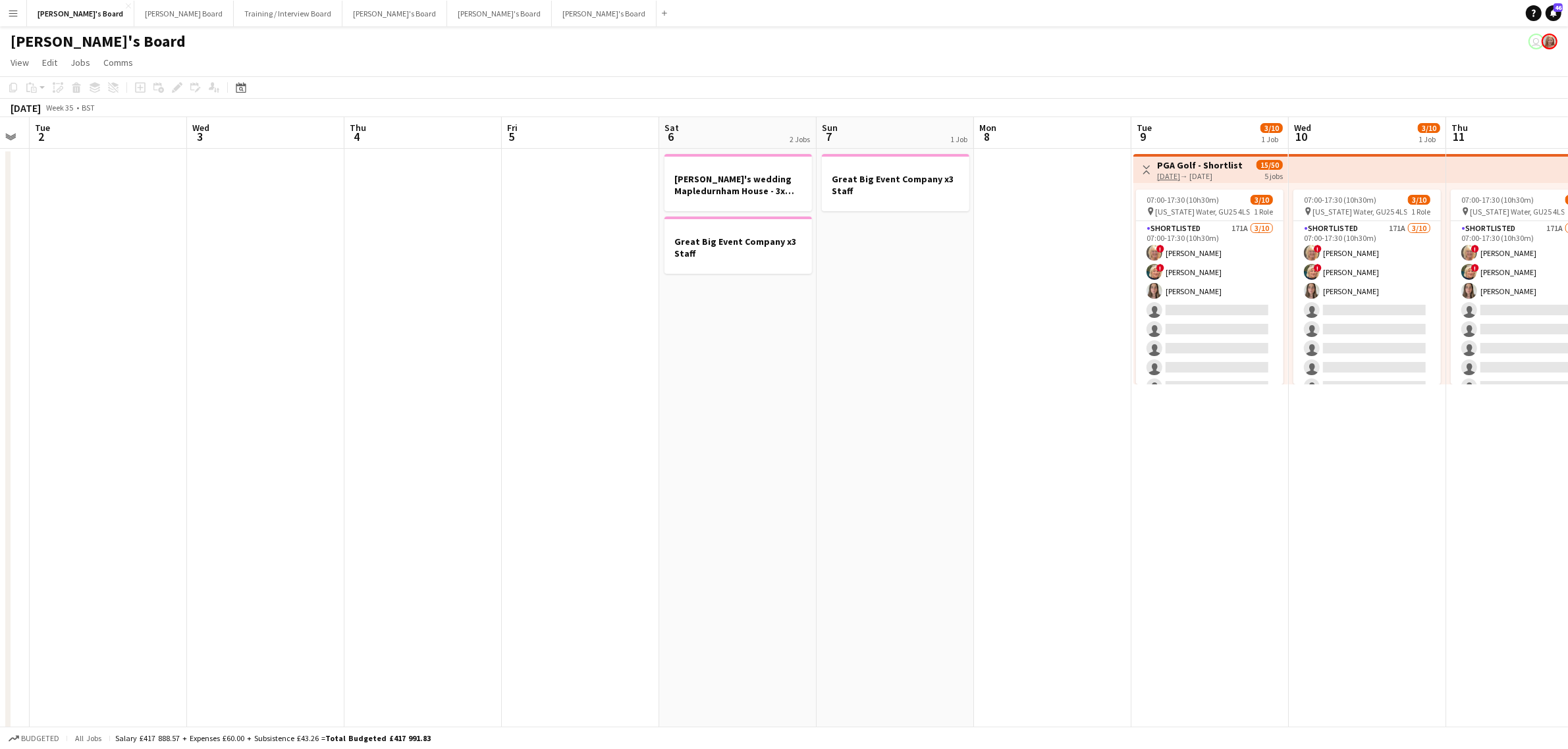
drag, startPoint x: 1233, startPoint y: 295, endPoint x: 979, endPoint y: 306, distance: 254.2
drag, startPoint x: 1289, startPoint y: 295, endPoint x: 1074, endPoint y: 306, distance: 215.3
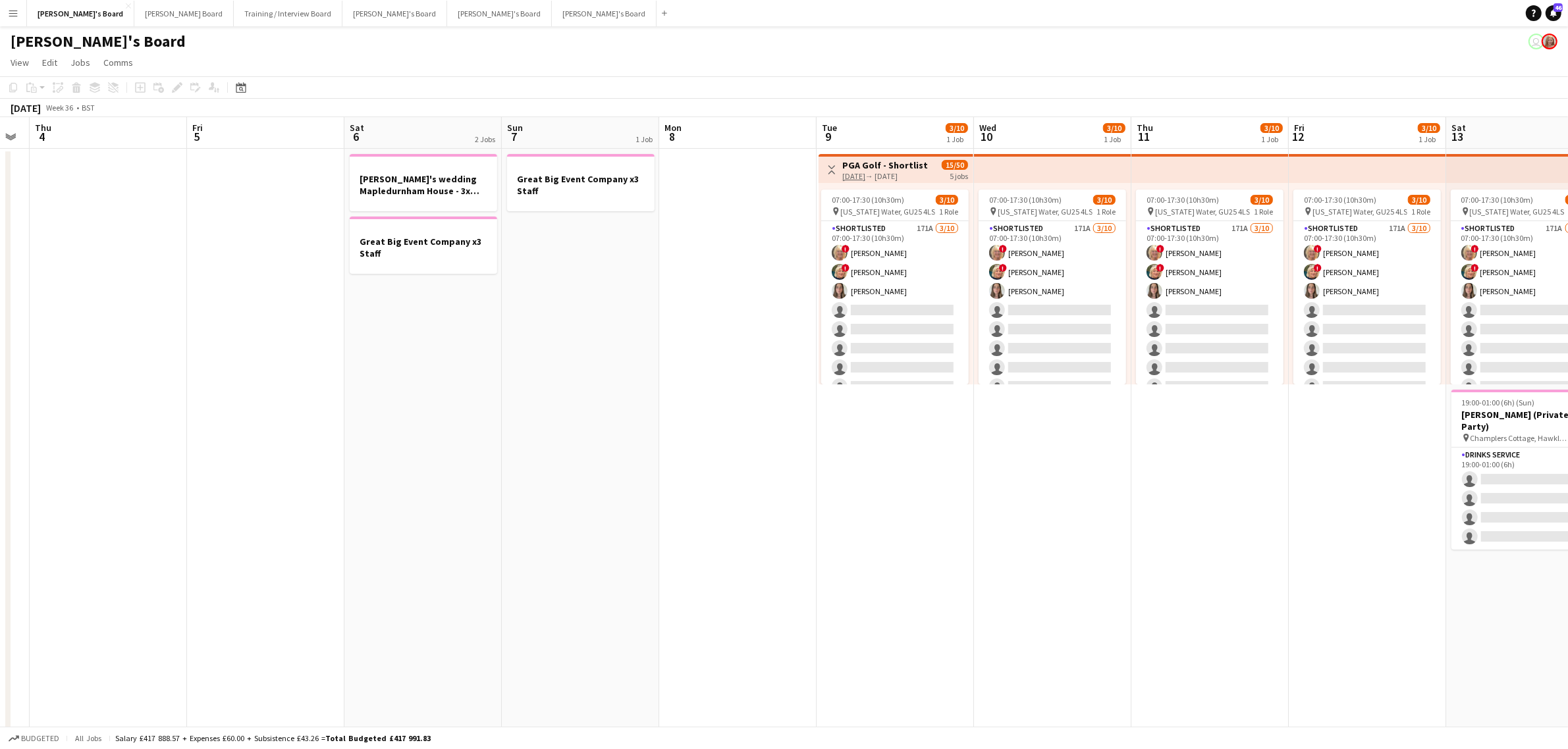
scroll to position [0, 470]
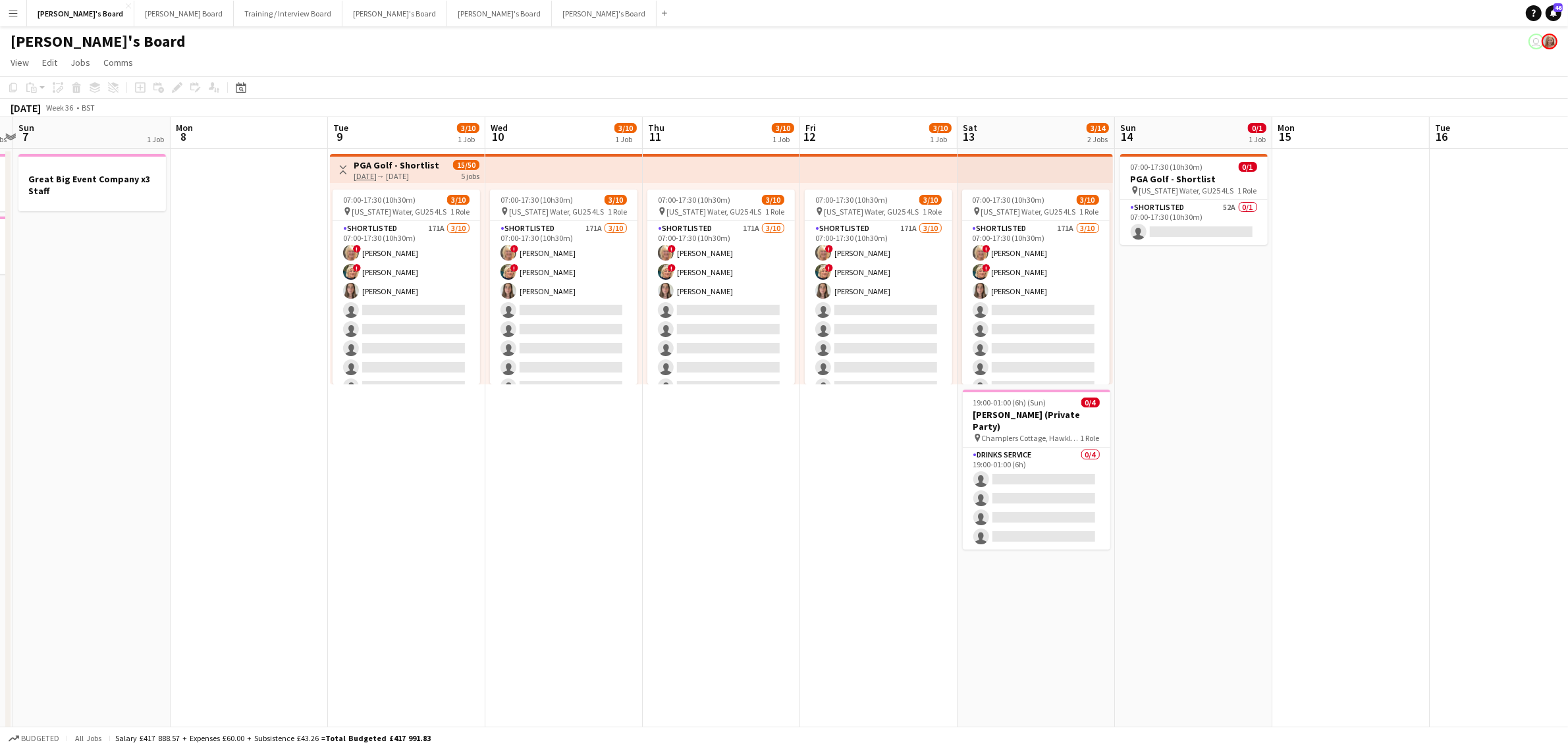
drag, startPoint x: 994, startPoint y: 287, endPoint x: 935, endPoint y: 284, distance: 59.1
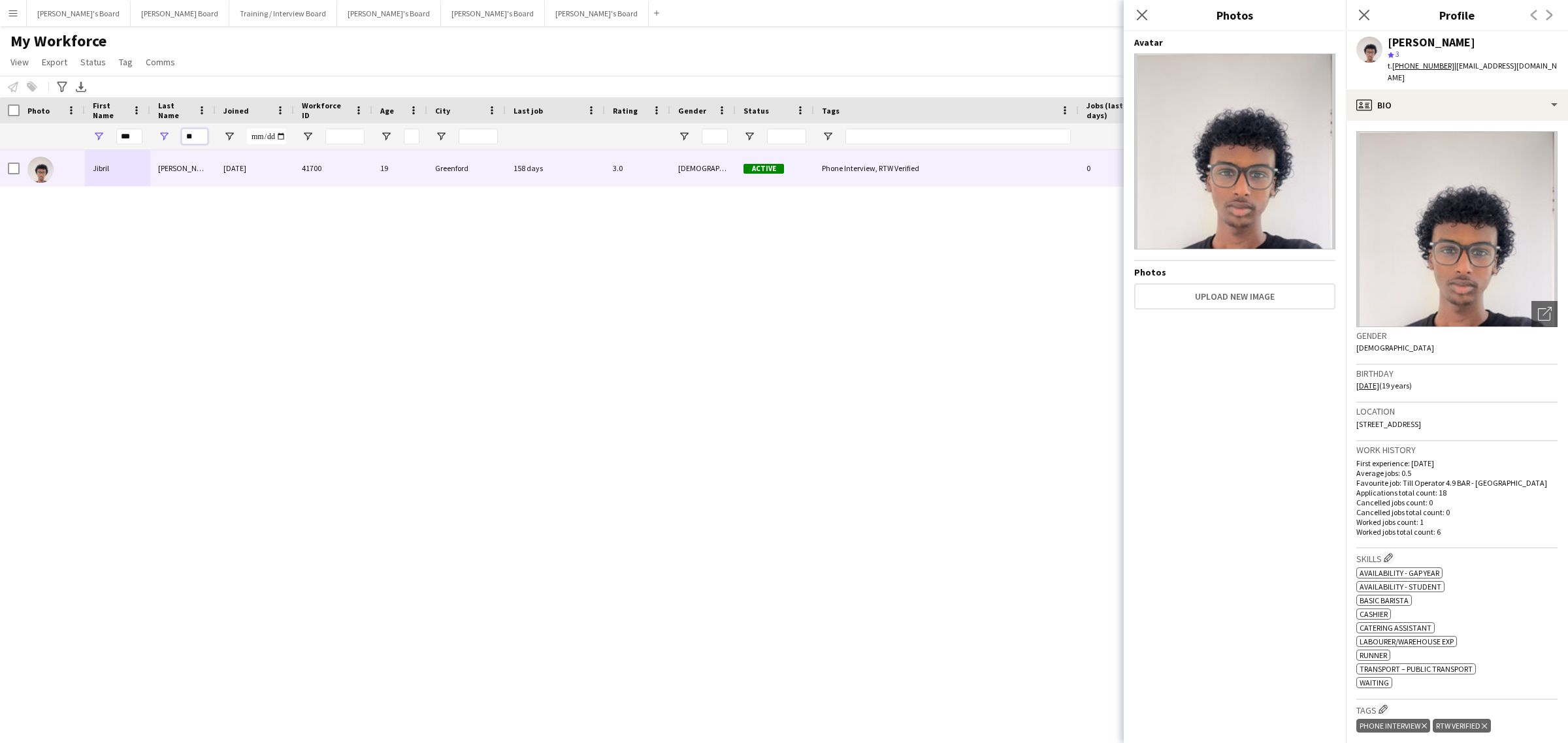
click at [194, 139] on input "**" at bounding box center [194, 136] width 26 height 15
click at [201, 139] on input "**" at bounding box center [194, 136] width 26 height 15
click at [200, 141] on input "**" at bounding box center [194, 136] width 26 height 15
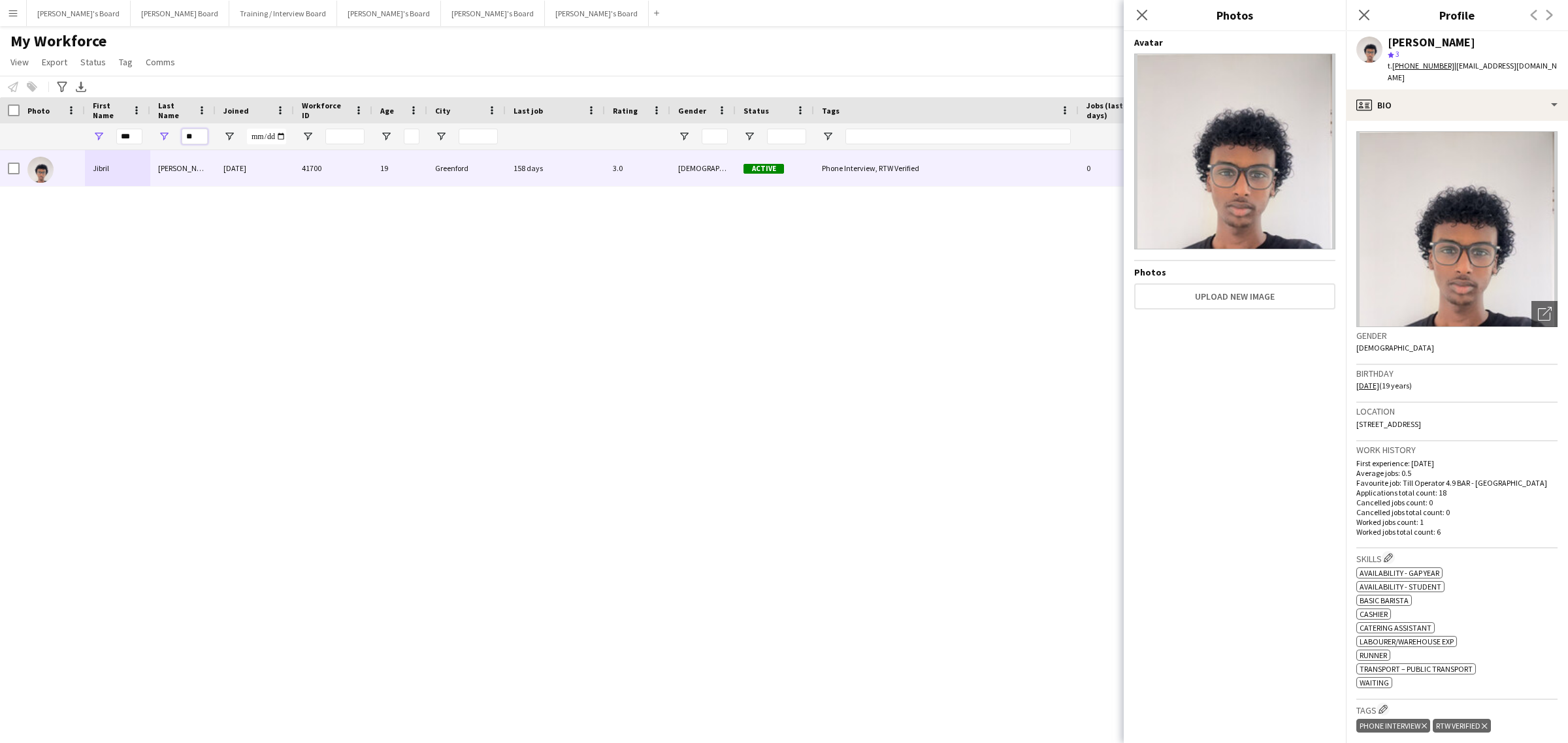
click at [198, 140] on input "**" at bounding box center [194, 136] width 26 height 15
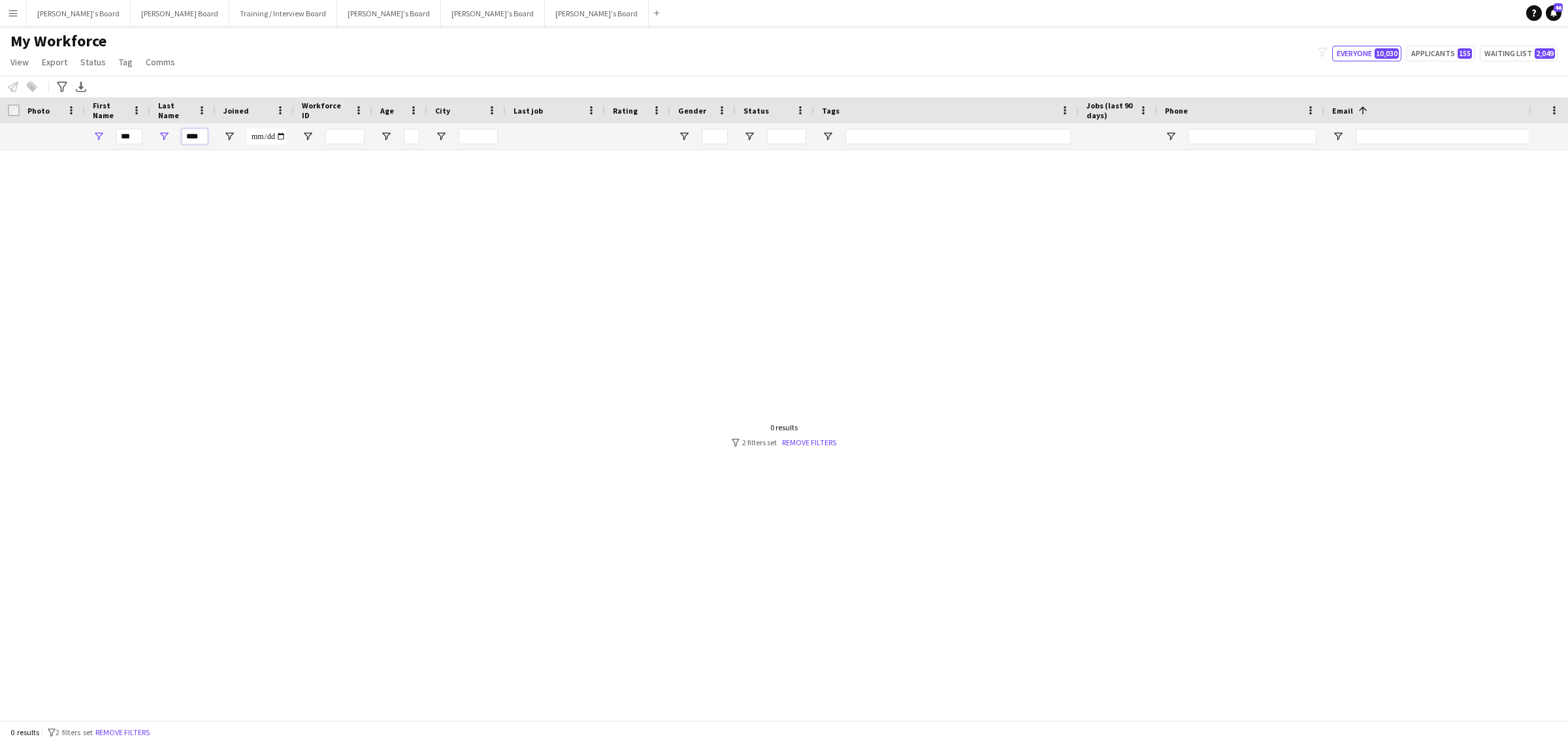
type input "****"
click at [136, 131] on input "***" at bounding box center [129, 136] width 26 height 15
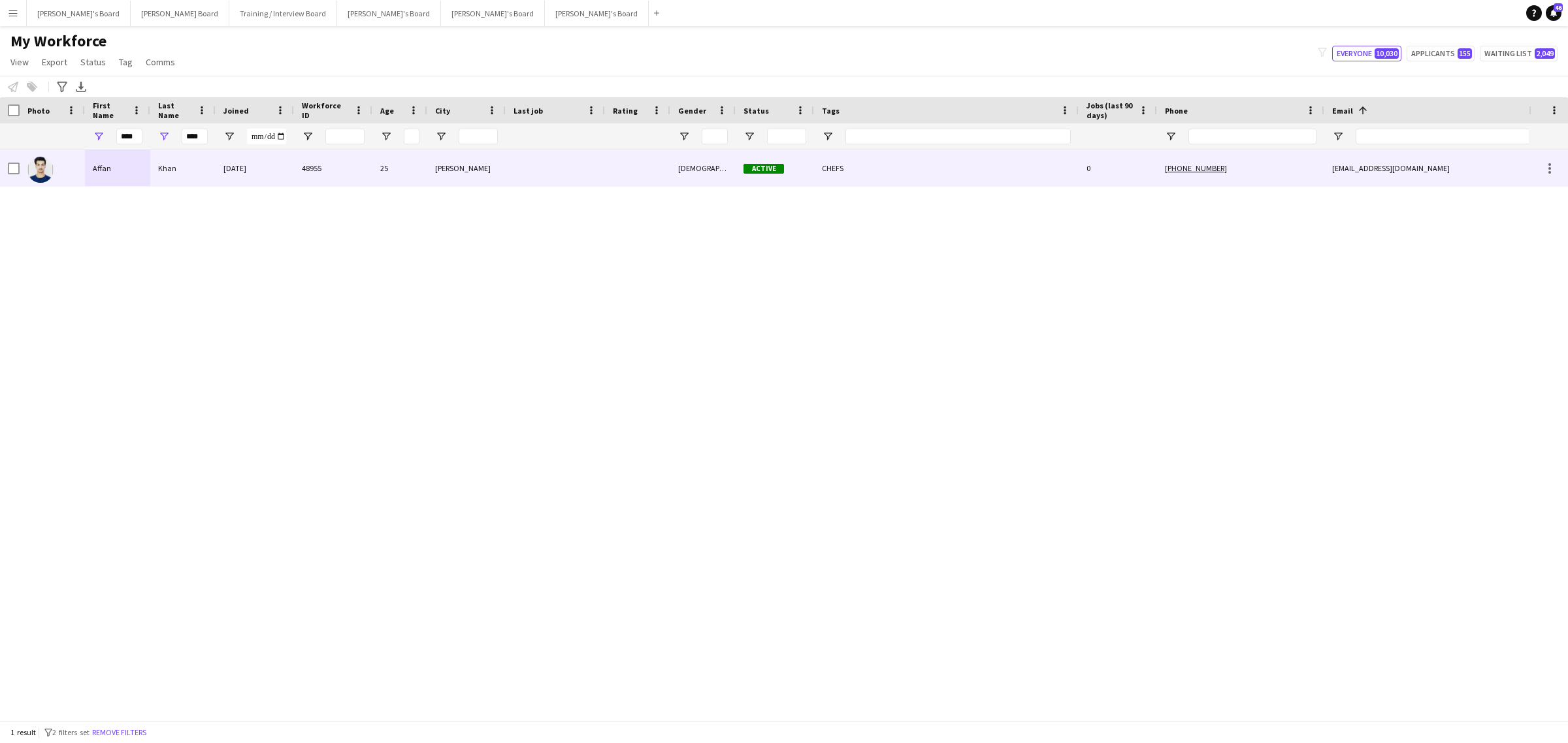
click at [158, 170] on div "Khan" at bounding box center [183, 169] width 65 height 36
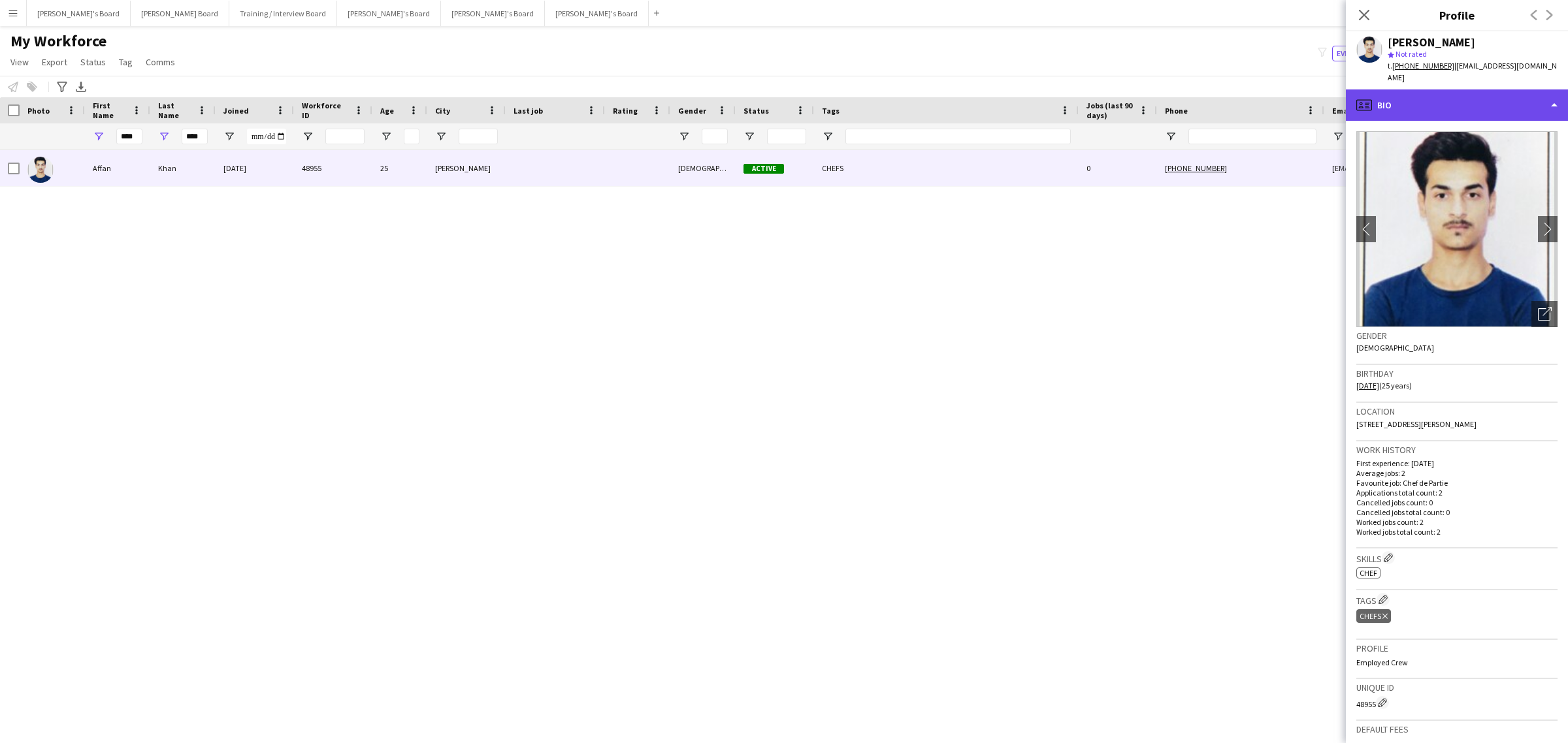
click at [1404, 90] on div "profile Bio" at bounding box center [1457, 105] width 222 height 32
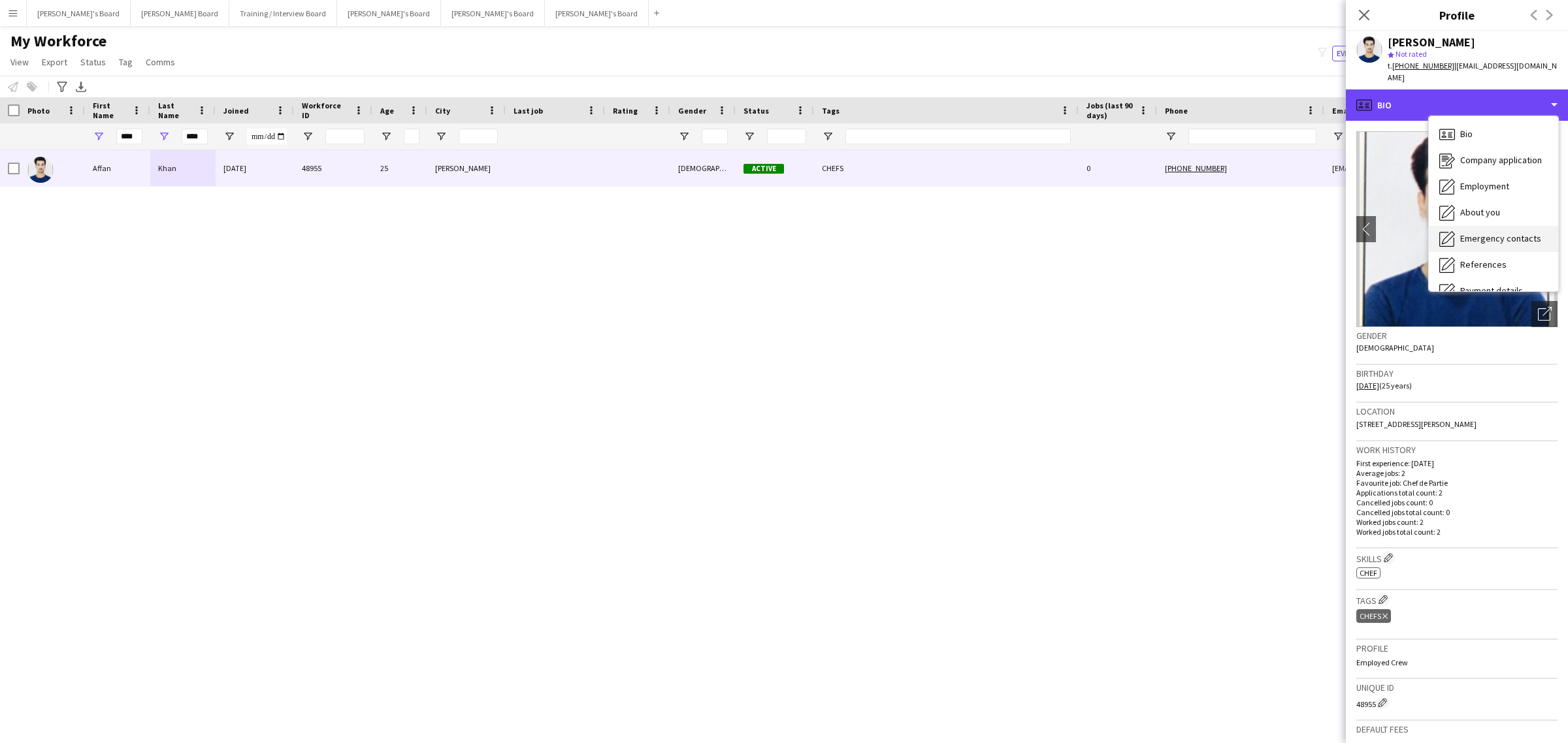
scroll to position [174, 0]
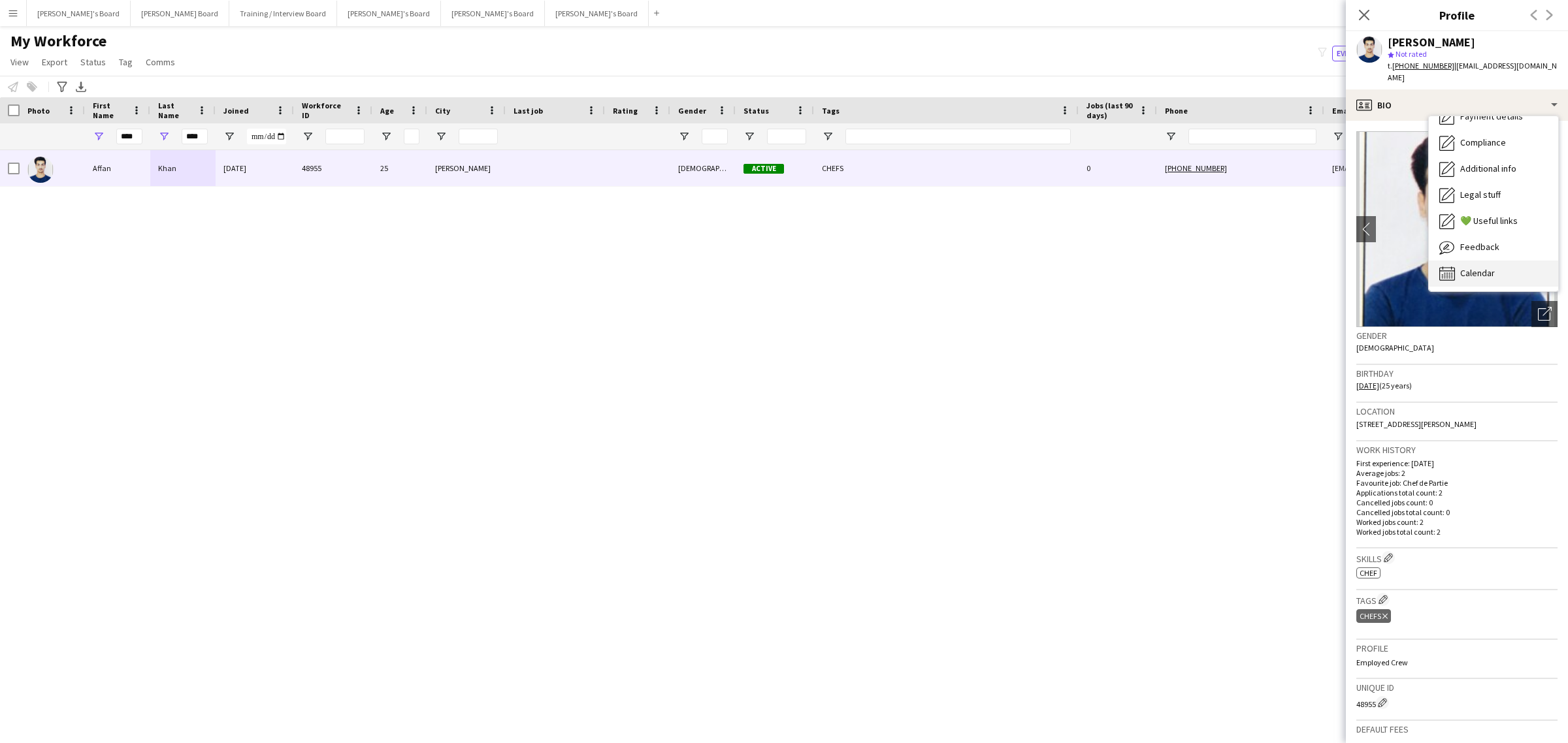
click at [1474, 267] on span "Calendar" at bounding box center [1477, 273] width 34 height 12
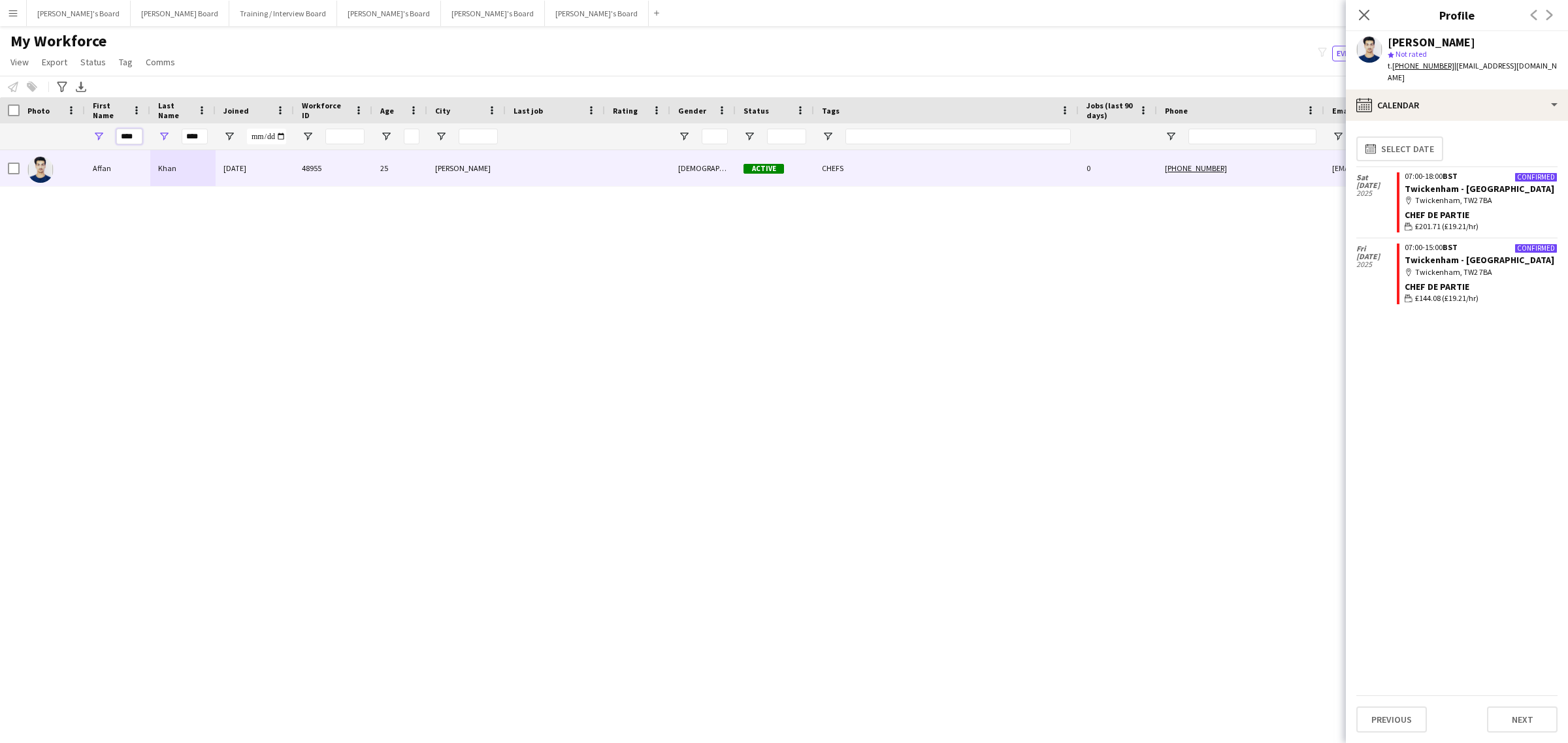
click at [130, 132] on input "****" at bounding box center [129, 136] width 26 height 15
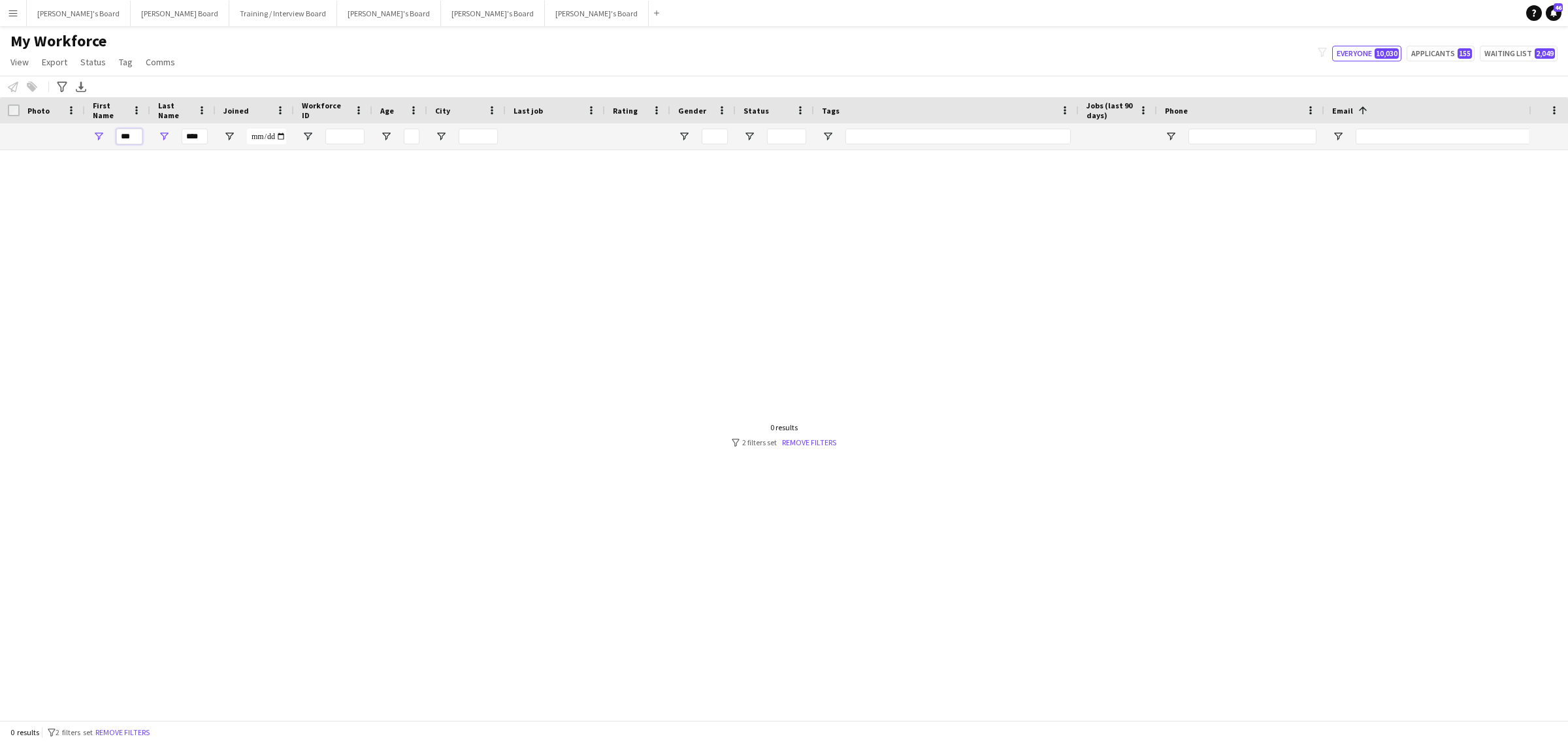
type input "***"
click at [200, 132] on input "****" at bounding box center [194, 136] width 26 height 15
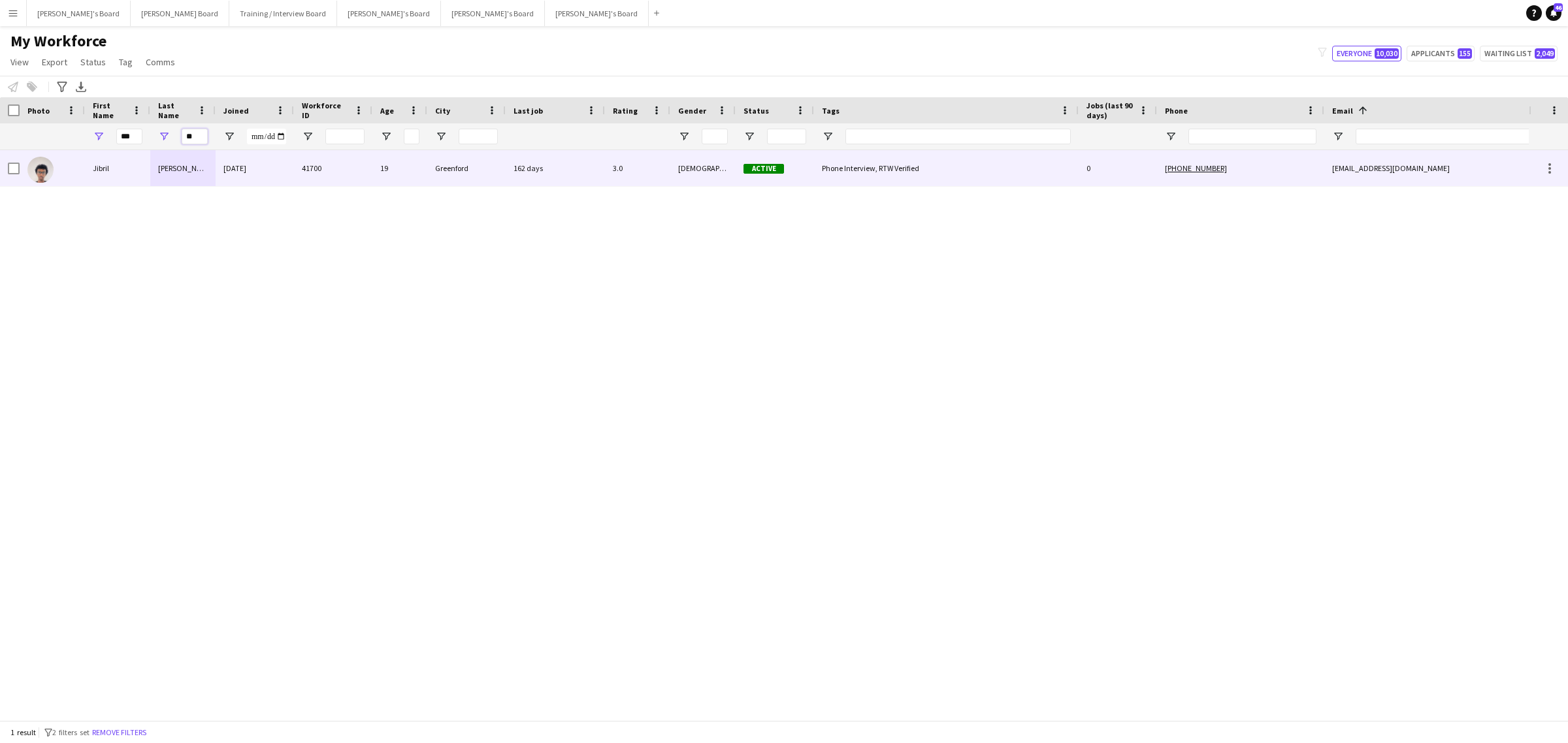
type input "**"
click at [162, 162] on div "Omar" at bounding box center [183, 169] width 65 height 36
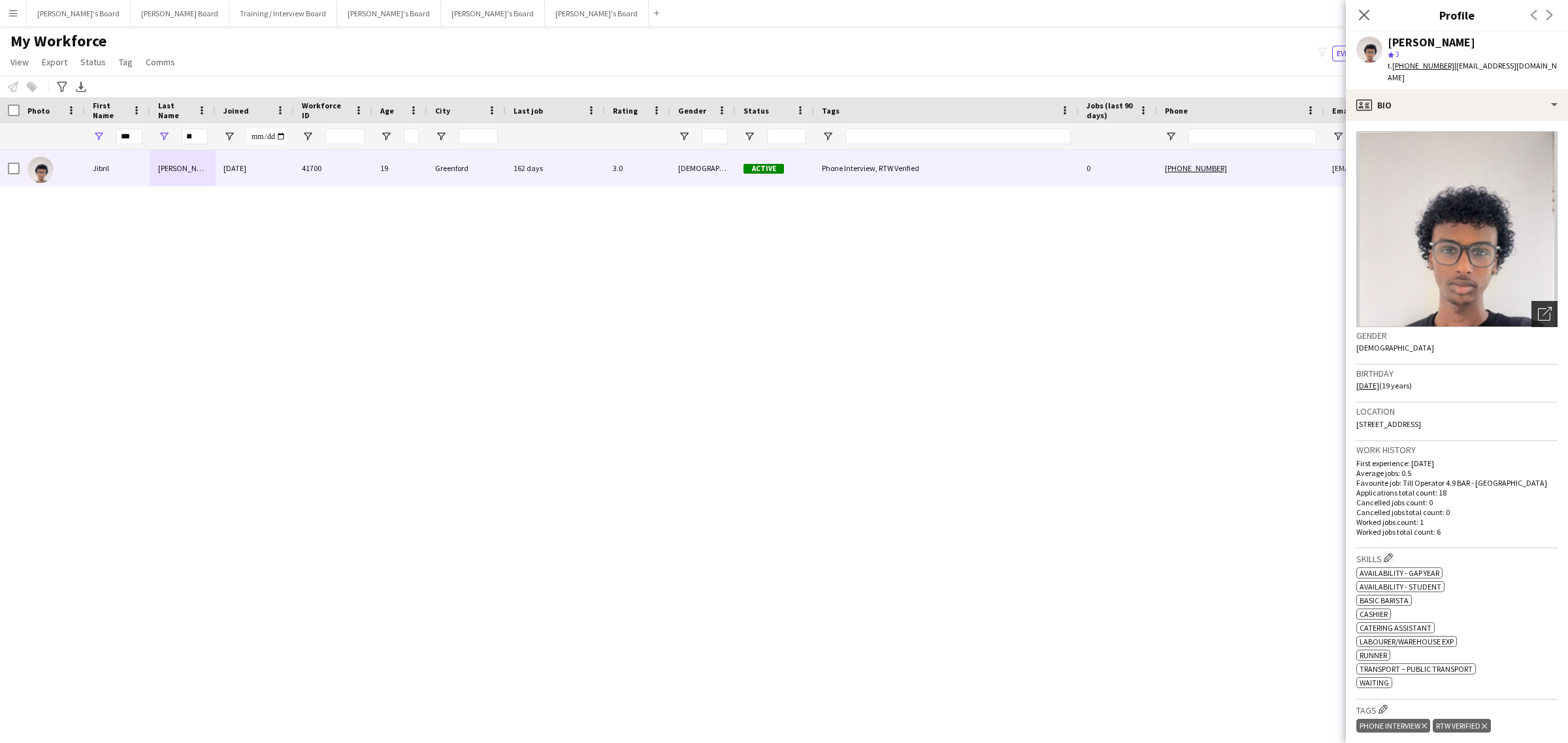
click at [1538, 307] on icon "Open photos pop-in" at bounding box center [1544, 314] width 14 height 14
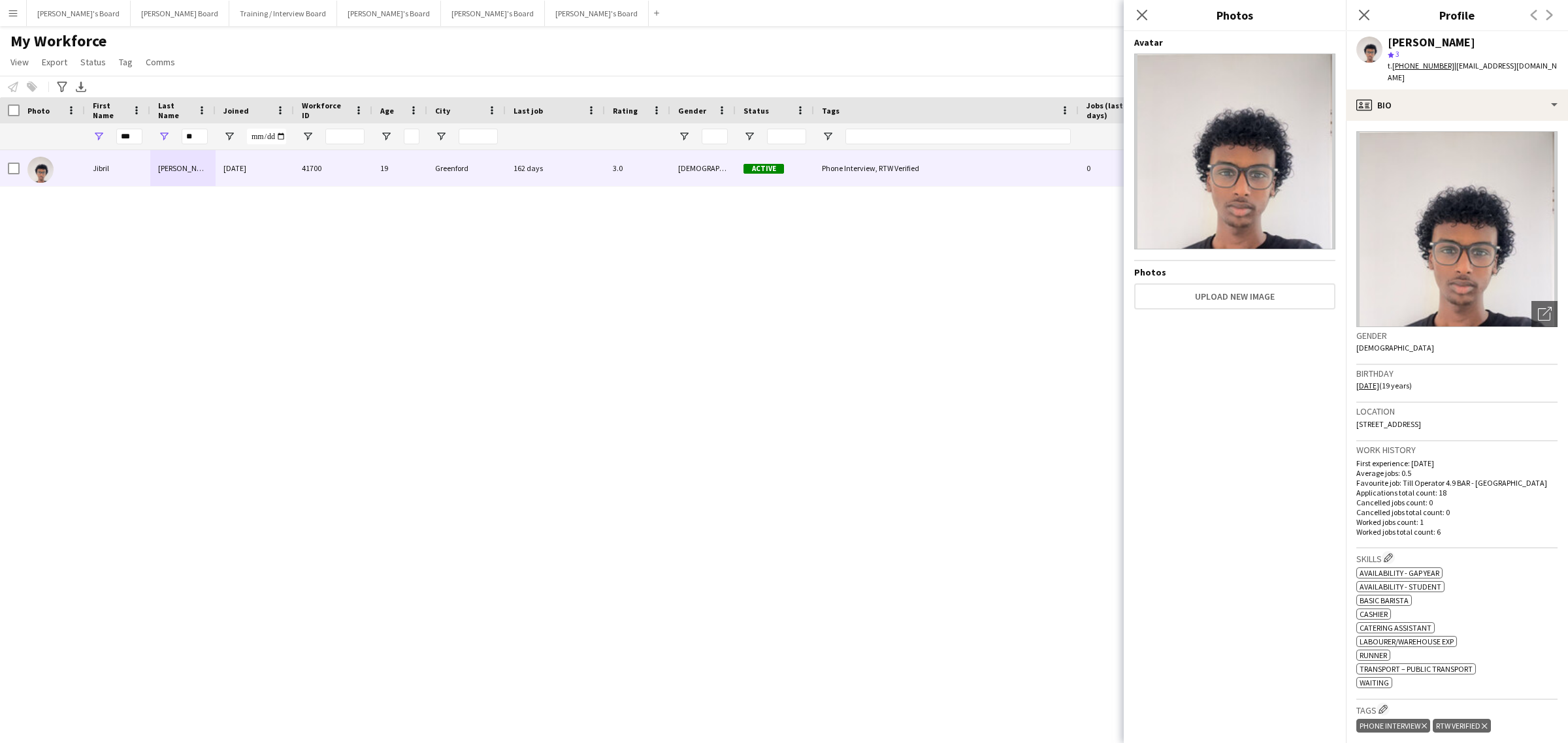
drag, startPoint x: 1190, startPoint y: 195, endPoint x: 1214, endPoint y: 211, distance: 28.8
click at [1538, 307] on icon "Open photos pop-in" at bounding box center [1544, 314] width 14 height 14
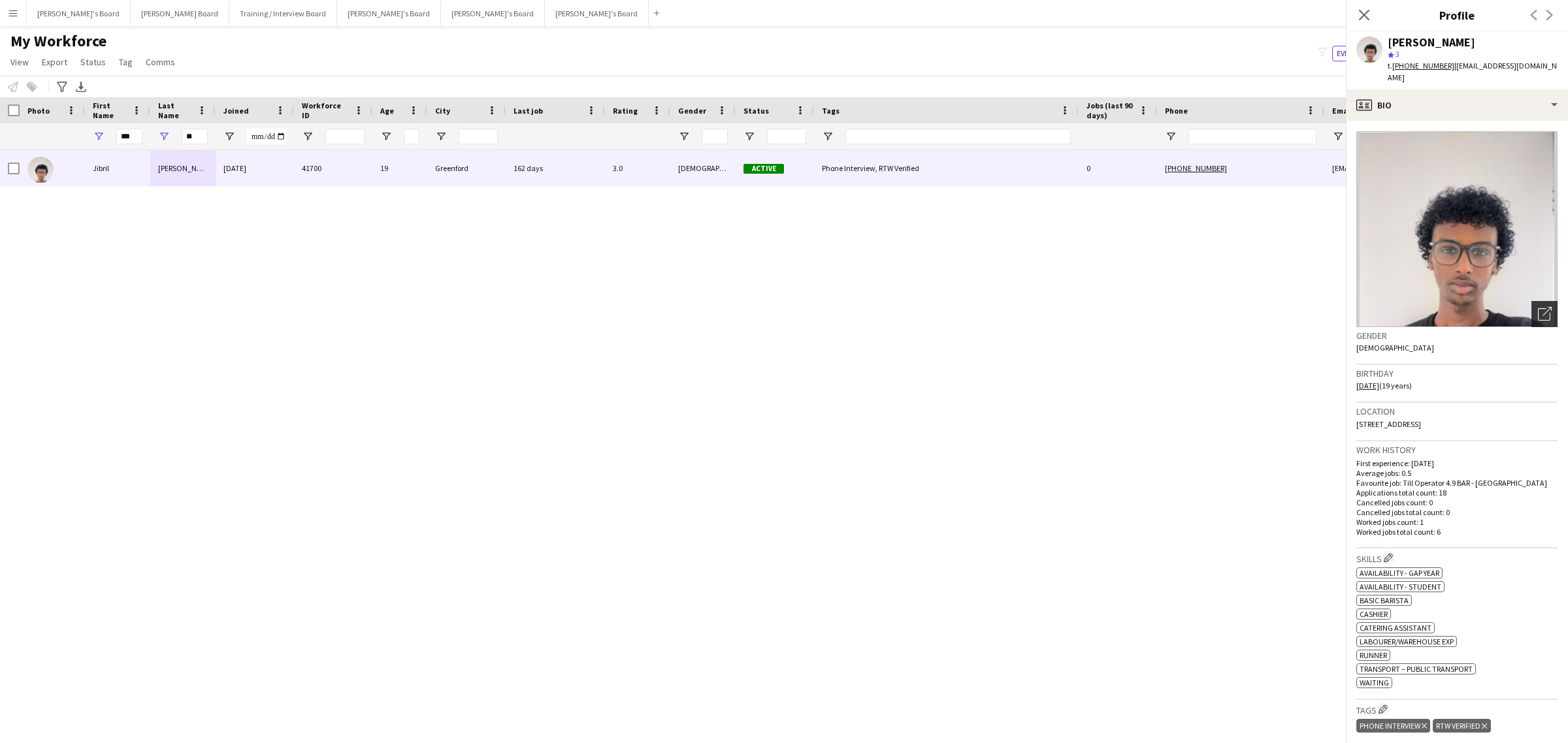
click at [1538, 307] on icon "Open photos pop-in" at bounding box center [1544, 314] width 14 height 14
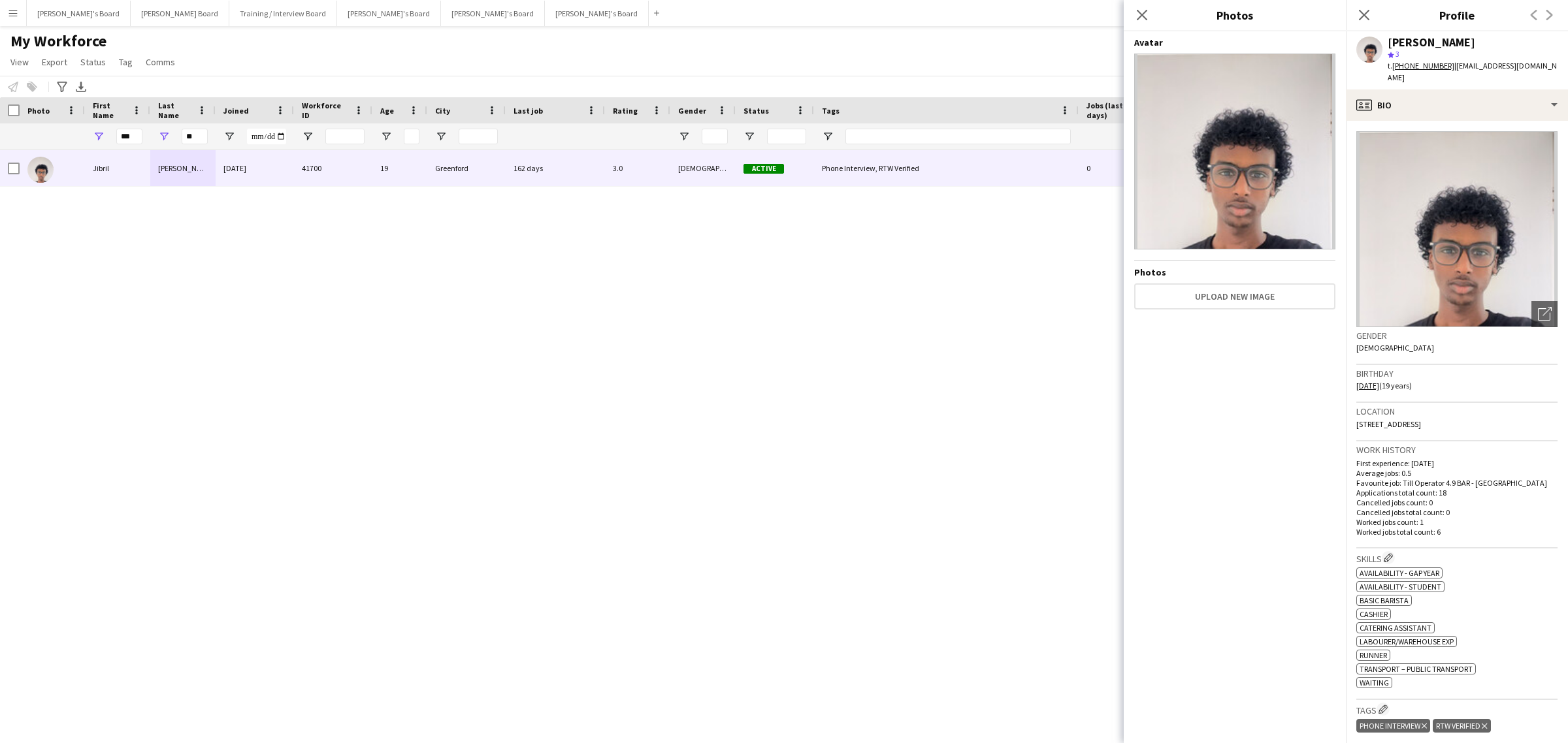
click at [1378, 44] on app-user-avatar at bounding box center [1370, 49] width 26 height 26
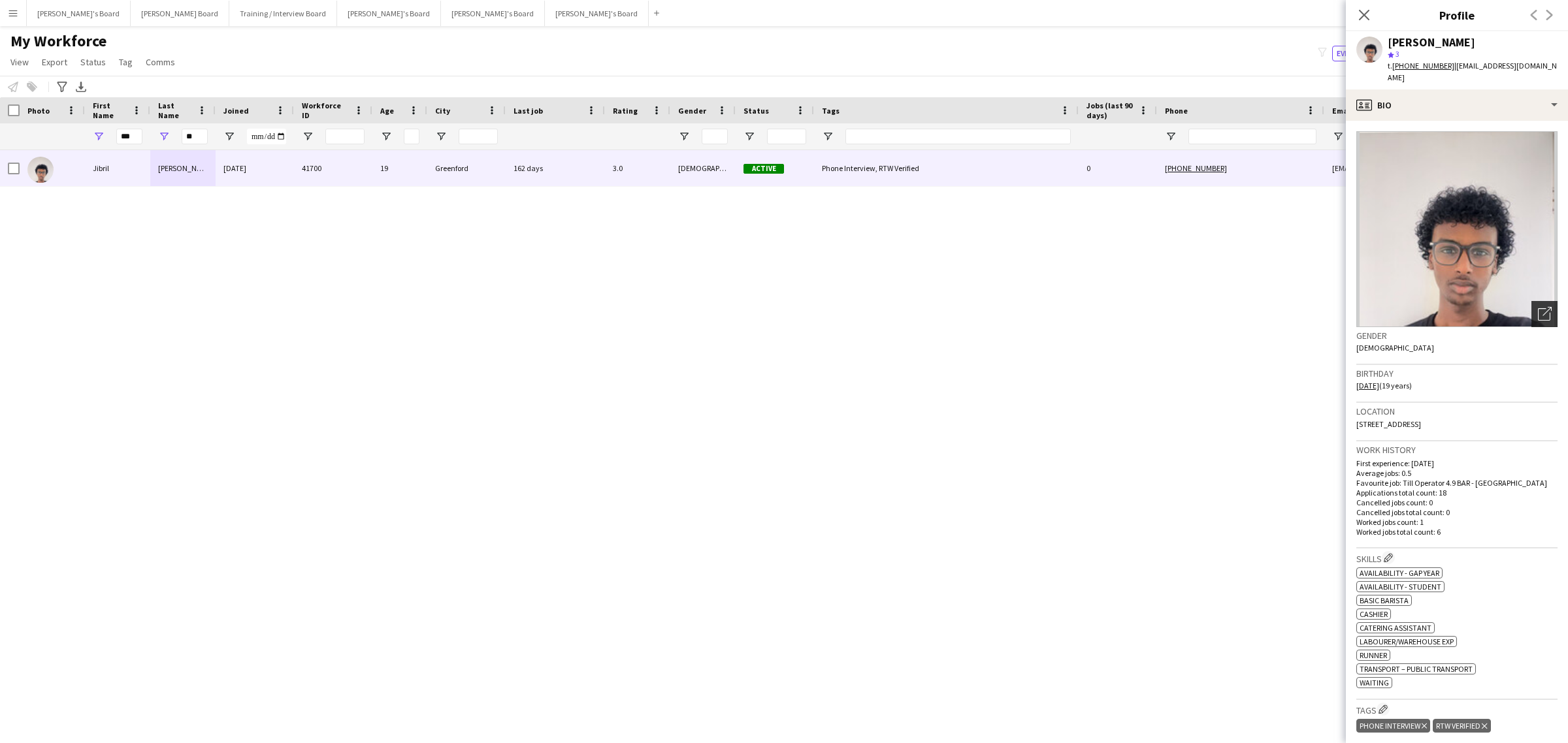
click at [1538, 308] on icon "Open photos pop-in" at bounding box center [1544, 314] width 14 height 14
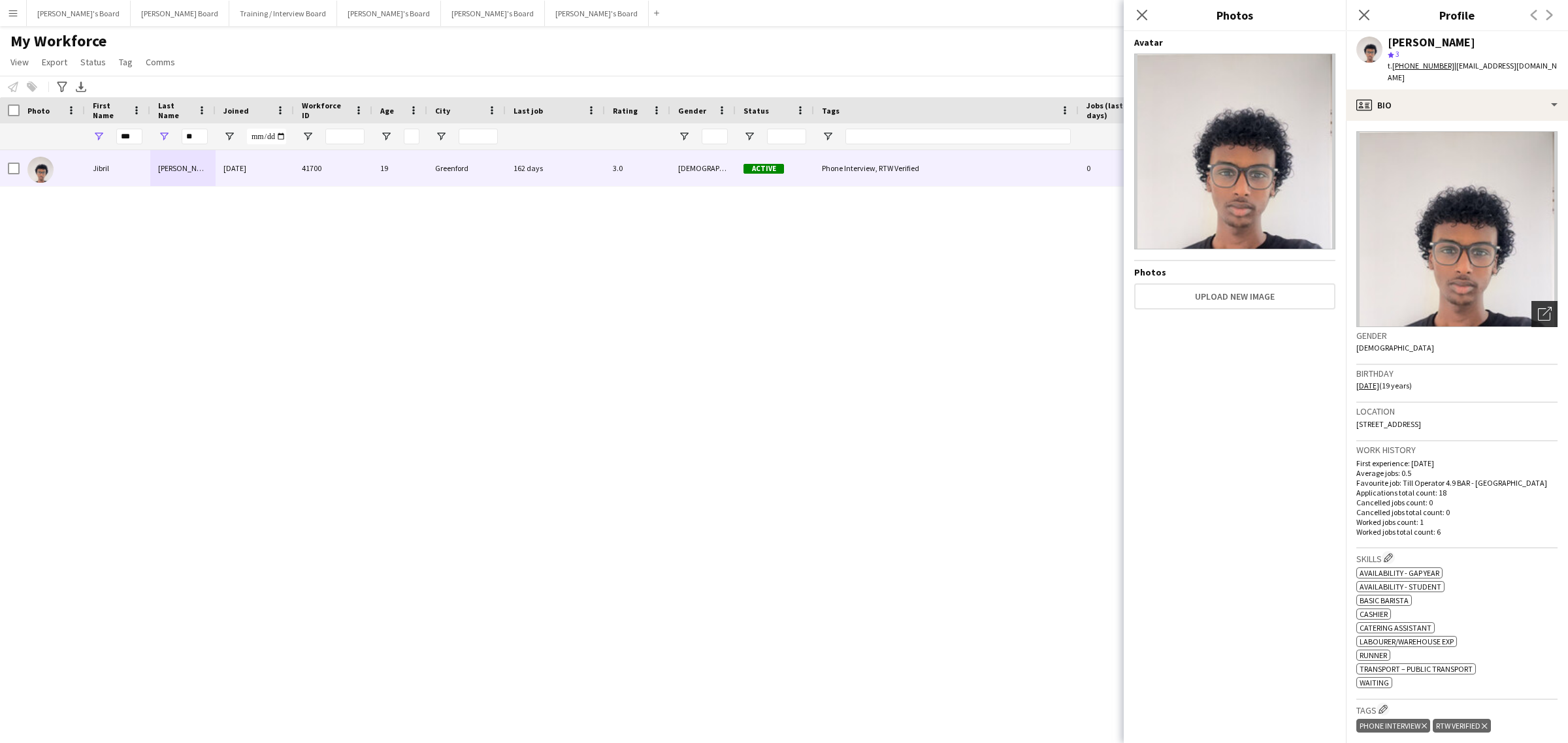
click at [1543, 303] on div "Open photos pop-in" at bounding box center [1544, 314] width 26 height 26
drag, startPoint x: 1144, startPoint y: 149, endPoint x: 1224, endPoint y: 498, distance: 358.1
click at [1224, 498] on div "Avatar Photos Upload new image" at bounding box center [1235, 384] width 201 height 697
click at [1457, 90] on div "profile Bio" at bounding box center [1457, 105] width 222 height 32
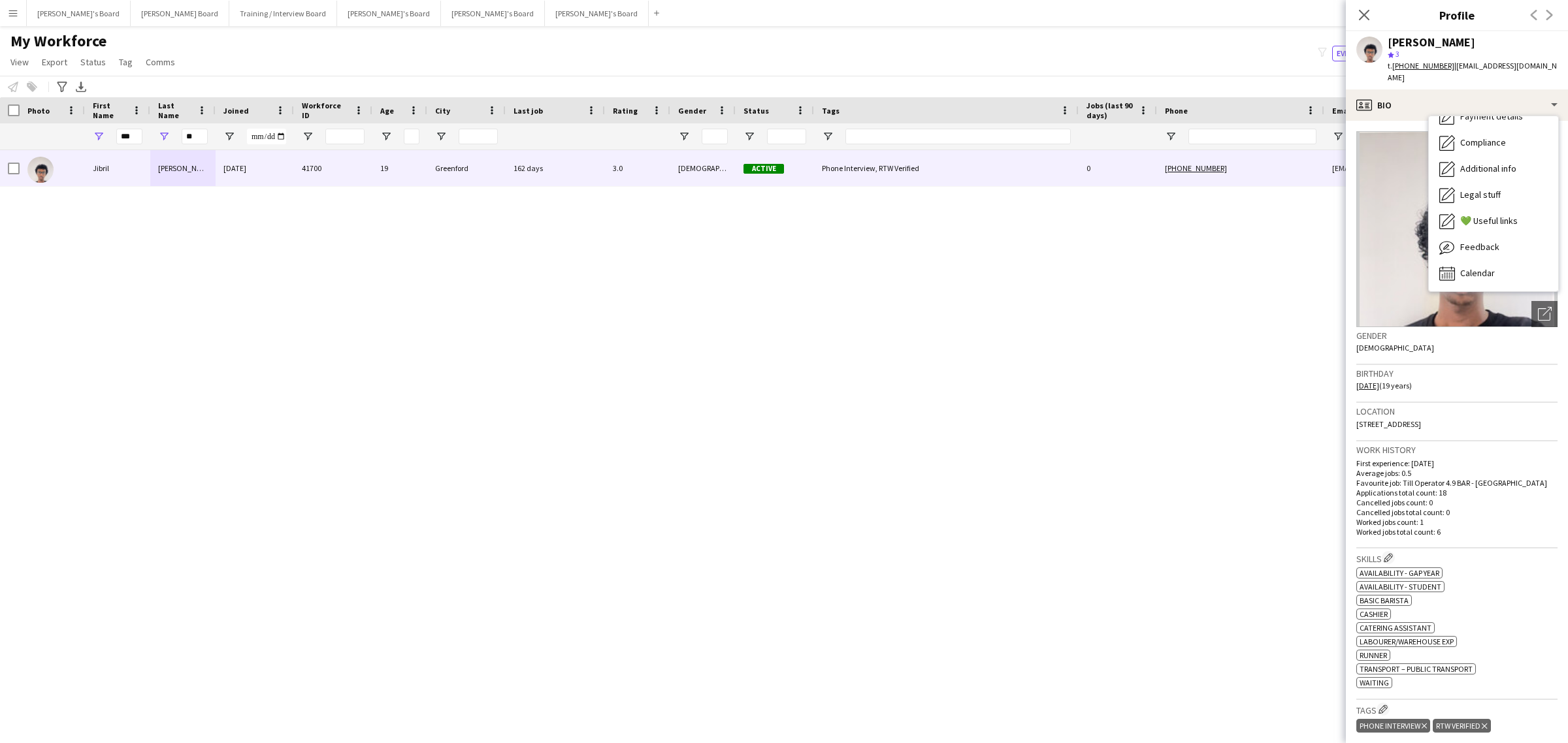
click at [1488, 368] on h3 "Birthday" at bounding box center [1457, 373] width 201 height 12
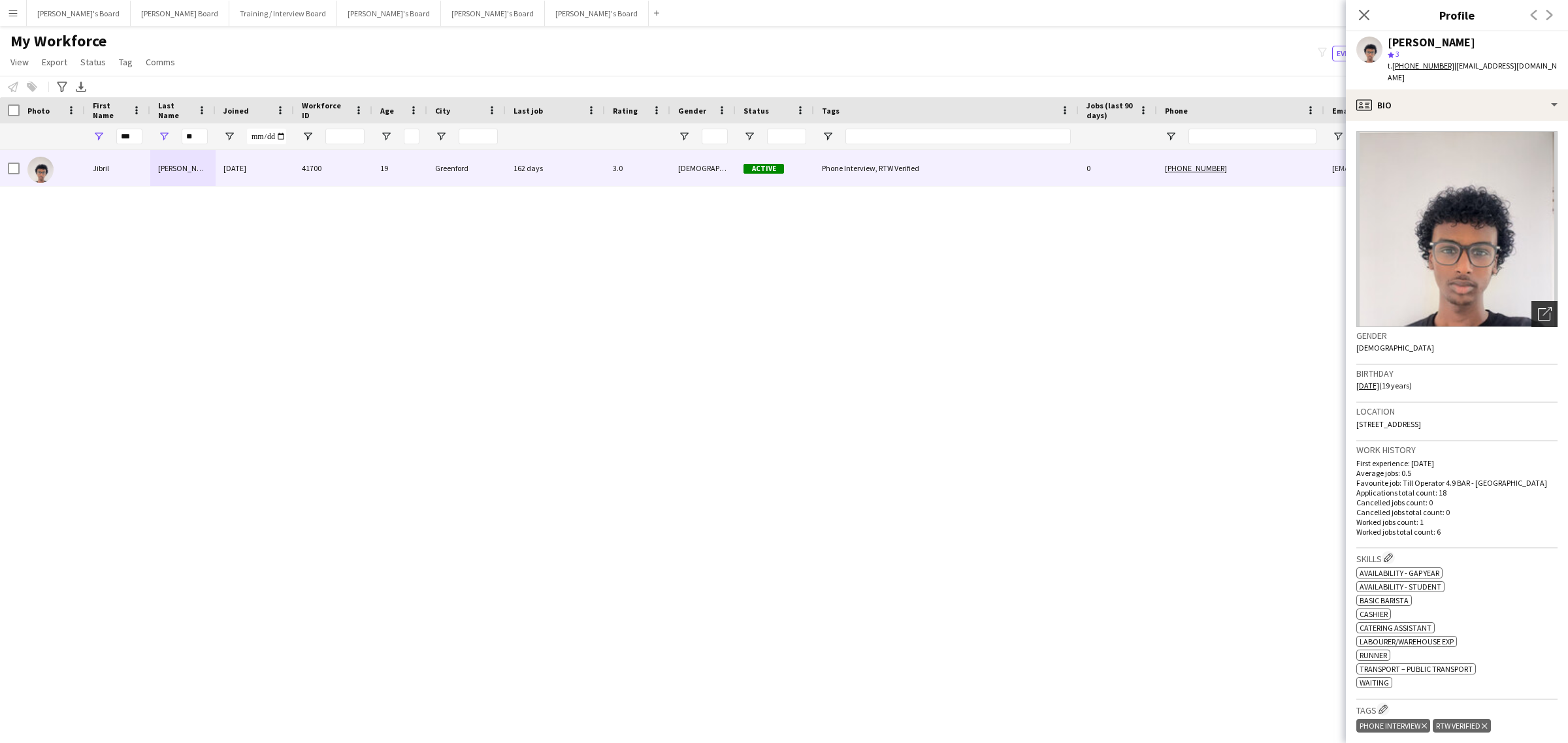
click at [1538, 307] on icon "Open photos pop-in" at bounding box center [1544, 314] width 14 height 14
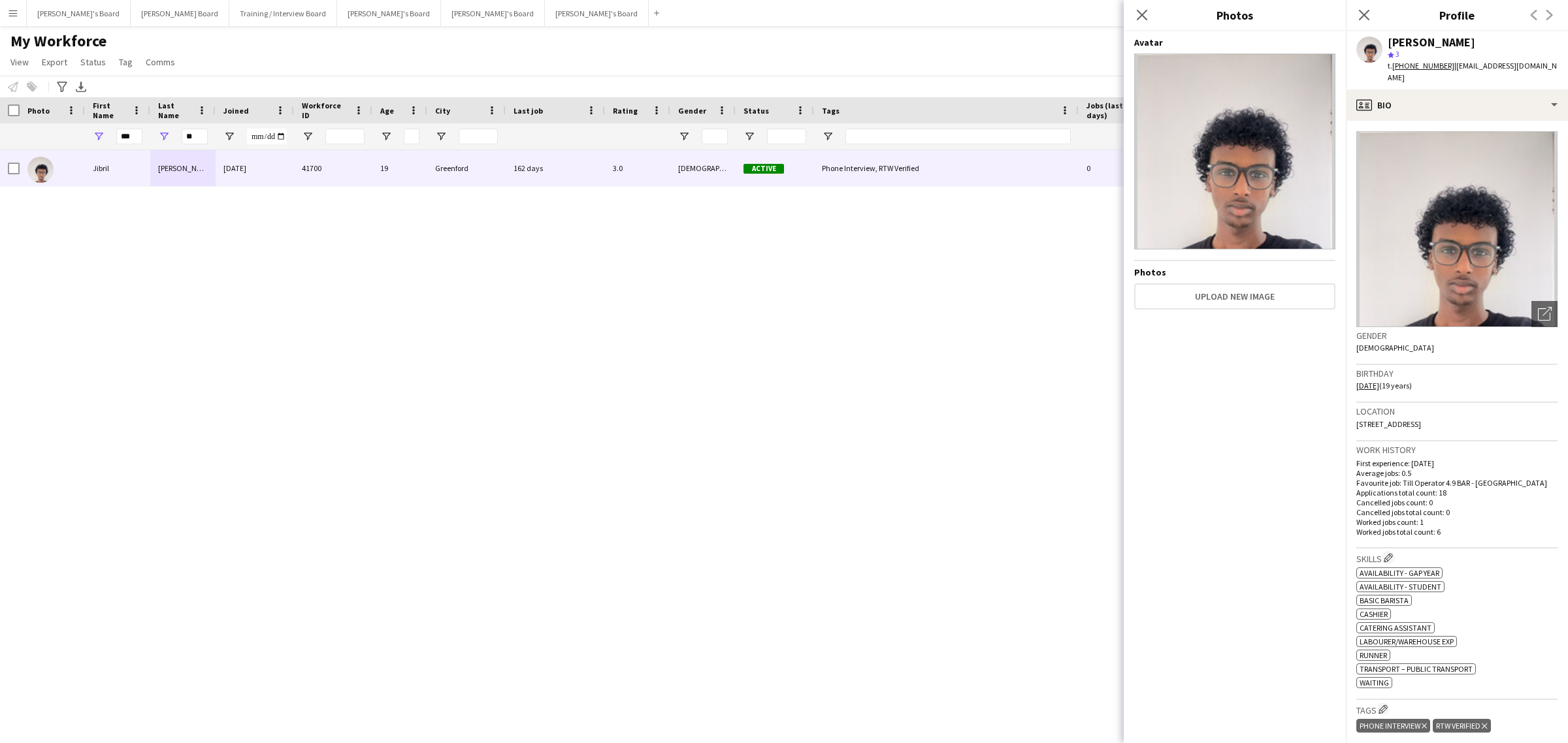
click at [1215, 152] on img at bounding box center [1235, 151] width 201 height 196
